Goal: Task Accomplishment & Management: Manage account settings

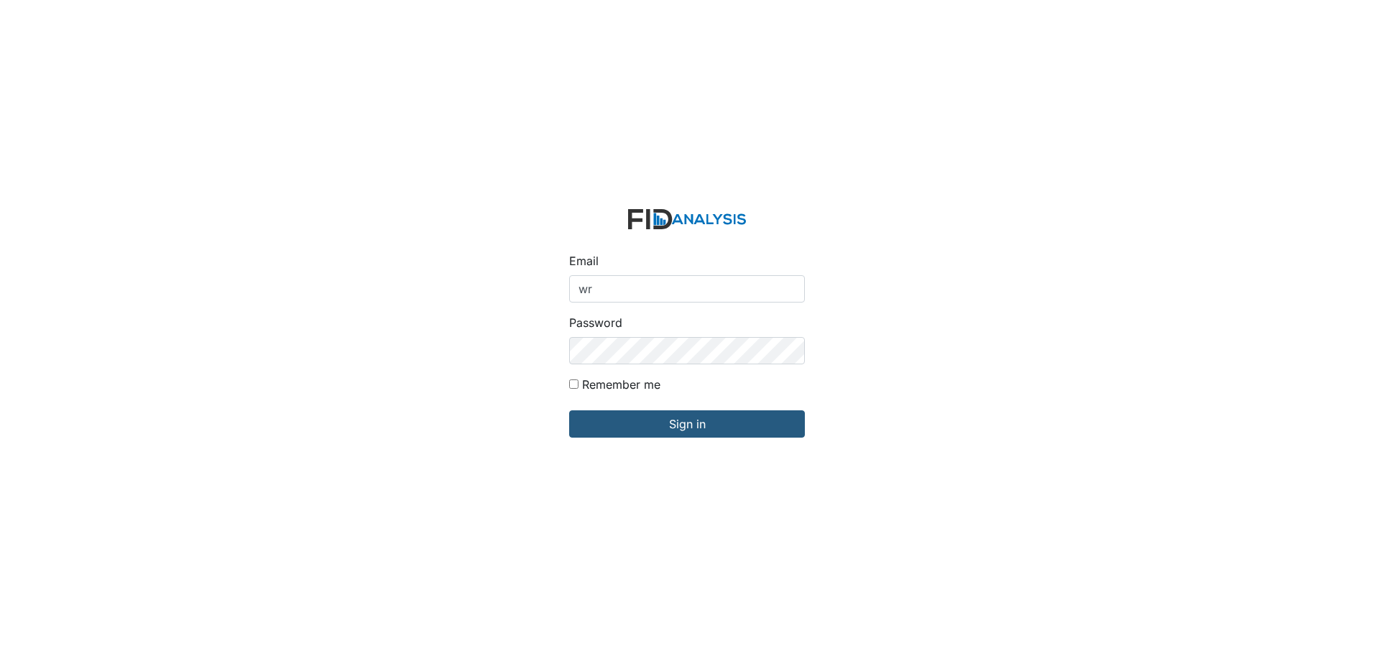
type input "[EMAIL_ADDRESS][DOMAIN_NAME]"
click at [542, 369] on div "Email wraynor@lifeincorporated.com Password Remember me Sign in" at bounding box center [687, 332] width 1374 height 664
click at [569, 410] on input "Sign in" at bounding box center [687, 423] width 236 height 27
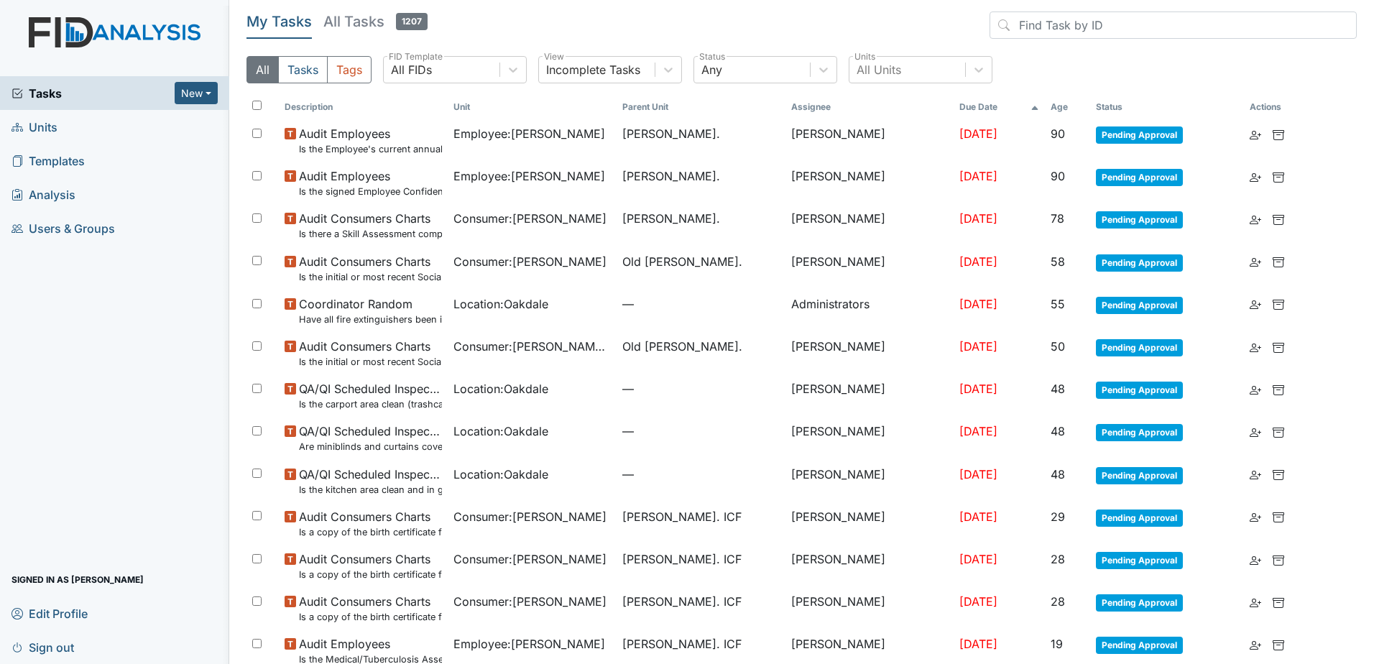
drag, startPoint x: 254, startPoint y: 103, endPoint x: 256, endPoint y: 110, distance: 7.3
click at [254, 103] on input "checkbox" at bounding box center [256, 105] width 9 height 9
checkbox input "true"
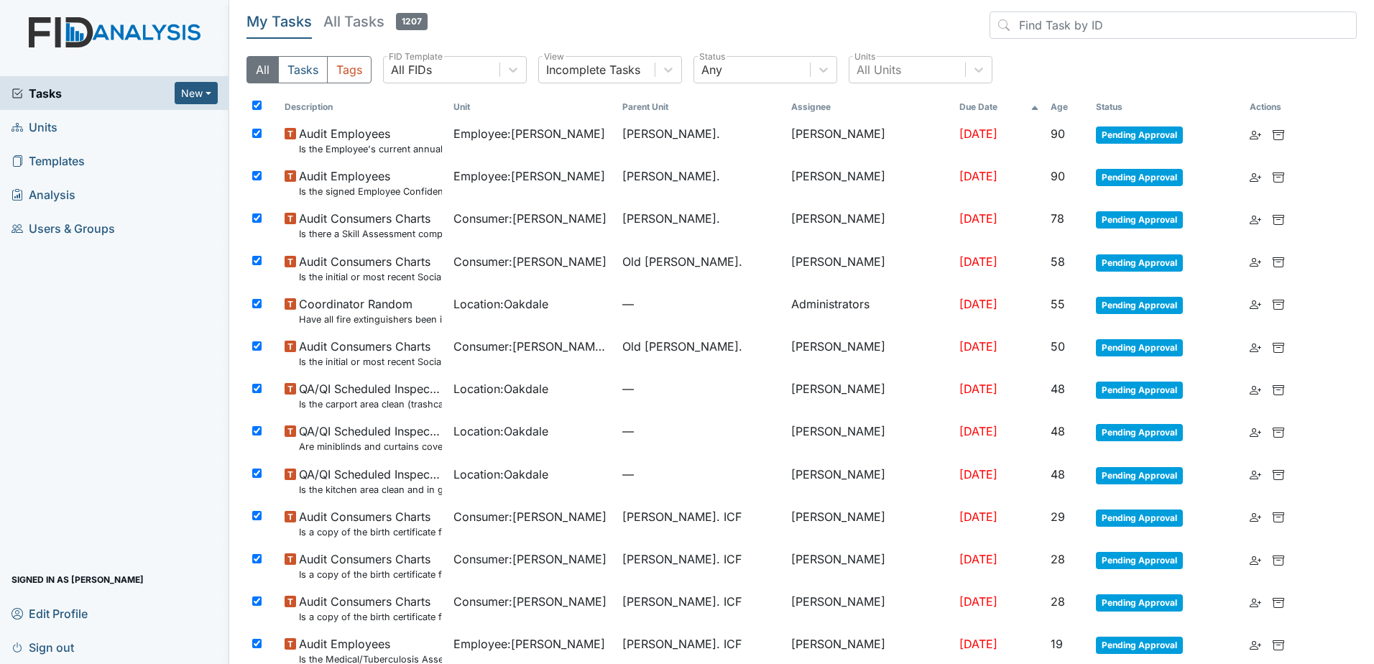
checkbox input "true"
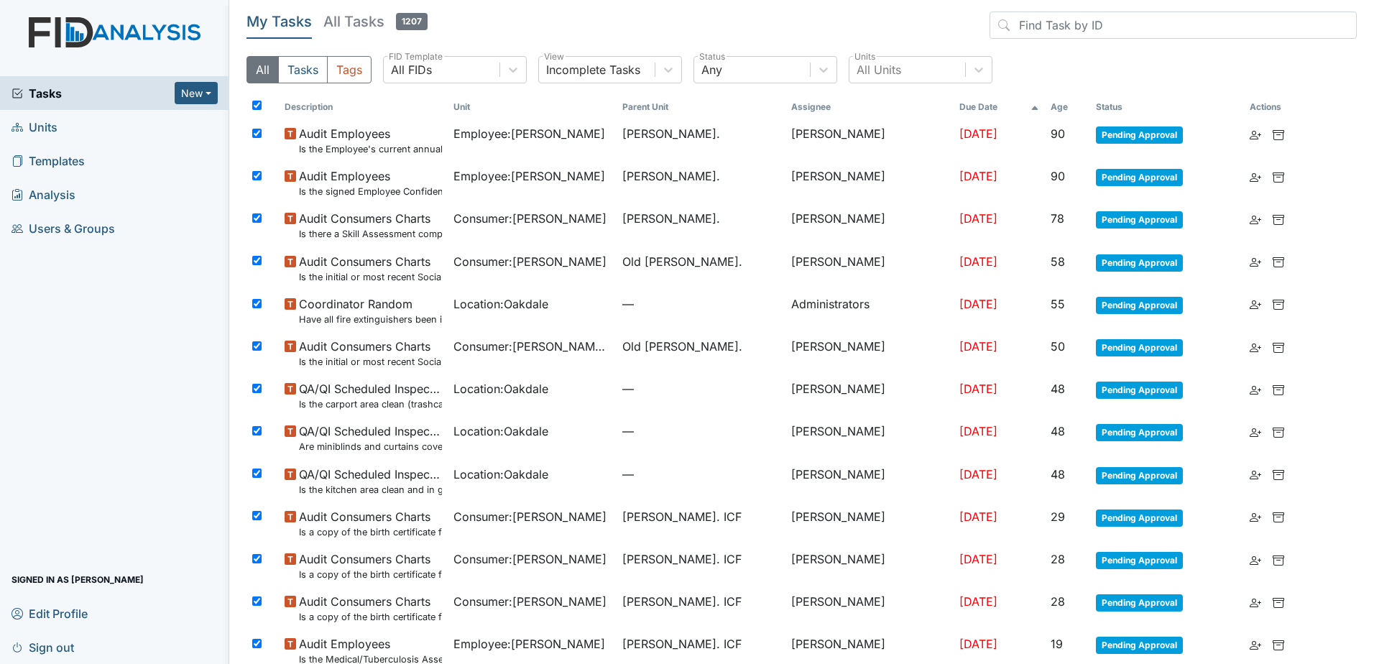
checkbox input "true"
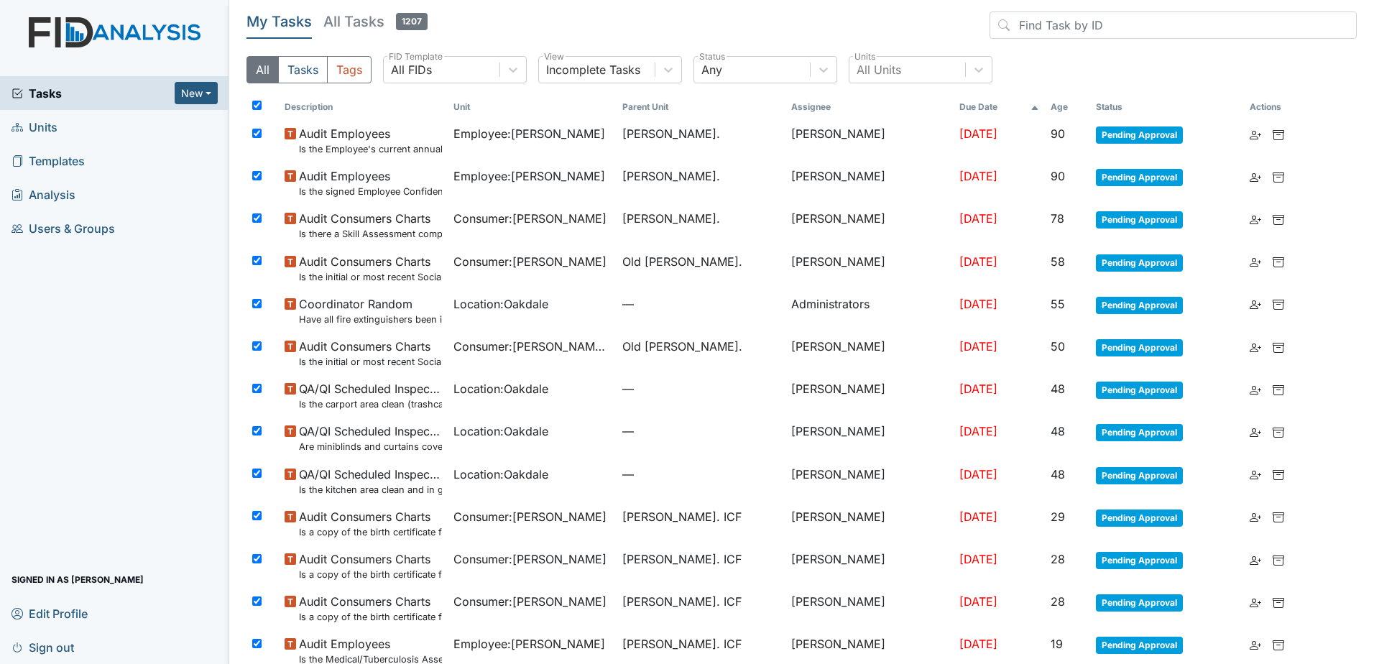
checkbox input "true"
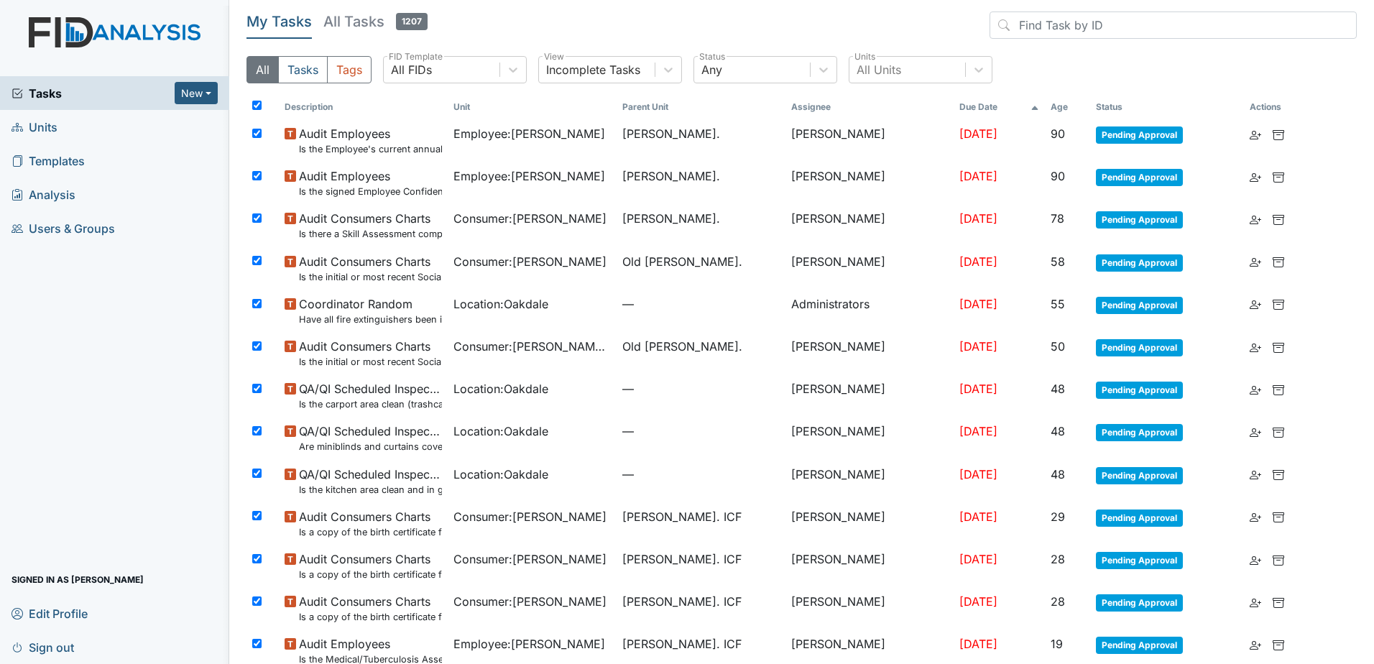
checkbox input "true"
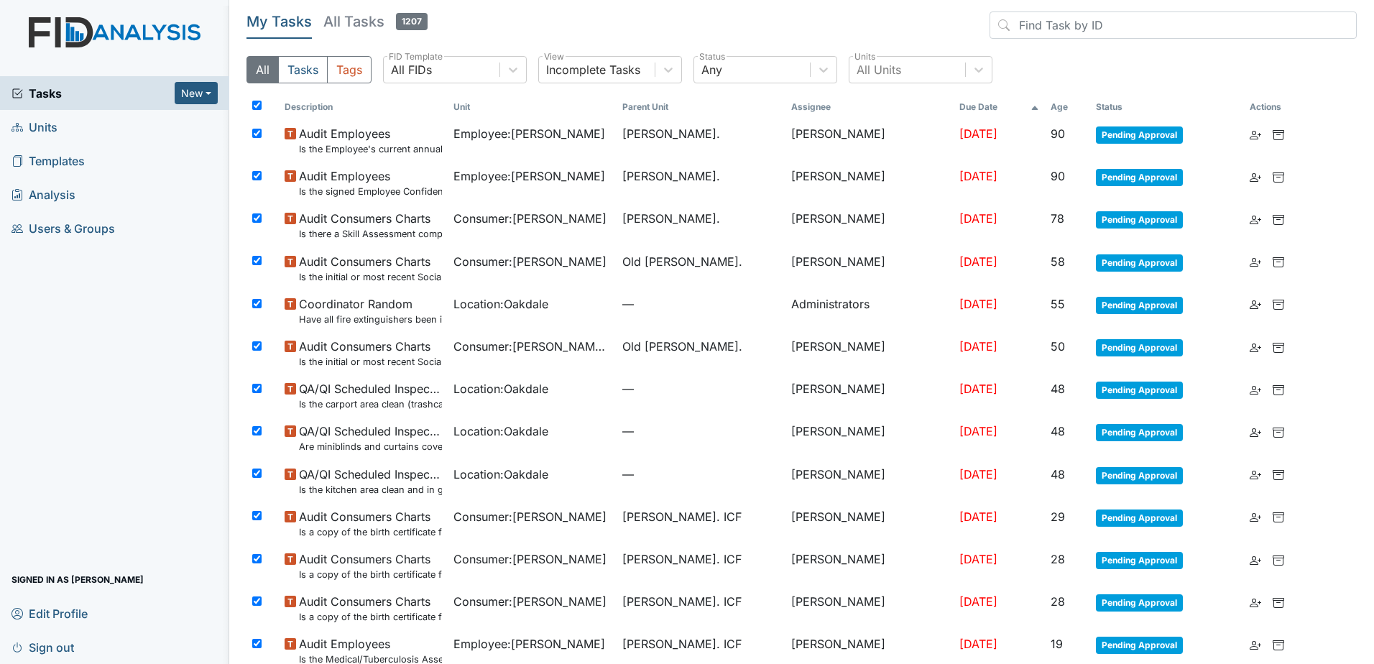
checkbox input "true"
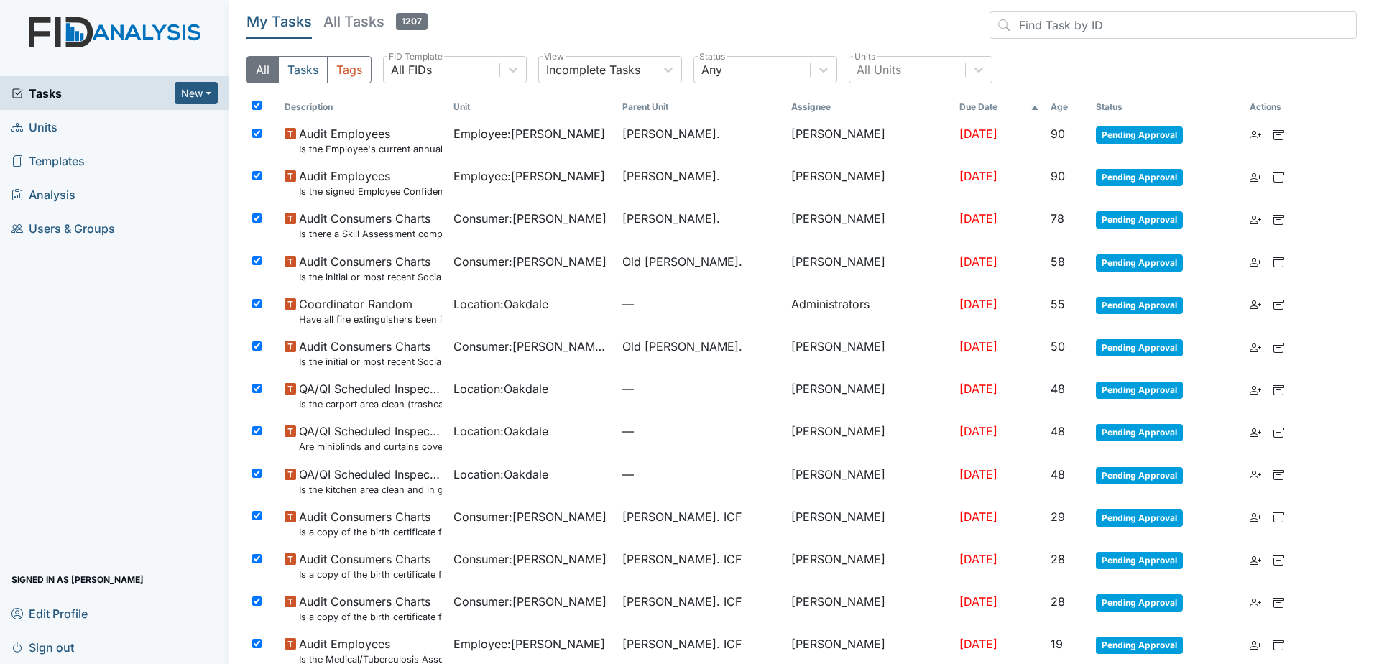
checkbox input "true"
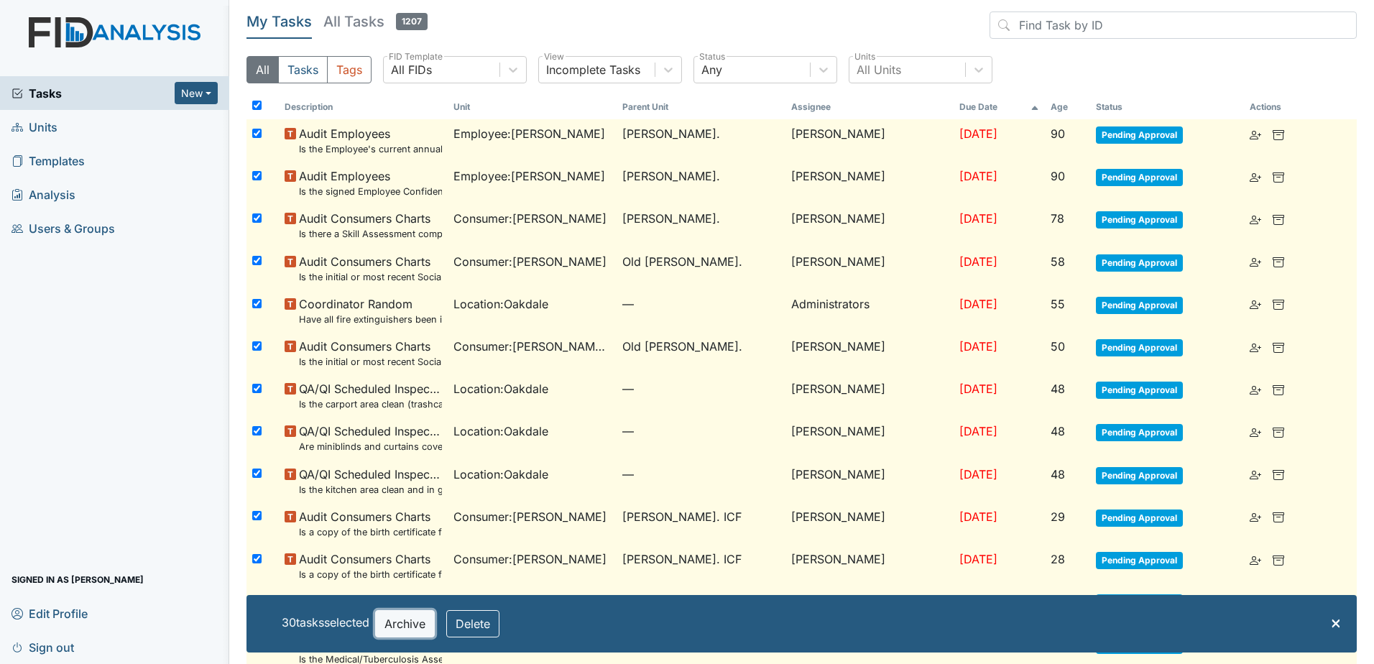
click at [415, 623] on button "Archive" at bounding box center [405, 623] width 60 height 27
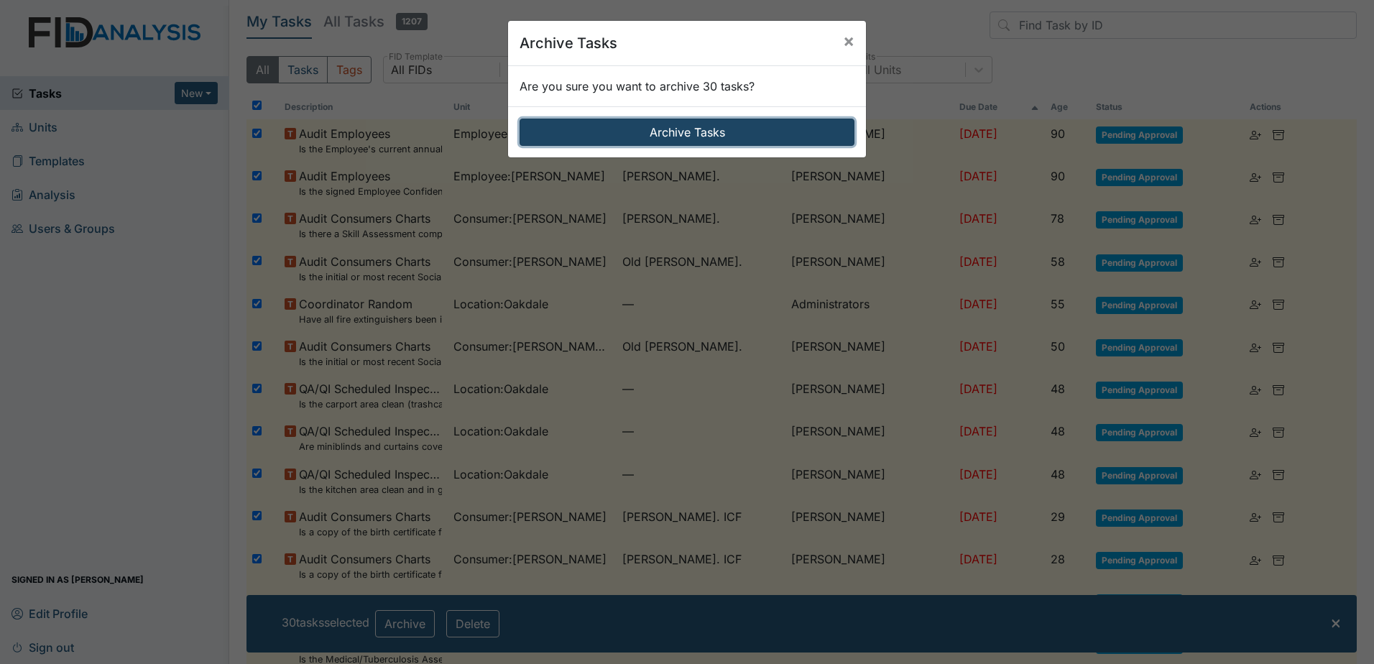
click at [642, 128] on button "Archive Tasks" at bounding box center [687, 132] width 335 height 27
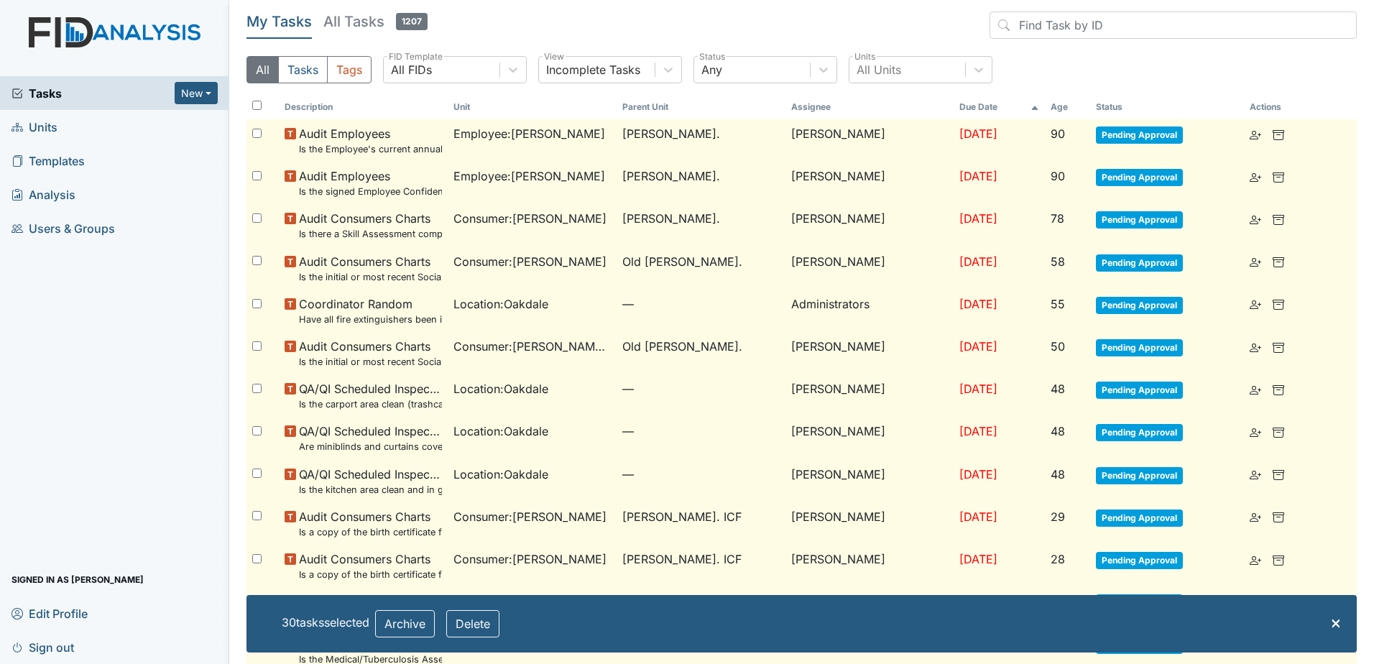
checkbox input "false"
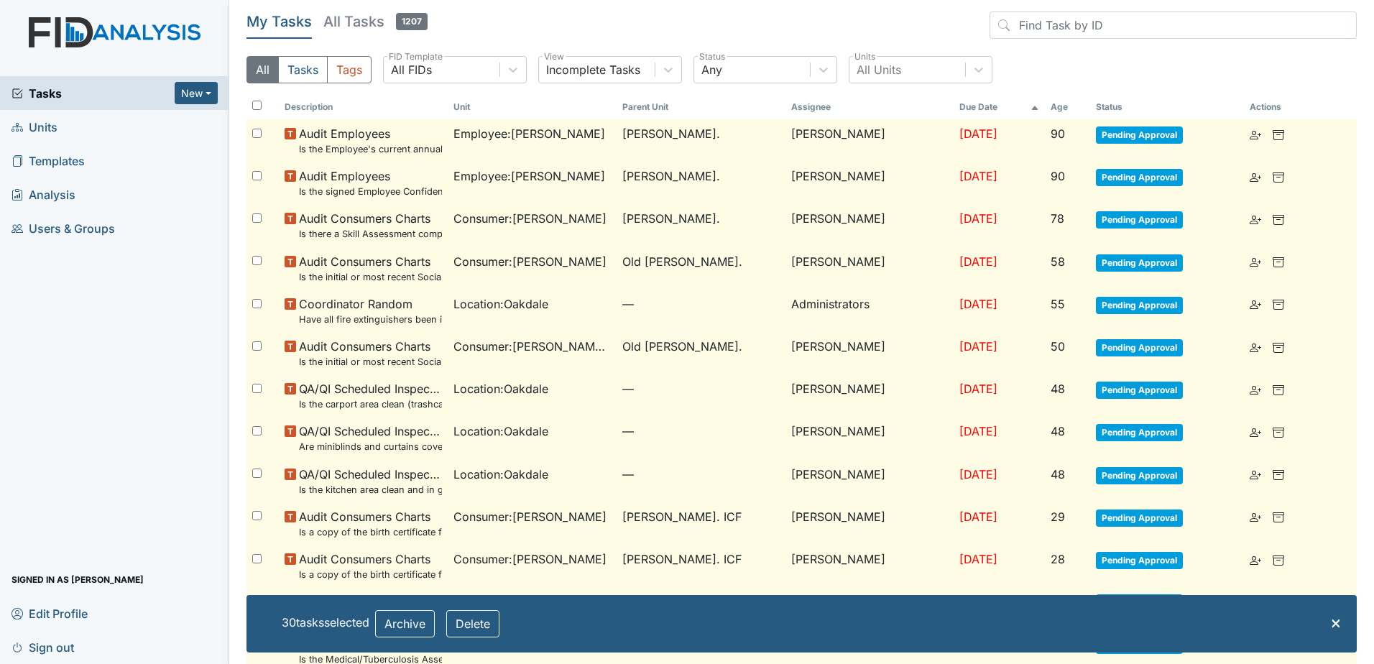
checkbox input "false"
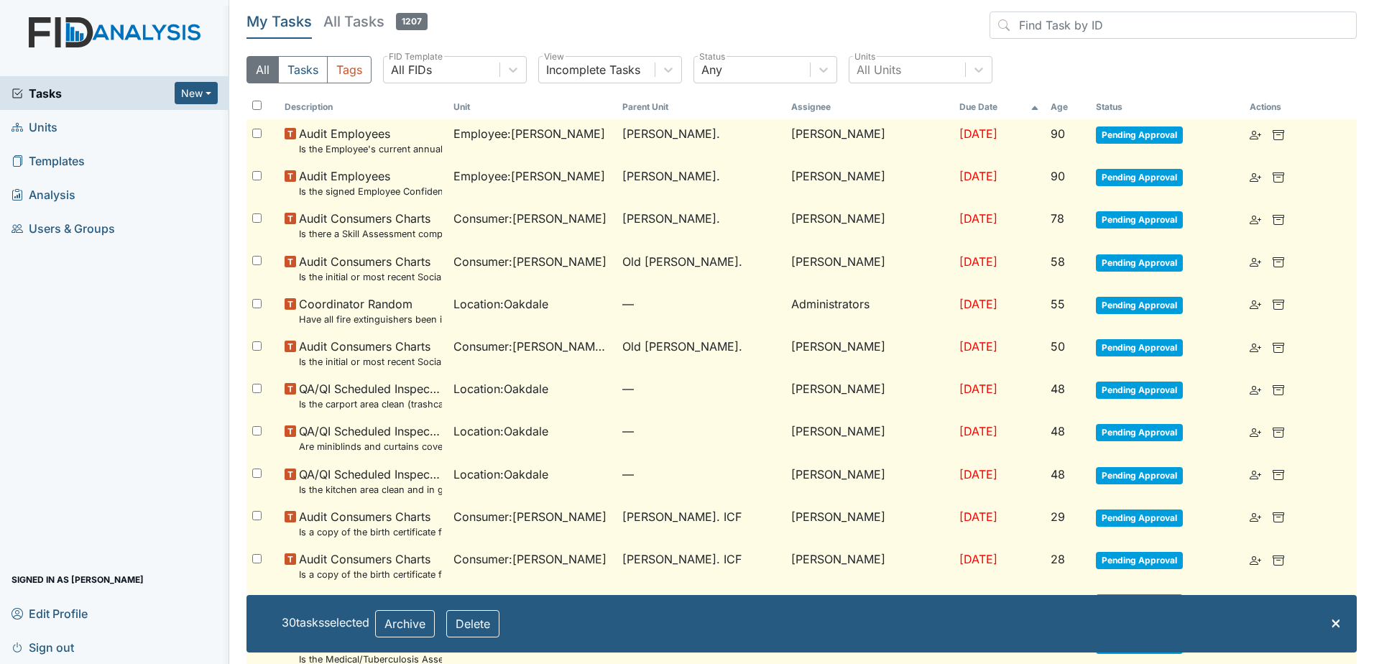
checkbox input "false"
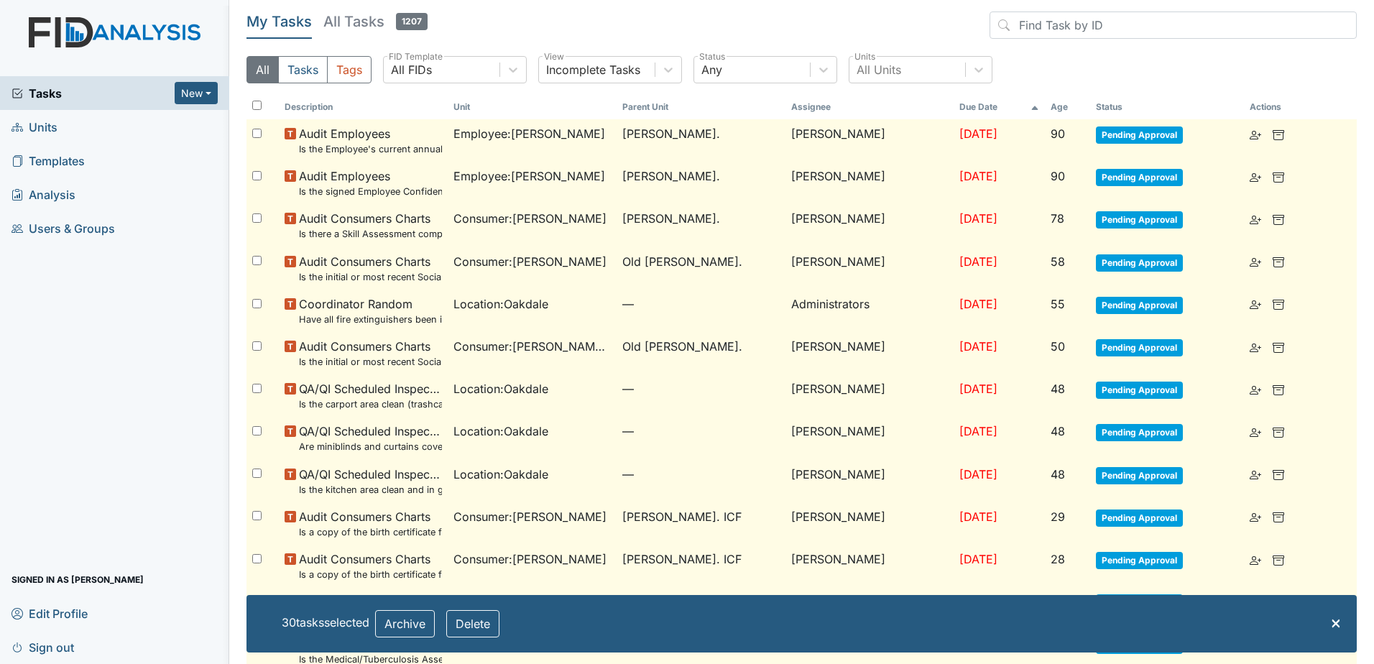
checkbox input "false"
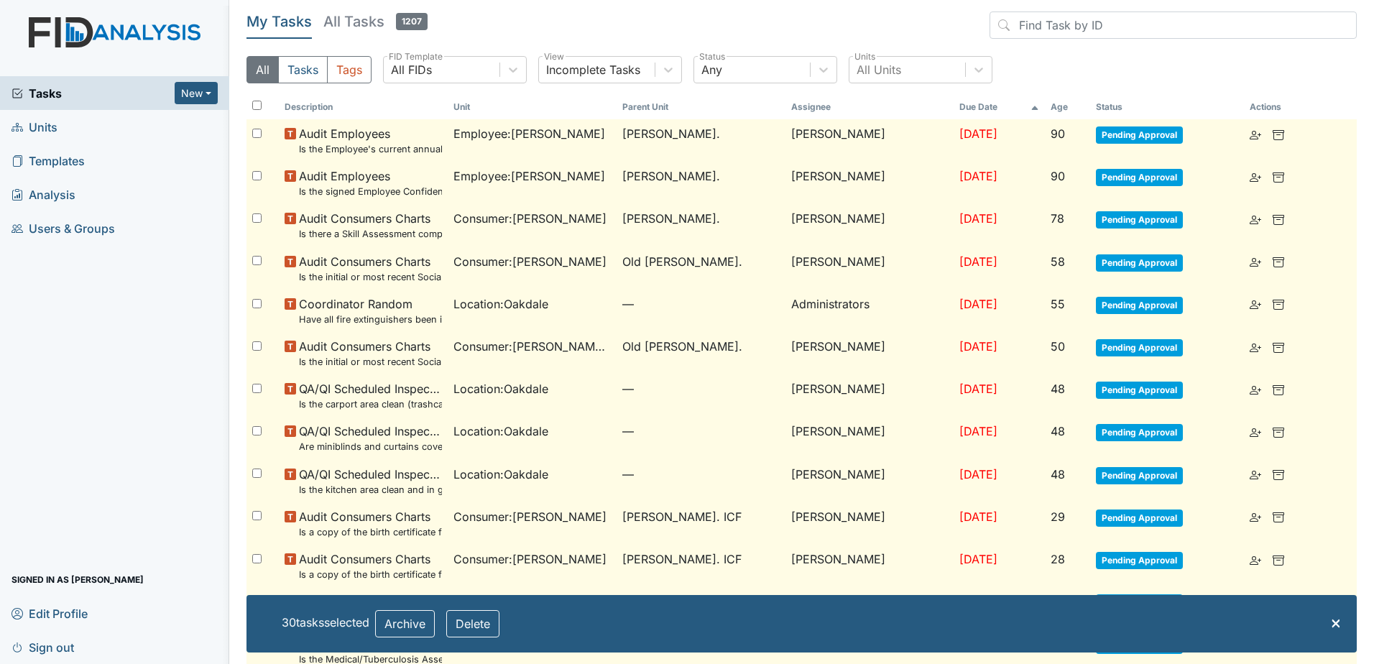
checkbox input "false"
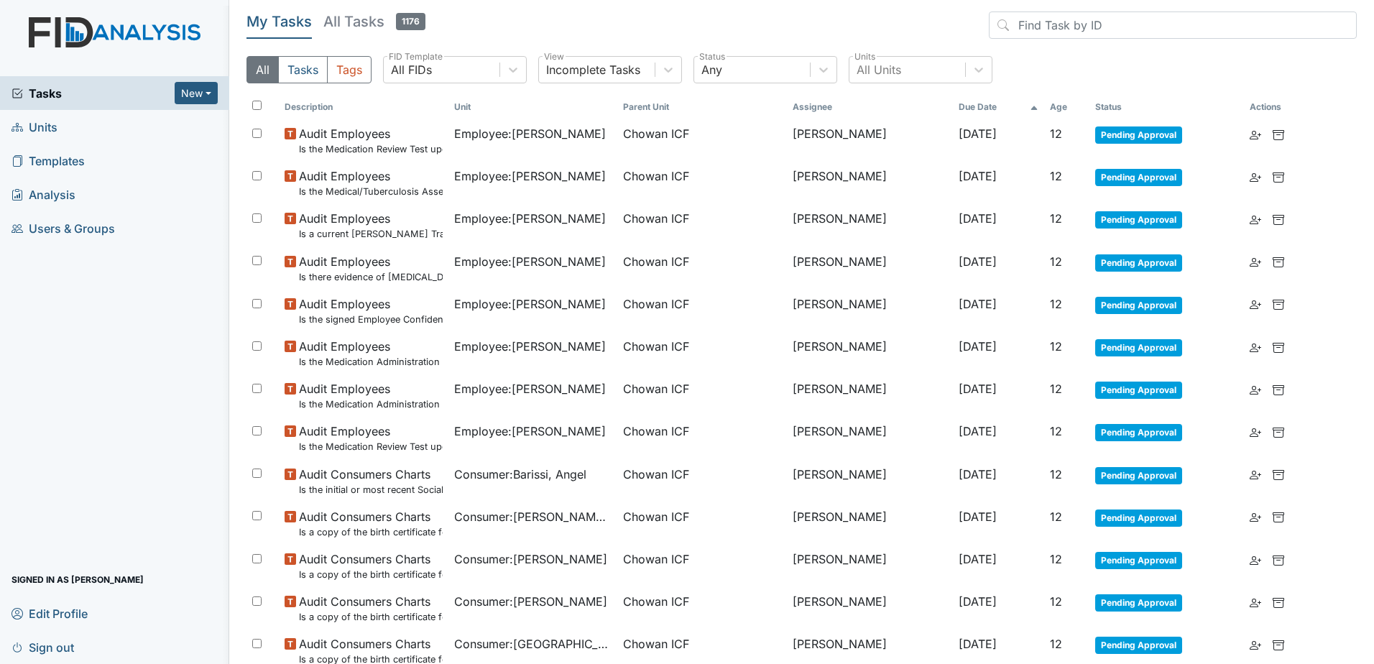
click at [256, 103] on input "checkbox" at bounding box center [256, 105] width 9 height 9
checkbox input "true"
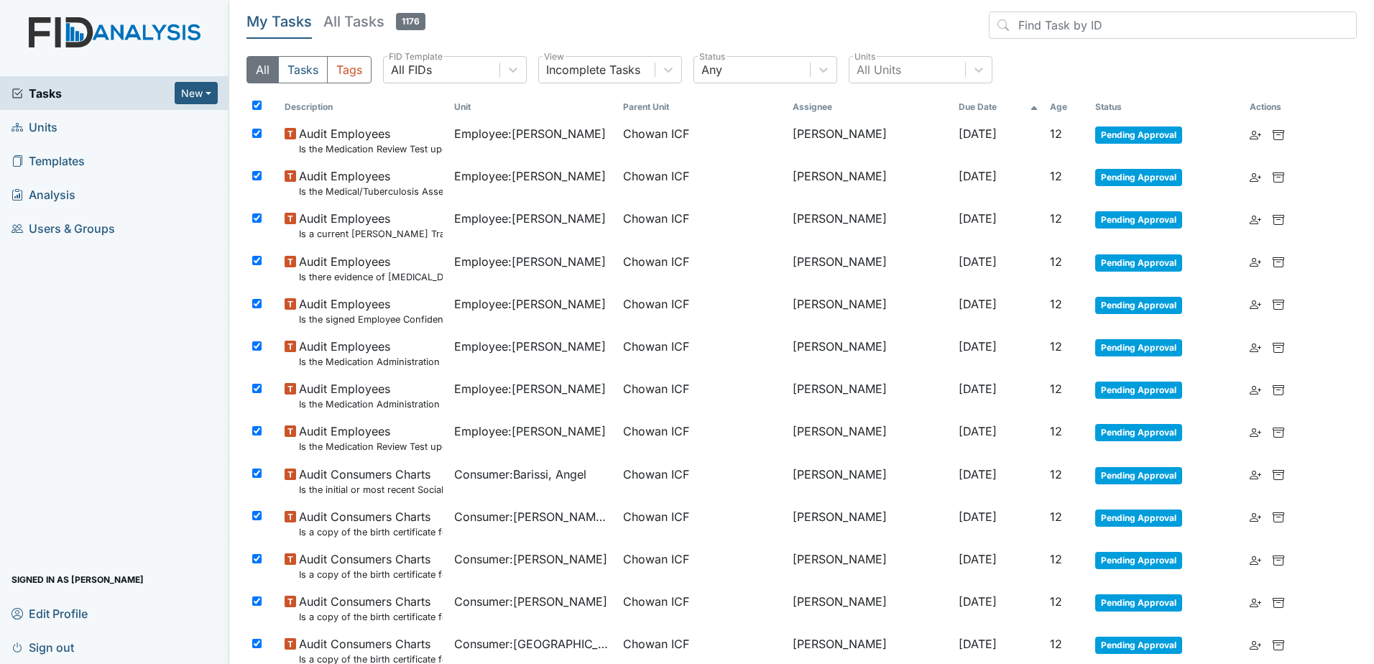
checkbox input "true"
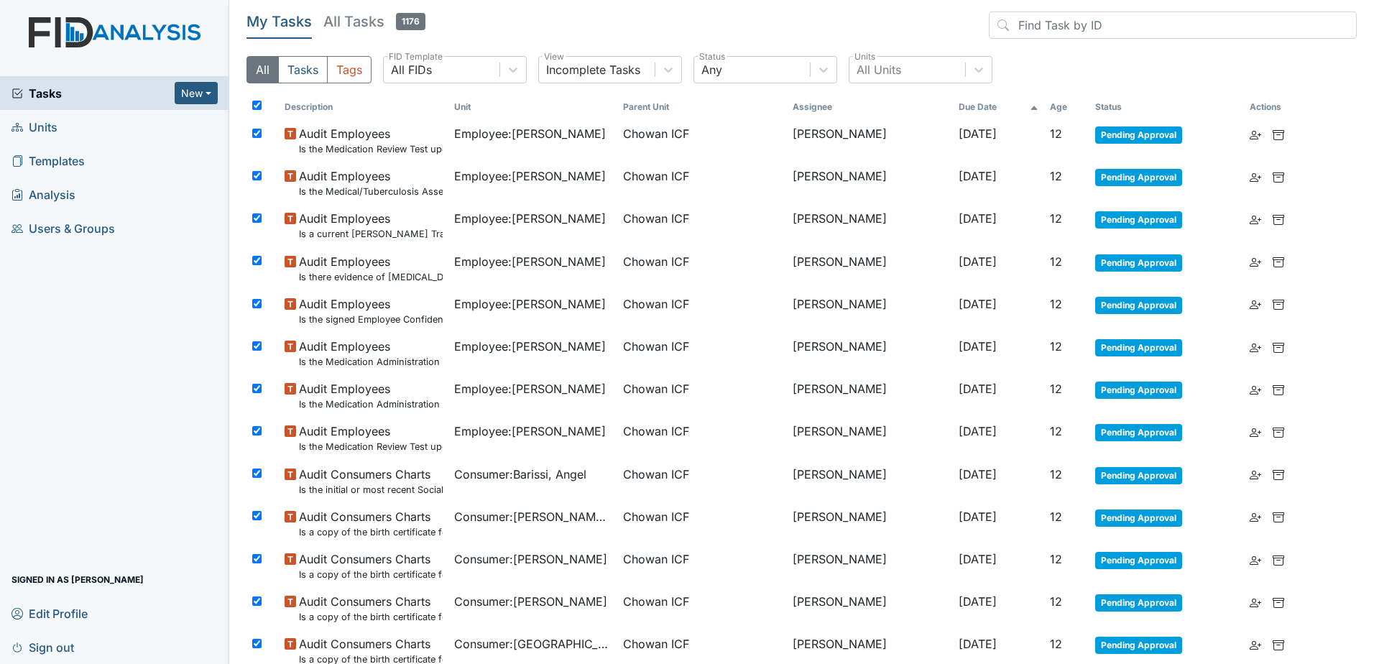
checkbox input "true"
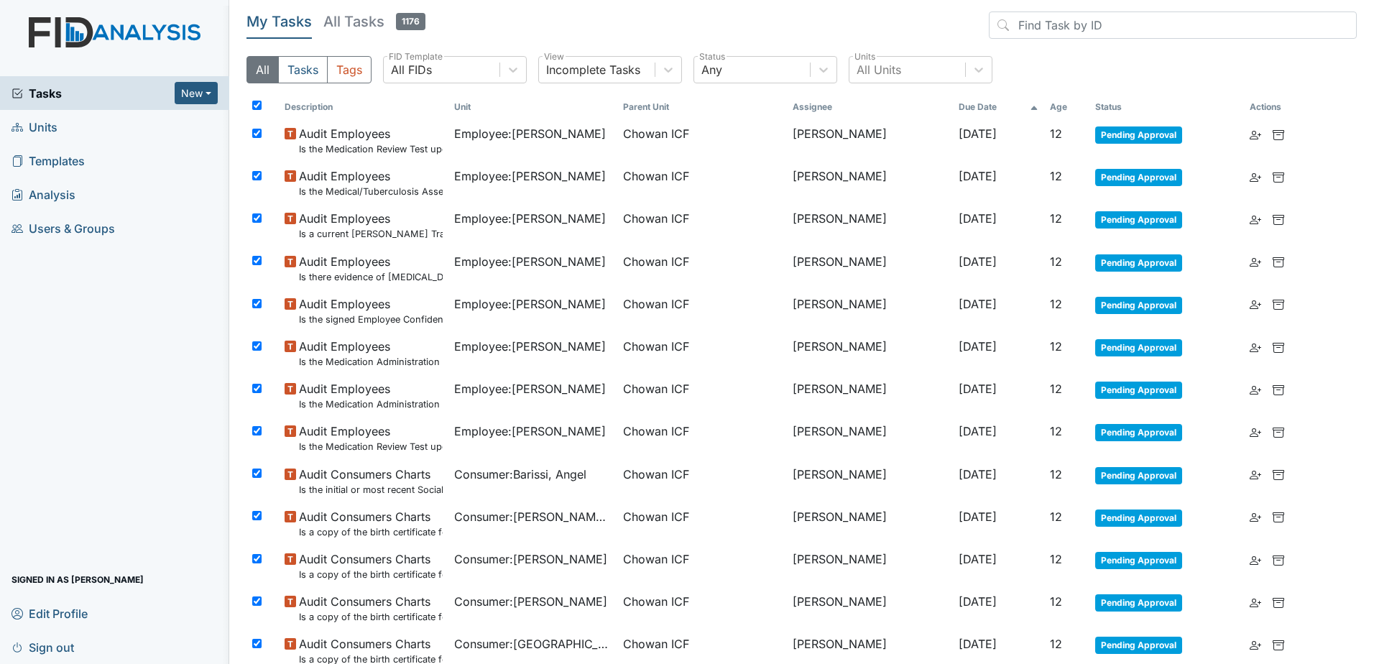
checkbox input "true"
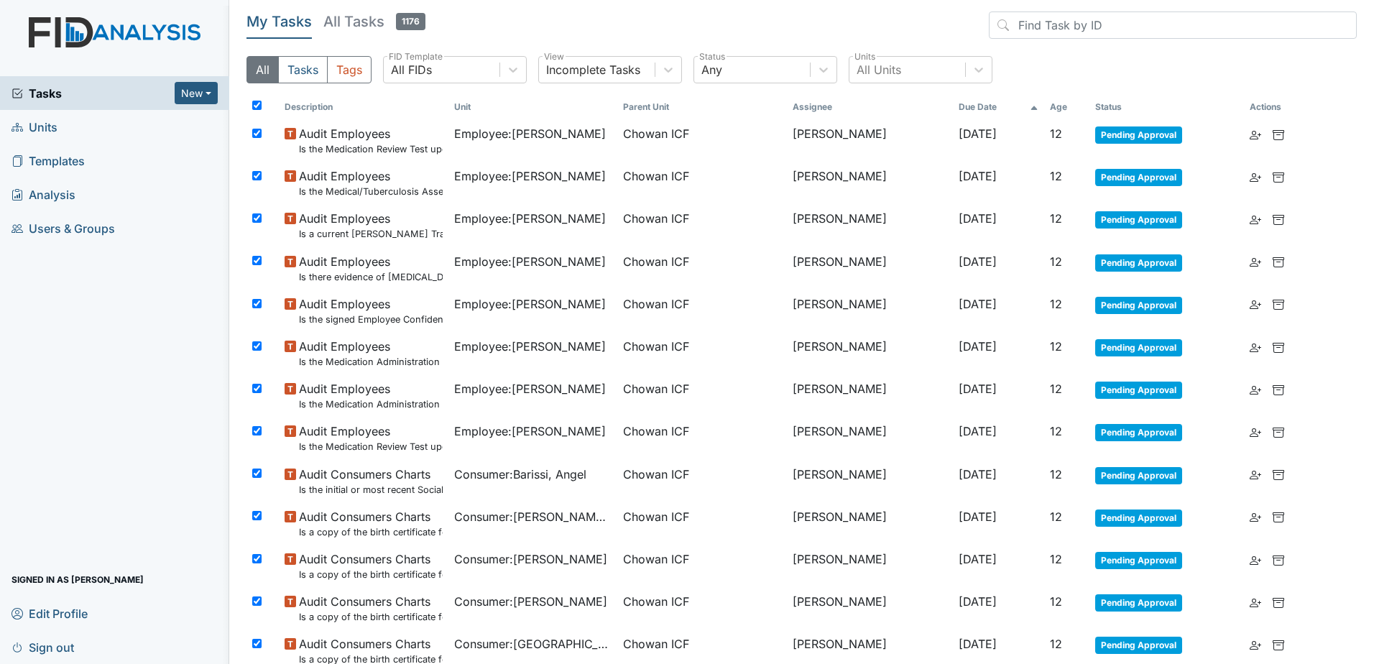
checkbox input "true"
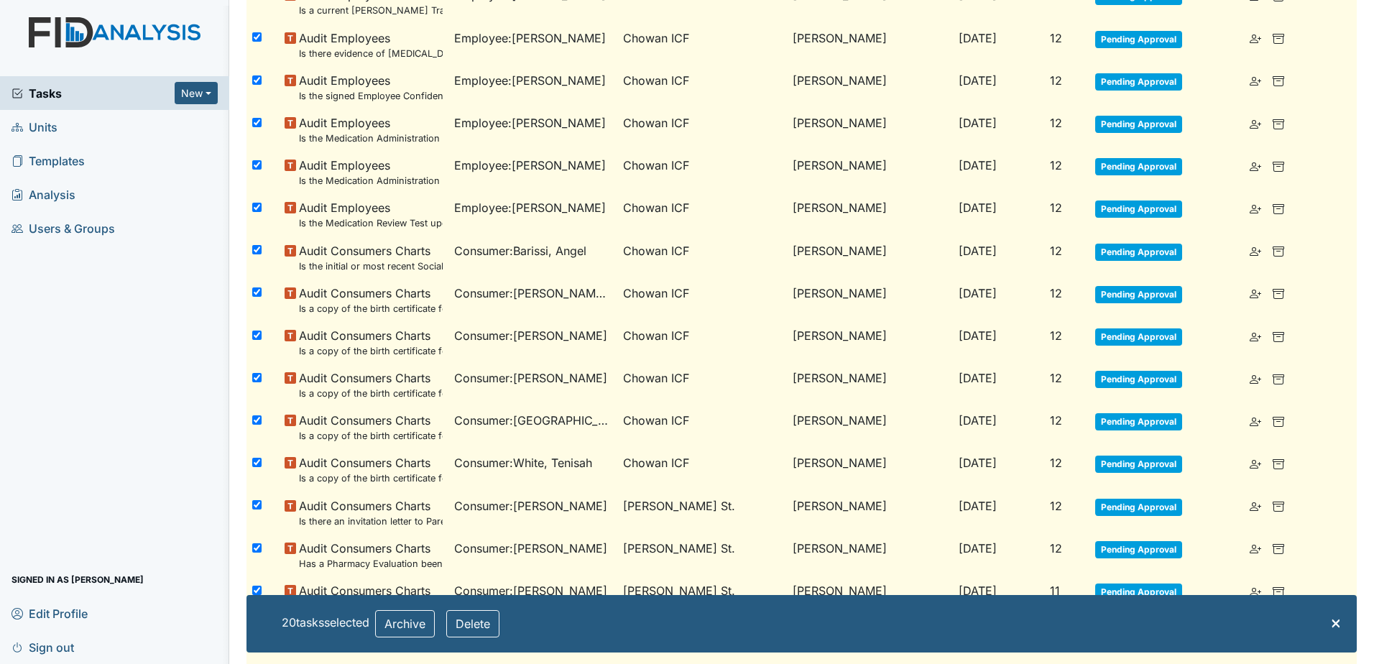
scroll to position [426, 0]
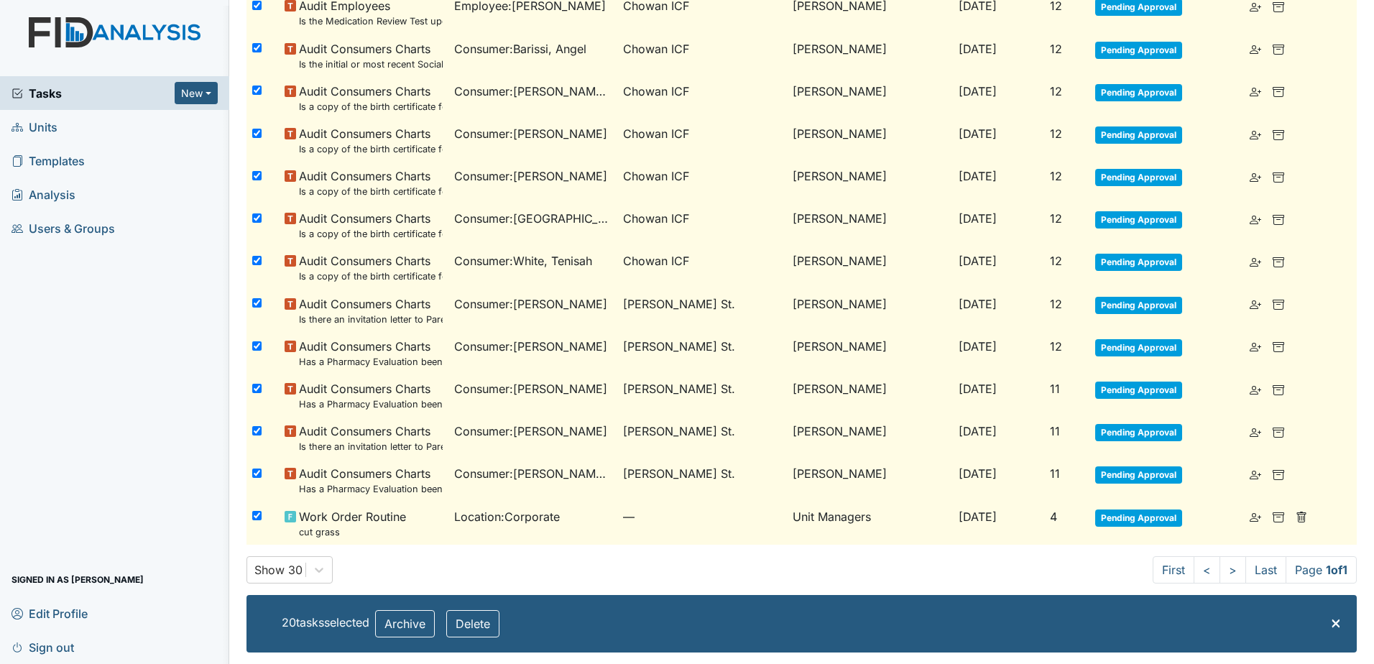
click at [257, 515] on input "checkbox" at bounding box center [256, 515] width 9 height 9
checkbox input "false"
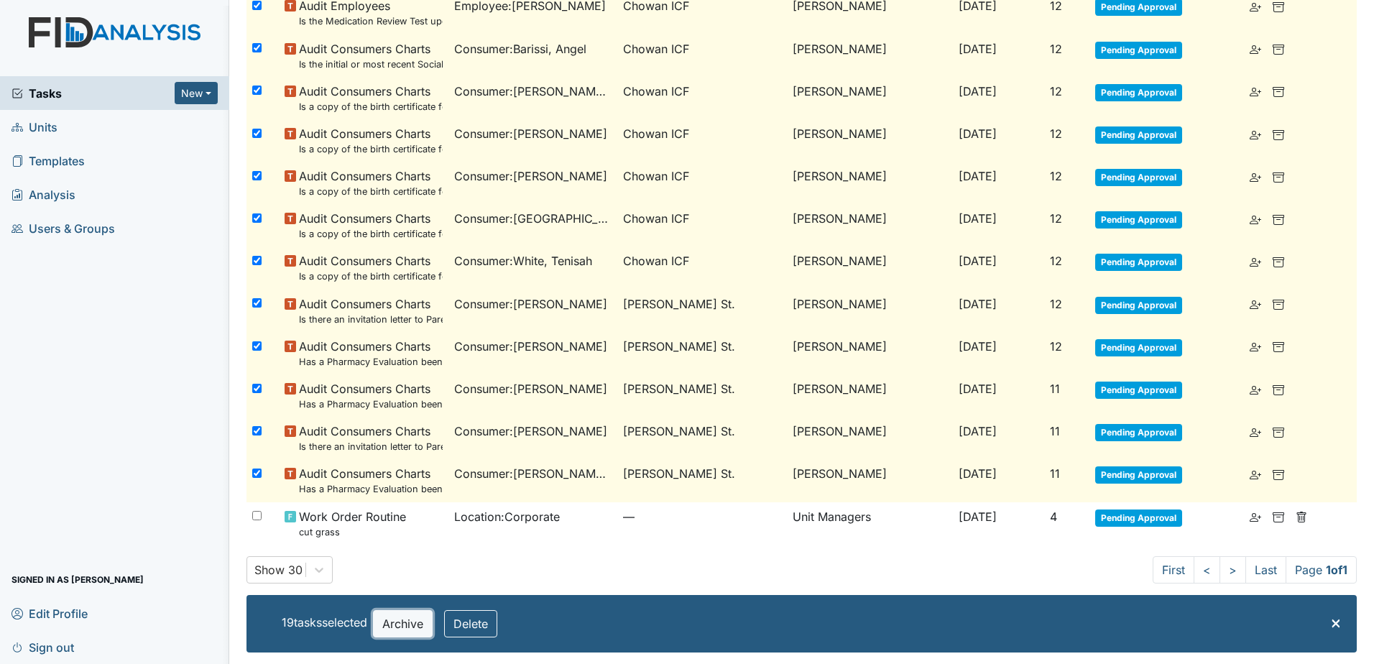
click at [403, 621] on button "Archive" at bounding box center [403, 623] width 60 height 27
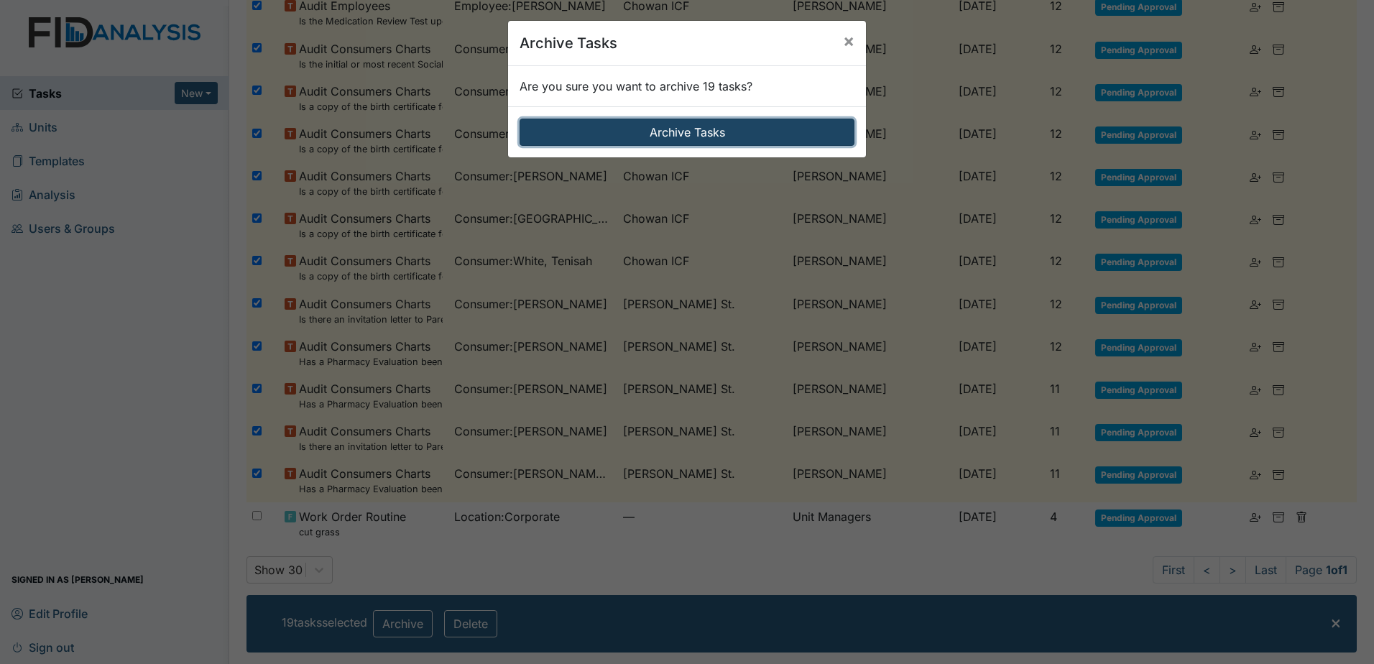
click at [643, 135] on button "Archive Tasks" at bounding box center [687, 132] width 335 height 27
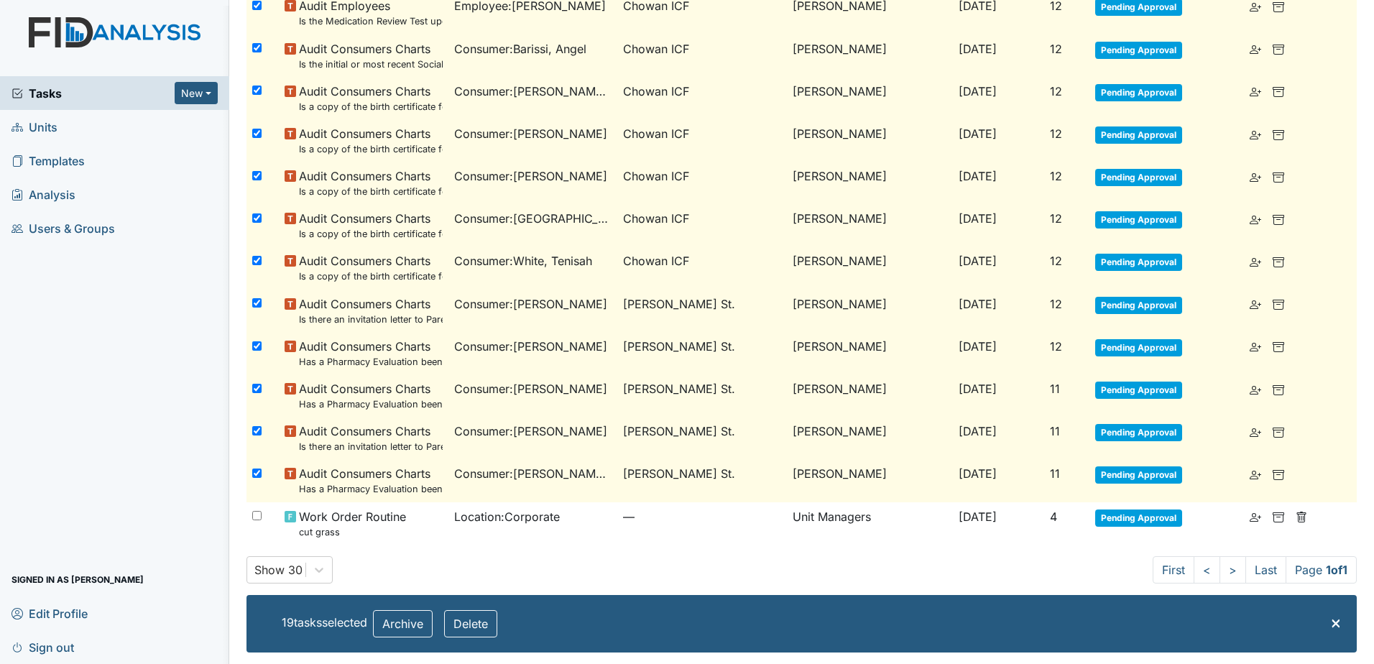
checkbox input "false"
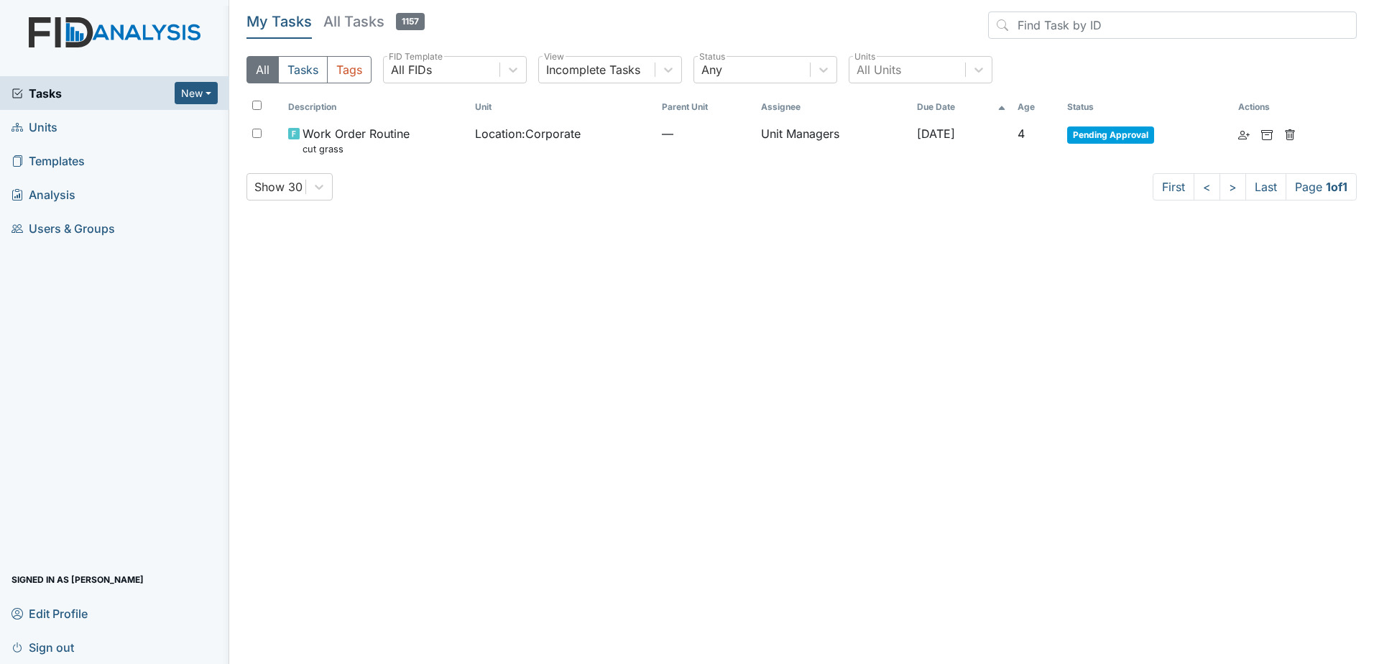
scroll to position [0, 0]
click at [384, 25] on h5 "All Tasks 1157" at bounding box center [373, 22] width 101 height 20
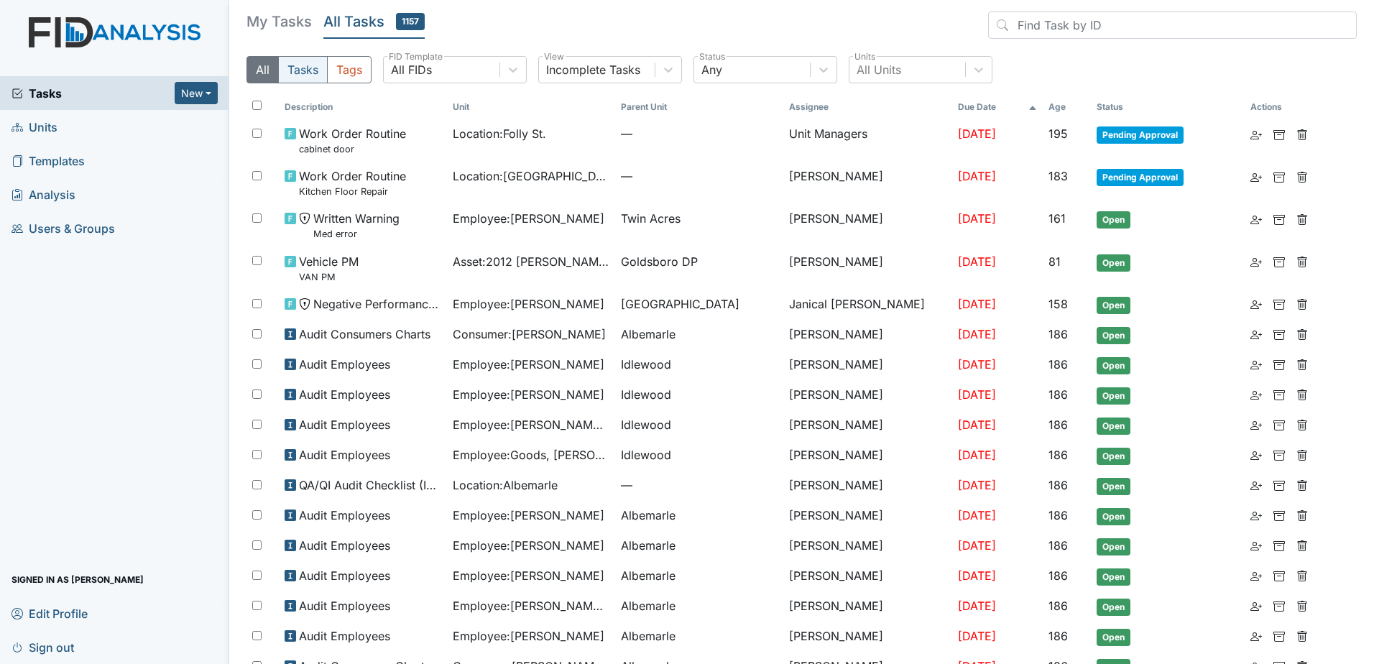
click at [292, 69] on button "Tasks" at bounding box center [303, 69] width 50 height 27
click at [255, 104] on input "checkbox" at bounding box center [256, 105] width 9 height 9
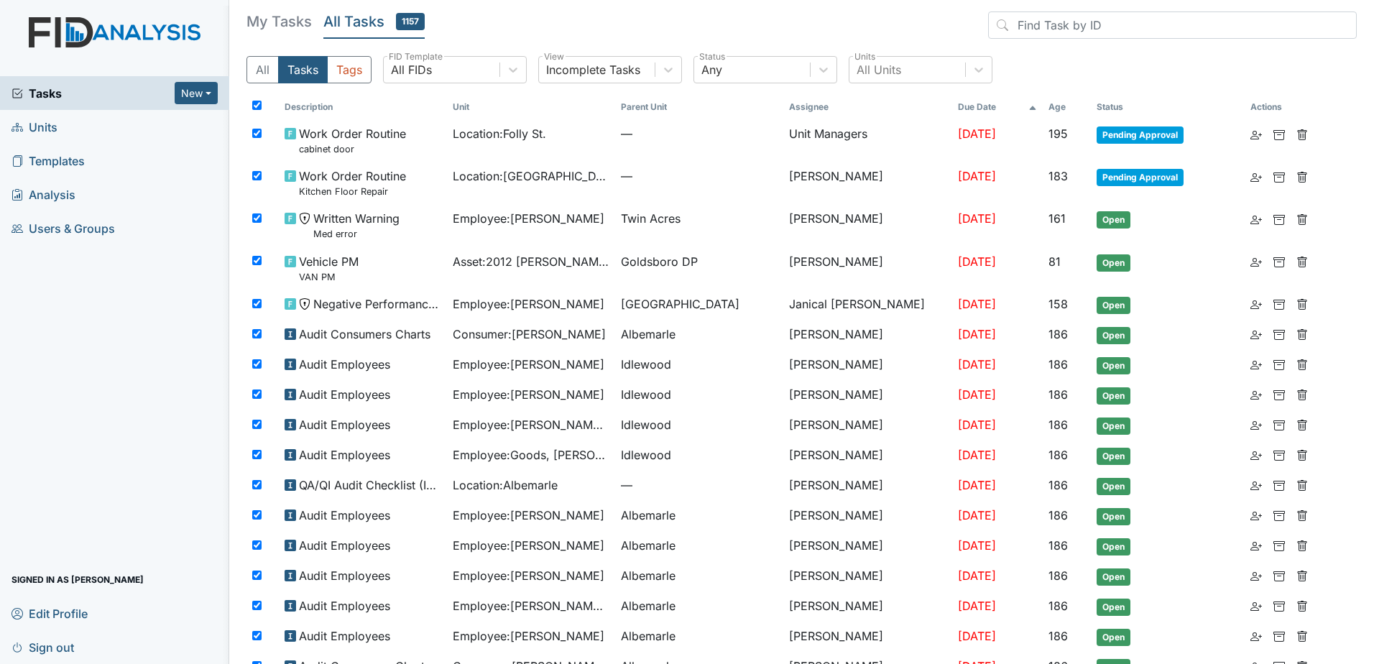
checkbox input "true"
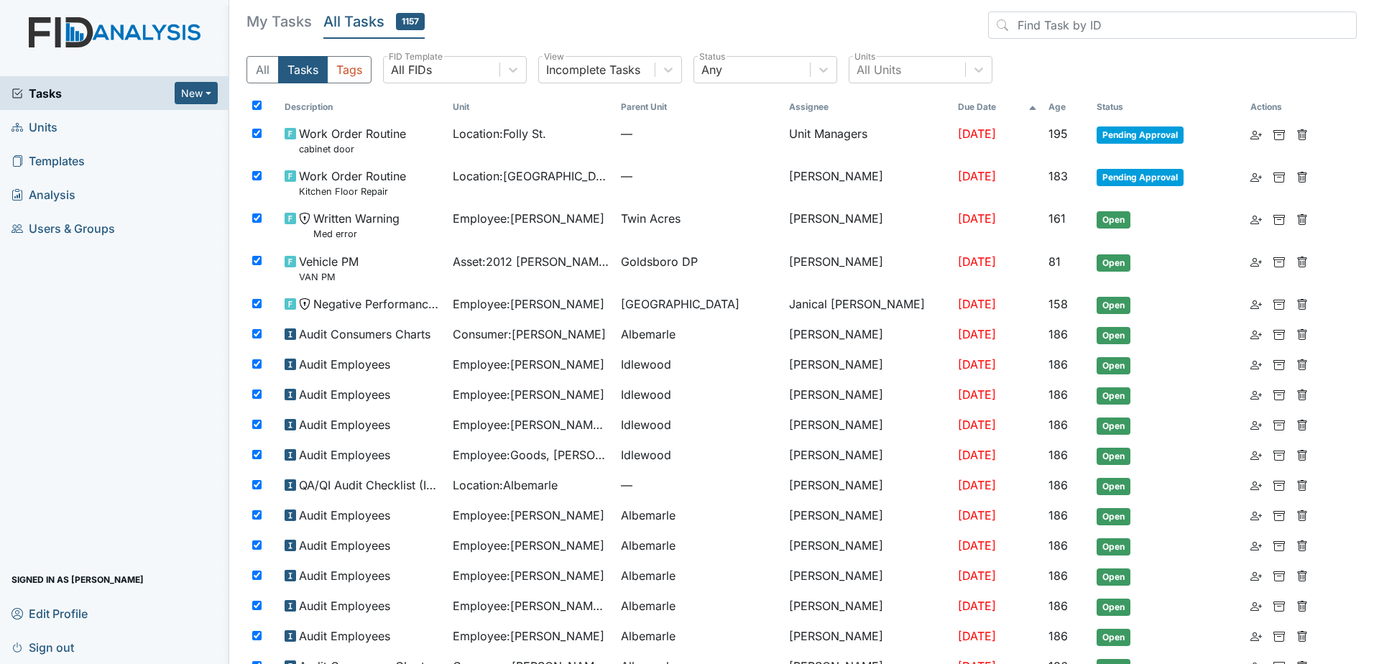
checkbox input "true"
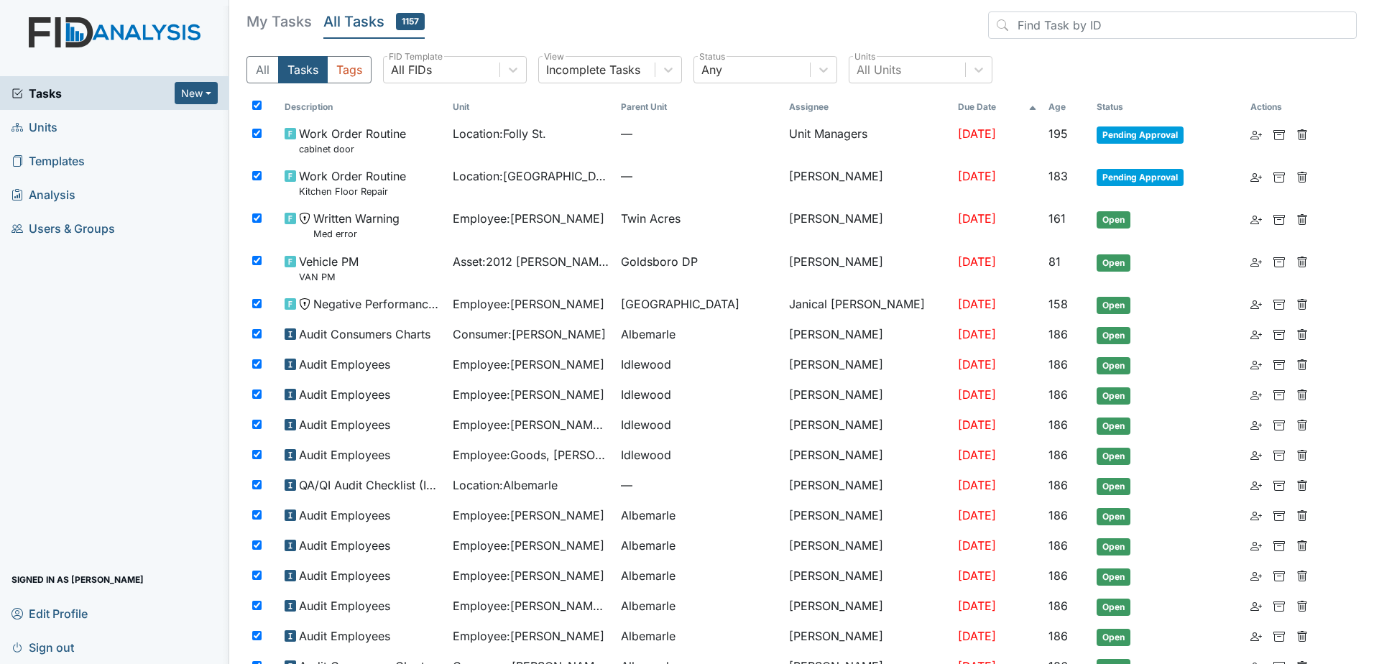
checkbox input "true"
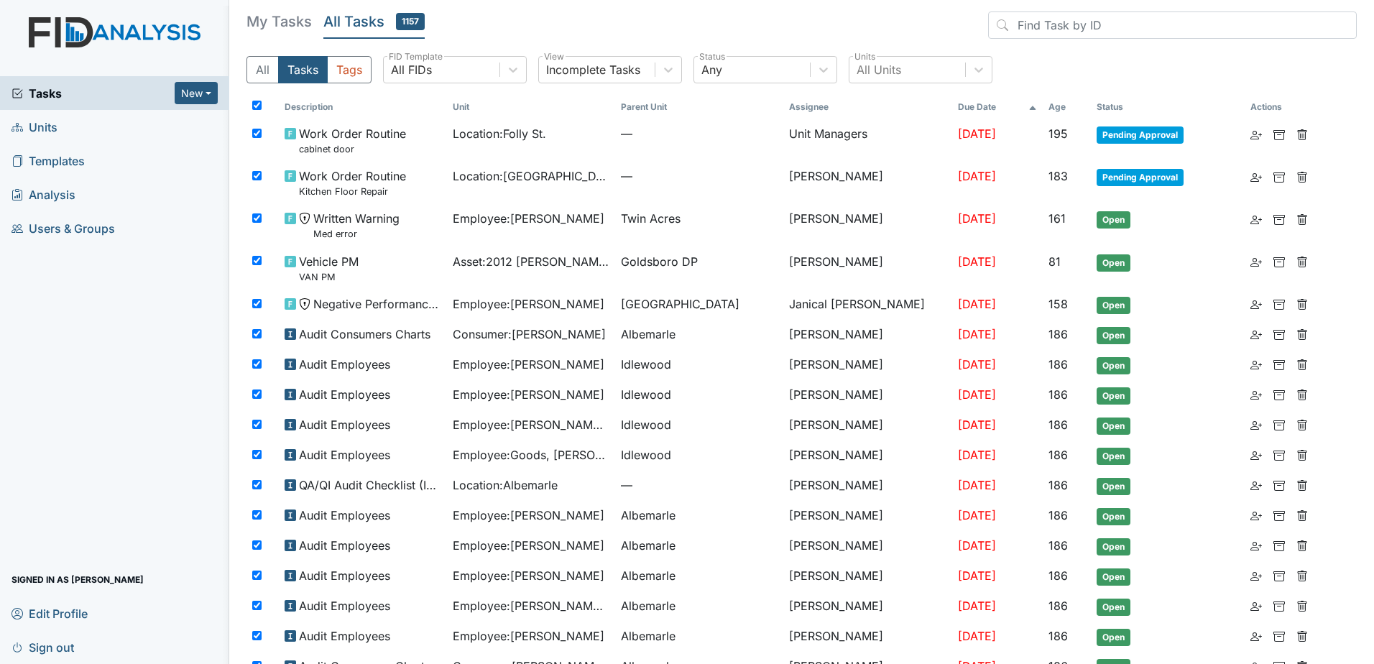
checkbox input "true"
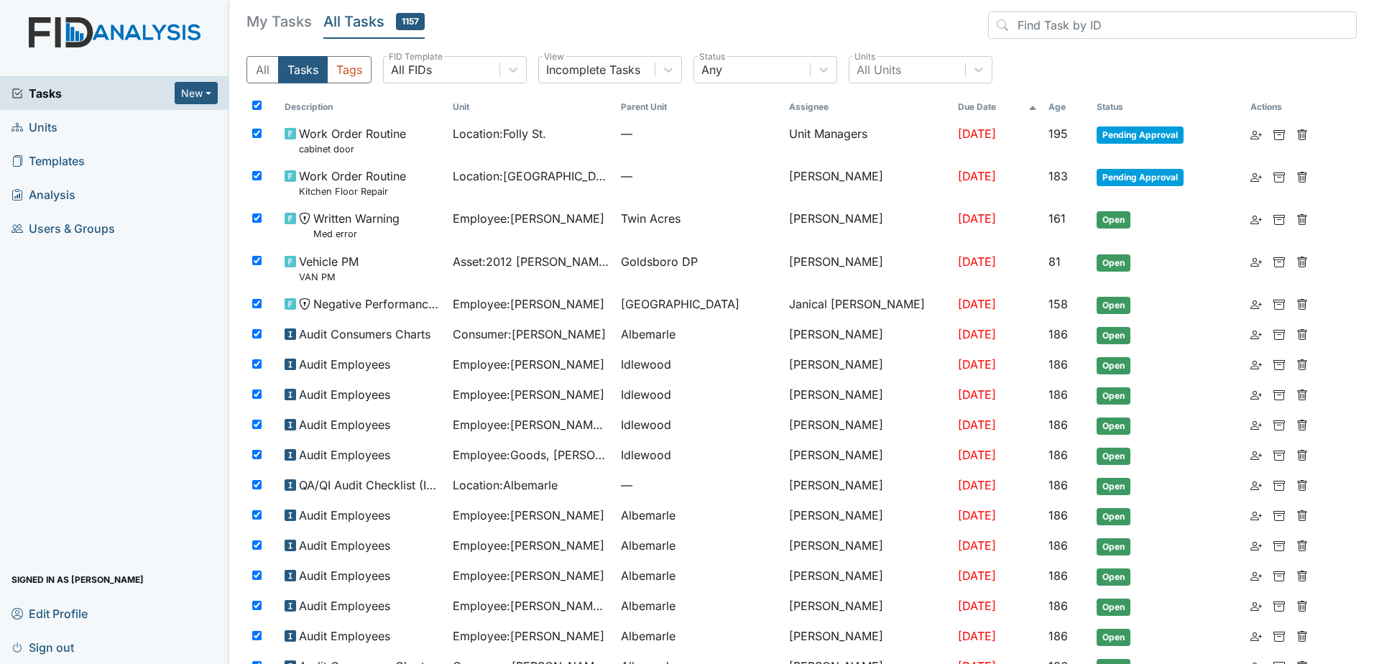
checkbox input "true"
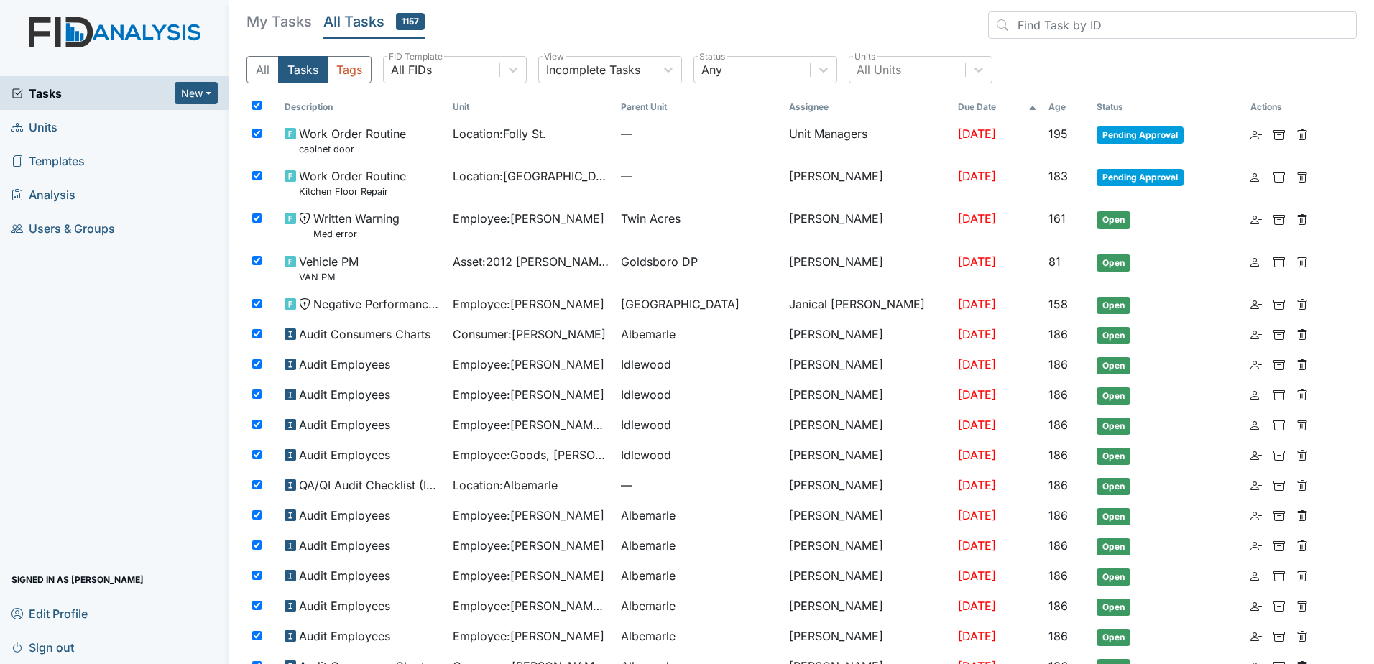
checkbox input "true"
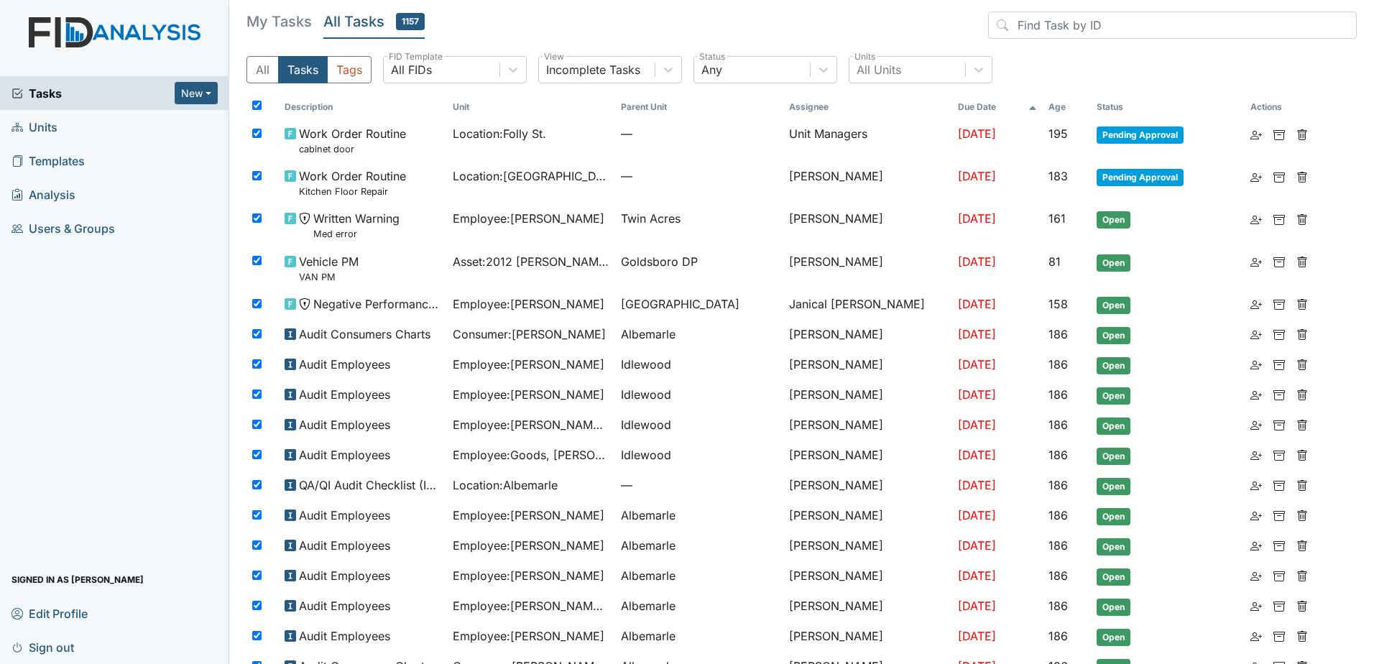
checkbox input "true"
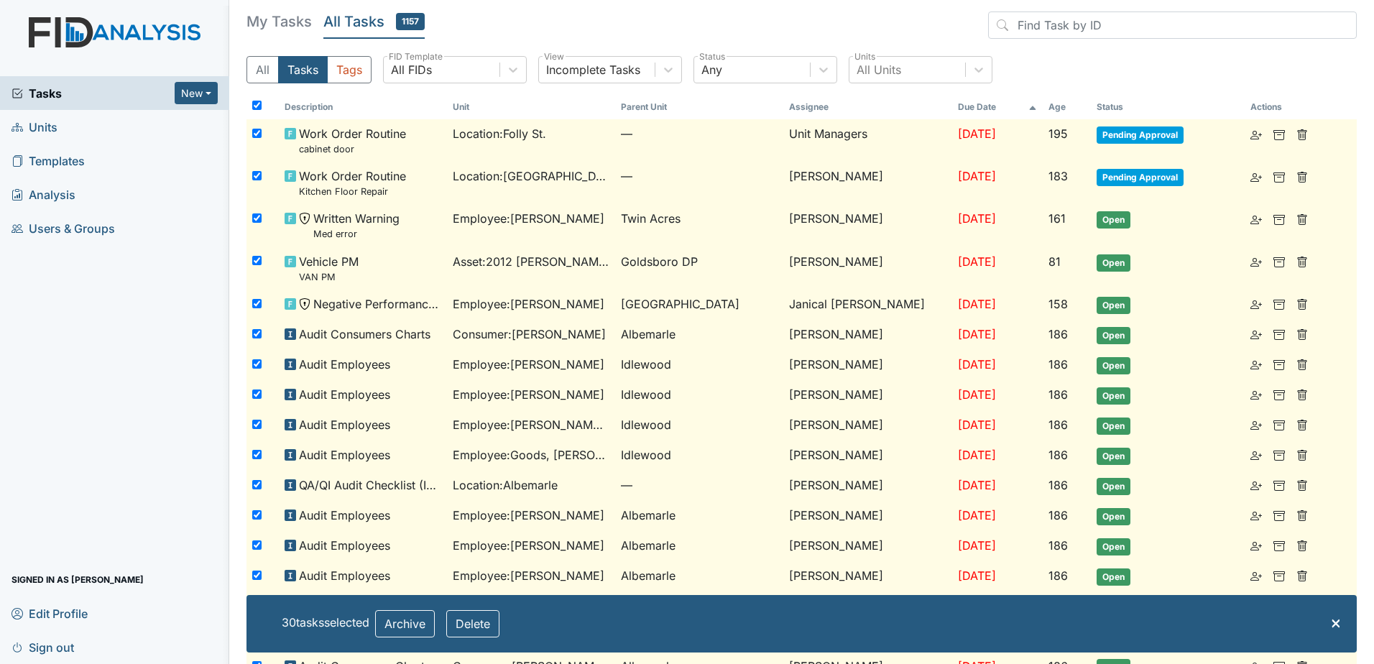
click at [260, 134] on input "checkbox" at bounding box center [256, 133] width 9 height 9
checkbox input "false"
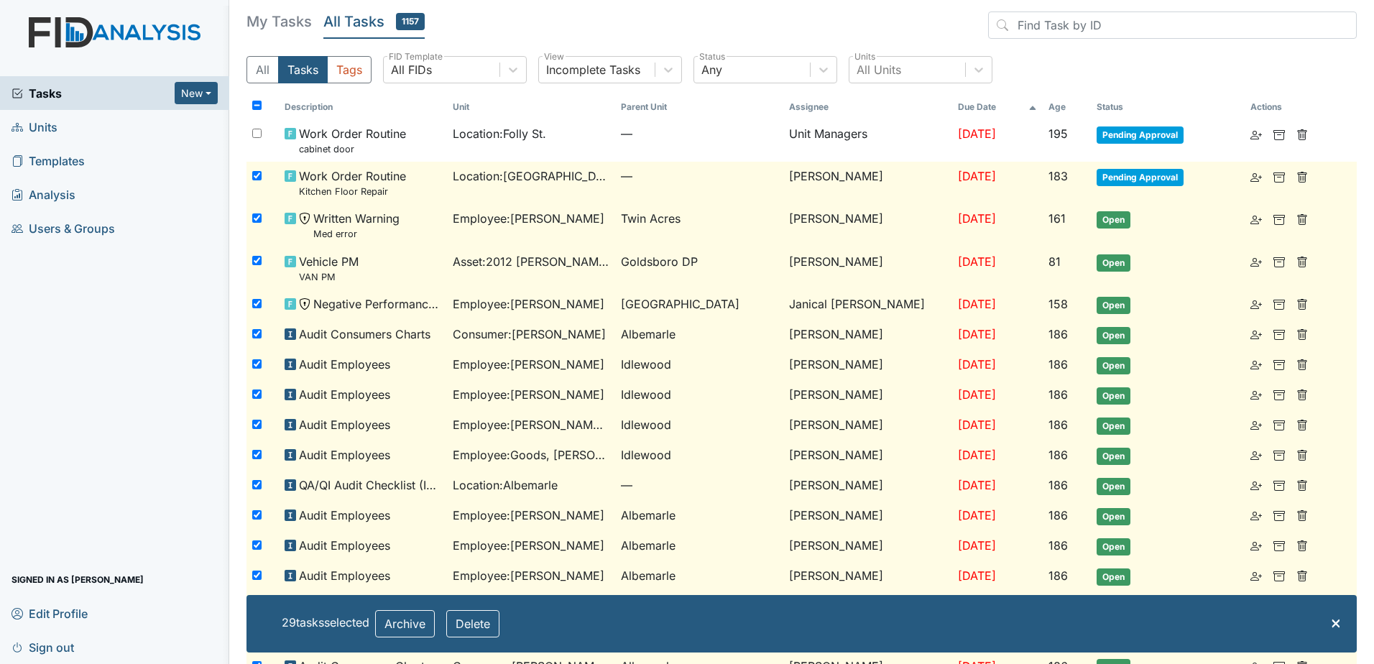
click at [256, 173] on input "checkbox" at bounding box center [256, 175] width 9 height 9
checkbox input "false"
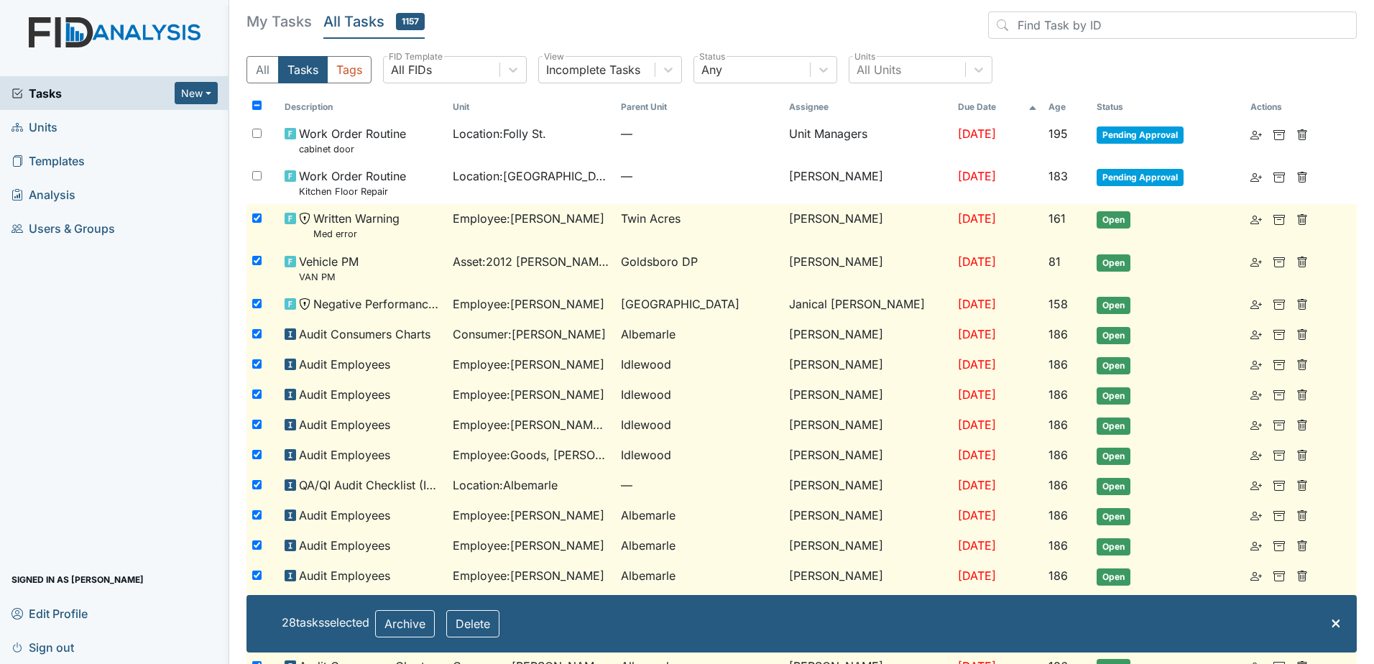
click at [262, 221] on div at bounding box center [263, 218] width 32 height 29
checkbox input "false"
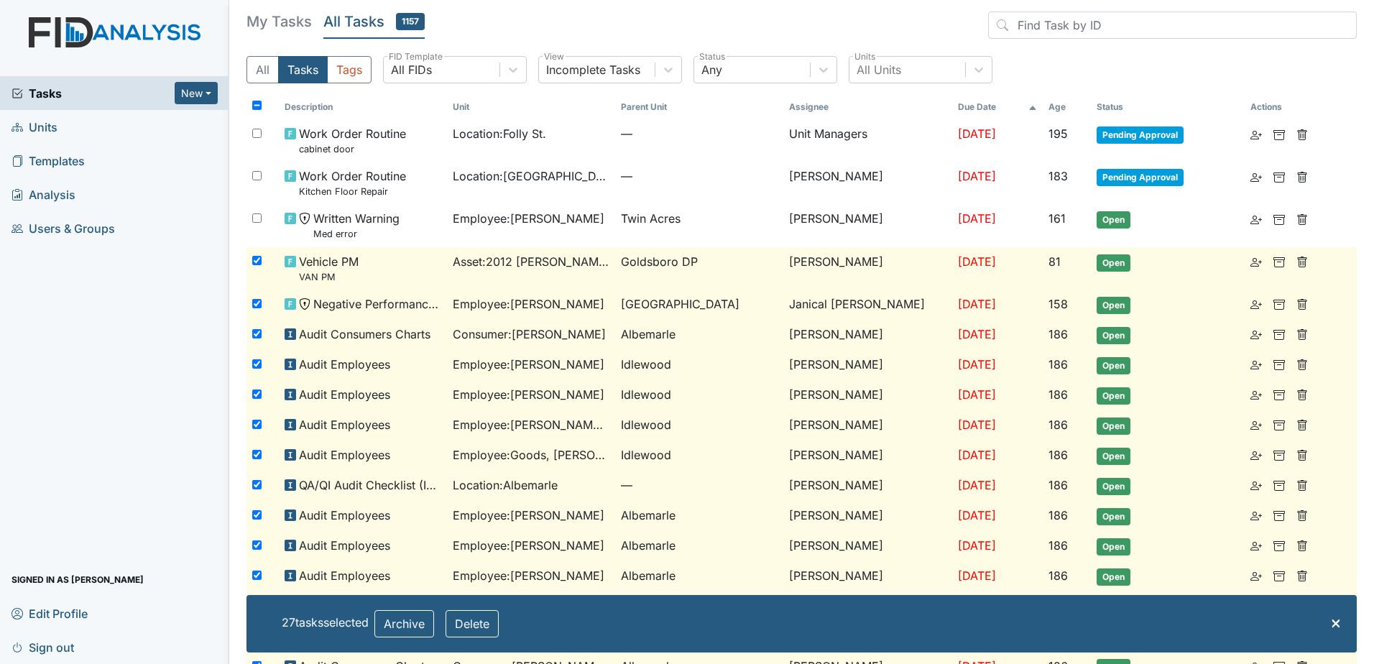
click at [259, 263] on input "checkbox" at bounding box center [256, 260] width 9 height 9
checkbox input "false"
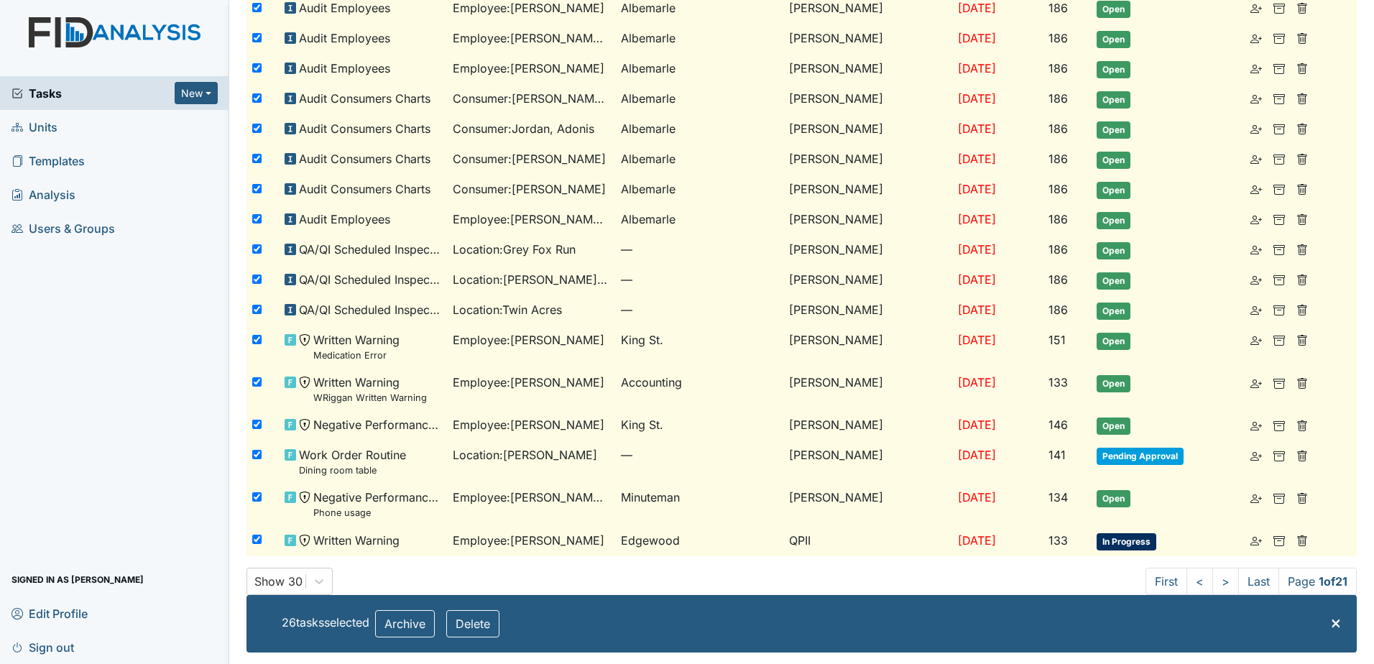
scroll to position [575, 0]
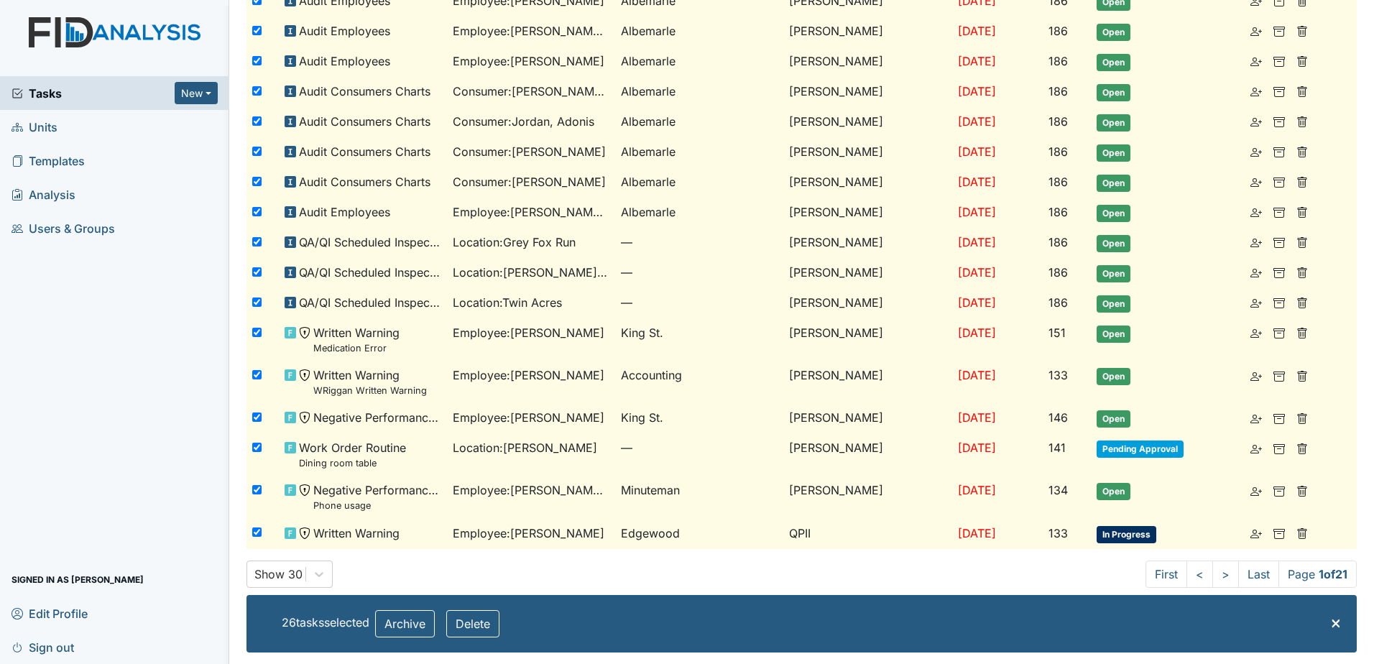
click at [260, 328] on input "checkbox" at bounding box center [256, 332] width 9 height 9
checkbox input "false"
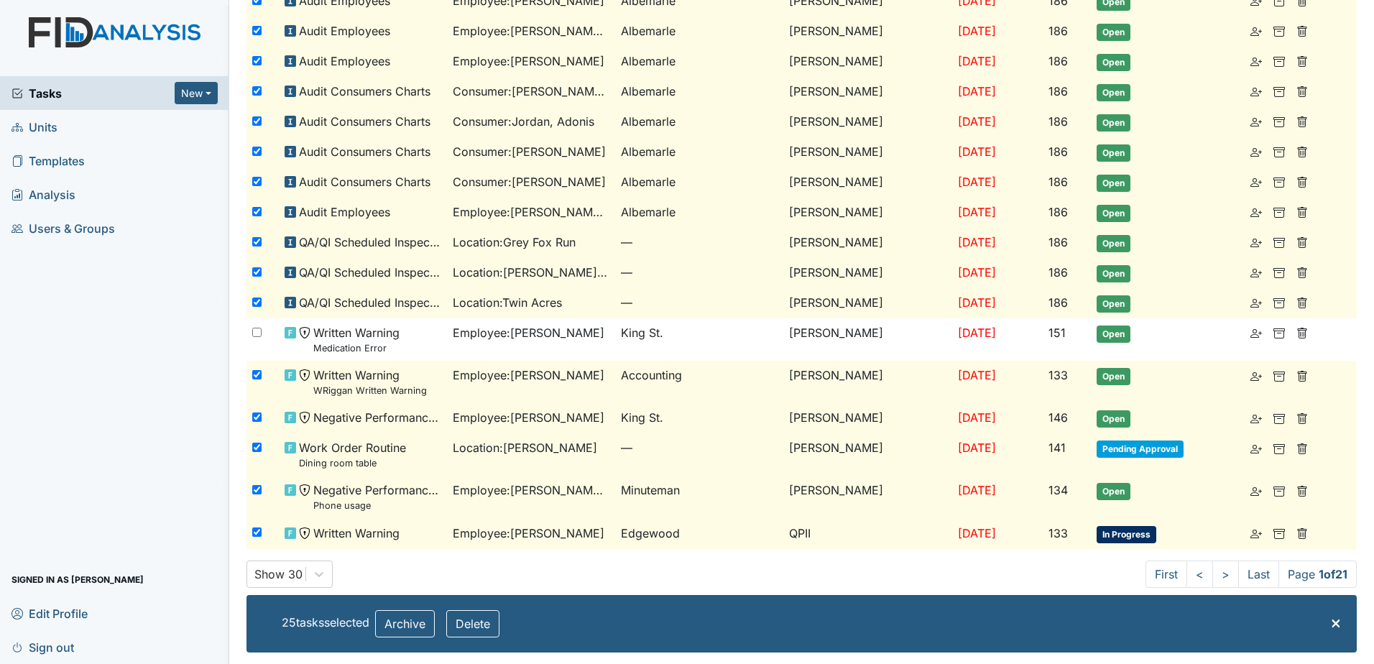
click at [256, 370] on input "checkbox" at bounding box center [256, 374] width 9 height 9
checkbox input "false"
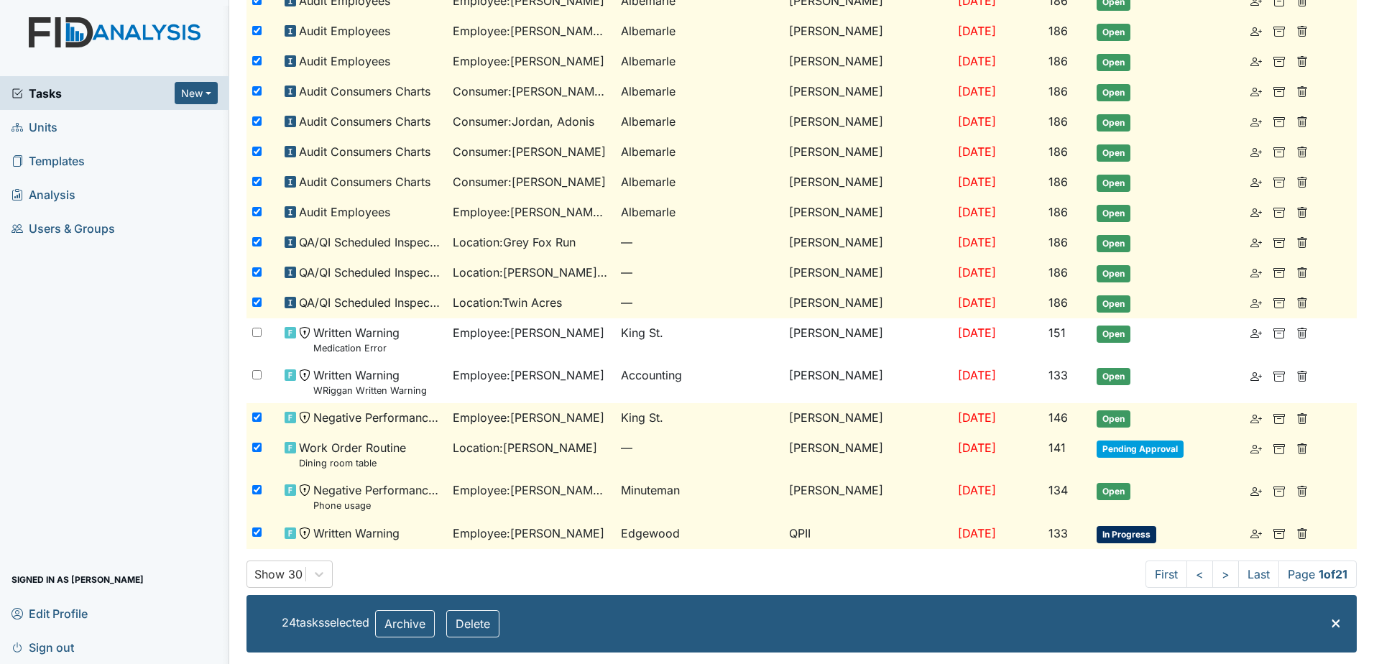
click at [256, 415] on input "checkbox" at bounding box center [256, 417] width 9 height 9
checkbox input "false"
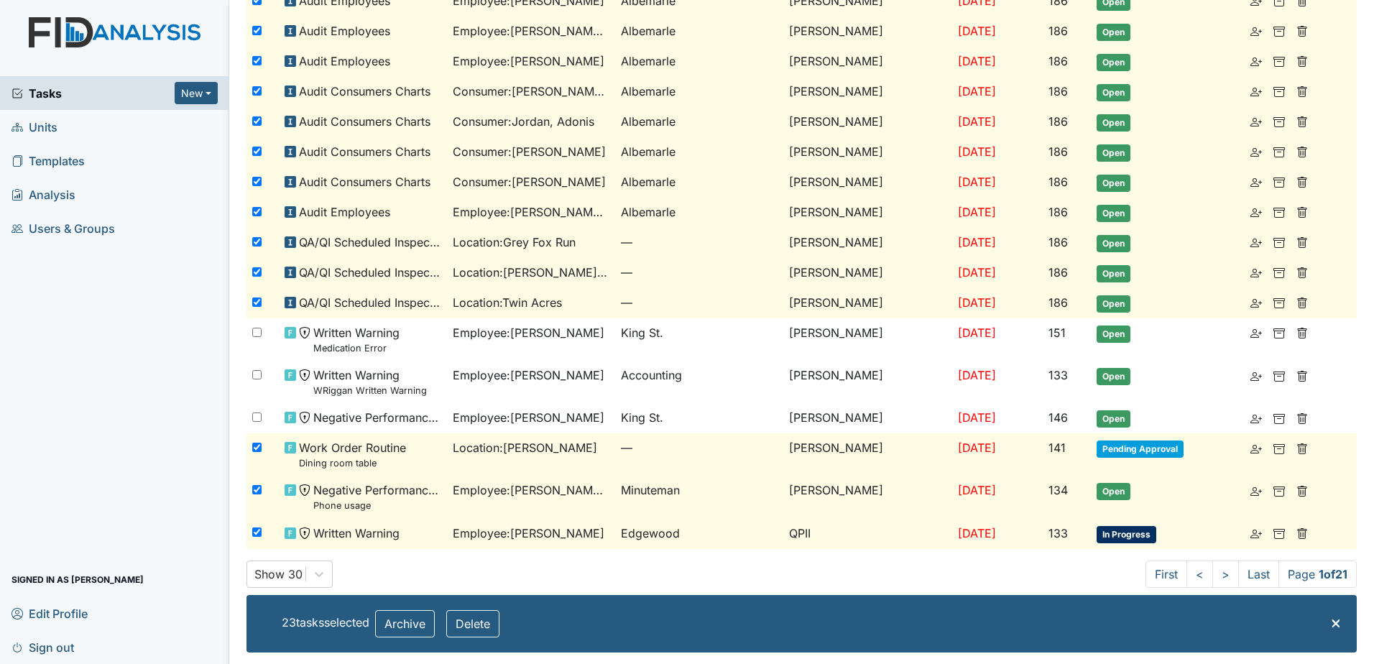
click at [257, 448] on input "checkbox" at bounding box center [256, 447] width 9 height 9
checkbox input "false"
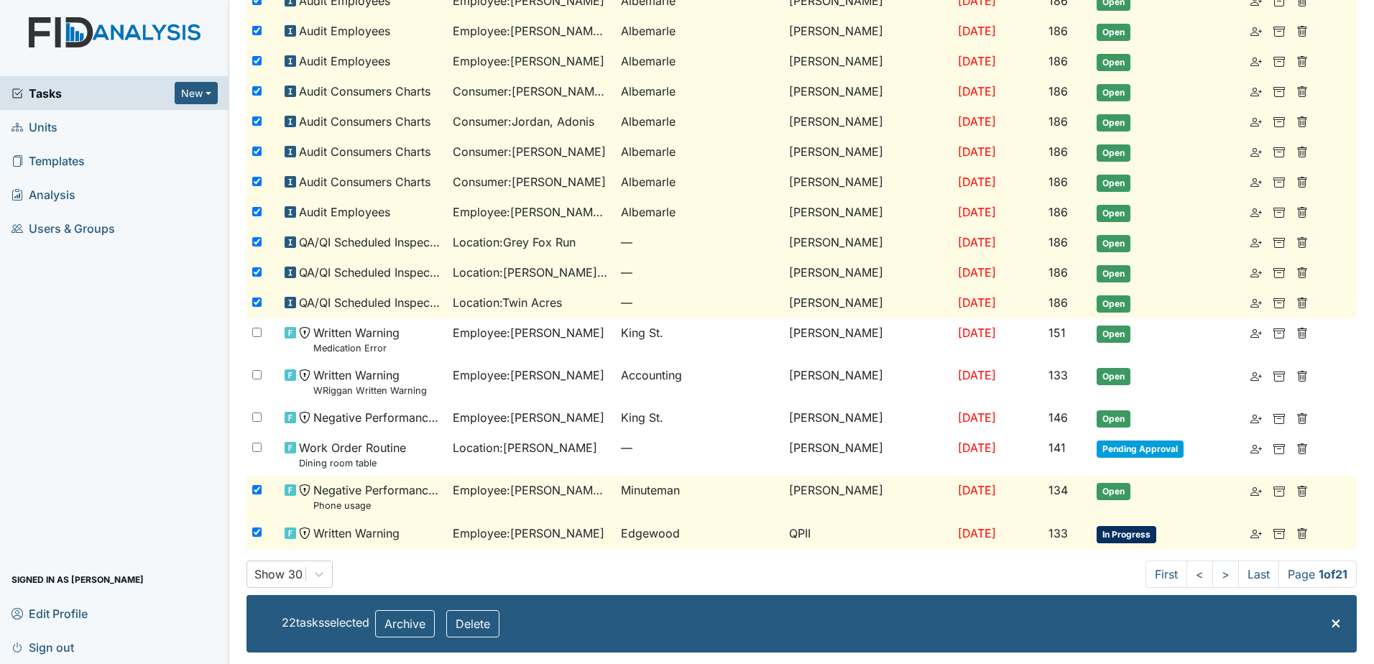
click at [252, 491] on input "checkbox" at bounding box center [256, 489] width 9 height 9
checkbox input "false"
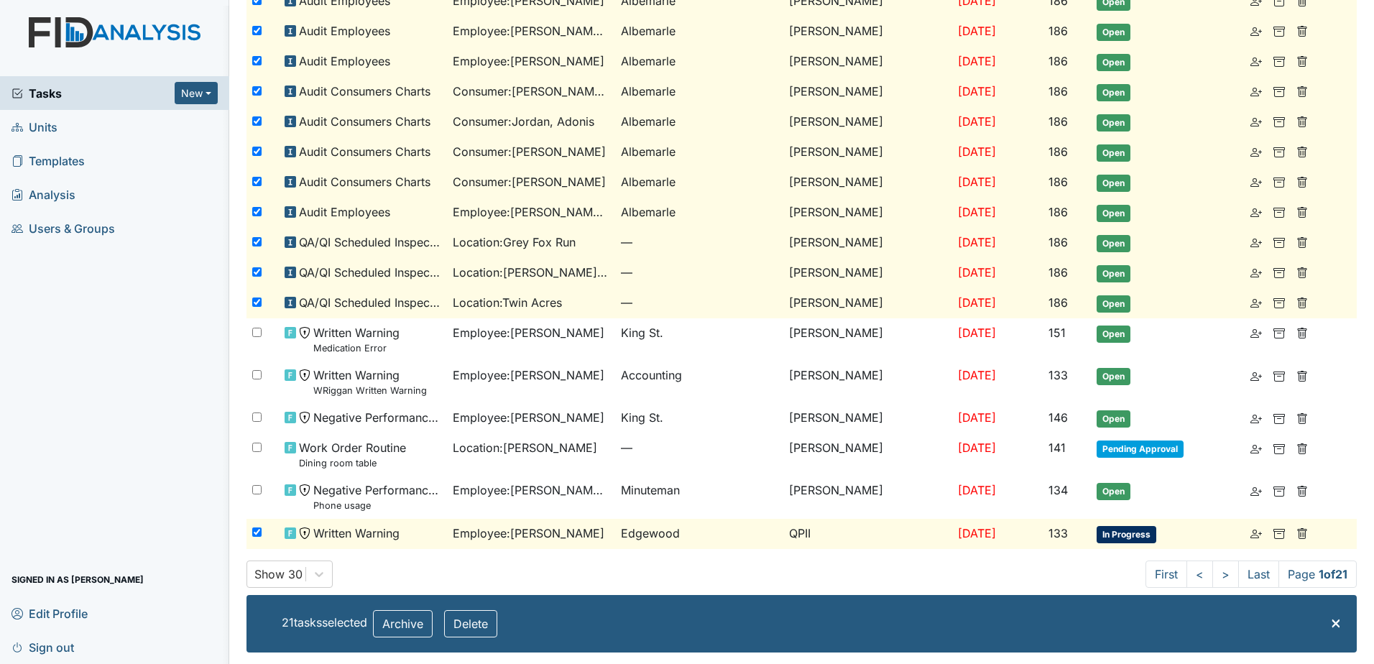
click at [254, 535] on input "checkbox" at bounding box center [256, 532] width 9 height 9
checkbox input "false"
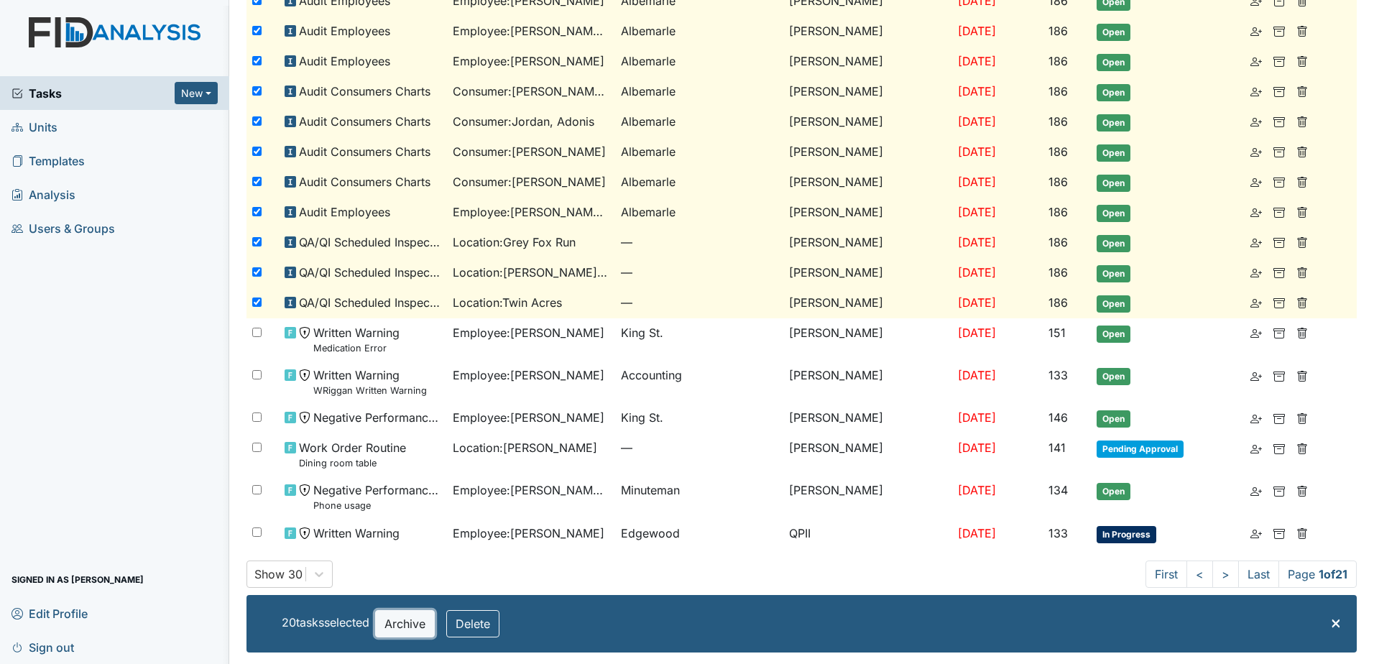
click at [397, 618] on button "Archive" at bounding box center [405, 623] width 60 height 27
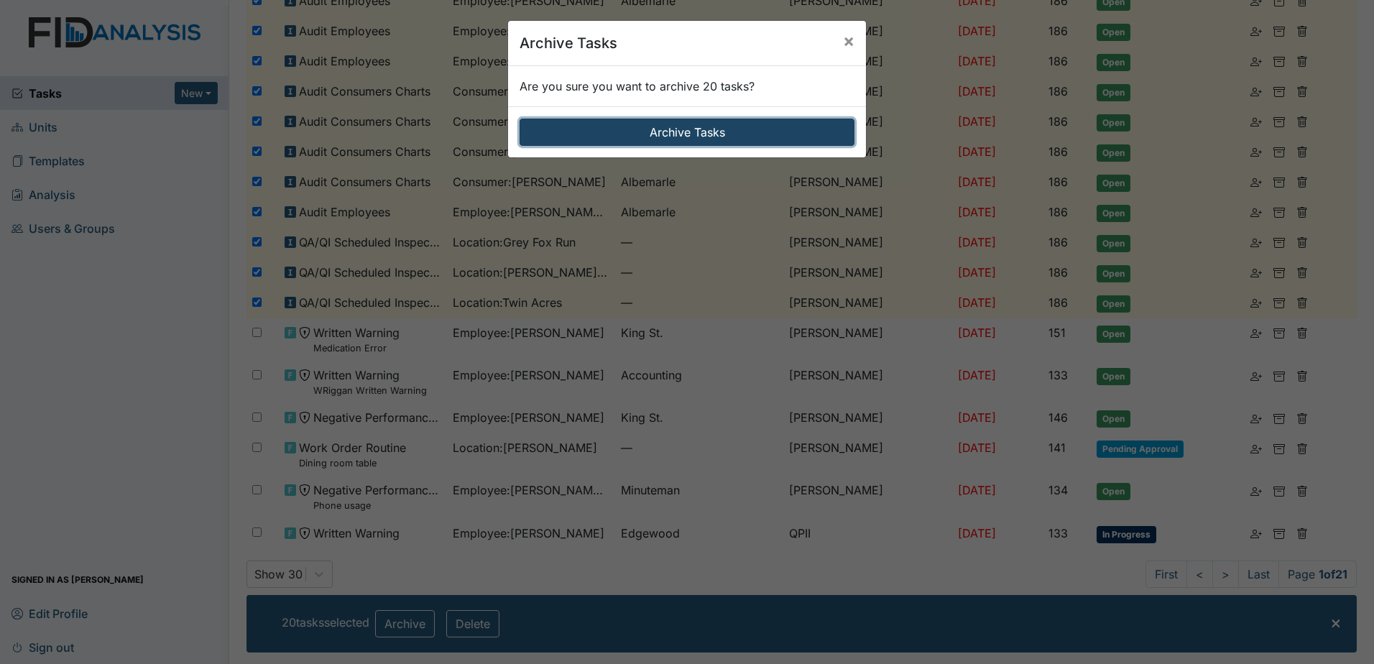
click at [606, 138] on button "Archive Tasks" at bounding box center [687, 132] width 335 height 27
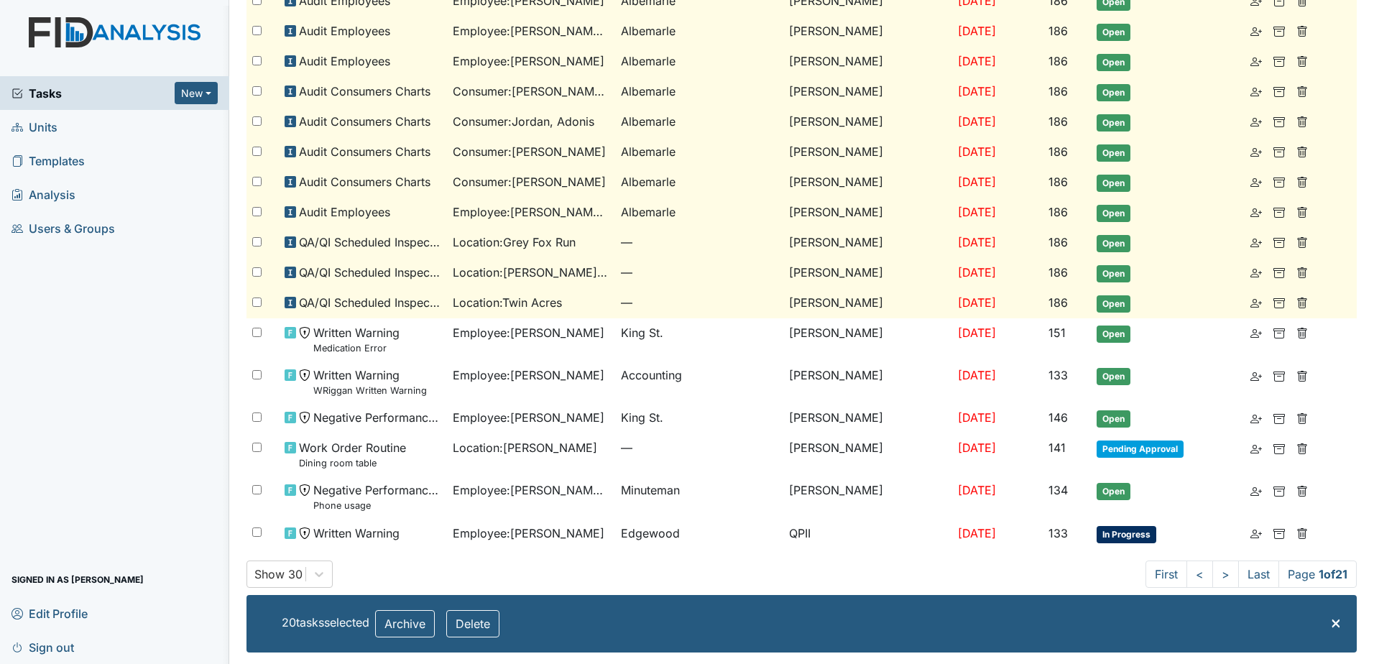
checkbox input "false"
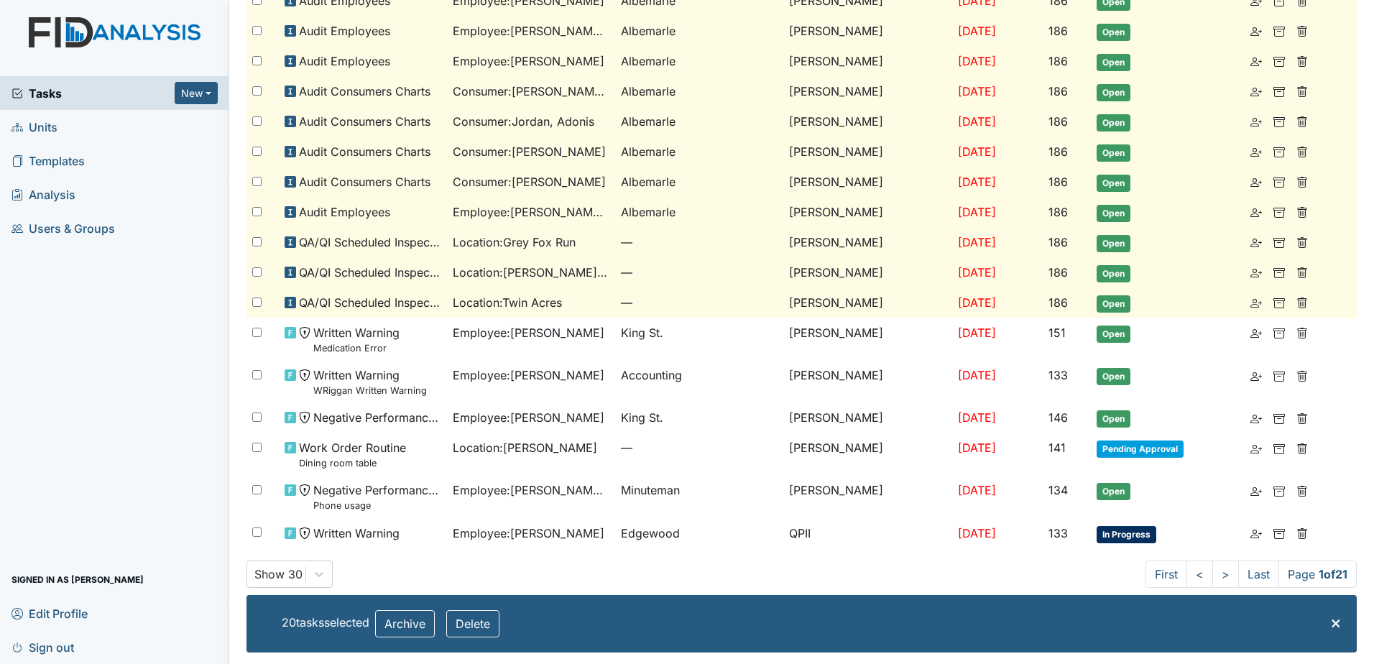
checkbox input "false"
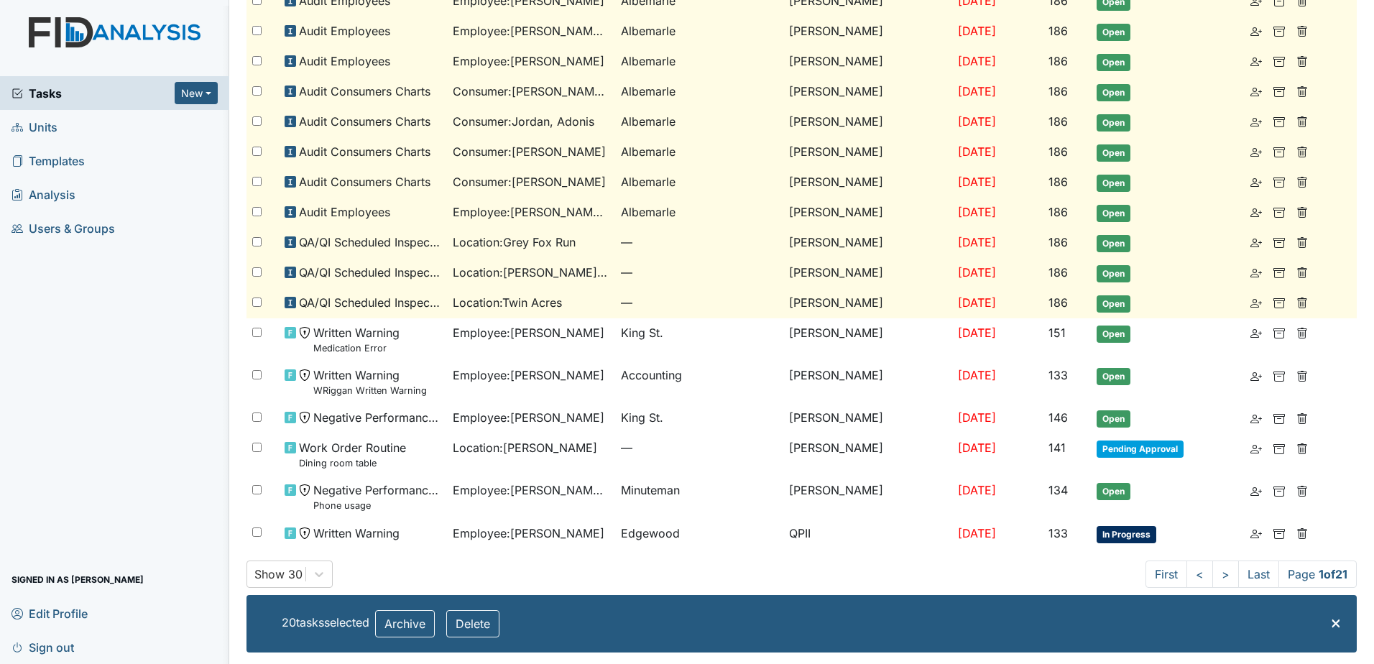
checkbox input "false"
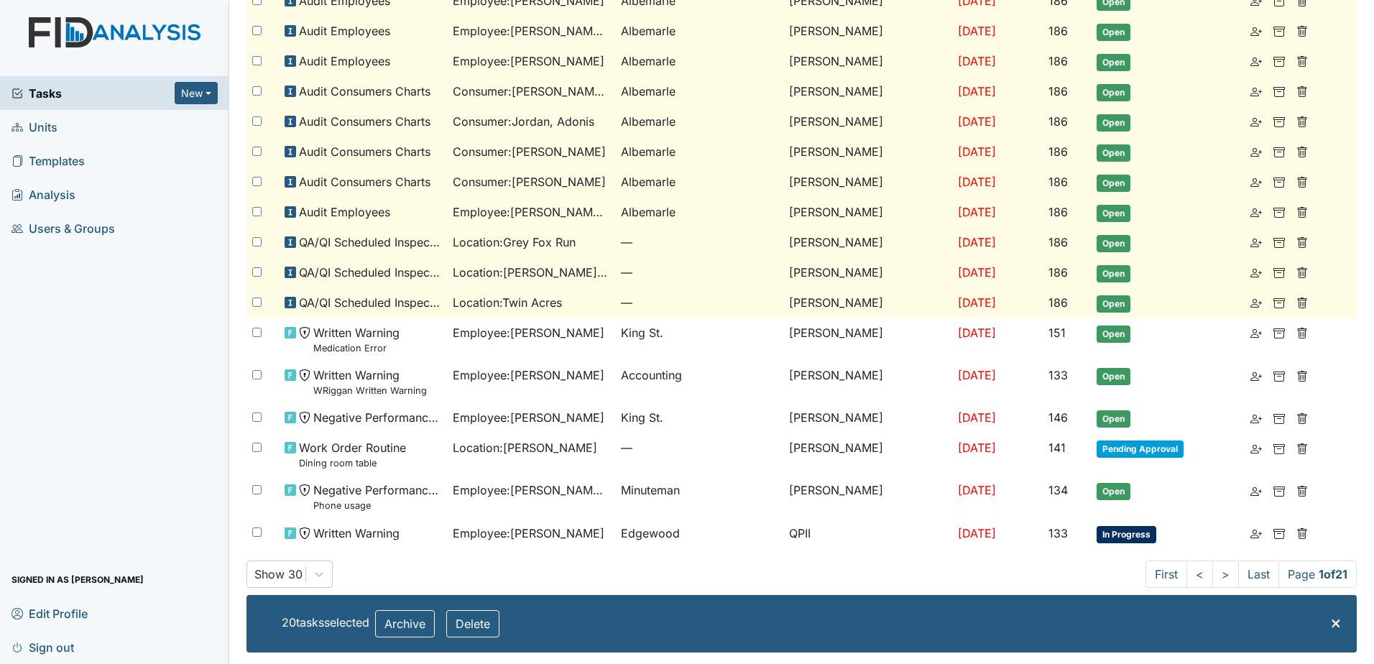
checkbox input "false"
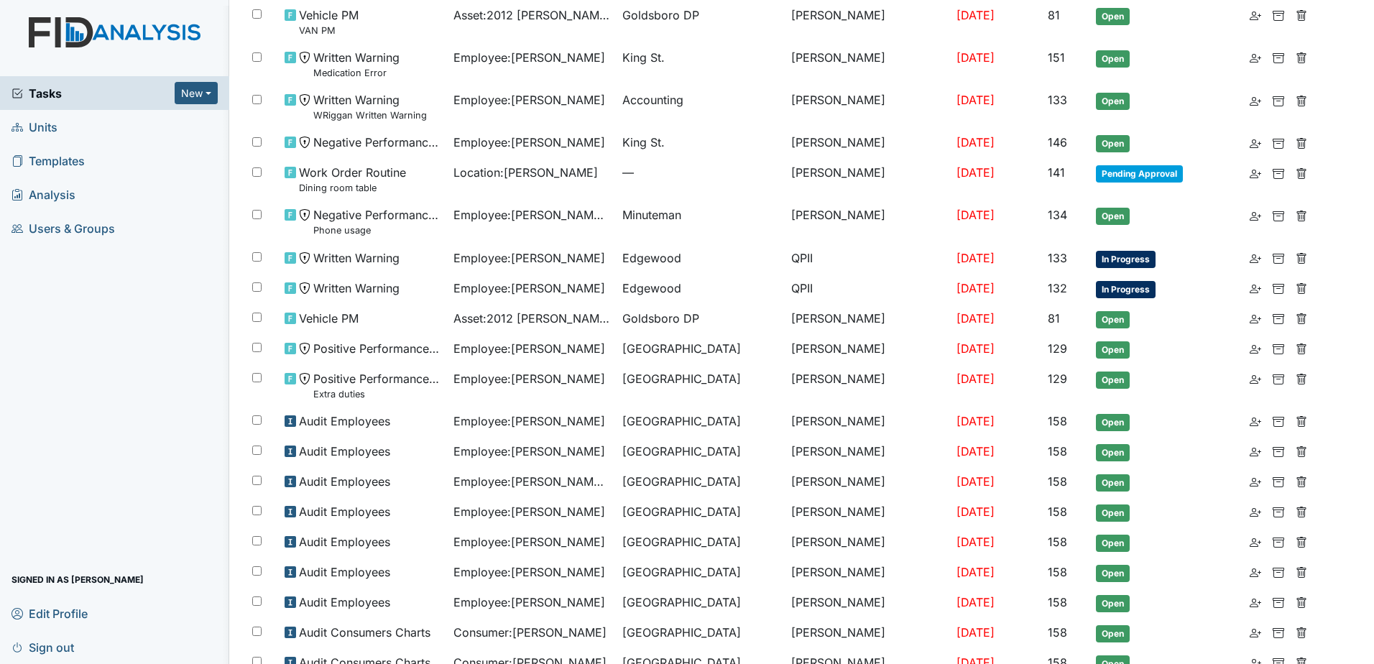
scroll to position [0, 0]
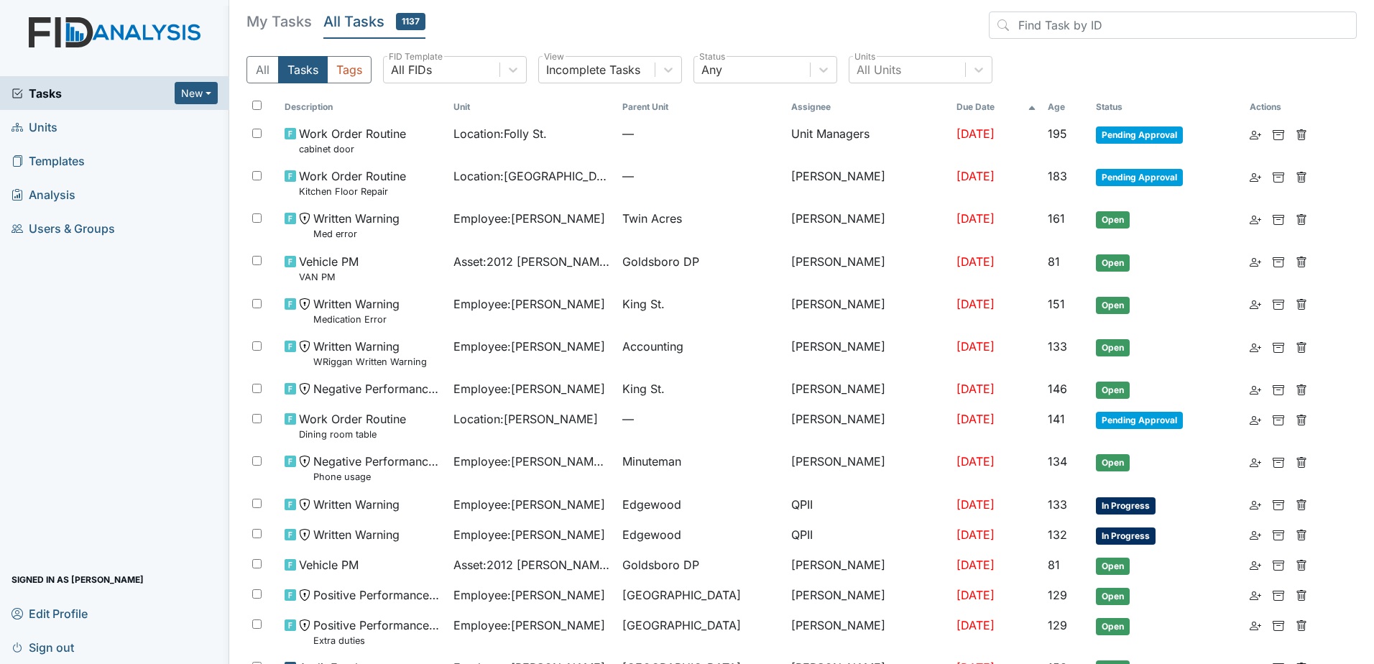
click at [255, 100] on th at bounding box center [263, 107] width 32 height 24
click at [254, 110] on div at bounding box center [262, 107] width 21 height 13
click at [259, 106] on input "checkbox" at bounding box center [256, 105] width 9 height 9
checkbox input "true"
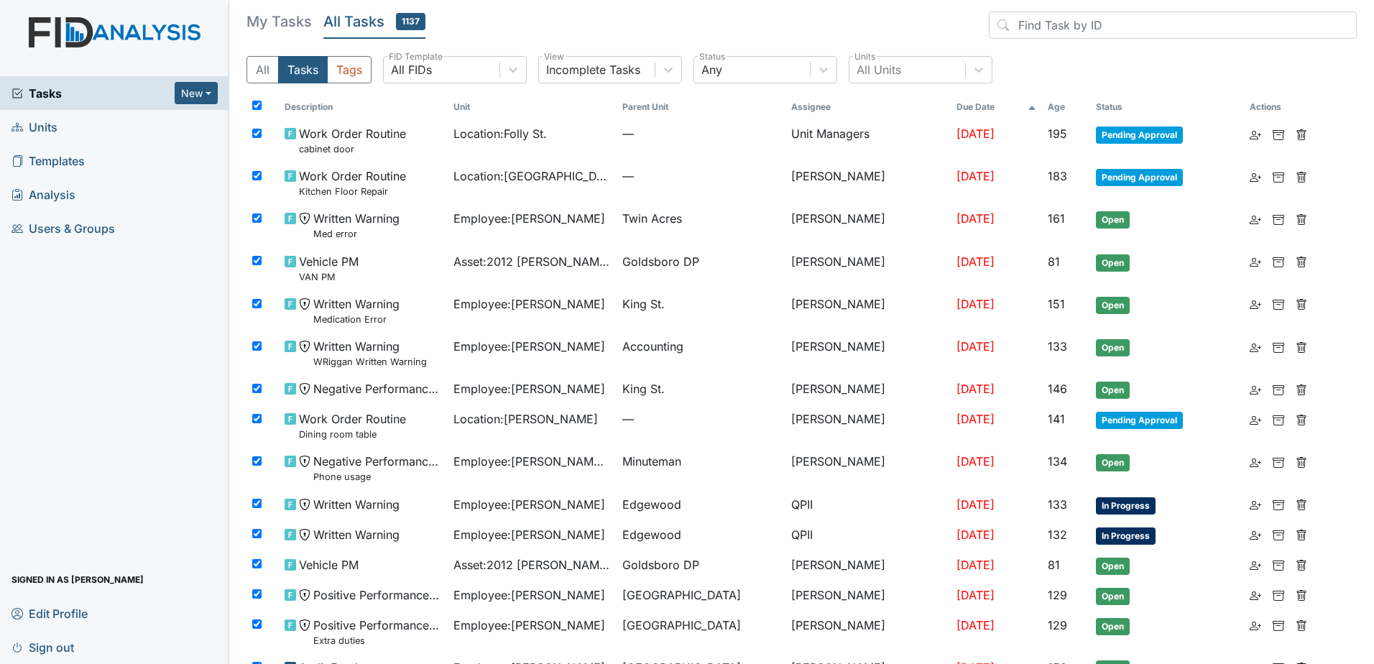
checkbox input "true"
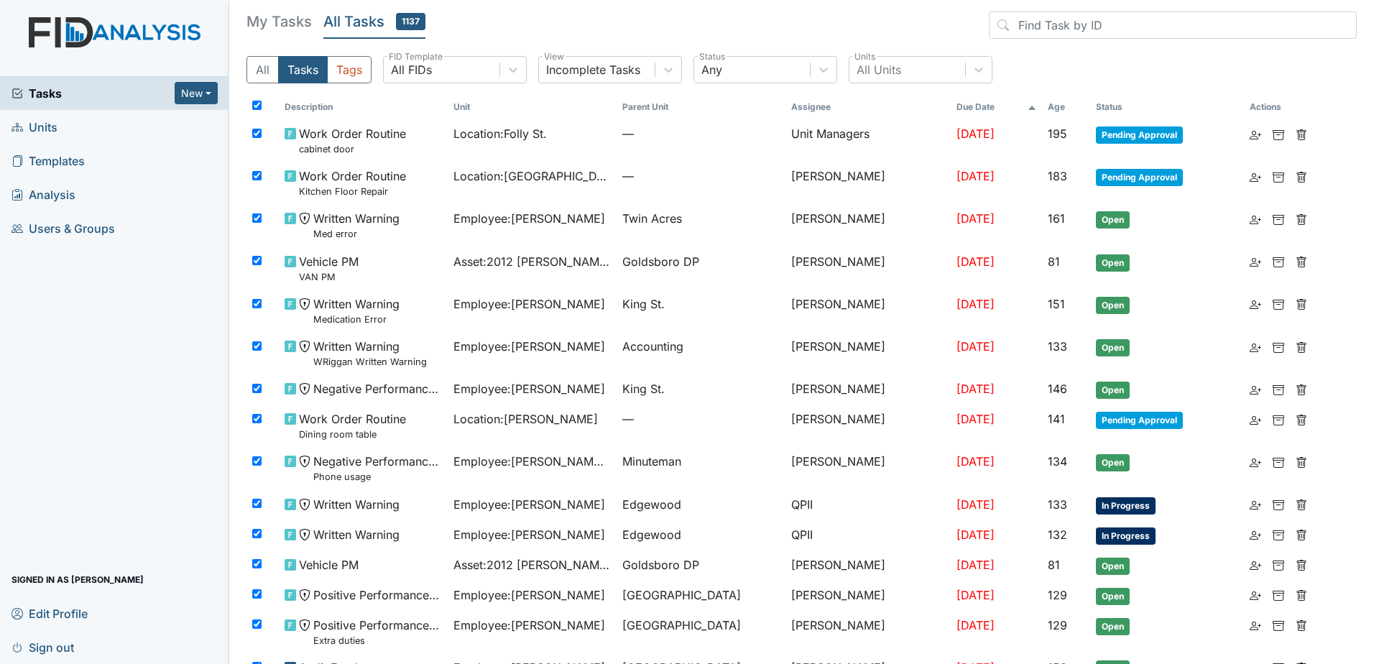
checkbox input "true"
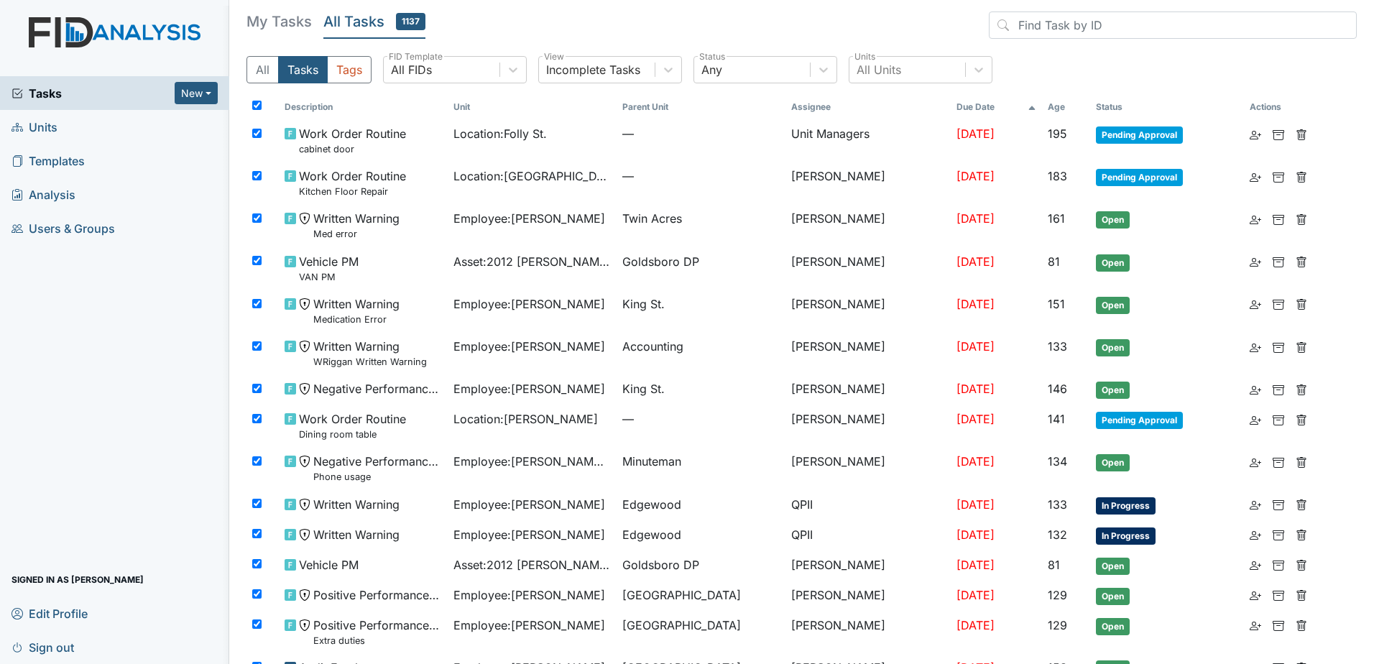
checkbox input "true"
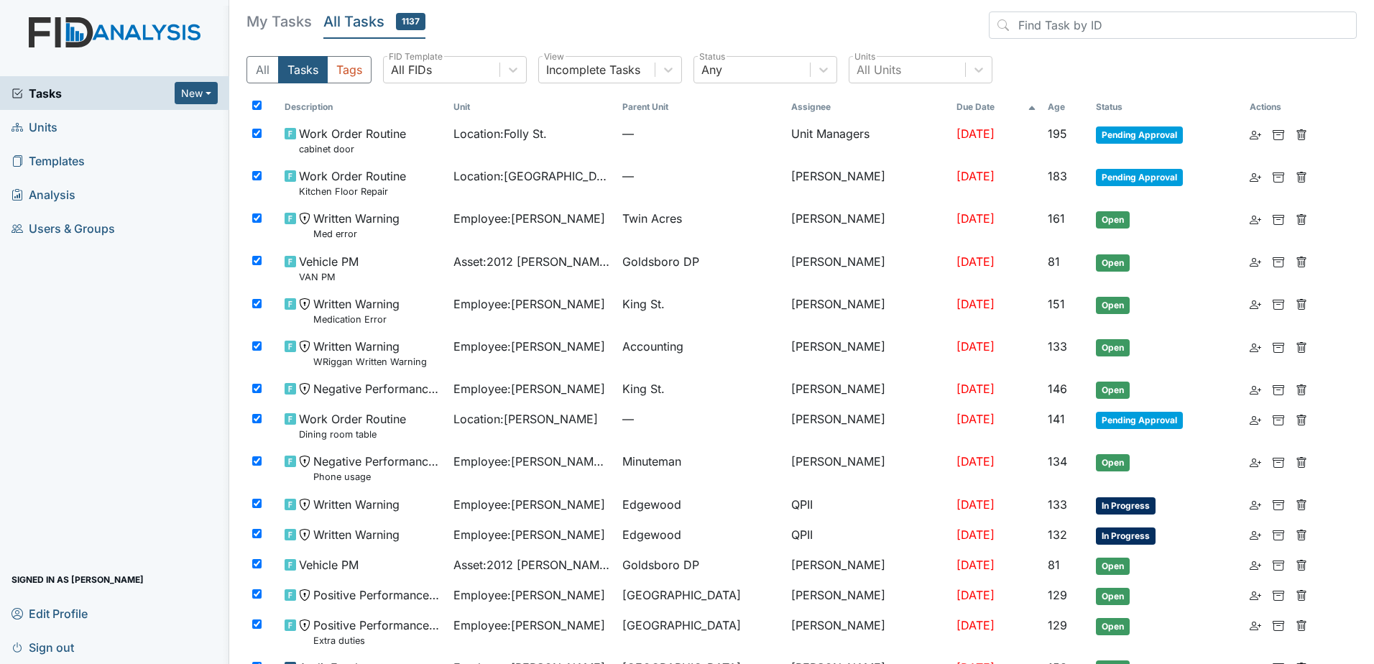
checkbox input "true"
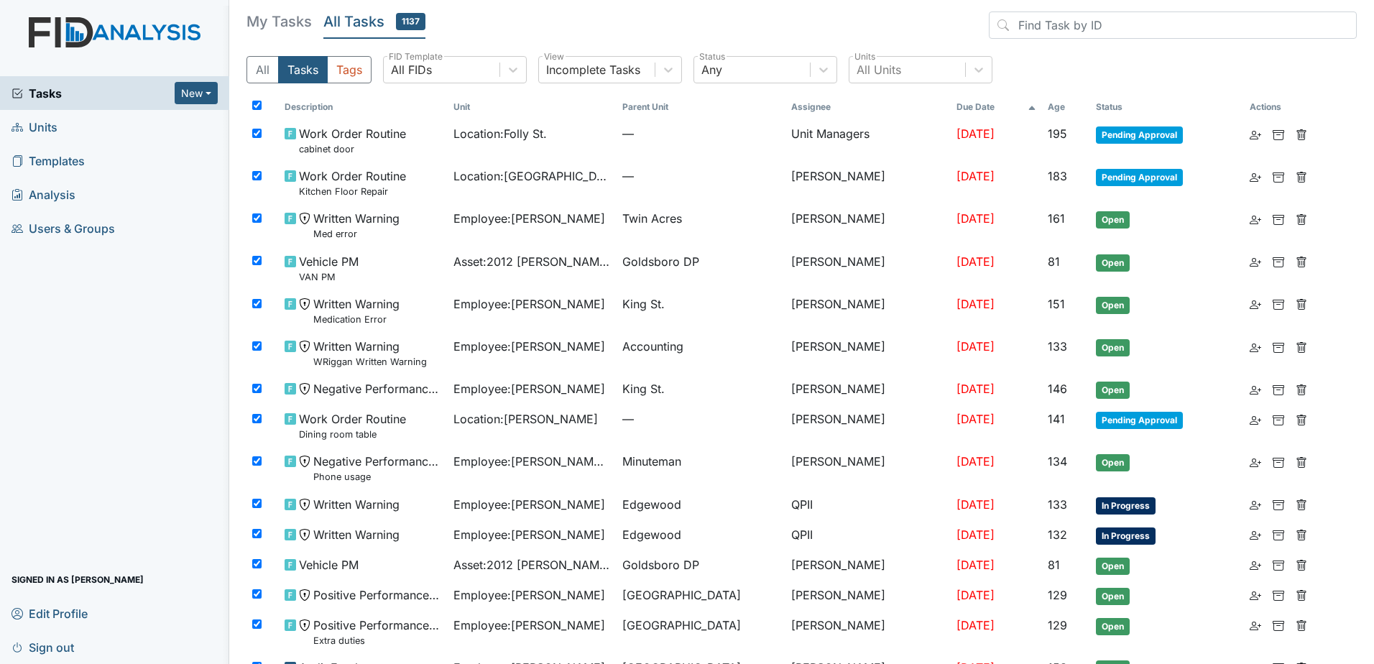
checkbox input "true"
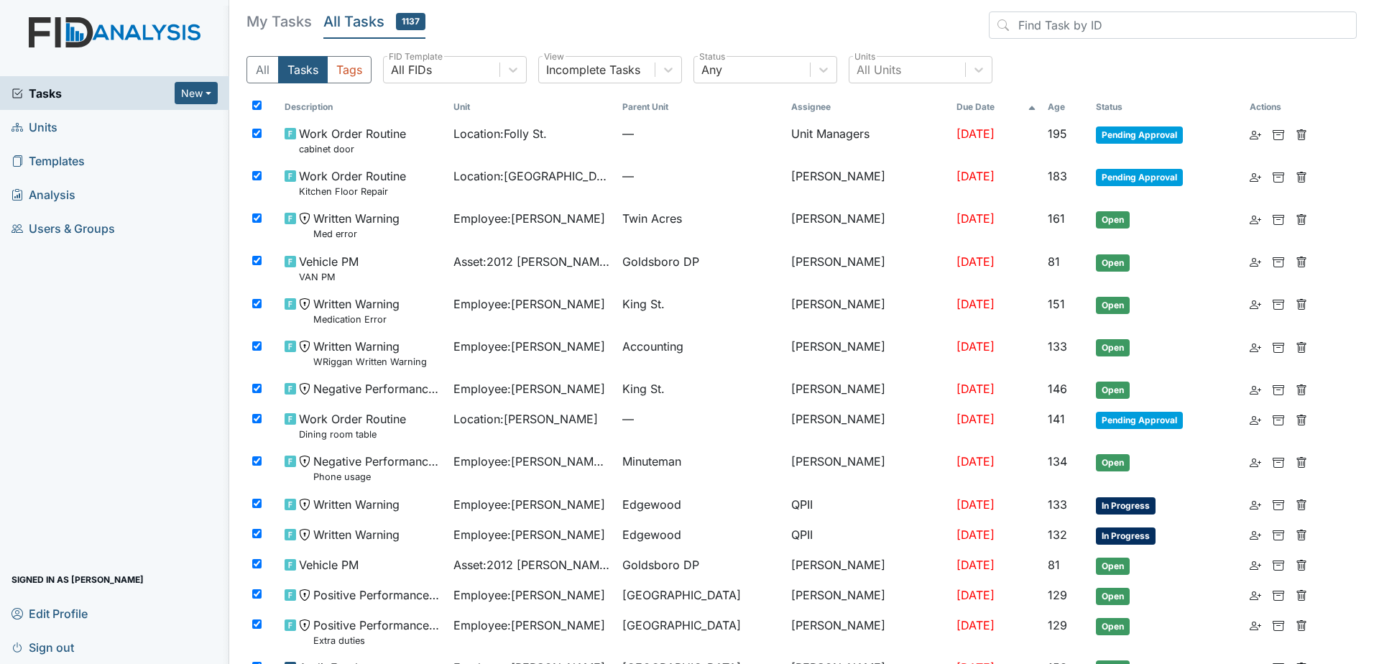
checkbox input "true"
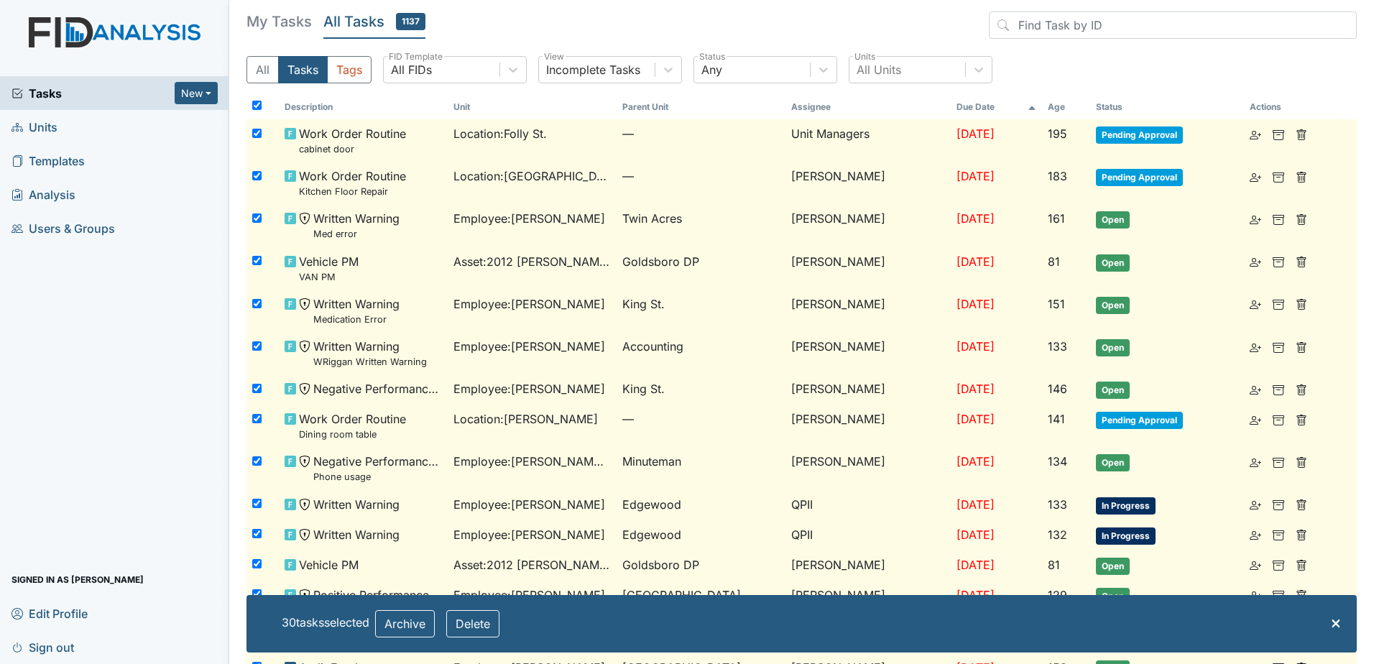
click at [257, 134] on input "checkbox" at bounding box center [256, 133] width 9 height 9
checkbox input "false"
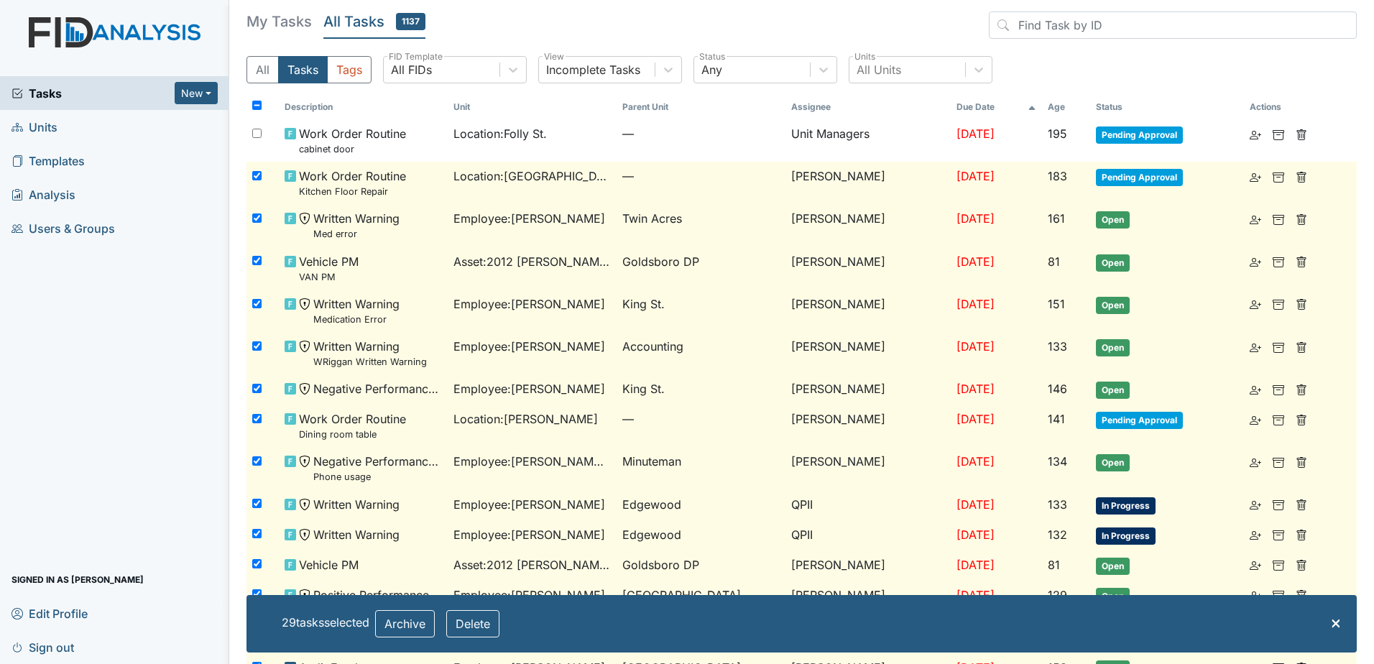
click at [253, 179] on input "checkbox" at bounding box center [256, 175] width 9 height 9
checkbox input "false"
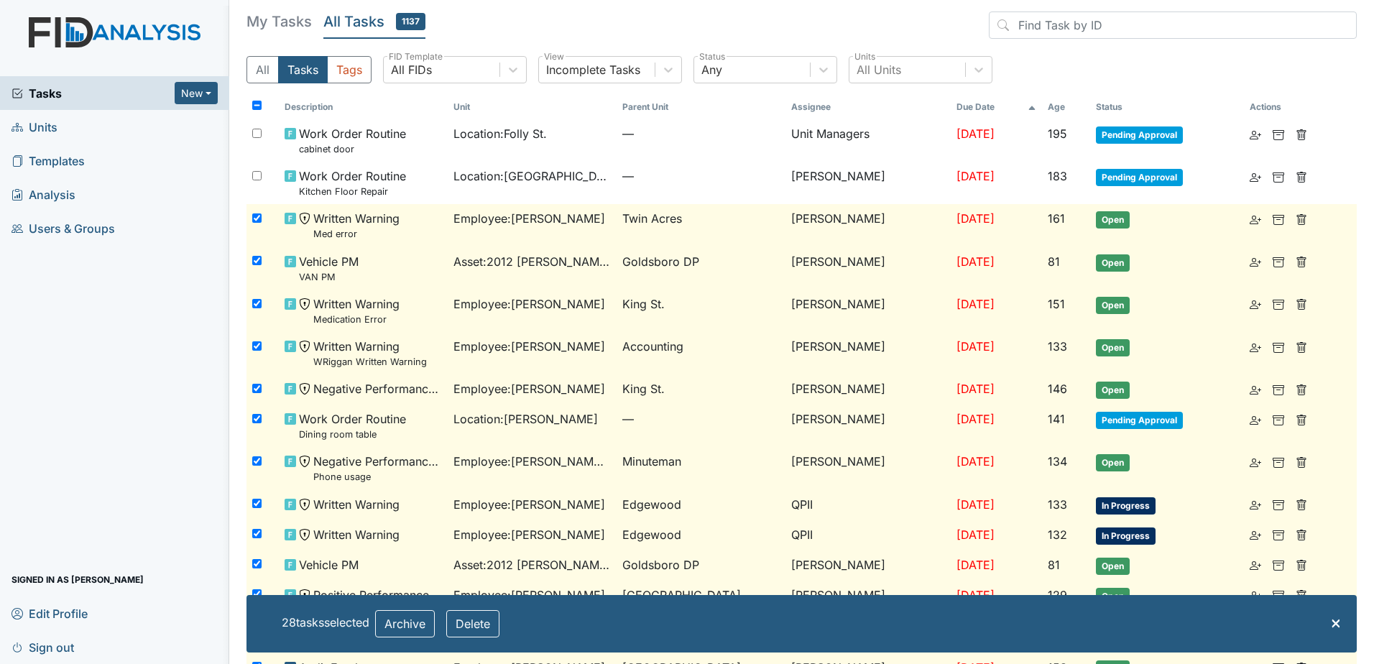
click at [262, 219] on div at bounding box center [263, 218] width 32 height 29
checkbox input "false"
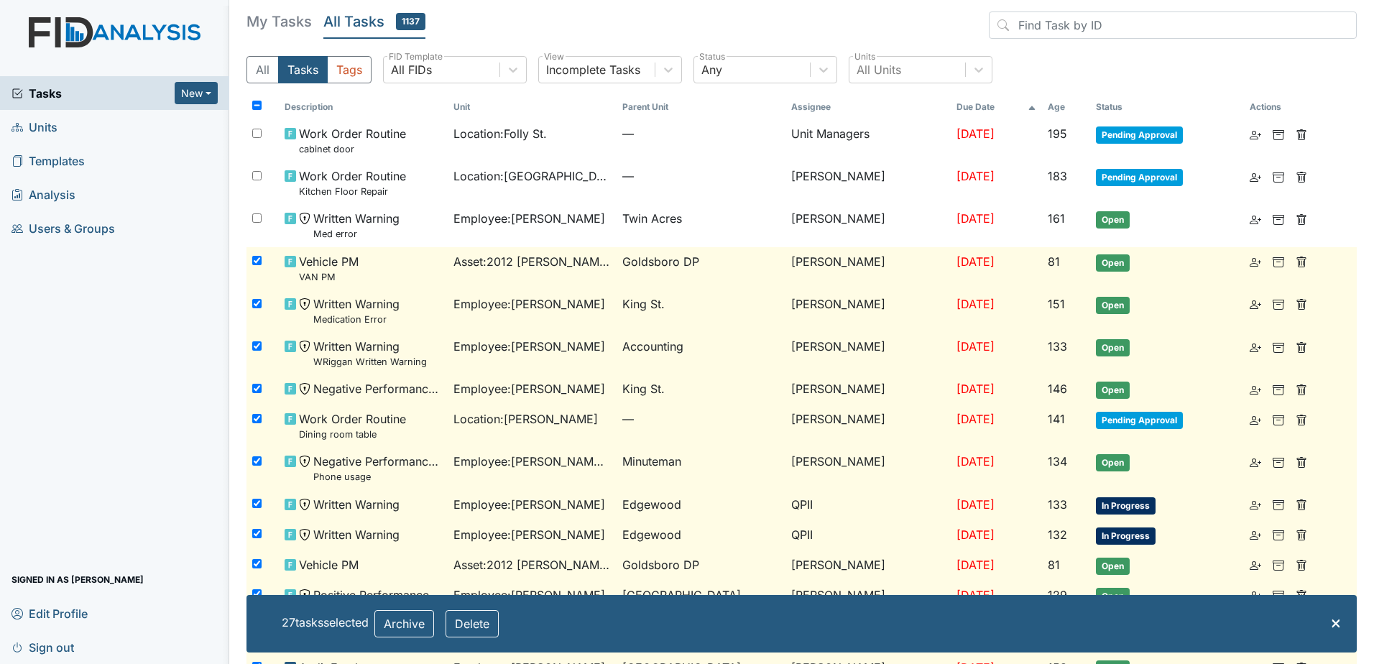
click at [260, 266] on div at bounding box center [263, 261] width 32 height 29
checkbox input "false"
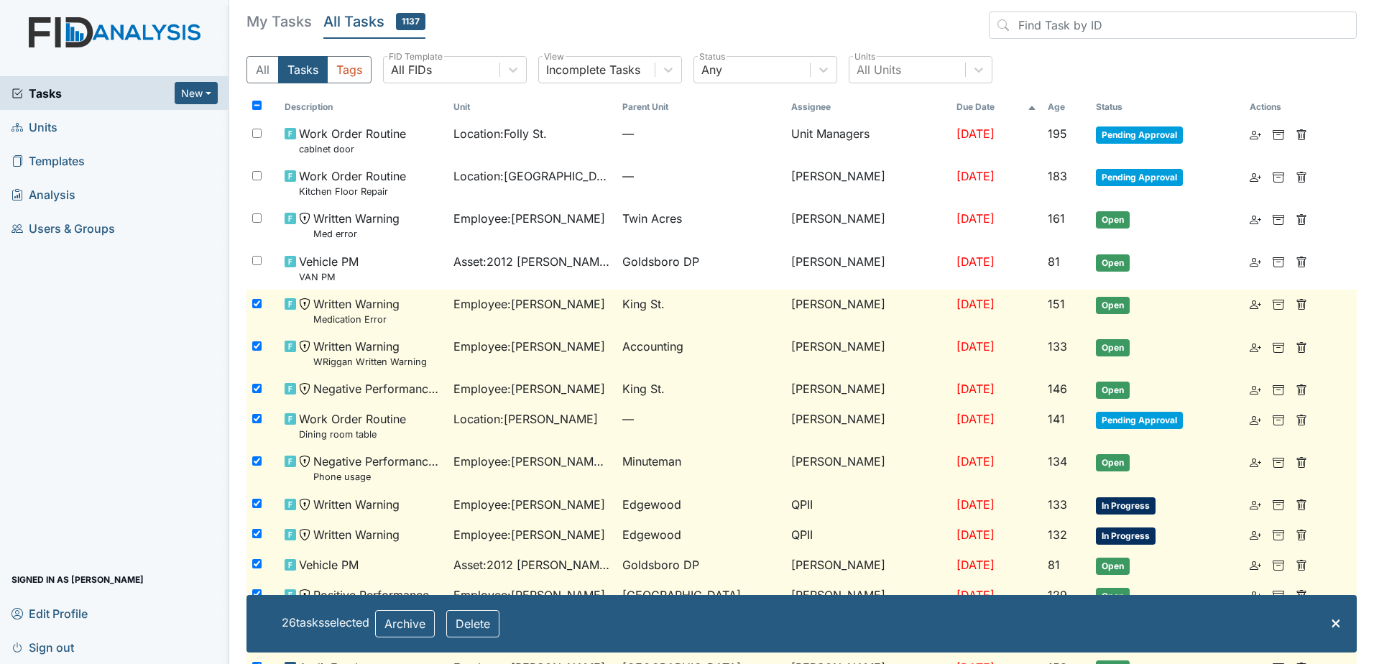
click at [250, 306] on div at bounding box center [263, 304] width 32 height 29
checkbox input "false"
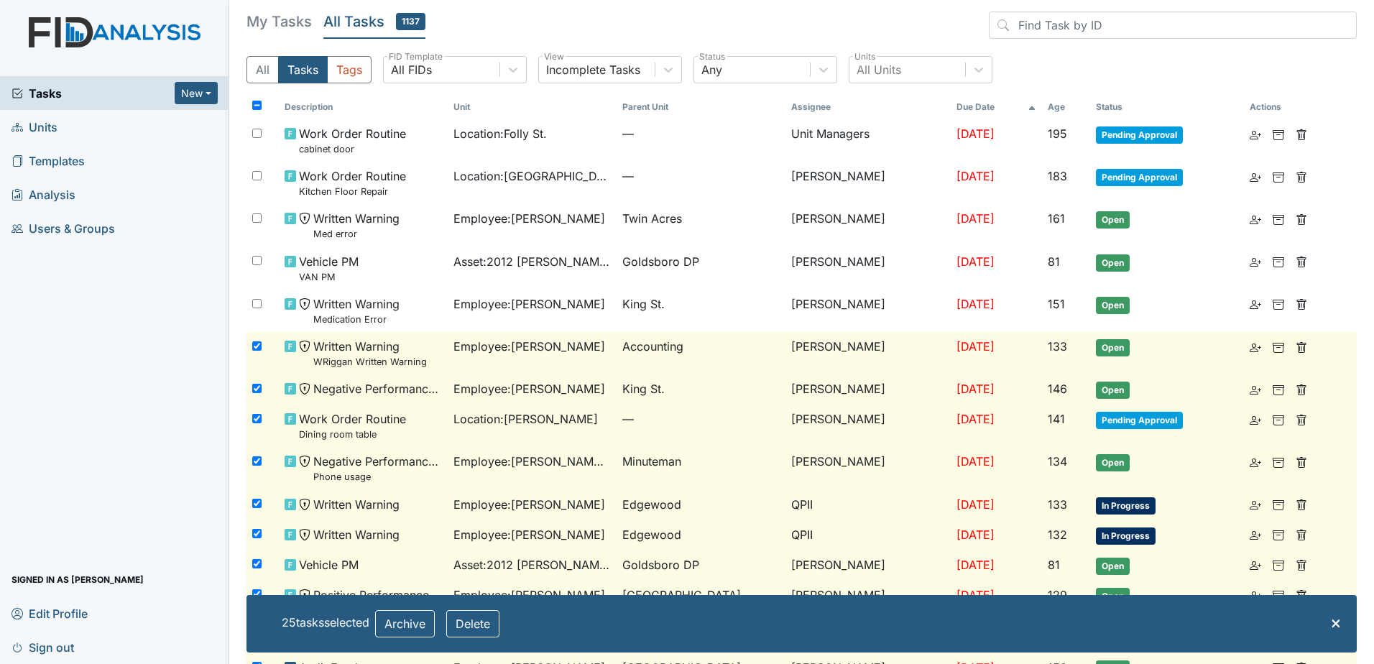
click at [253, 341] on input "checkbox" at bounding box center [256, 345] width 9 height 9
checkbox input "false"
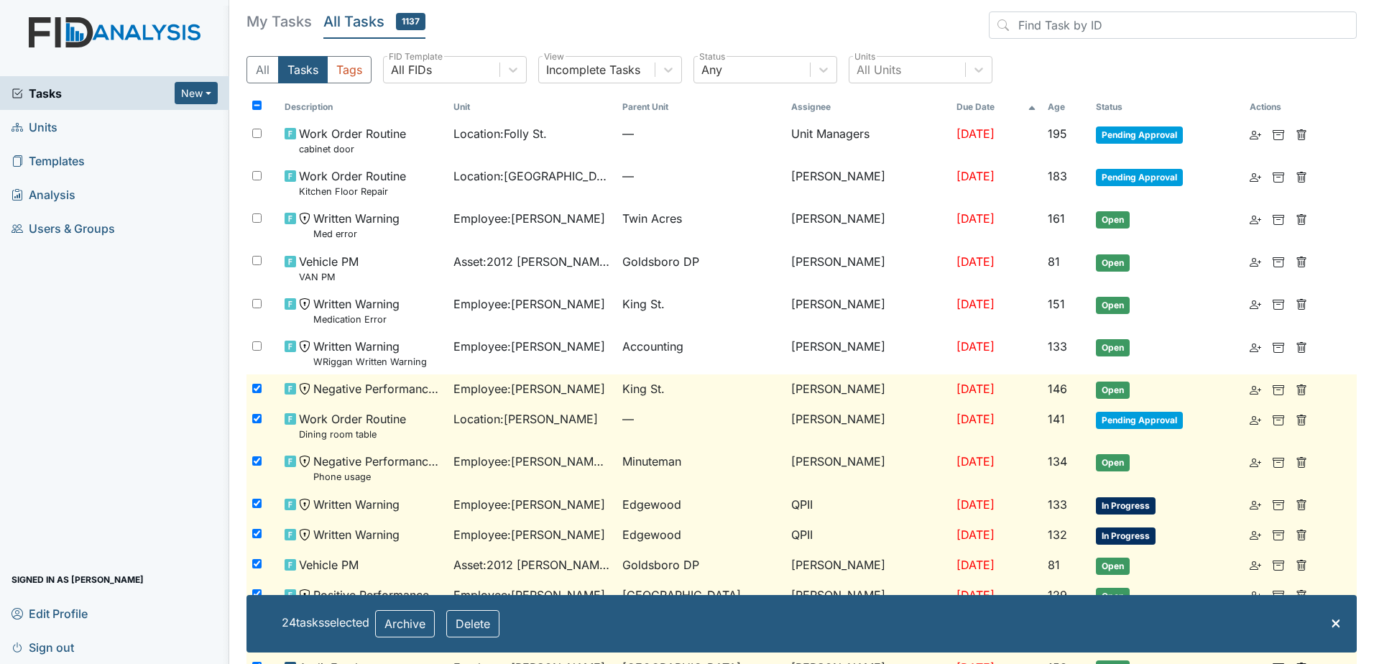
click at [257, 386] on input "checkbox" at bounding box center [256, 388] width 9 height 9
checkbox input "false"
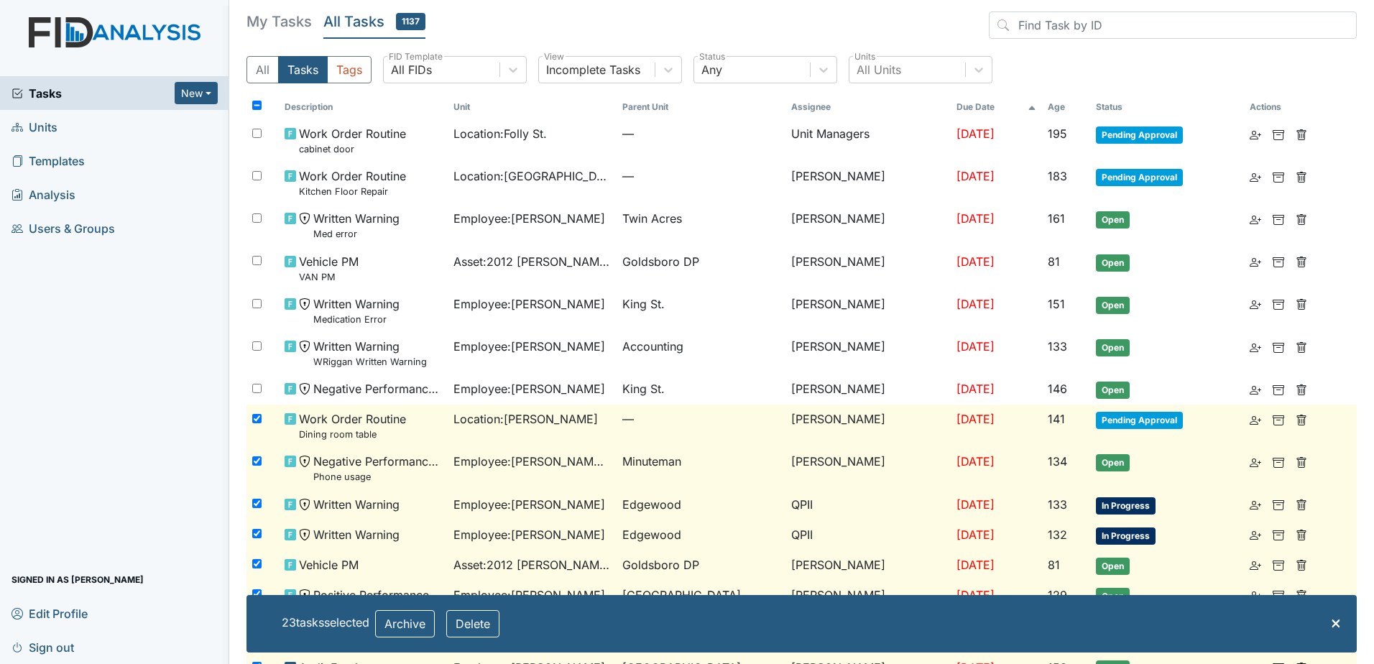
click at [247, 423] on div at bounding box center [263, 419] width 32 height 29
checkbox input "false"
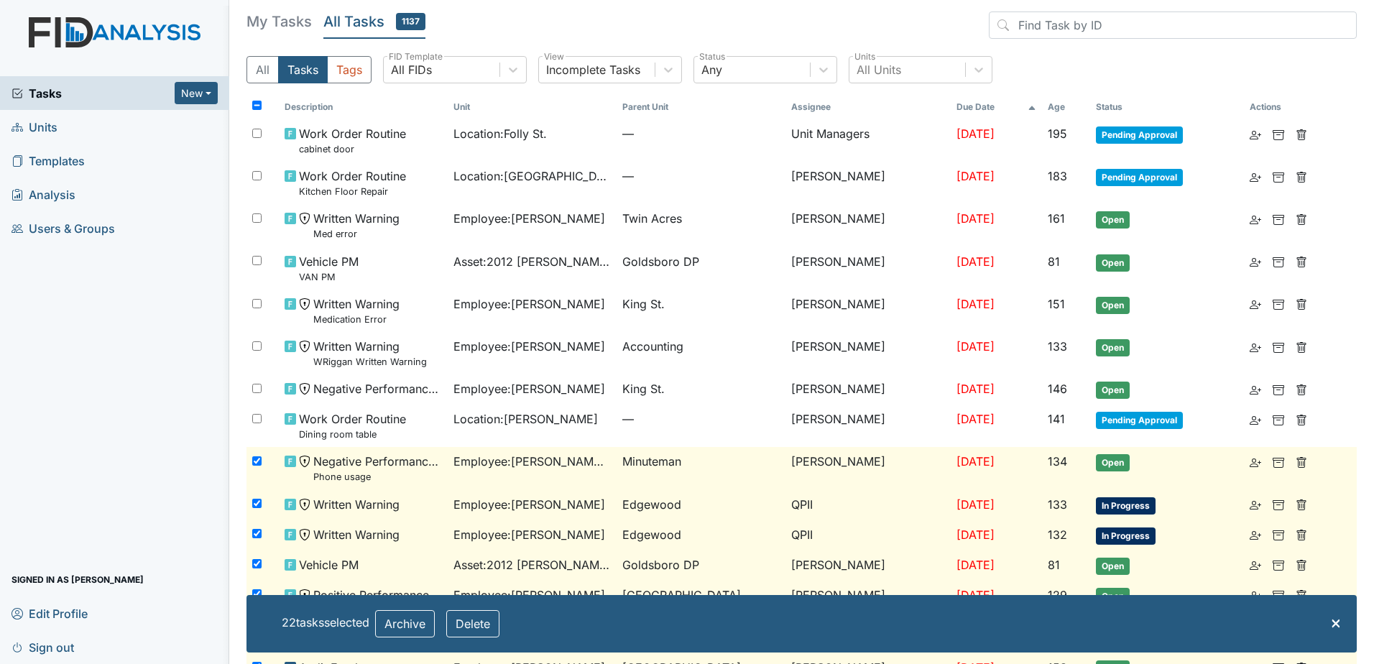
drag, startPoint x: 251, startPoint y: 456, endPoint x: 254, endPoint y: 525, distance: 68.3
click at [251, 461] on div at bounding box center [263, 461] width 32 height 29
checkbox input "false"
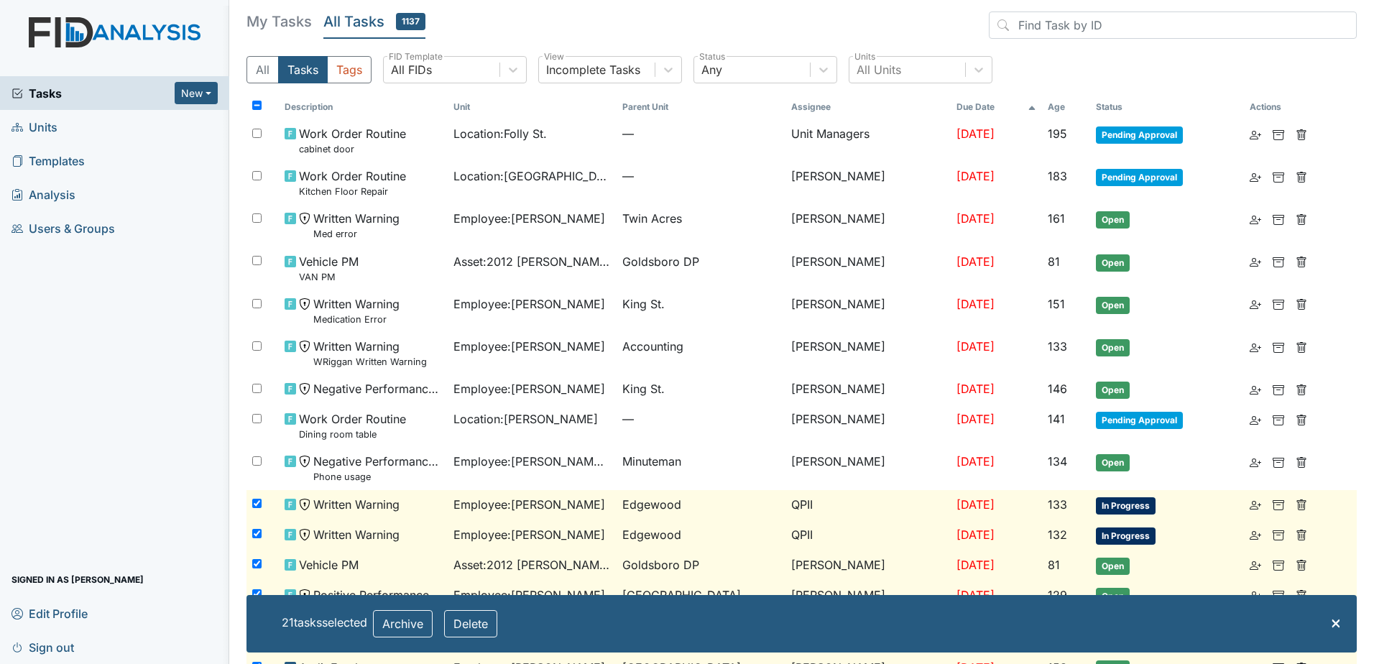
drag, startPoint x: 252, startPoint y: 505, endPoint x: 254, endPoint y: 518, distance: 13.0
click at [252, 506] on input "checkbox" at bounding box center [256, 503] width 9 height 9
checkbox input "false"
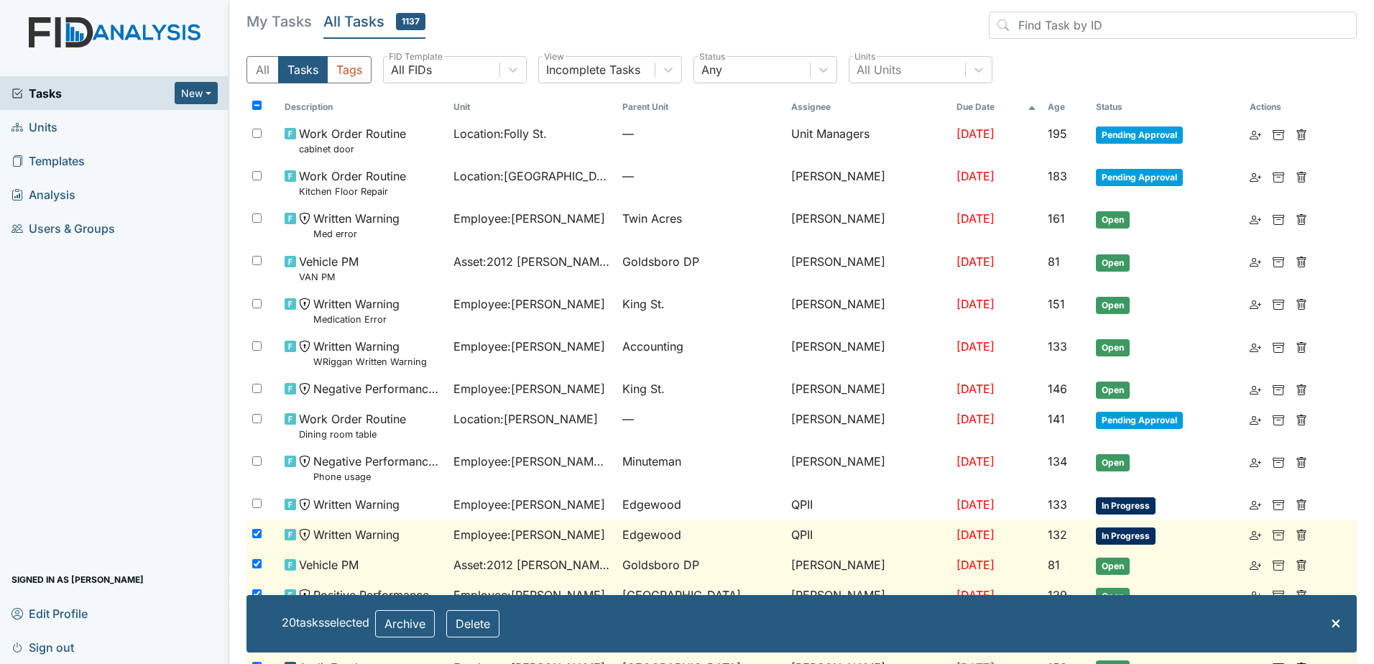
click at [257, 528] on div at bounding box center [263, 534] width 32 height 29
checkbox input "false"
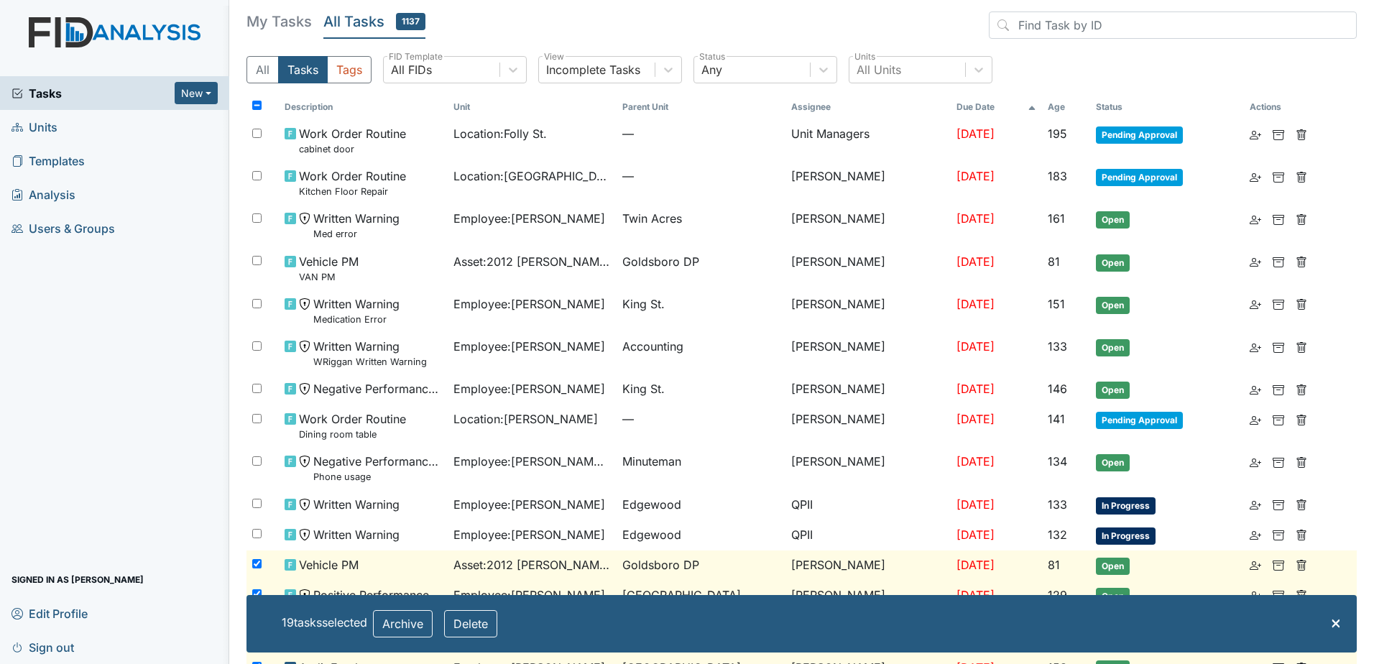
click at [250, 569] on div at bounding box center [263, 565] width 32 height 29
checkbox input "false"
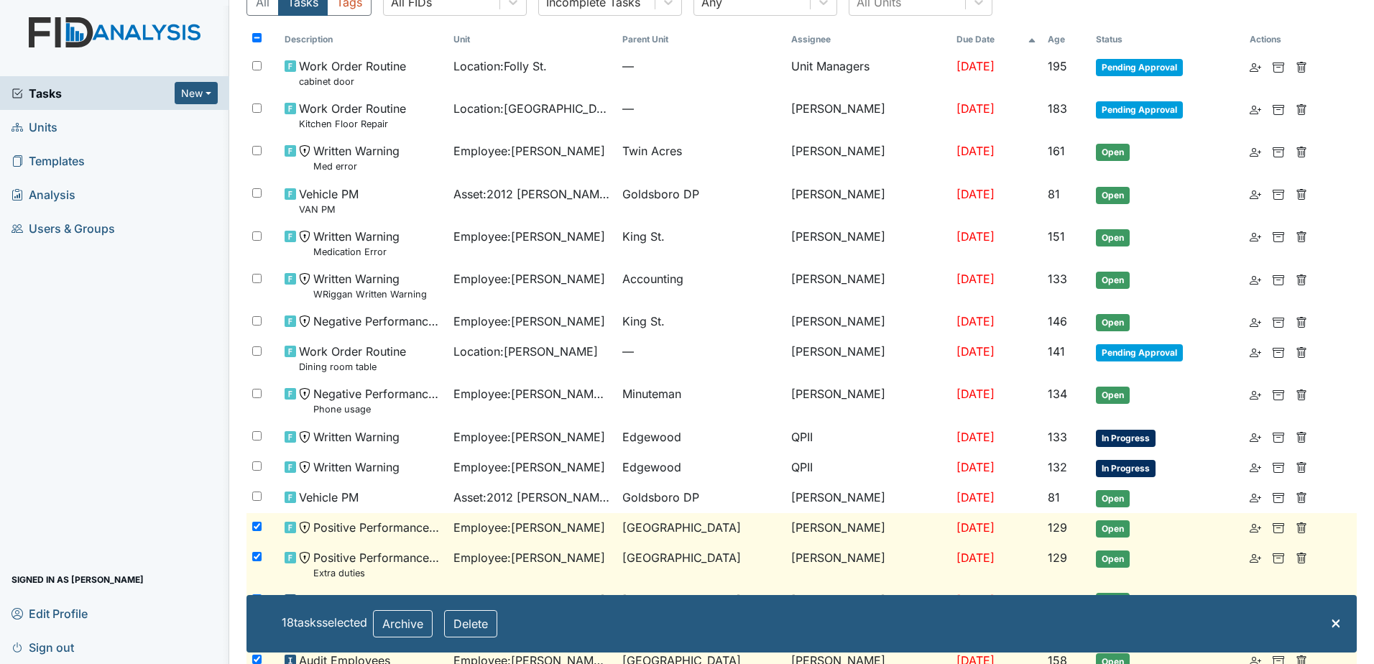
scroll to position [144, 0]
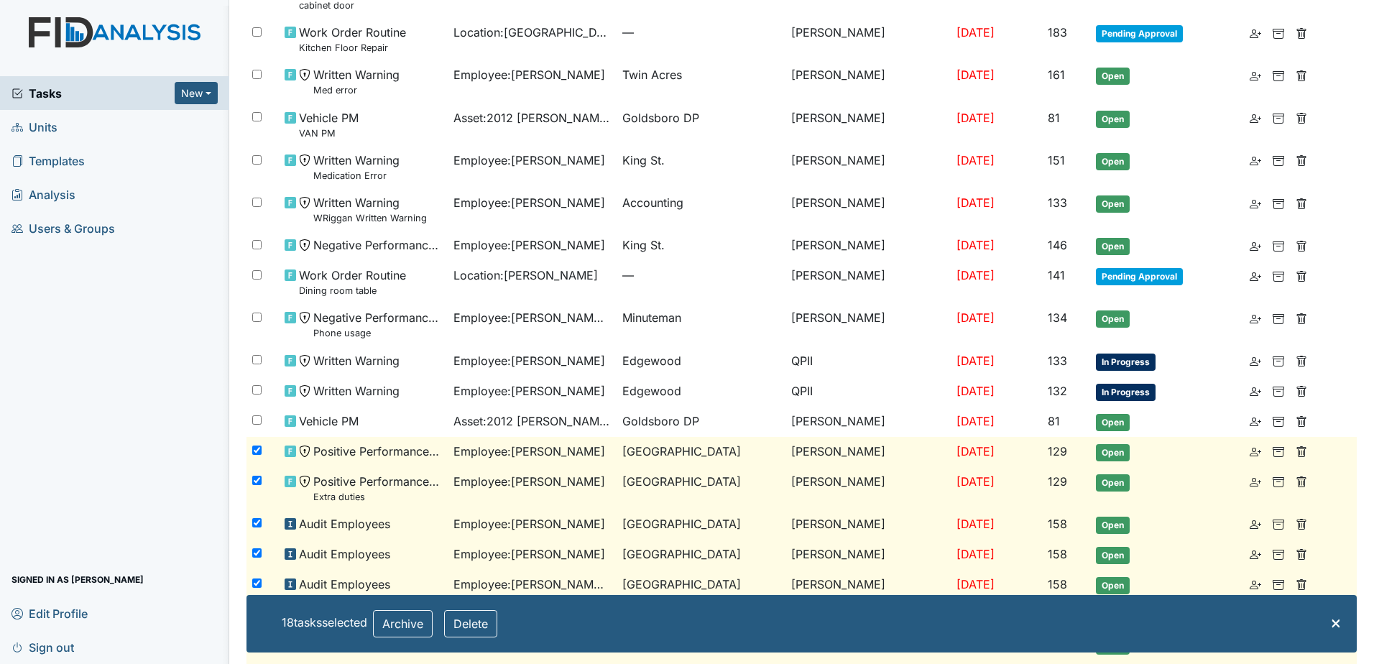
click at [256, 453] on input "checkbox" at bounding box center [256, 450] width 9 height 9
checkbox input "false"
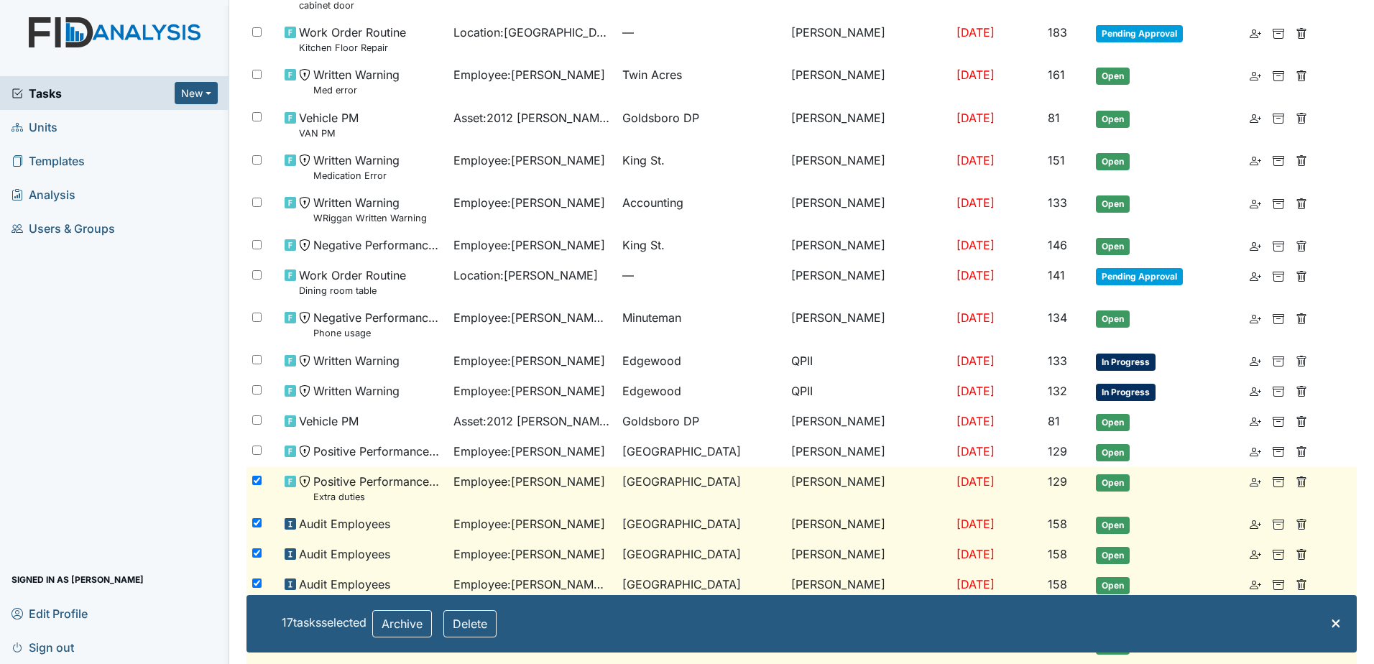
click at [257, 475] on div at bounding box center [263, 481] width 32 height 29
checkbox input "false"
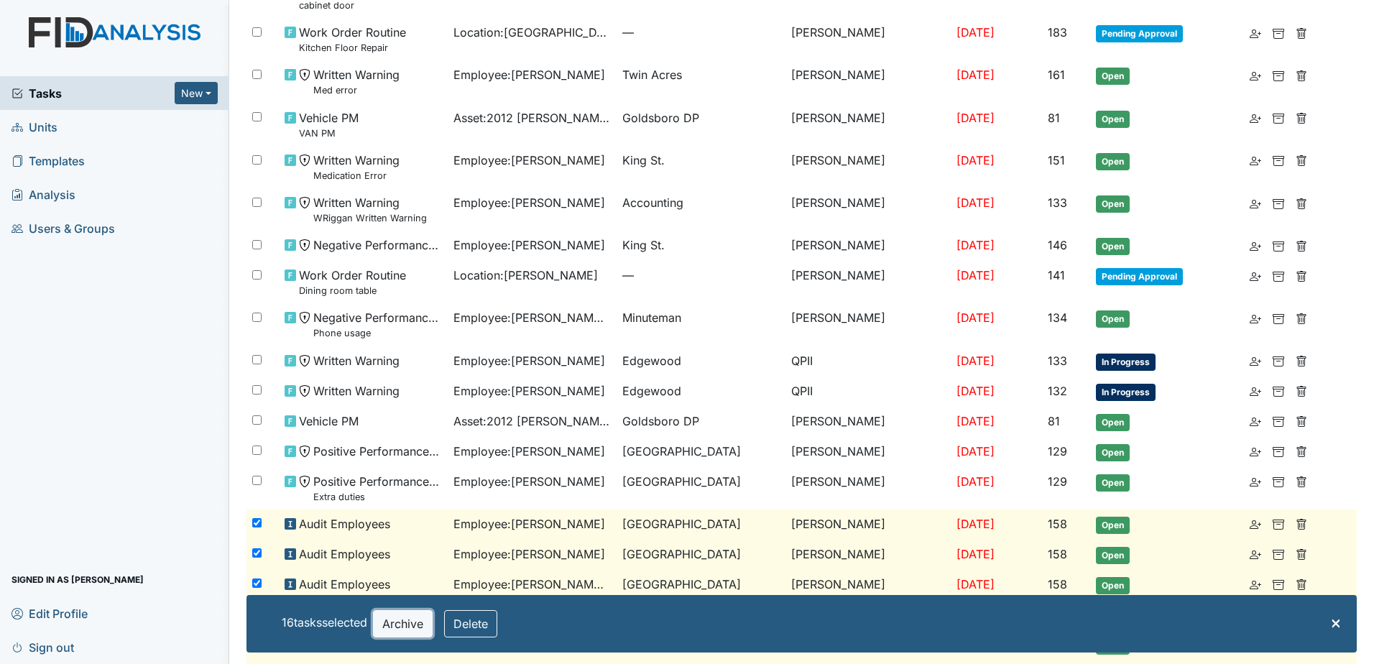
click at [387, 625] on button "Archive" at bounding box center [403, 623] width 60 height 27
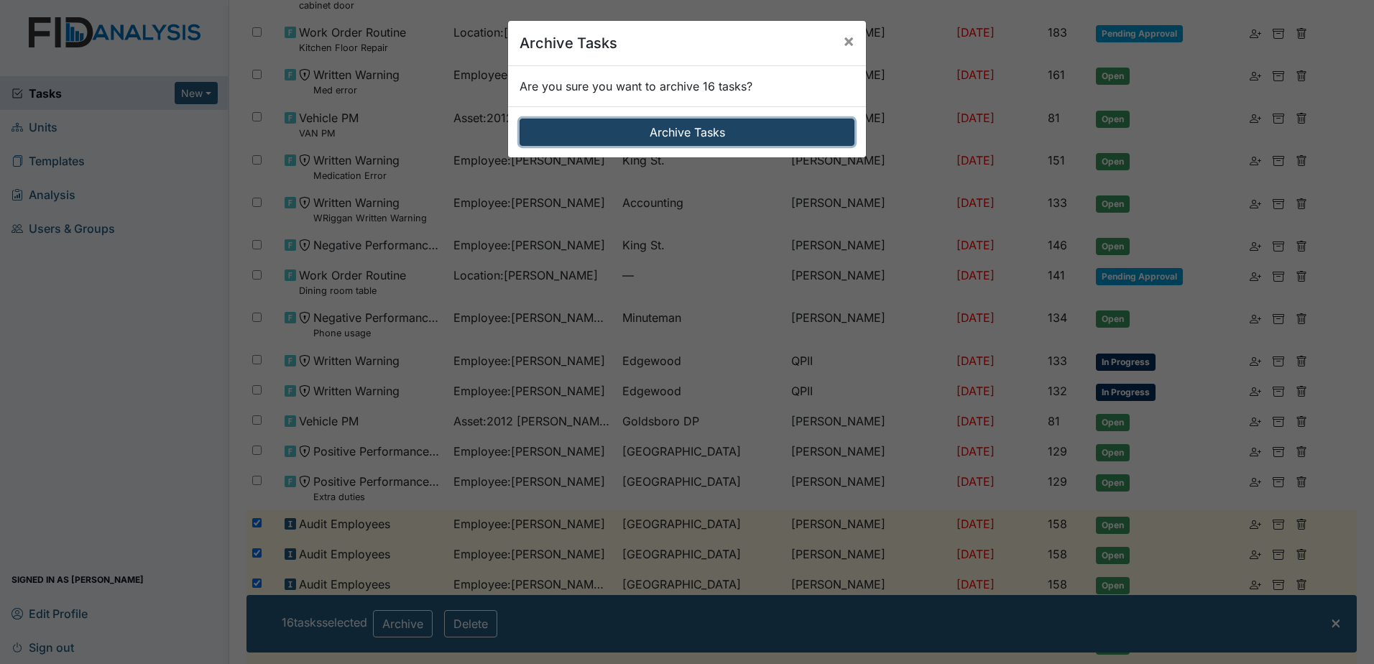
click at [640, 133] on button "Archive Tasks" at bounding box center [687, 132] width 335 height 27
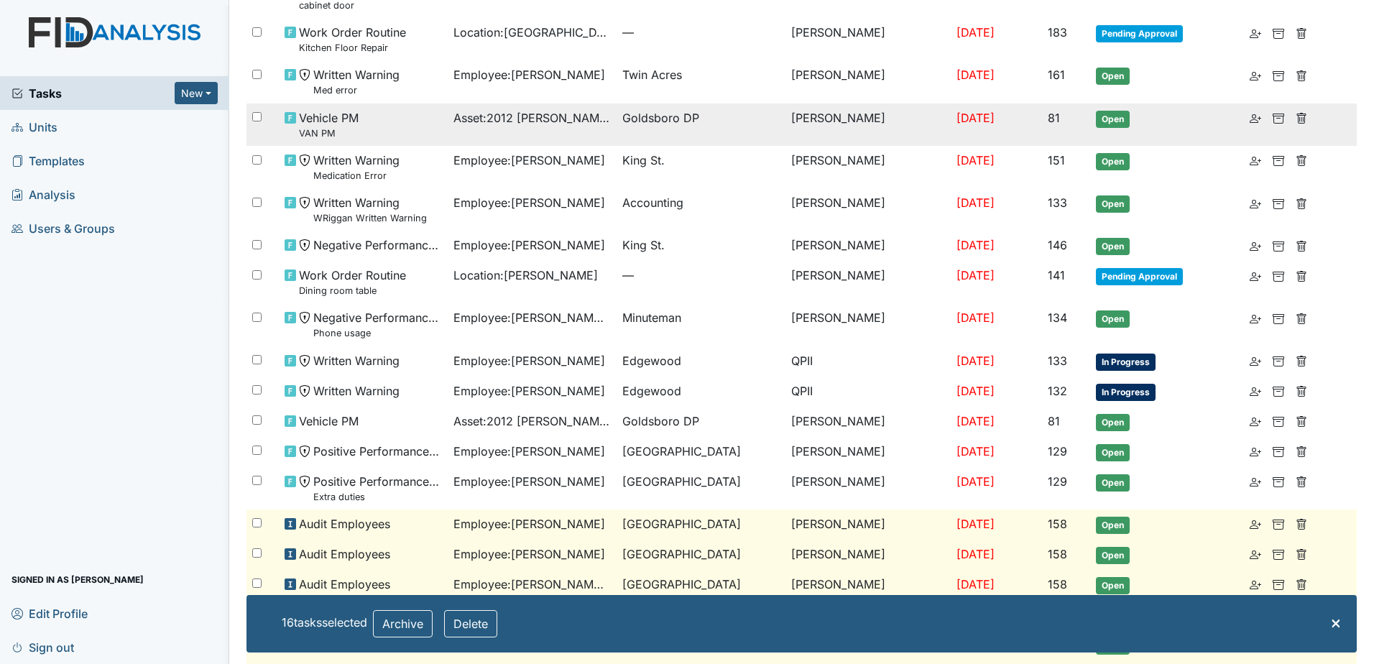
checkbox input "false"
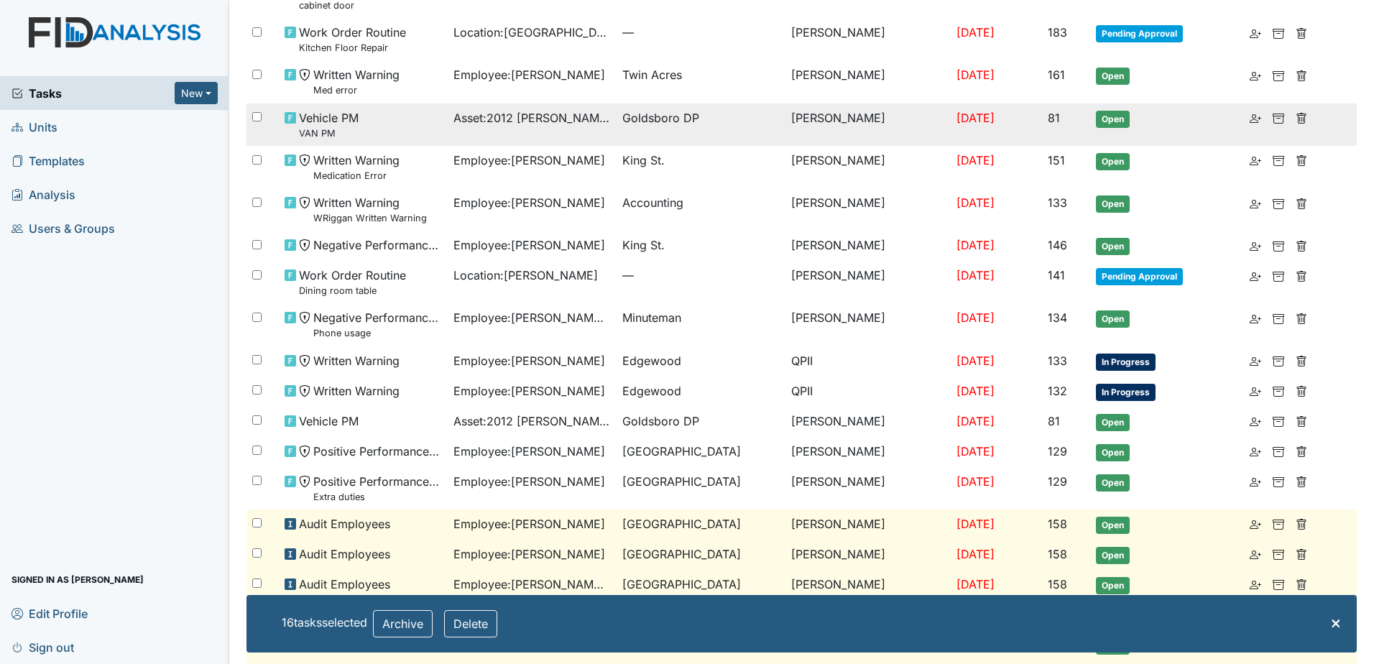
checkbox input "false"
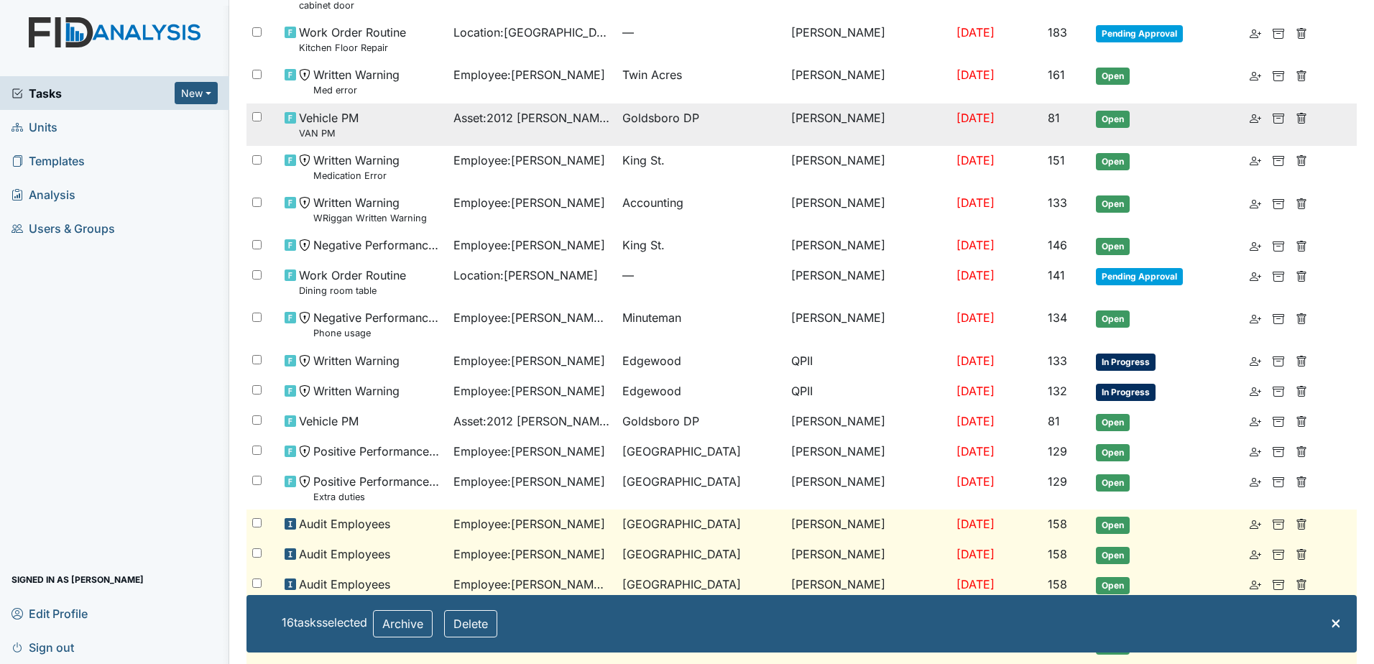
checkbox input "false"
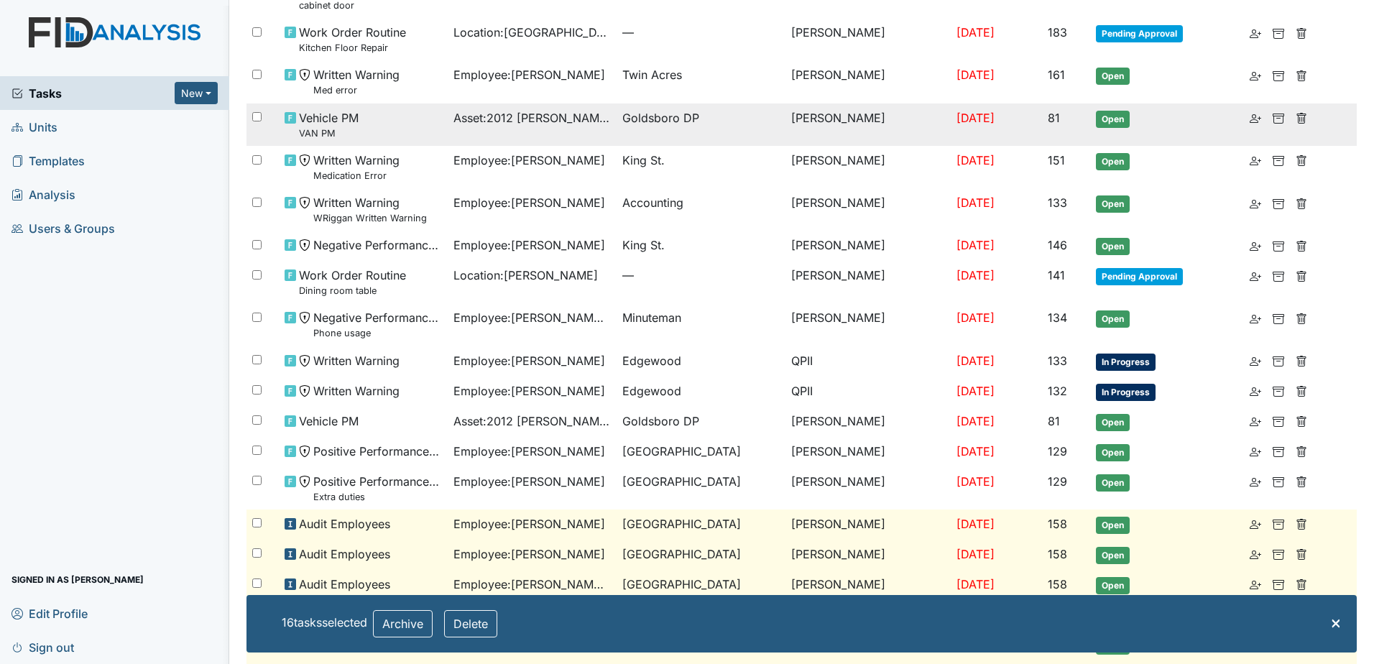
checkbox input "false"
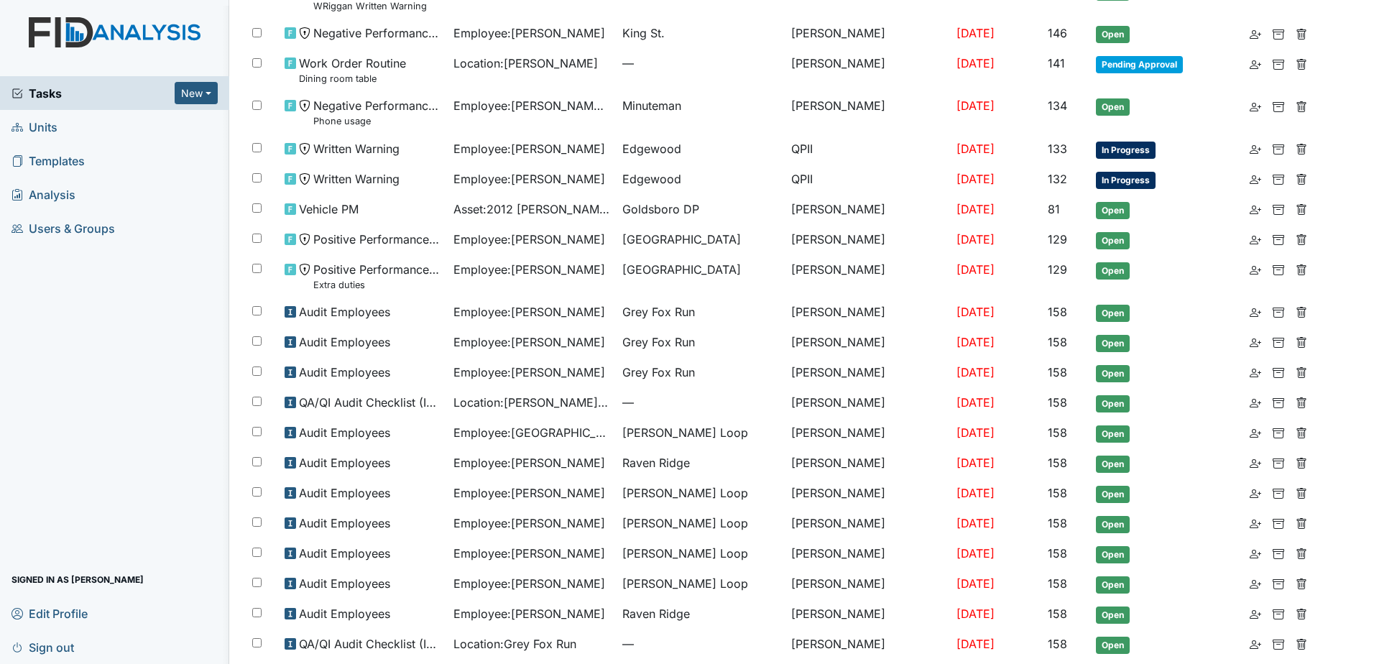
scroll to position [503, 0]
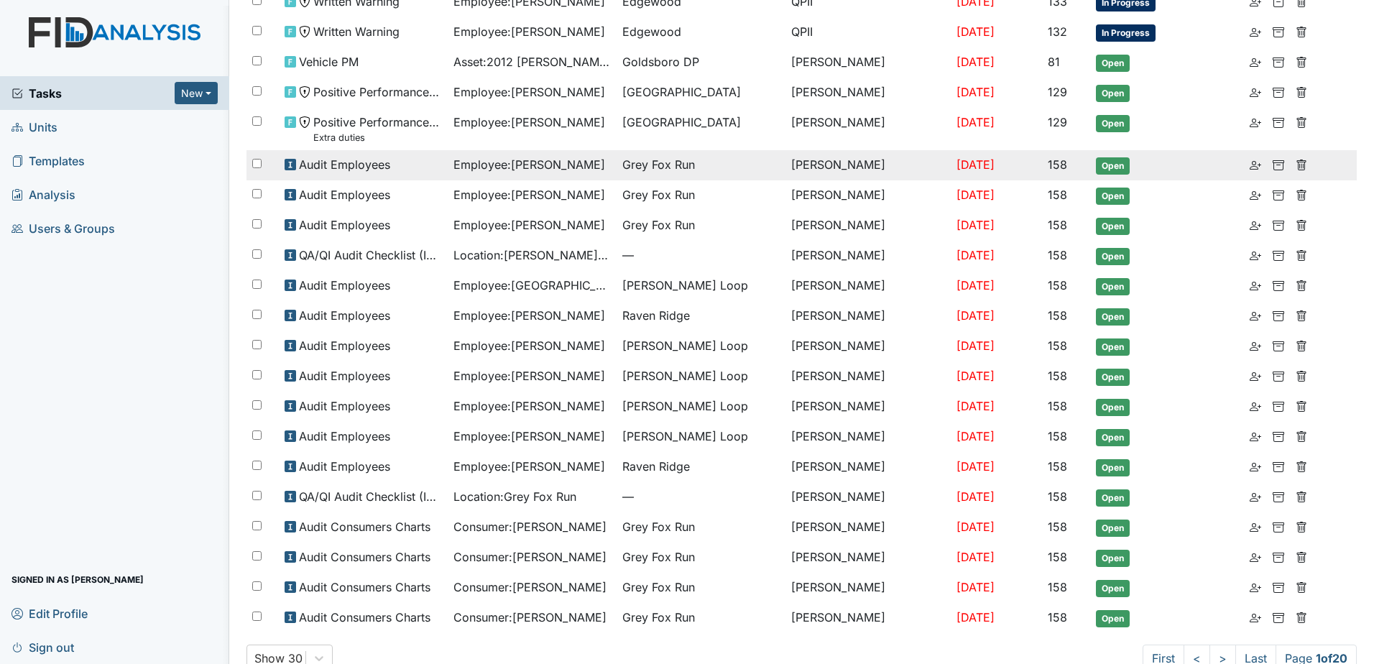
click at [257, 164] on input "checkbox" at bounding box center [256, 163] width 9 height 9
checkbox input "true"
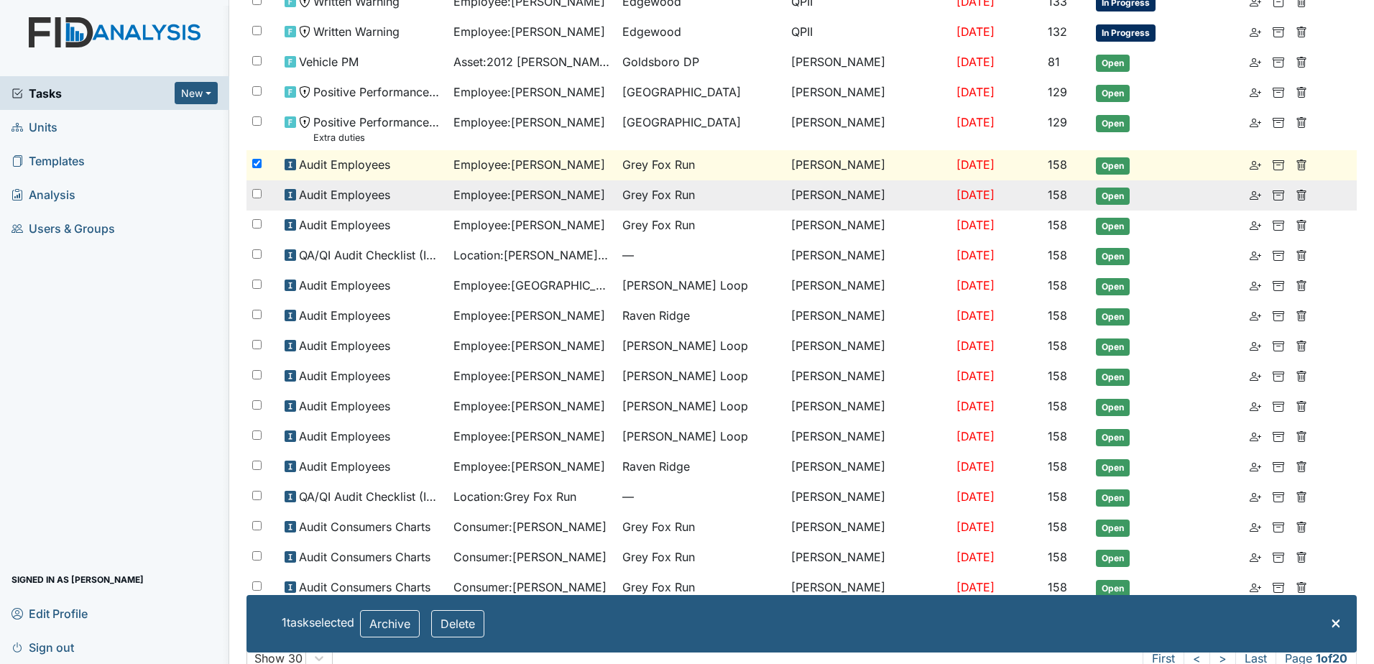
click at [255, 198] on input "checkbox" at bounding box center [256, 193] width 9 height 9
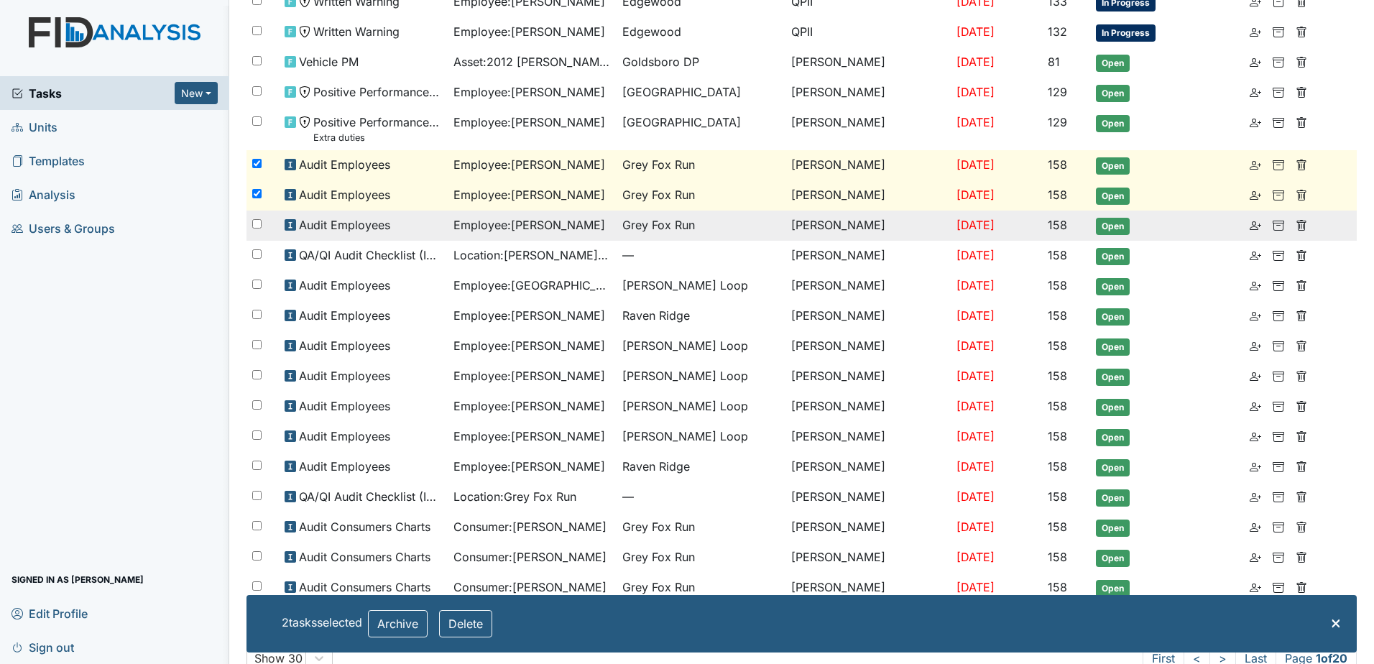
click at [258, 234] on div at bounding box center [263, 225] width 32 height 29
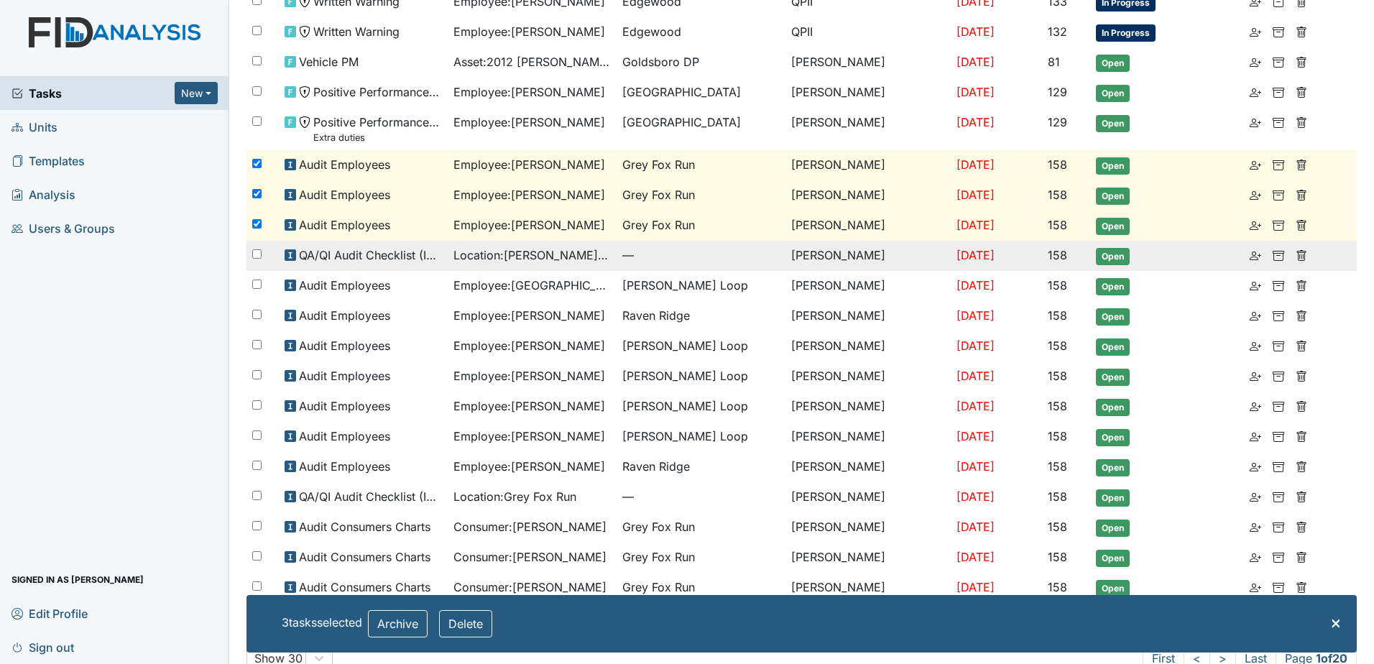
click at [256, 267] on div at bounding box center [263, 255] width 32 height 29
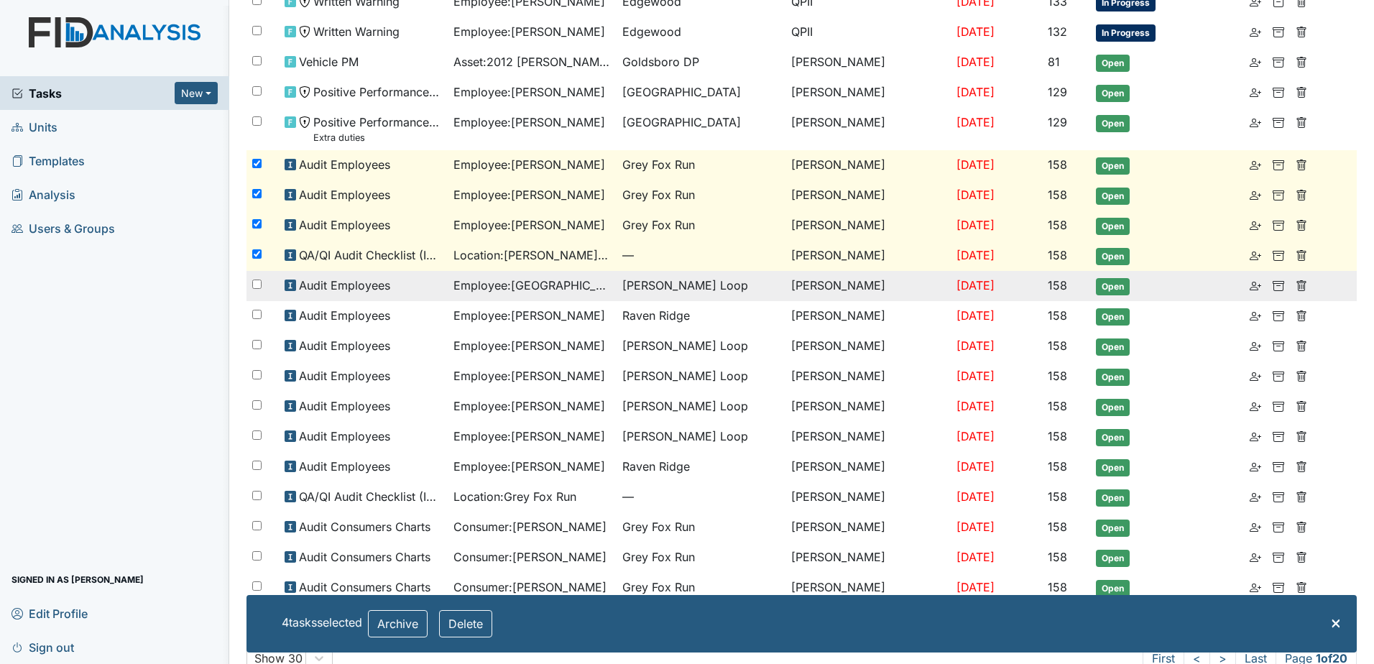
click at [255, 287] on input "checkbox" at bounding box center [256, 284] width 9 height 9
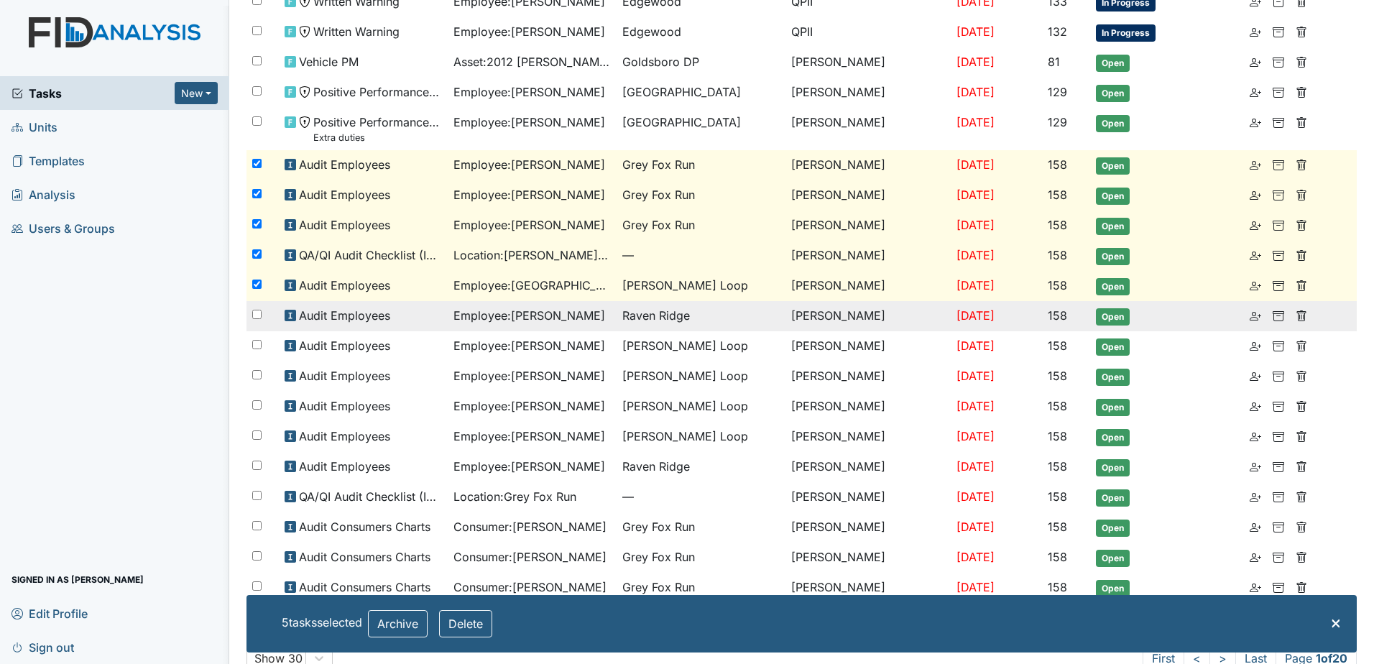
click at [256, 316] on input "checkbox" at bounding box center [256, 314] width 9 height 9
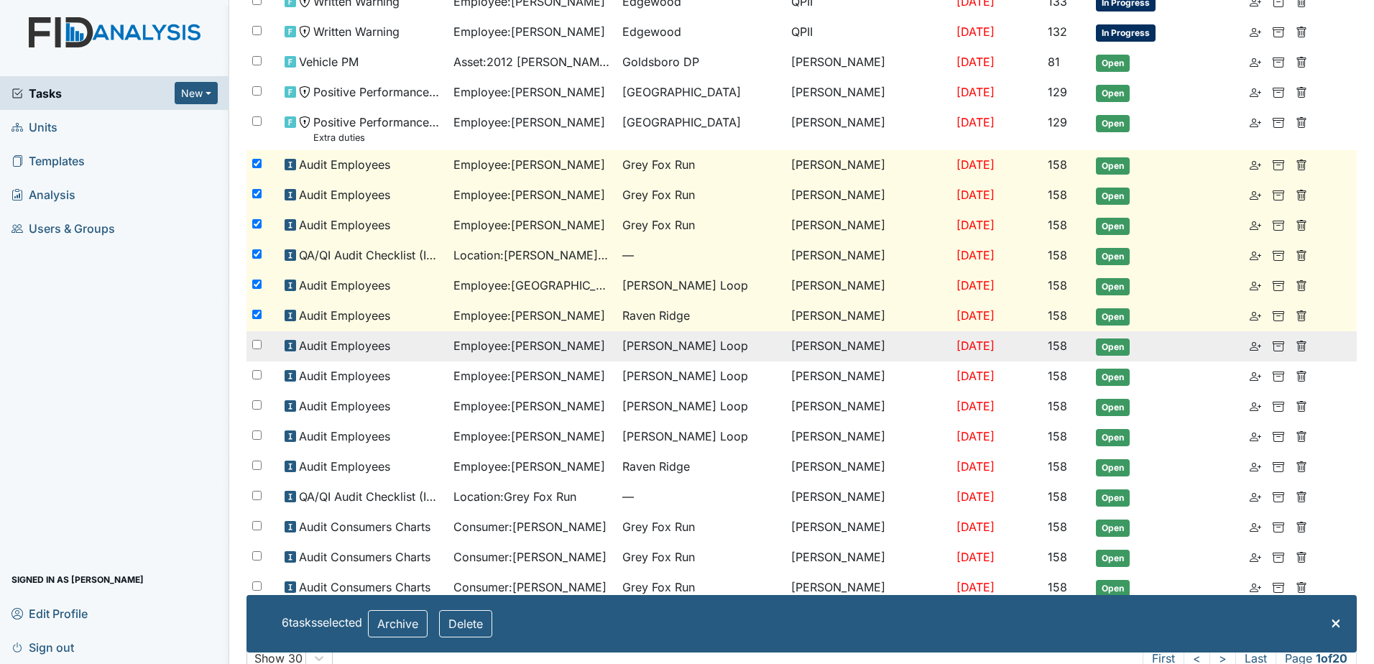
click at [256, 350] on div at bounding box center [263, 345] width 32 height 29
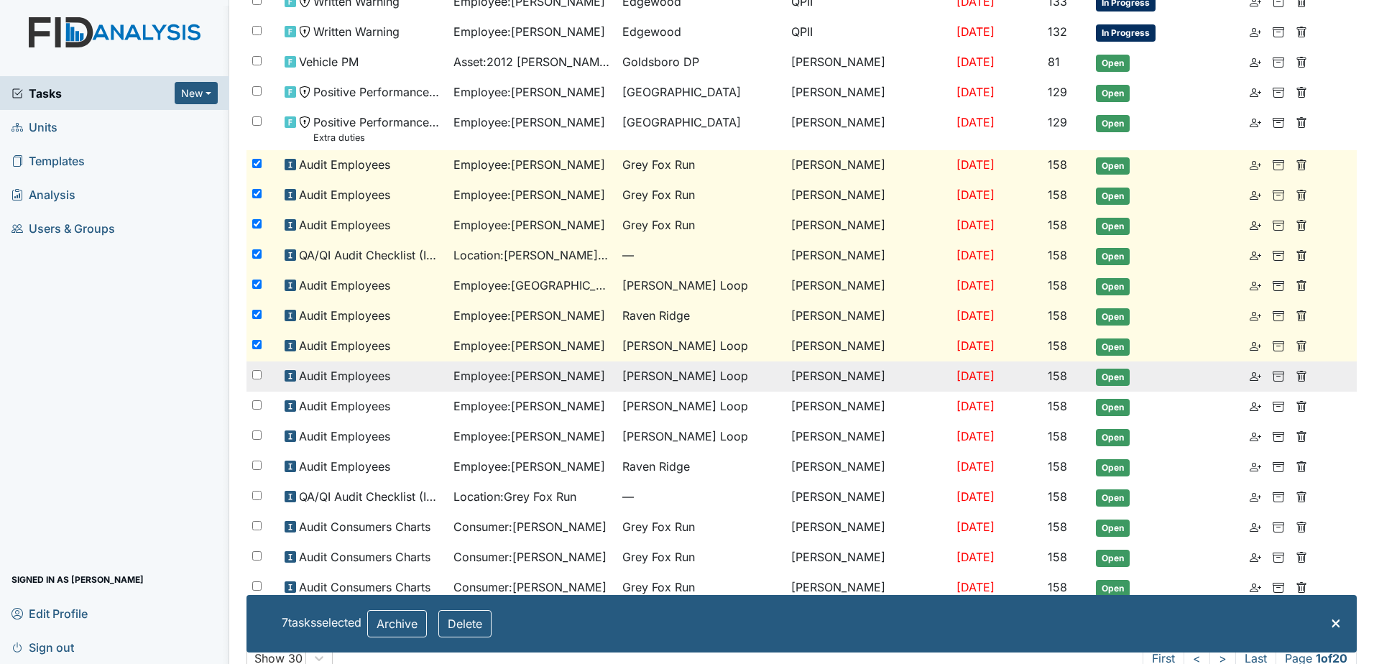
click at [255, 382] on div at bounding box center [263, 376] width 32 height 29
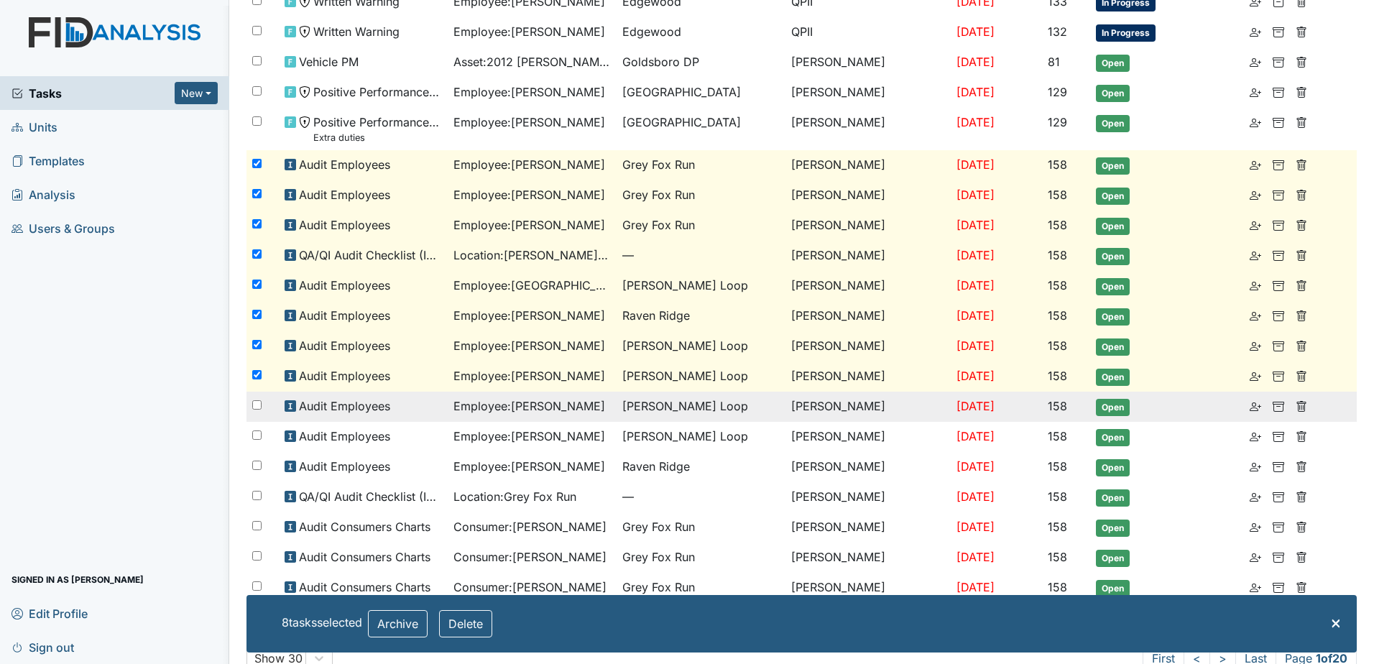
drag, startPoint x: 257, startPoint y: 405, endPoint x: 258, endPoint y: 417, distance: 11.5
click at [257, 406] on input "checkbox" at bounding box center [256, 404] width 9 height 9
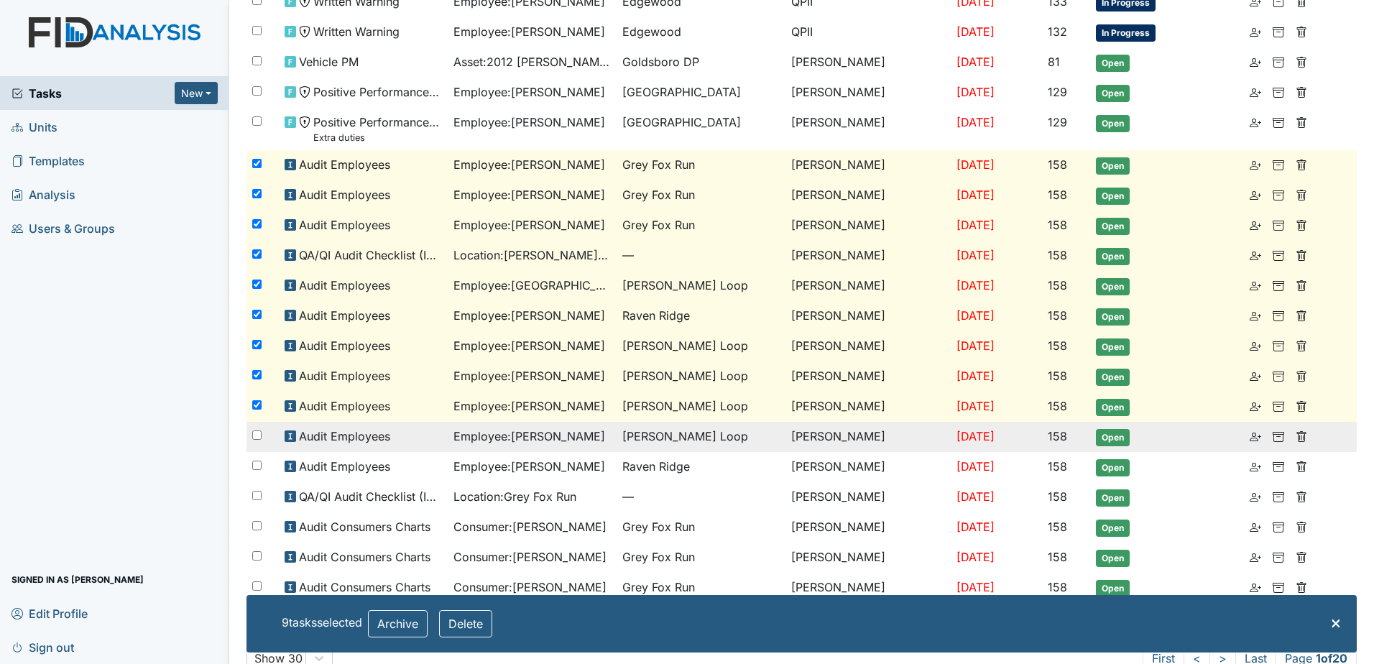
click at [258, 443] on div at bounding box center [263, 436] width 32 height 29
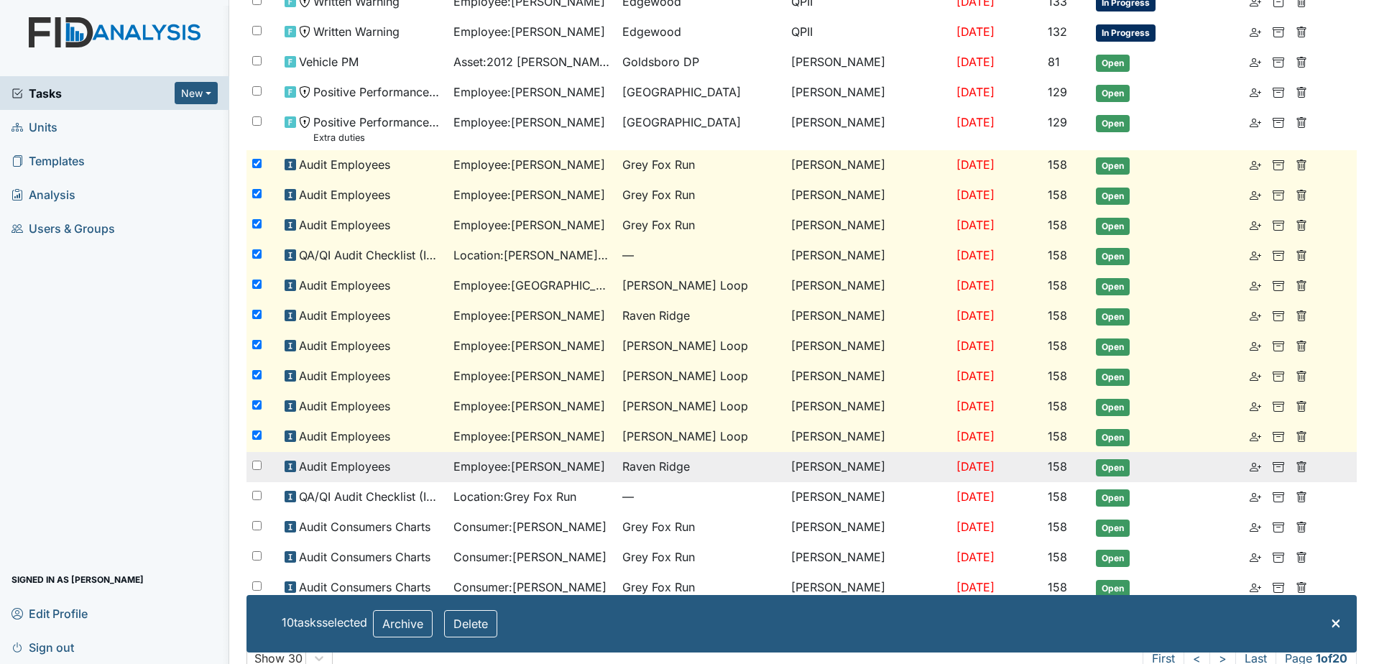
click at [259, 463] on input "checkbox" at bounding box center [256, 465] width 9 height 9
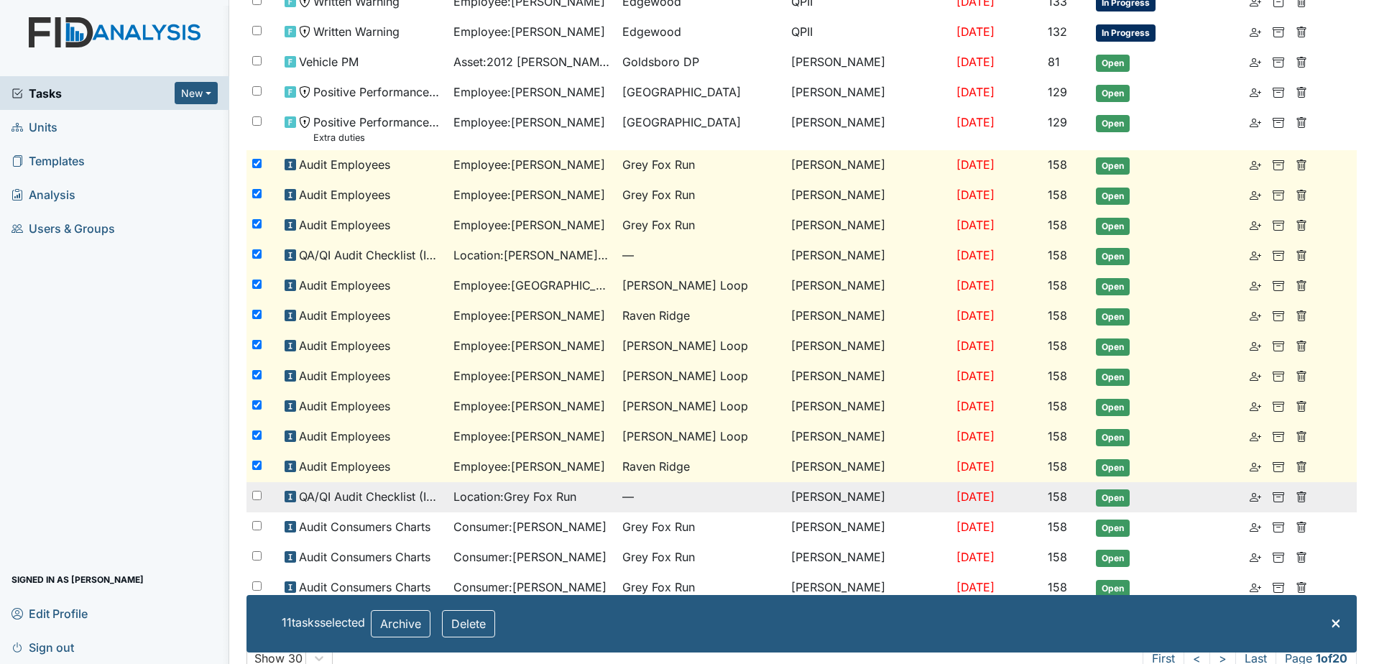
click at [258, 489] on div at bounding box center [263, 496] width 32 height 29
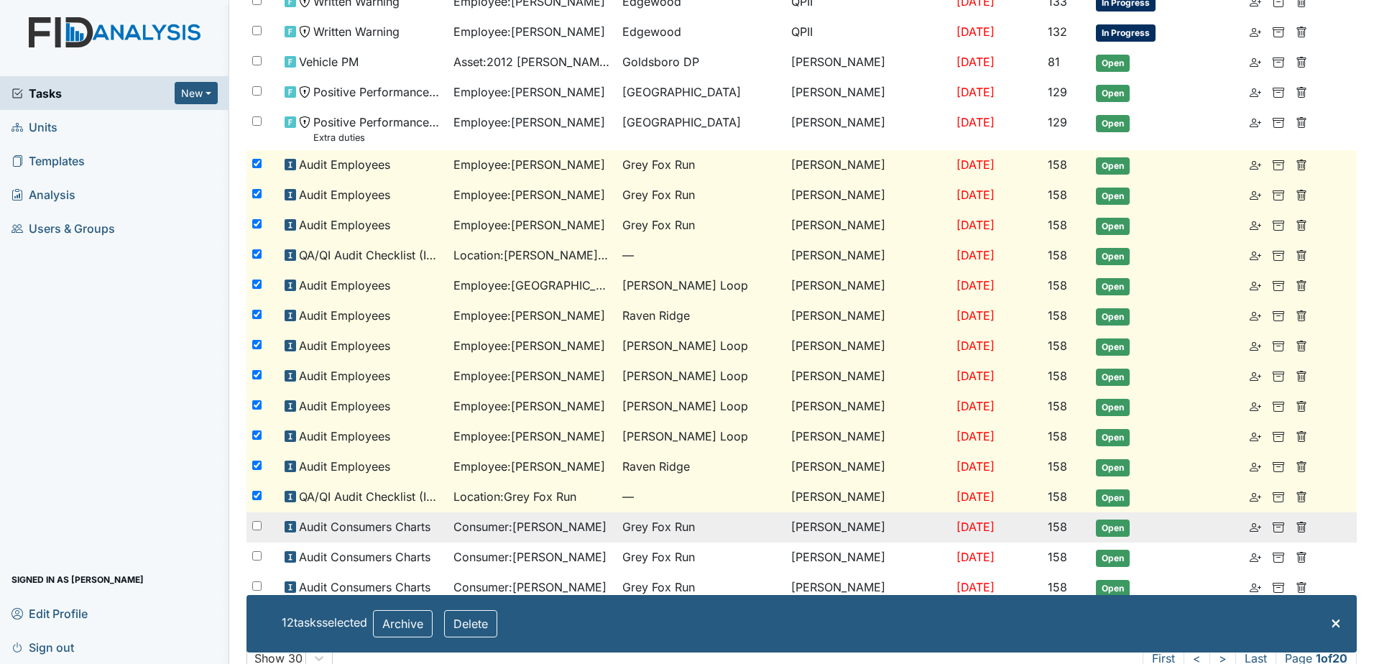
click at [261, 523] on div at bounding box center [263, 526] width 32 height 29
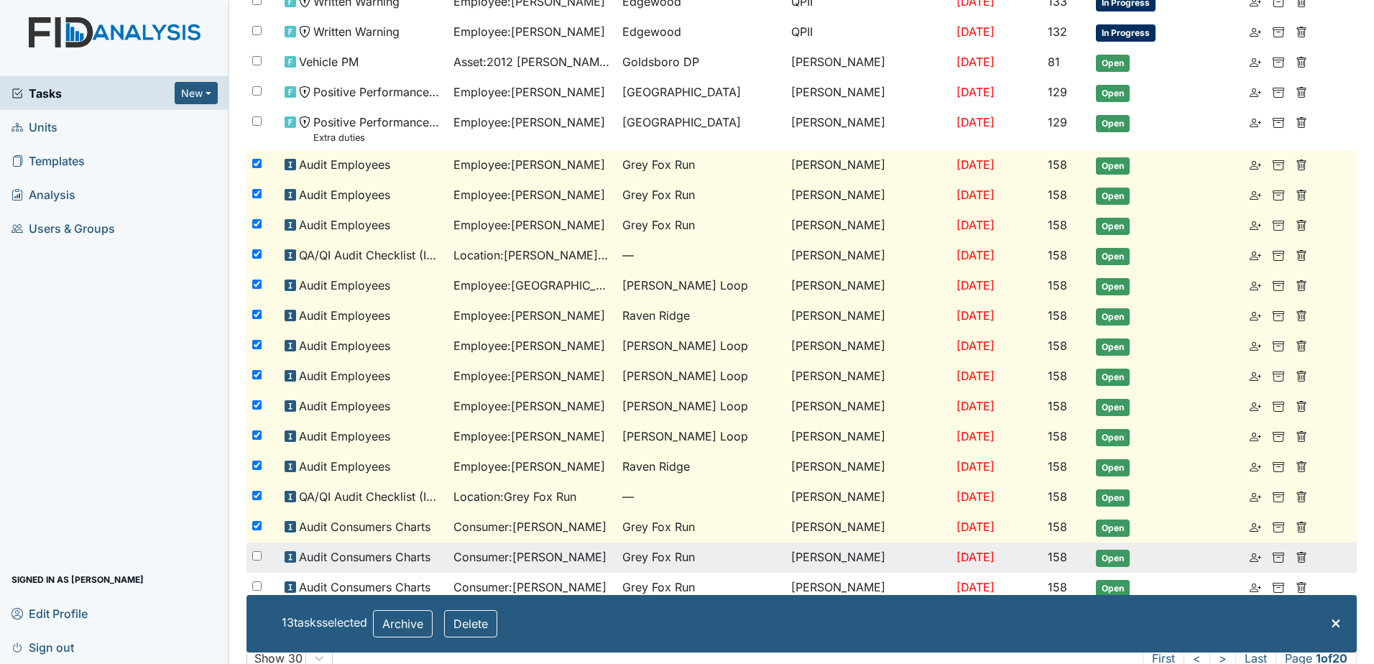
click at [259, 565] on div at bounding box center [263, 557] width 32 height 29
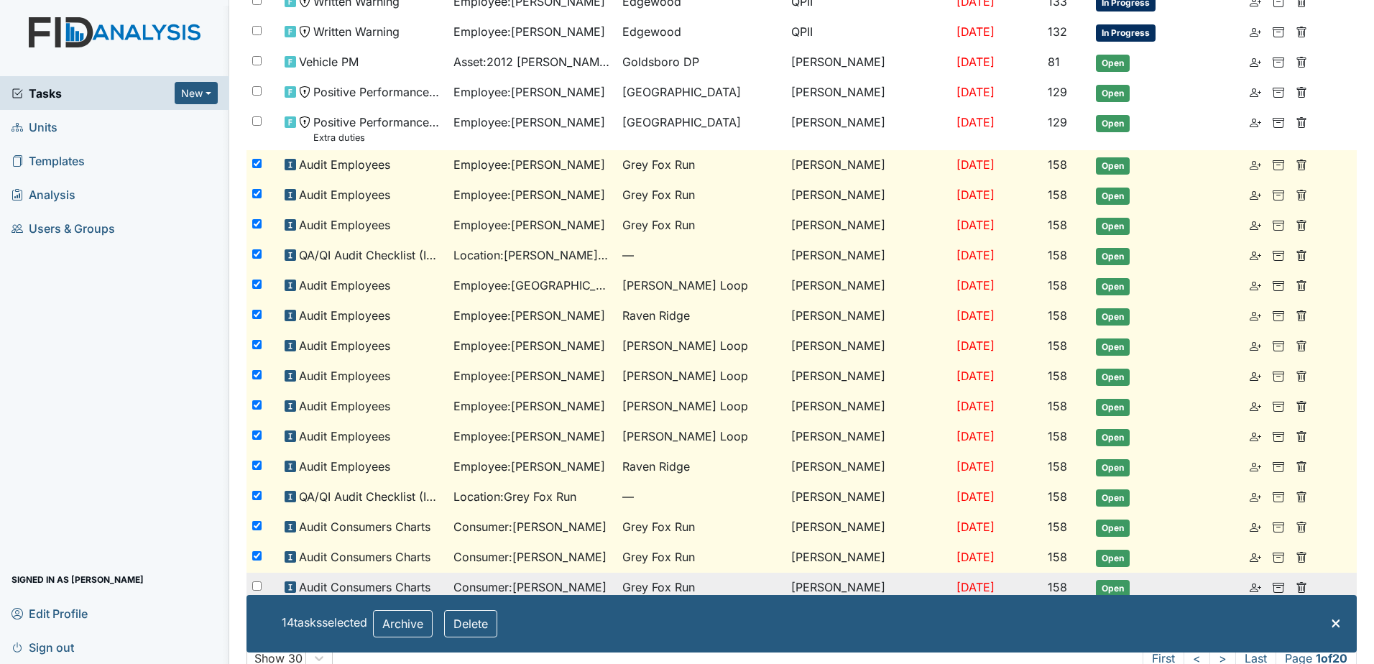
click at [259, 584] on input "checkbox" at bounding box center [256, 585] width 9 height 9
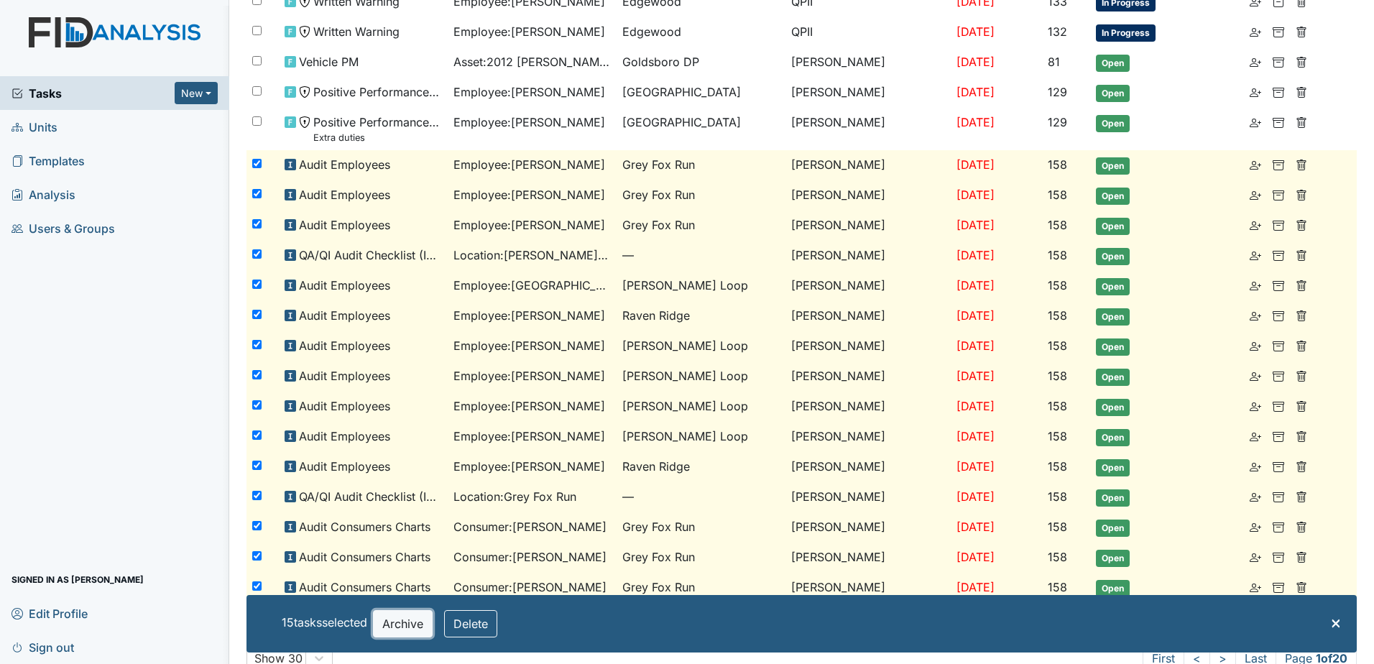
click at [405, 615] on button "Archive" at bounding box center [403, 623] width 60 height 27
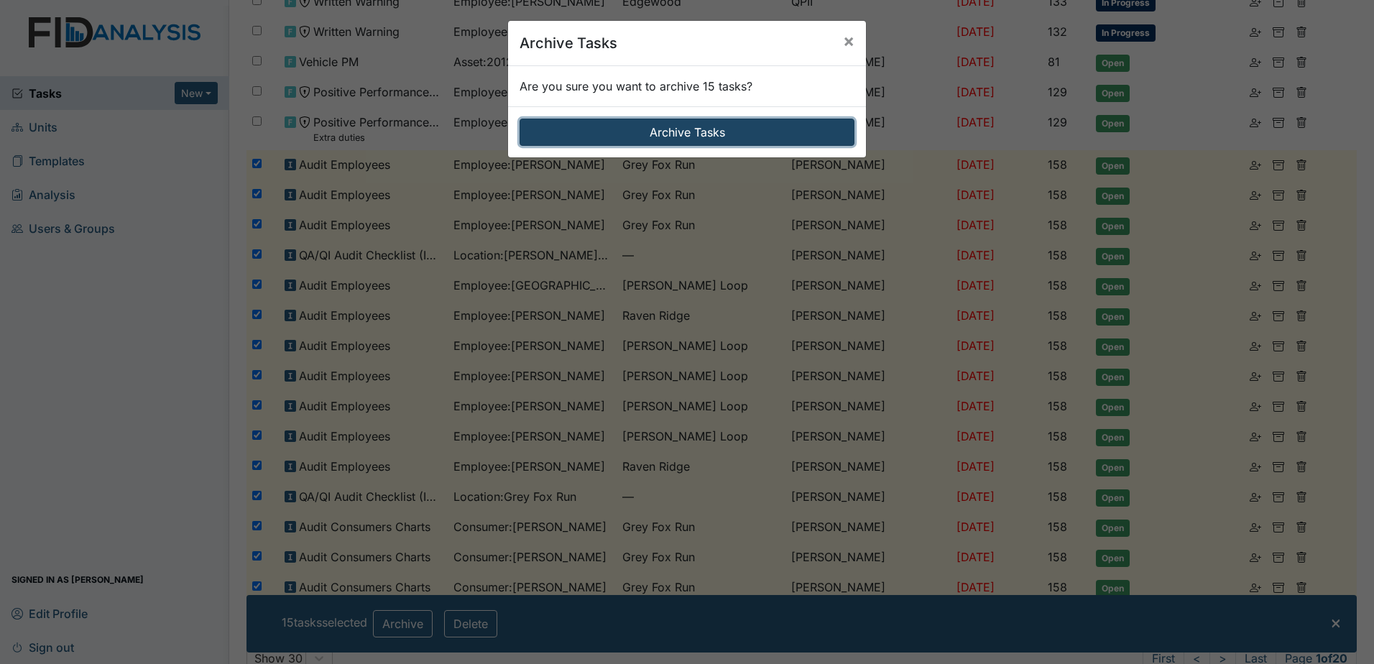
click at [666, 127] on button "Archive Tasks" at bounding box center [687, 132] width 335 height 27
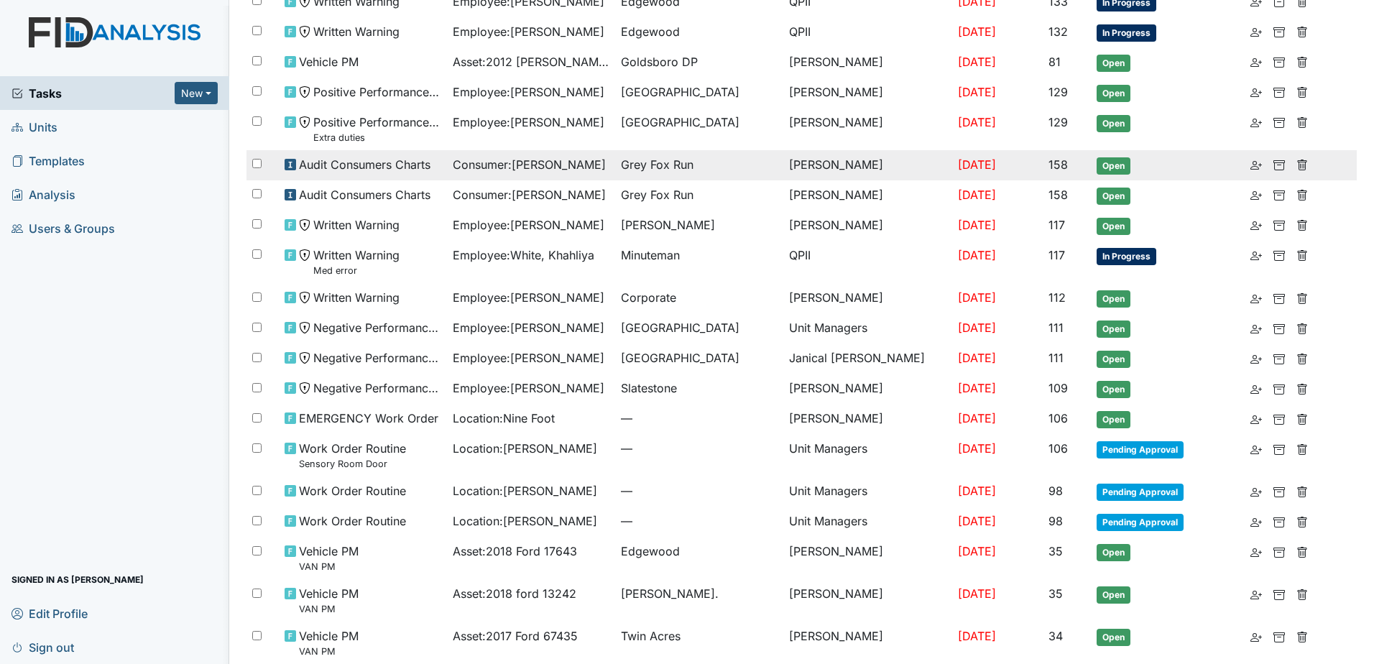
click at [254, 164] on input "checkbox" at bounding box center [256, 163] width 9 height 9
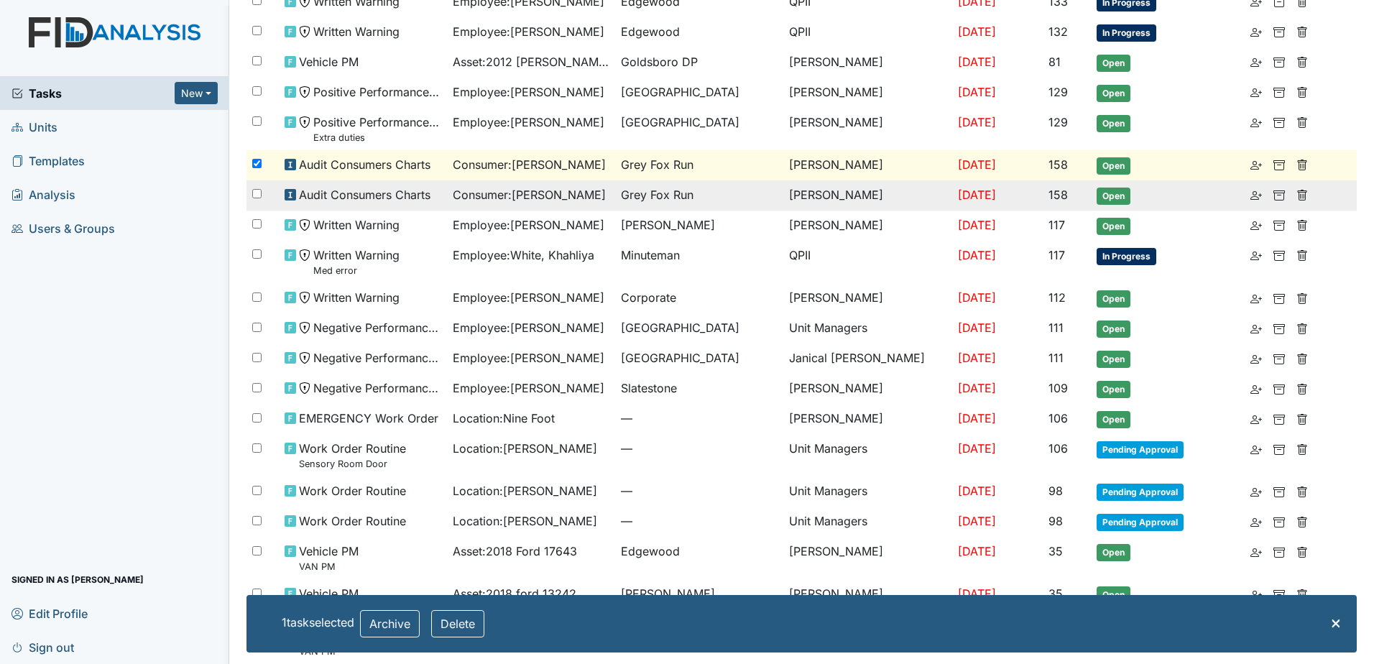
click at [257, 193] on input "checkbox" at bounding box center [256, 193] width 9 height 9
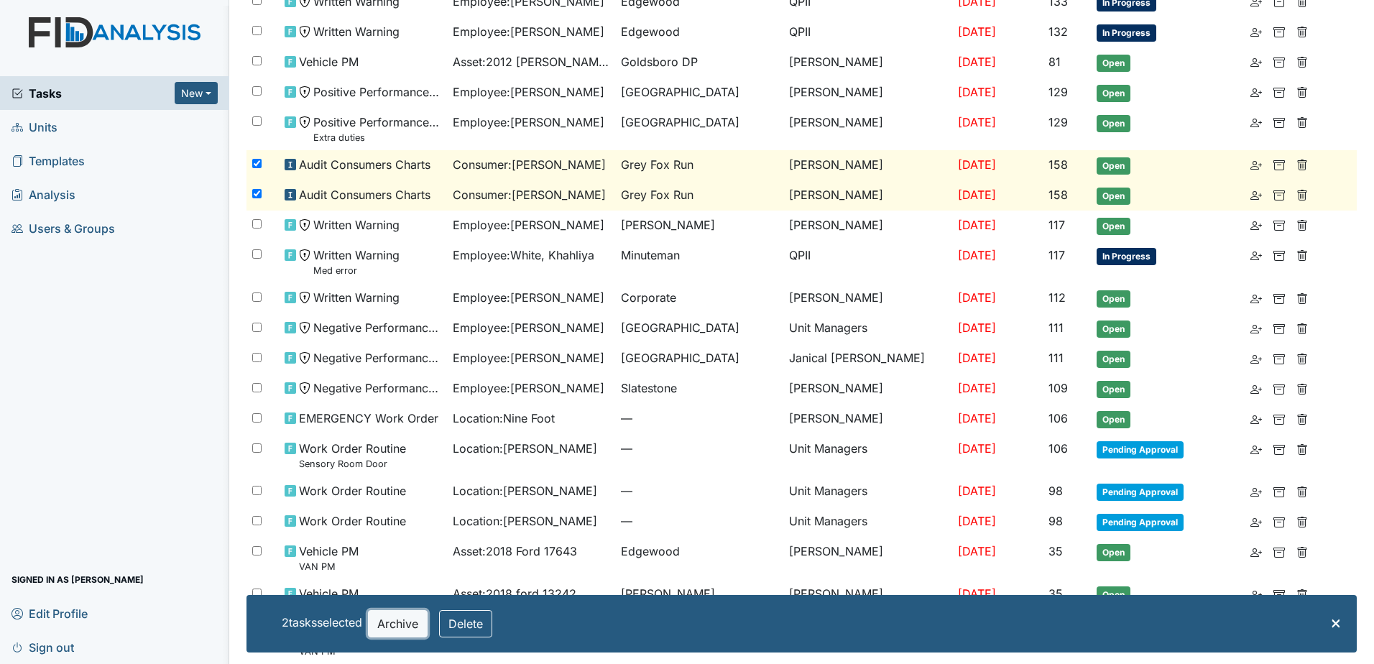
click at [387, 618] on button "Archive" at bounding box center [398, 623] width 60 height 27
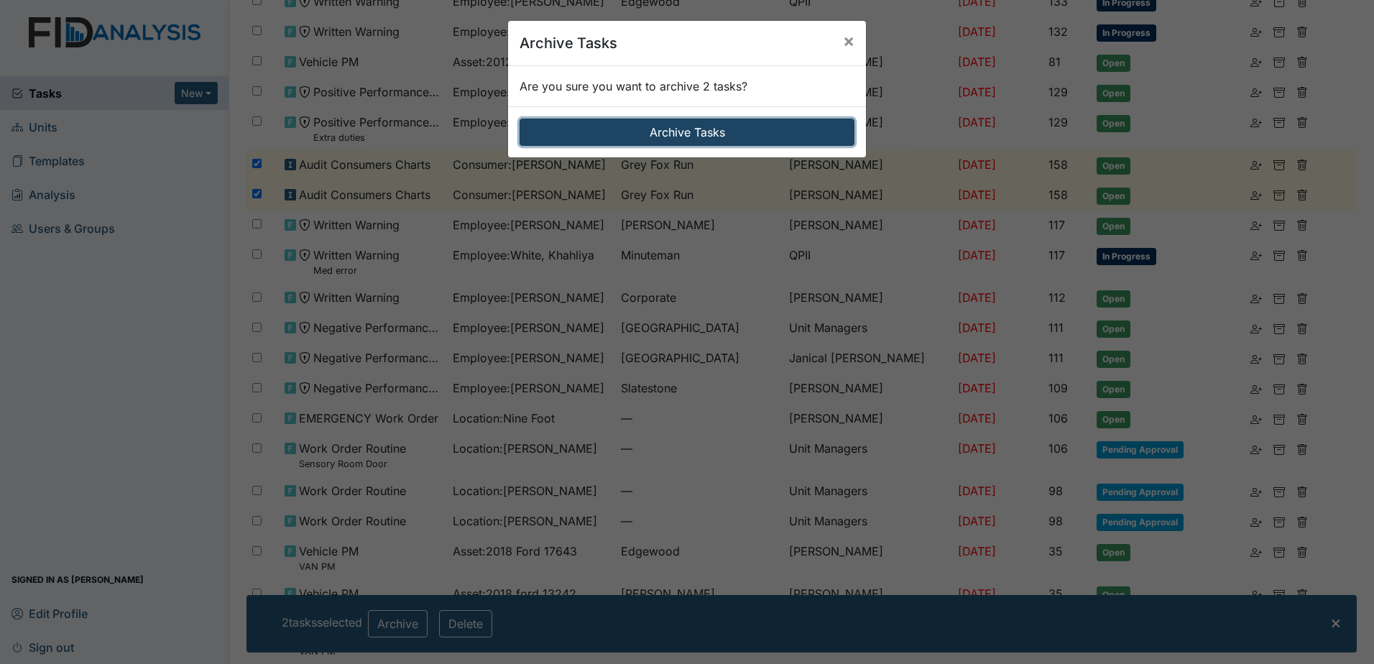
click at [613, 129] on button "Archive Tasks" at bounding box center [687, 132] width 335 height 27
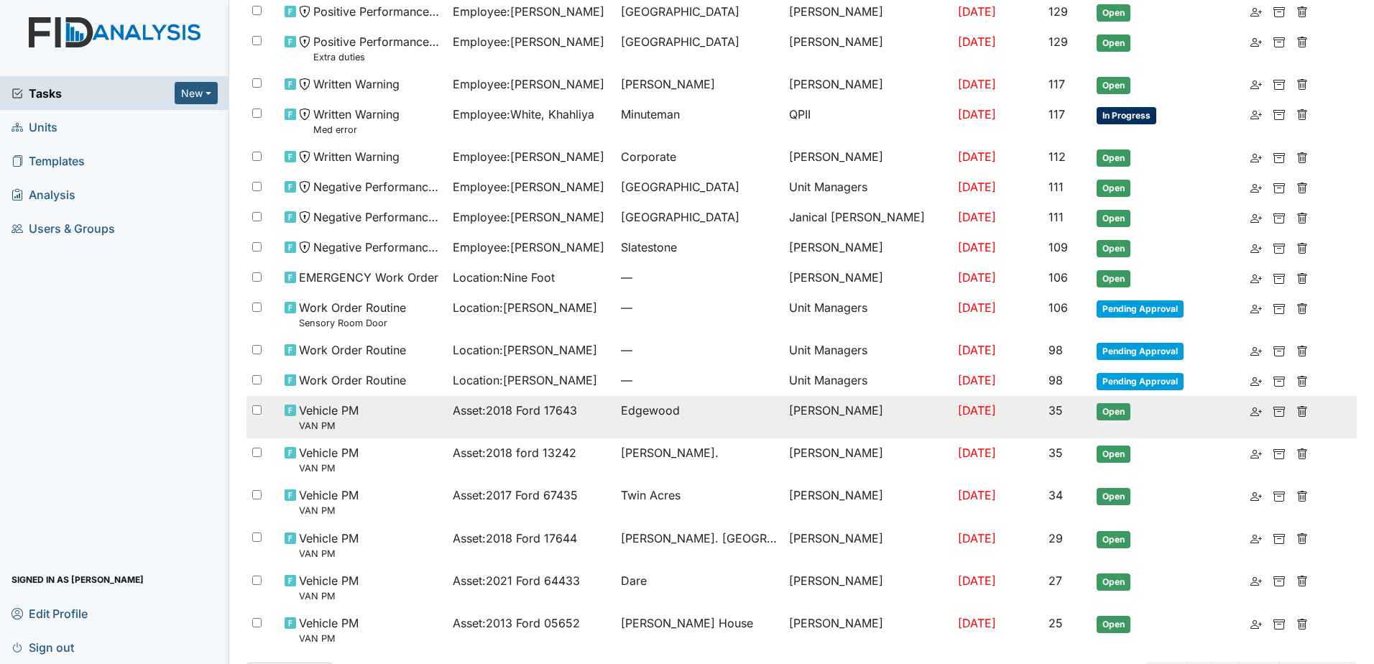
scroll to position [633, 0]
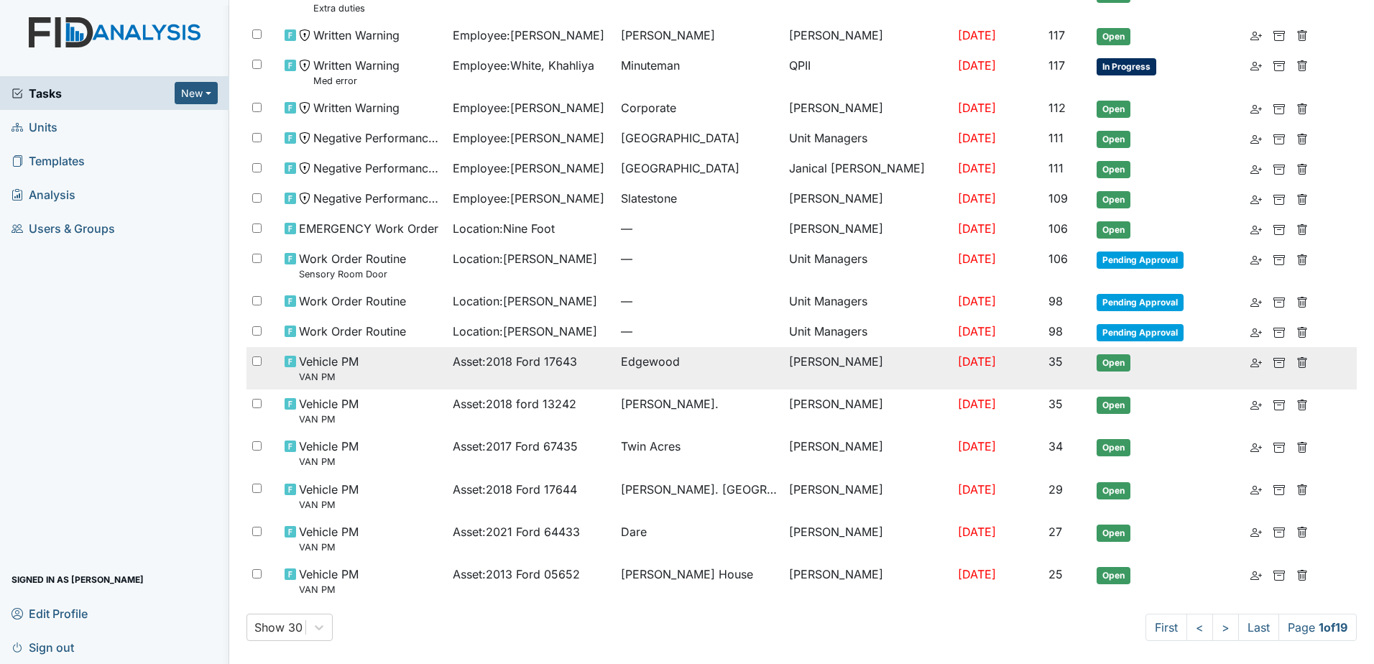
click at [351, 374] on small "VAN PM" at bounding box center [329, 377] width 60 height 14
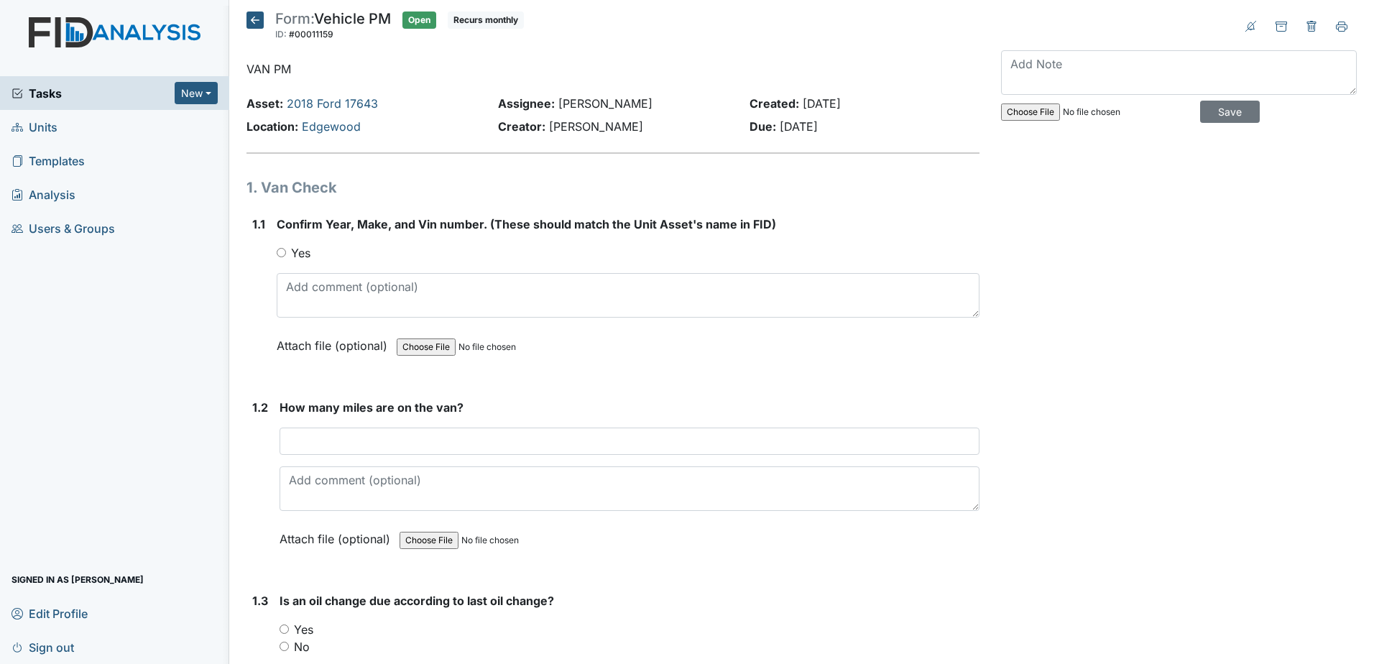
click at [257, 17] on icon at bounding box center [255, 20] width 17 height 17
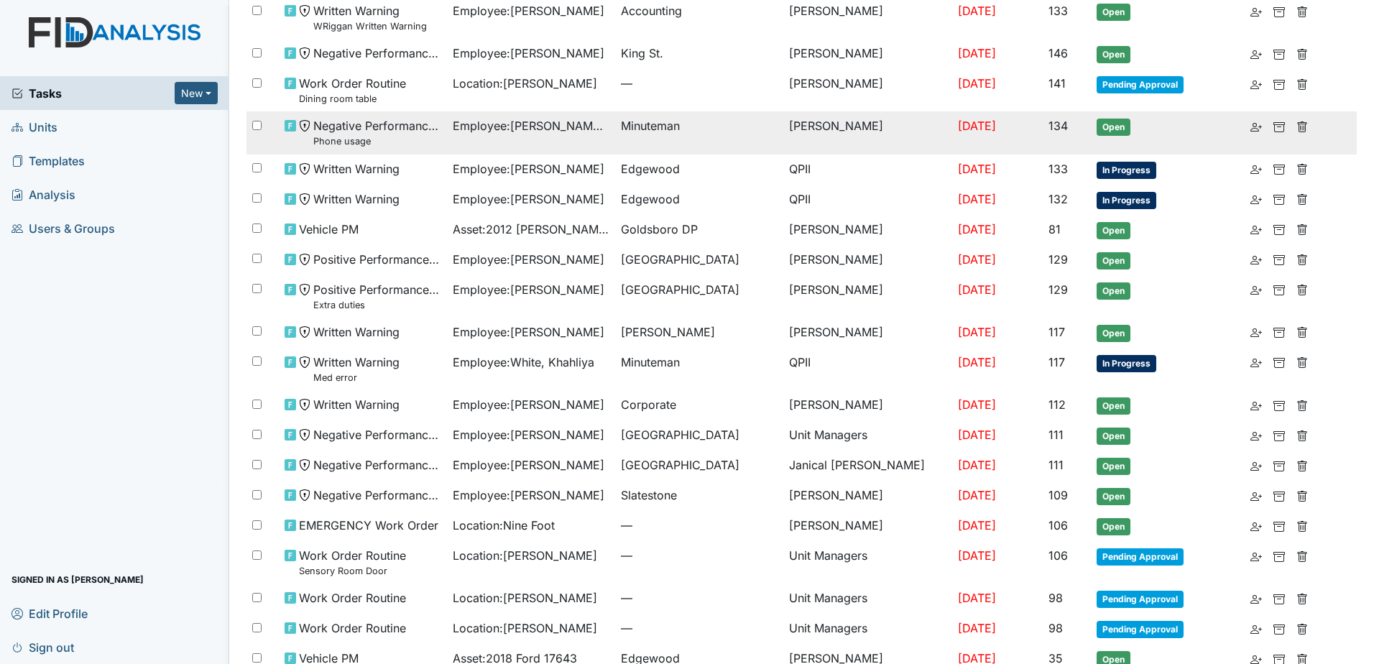
scroll to position [454, 0]
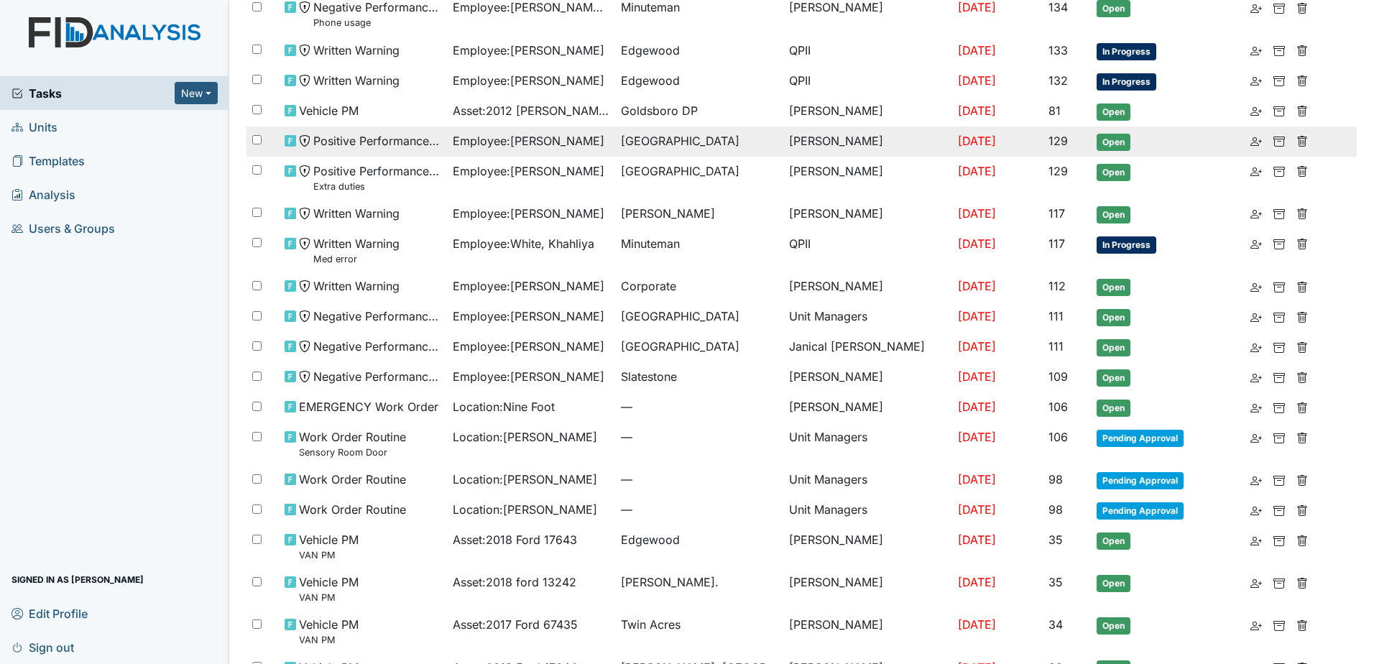
click at [418, 134] on span "Positive Performance Review" at bounding box center [377, 140] width 128 height 17
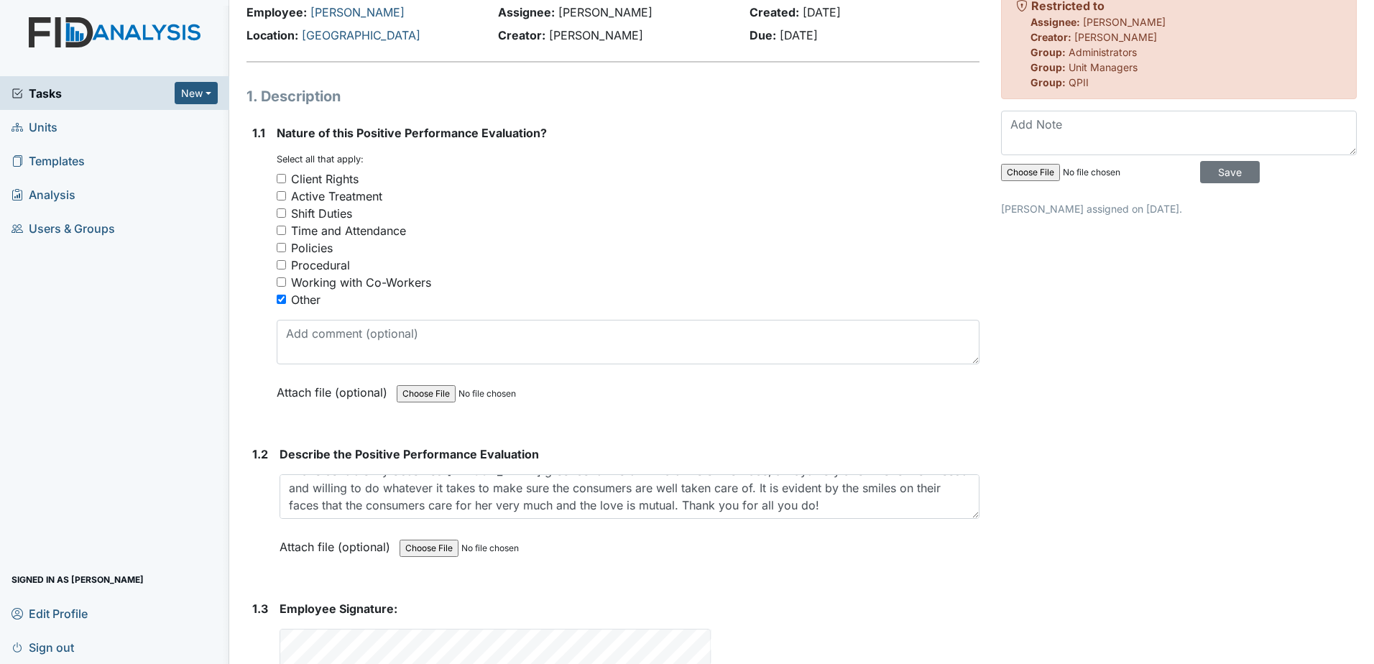
scroll to position [185, 0]
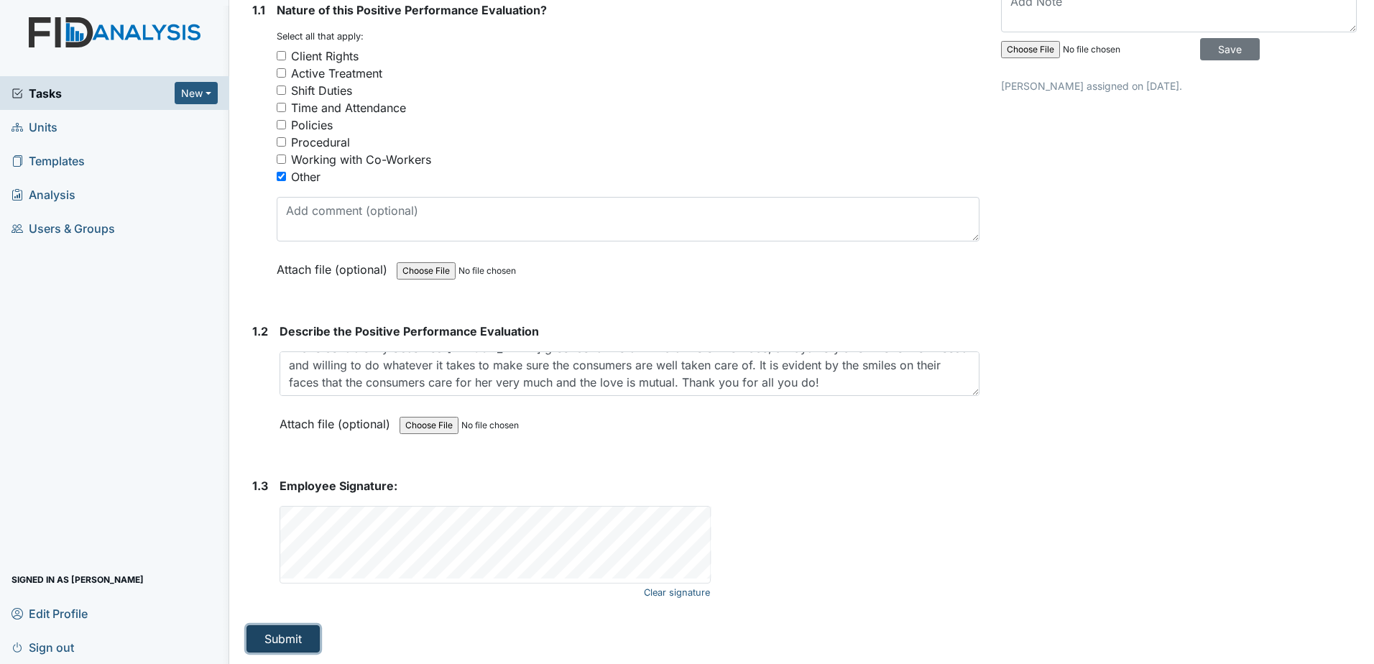
click at [288, 633] on button "Submit" at bounding box center [283, 638] width 73 height 27
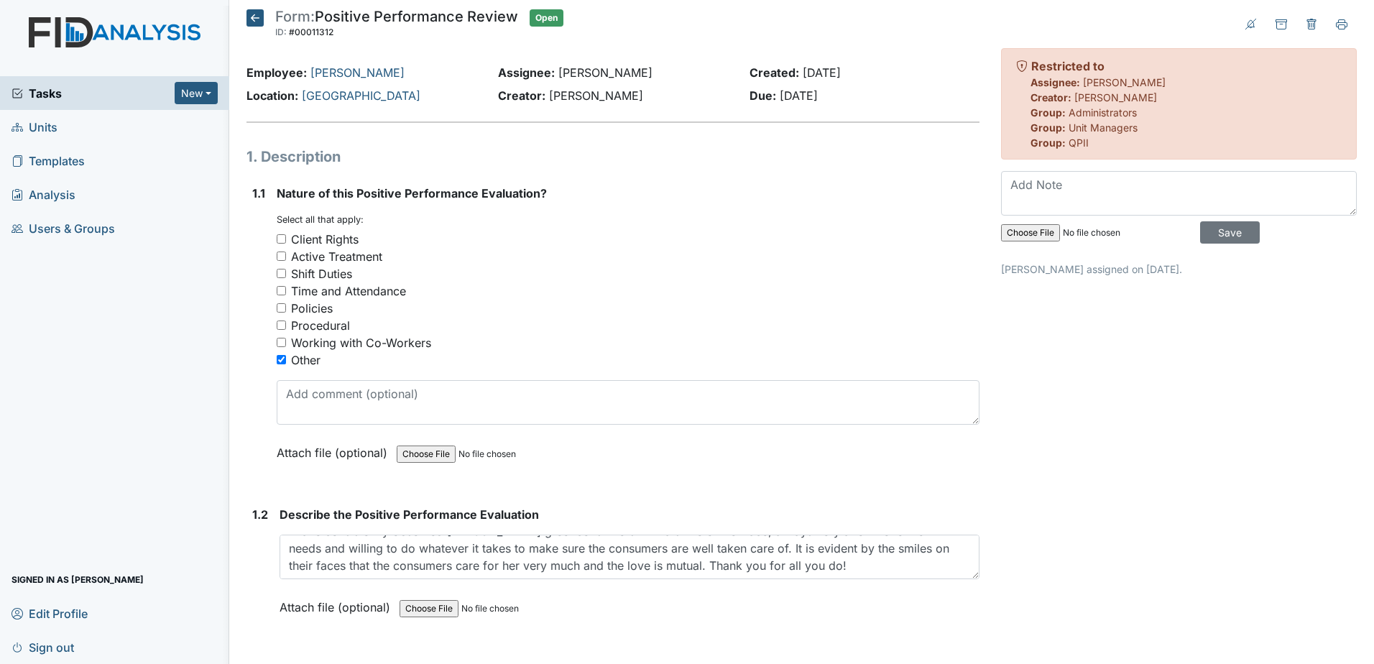
scroll to position [0, 0]
click at [65, 96] on span "Tasks" at bounding box center [93, 93] width 163 height 17
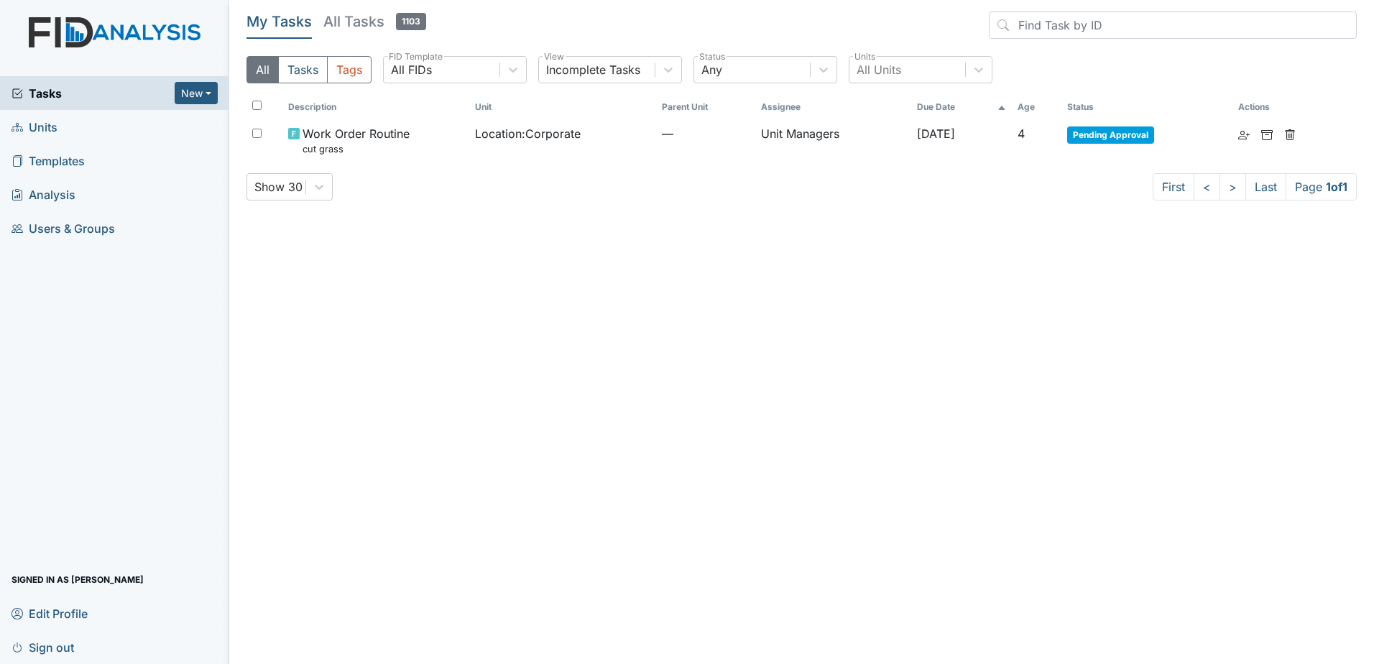
click at [60, 121] on link "Units" at bounding box center [114, 127] width 229 height 34
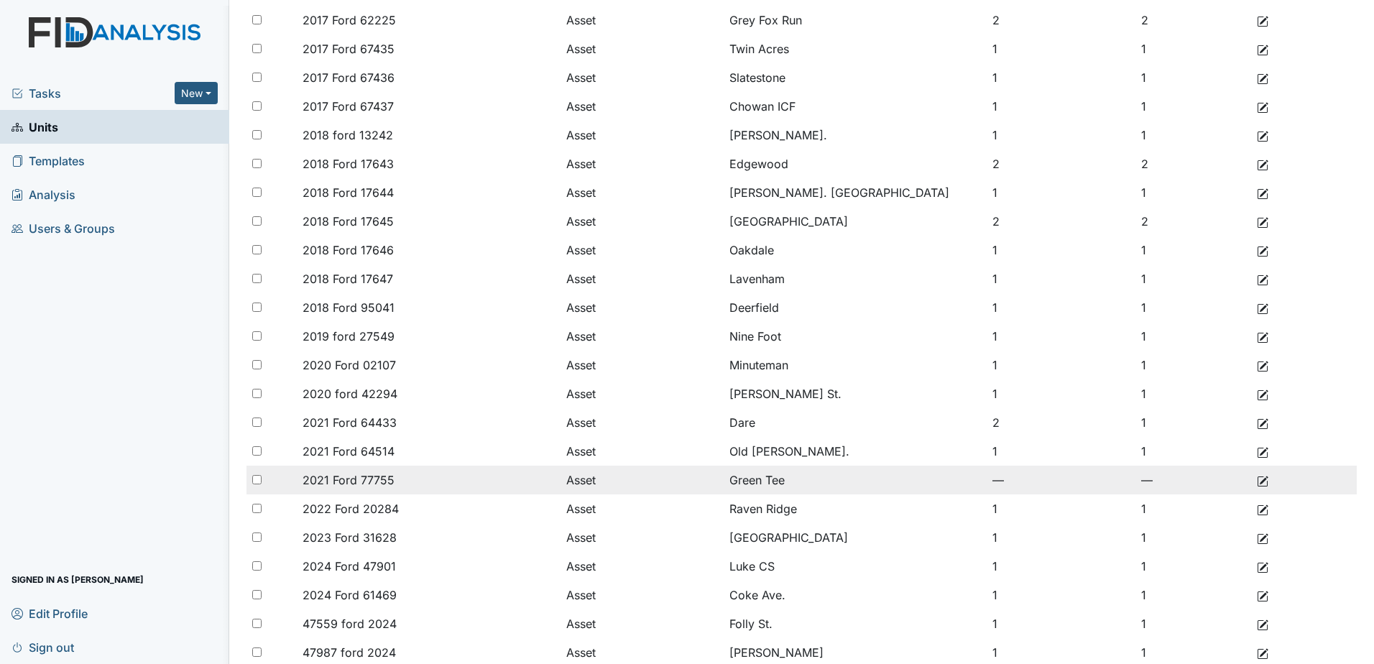
scroll to position [575, 0]
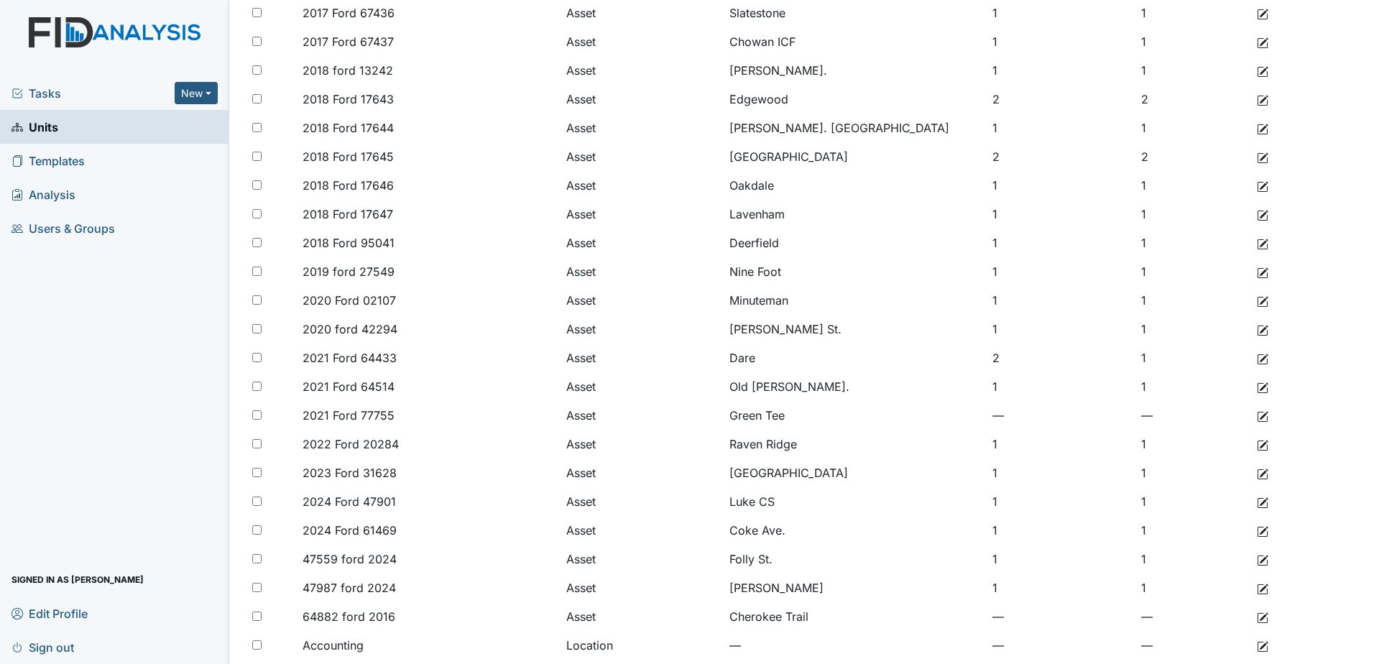
click at [155, 314] on div "Tasks New Form Inspection Document Bundle Units Templates Analysis Users & Grou…" at bounding box center [114, 370] width 229 height 588
click at [50, 237] on span "Users & Groups" at bounding box center [64, 228] width 104 height 22
click at [70, 227] on span "Users & Groups" at bounding box center [64, 228] width 104 height 22
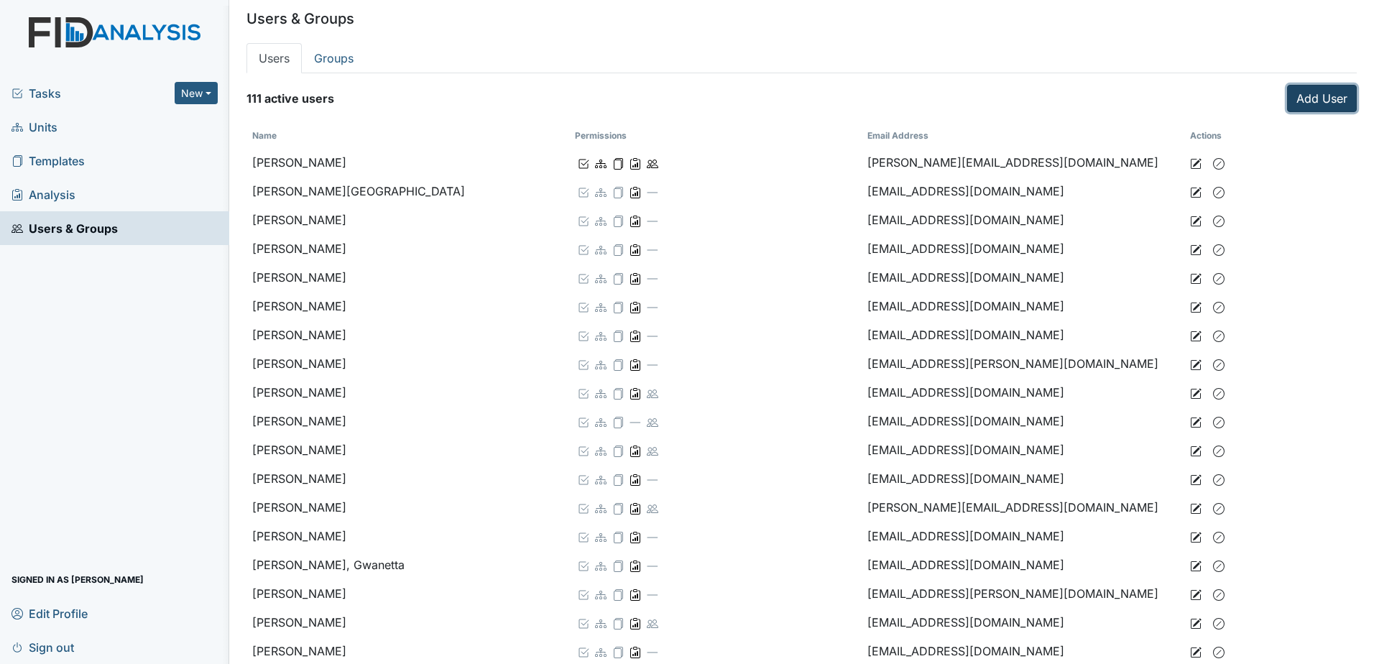
click at [1302, 100] on link "Add User" at bounding box center [1322, 98] width 70 height 27
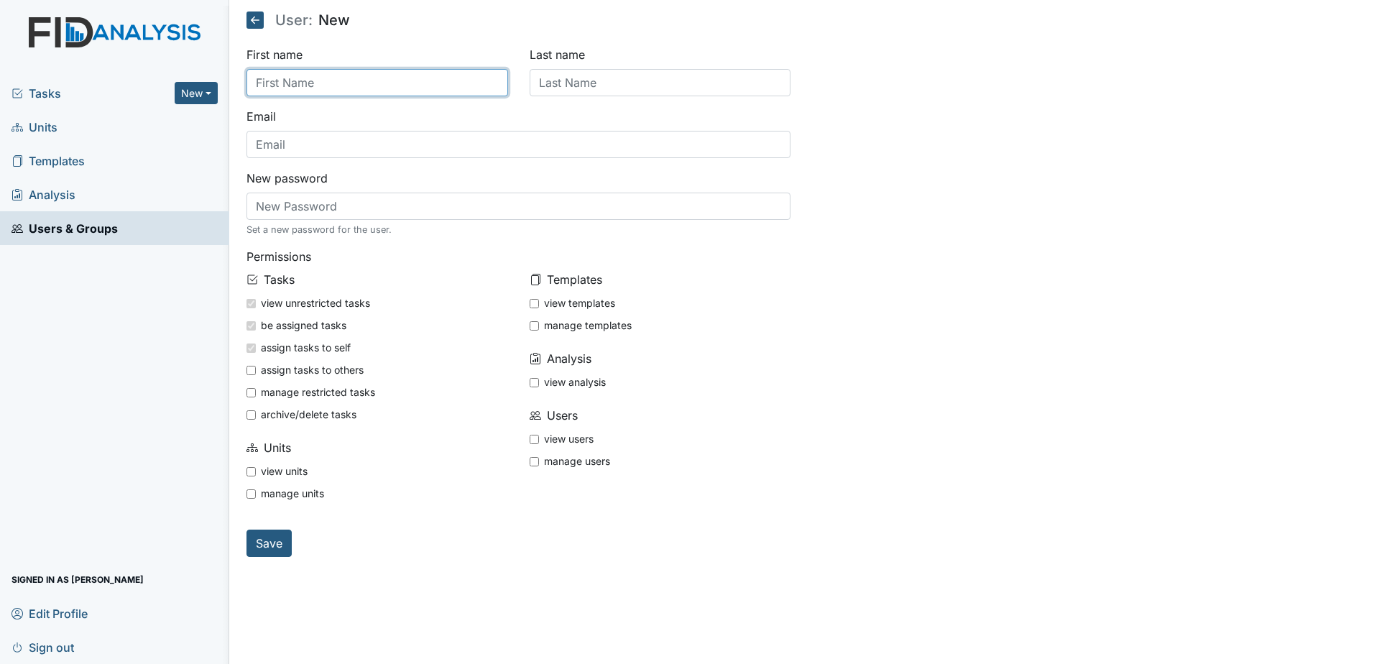
click at [336, 88] on input "text" at bounding box center [378, 82] width 262 height 27
type input "Shane"
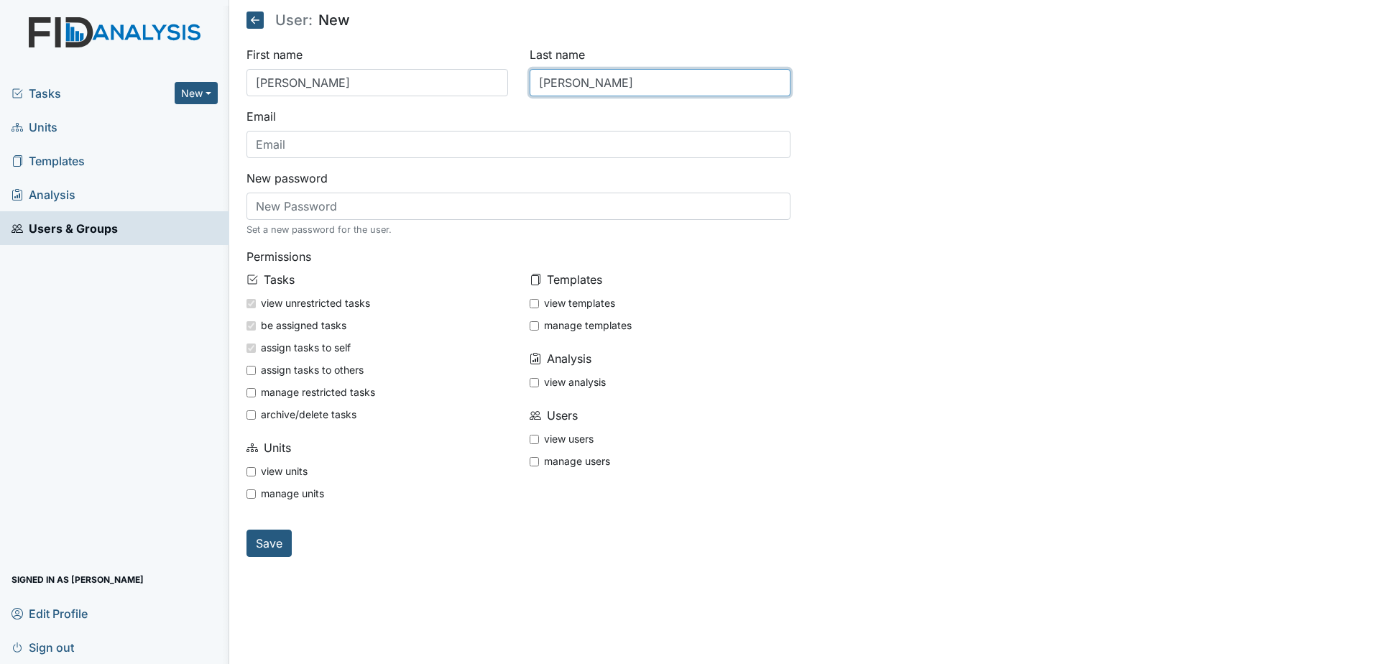
type input "Miller"
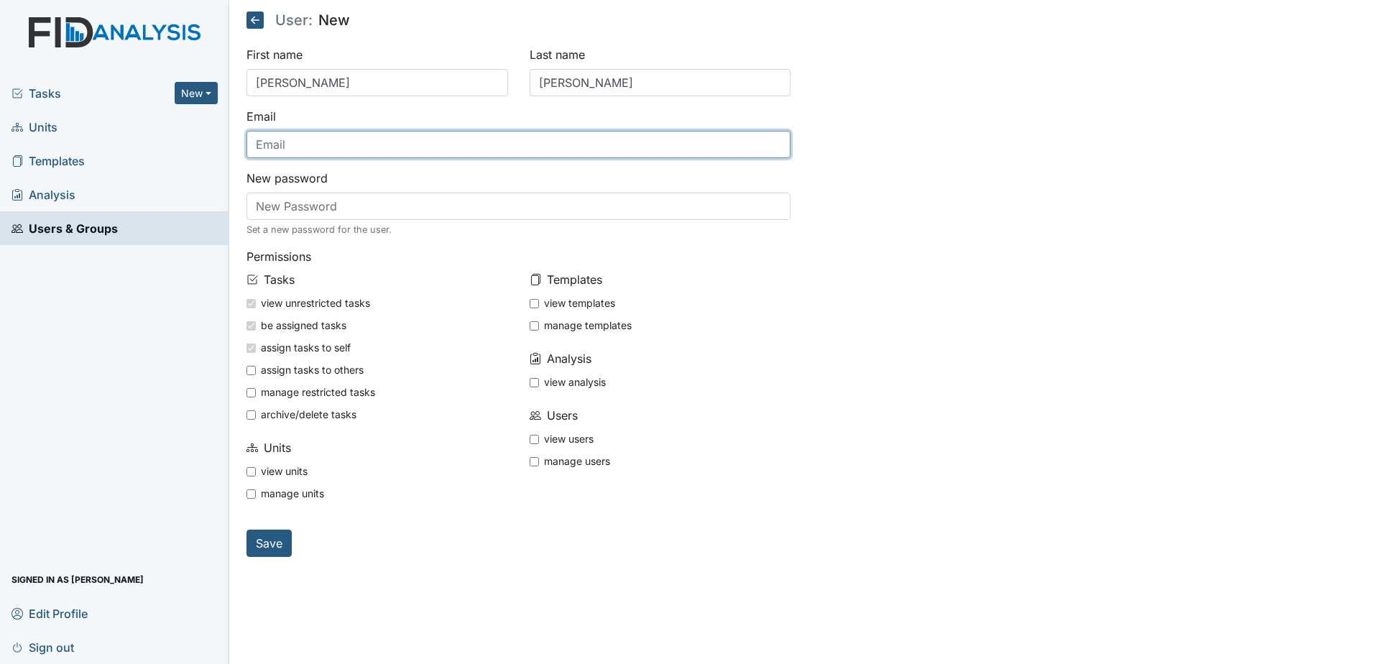
click at [310, 145] on input "text" at bounding box center [519, 144] width 545 height 27
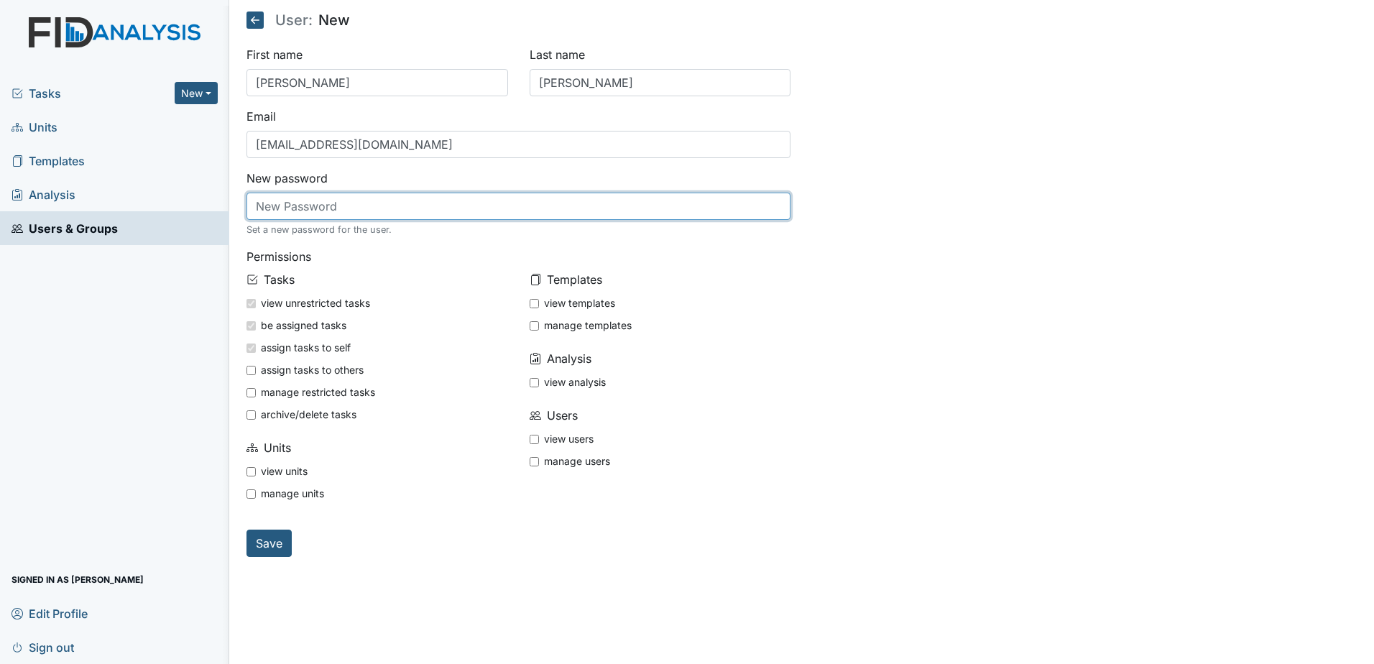
click at [354, 203] on input "text" at bounding box center [519, 206] width 545 height 27
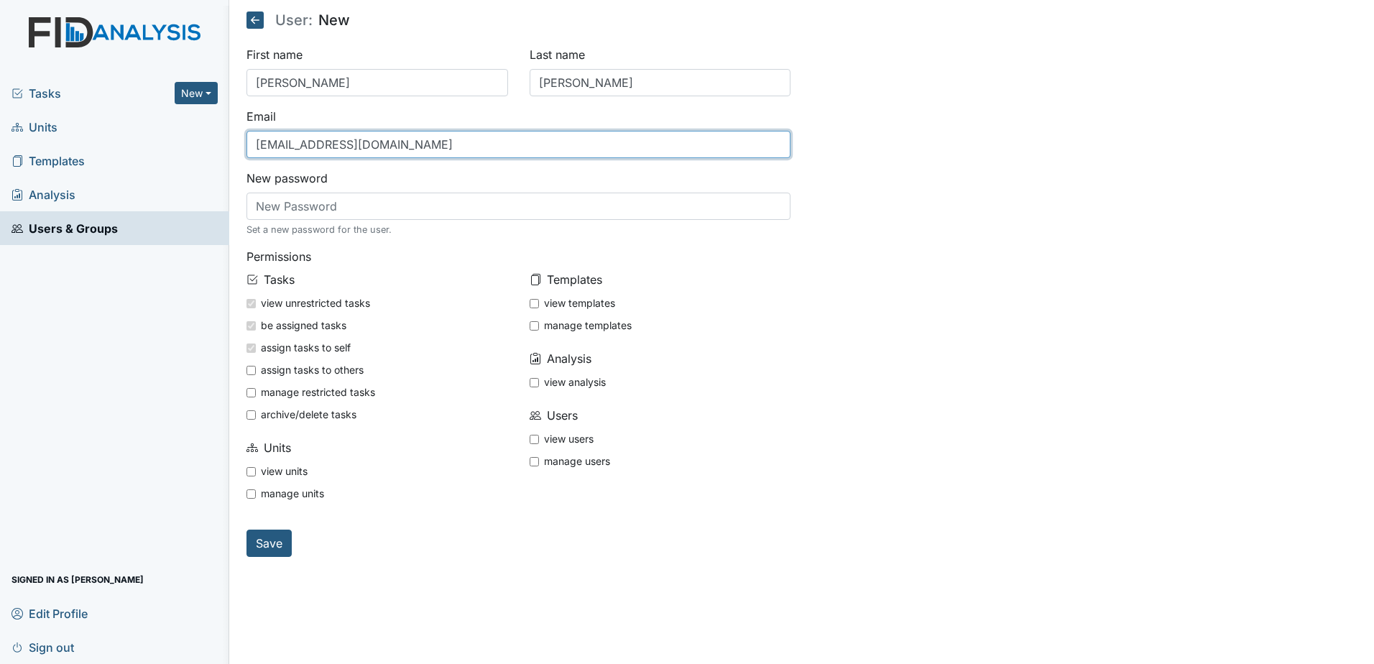
drag, startPoint x: 299, startPoint y: 142, endPoint x: 213, endPoint y: 151, distance: 86.0
click at [213, 151] on div "Tasks New Form Inspection Document Bundle Units Templates Analysis Users & Grou…" at bounding box center [687, 332] width 1374 height 664
type input "[EMAIL_ADDRESS][DOMAIN_NAME]"
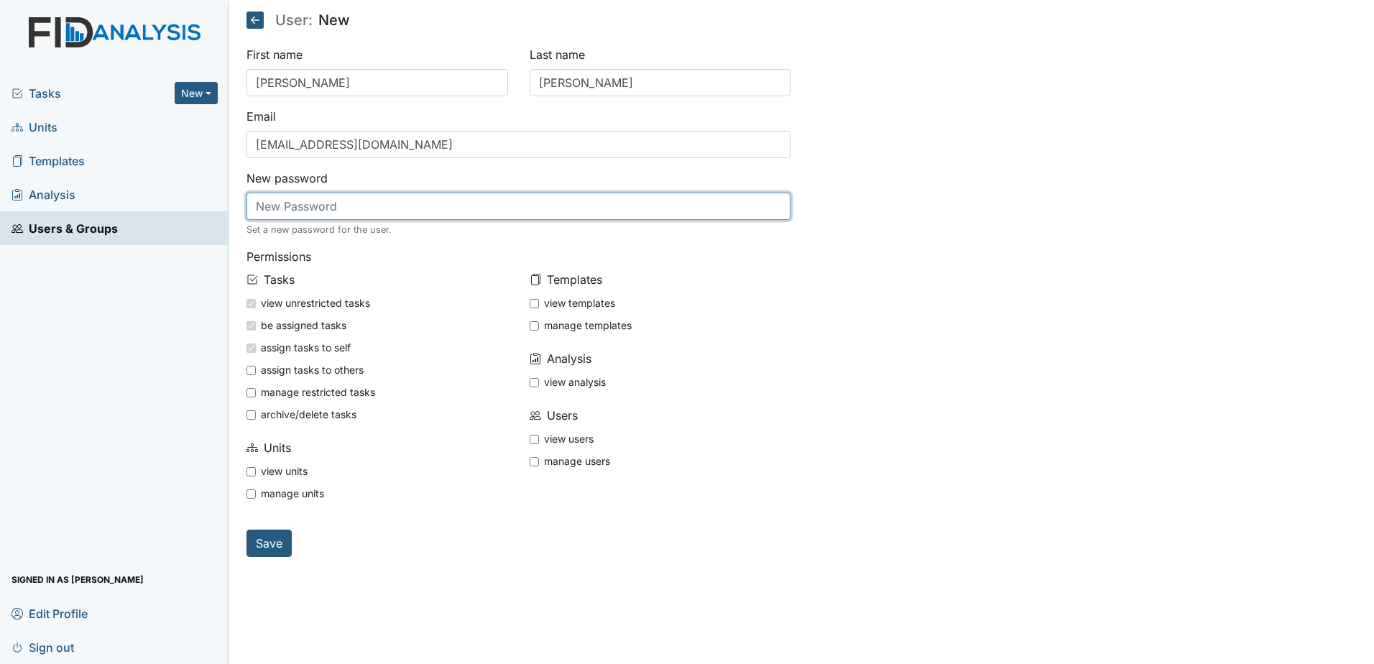
click at [260, 206] on input "text" at bounding box center [519, 206] width 545 height 27
type input "123456"
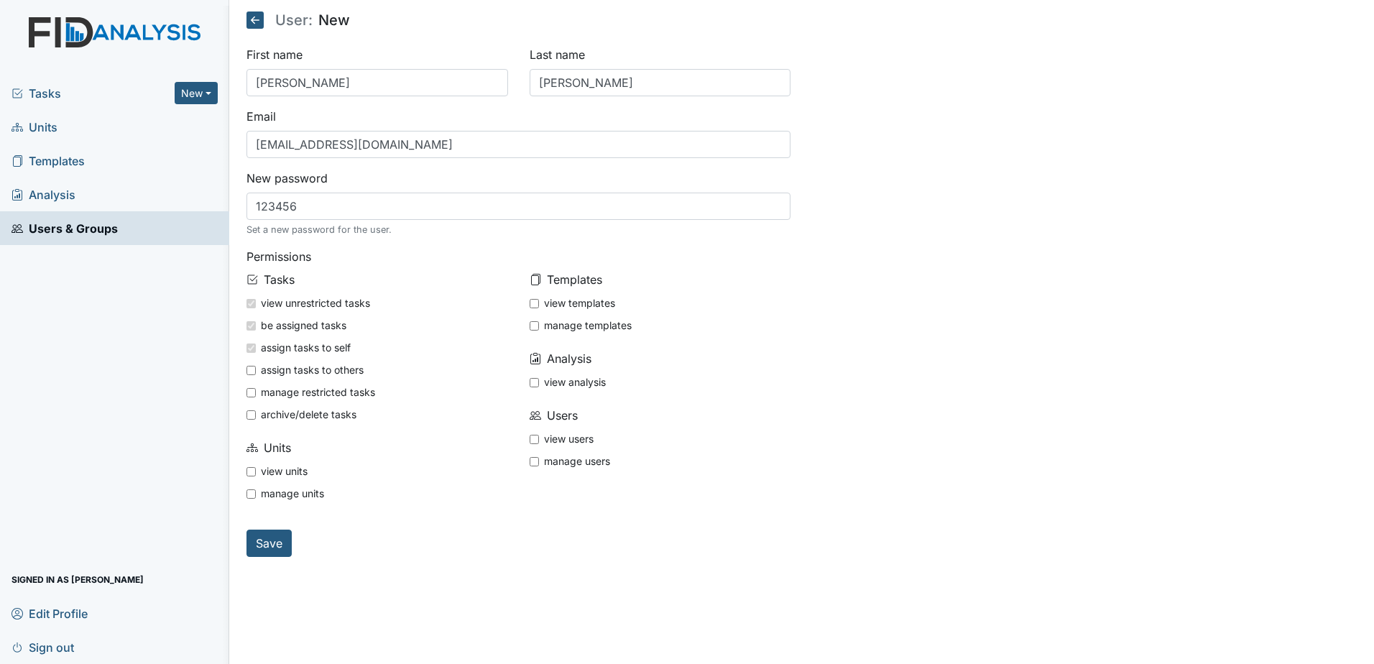
click at [755, 338] on div "manage templates" at bounding box center [661, 327] width 262 height 22
click at [248, 372] on input "assign tasks to others" at bounding box center [251, 370] width 9 height 9
checkbox input "true"
click at [249, 472] on input "view units" at bounding box center [251, 471] width 9 height 9
checkbox input "true"
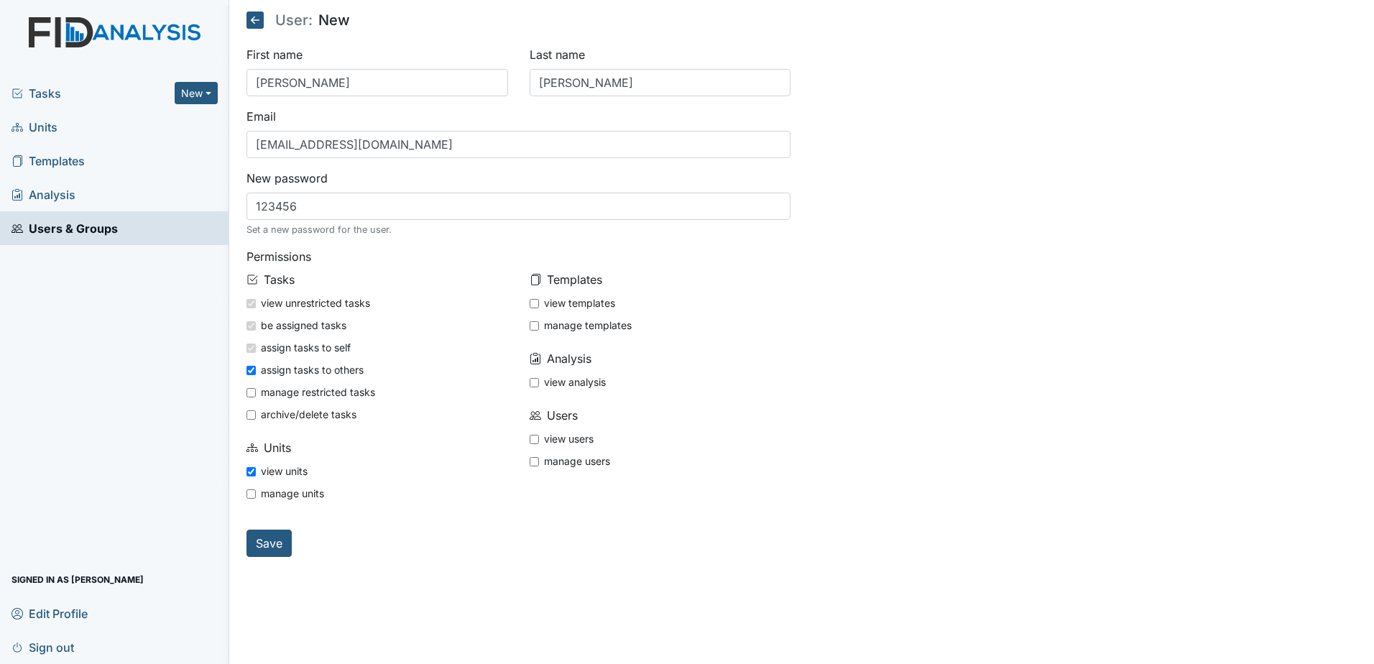
click at [537, 382] on input "view analysis" at bounding box center [534, 382] width 9 height 9
checkbox input "true"
click at [532, 306] on input "view templates" at bounding box center [534, 303] width 9 height 9
checkbox input "true"
click at [267, 544] on input "Save" at bounding box center [269, 543] width 45 height 27
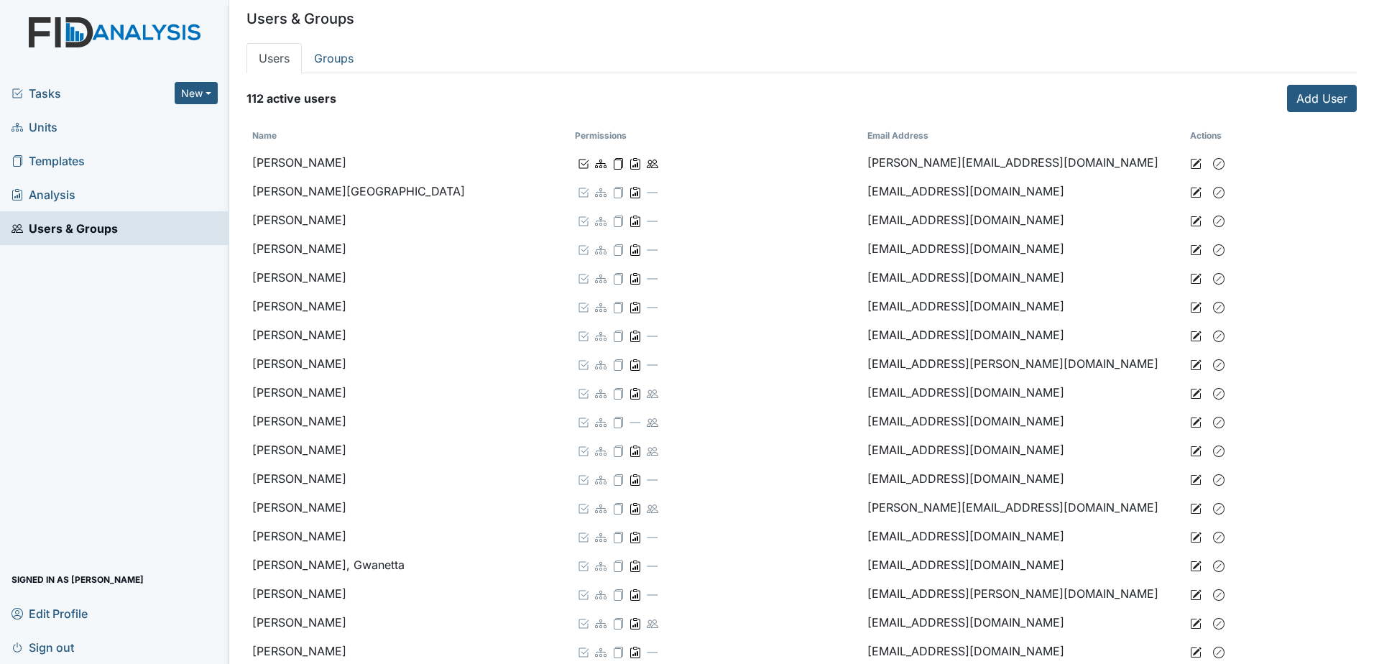
click at [35, 101] on span "Tasks" at bounding box center [93, 93] width 163 height 17
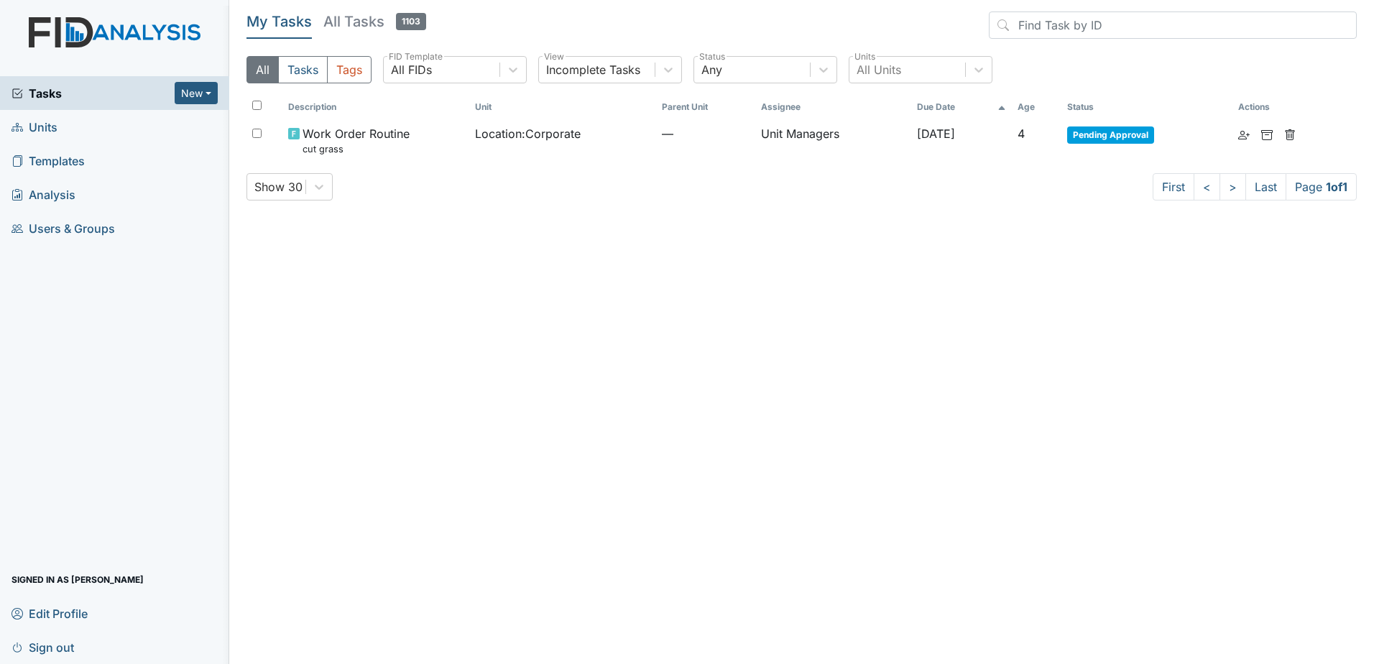
click at [30, 131] on span "Units" at bounding box center [35, 127] width 46 height 22
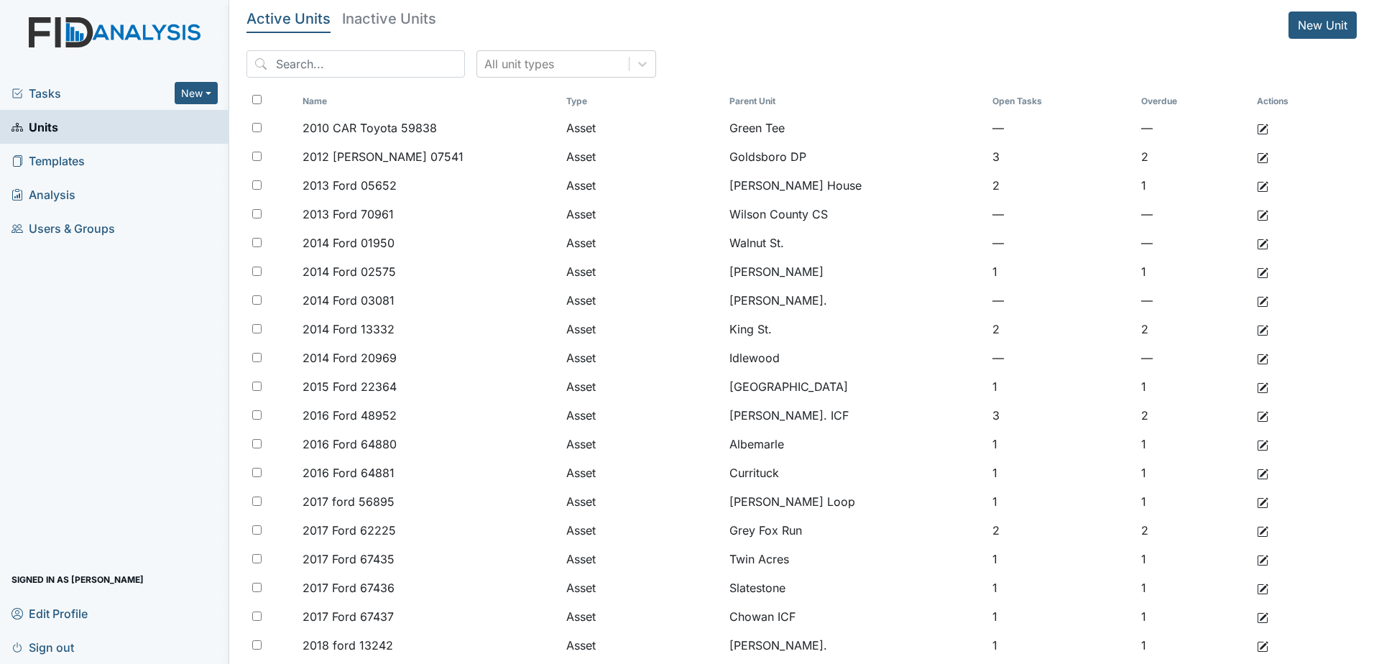
click at [78, 165] on span "Templates" at bounding box center [48, 161] width 73 height 22
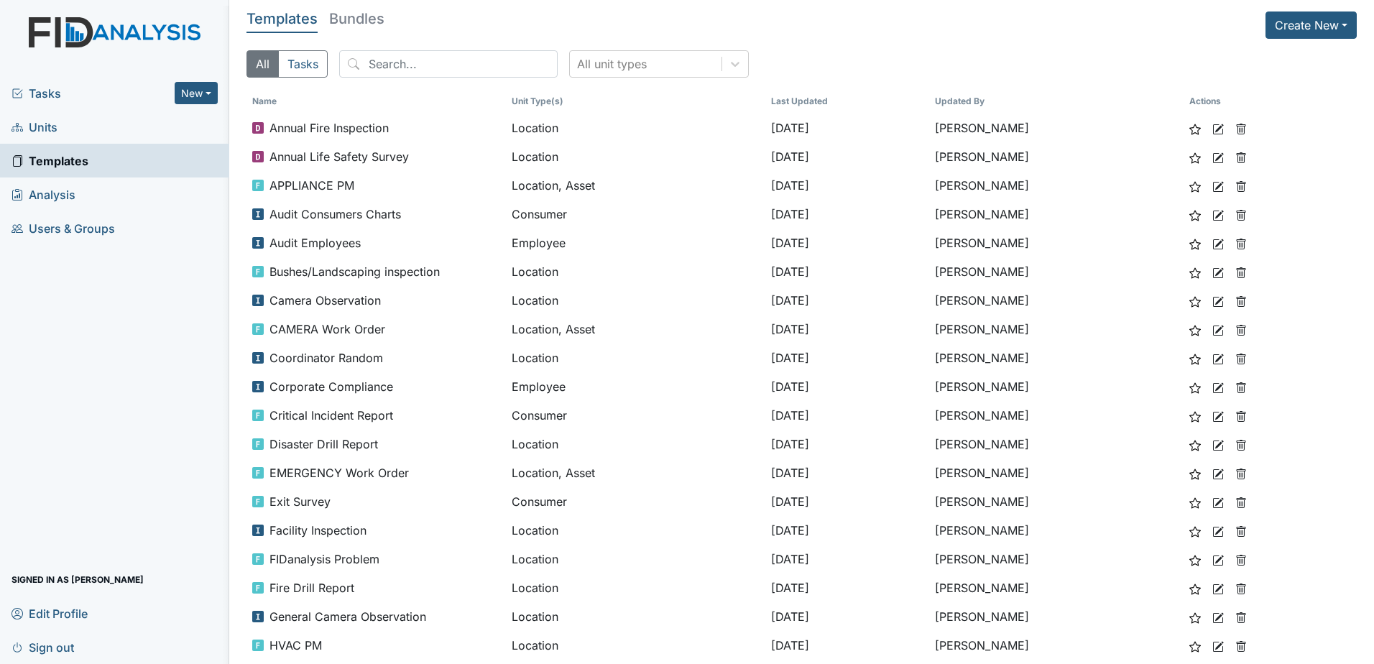
click at [42, 85] on span "Tasks" at bounding box center [93, 93] width 163 height 17
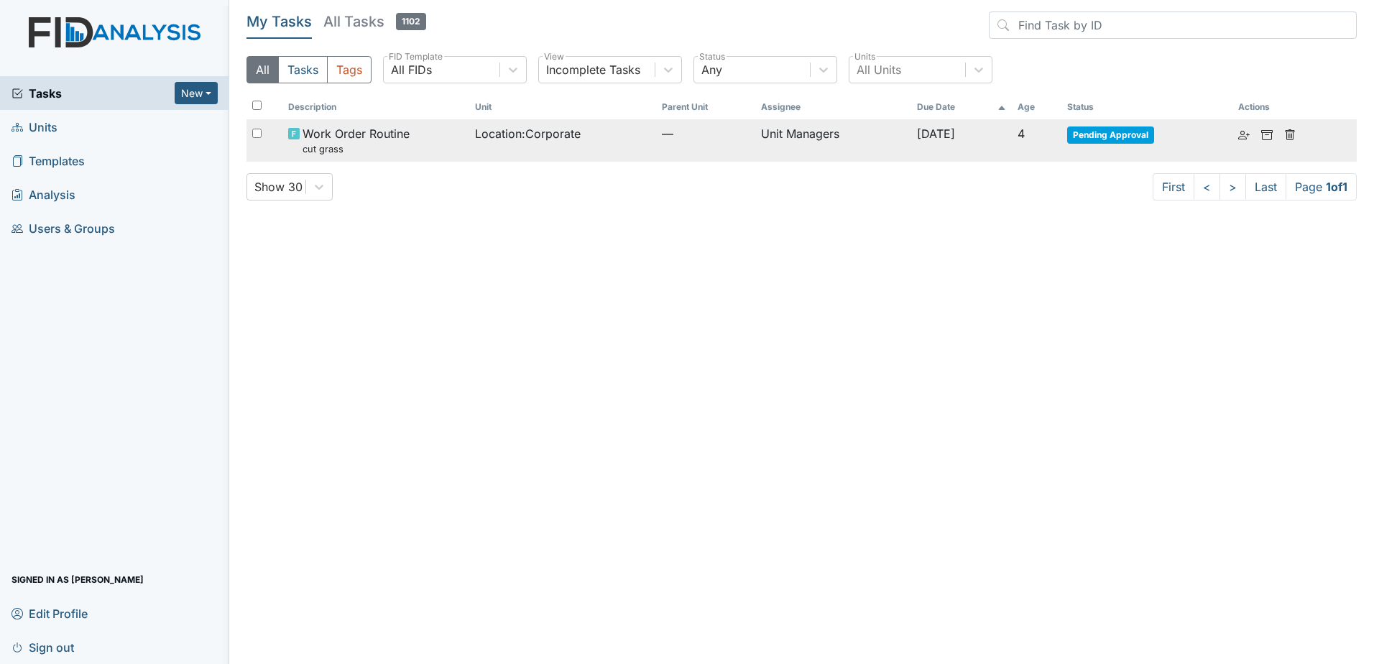
click at [586, 142] on td "Location : Corporate" at bounding box center [562, 140] width 187 height 42
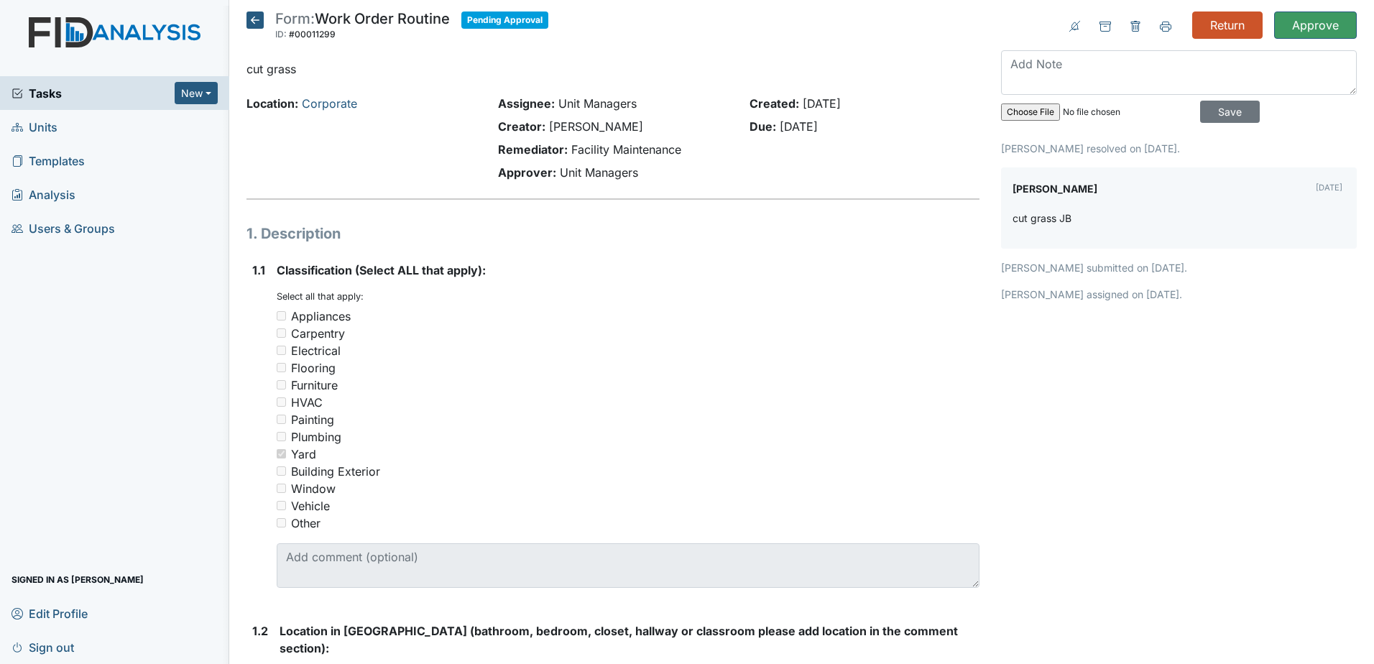
drag, startPoint x: 1161, startPoint y: 292, endPoint x: 987, endPoint y: 266, distance: 175.9
drag, startPoint x: 1013, startPoint y: 221, endPoint x: 1082, endPoint y: 220, distance: 69.7
click at [1082, 220] on div "cut grass JB" at bounding box center [1179, 224] width 333 height 27
click at [1287, 32] on input "Approve" at bounding box center [1315, 25] width 83 height 27
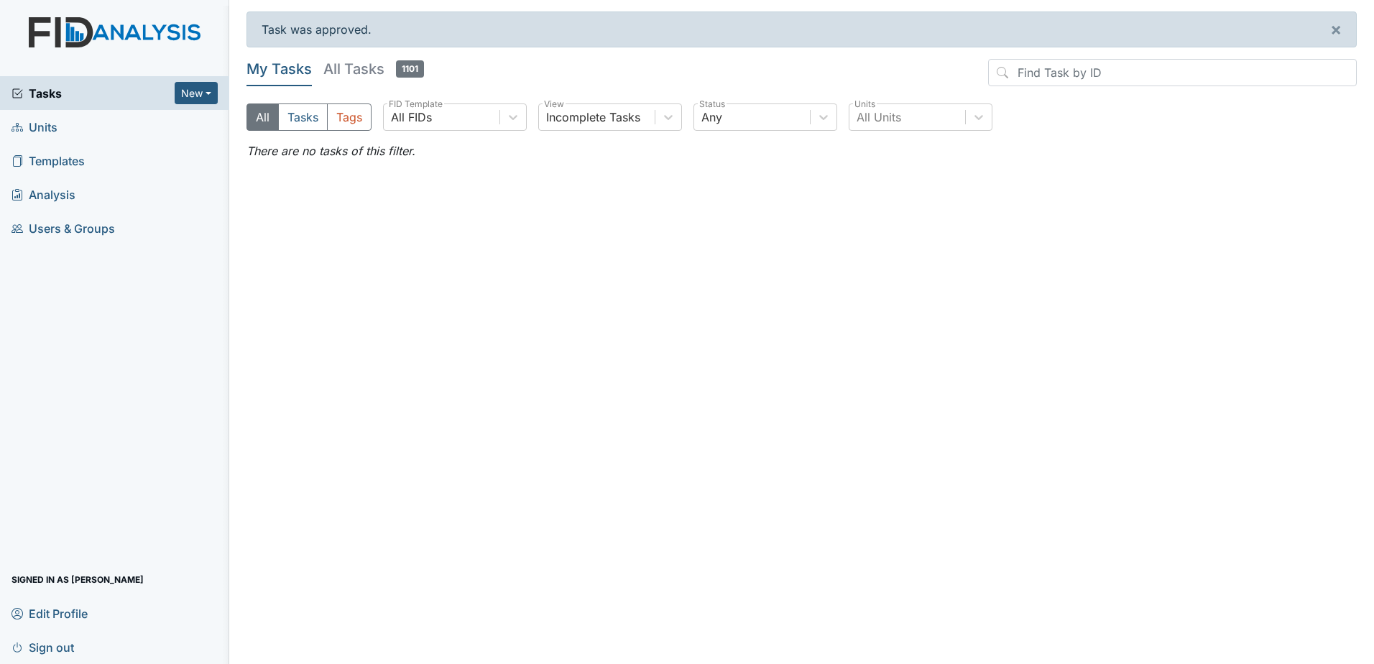
click at [349, 74] on h5 "All Tasks 1101" at bounding box center [373, 69] width 101 height 20
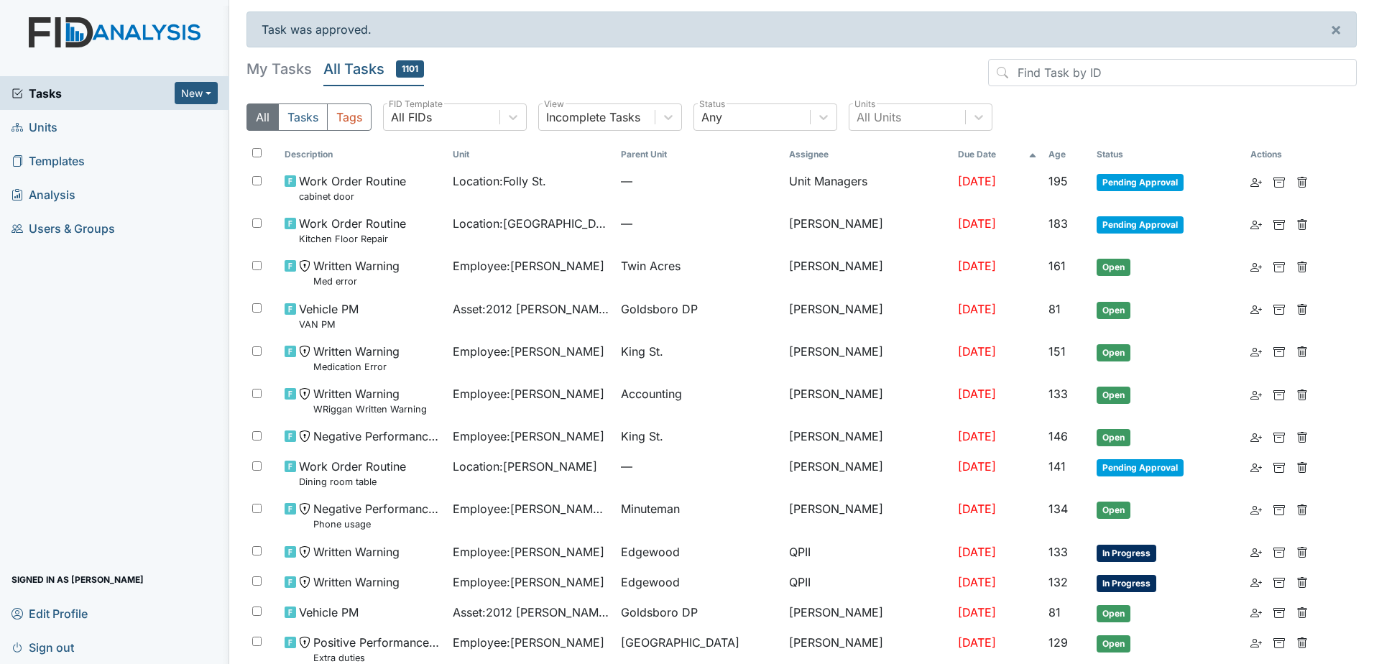
click at [460, 156] on th "Unit" at bounding box center [531, 154] width 168 height 24
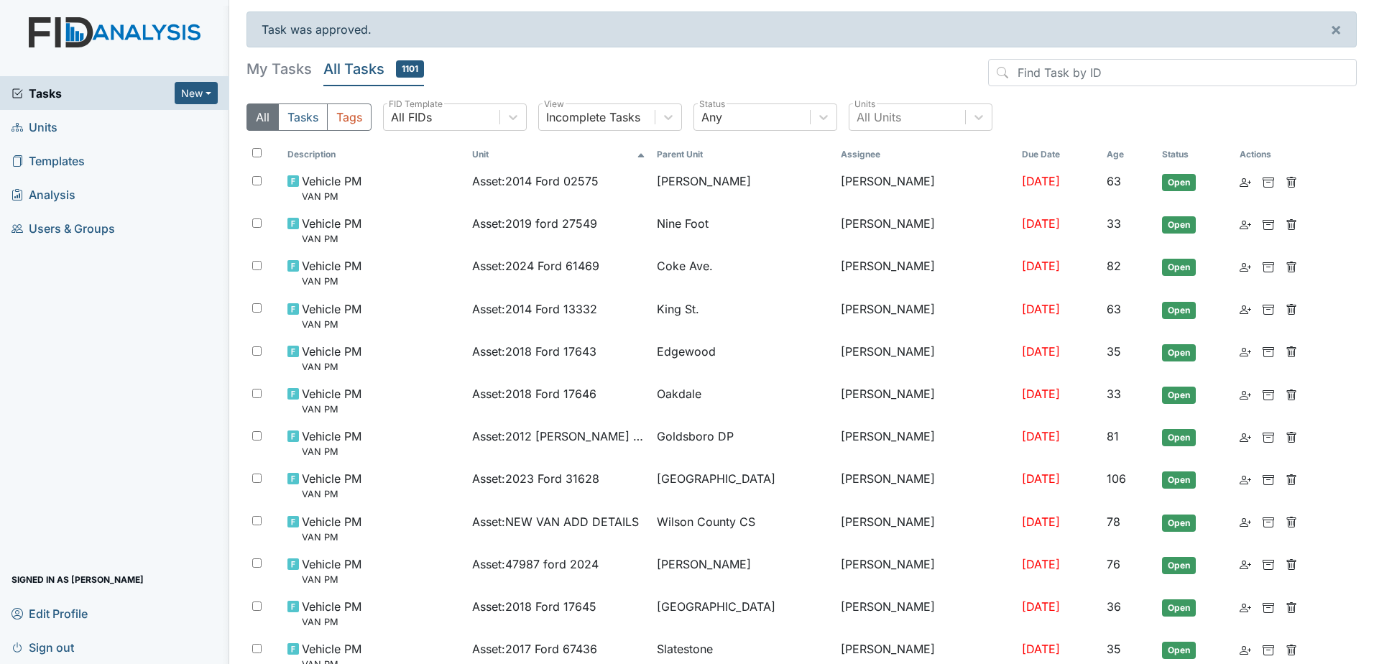
click at [40, 130] on span "Units" at bounding box center [35, 127] width 46 height 22
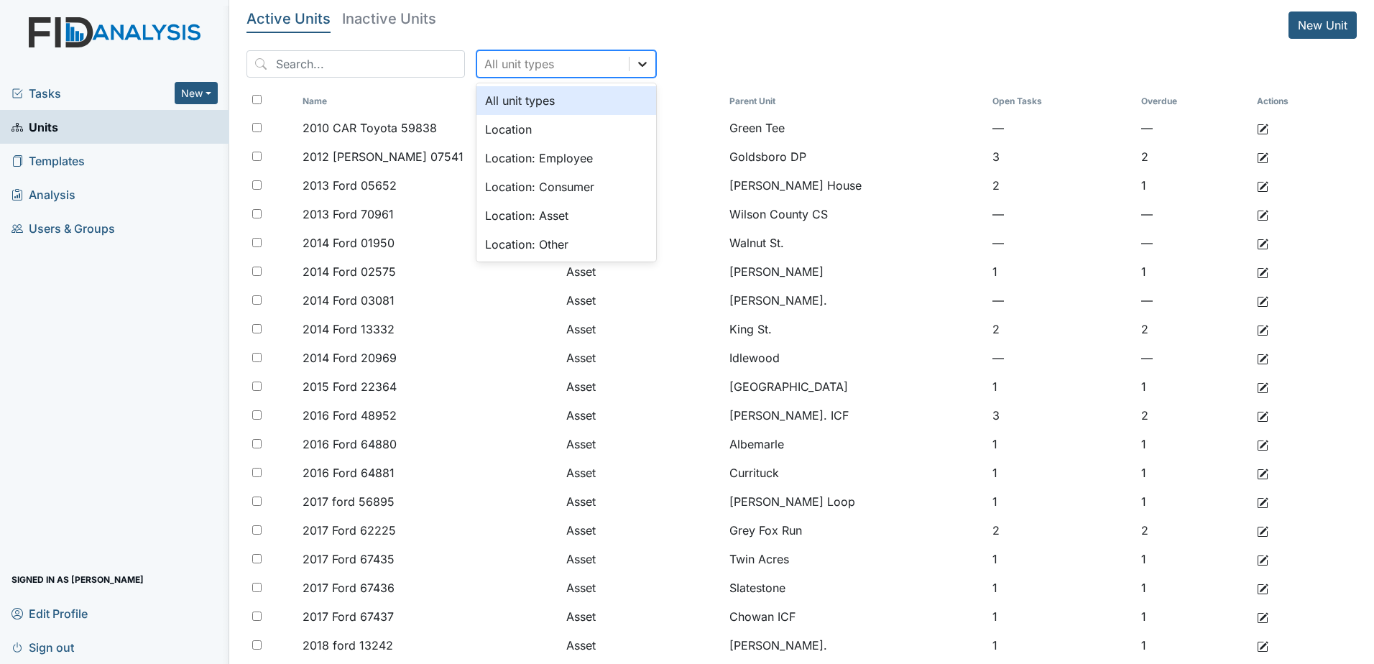
click at [635, 59] on icon at bounding box center [642, 64] width 14 height 14
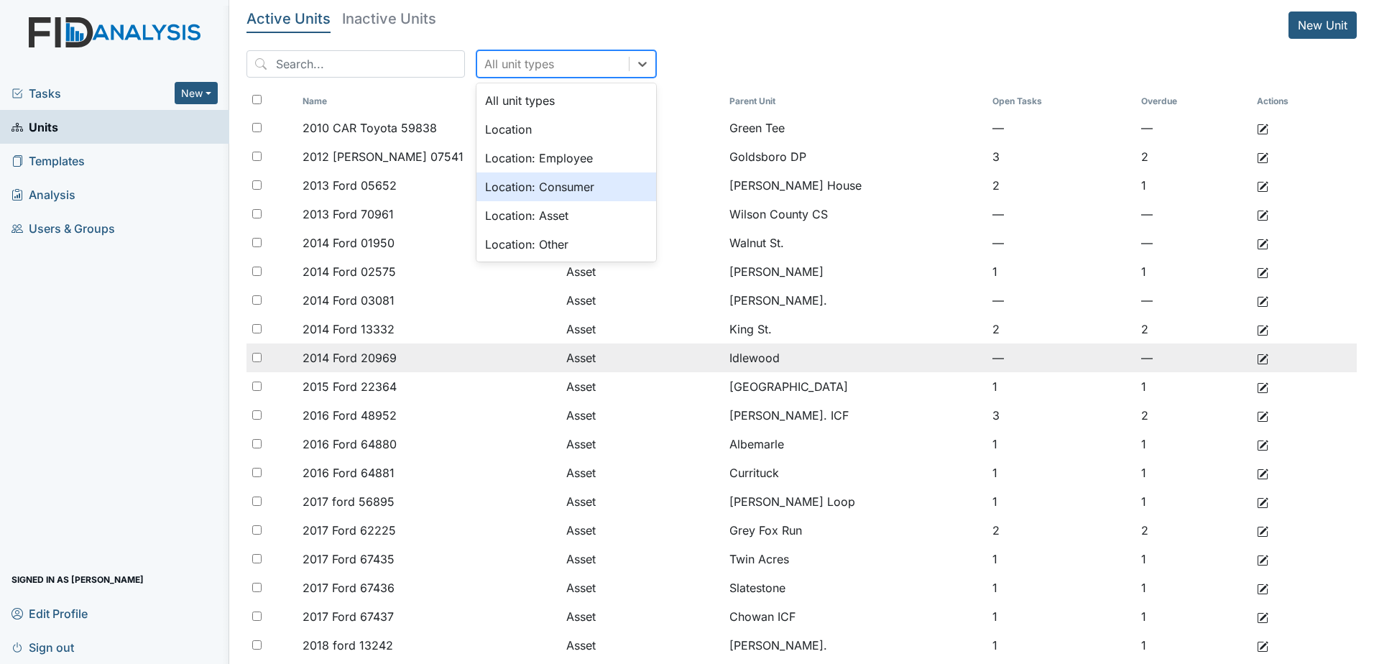
click at [615, 350] on td "Asset" at bounding box center [642, 358] width 163 height 29
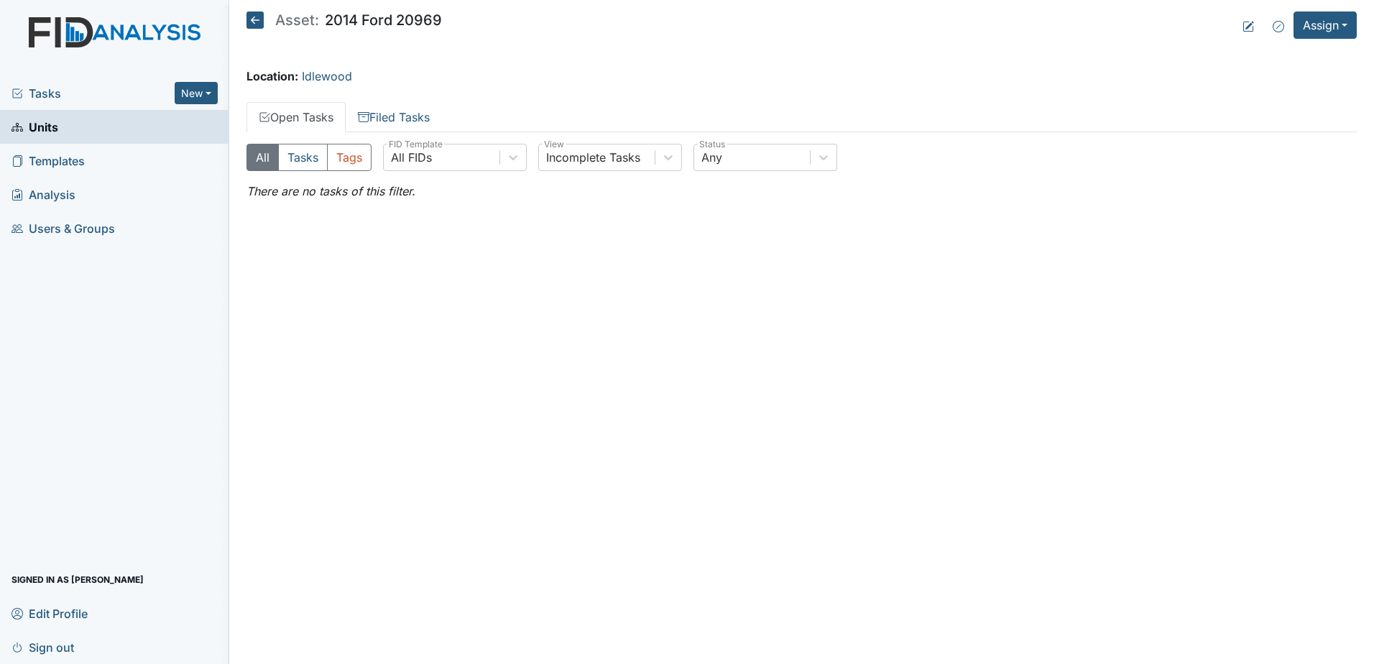
click at [263, 19] on icon at bounding box center [255, 20] width 17 height 17
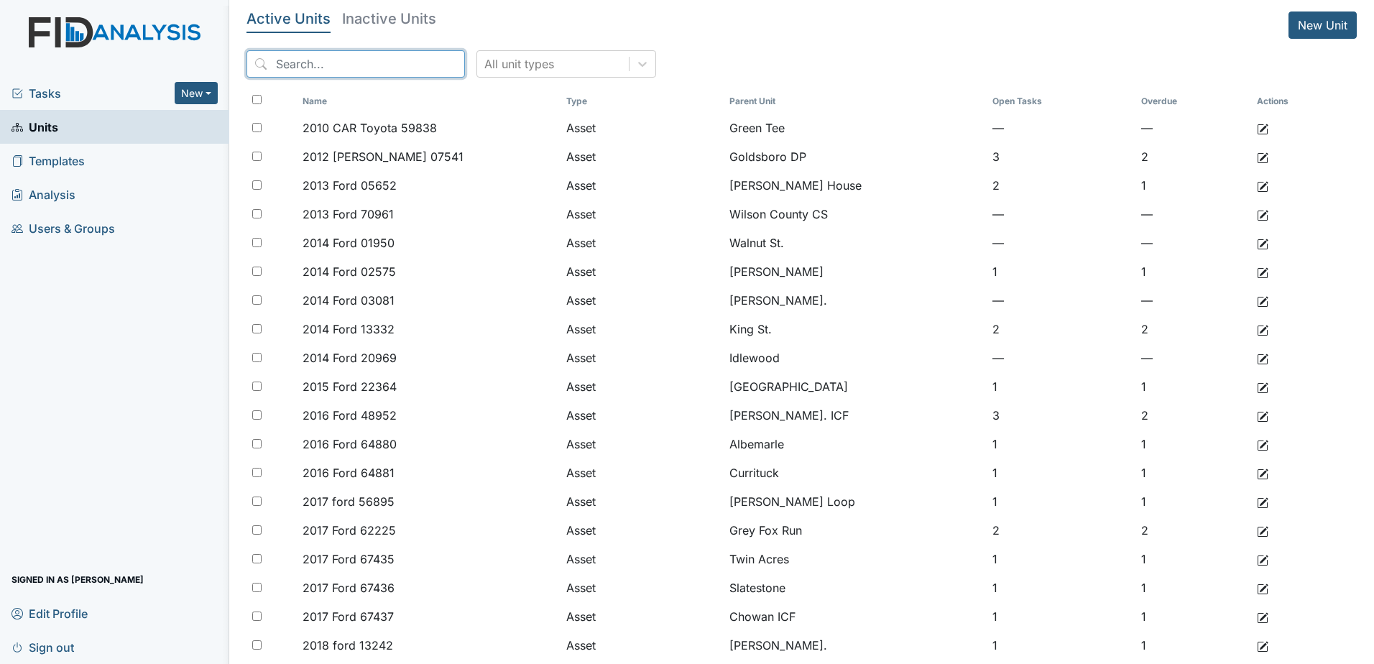
click at [325, 71] on input "search" at bounding box center [356, 63] width 219 height 27
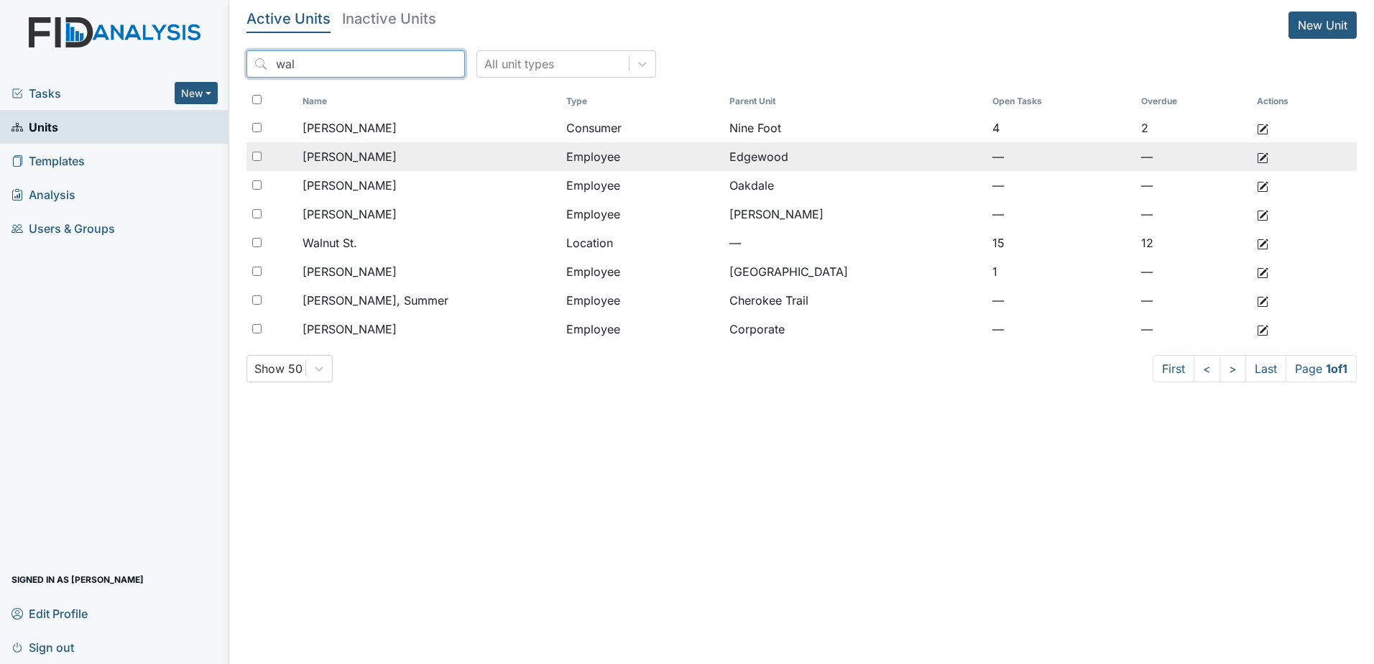
type input "wal"
click at [258, 152] on input "checkbox" at bounding box center [256, 156] width 9 height 9
checkbox input "true"
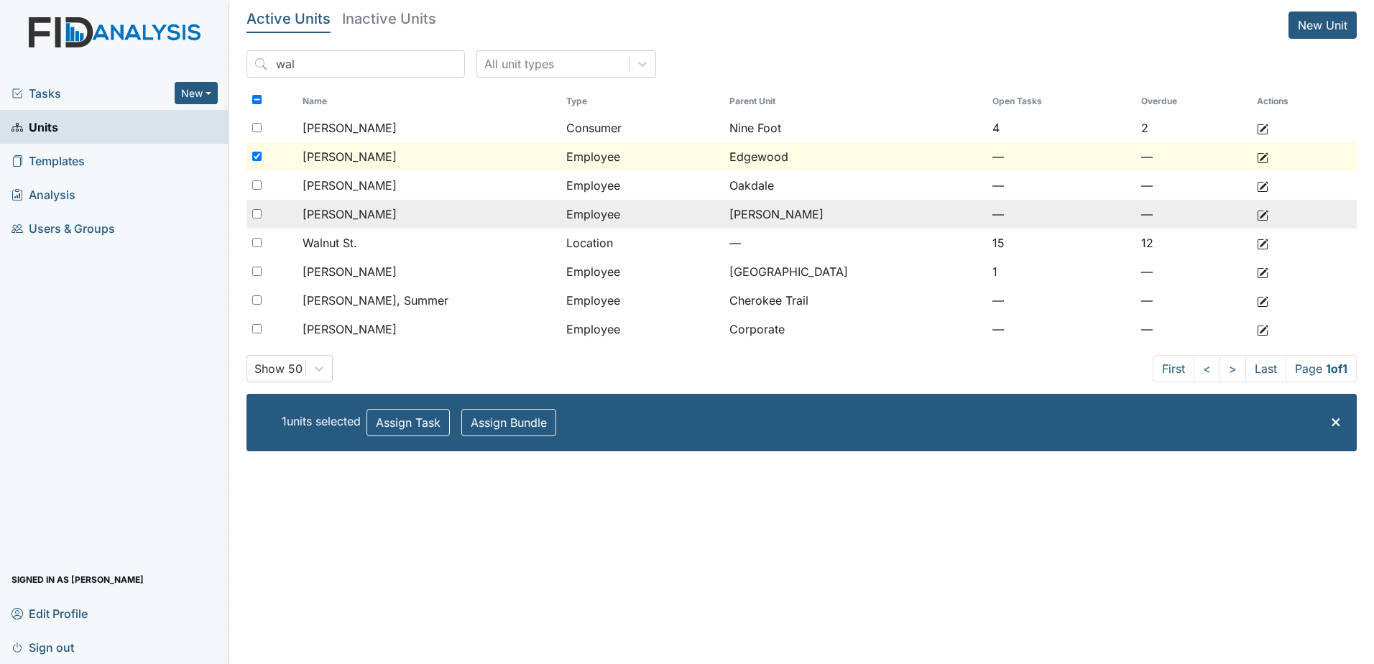
drag, startPoint x: 257, startPoint y: 196, endPoint x: 254, endPoint y: 220, distance: 23.8
click at [257, 196] on div at bounding box center [272, 185] width 51 height 29
checkbox input "true"
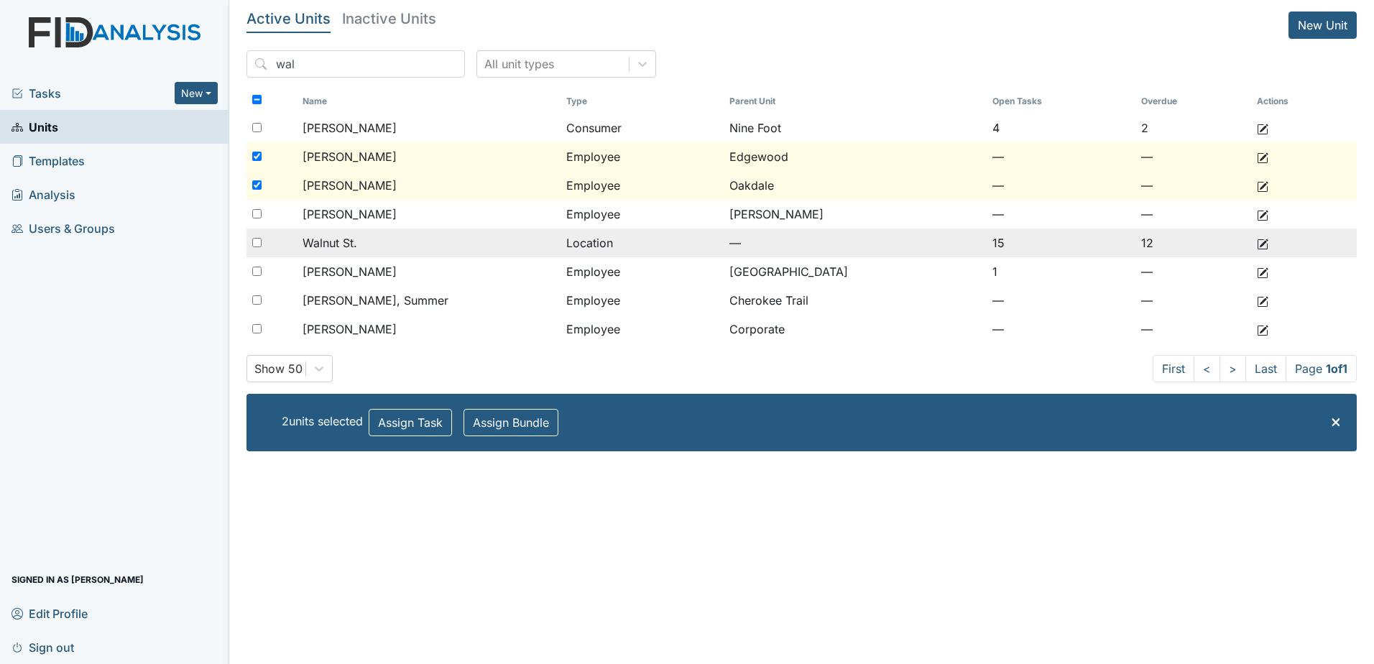
click at [257, 228] on div at bounding box center [272, 214] width 51 height 29
checkbox input "true"
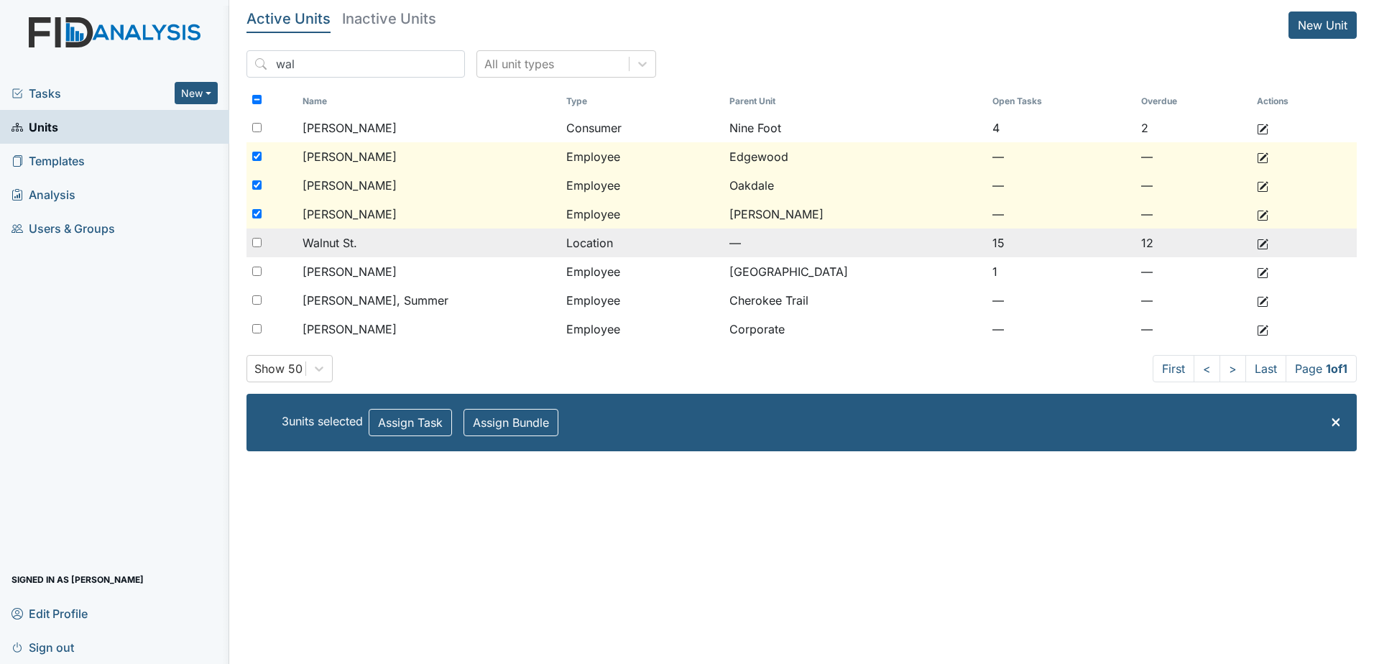
click at [341, 244] on span "Walnut St." at bounding box center [330, 242] width 55 height 17
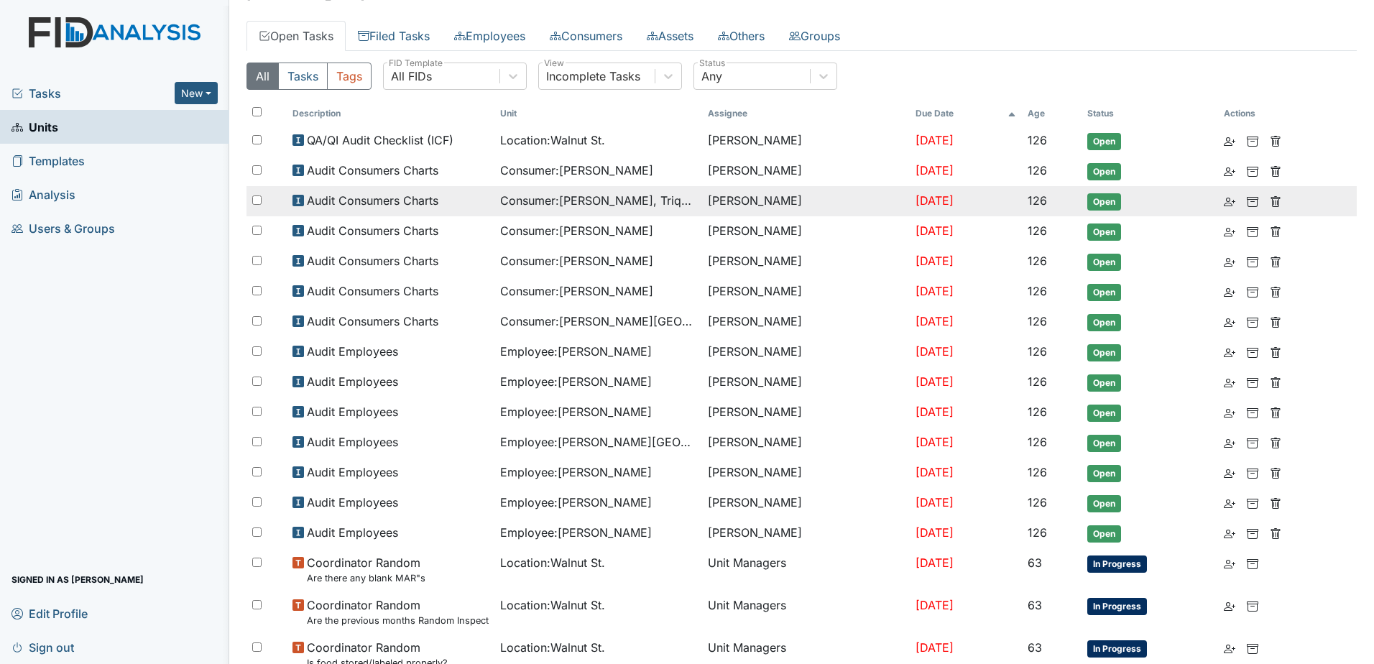
scroll to position [144, 0]
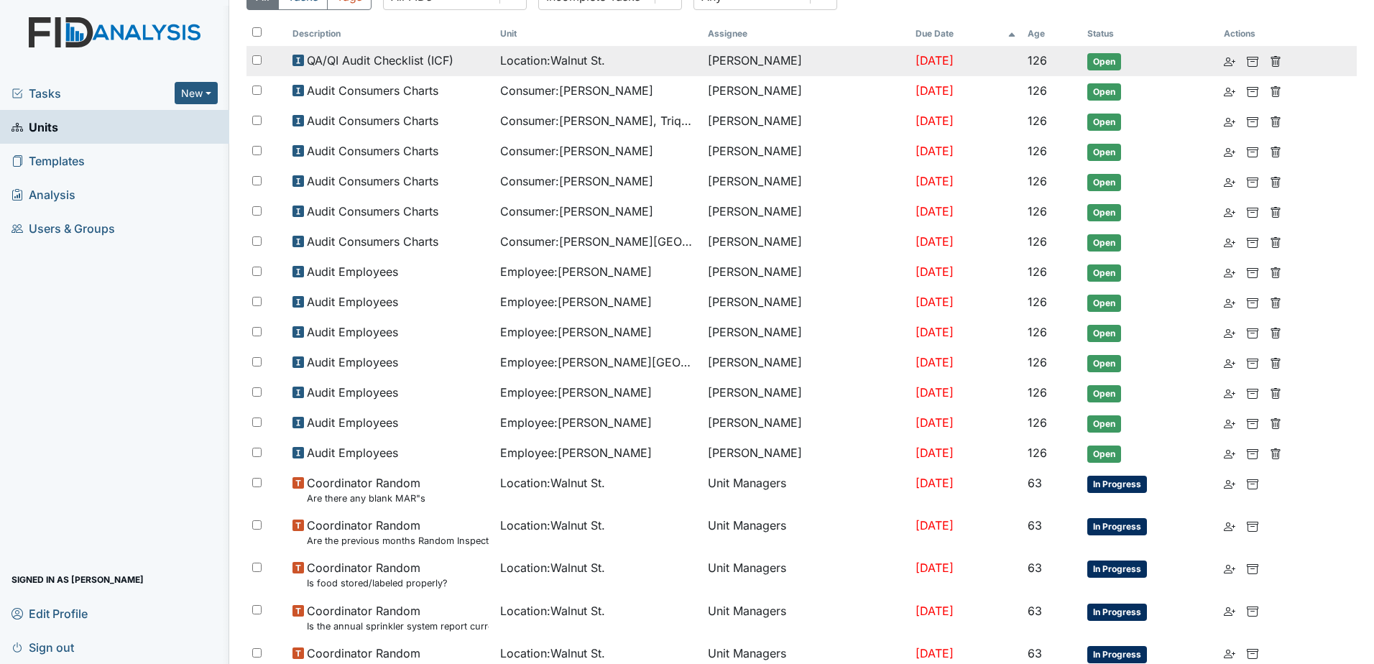
click at [259, 55] on input "checkbox" at bounding box center [256, 59] width 9 height 9
checkbox input "true"
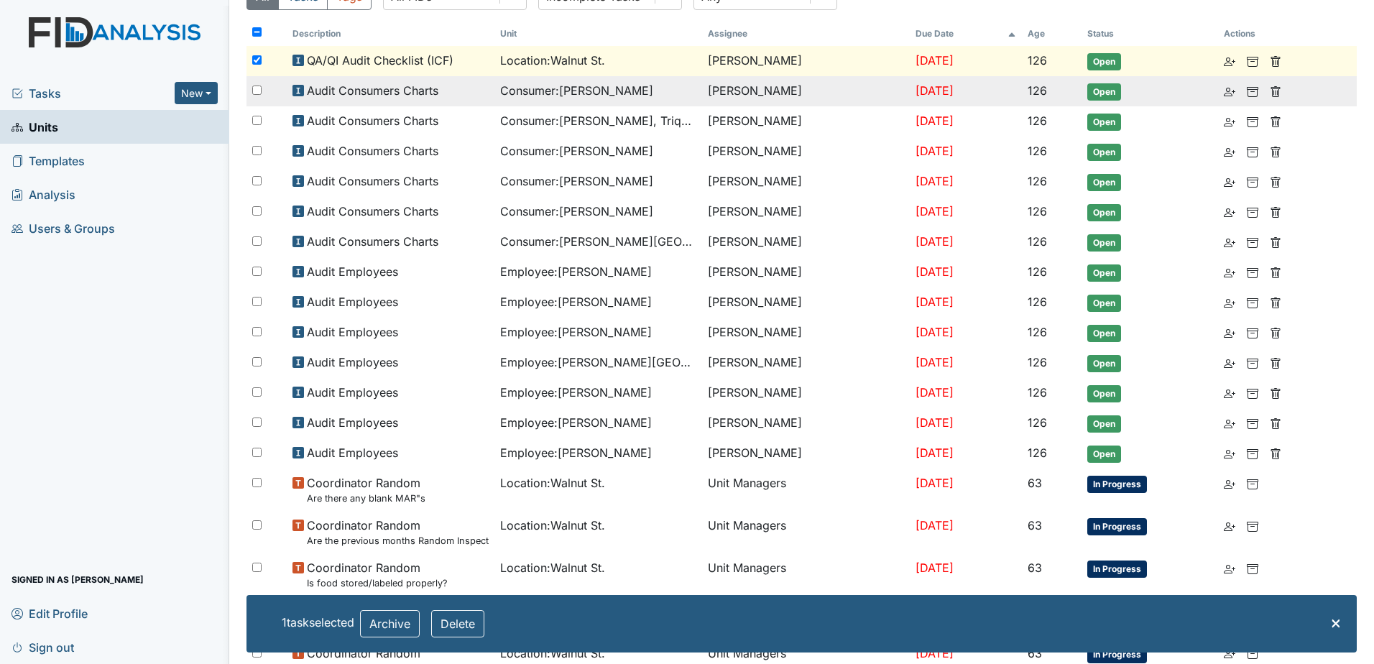
click at [258, 81] on div at bounding box center [267, 90] width 40 height 29
checkbox input "true"
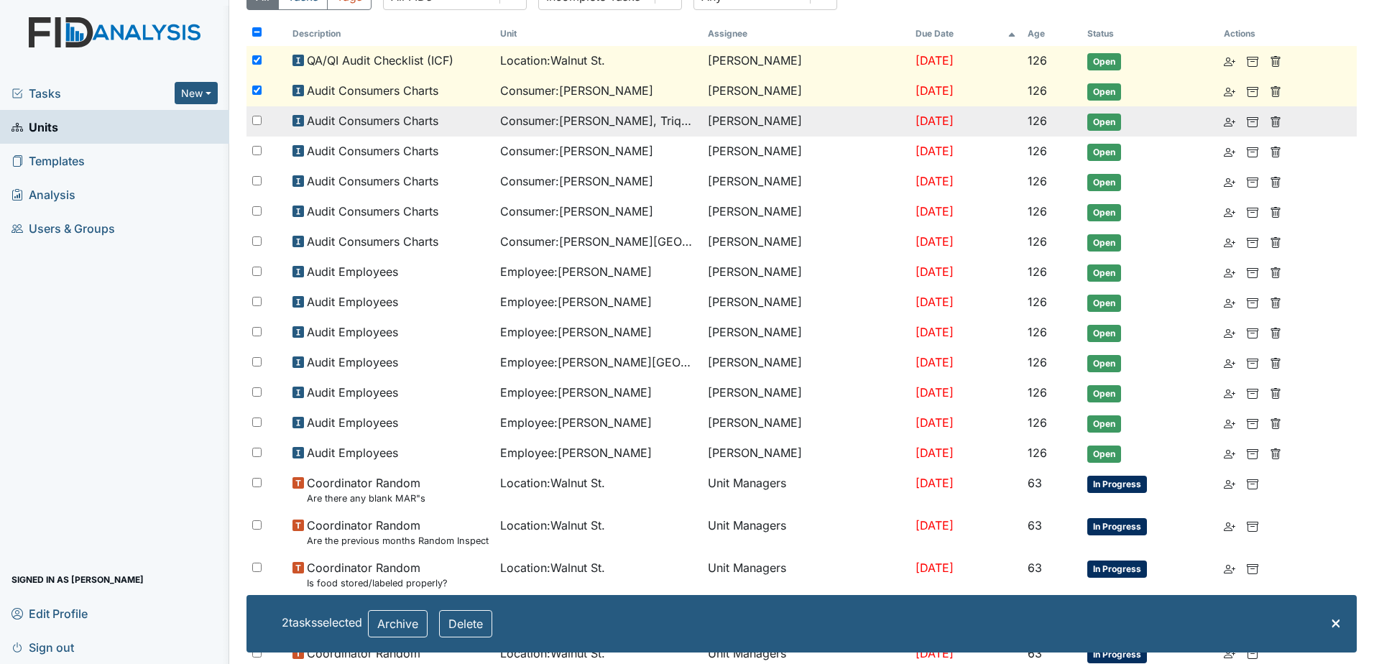
click at [260, 114] on div at bounding box center [267, 120] width 40 height 29
checkbox input "true"
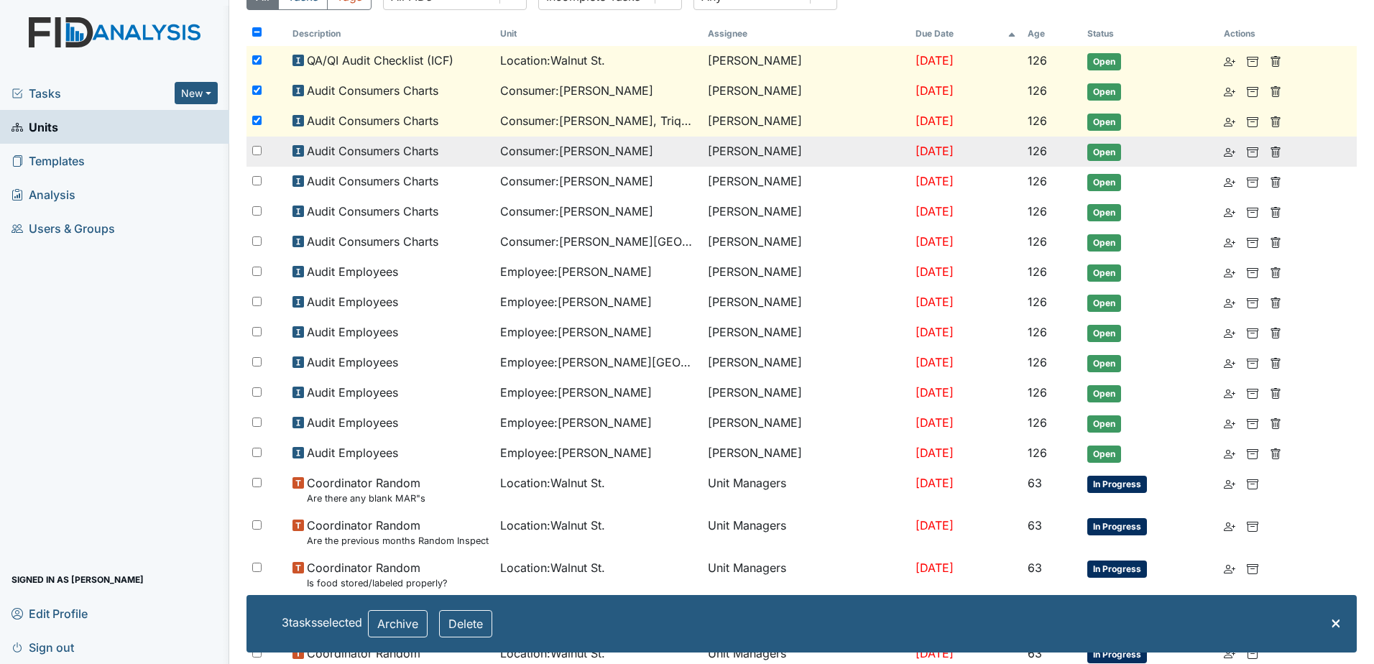
click at [259, 147] on input "checkbox" at bounding box center [256, 150] width 9 height 9
checkbox input "true"
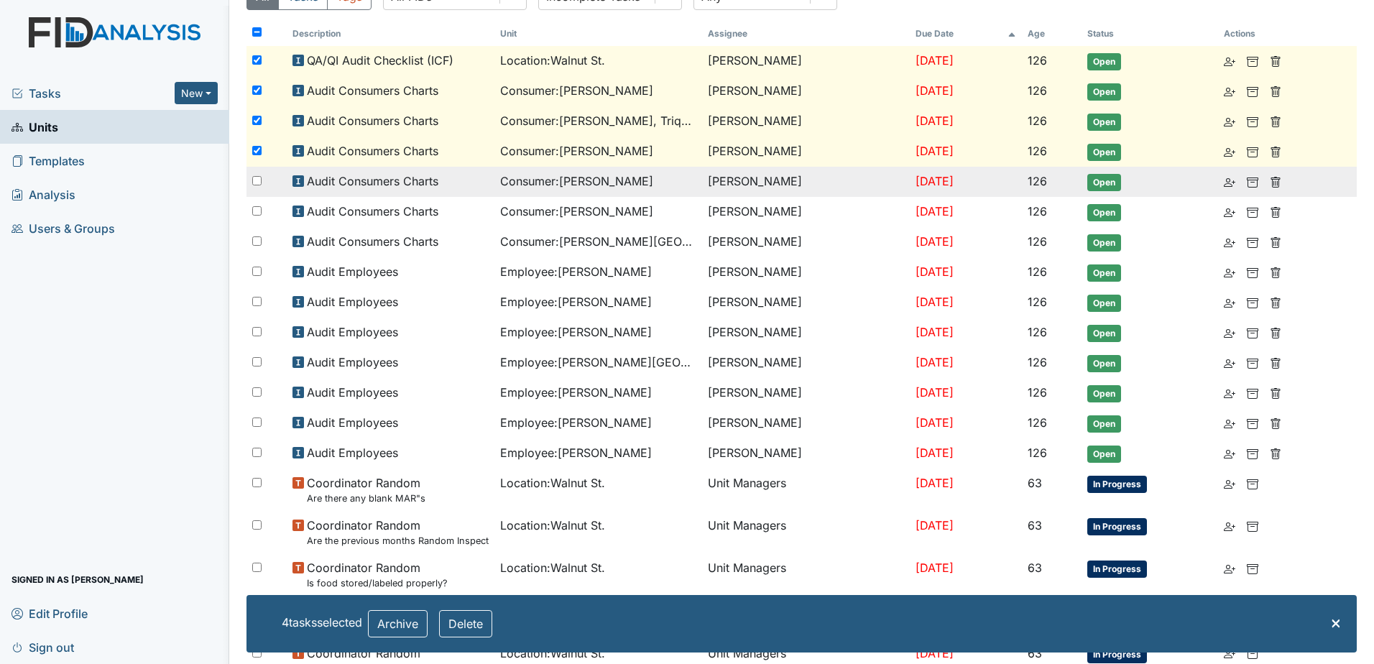
click at [257, 186] on div at bounding box center [267, 181] width 40 height 29
checkbox input "true"
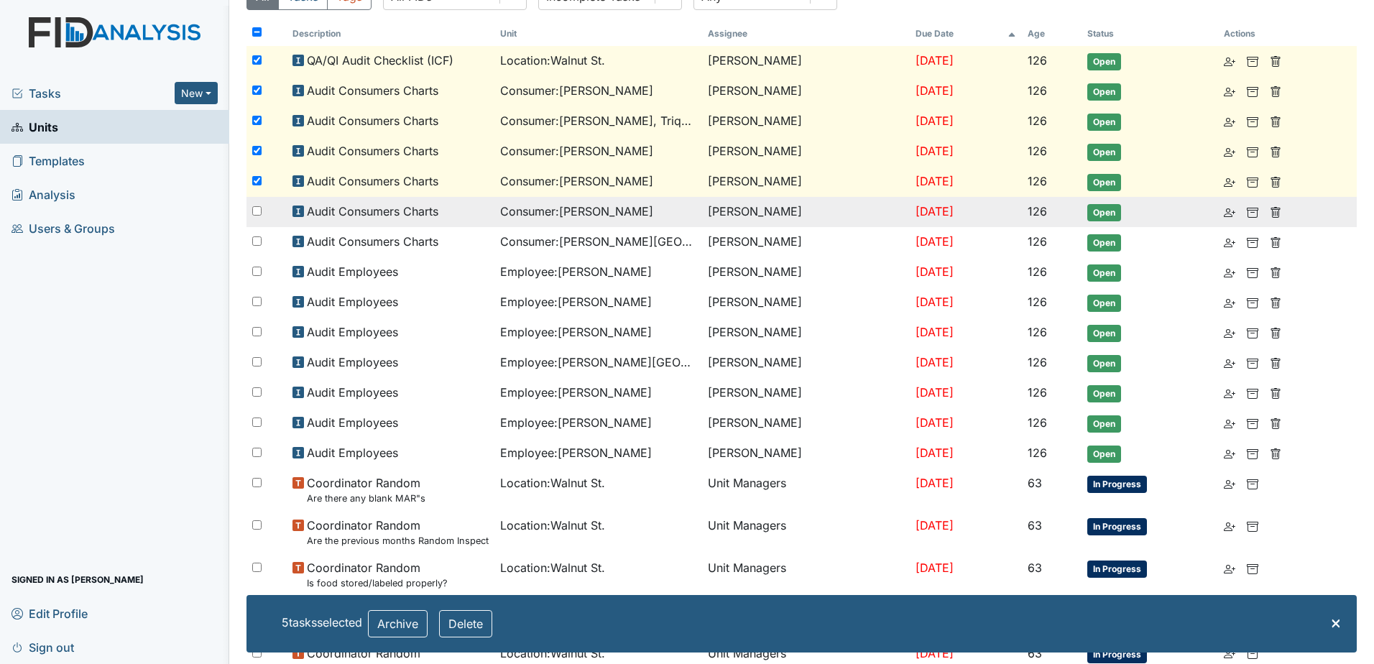
click at [257, 209] on input "checkbox" at bounding box center [256, 210] width 9 height 9
checkbox input "true"
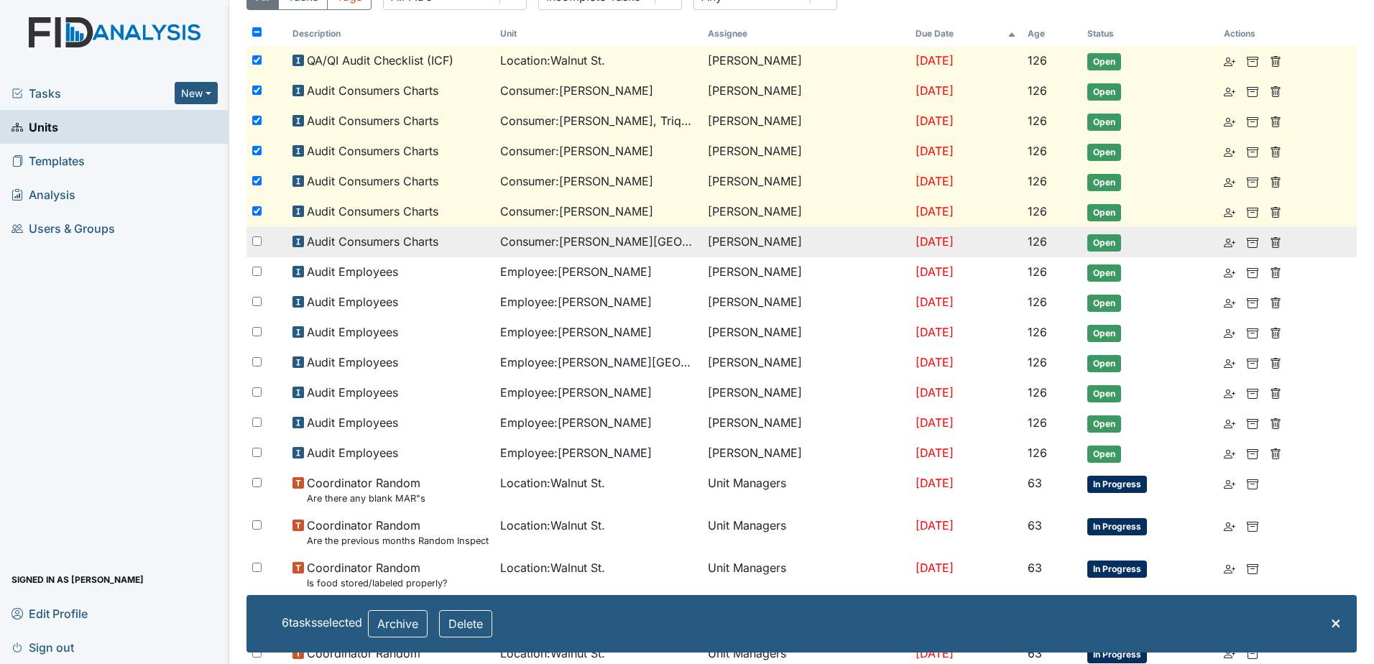
click at [254, 239] on input "checkbox" at bounding box center [256, 240] width 9 height 9
checkbox input "true"
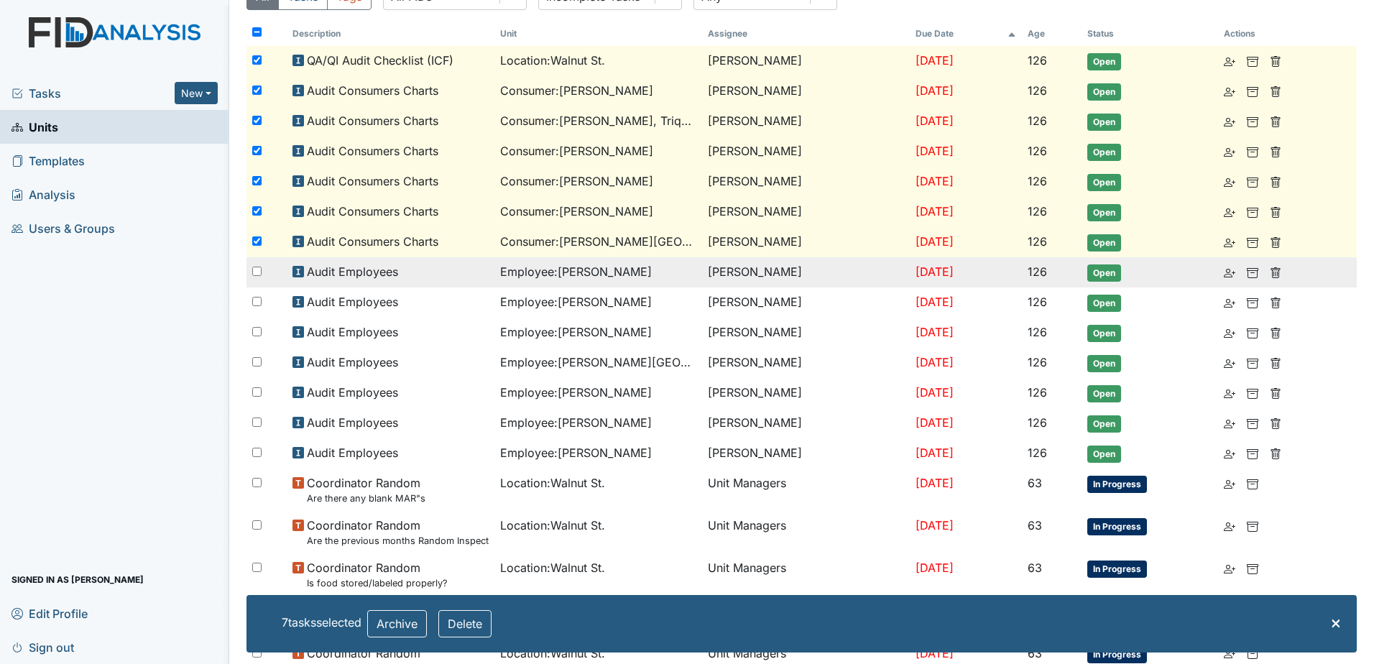
click at [256, 267] on input "checkbox" at bounding box center [256, 271] width 9 height 9
checkbox input "true"
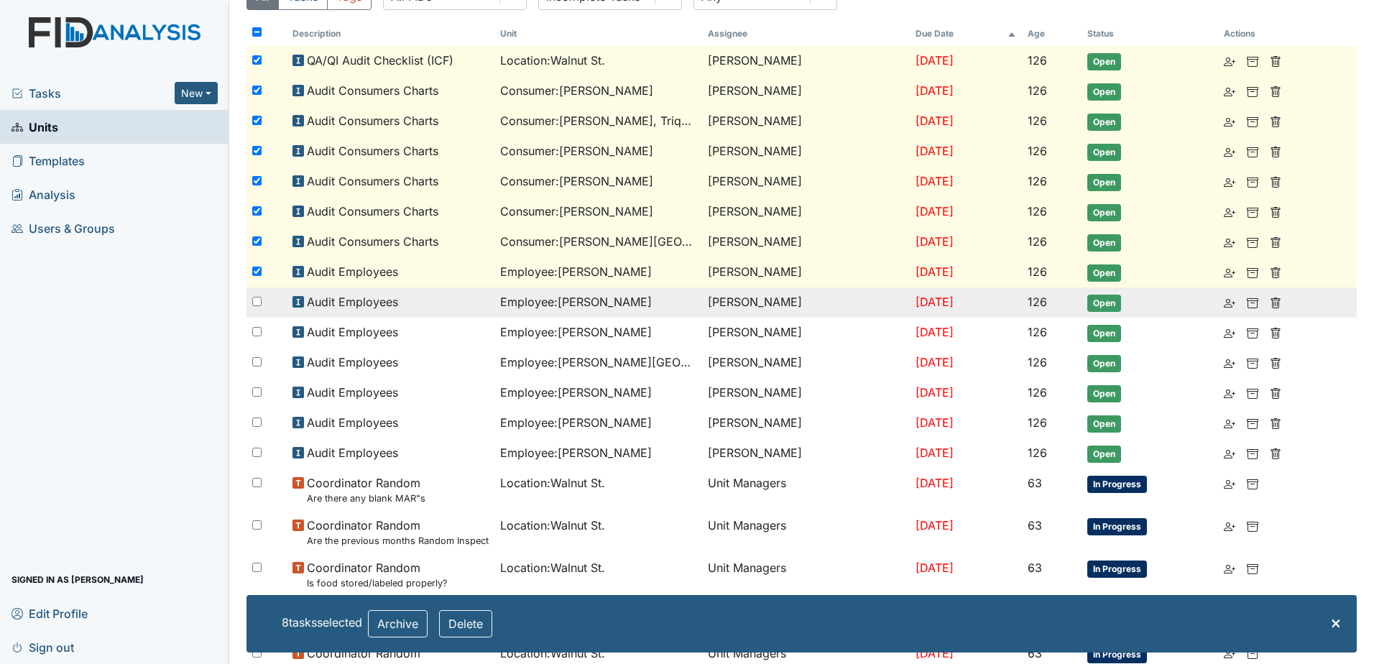
click at [258, 305] on input "checkbox" at bounding box center [256, 301] width 9 height 9
checkbox input "true"
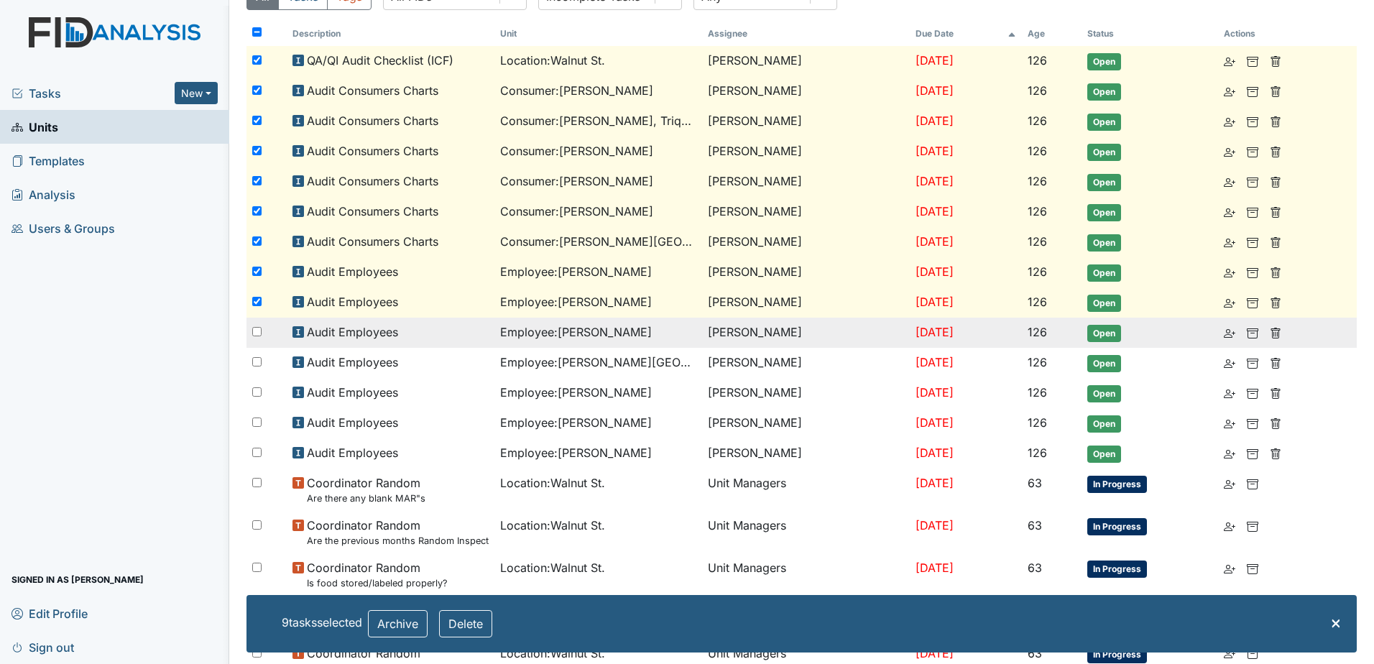
click at [257, 328] on input "checkbox" at bounding box center [256, 331] width 9 height 9
checkbox input "true"
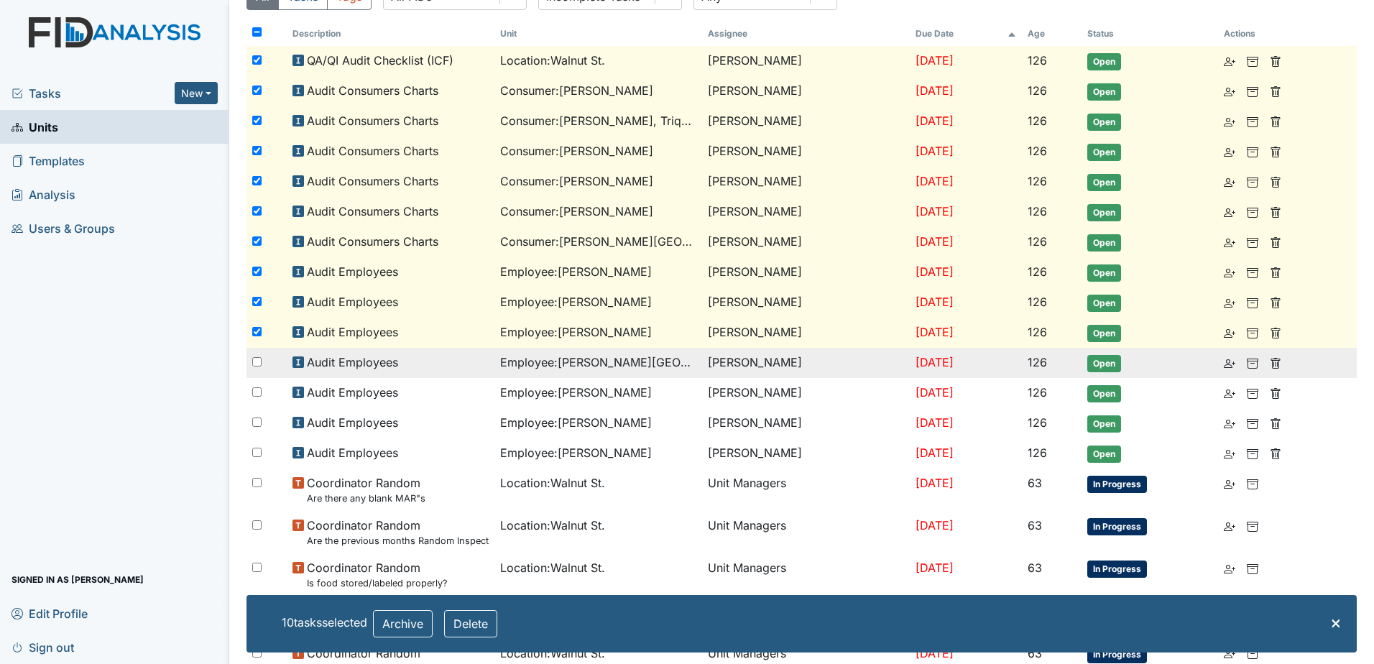
click at [252, 370] on div at bounding box center [267, 362] width 40 height 29
checkbox input "true"
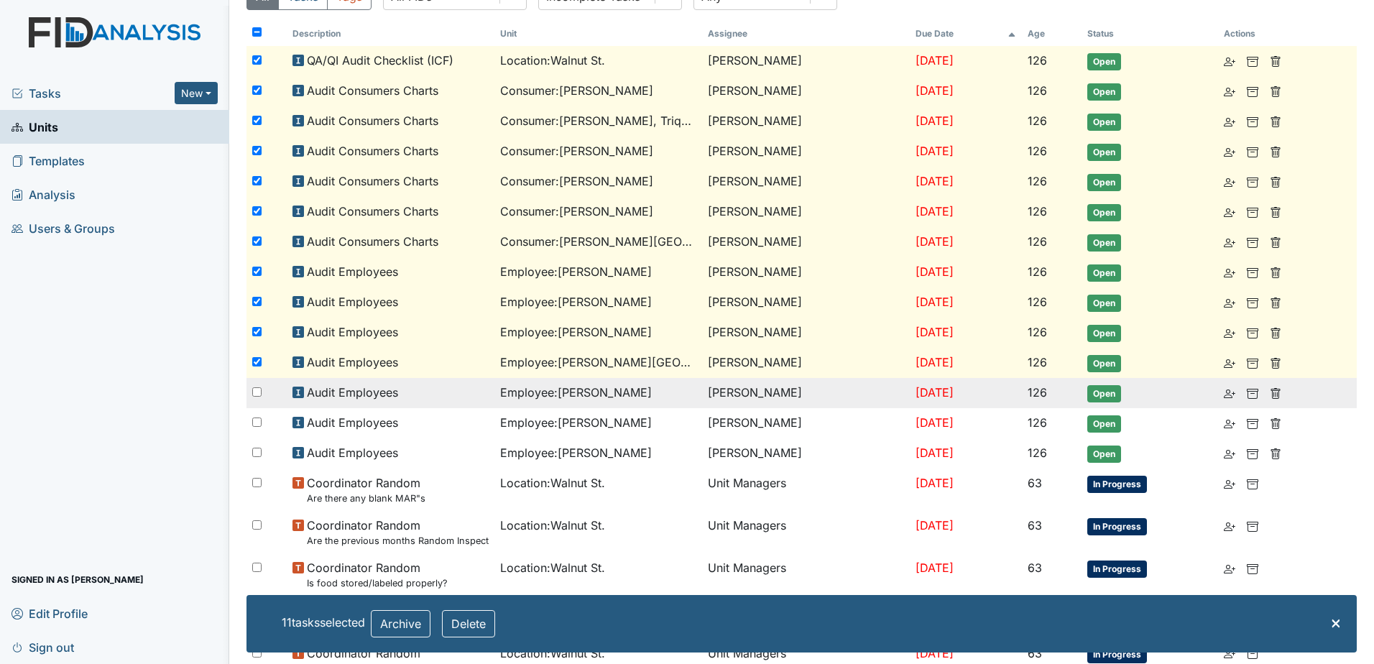
click at [254, 394] on input "checkbox" at bounding box center [256, 391] width 9 height 9
checkbox input "true"
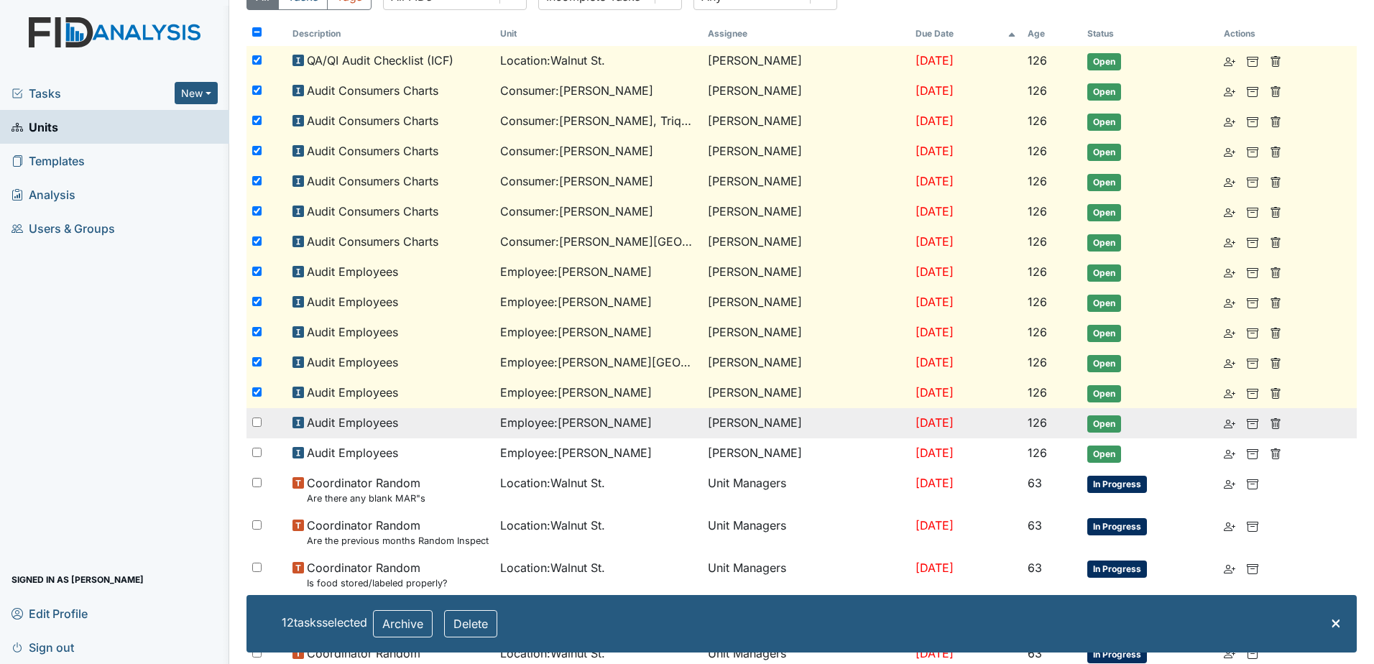
click at [255, 421] on input "checkbox" at bounding box center [256, 422] width 9 height 9
checkbox input "true"
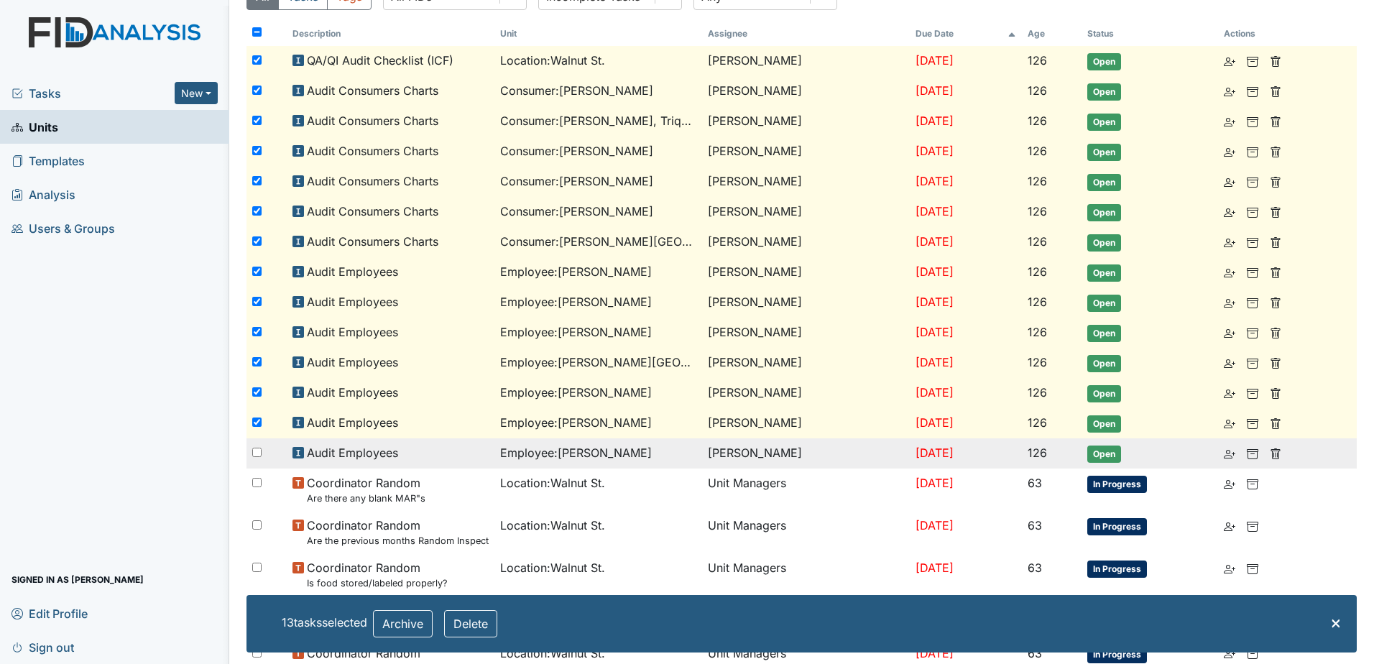
click at [257, 442] on div at bounding box center [267, 452] width 40 height 29
checkbox input "true"
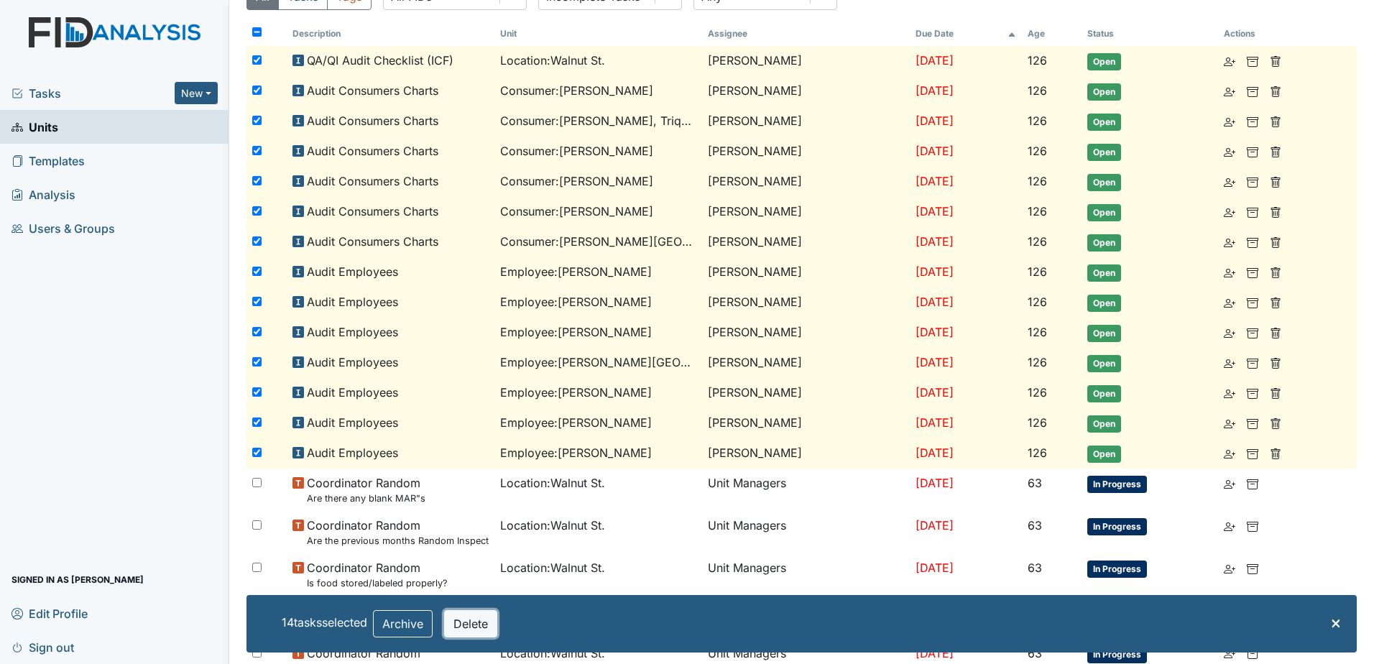
click at [483, 620] on button "Delete" at bounding box center [470, 623] width 53 height 27
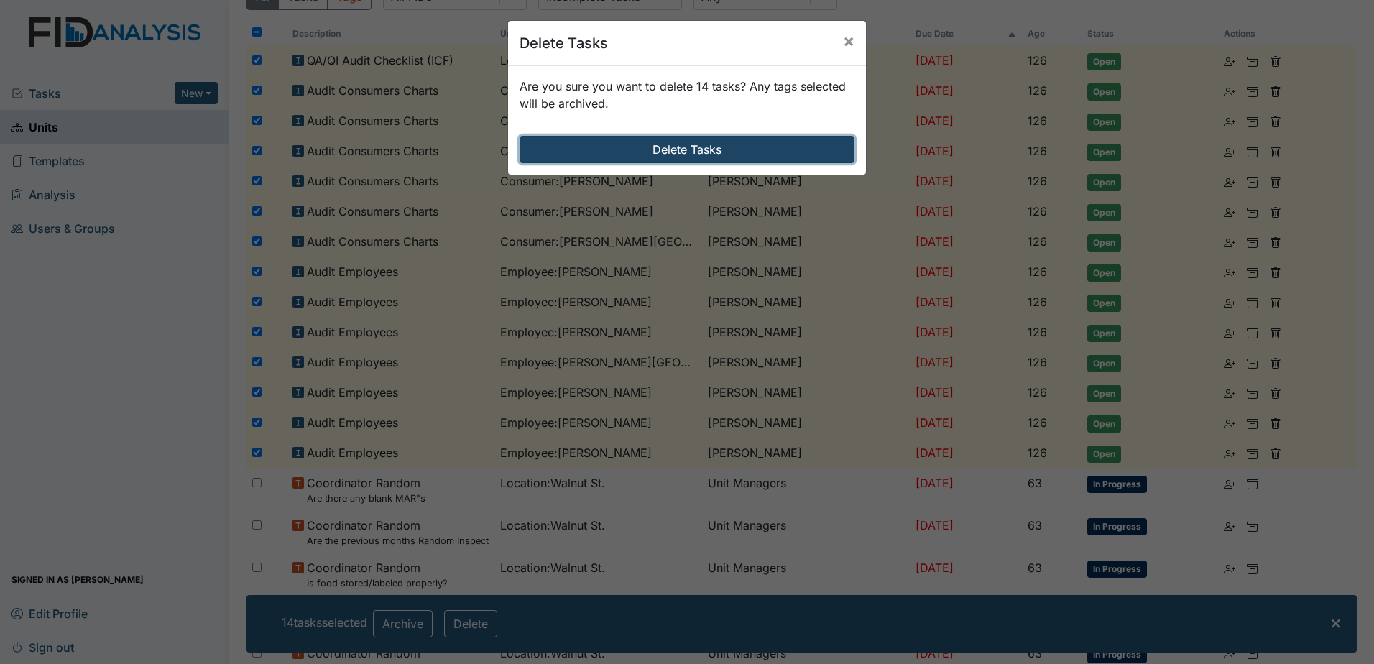
click at [644, 154] on button "Delete Tasks" at bounding box center [687, 149] width 335 height 27
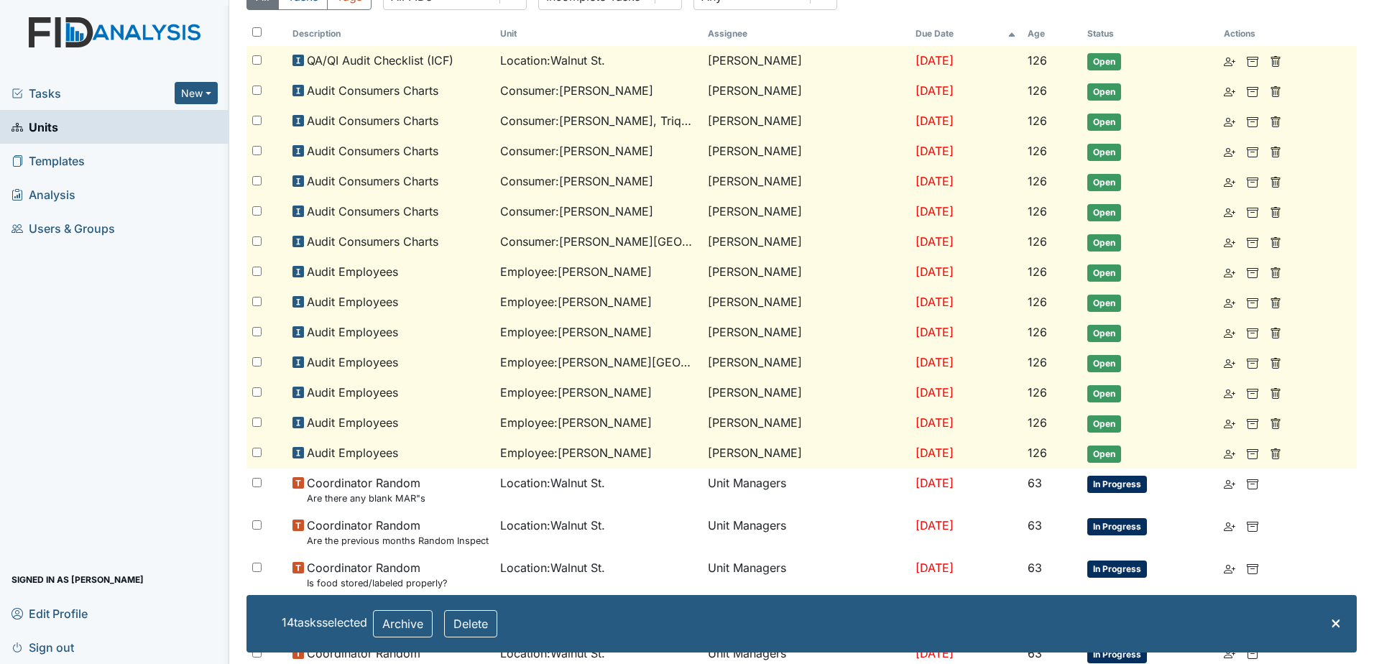
checkbox input "false"
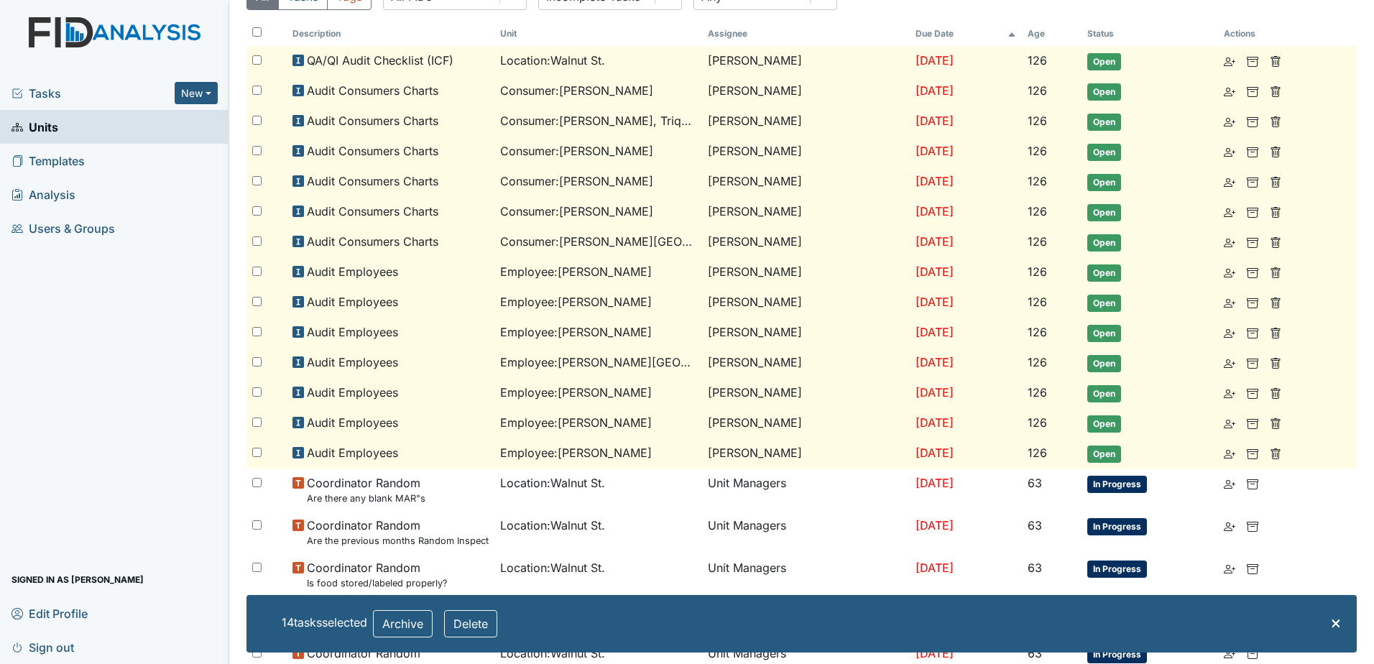
checkbox input "false"
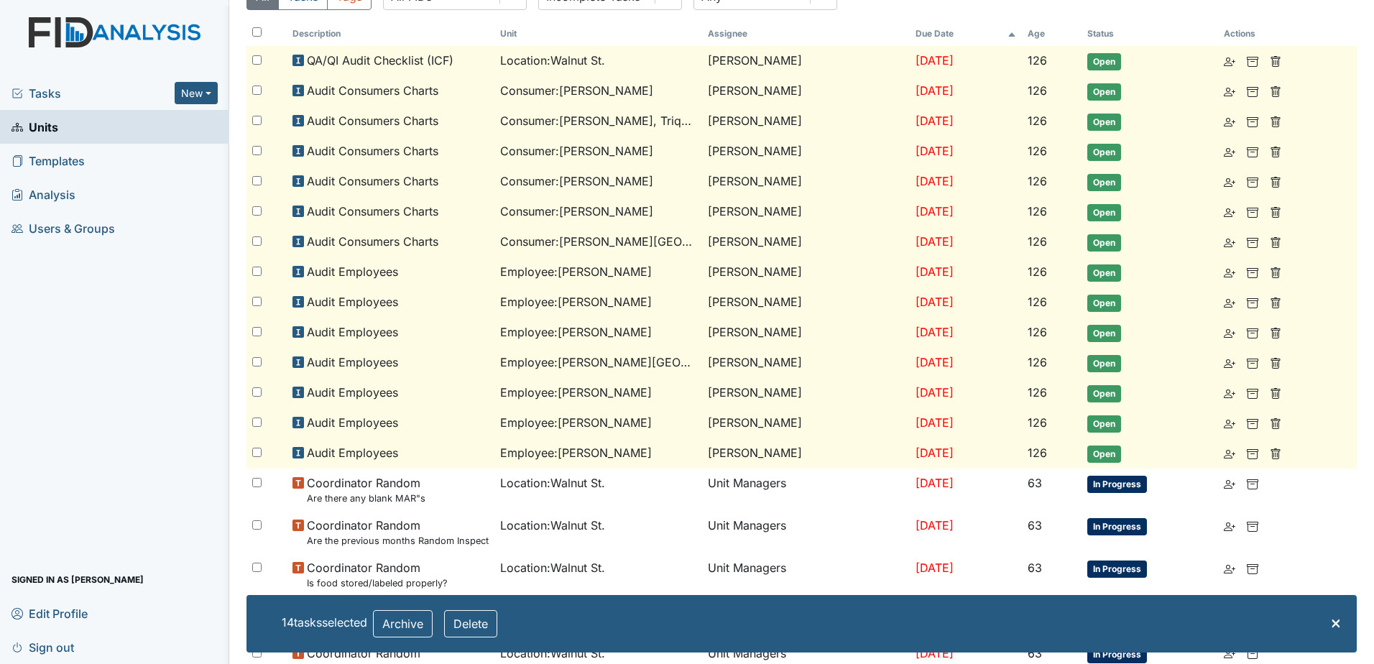
checkbox input "false"
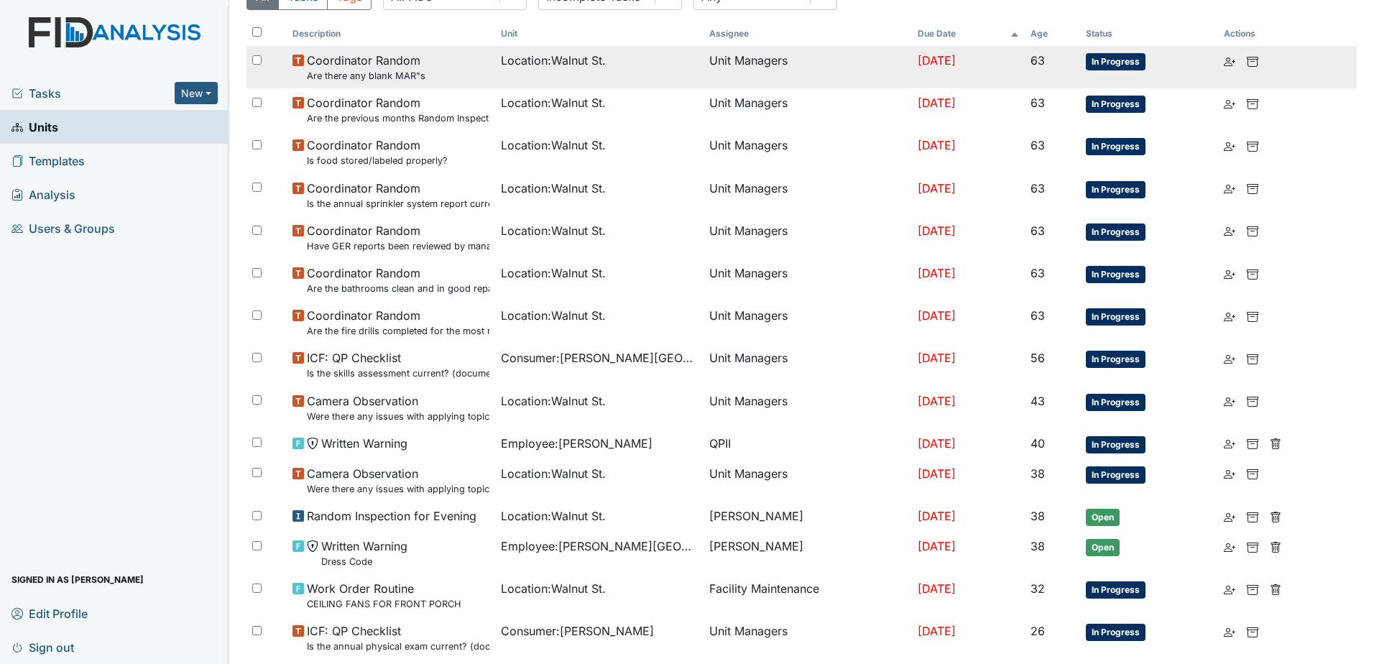
click at [1110, 68] on span "In Progress" at bounding box center [1116, 61] width 60 height 17
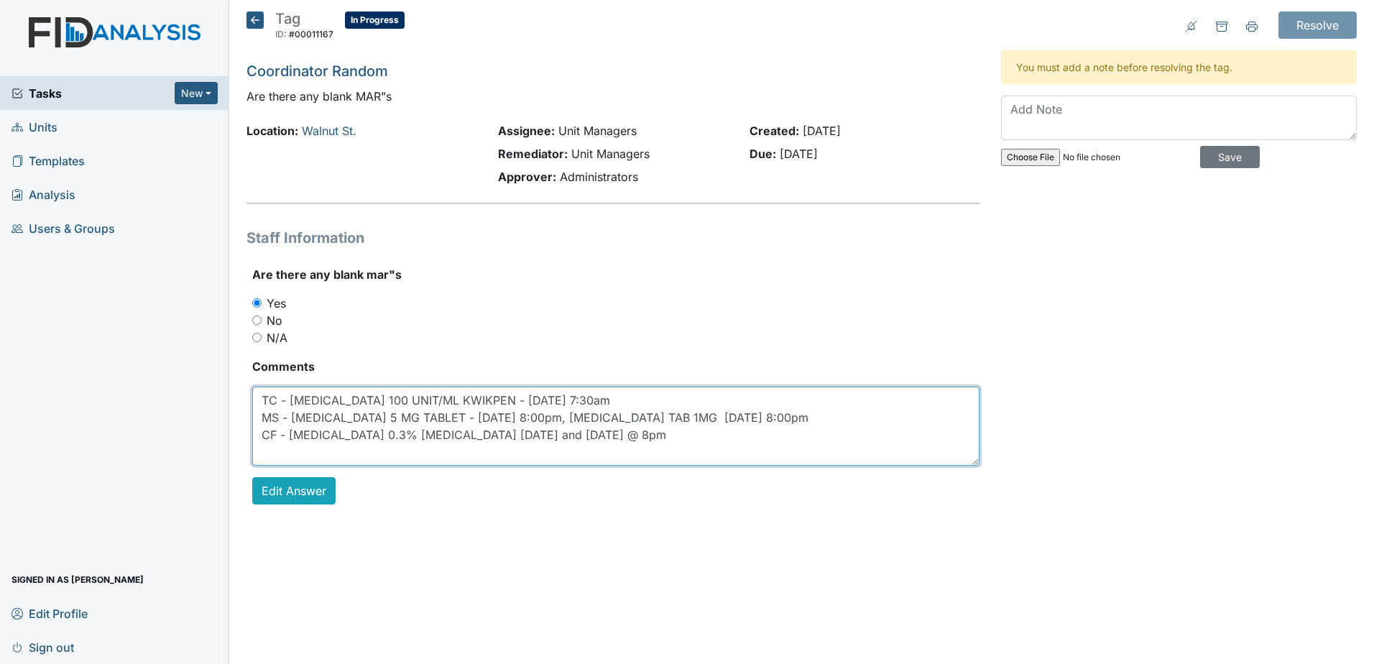
drag, startPoint x: 269, startPoint y: 401, endPoint x: 620, endPoint y: 431, distance: 352.1
click at [620, 431] on textarea "TC - HUMALOG 100 UNIT/ML KWIKPEN - May 16th 7:30am MS - ELIQUIS 5 MG TABLET - M…" at bounding box center [615, 426] width 727 height 79
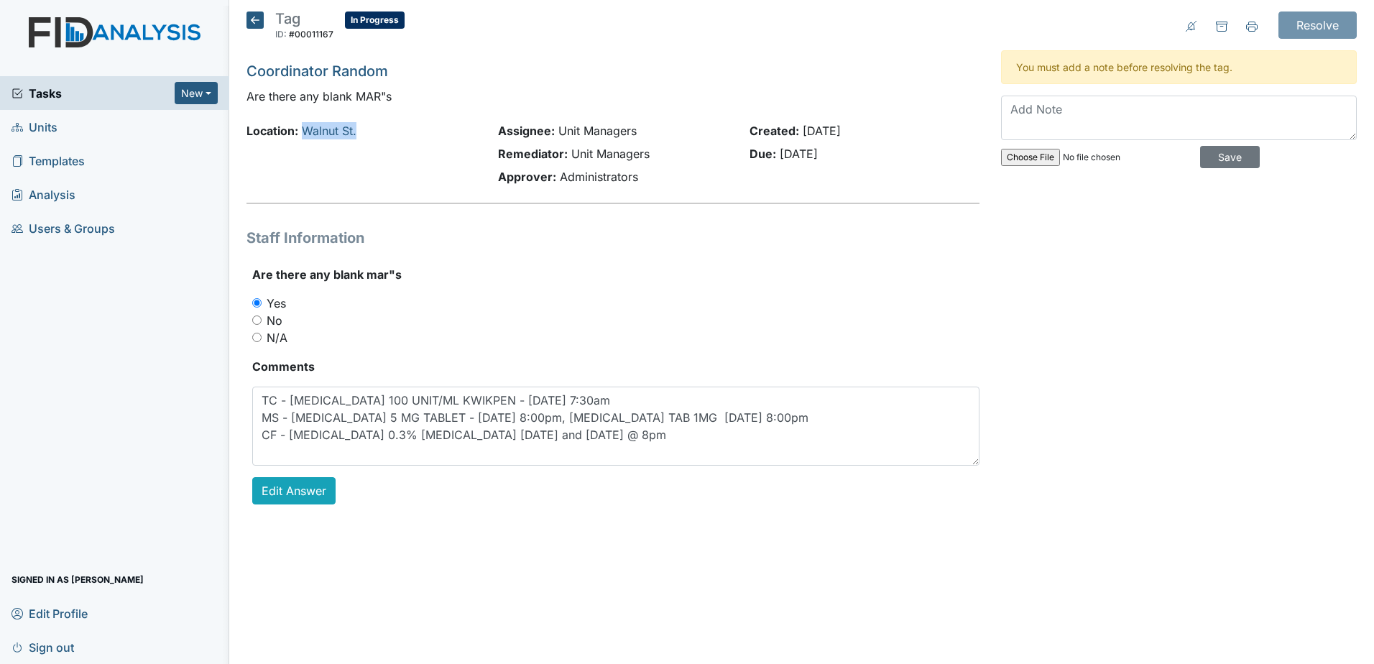
drag, startPoint x: 364, startPoint y: 127, endPoint x: 305, endPoint y: 139, distance: 60.8
click at [305, 139] on div "Location: Walnut St." at bounding box center [362, 130] width 230 height 17
drag, startPoint x: 783, startPoint y: 153, endPoint x: 885, endPoint y: 156, distance: 101.4
click at [885, 156] on div "Due: Jul 2, 2025" at bounding box center [865, 153] width 230 height 17
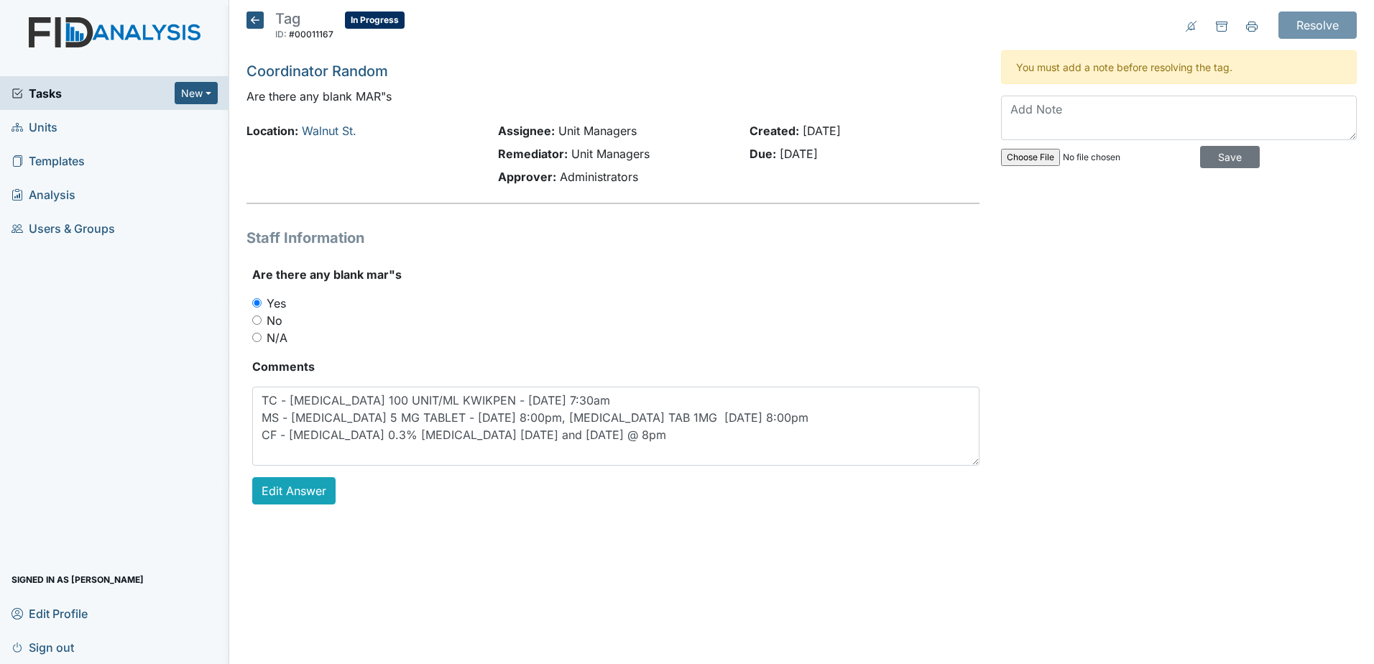
drag, startPoint x: 844, startPoint y: 161, endPoint x: 771, endPoint y: 158, distance: 72.7
click at [771, 158] on div "Due: Jul 2, 2025" at bounding box center [865, 153] width 230 height 17
click at [249, 17] on icon at bounding box center [255, 20] width 17 height 17
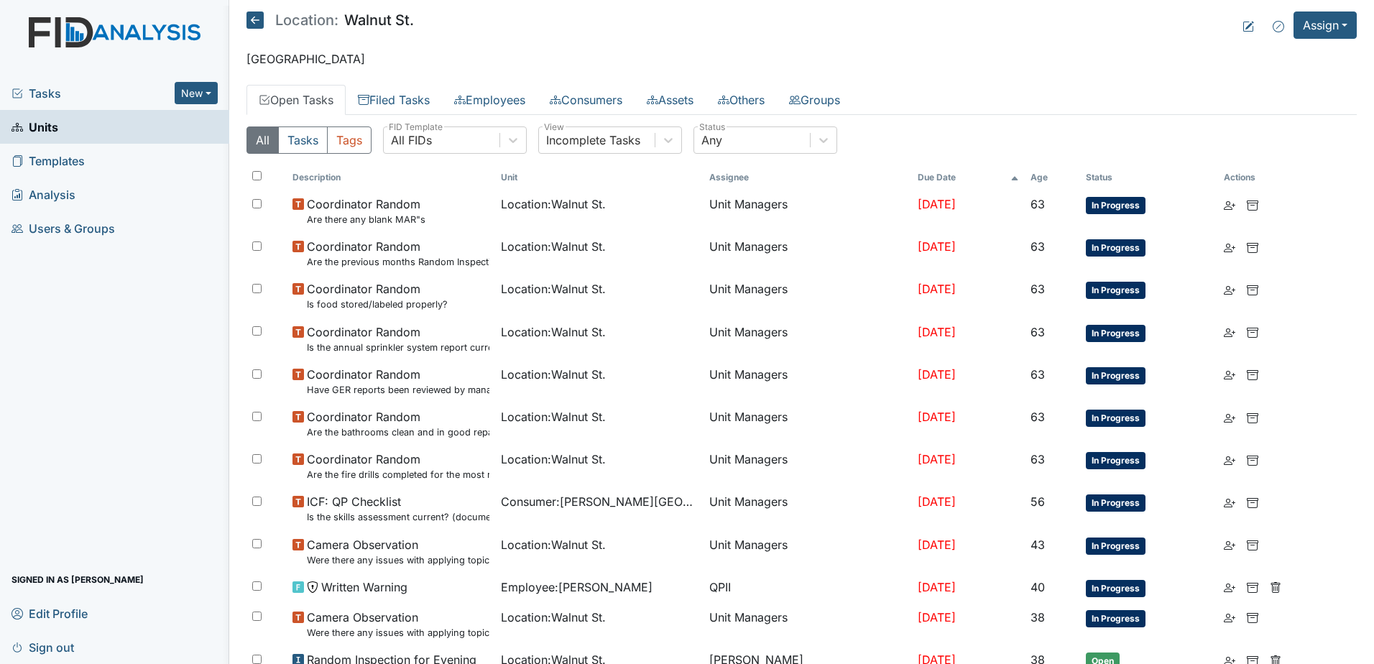
click at [912, 173] on th "Due Date" at bounding box center [968, 177] width 113 height 24
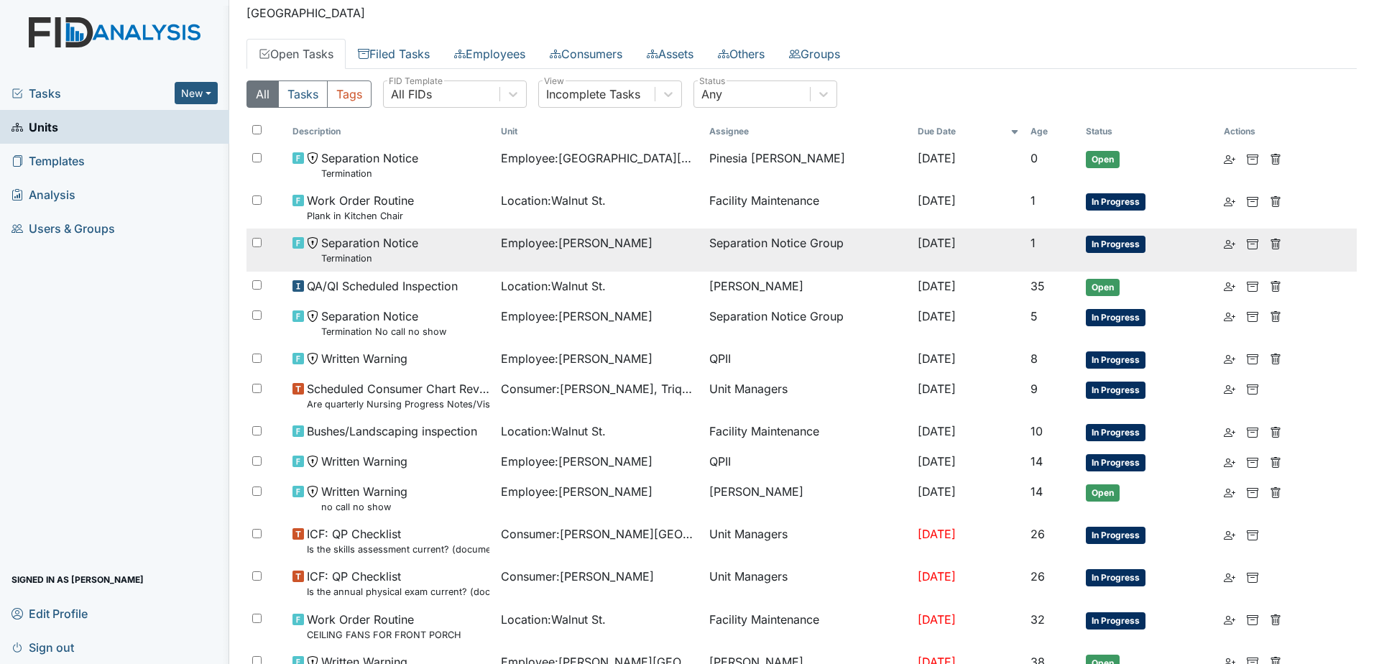
scroll to position [72, 0]
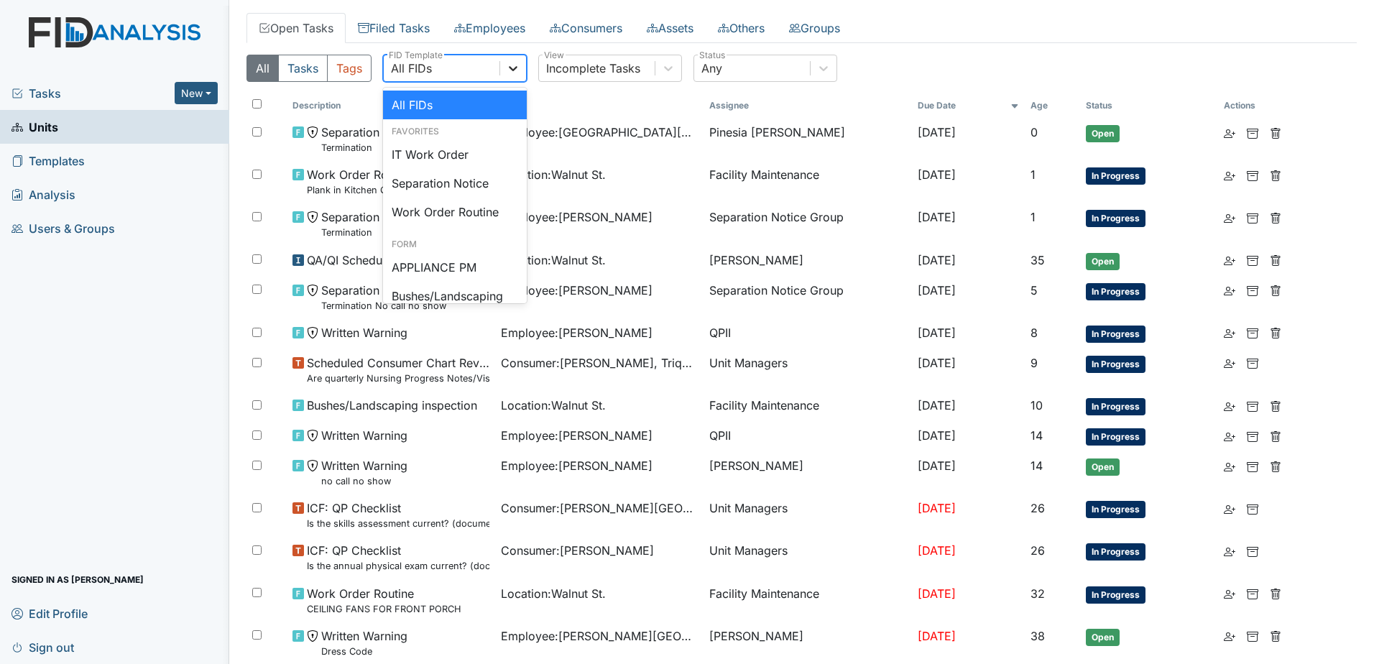
click at [518, 60] on div at bounding box center [513, 68] width 26 height 26
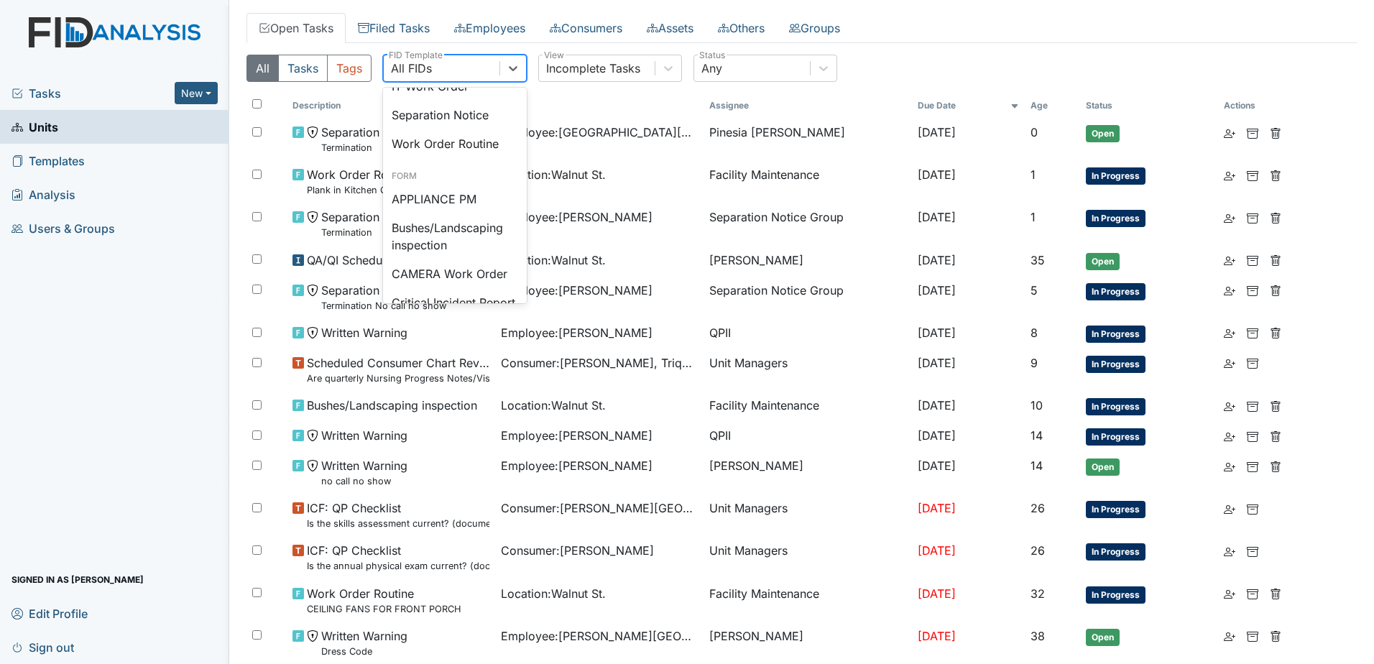
scroll to position [0, 0]
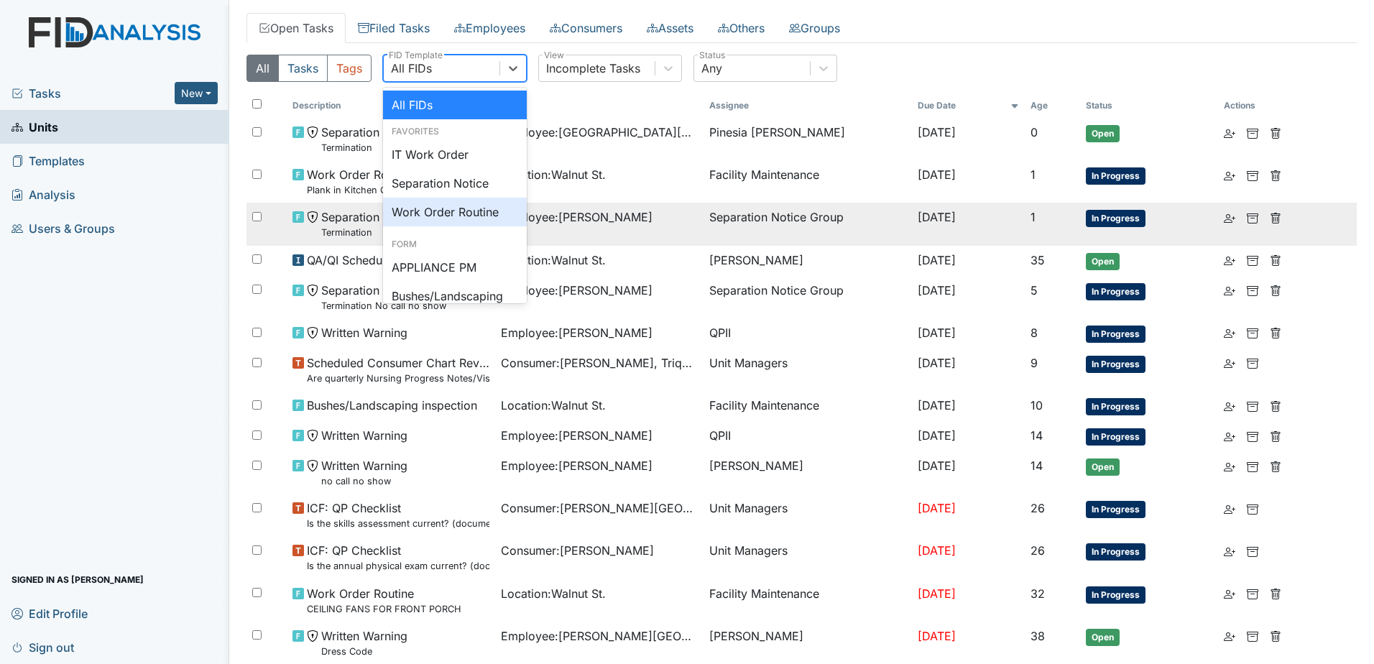
click at [449, 221] on div "Work Order Routine" at bounding box center [455, 212] width 144 height 29
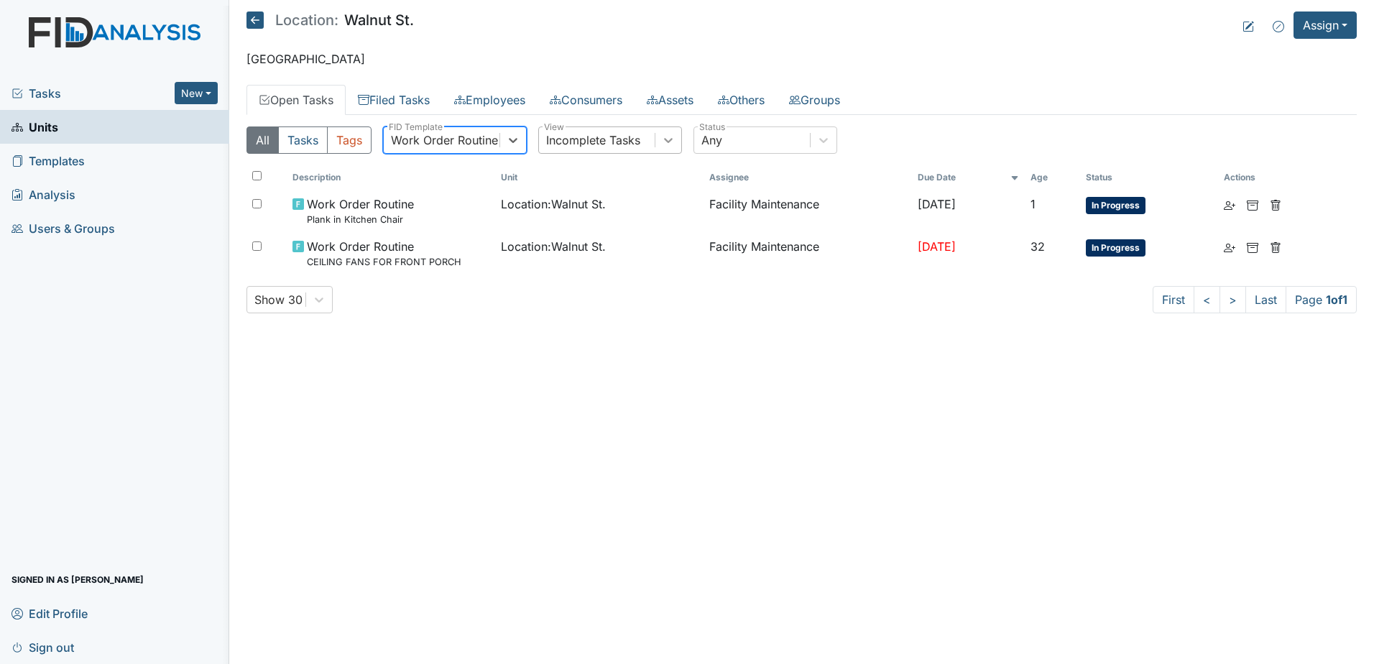
click at [675, 138] on icon at bounding box center [668, 140] width 14 height 14
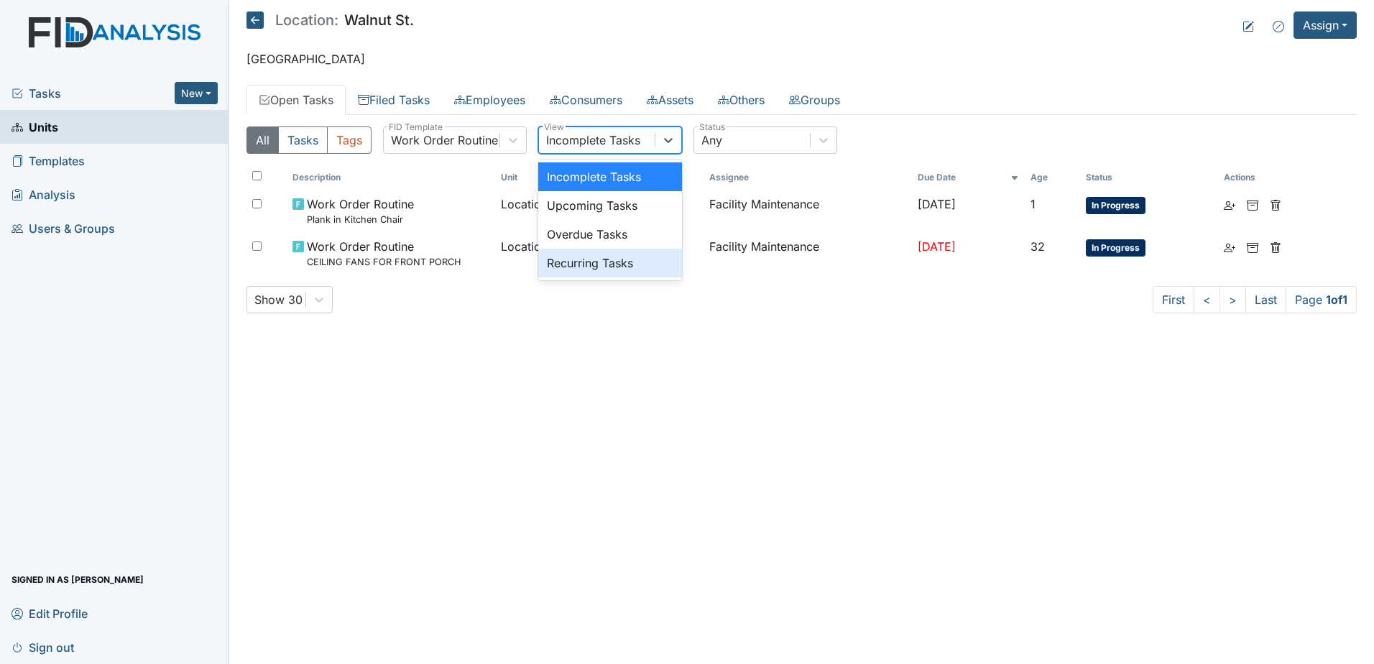
click at [638, 323] on div "All Tasks Tags Work Order Routine FID Template option Recurring Tasks focused, …" at bounding box center [802, 225] width 1111 height 221
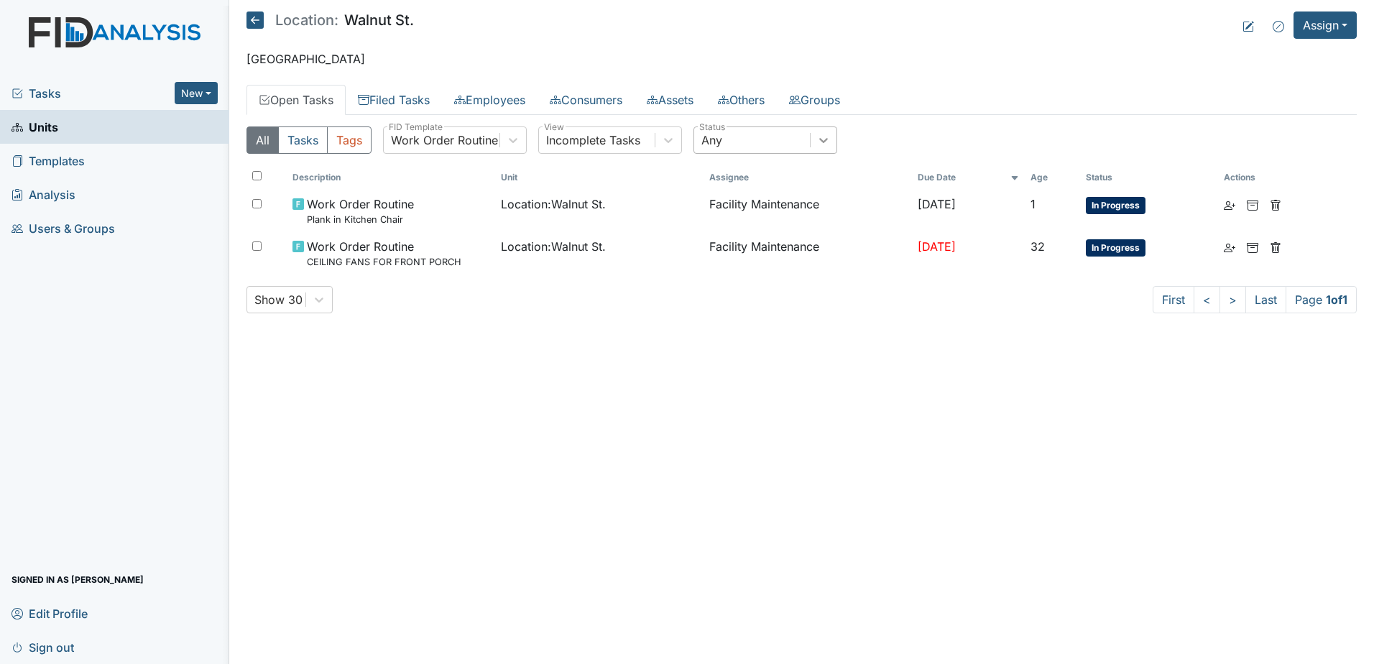
click at [818, 148] on div at bounding box center [824, 140] width 26 height 26
click at [637, 317] on div "All Tasks Tags Work Order Routine FID Template Incomplete Tasks View Any Status…" at bounding box center [802, 225] width 1111 height 221
click at [377, 91] on link "Filed Tasks" at bounding box center [394, 100] width 96 height 30
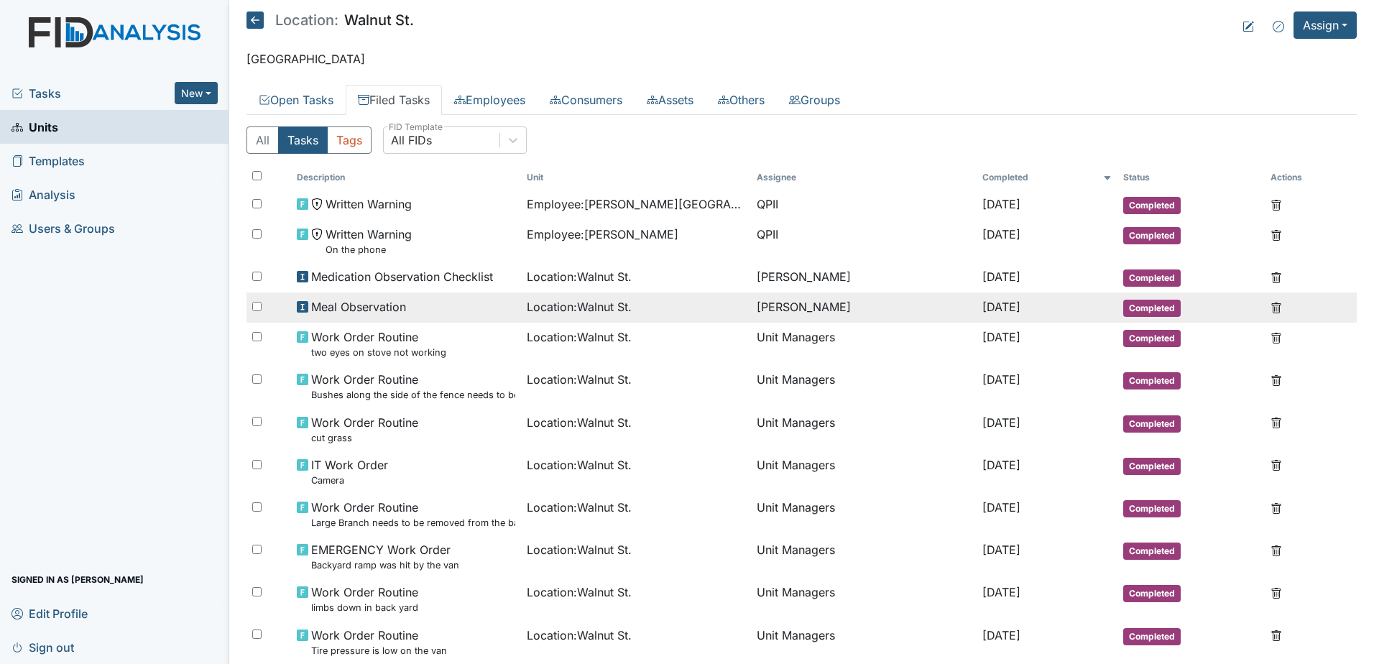
drag, startPoint x: 669, startPoint y: 285, endPoint x: 673, endPoint y: 309, distance: 24.0
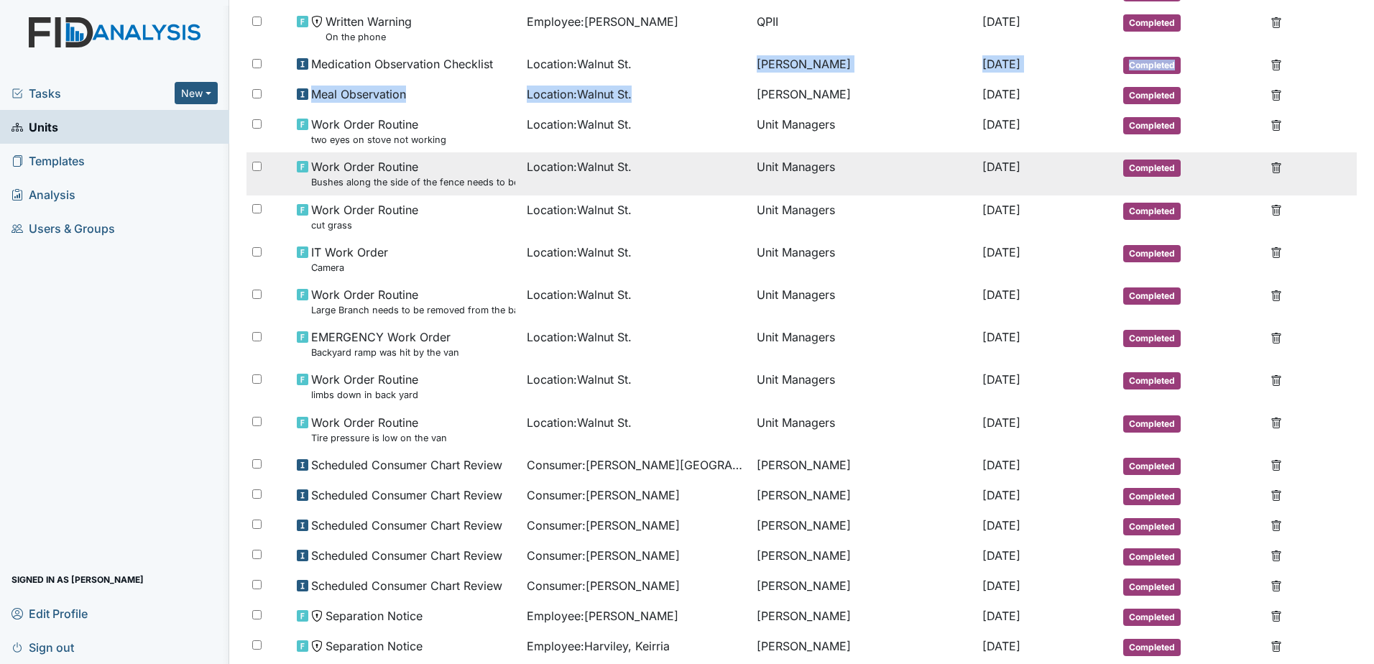
scroll to position [216, 0]
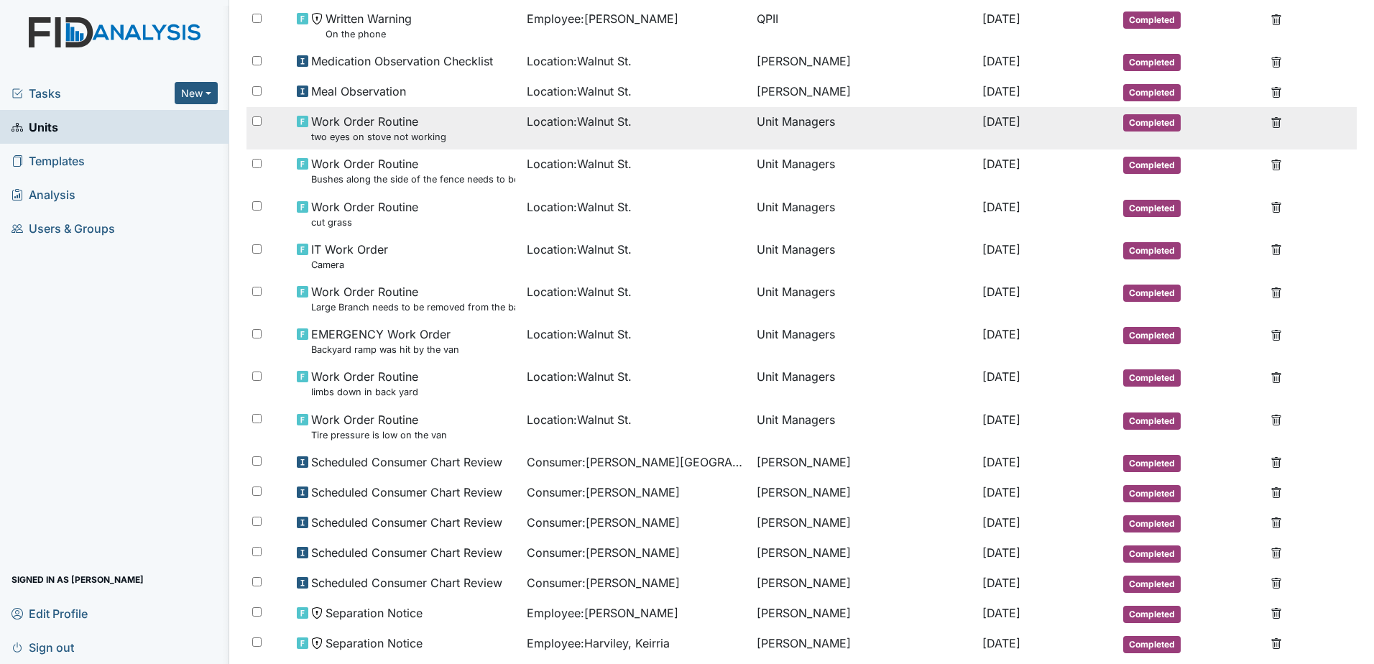
click at [584, 119] on span "Location : Walnut St." at bounding box center [579, 121] width 105 height 17
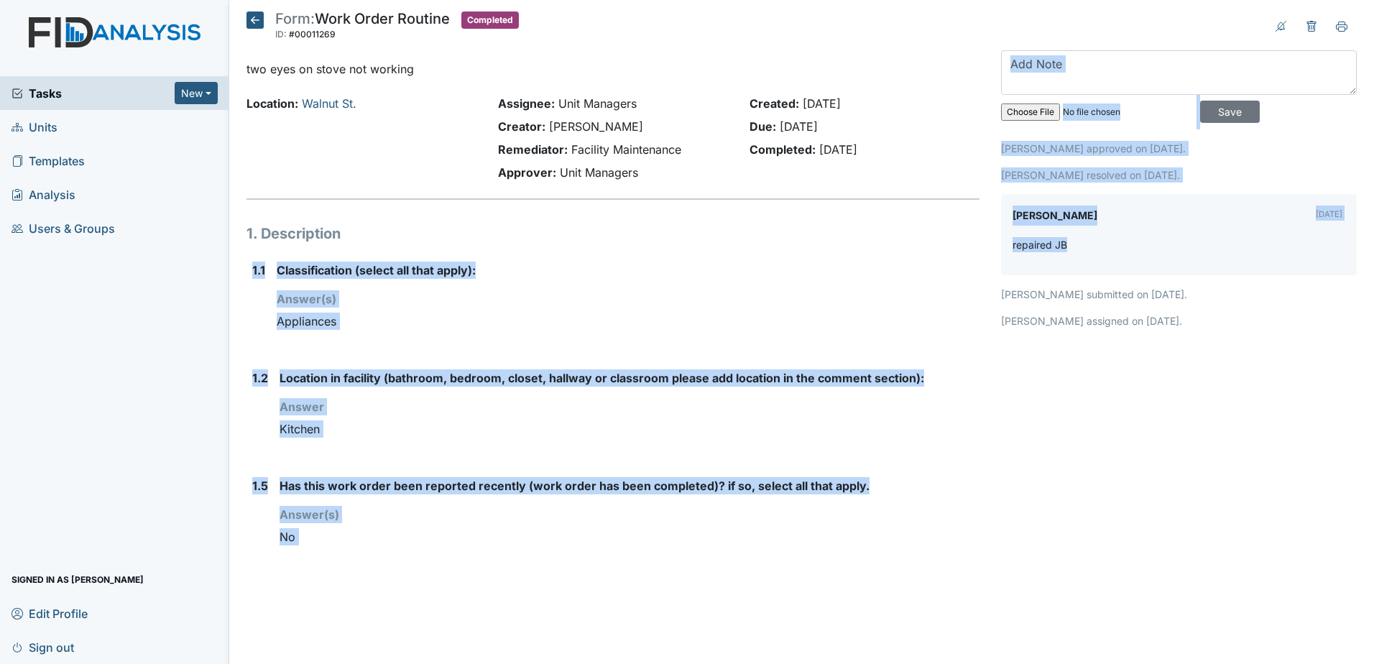
drag, startPoint x: 1000, startPoint y: 229, endPoint x: 974, endPoint y: 224, distance: 26.5
click at [974, 224] on div "Form: Work Order Routine ID: #00011269 Completed Autosaving... two eyes on stov…" at bounding box center [802, 299] width 1132 height 574
click at [579, 378] on label "Location in facility (bathroom, bedroom, closet, hallway or classroom please ad…" at bounding box center [602, 377] width 645 height 17
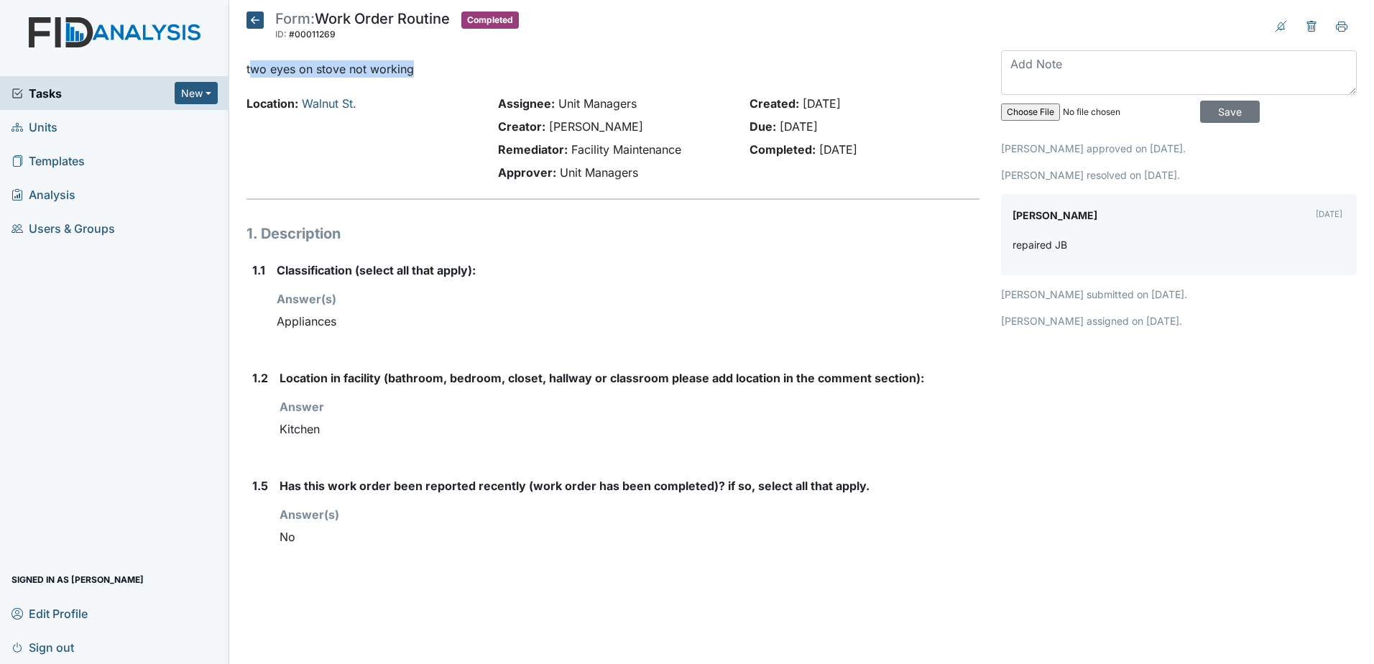
drag, startPoint x: 254, startPoint y: 60, endPoint x: 428, endPoint y: 75, distance: 173.9
click at [428, 75] on p "two eyes on stove not working" at bounding box center [613, 68] width 733 height 17
click at [256, 23] on icon at bounding box center [255, 20] width 17 height 17
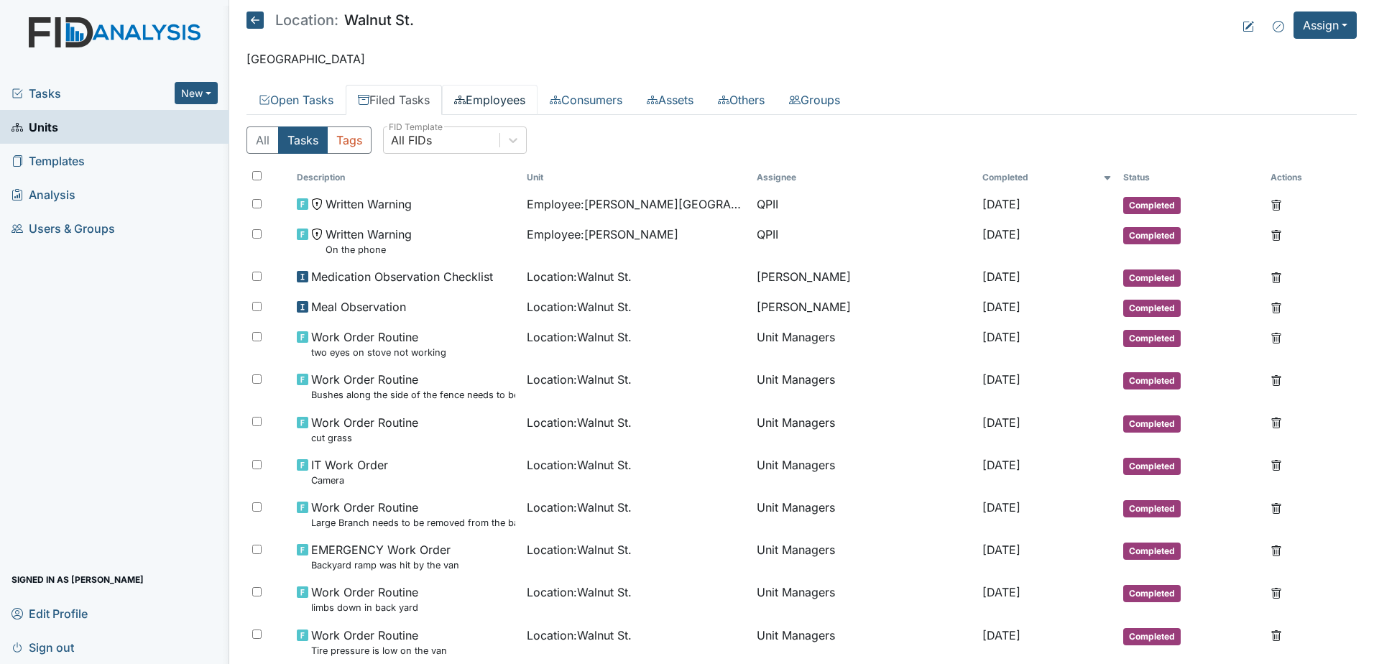
click at [474, 103] on link "Employees" at bounding box center [490, 100] width 96 height 30
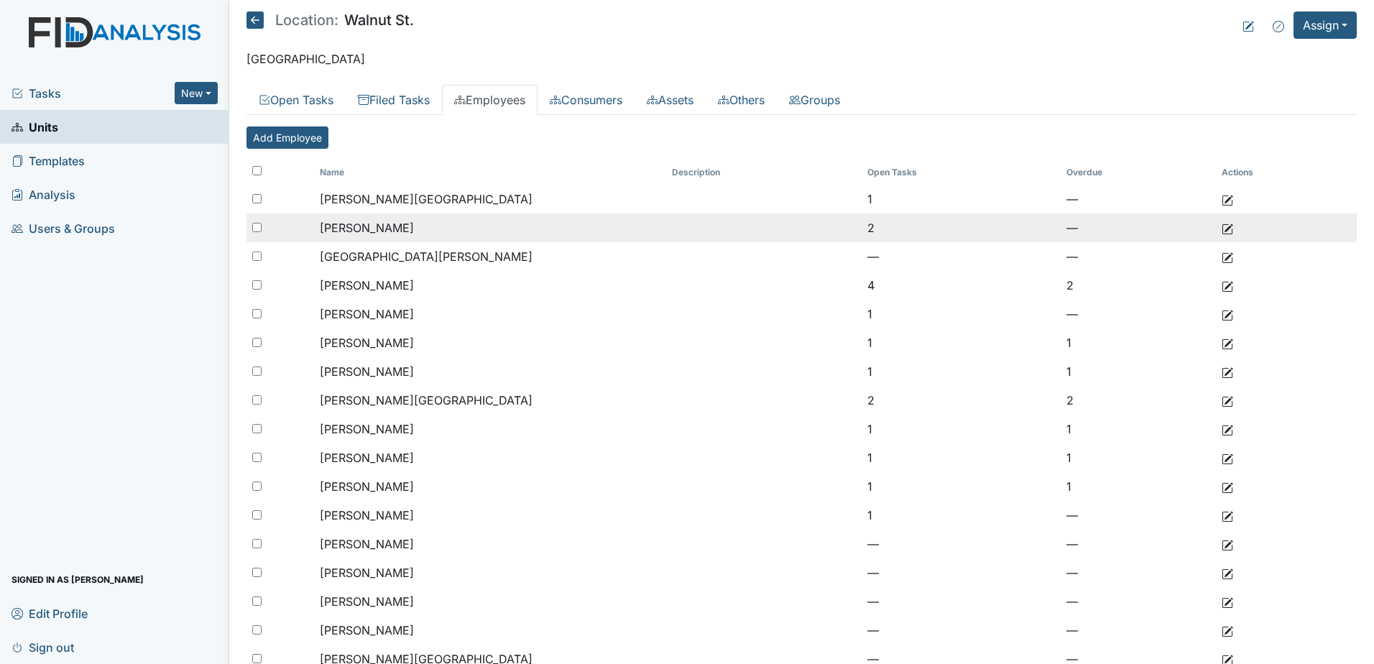
click at [382, 230] on span "[PERSON_NAME]" at bounding box center [367, 228] width 94 height 14
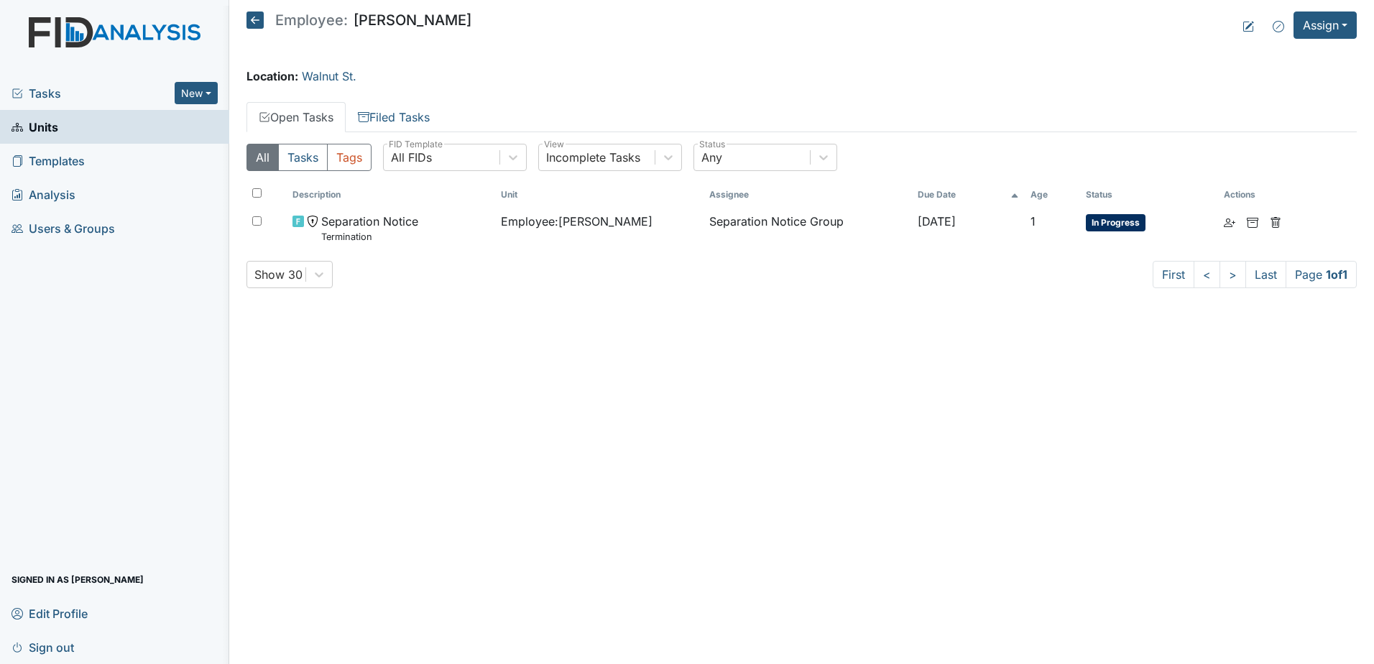
drag, startPoint x: 357, startPoint y: 19, endPoint x: 474, endPoint y: 25, distance: 118.1
click at [474, 25] on header "Employee: [PERSON_NAME] Assign Assign Form Assign Inspection Assign Document As…" at bounding box center [802, 25] width 1111 height 27
click at [253, 21] on icon at bounding box center [255, 20] width 17 height 17
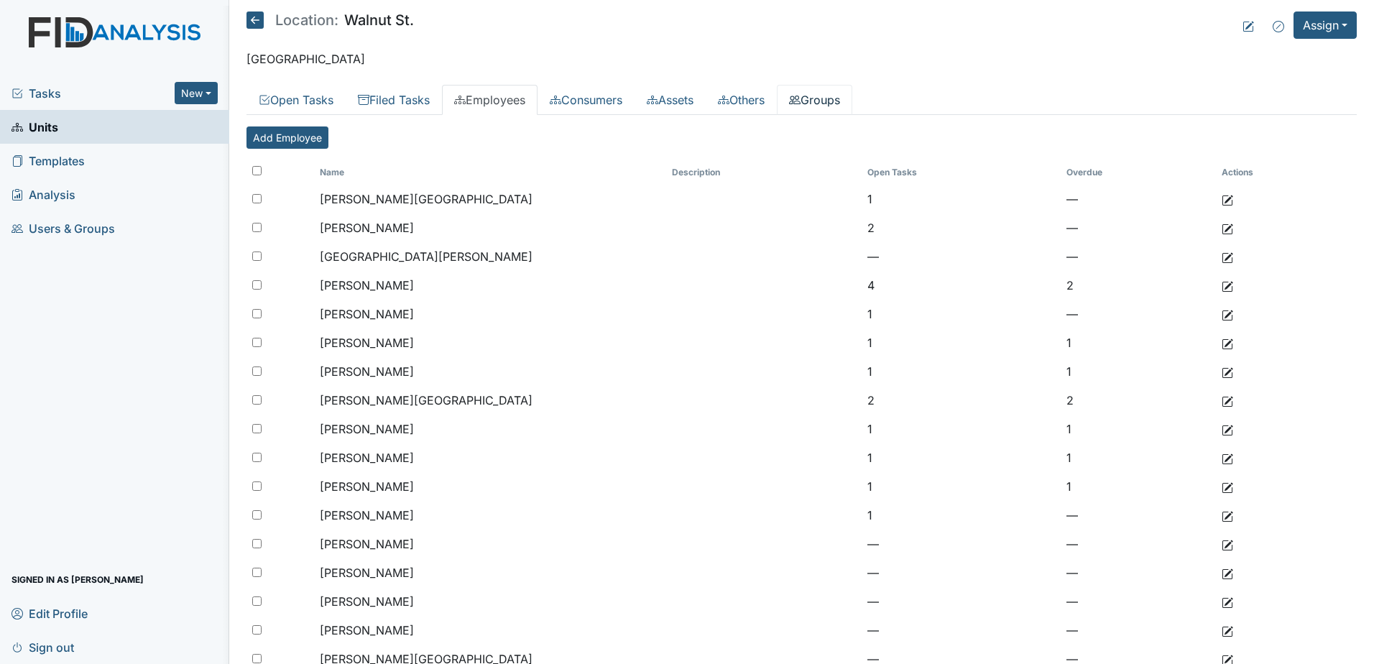
click at [825, 90] on link "Groups" at bounding box center [814, 100] width 75 height 30
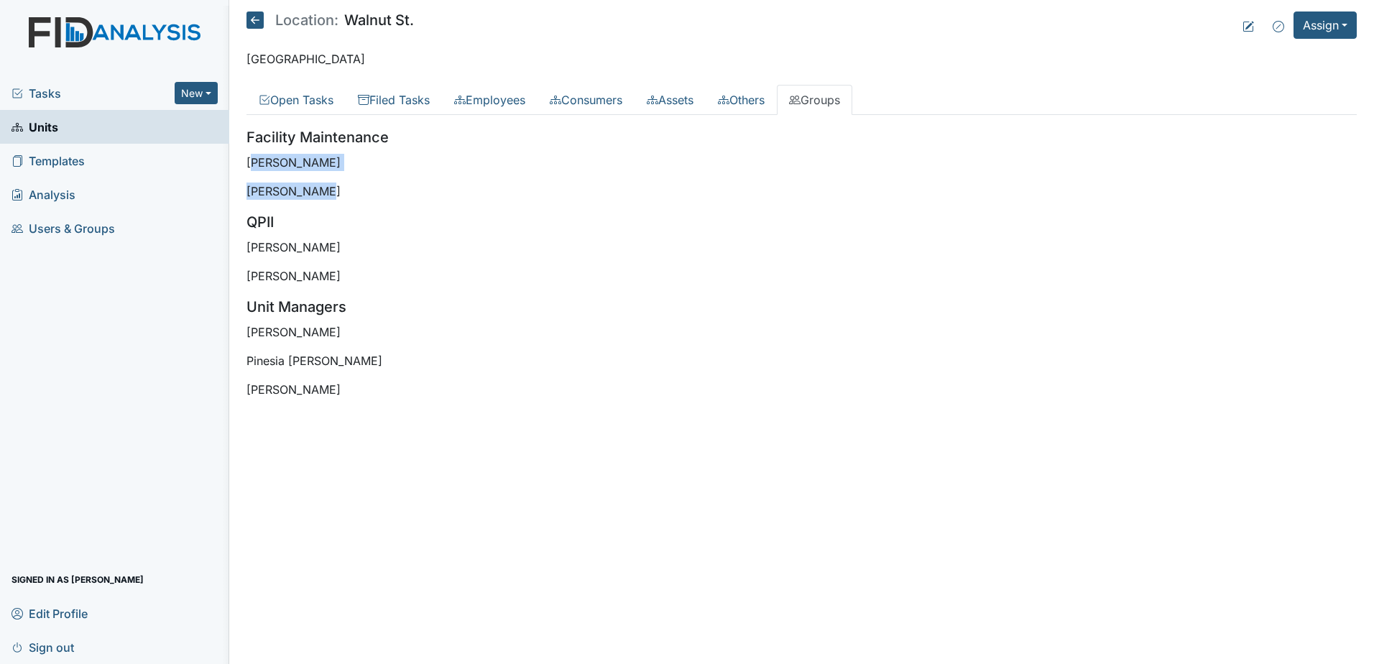
drag, startPoint x: 252, startPoint y: 162, endPoint x: 329, endPoint y: 191, distance: 82.4
click at [329, 191] on div "Facility Maintenance Zach Smith James Bryant QPII Susan Ayers Donna Smith Unit …" at bounding box center [802, 263] width 1111 height 272
drag, startPoint x: 244, startPoint y: 246, endPoint x: 328, endPoint y: 274, distance: 88.6
click at [328, 274] on main "Location: Walnut St. Assign Assign Form Assign Inspection Assign Document Assig…" at bounding box center [801, 332] width 1145 height 664
click at [251, 242] on p "[PERSON_NAME]" at bounding box center [802, 247] width 1111 height 17
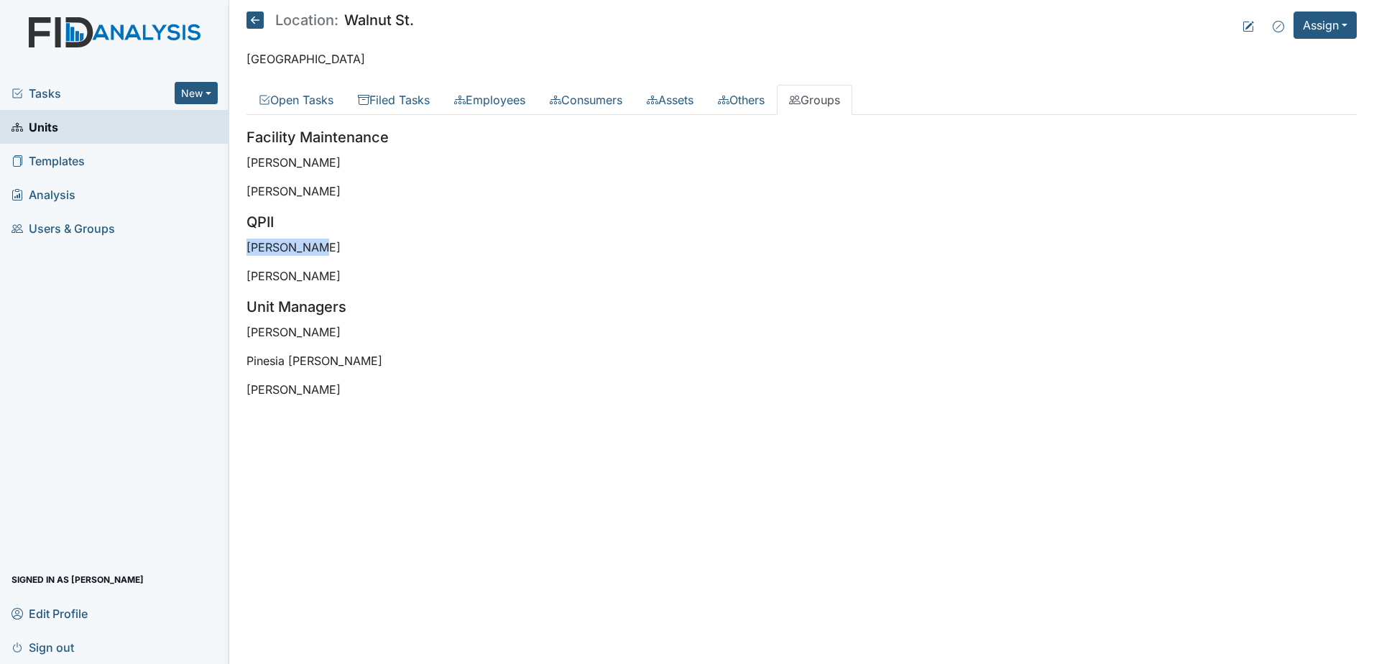
drag, startPoint x: 249, startPoint y: 244, endPoint x: 323, endPoint y: 251, distance: 74.3
click at [323, 251] on p "[PERSON_NAME]" at bounding box center [802, 247] width 1111 height 17
drag, startPoint x: 247, startPoint y: 280, endPoint x: 321, endPoint y: 268, distance: 75.7
click at [321, 268] on main "Location: Walnut St. Assign Assign Form Assign Inspection Assign Document Assig…" at bounding box center [801, 332] width 1145 height 664
drag, startPoint x: 246, startPoint y: 327, endPoint x: 324, endPoint y: 330, distance: 78.4
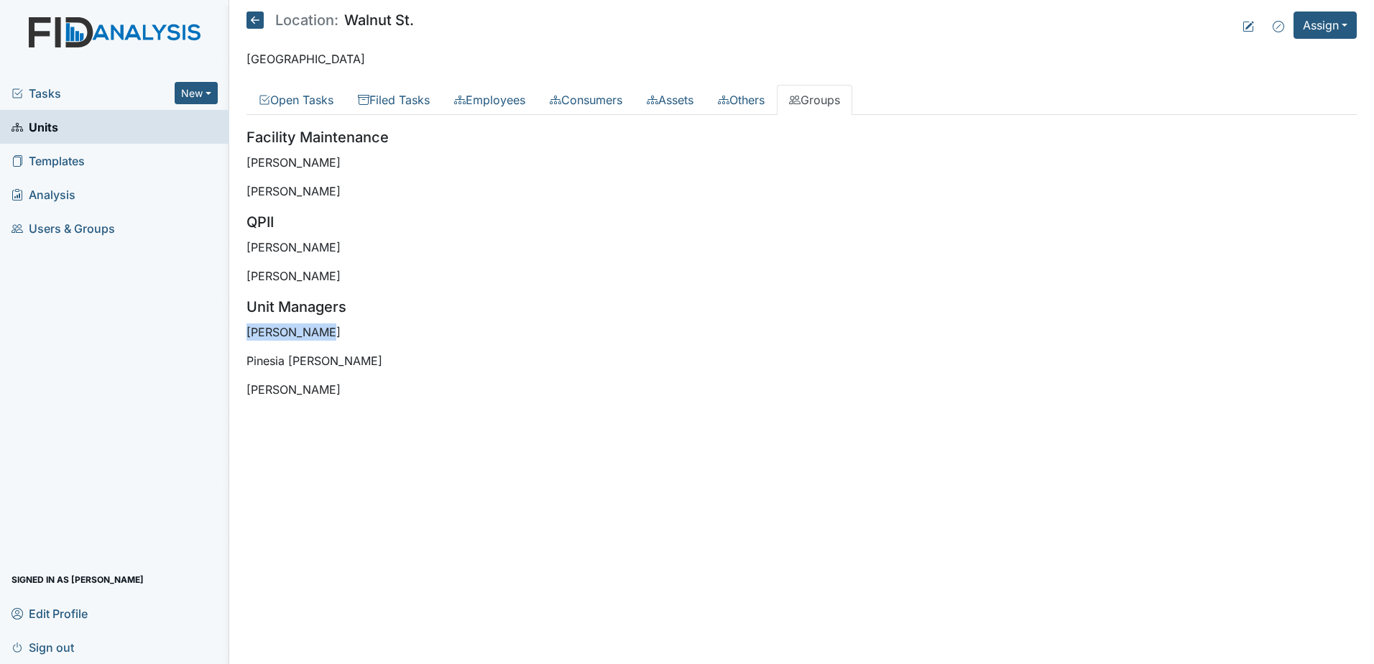
click at [324, 330] on p "Tischa Sharp" at bounding box center [802, 331] width 1111 height 17
click at [730, 102] on icon at bounding box center [724, 100] width 12 height 9
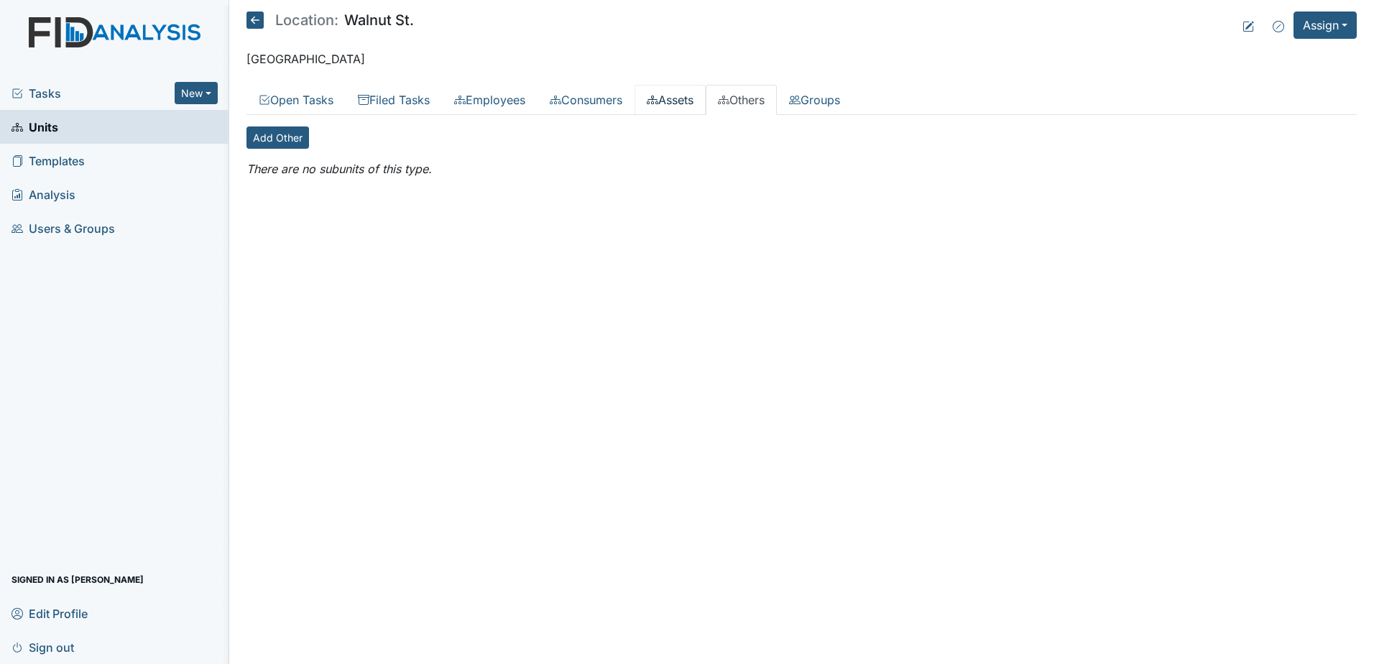
click at [673, 104] on link "Assets" at bounding box center [670, 100] width 71 height 30
click at [590, 98] on link "Consumers" at bounding box center [586, 100] width 97 height 30
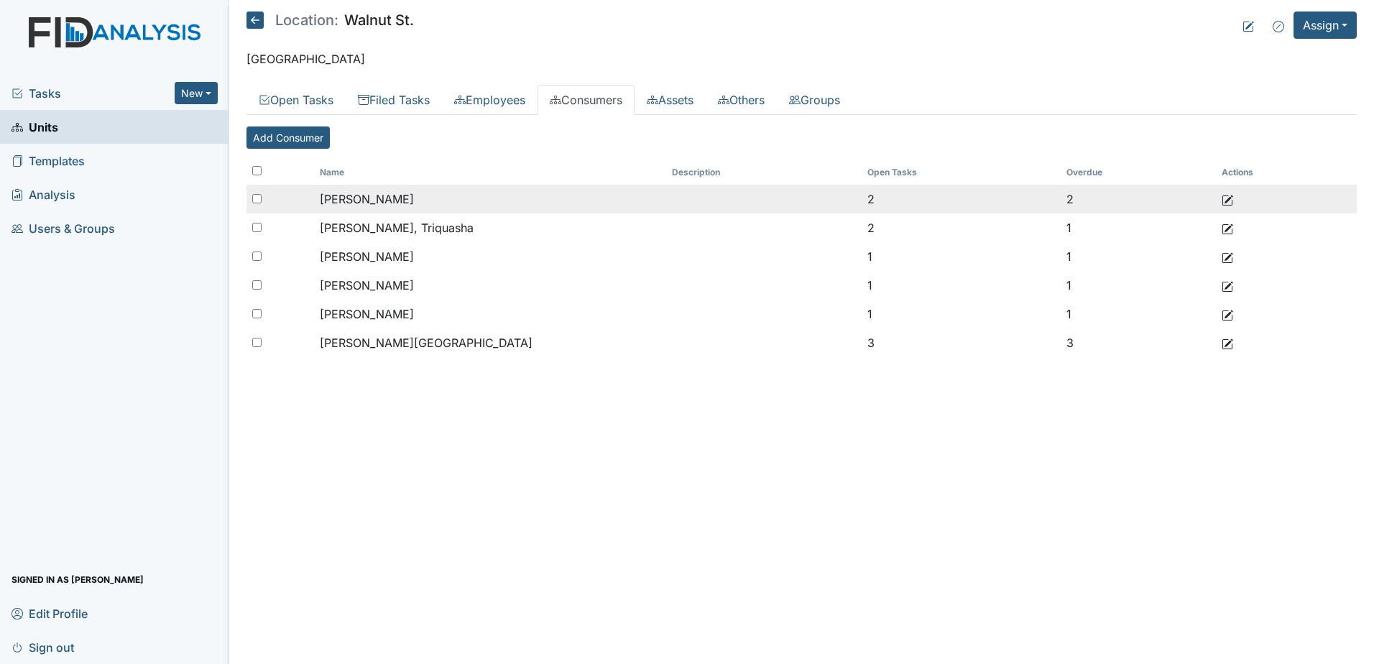
click at [392, 203] on span "Beland, Margaret" at bounding box center [367, 199] width 94 height 14
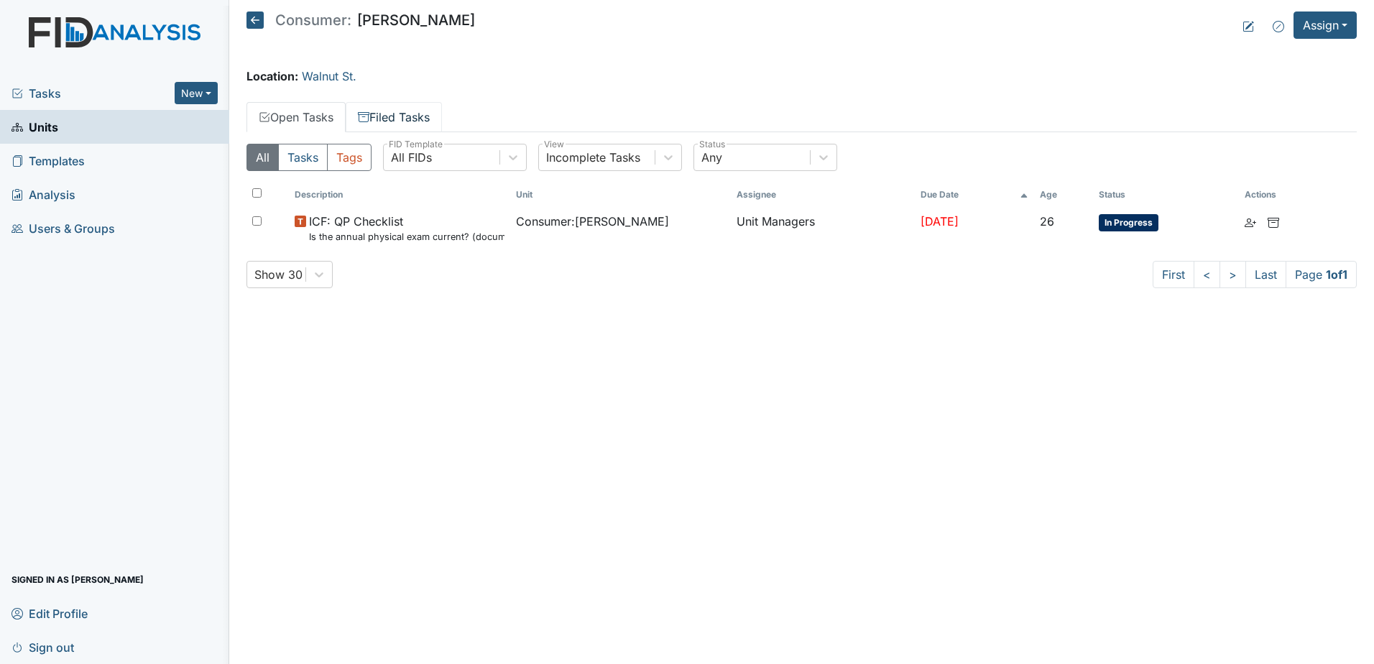
click at [422, 121] on link "Filed Tasks" at bounding box center [394, 117] width 96 height 30
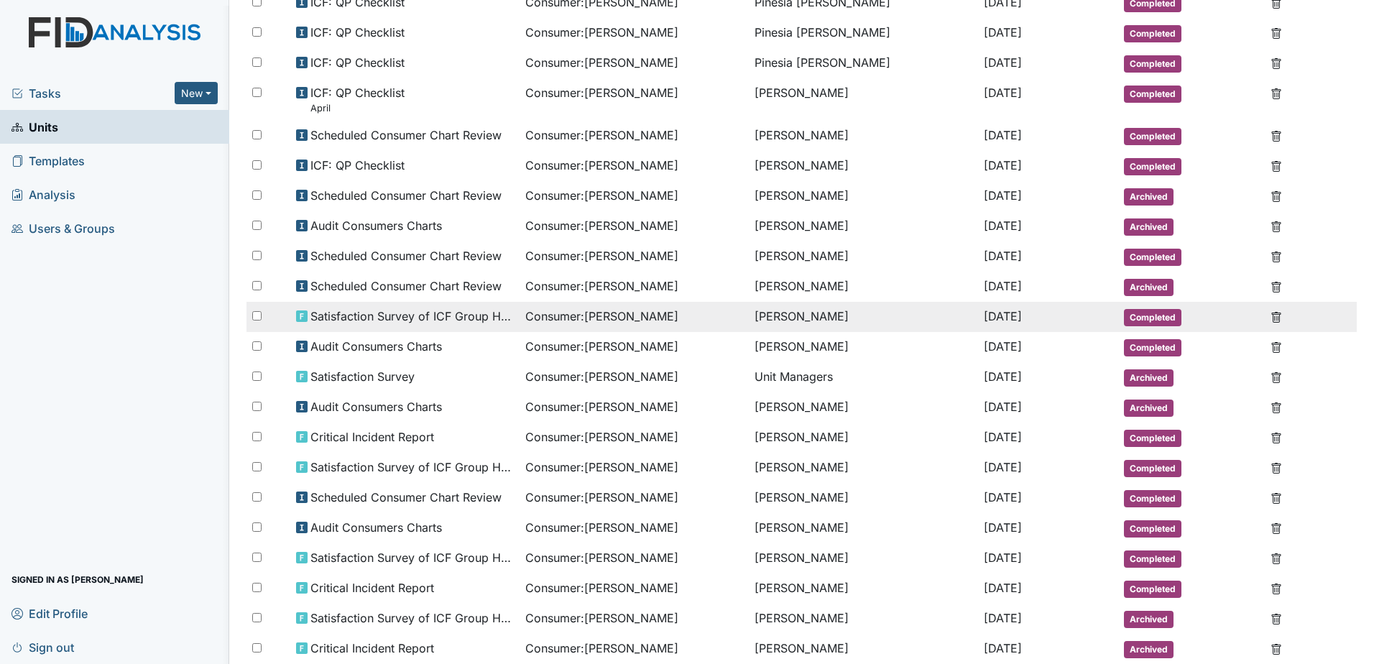
scroll to position [353, 0]
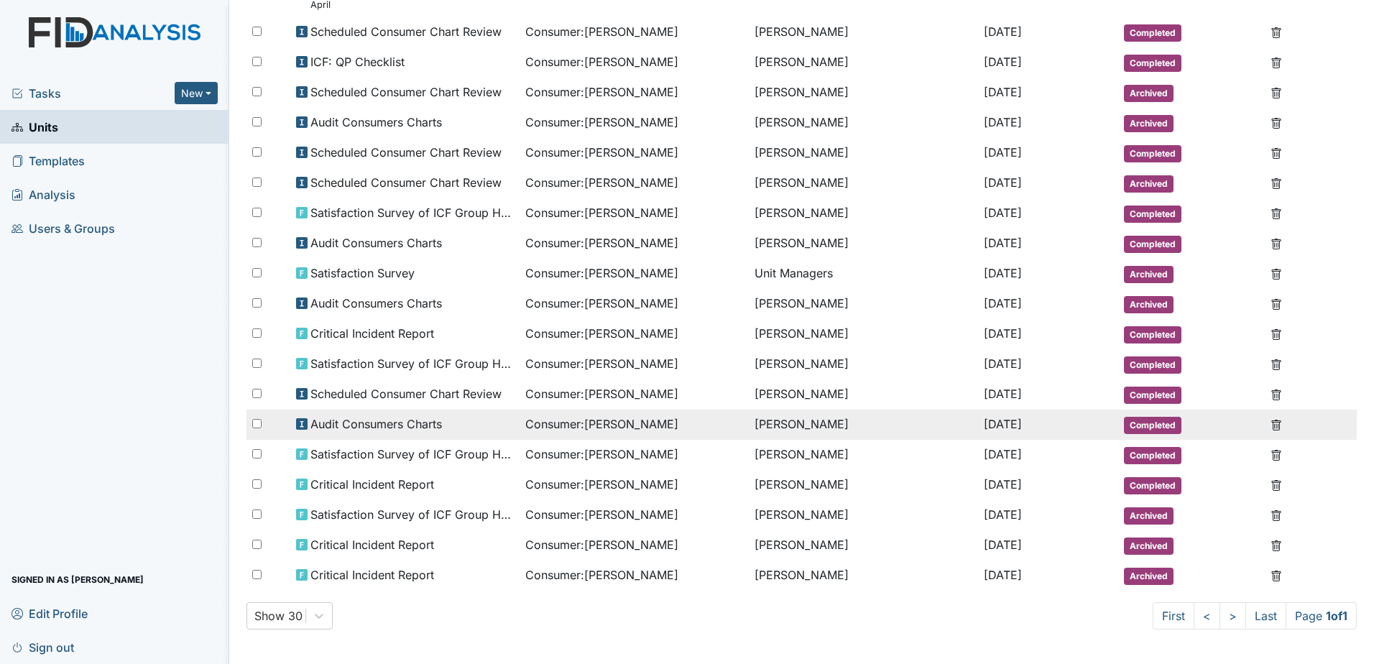
click at [537, 428] on span "Consumer : Beland, Margaret" at bounding box center [601, 423] width 153 height 17
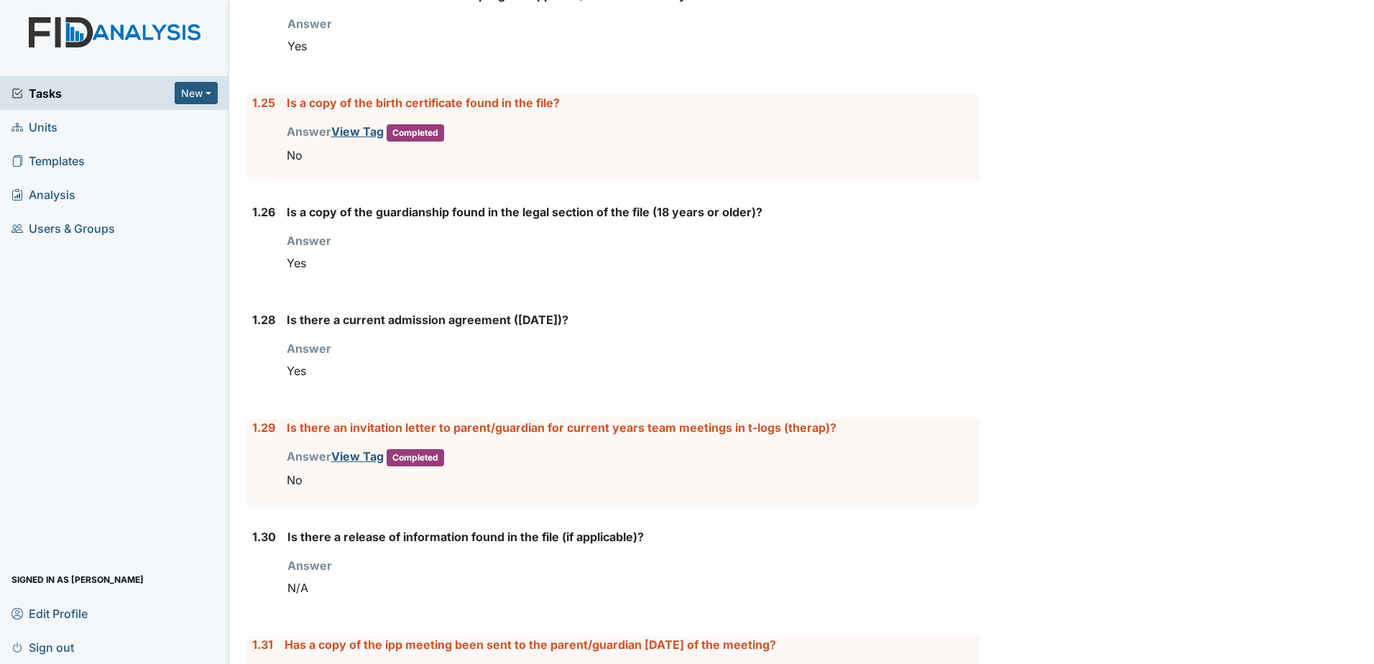
scroll to position [2803, 0]
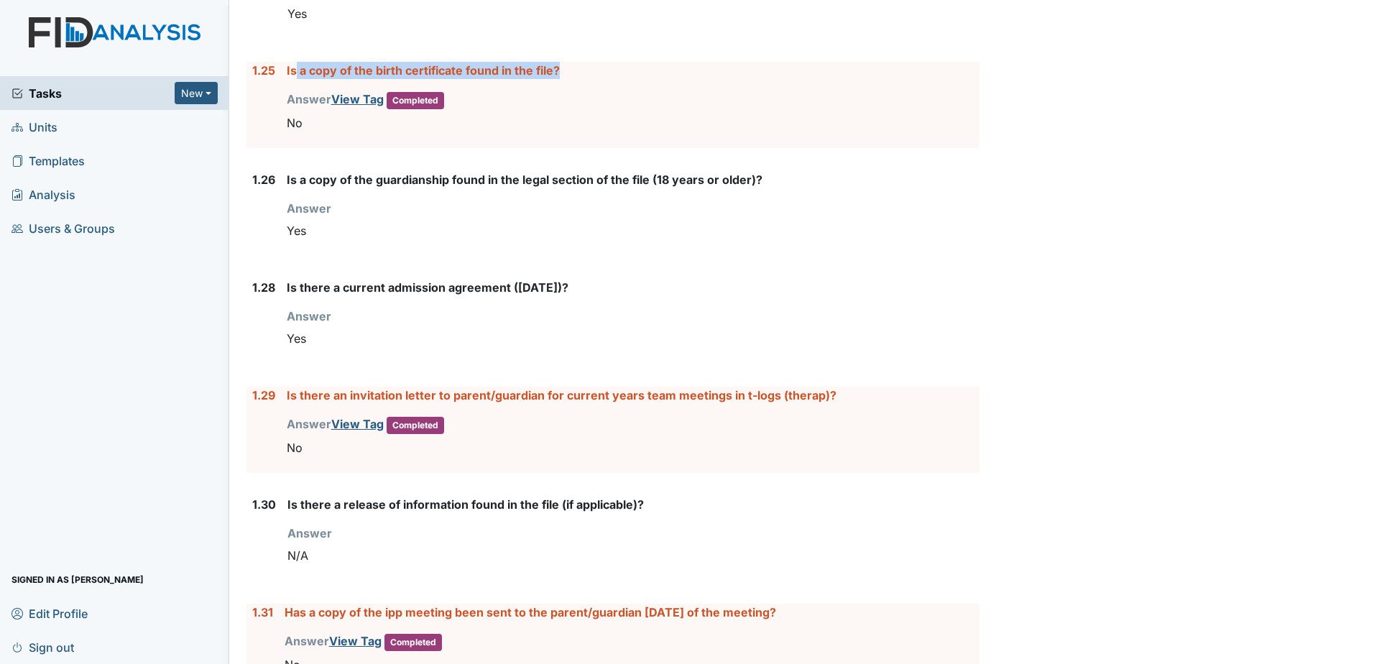
drag, startPoint x: 293, startPoint y: 47, endPoint x: 557, endPoint y: 46, distance: 263.8
click at [557, 62] on label "Is a copy of the birth certificate found in the file?" at bounding box center [423, 70] width 273 height 17
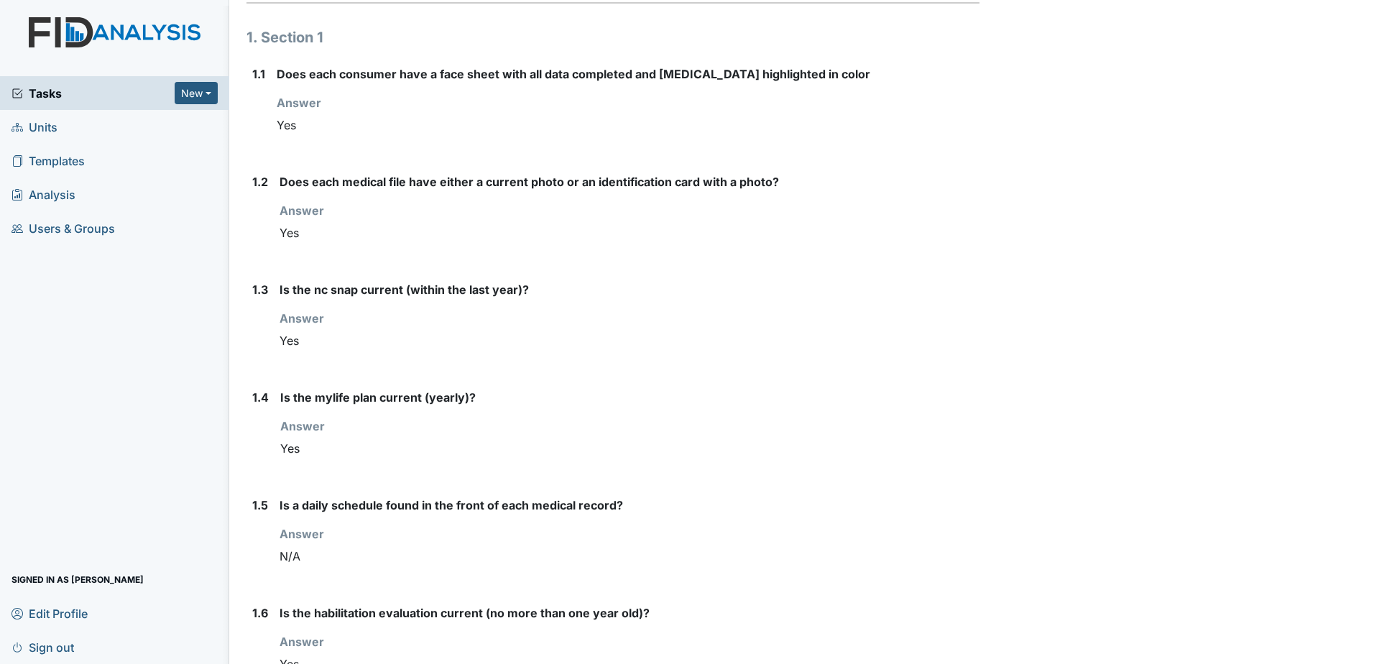
scroll to position [0, 0]
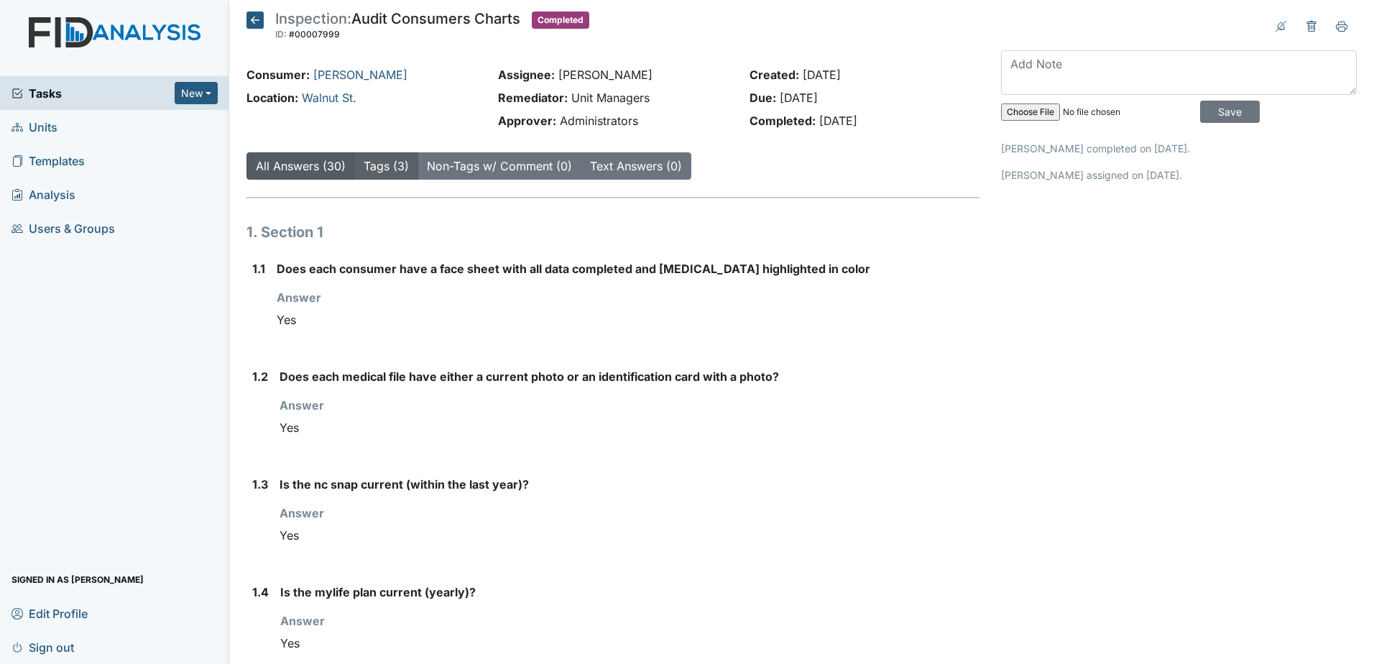
click at [390, 165] on link "Tags (3)" at bounding box center [386, 166] width 45 height 14
drag, startPoint x: 354, startPoint y: 161, endPoint x: 383, endPoint y: 156, distance: 29.2
click at [355, 161] on div "All Answers (30) Tags (3) Non-Tags w/ Comment (0) Text Answers (0)" at bounding box center [469, 165] width 445 height 27
click at [384, 156] on button "Tags (3)" at bounding box center [386, 165] width 64 height 27
click at [393, 172] on link "Tags (3)" at bounding box center [386, 166] width 45 height 14
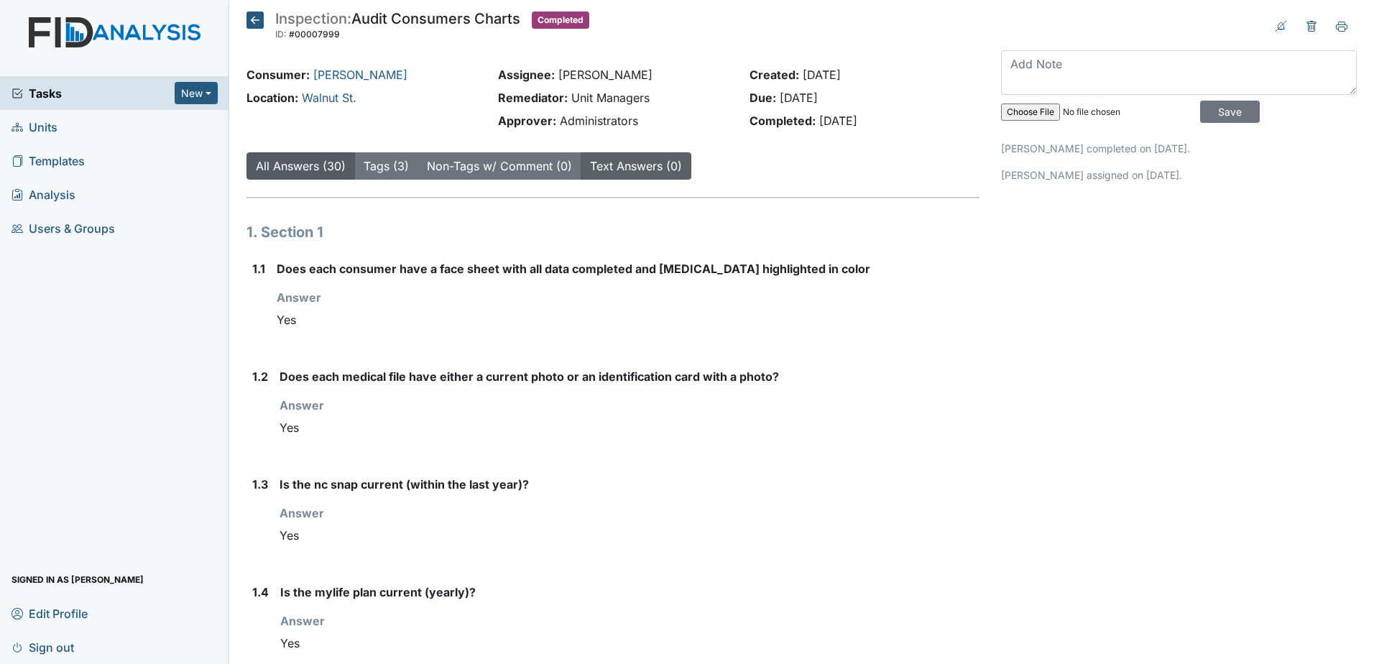
click at [626, 164] on link "Text Answers (0)" at bounding box center [636, 166] width 92 height 14
click at [256, 17] on icon at bounding box center [255, 20] width 17 height 17
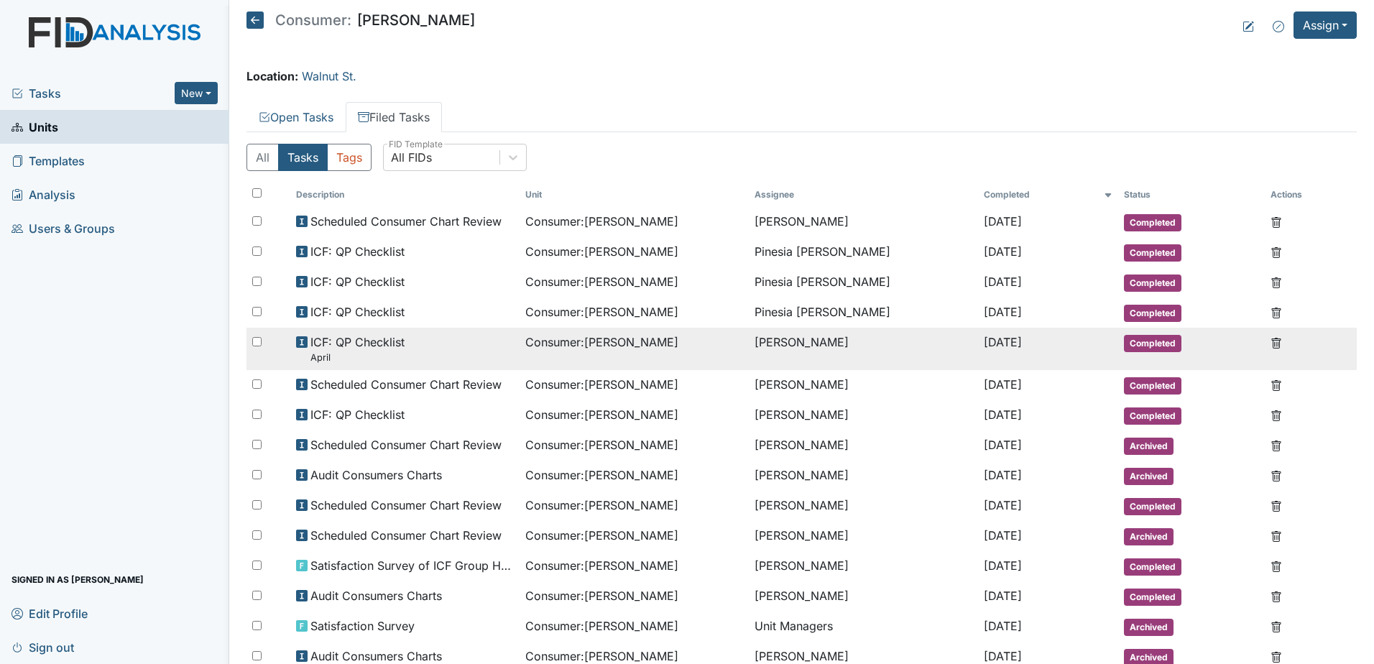
click at [392, 339] on span "ICF: QP Checklist April" at bounding box center [358, 349] width 94 height 31
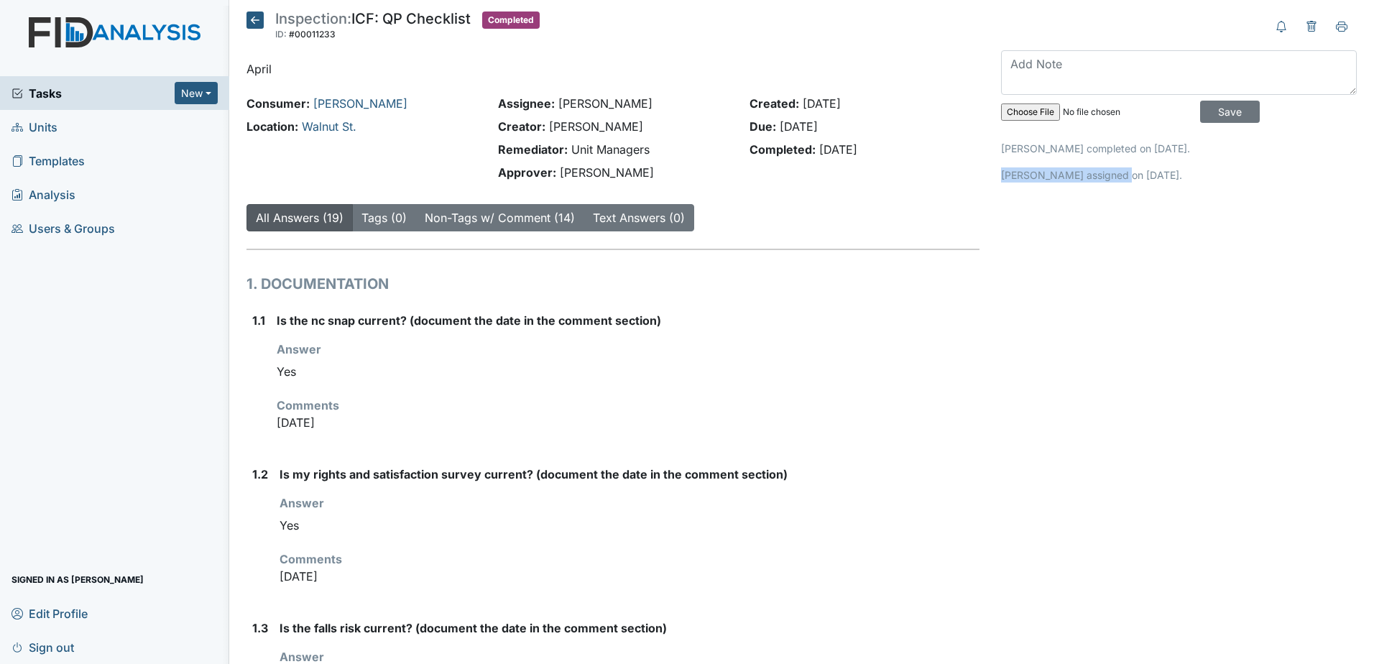
drag, startPoint x: 993, startPoint y: 172, endPoint x: 1114, endPoint y: 165, distance: 120.9
click at [1114, 165] on div "Donna Smith completed on Apr 30, 2025. Donna Smith assigned on Apr 30, 2025." at bounding box center [1179, 162] width 356 height 42
click at [1123, 178] on p "Donna Smith assigned on Apr 30, 2025." at bounding box center [1179, 174] width 356 height 15
drag, startPoint x: 1173, startPoint y: 176, endPoint x: 1007, endPoint y: 148, distance: 168.4
click at [1007, 148] on div "Donna Smith completed on Apr 30, 2025. Donna Smith assigned on Apr 30, 2025." at bounding box center [1179, 162] width 356 height 42
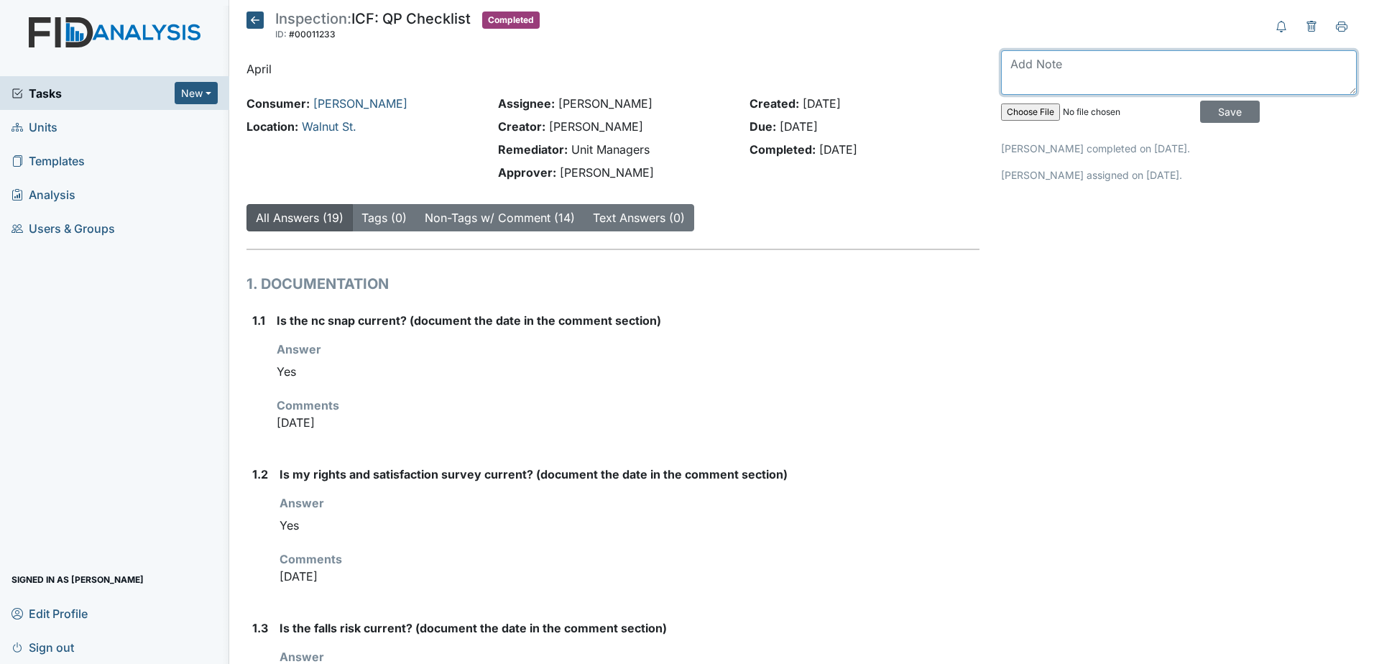
click at [1018, 60] on textarea at bounding box center [1179, 72] width 356 height 45
drag, startPoint x: 361, startPoint y: 15, endPoint x: 473, endPoint y: 11, distance: 112.2
click at [471, 12] on div "Inspection: ICF: QP Checklist ID: #00011233" at bounding box center [373, 28] width 196 height 32
drag, startPoint x: 252, startPoint y: 70, endPoint x: 326, endPoint y: 70, distance: 74.8
click at [326, 70] on p "April" at bounding box center [613, 68] width 733 height 17
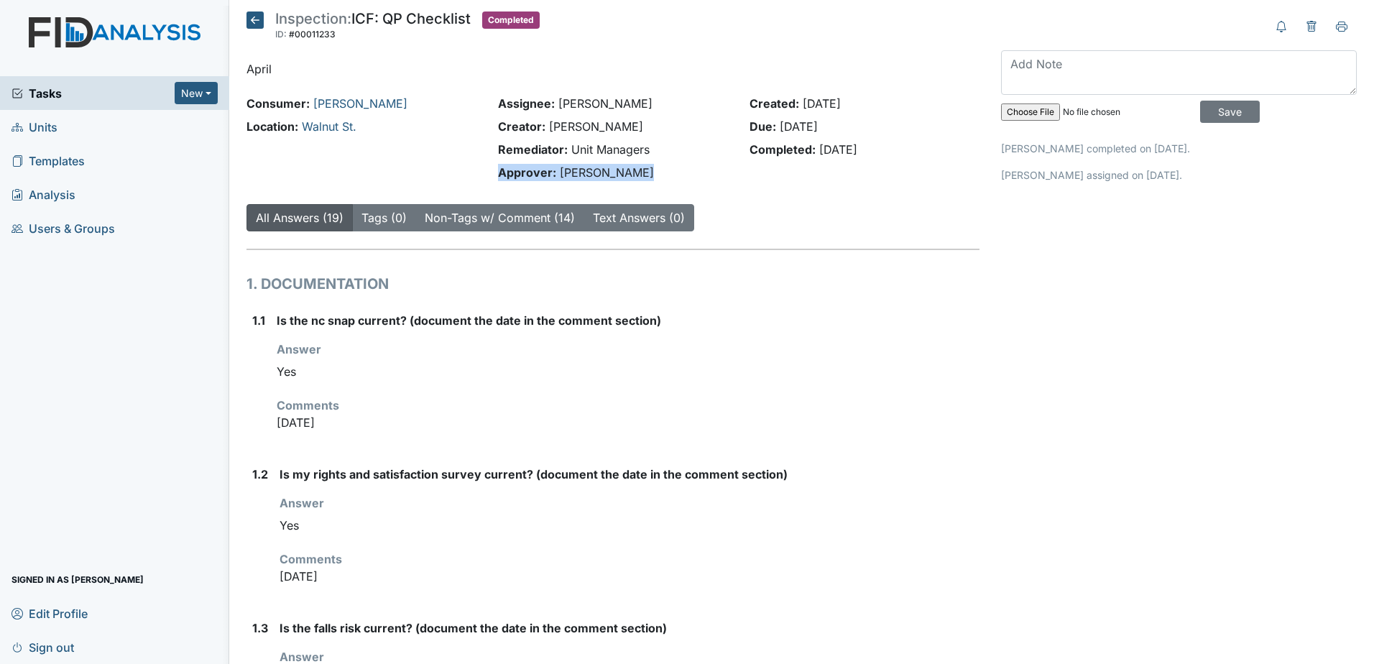
drag, startPoint x: 500, startPoint y: 174, endPoint x: 629, endPoint y: 180, distance: 129.5
click at [629, 180] on div "Approver: Brittney Dunn" at bounding box center [613, 172] width 230 height 17
drag, startPoint x: 993, startPoint y: 147, endPoint x: 1153, endPoint y: 155, distance: 159.8
click at [252, 17] on icon at bounding box center [255, 20] width 17 height 17
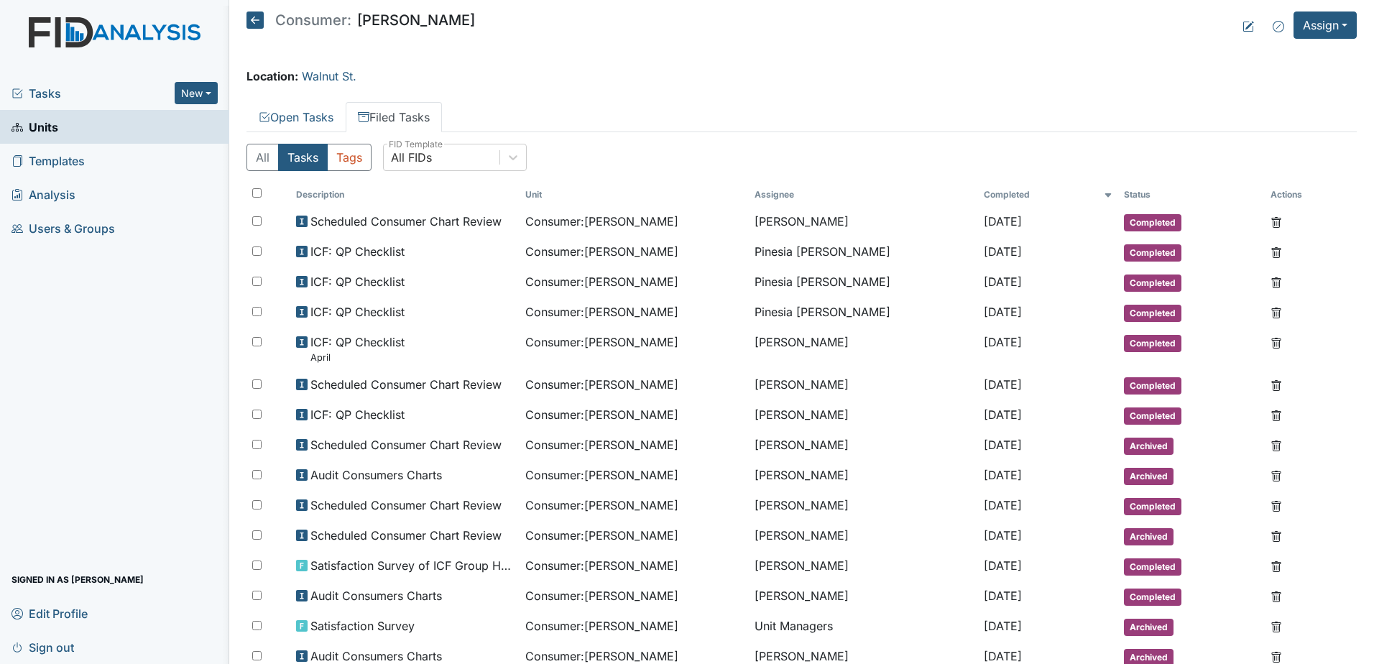
click at [48, 101] on span "Tasks" at bounding box center [93, 93] width 163 height 17
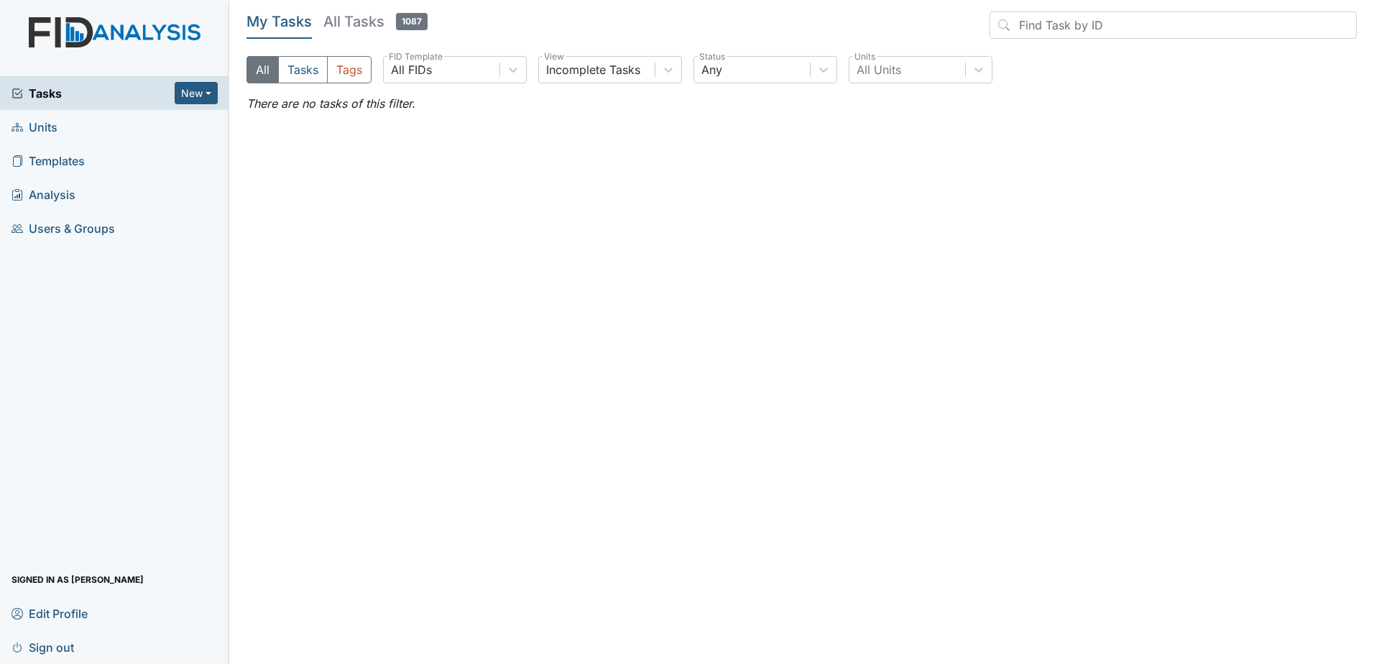
click at [348, 16] on h5 "All Tasks 1087" at bounding box center [375, 22] width 104 height 20
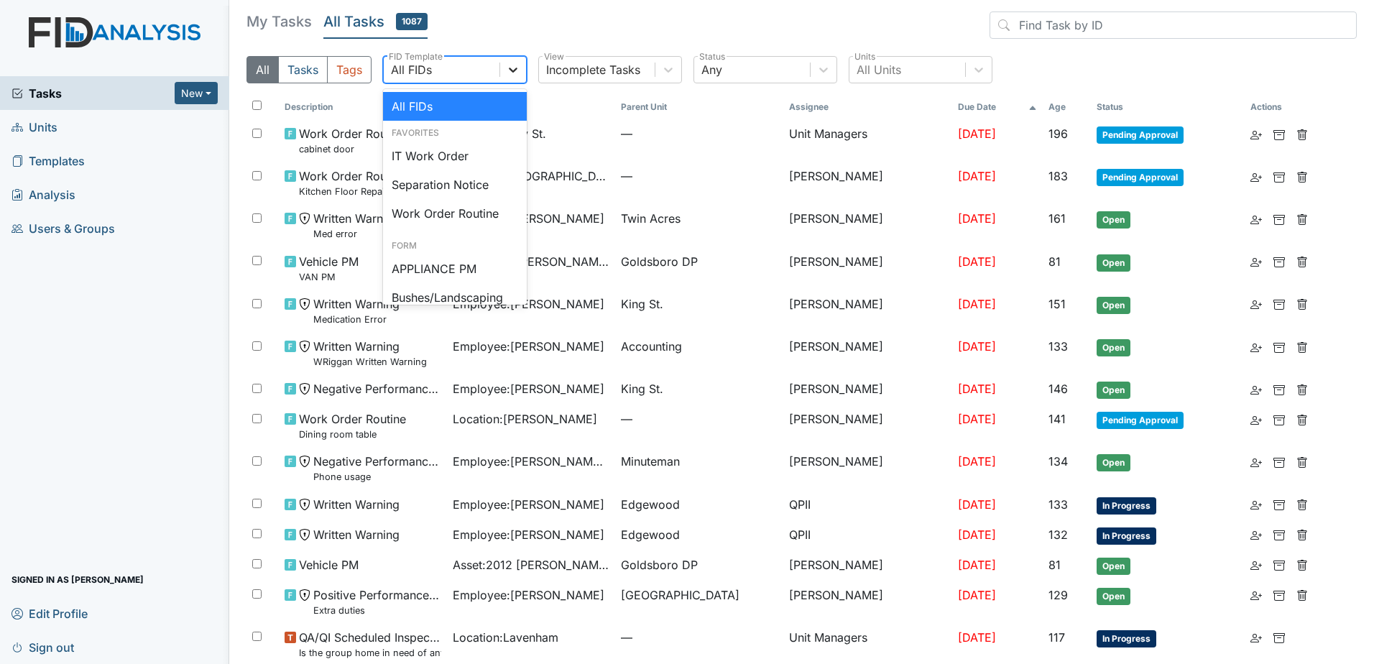
click at [513, 67] on icon at bounding box center [513, 70] width 14 height 14
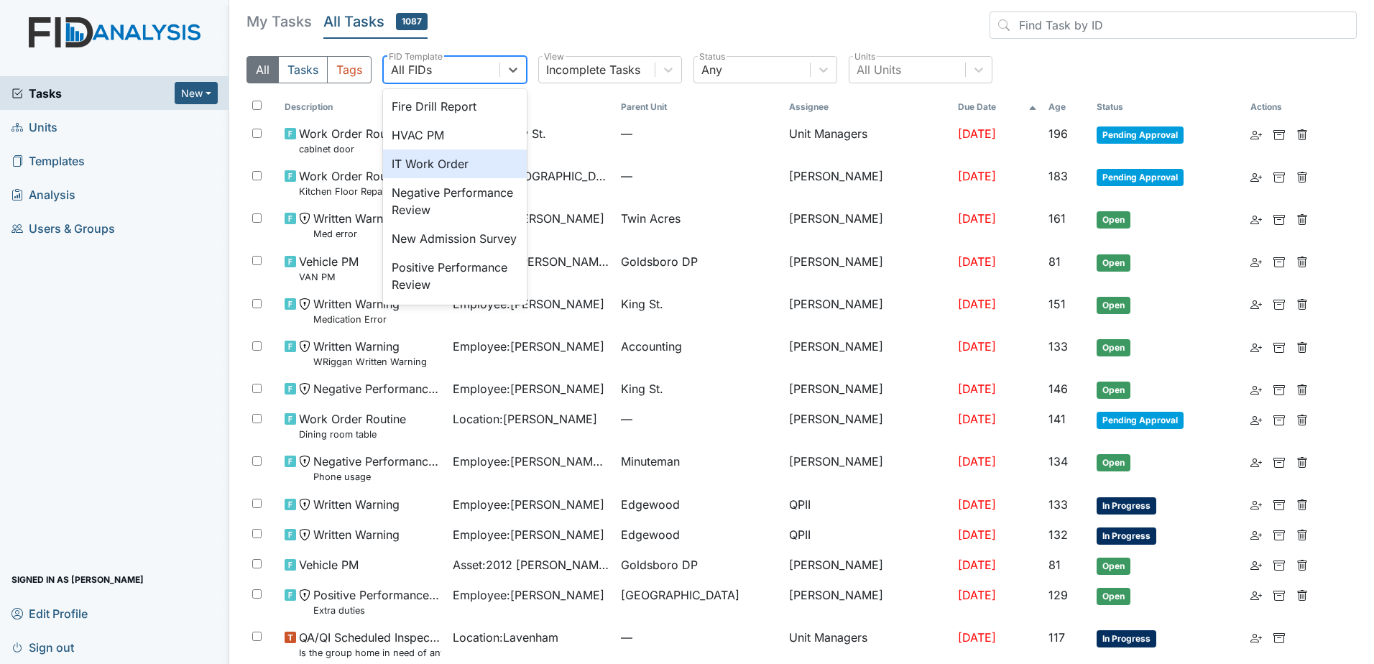
scroll to position [503, 0]
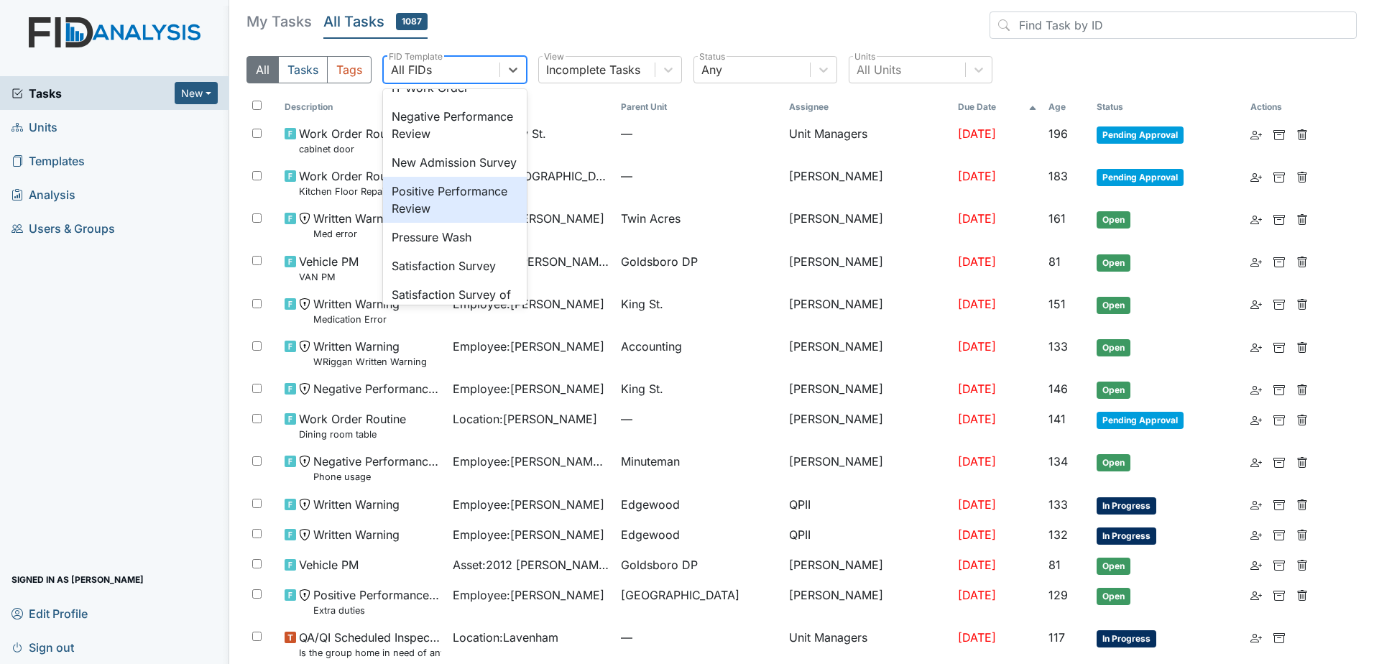
click at [28, 162] on span "Templates" at bounding box center [48, 161] width 73 height 22
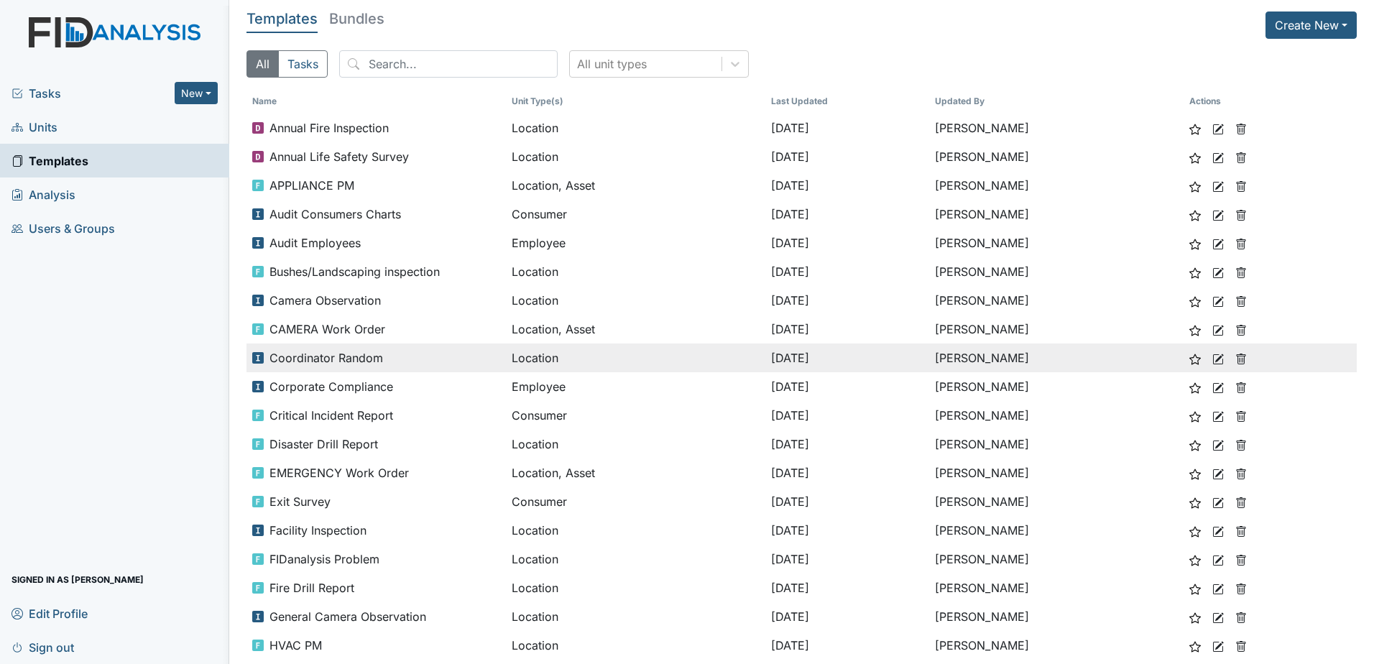
click at [512, 359] on span "Location" at bounding box center [535, 357] width 47 height 17
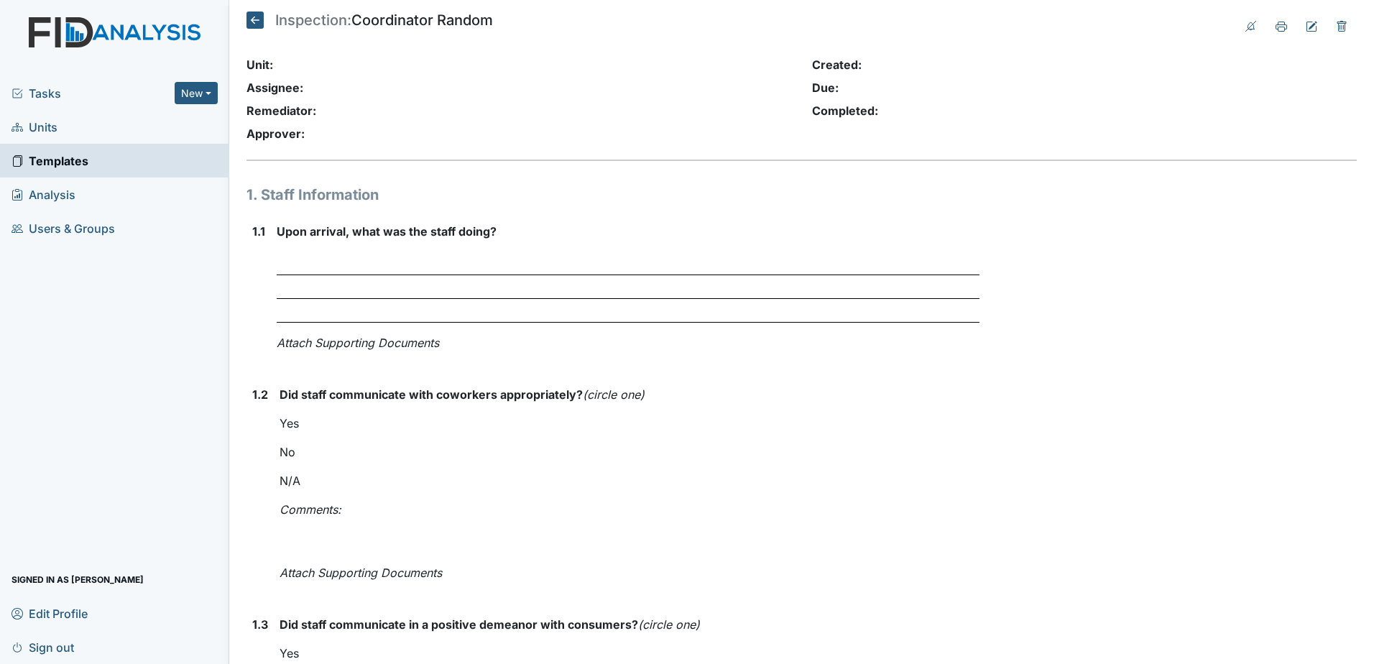
click at [255, 20] on icon at bounding box center [255, 20] width 17 height 17
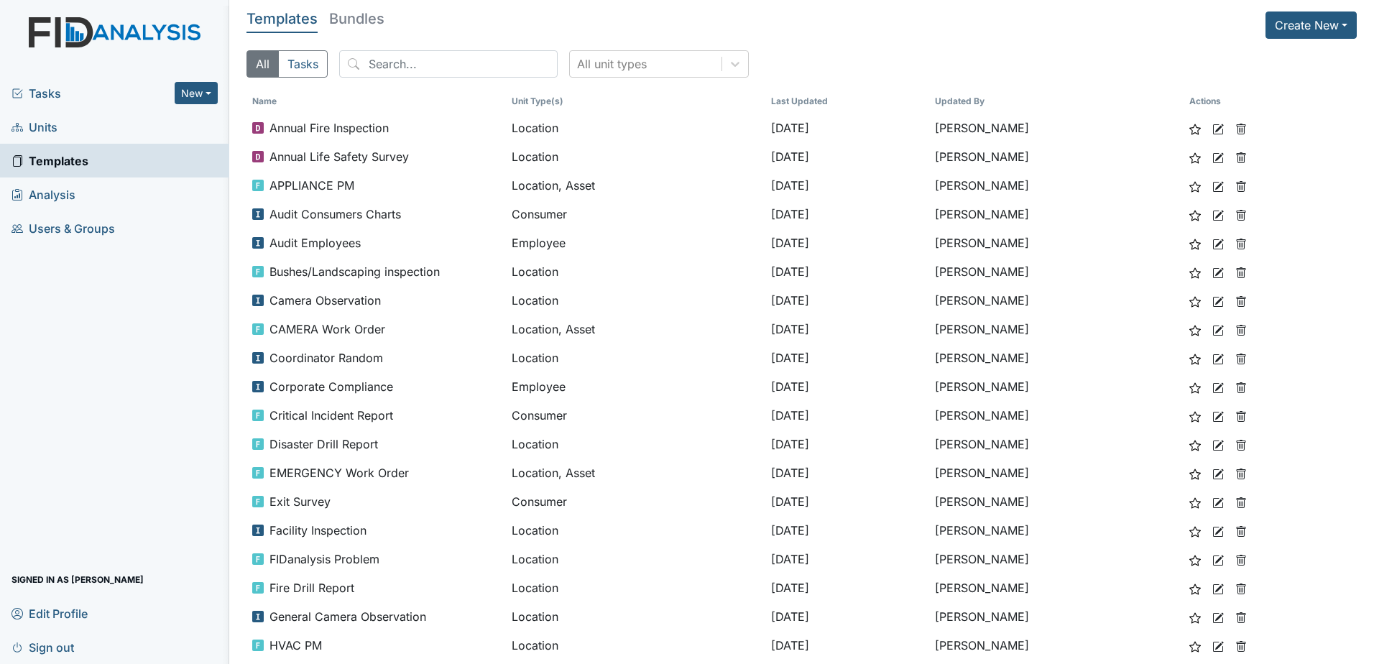
click at [40, 134] on span "Units" at bounding box center [35, 127] width 46 height 22
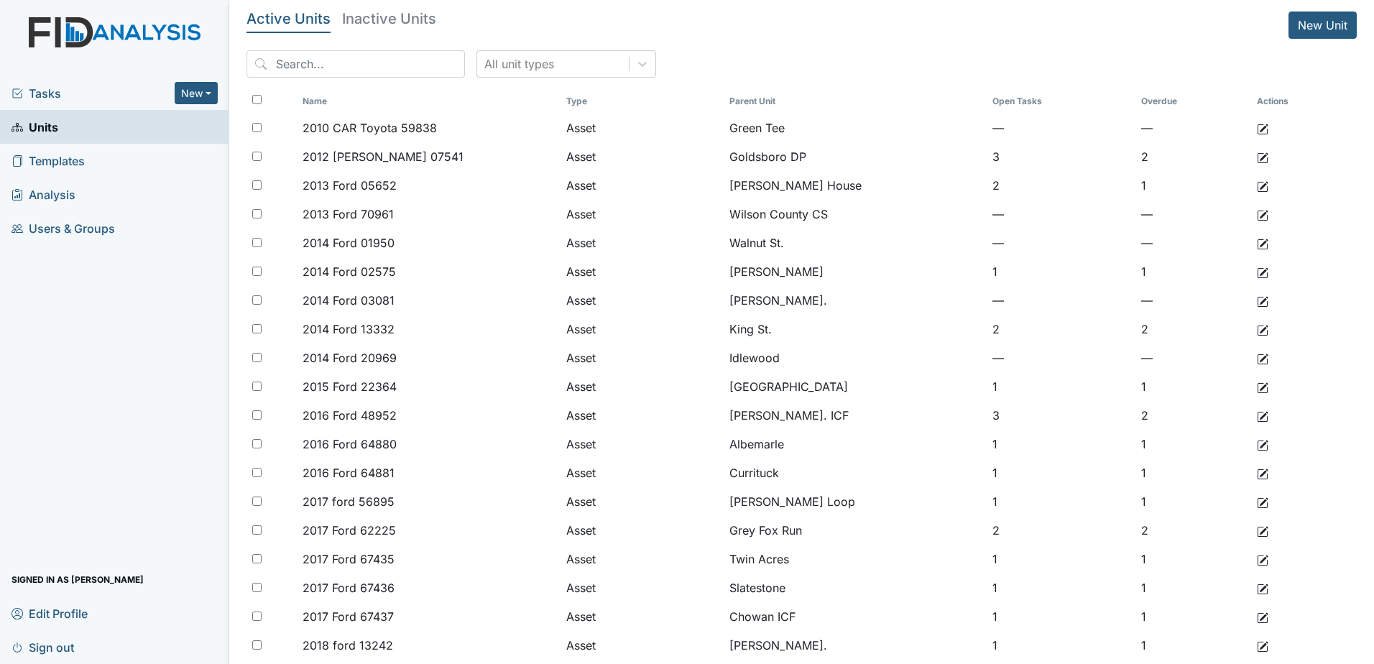
click at [50, 106] on div "Tasks New Form Inspection Document Bundle" at bounding box center [114, 93] width 229 height 34
click at [50, 98] on span "Tasks" at bounding box center [93, 93] width 163 height 17
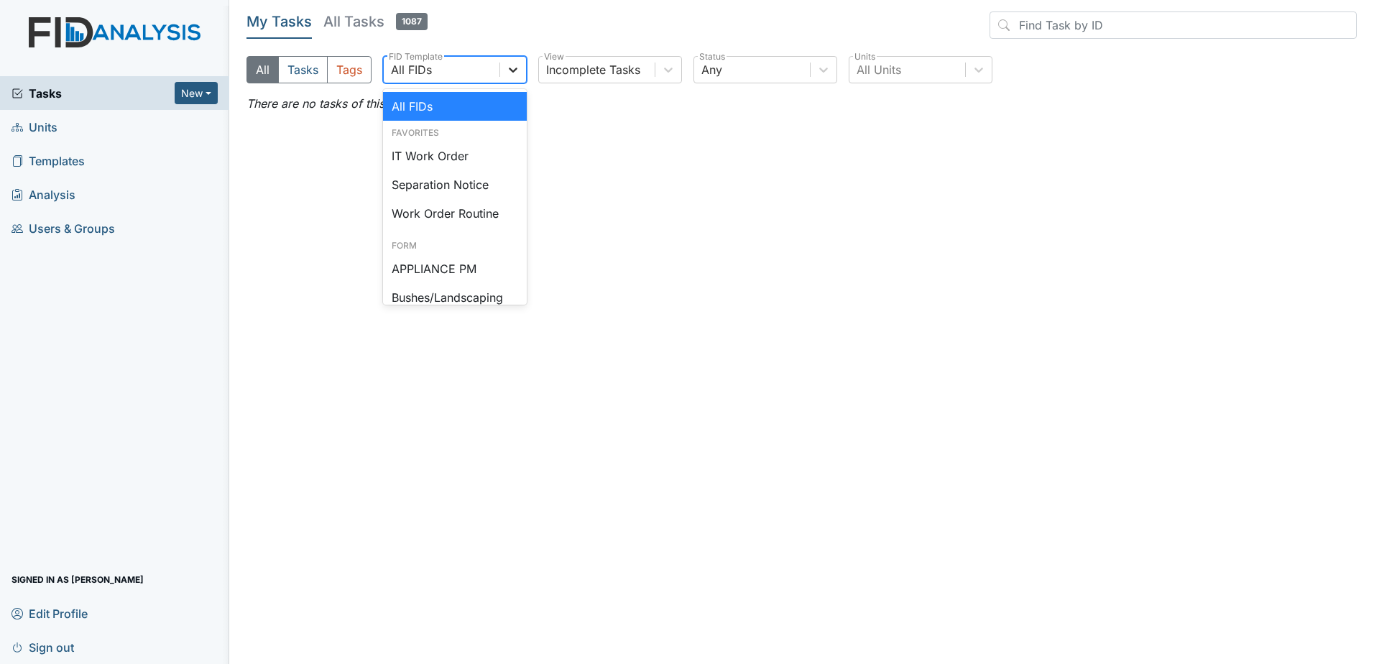
click at [520, 65] on icon at bounding box center [513, 70] width 14 height 14
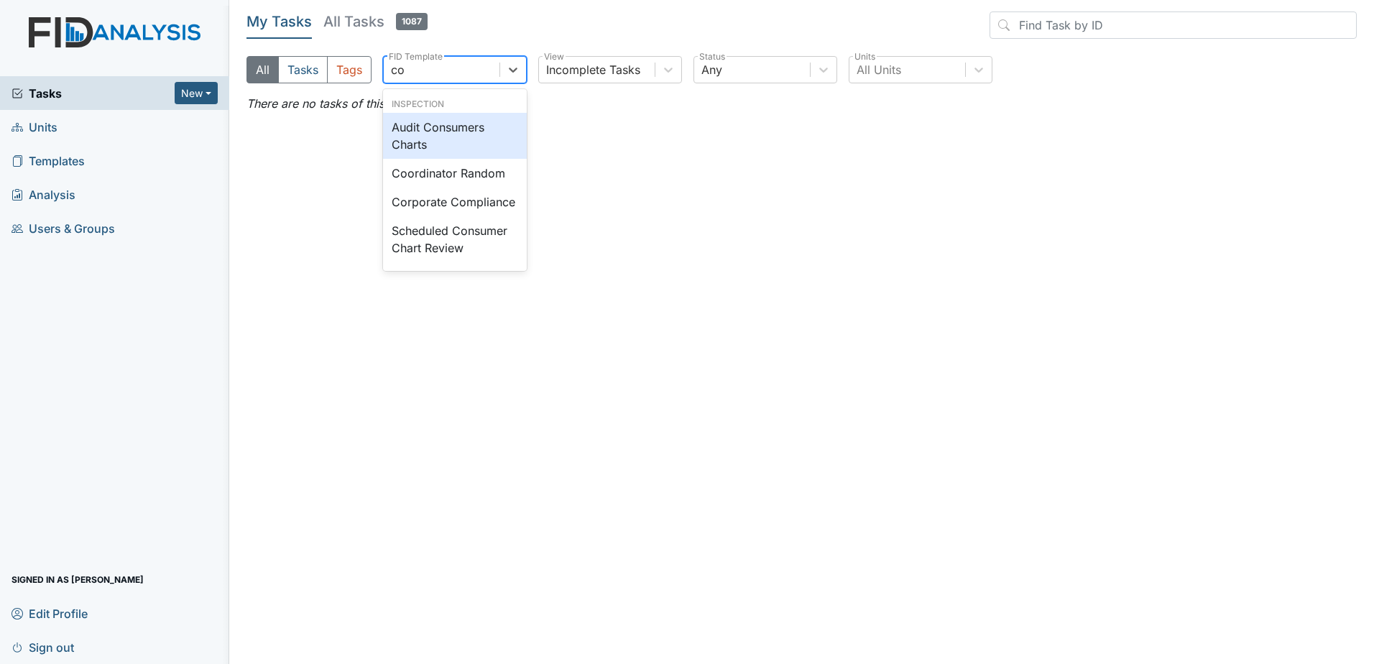
scroll to position [1, 0]
type input "cor"
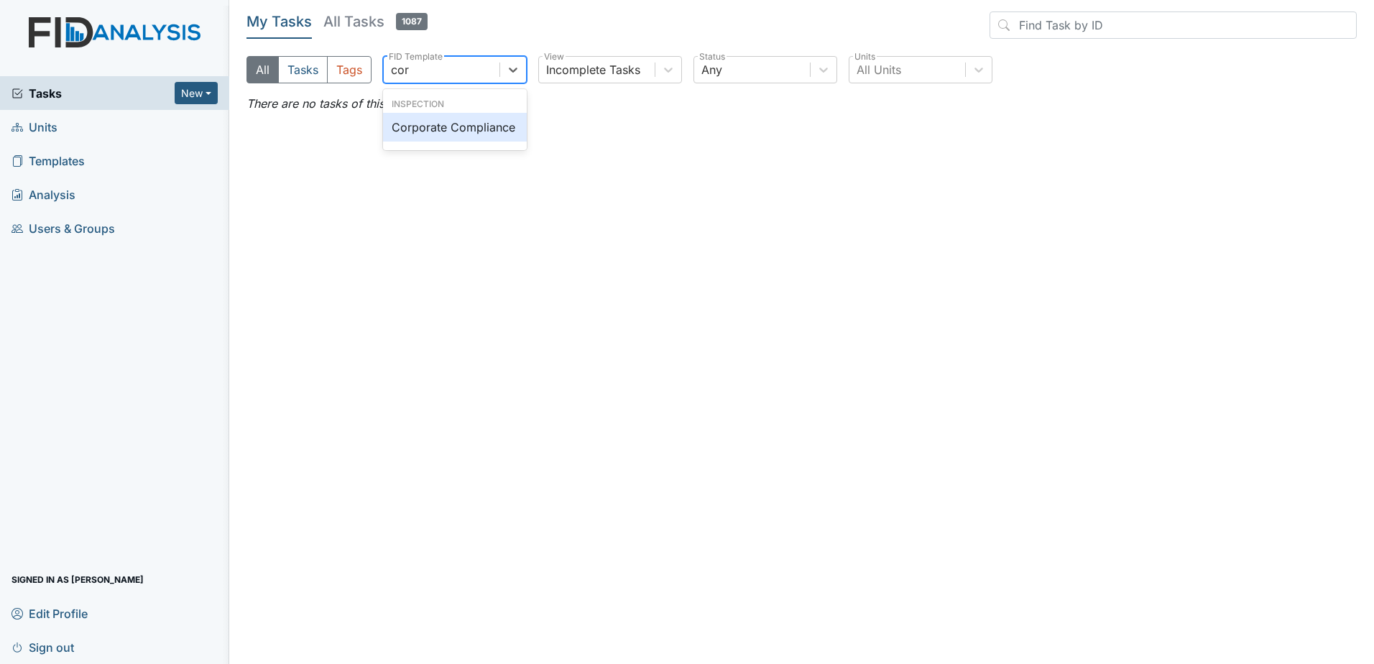
click at [440, 134] on div "Corporate Compliance" at bounding box center [455, 127] width 144 height 29
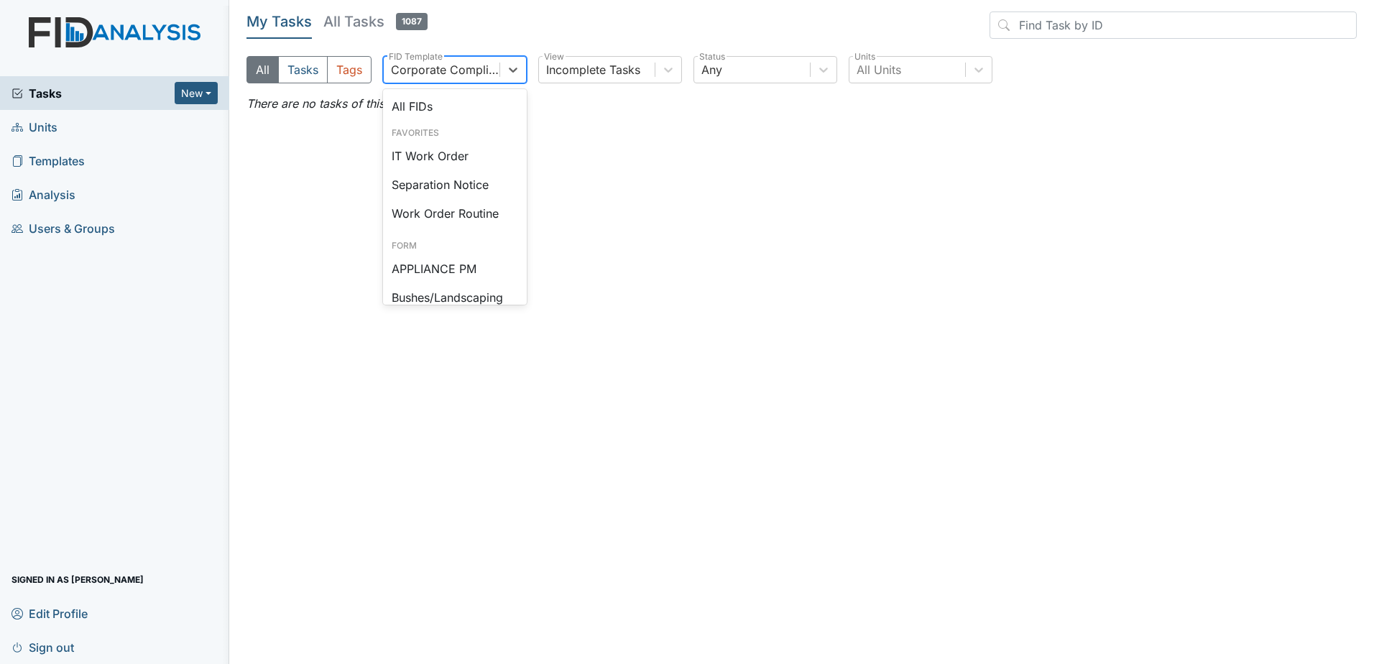
drag, startPoint x: 496, startPoint y: 67, endPoint x: 461, endPoint y: 72, distance: 34.9
click at [495, 67] on div "Corporate Compliance" at bounding box center [446, 69] width 110 height 17
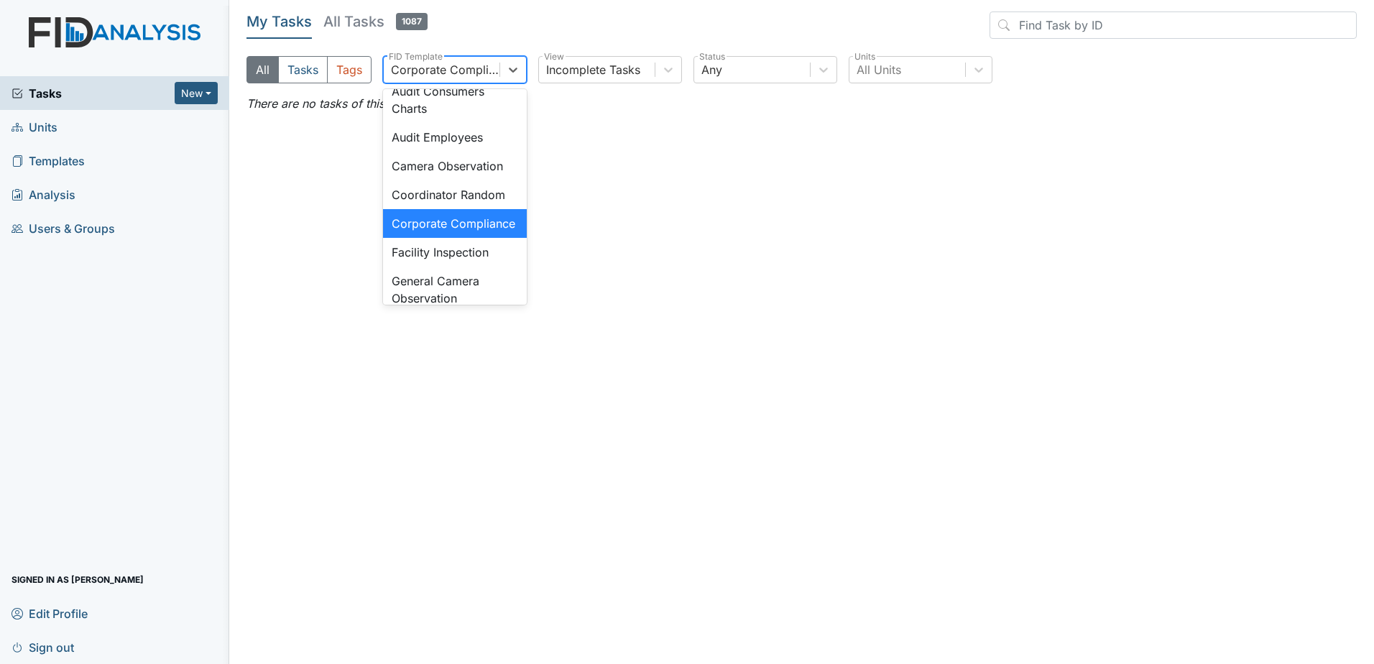
click at [461, 72] on div "Corporate Compliance" at bounding box center [446, 69] width 110 height 17
drag, startPoint x: 392, startPoint y: 71, endPoint x: 581, endPoint y: 70, distance: 189.0
click at [636, 64] on div "All Tasks Tags option Corporate Compliance, selected. option Corporate Complian…" at bounding box center [802, 75] width 1111 height 39
click at [464, 209] on div "Coordinator Random" at bounding box center [455, 194] width 144 height 29
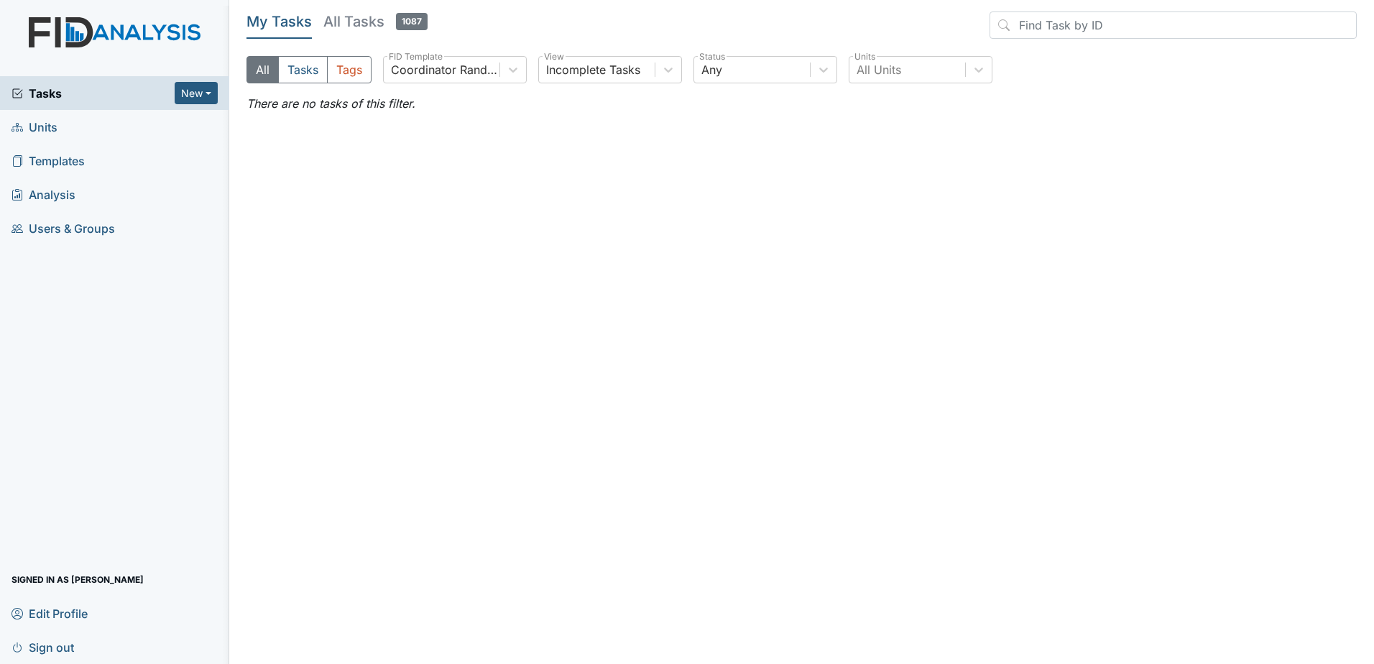
click at [345, 19] on h5 "All Tasks 1087" at bounding box center [375, 22] width 104 height 20
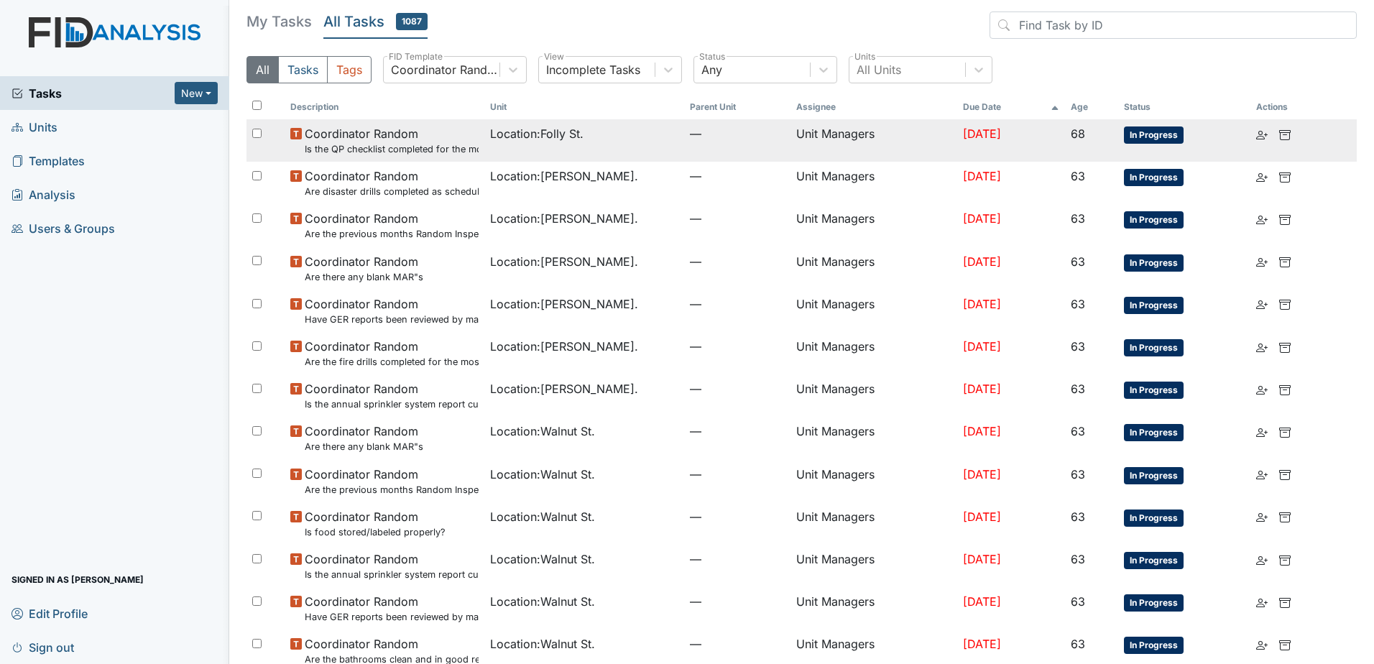
click at [569, 154] on td "Location : Folly St." at bounding box center [584, 140] width 200 height 42
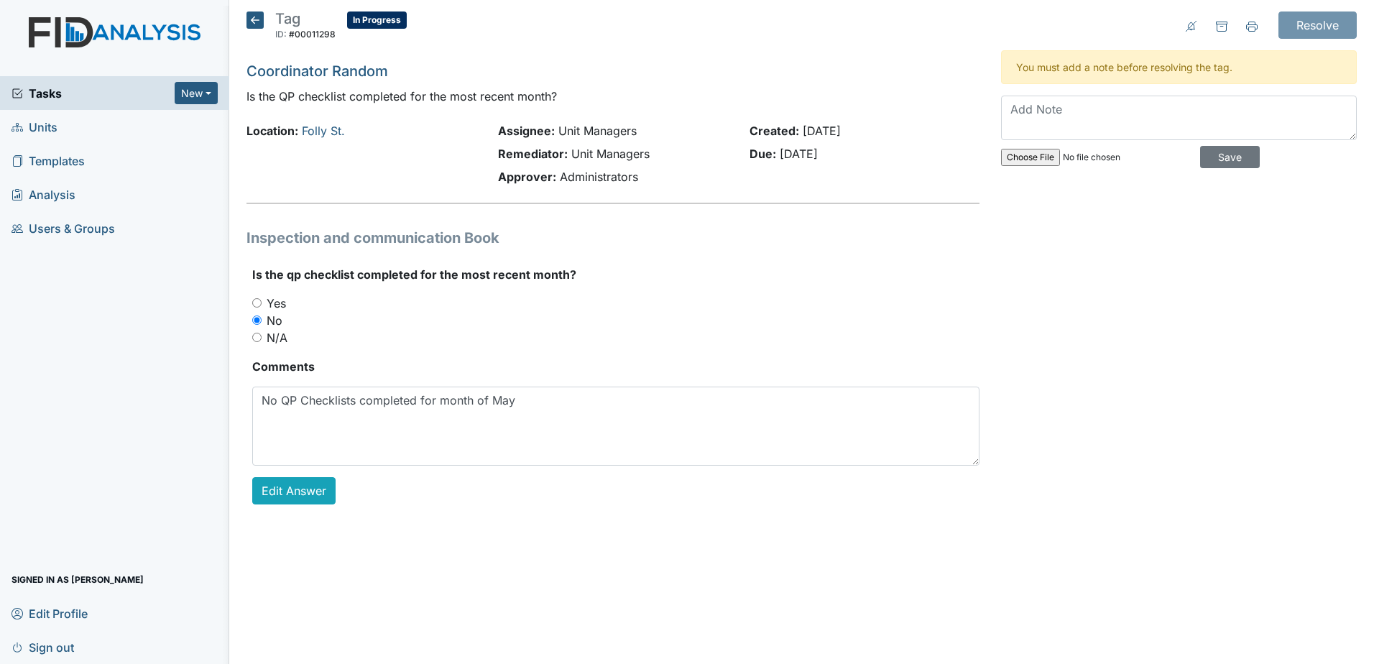
click at [255, 14] on icon at bounding box center [255, 20] width 17 height 17
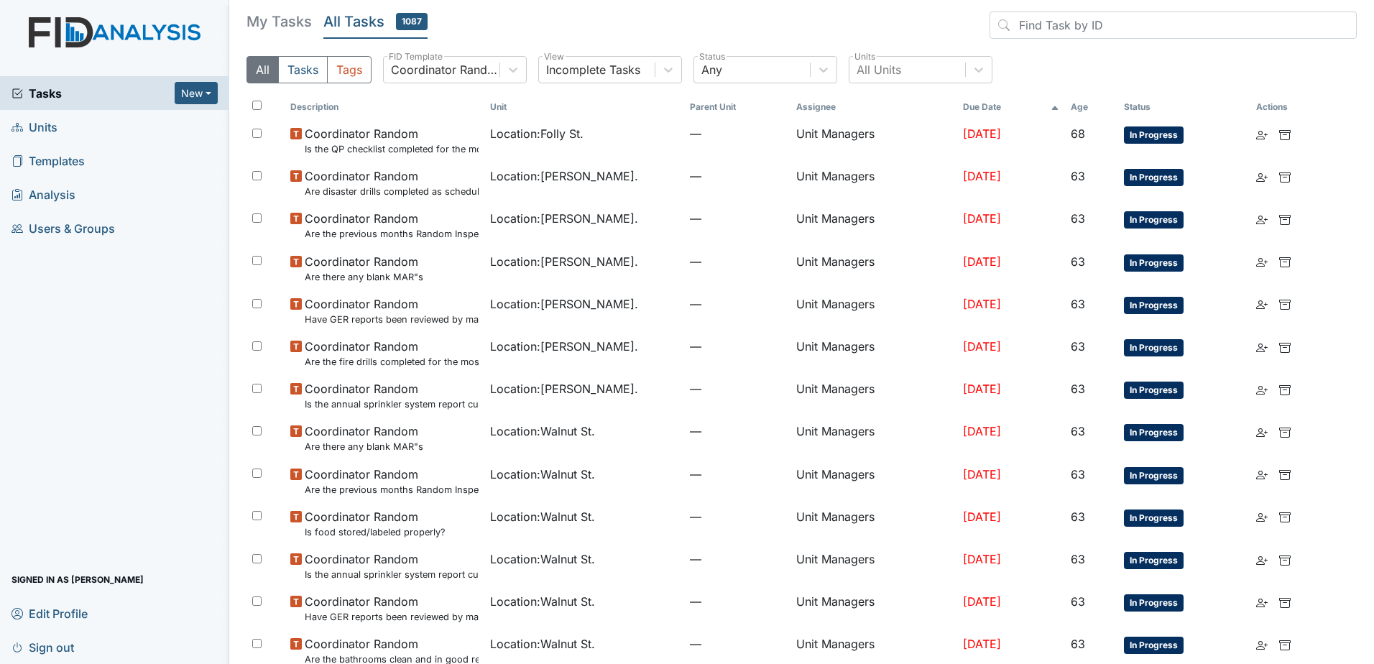
click at [254, 106] on input "checkbox" at bounding box center [256, 105] width 9 height 9
checkbox input "true"
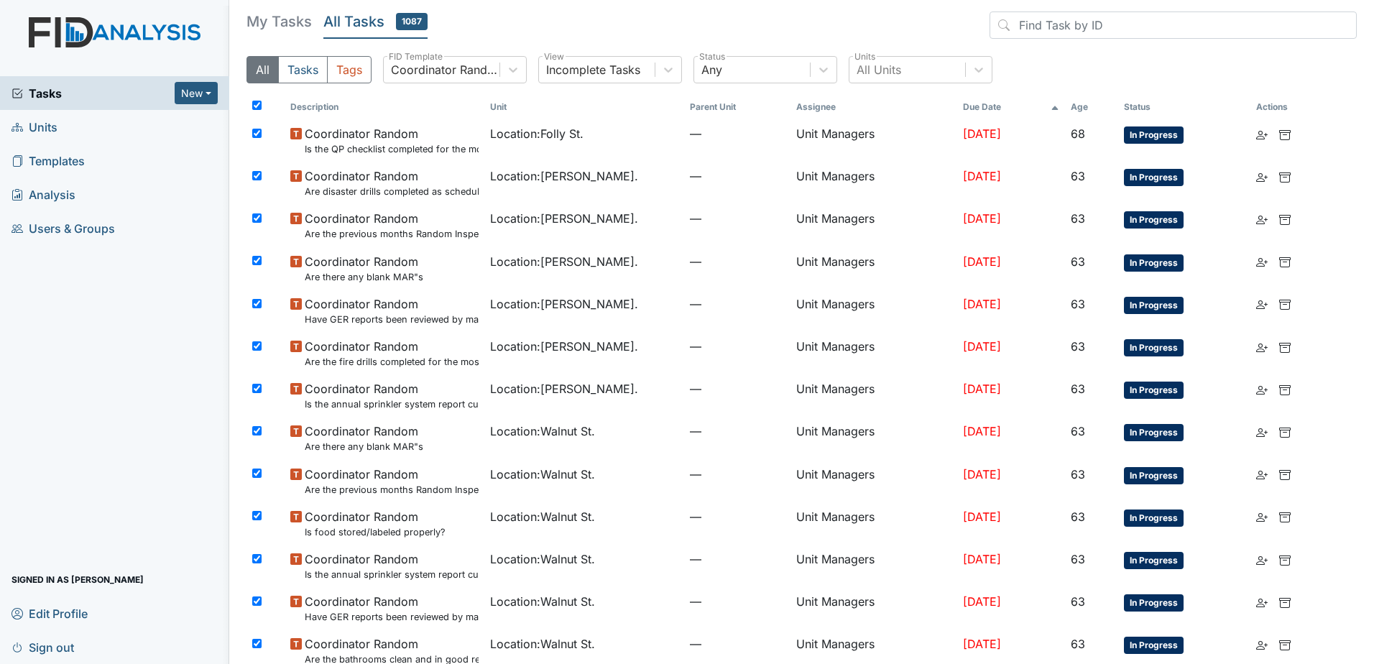
checkbox input "true"
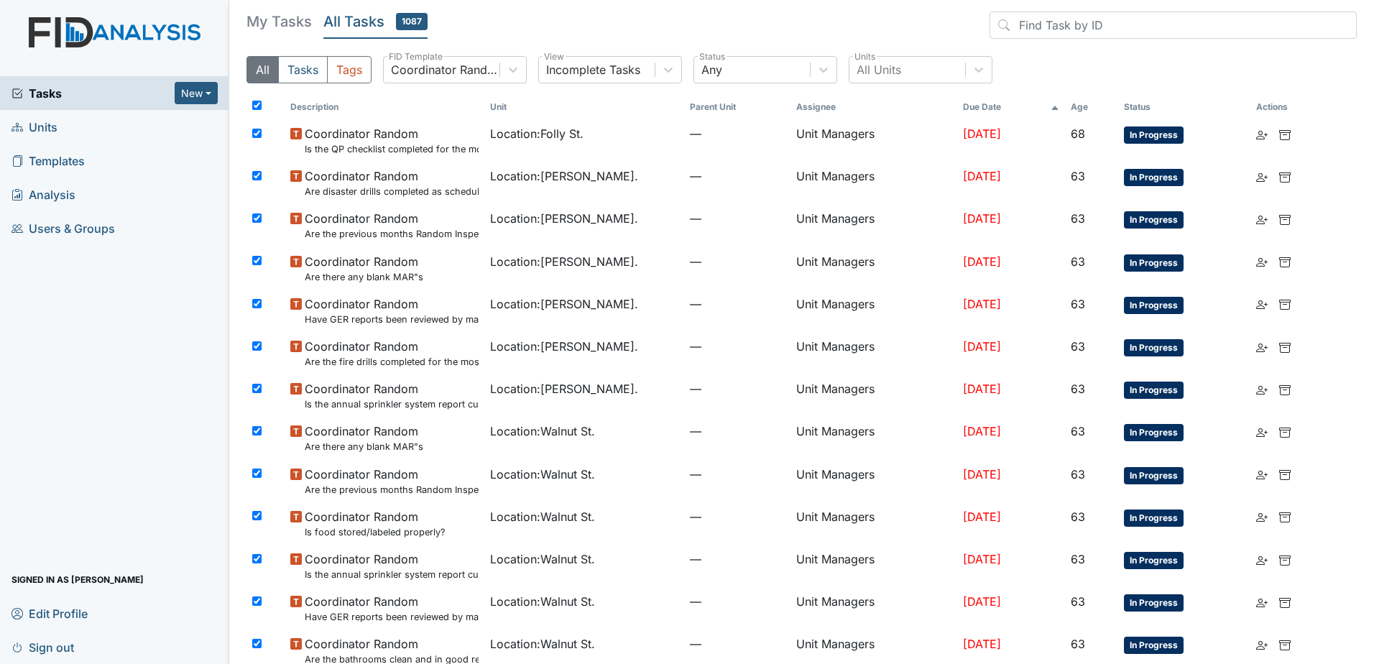
checkbox input "true"
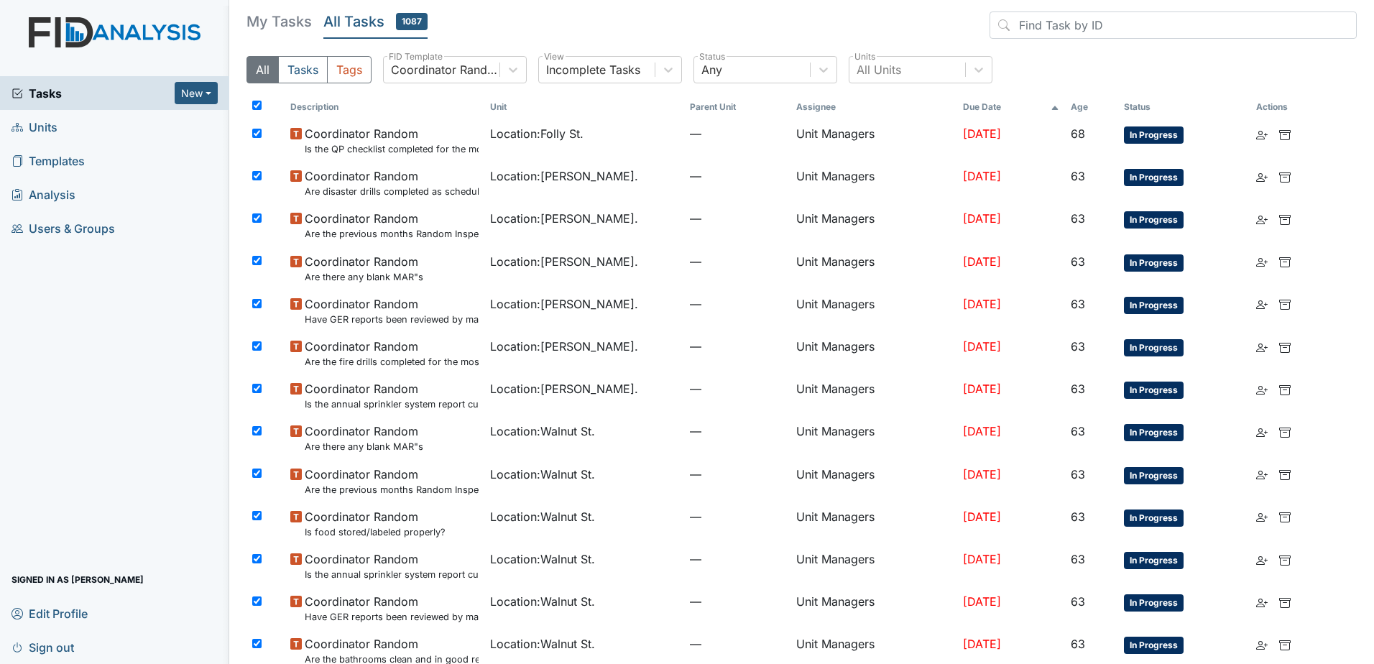
checkbox input "true"
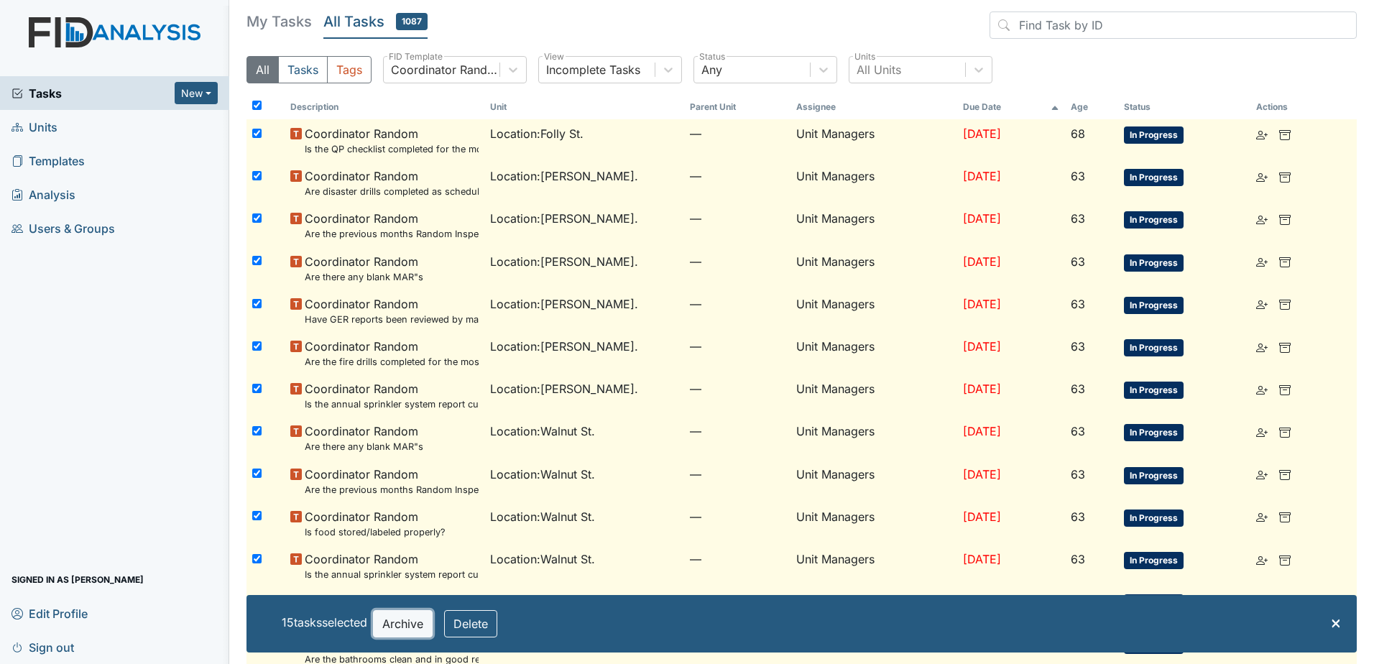
click at [408, 632] on button "Archive" at bounding box center [403, 623] width 60 height 27
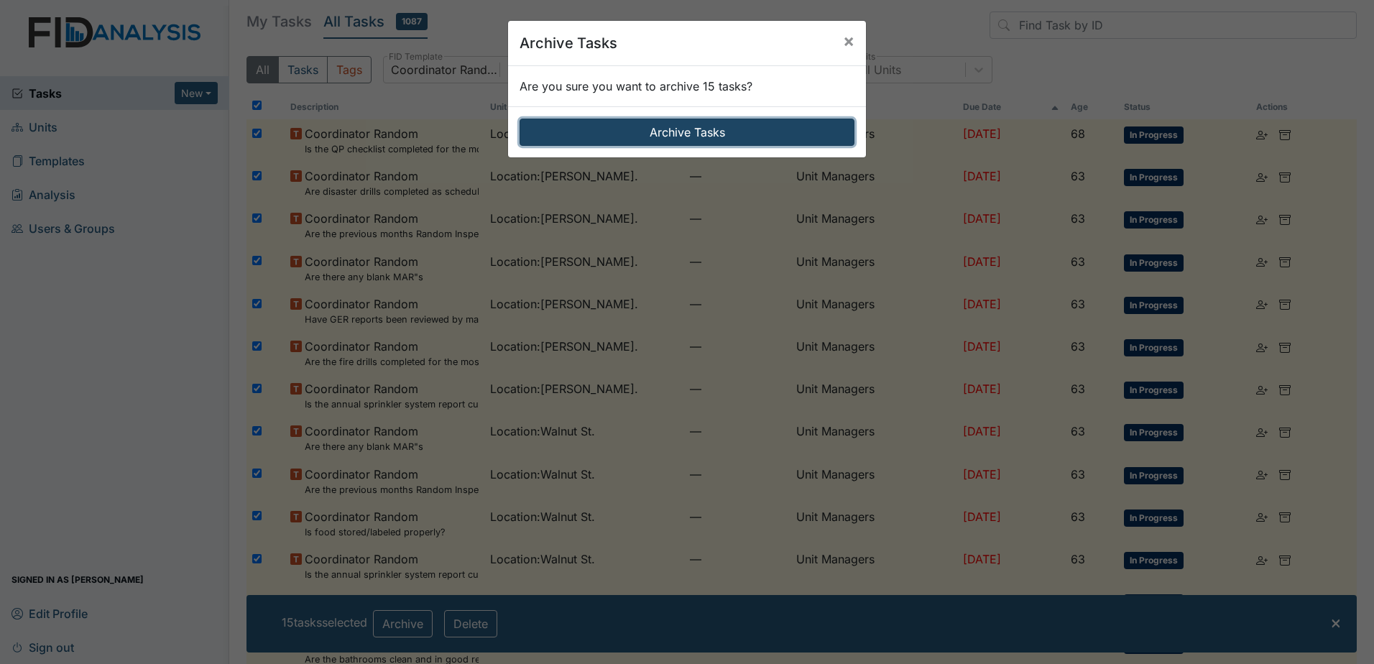
click at [689, 127] on button "Archive Tasks" at bounding box center [687, 132] width 335 height 27
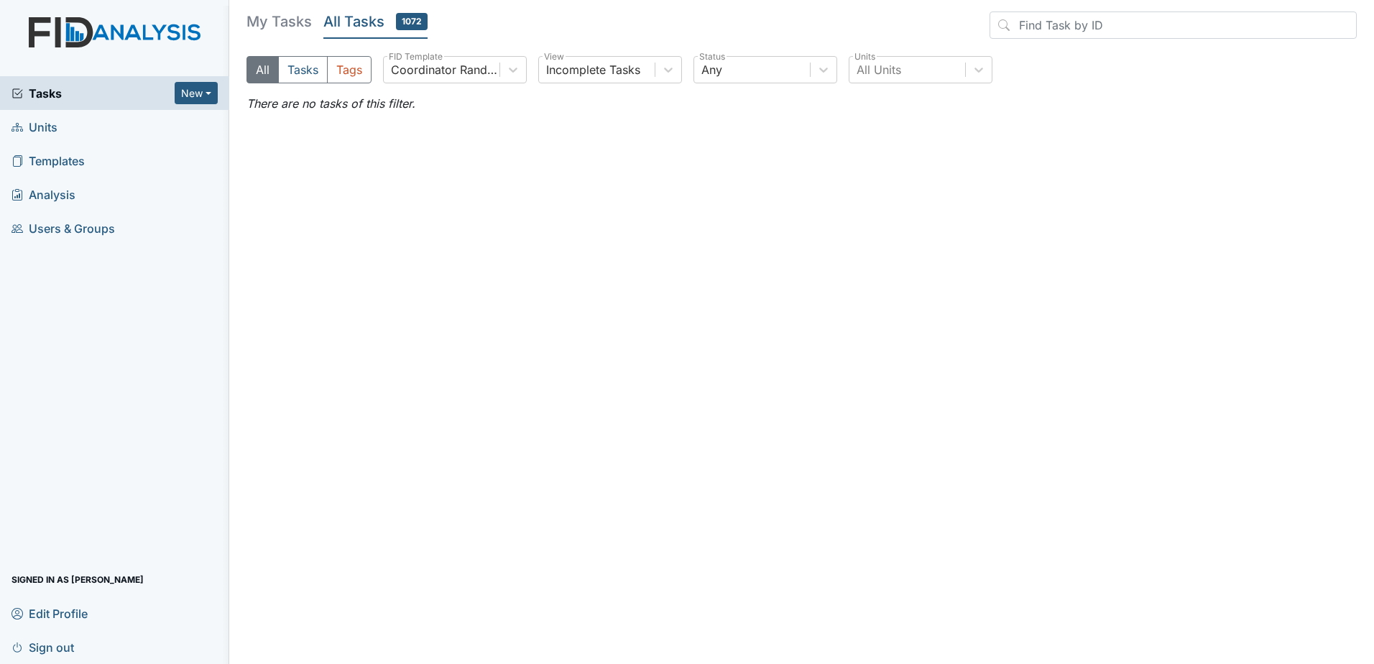
click at [383, 25] on h5 "All Tasks 1072" at bounding box center [375, 22] width 104 height 20
click at [339, 68] on button "Tags" at bounding box center [349, 69] width 45 height 27
click at [290, 78] on button "Tasks" at bounding box center [303, 69] width 50 height 27
click at [339, 69] on button "Tags" at bounding box center [349, 69] width 45 height 27
click at [668, 66] on icon at bounding box center [668, 70] width 14 height 14
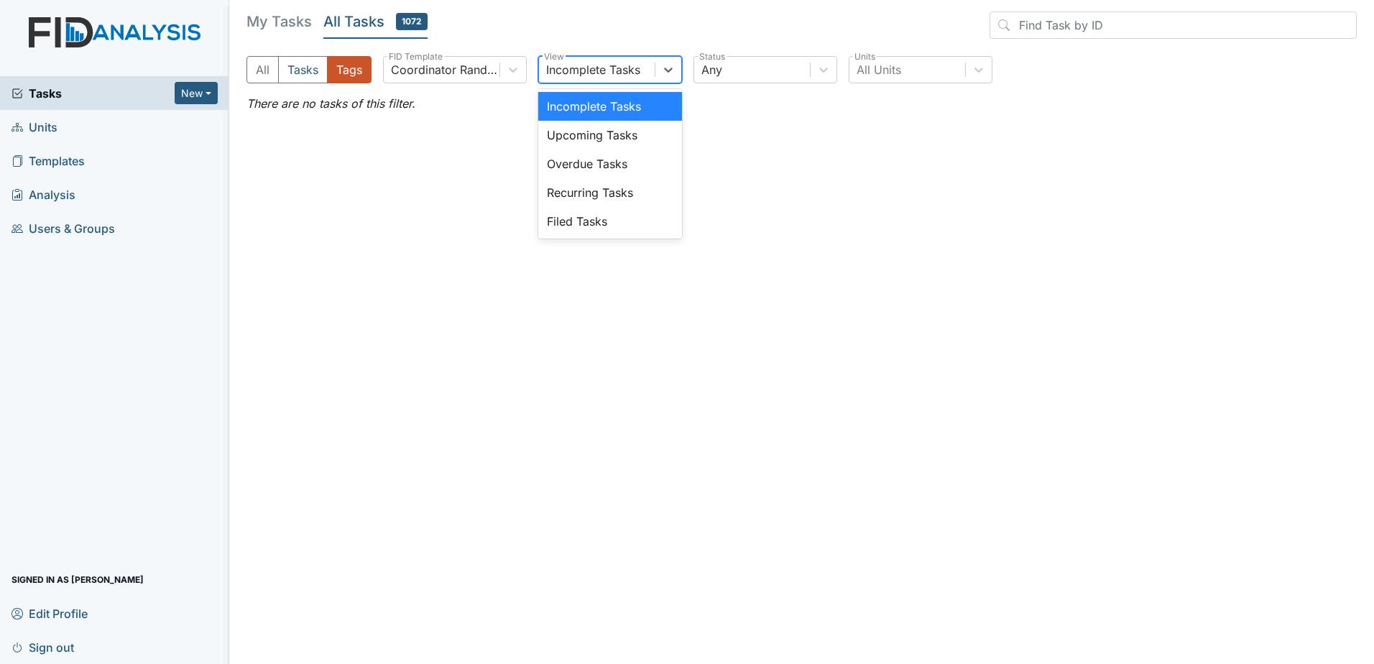
click at [561, 105] on div "Incomplete Tasks" at bounding box center [610, 106] width 144 height 29
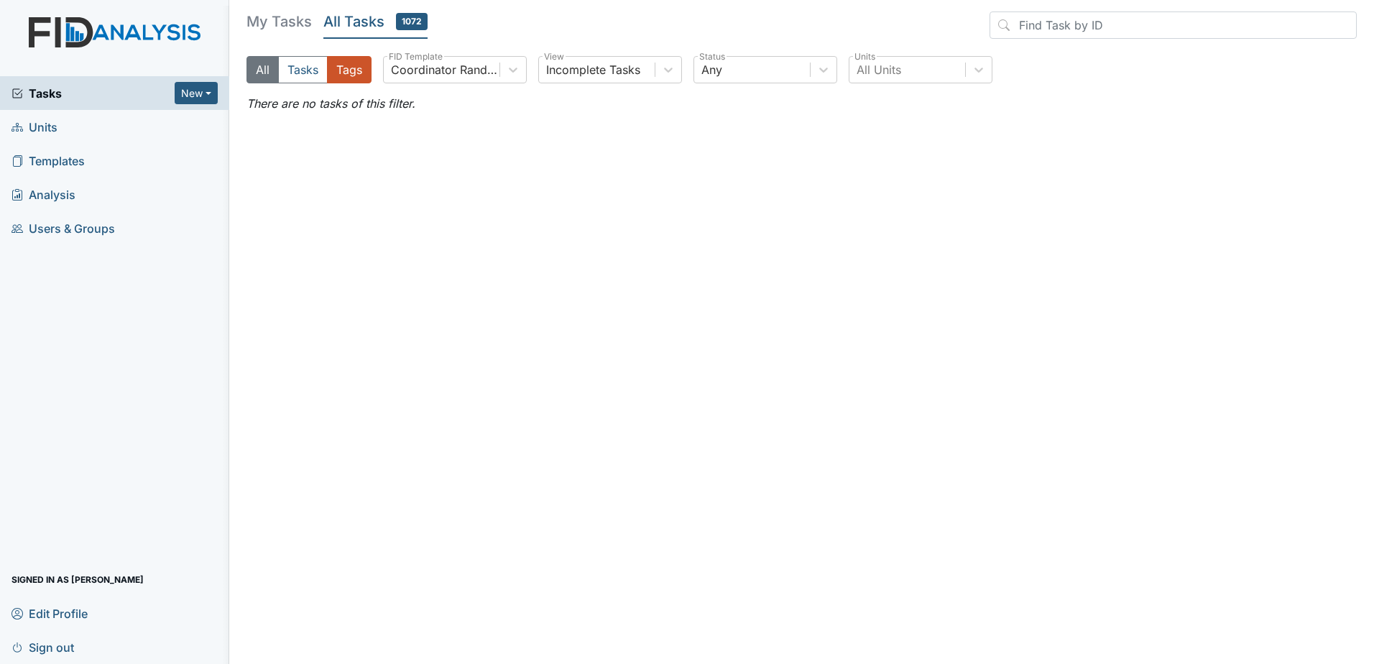
click at [275, 70] on button "All" at bounding box center [263, 69] width 32 height 27
click at [342, 67] on button "Tags" at bounding box center [349, 69] width 45 height 27
click at [71, 151] on span "Templates" at bounding box center [48, 161] width 73 height 22
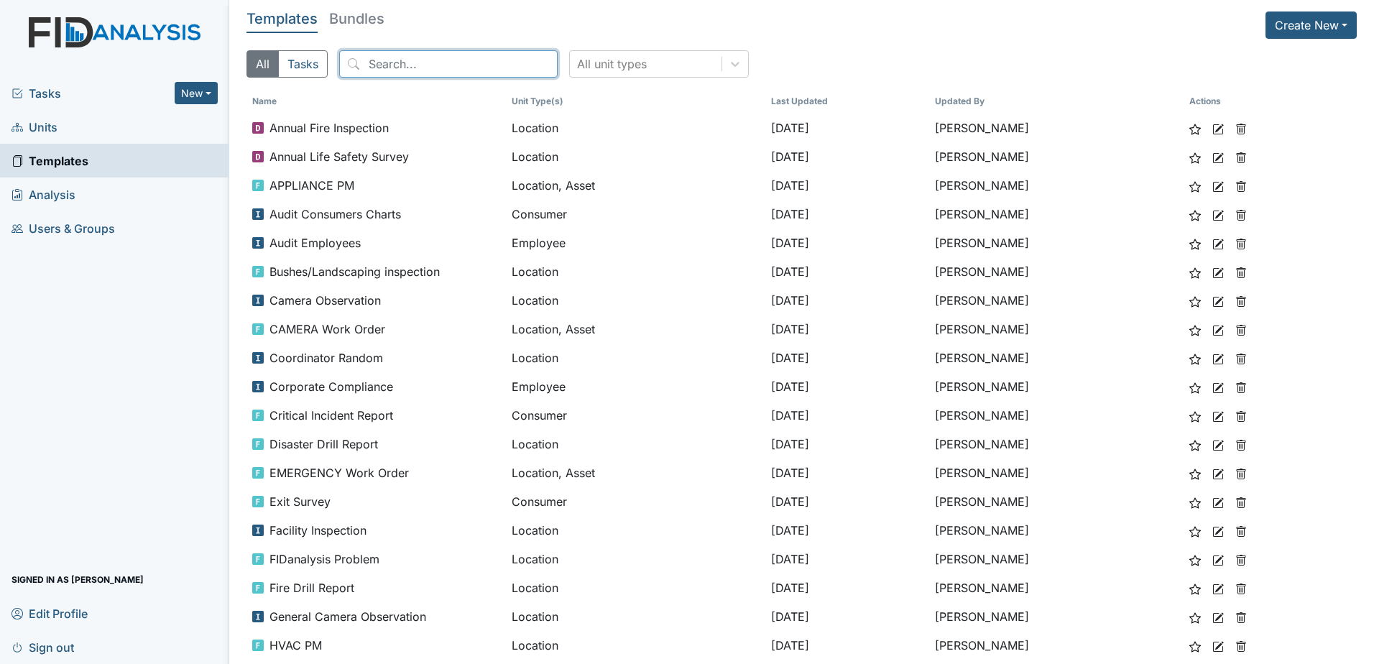
click at [398, 77] on input "search" at bounding box center [448, 63] width 219 height 27
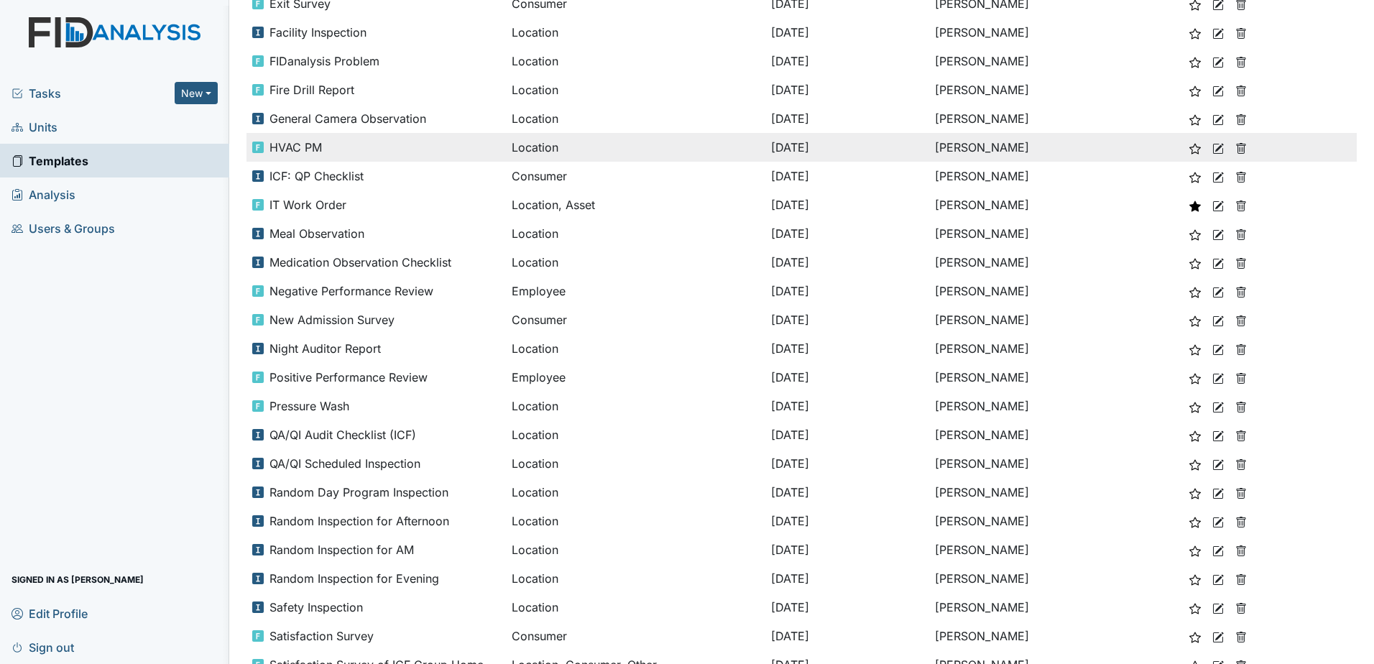
scroll to position [503, 0]
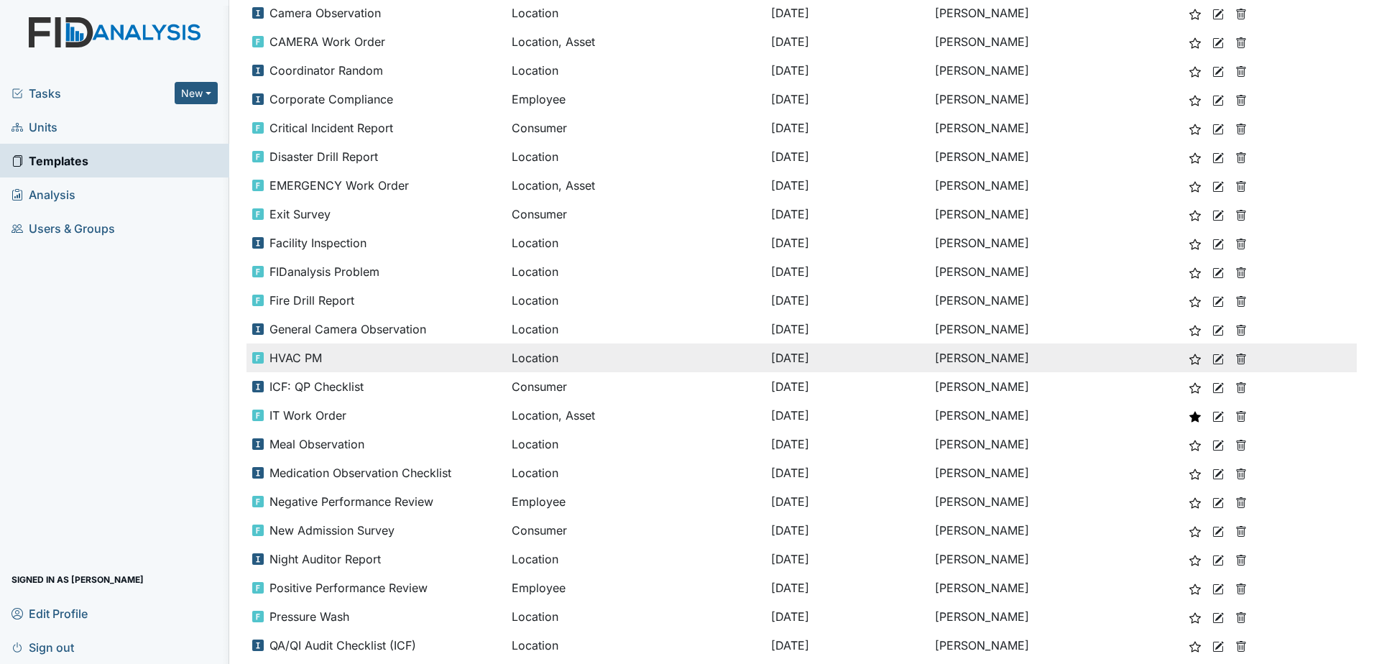
scroll to position [57, 0]
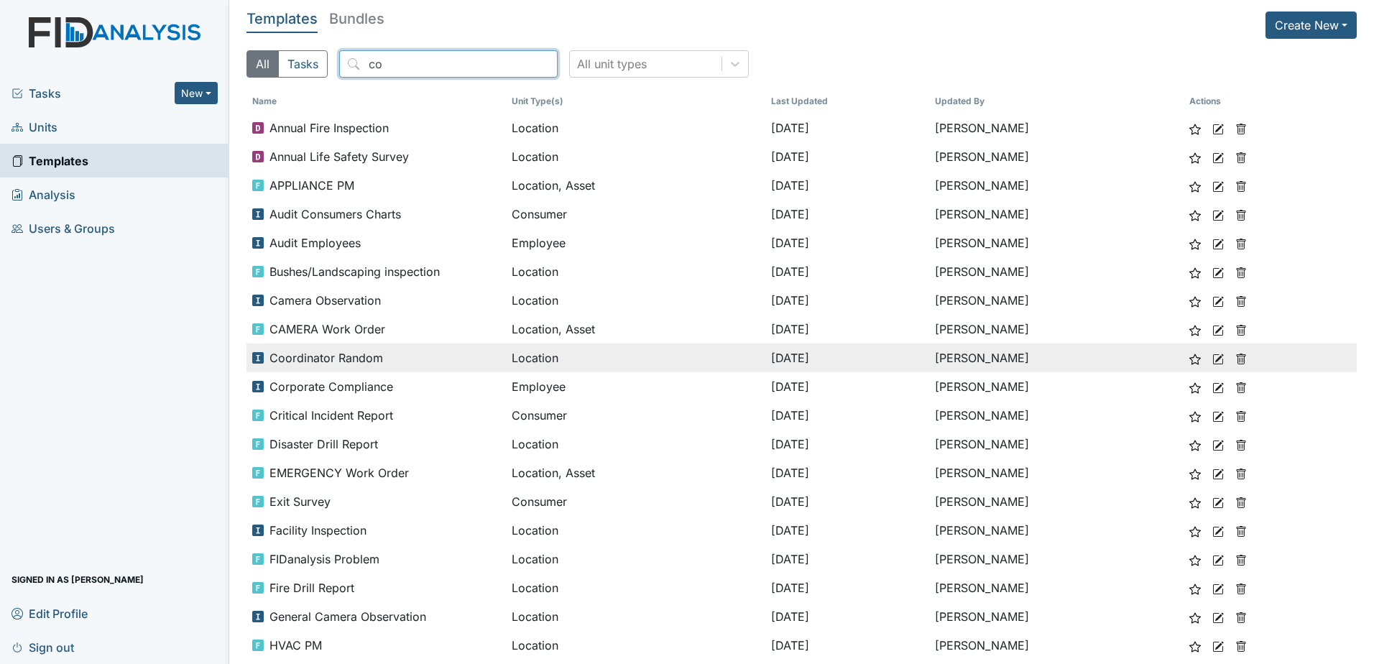
type input "co"
click at [723, 351] on div "Location" at bounding box center [636, 357] width 248 height 17
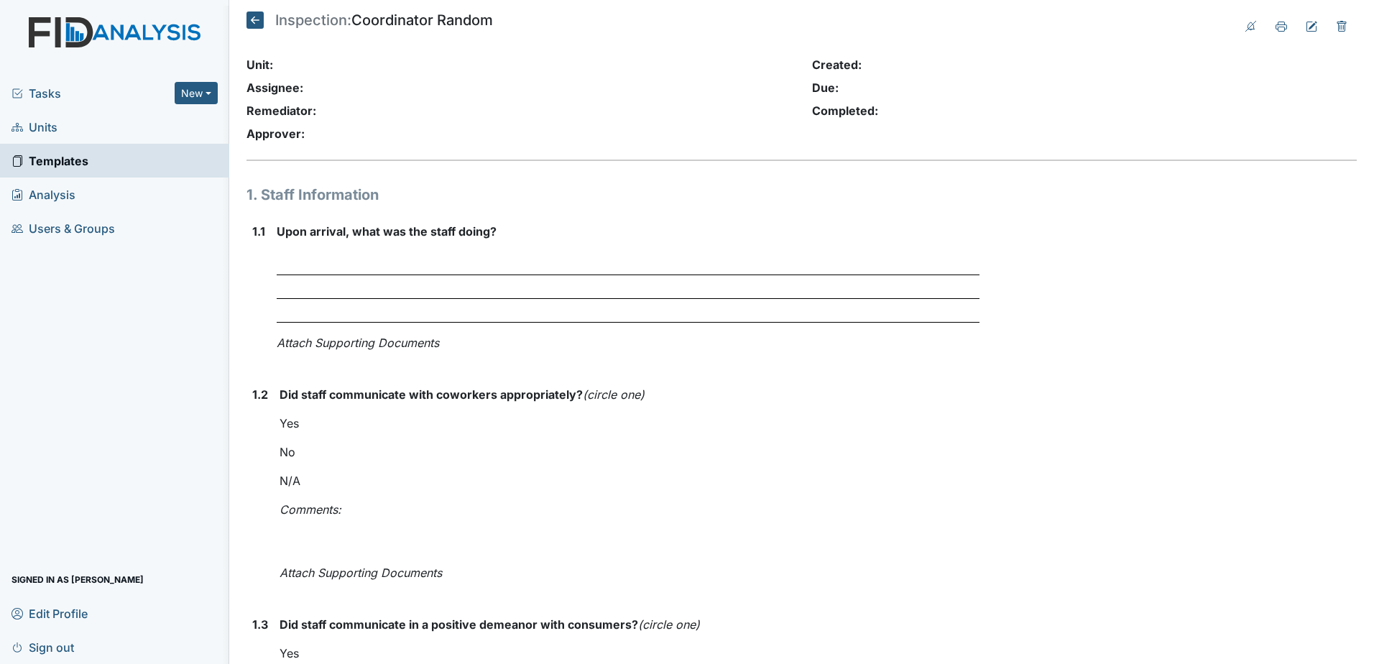
click at [258, 17] on icon at bounding box center [255, 20] width 17 height 17
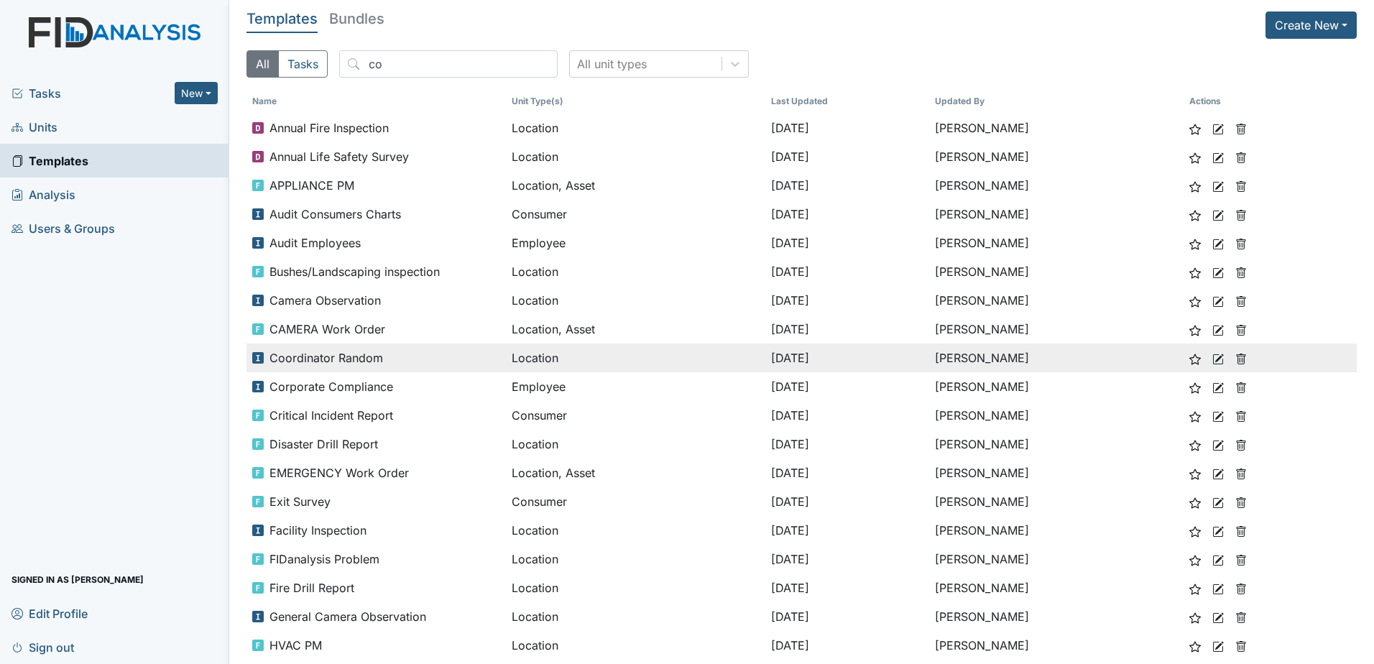
click at [1213, 359] on icon at bounding box center [1219, 360] width 12 height 12
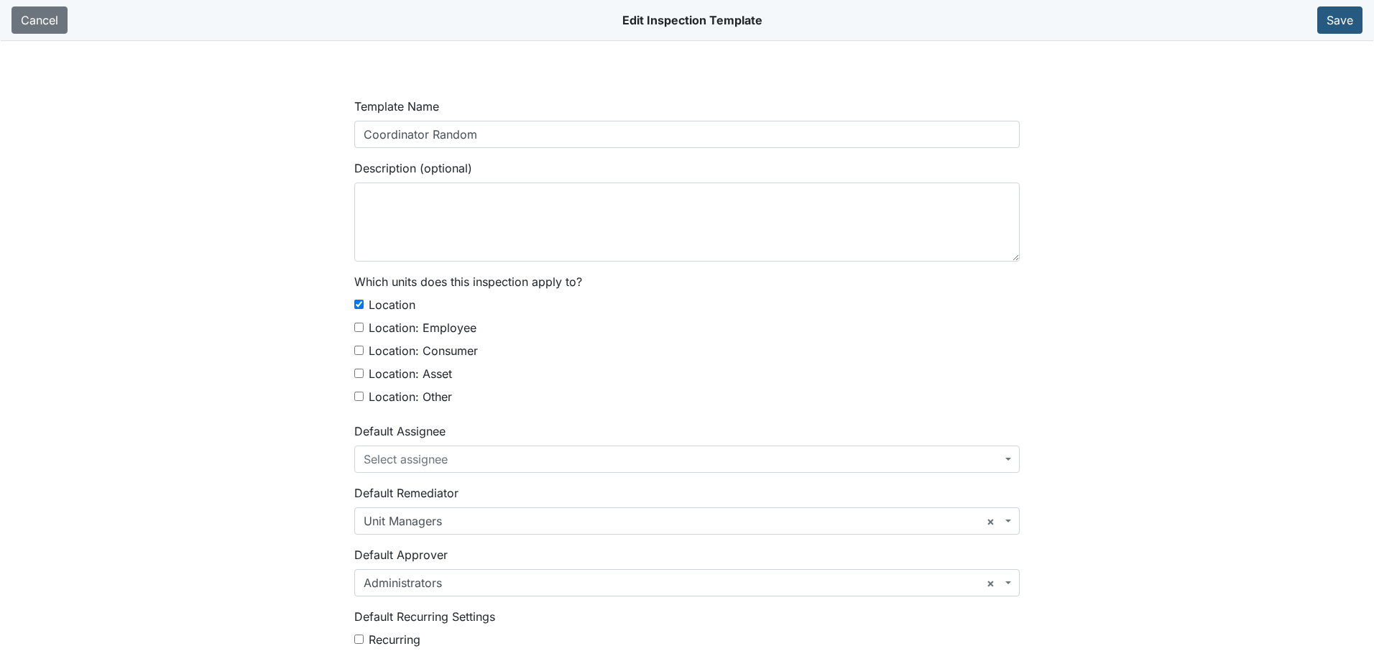
select select "text"
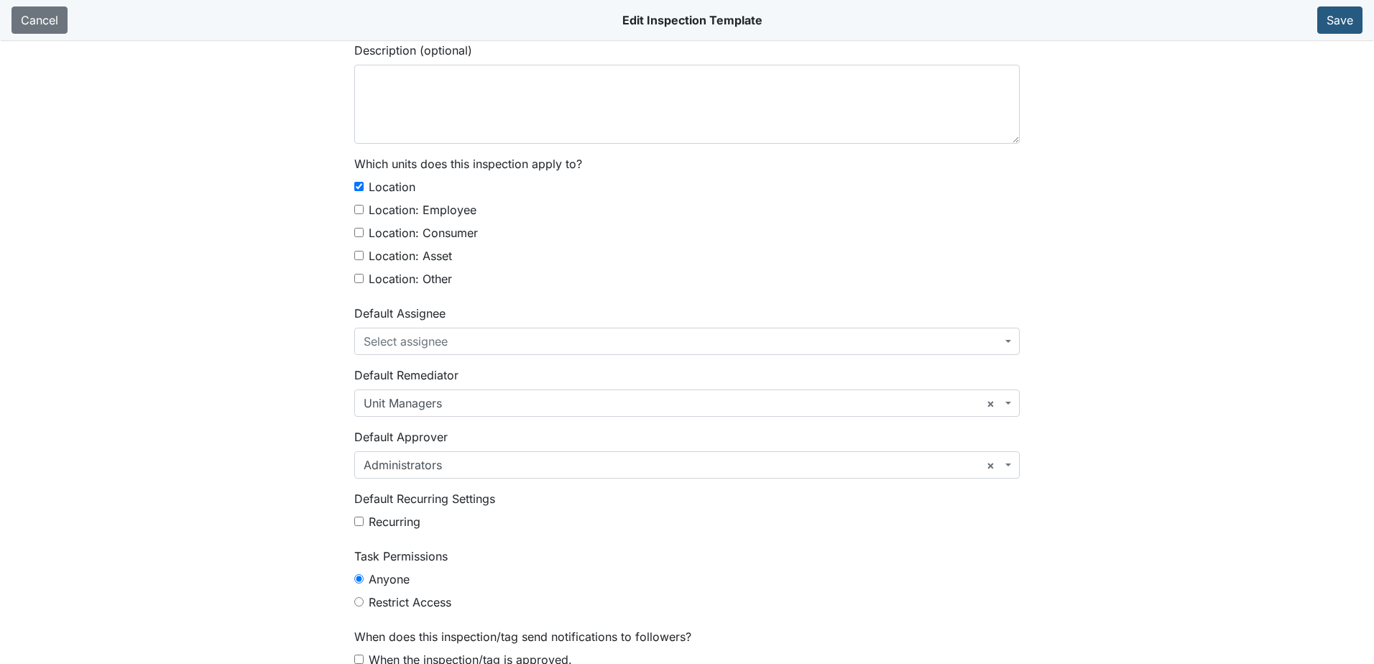
scroll to position [144, 0]
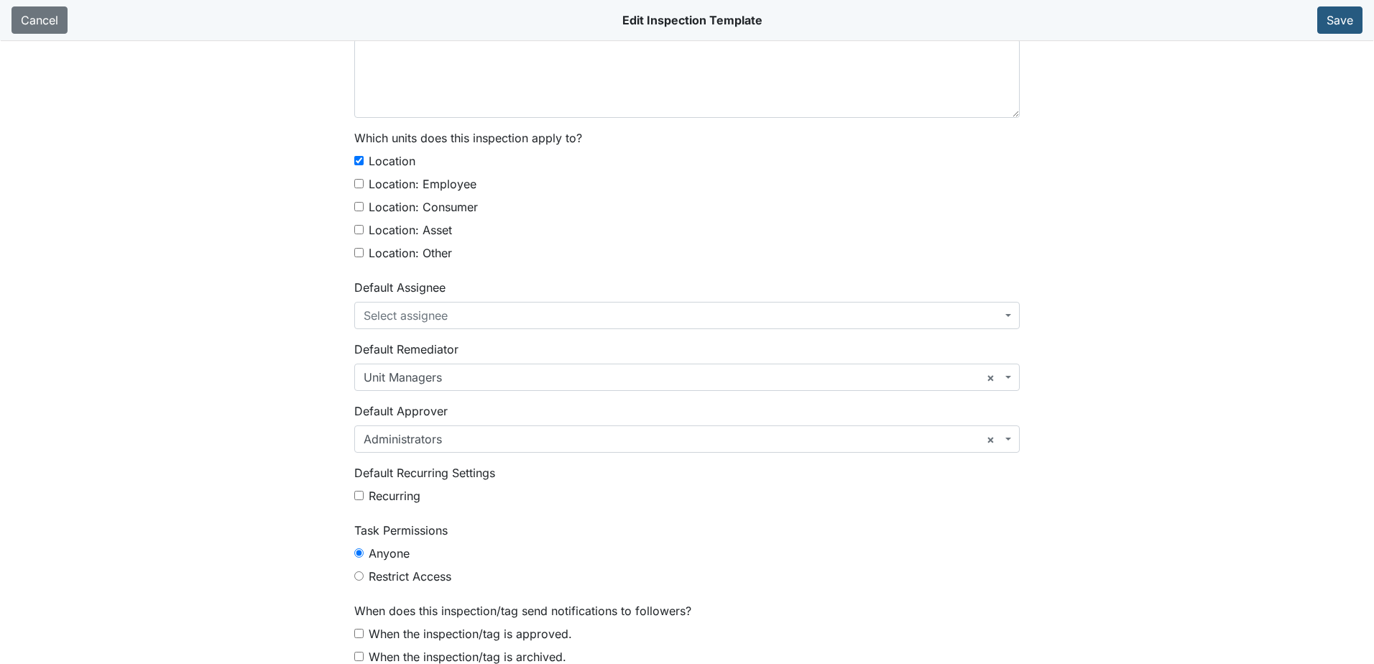
click at [459, 449] on span "× Administrators" at bounding box center [687, 439] width 666 height 27
click at [1080, 232] on main "Template Name Coordinator Random Description (optional) Which units does this i…" at bounding box center [687, 372] width 1374 height 664
click at [24, 22] on link "Cancel" at bounding box center [40, 19] width 56 height 27
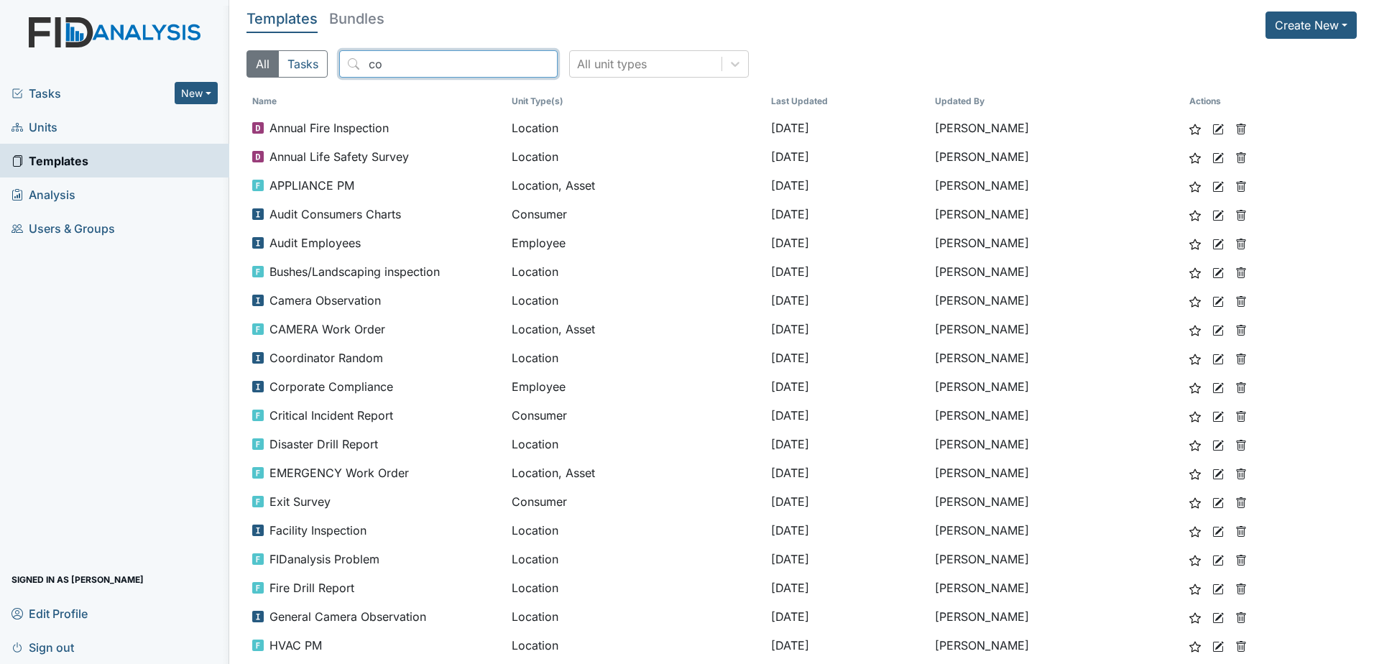
click at [390, 68] on input "co" at bounding box center [448, 63] width 219 height 27
drag, startPoint x: 404, startPoint y: 68, endPoint x: 380, endPoint y: 65, distance: 24.6
click at [380, 65] on input "co" at bounding box center [448, 63] width 219 height 27
click at [84, 231] on span "Users & Groups" at bounding box center [64, 228] width 104 height 22
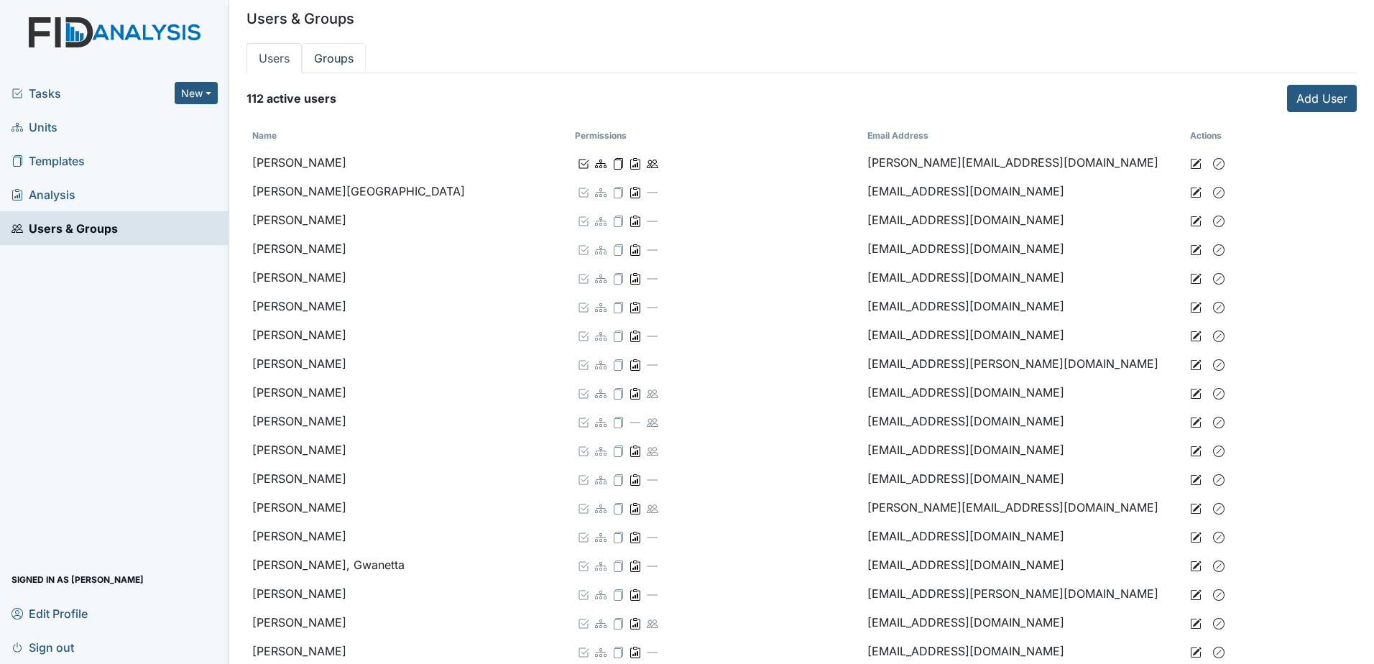
click at [331, 65] on link "Groups" at bounding box center [334, 58] width 64 height 30
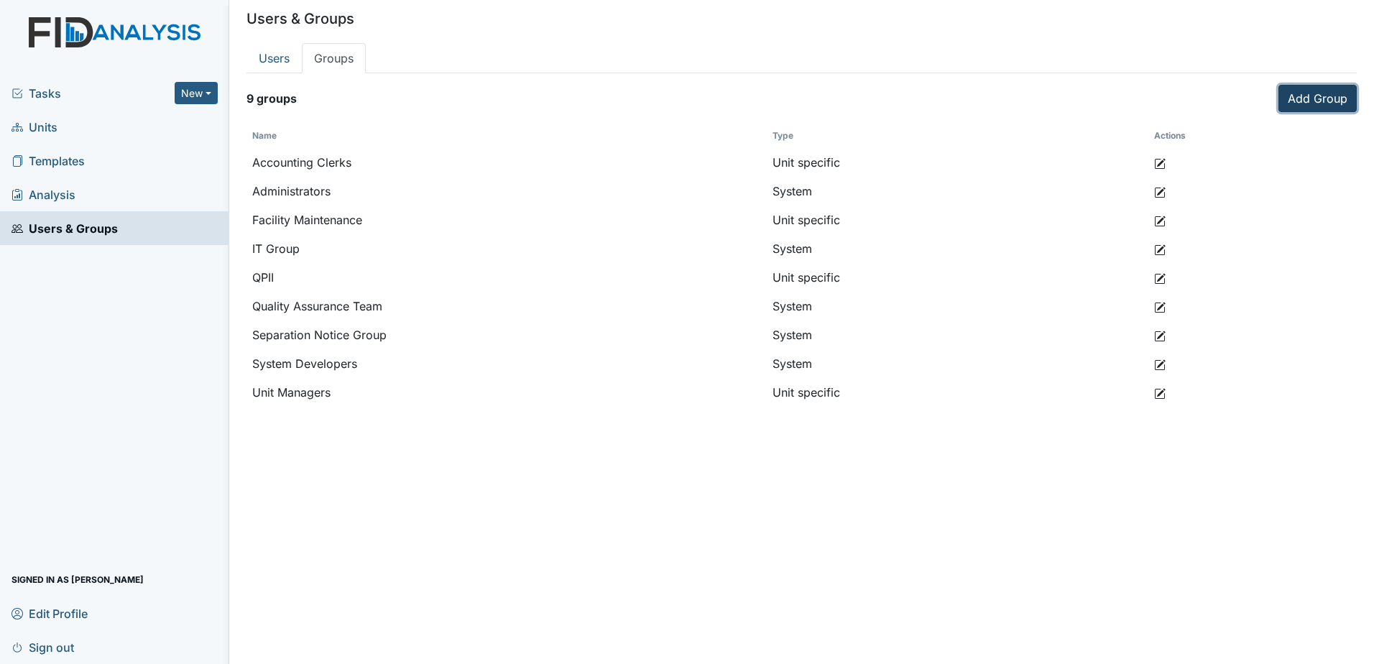
click at [1289, 93] on button "Add Group" at bounding box center [1318, 98] width 78 height 27
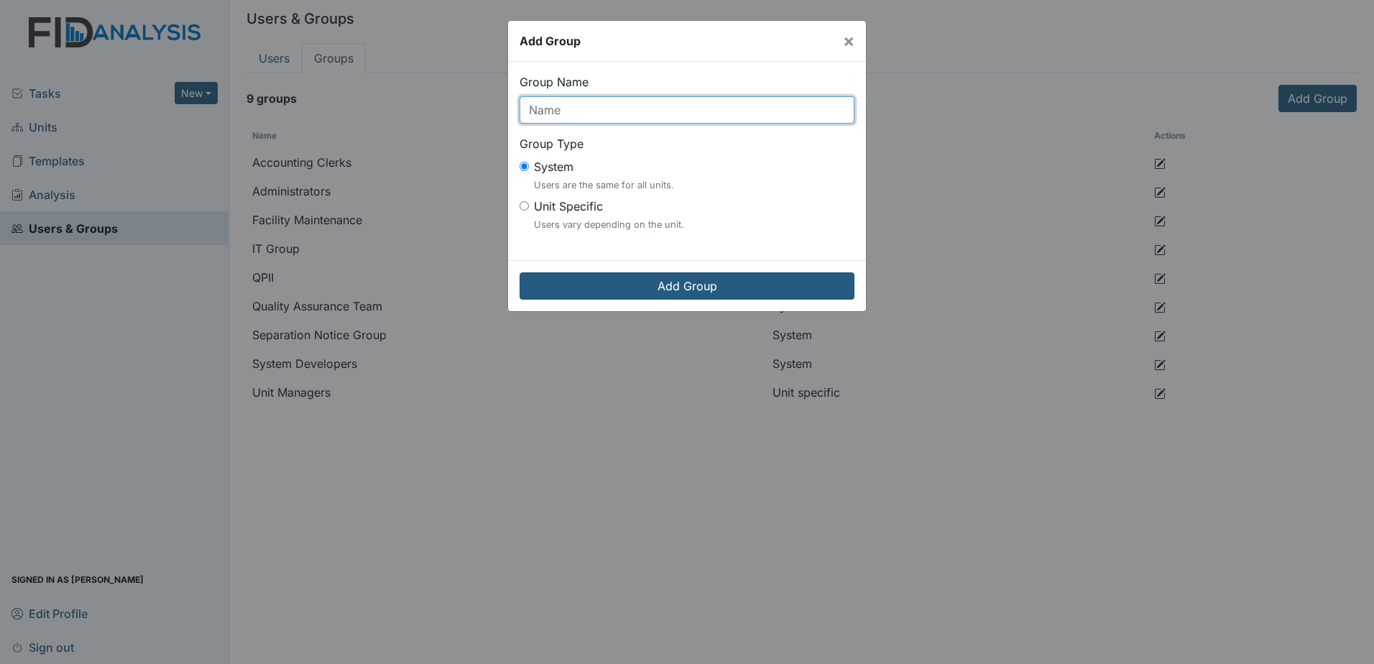
click at [572, 114] on input "Group Name" at bounding box center [687, 109] width 335 height 27
type input "QA QI Coordinator"
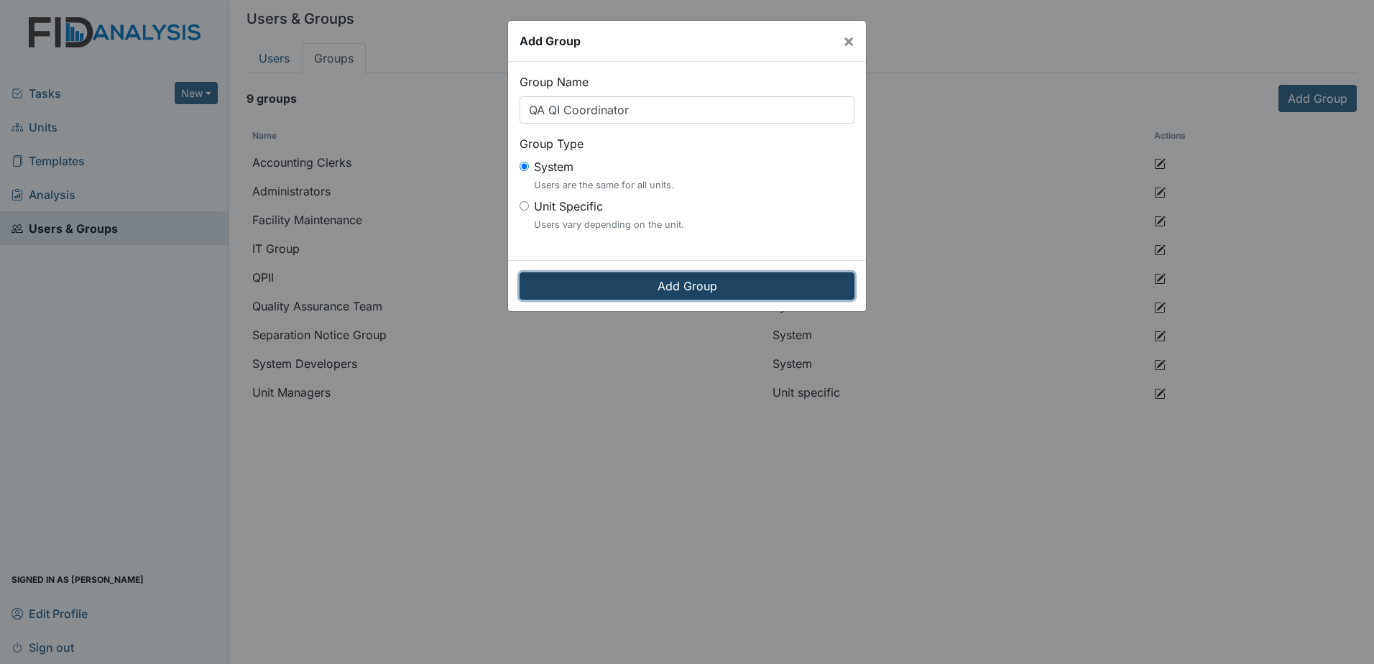
click at [684, 284] on input "Add Group" at bounding box center [687, 285] width 335 height 27
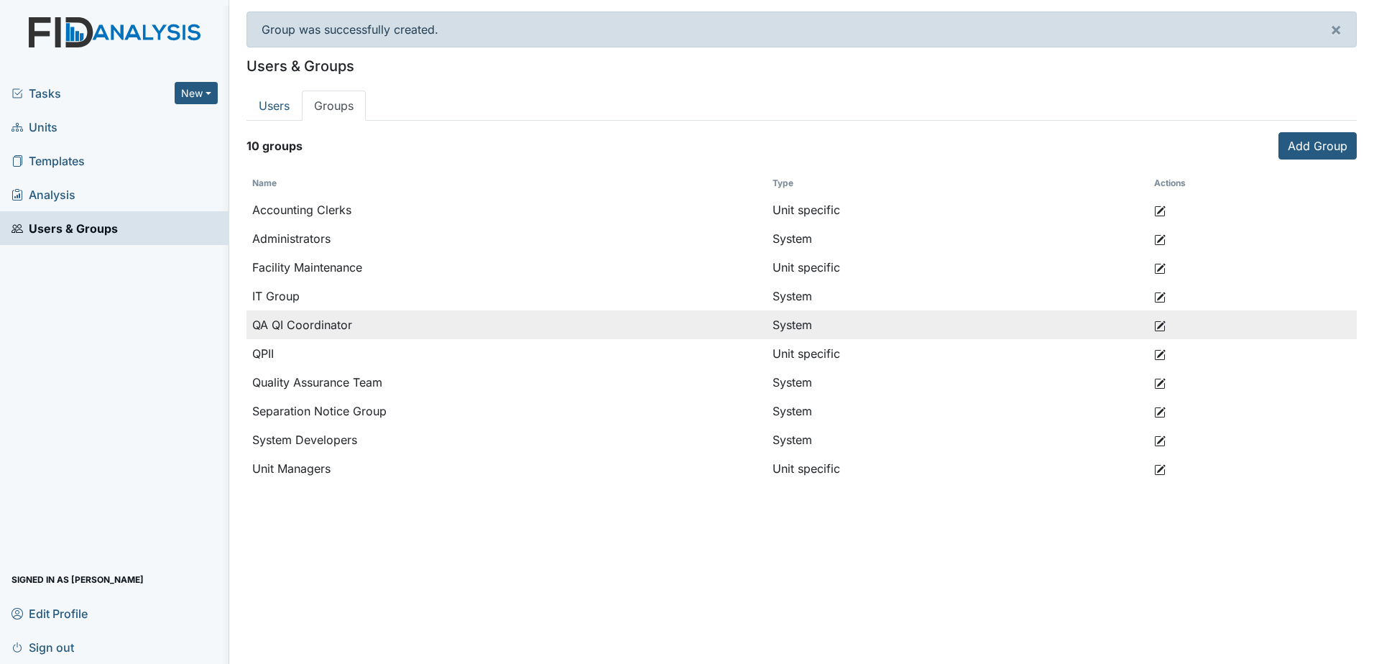
click at [1158, 326] on icon at bounding box center [1161, 325] width 9 height 9
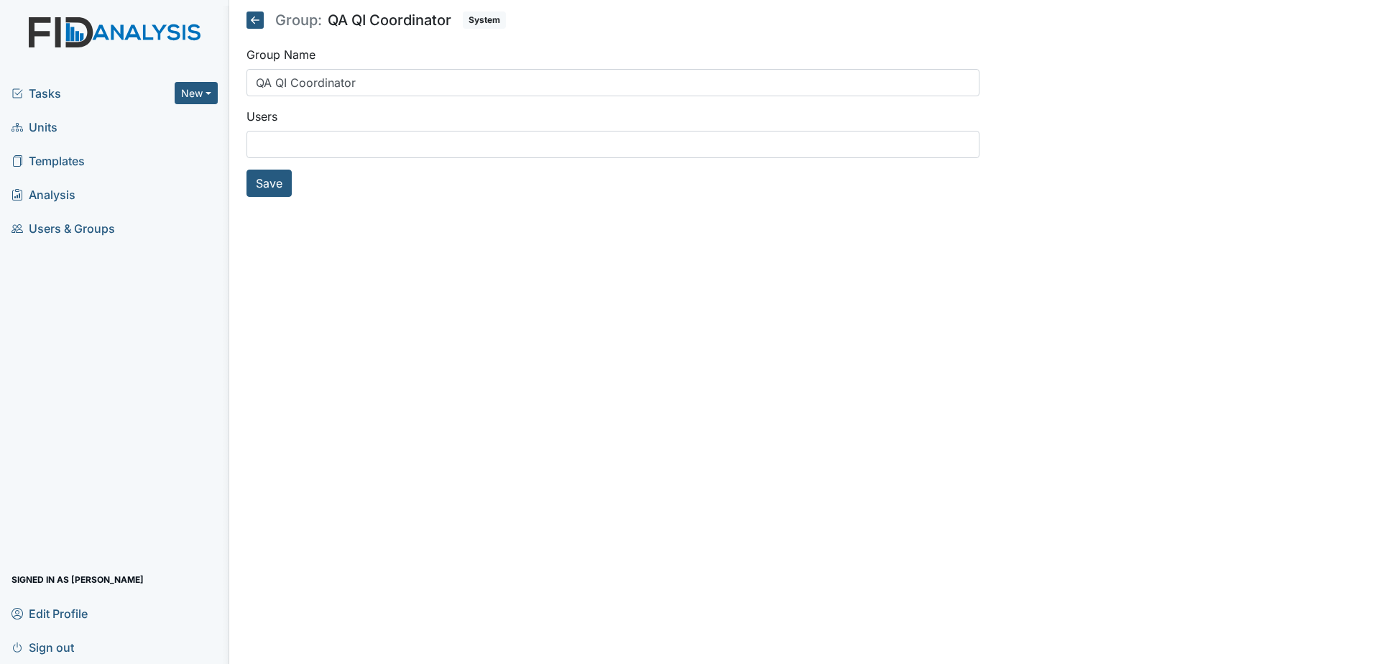
select select
click at [365, 134] on ul at bounding box center [613, 145] width 732 height 26
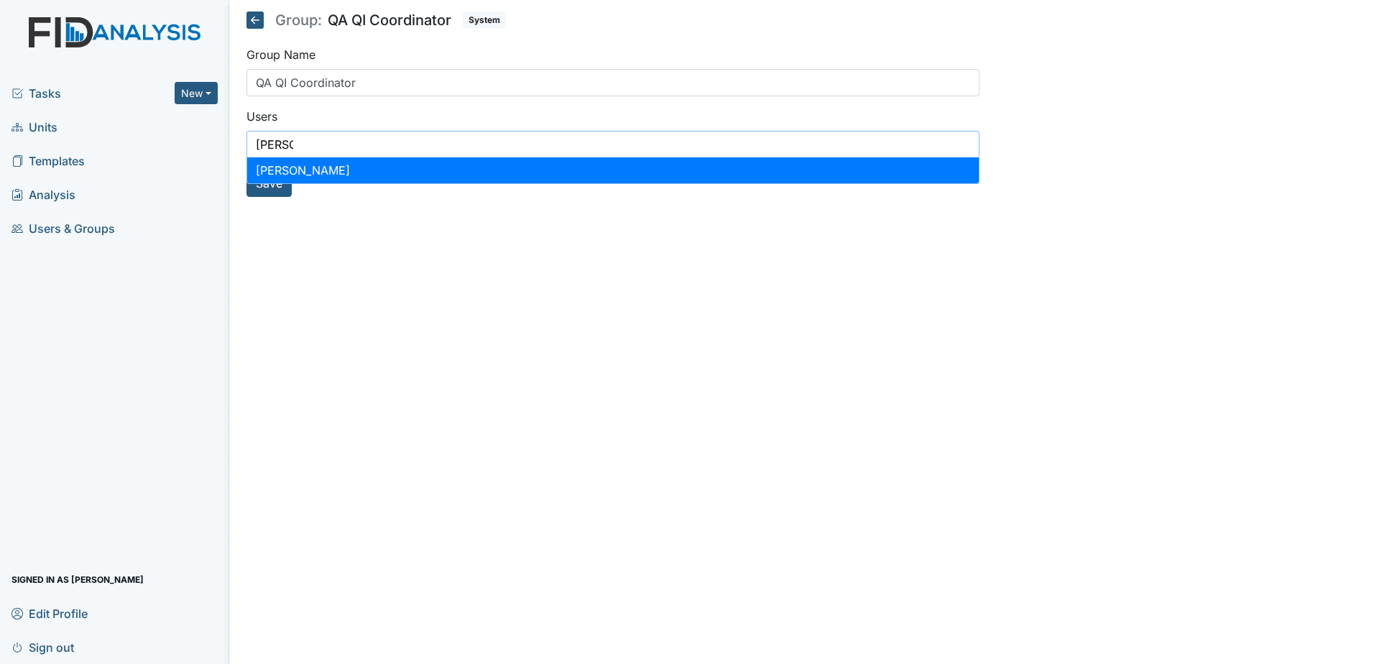
type input "shane"
select select "d185939c-80d0-4090-93ef-a19d2af6a58e"
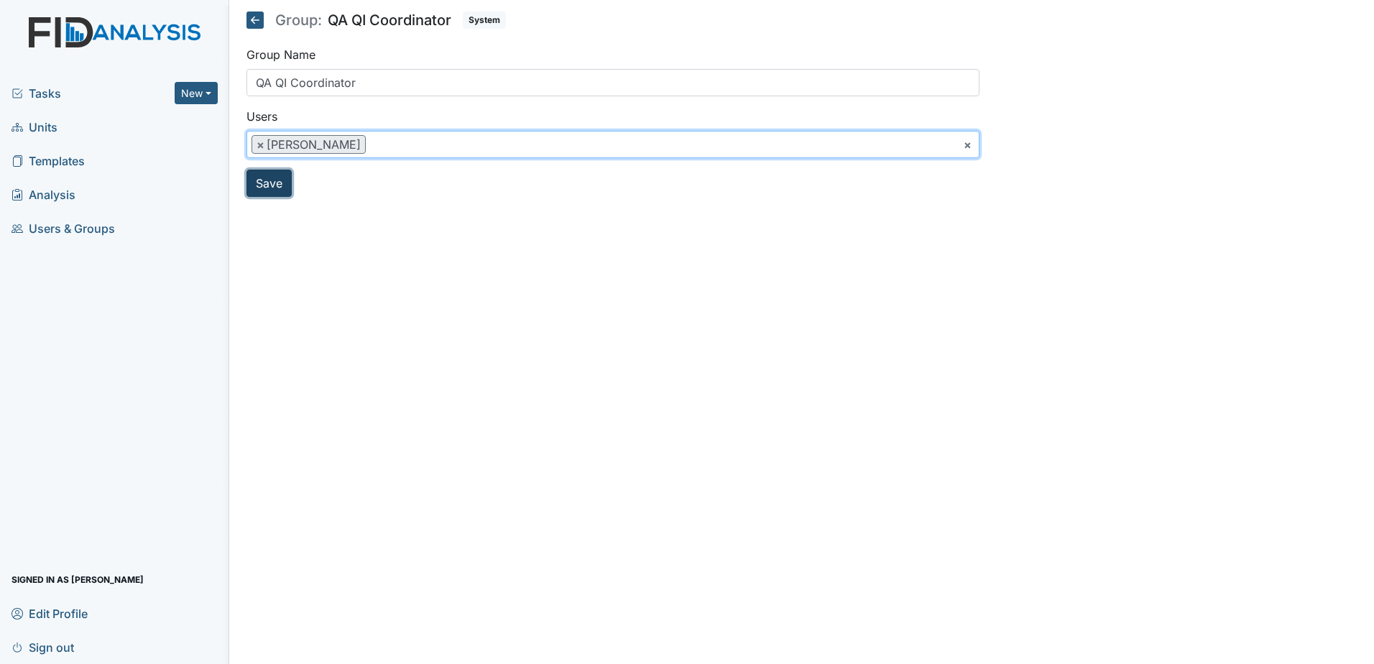
click at [265, 180] on button "Save" at bounding box center [269, 183] width 45 height 27
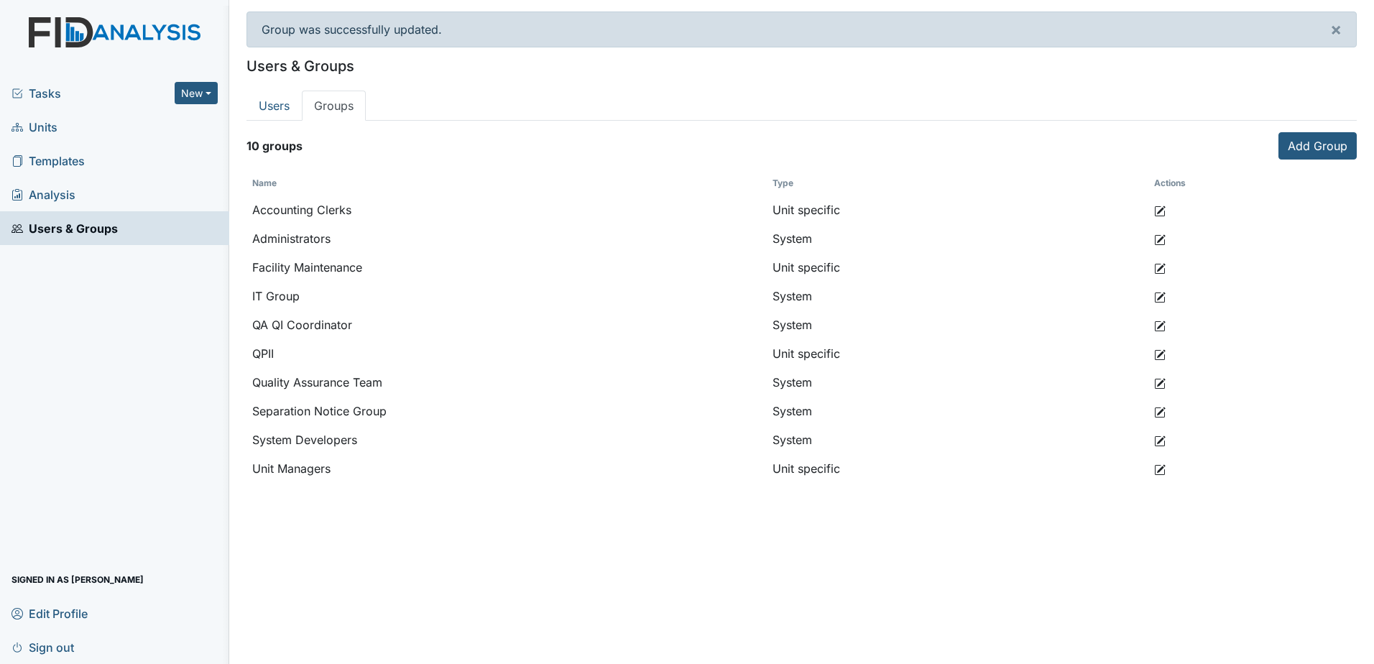
click at [64, 161] on span "Templates" at bounding box center [48, 161] width 73 height 22
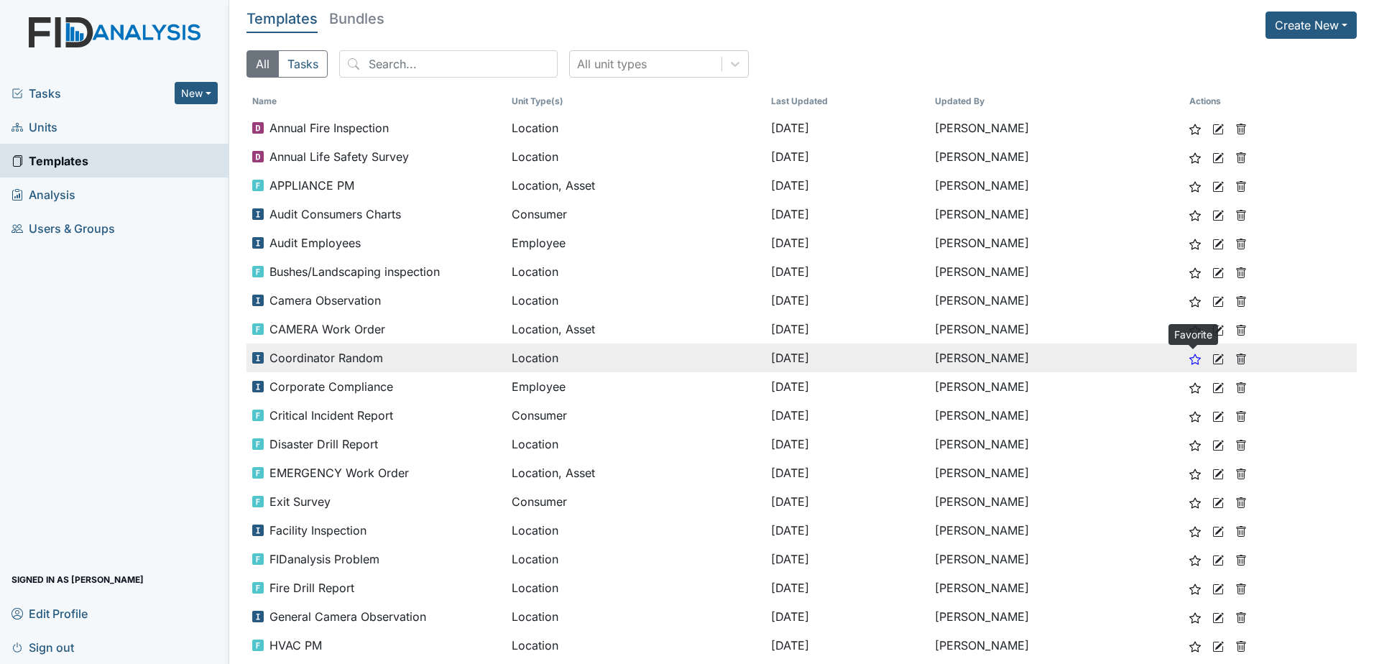
click at [1197, 359] on icon at bounding box center [1196, 360] width 12 height 12
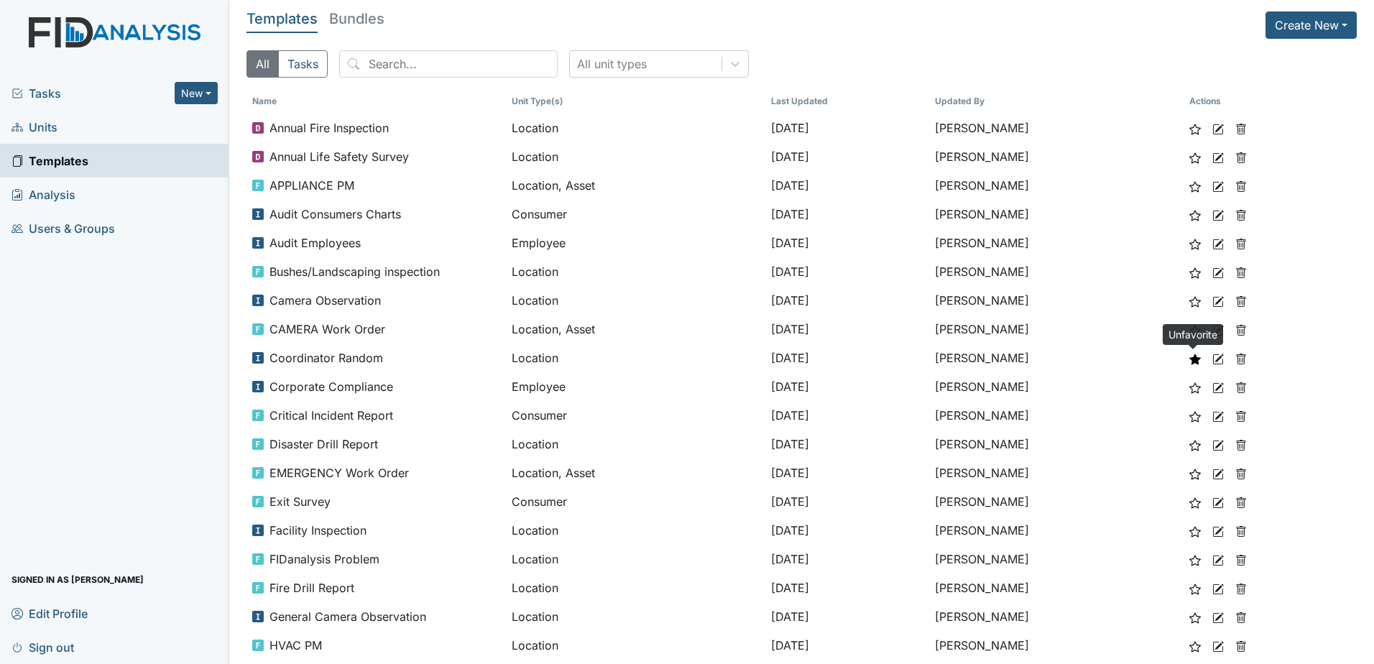
click at [1197, 359] on use at bounding box center [1196, 359] width 12 height 11
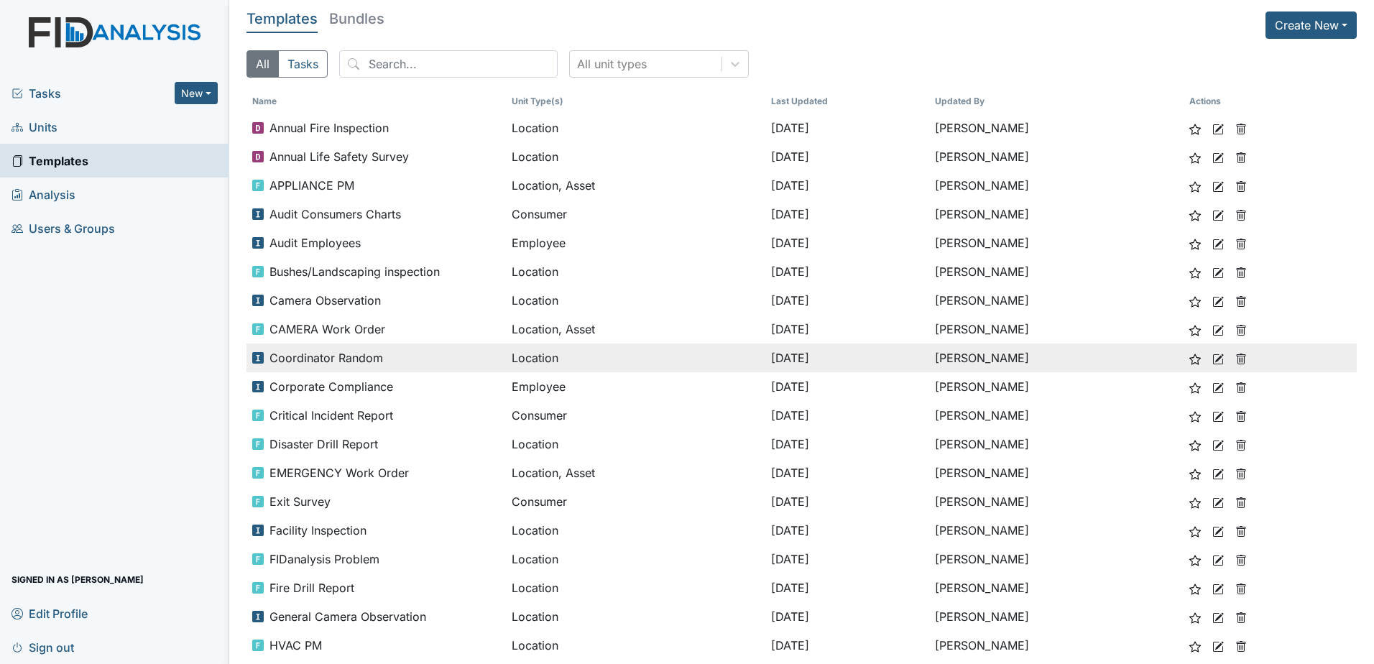
click at [1213, 360] on icon at bounding box center [1219, 360] width 12 height 12
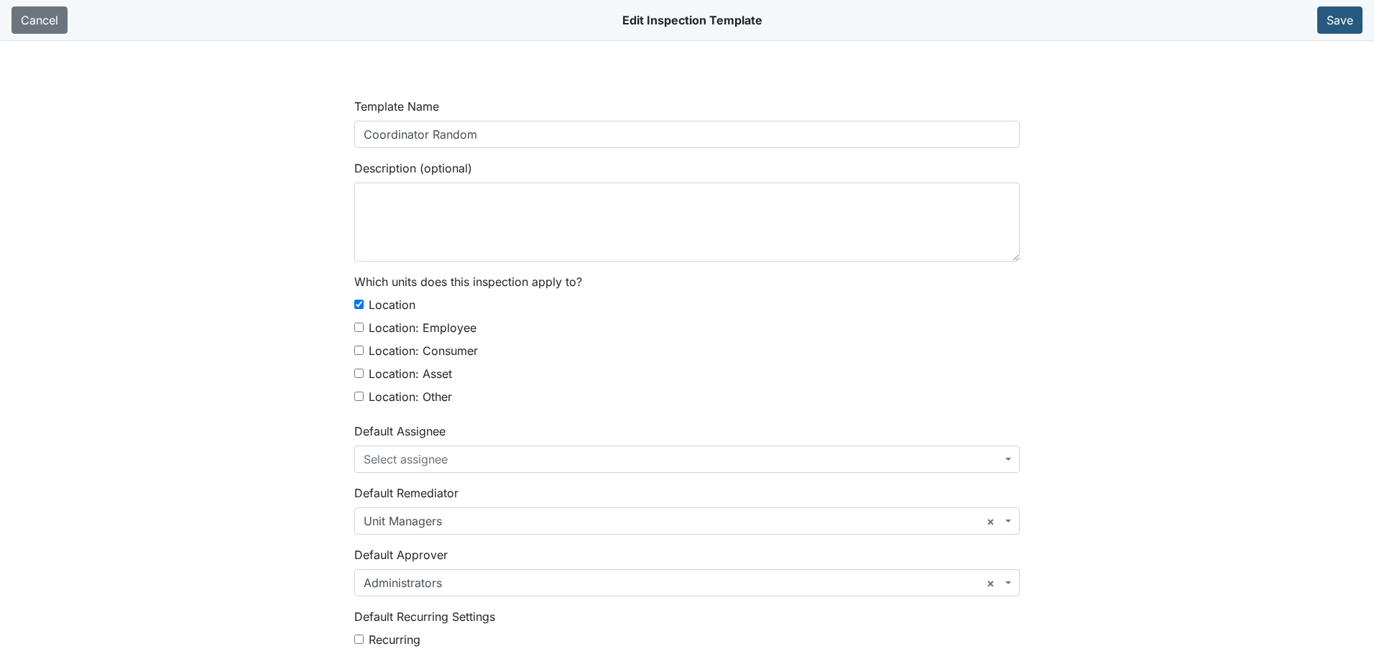
select select "text"
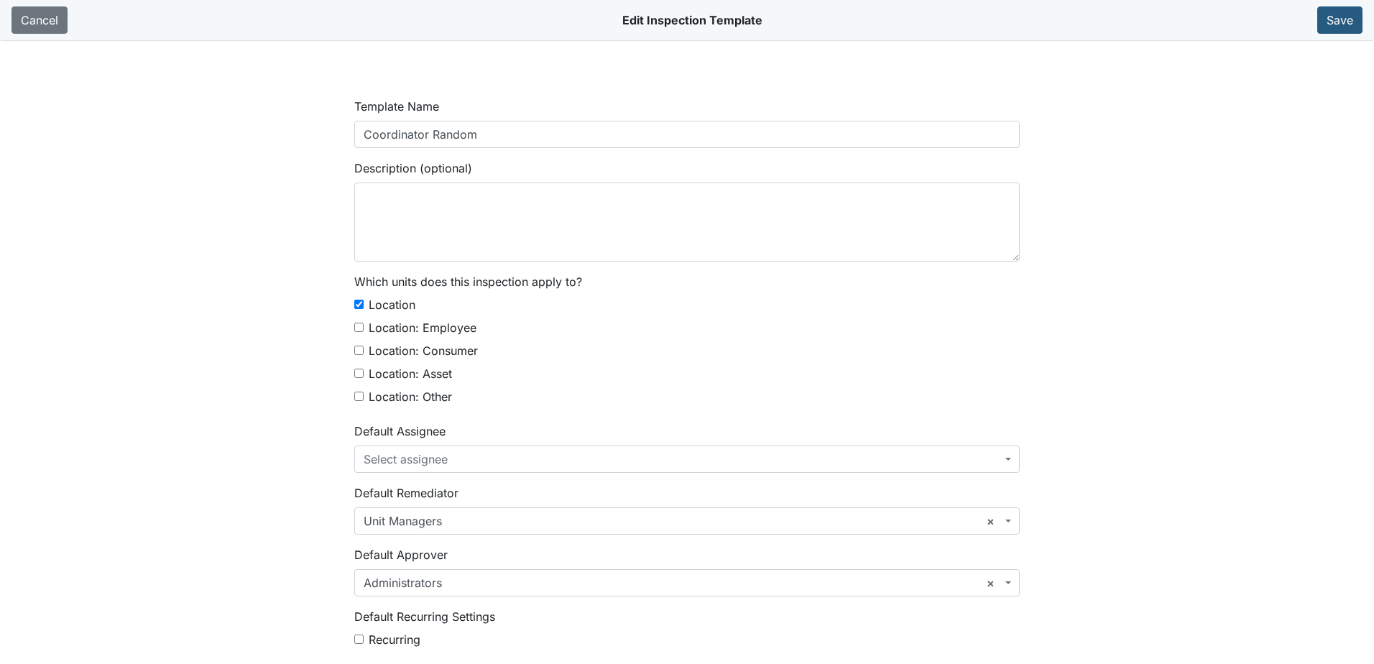
scroll to position [72, 0]
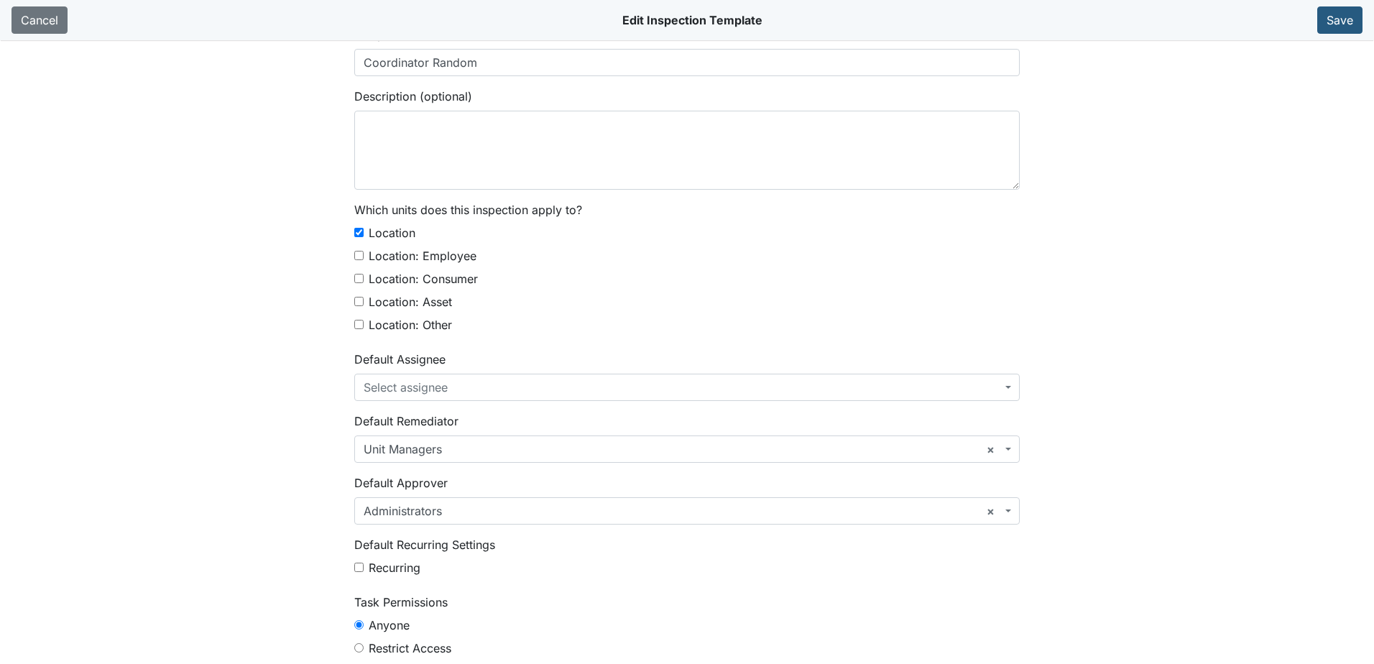
click at [487, 510] on span "× Administrators" at bounding box center [683, 510] width 638 height 17
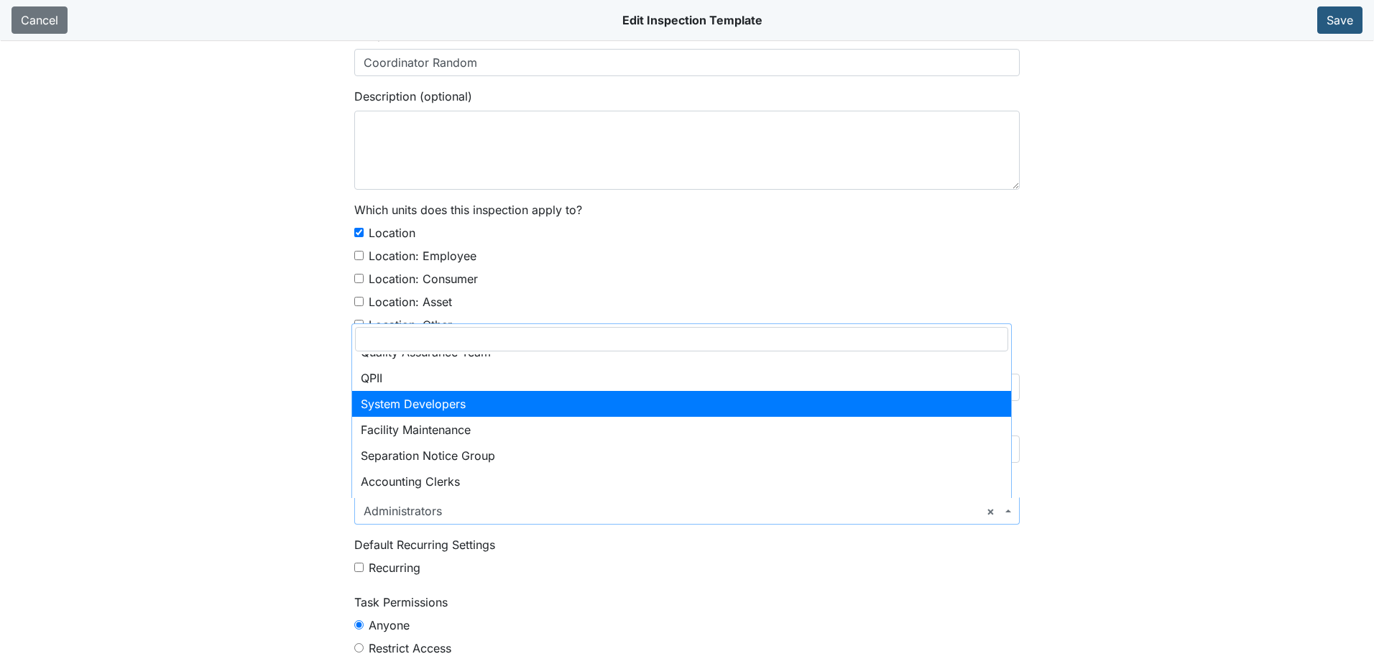
scroll to position [144, 0]
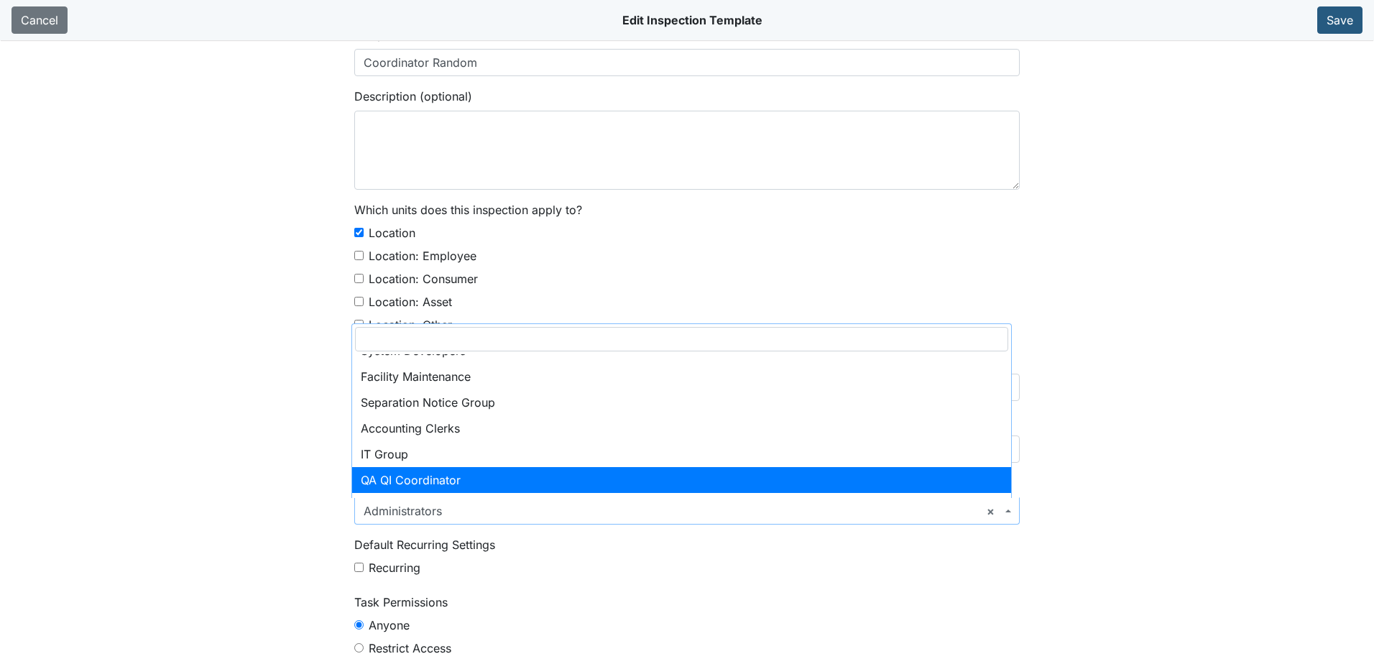
select select "1cfdaf1d-9cb0-4200-95f5-30b71842991e"
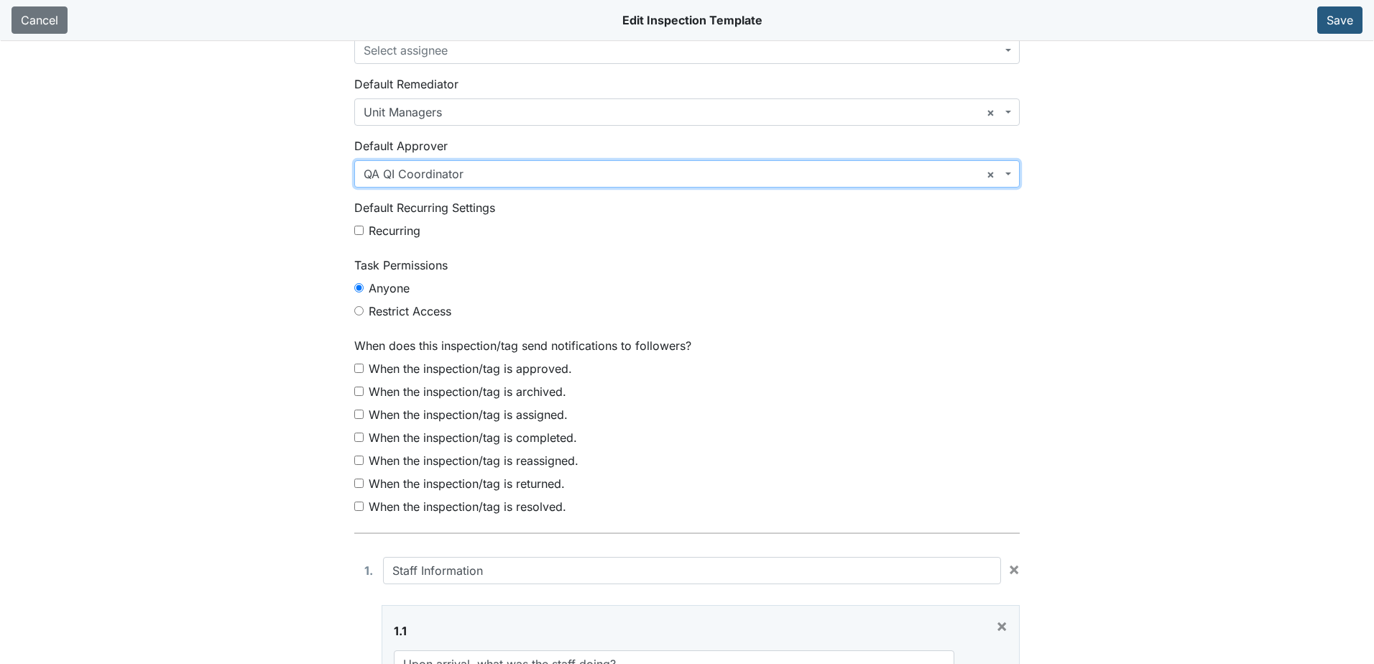
scroll to position [431, 0]
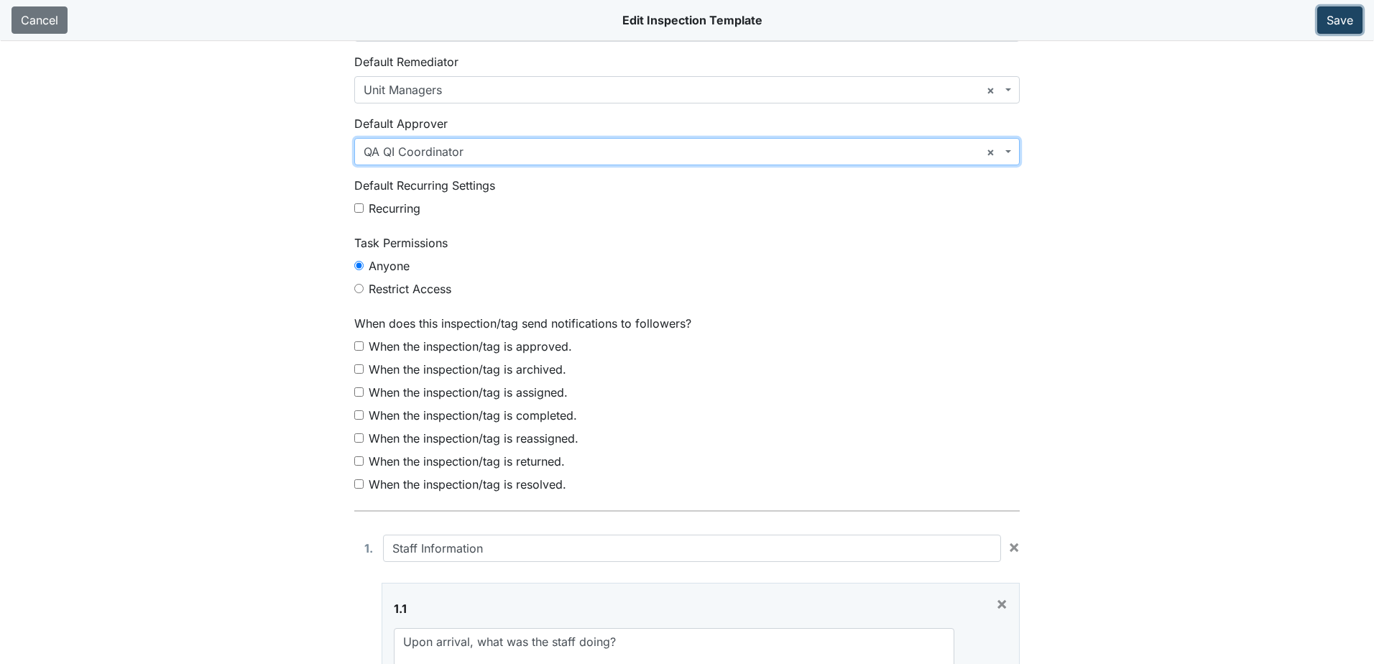
click at [1356, 12] on button "Save" at bounding box center [1340, 19] width 45 height 27
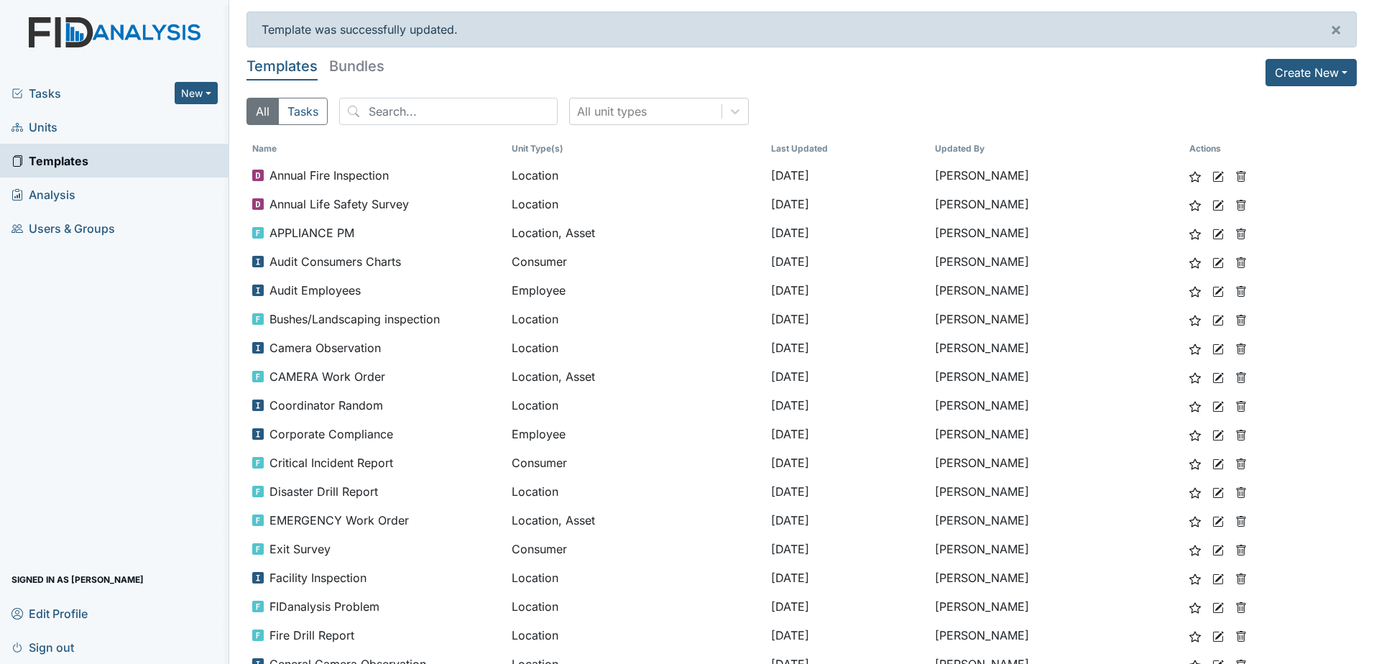
click at [48, 94] on span "Tasks" at bounding box center [93, 93] width 163 height 17
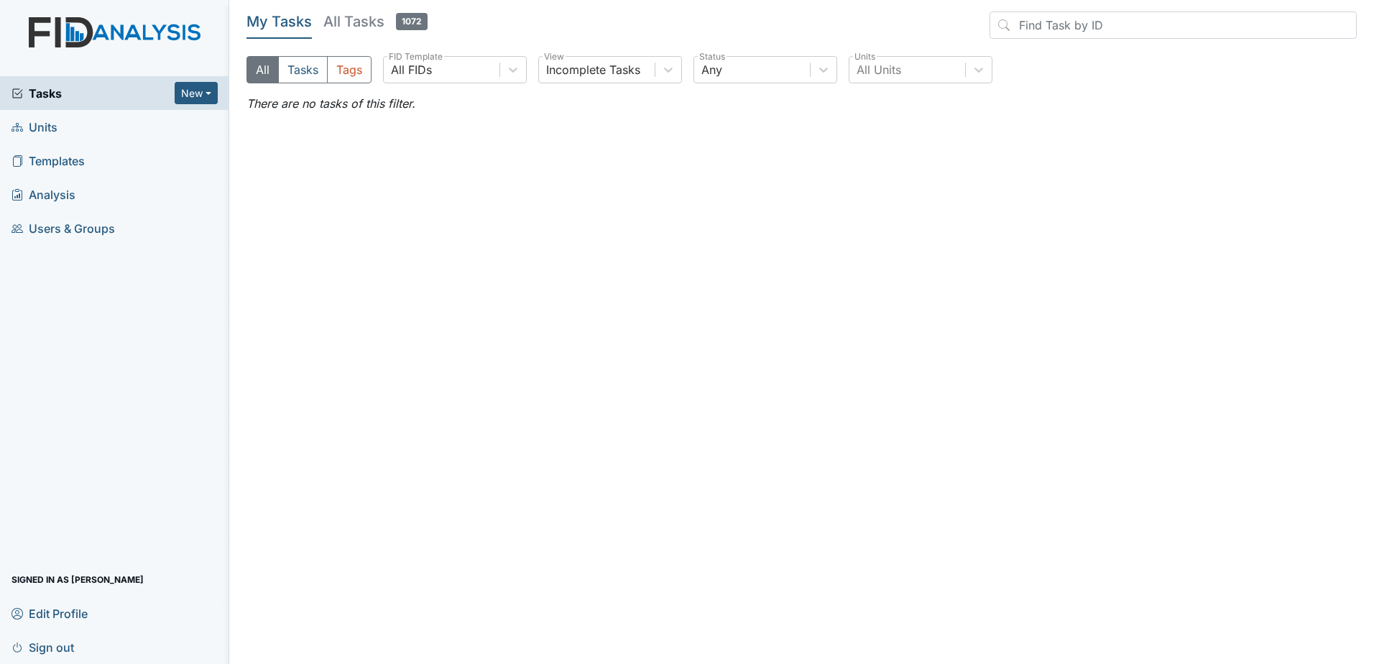
click at [58, 193] on span "Analysis" at bounding box center [44, 194] width 64 height 22
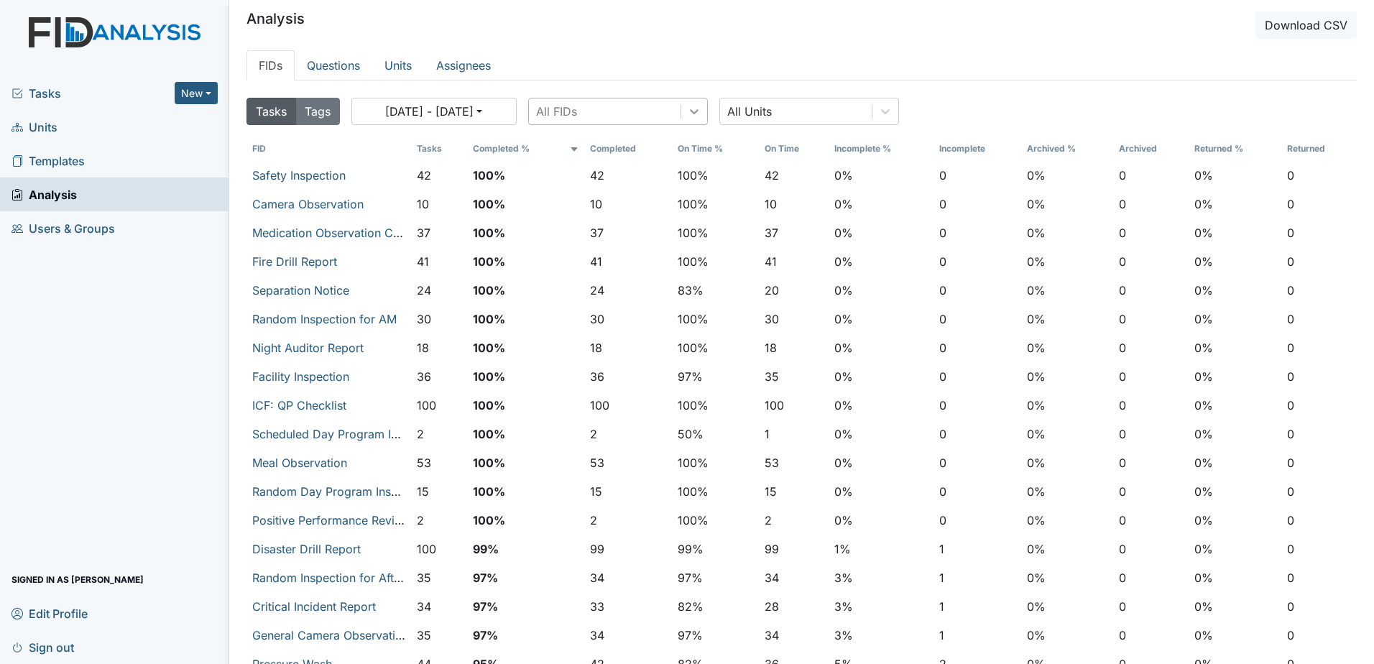
click at [689, 106] on icon at bounding box center [694, 111] width 14 height 14
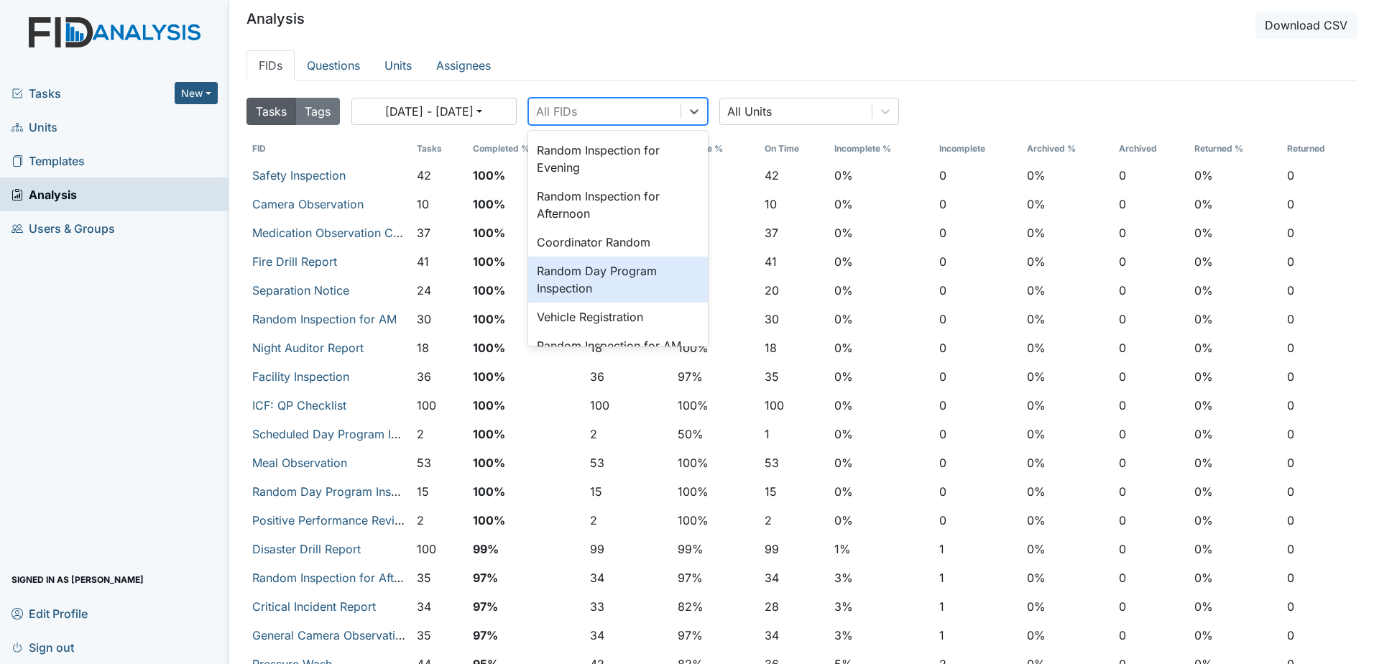
scroll to position [503, 0]
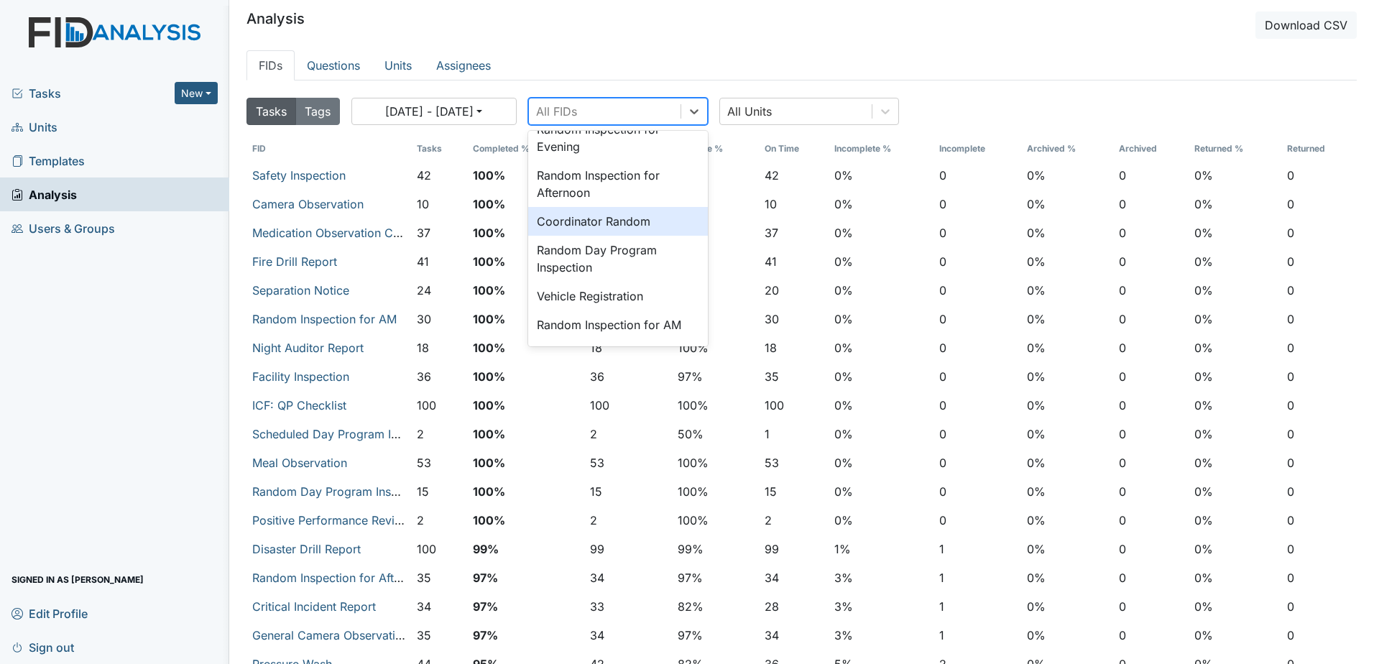
click at [624, 214] on div "Coordinator Random" at bounding box center [618, 221] width 180 height 29
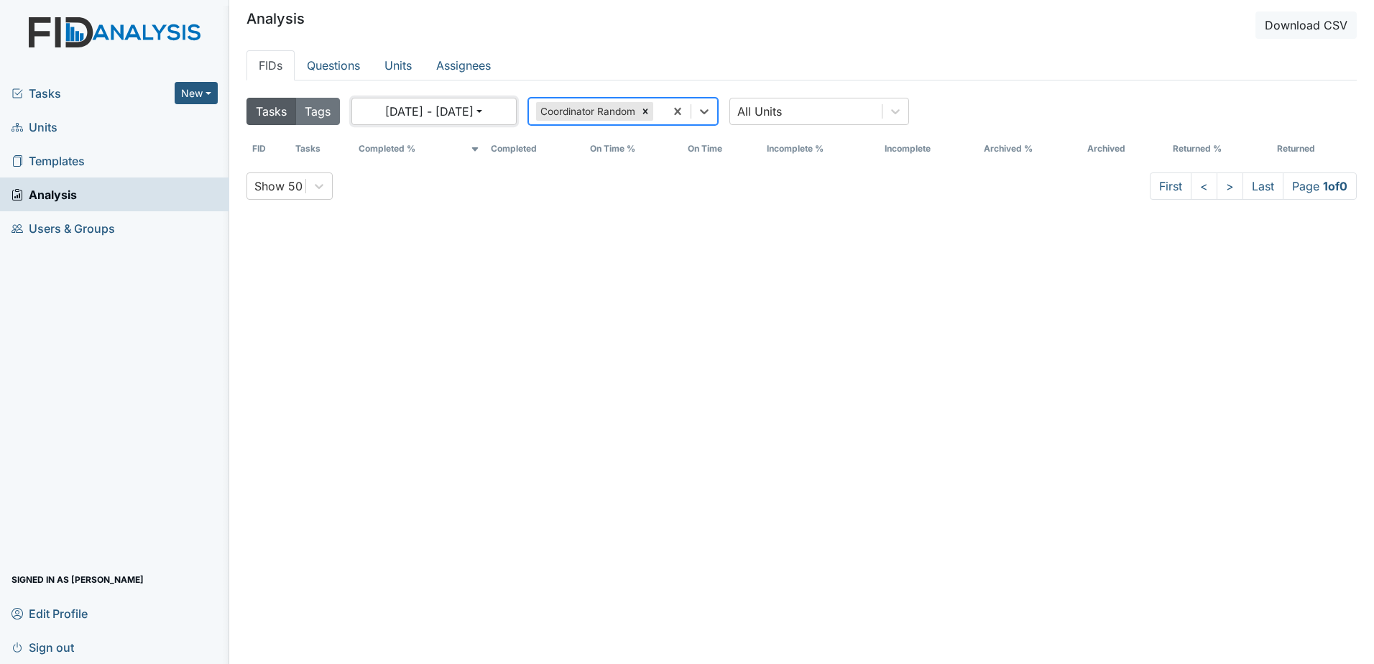
click at [403, 116] on button "07/21/2025 - 08/20/2025" at bounding box center [433, 111] width 165 height 27
select select "6"
select select "2025"
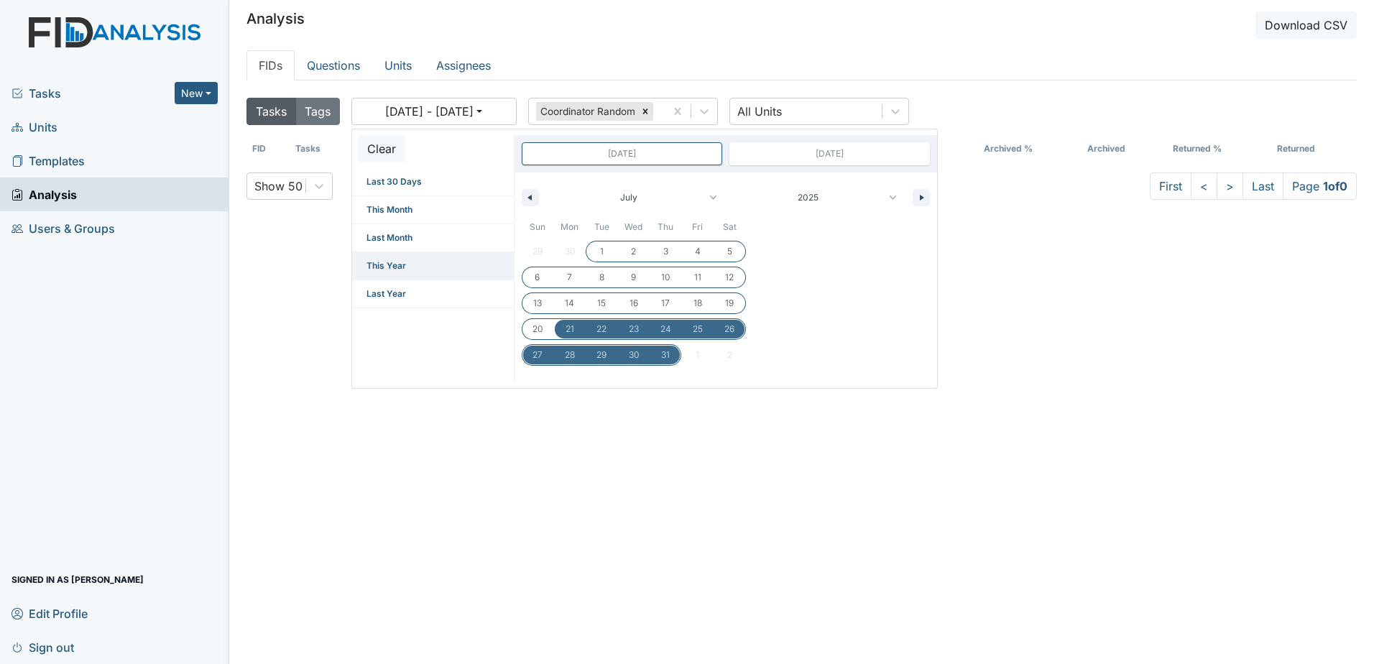
click at [398, 270] on span "This Year" at bounding box center [433, 265] width 162 height 27
type input "Dec 31, 2024"
type input "Dec 31, 2025"
select select "11"
select select "2024"
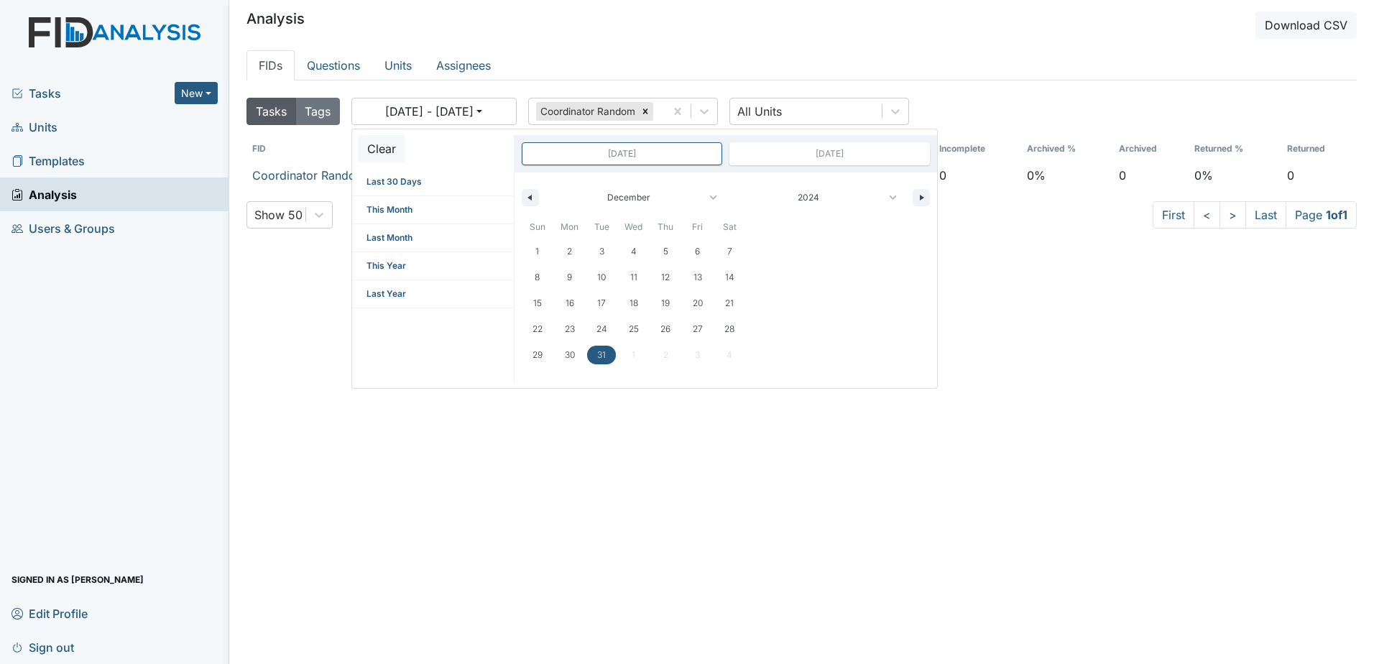
click at [961, 310] on div "Tasks Tags 01/01/2025 - 12/31/2025 Clear Last 30 Days This Month Last Month Thi…" at bounding box center [802, 412] width 1111 height 641
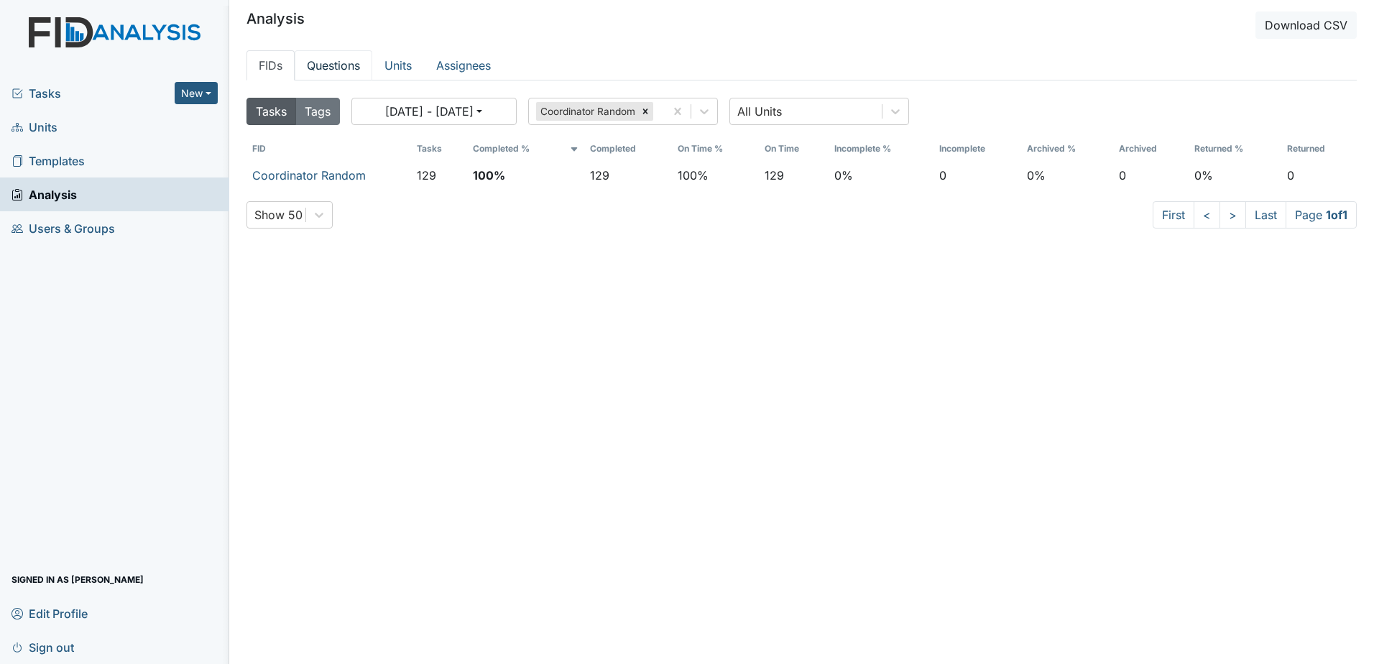
click at [350, 68] on link "Questions" at bounding box center [334, 65] width 78 height 30
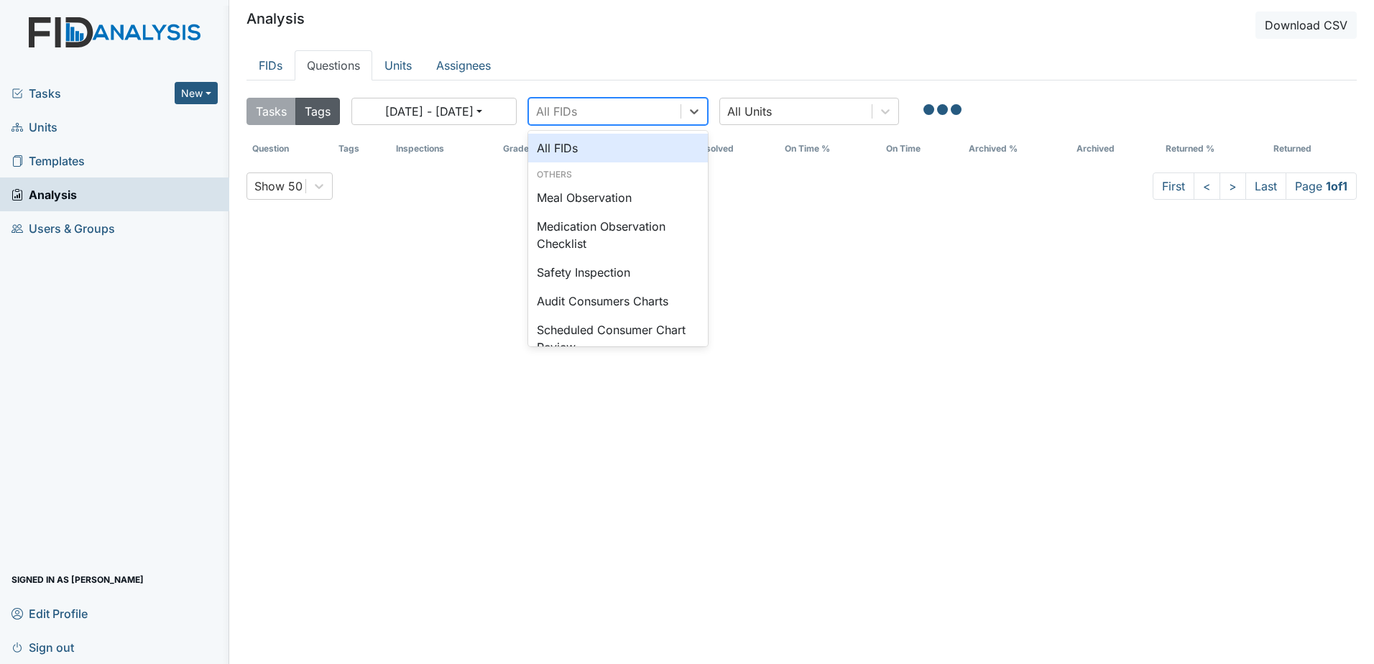
click at [617, 109] on div "All FIDs" at bounding box center [605, 111] width 152 height 26
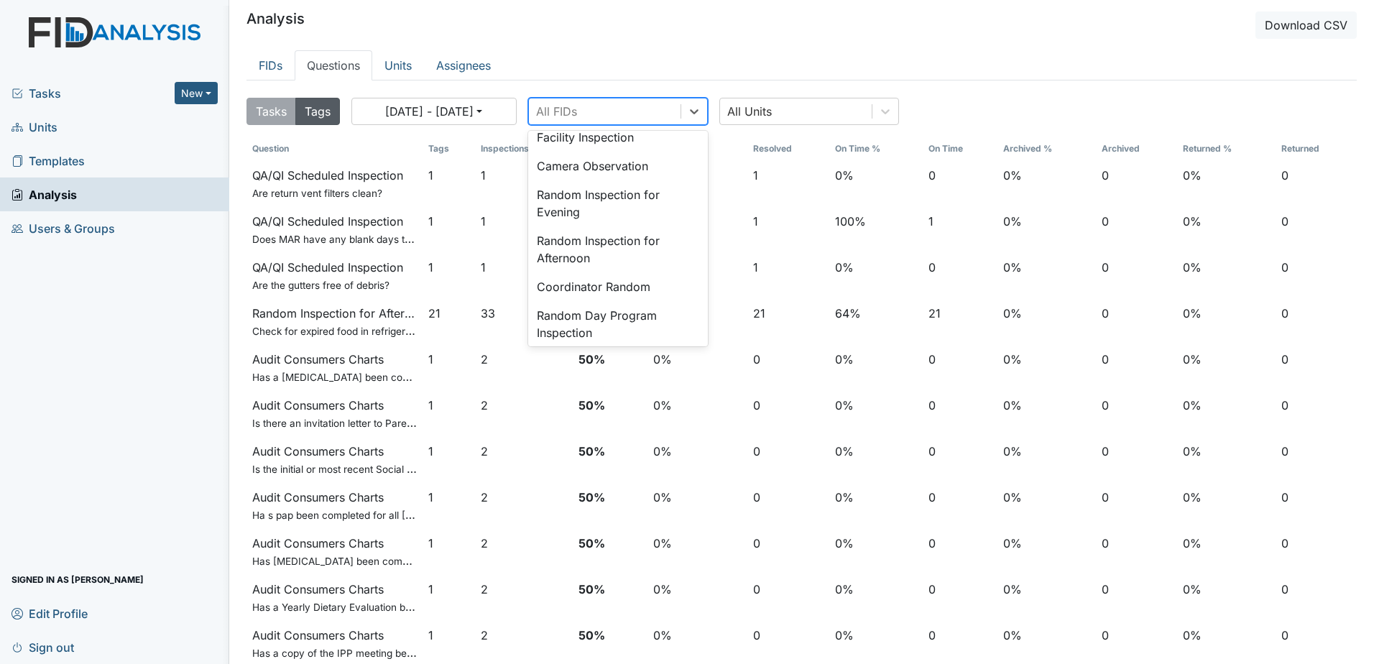
scroll to position [288, 0]
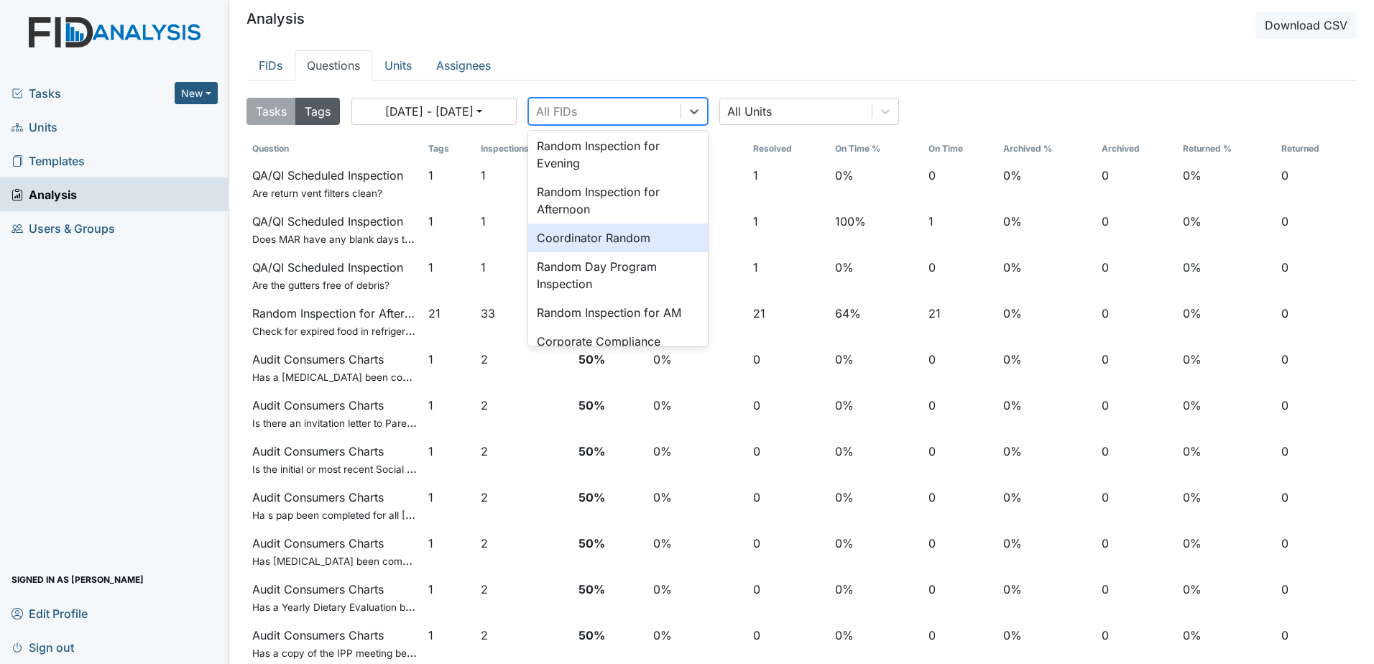
click at [558, 240] on div "Coordinator Random" at bounding box center [618, 238] width 180 height 29
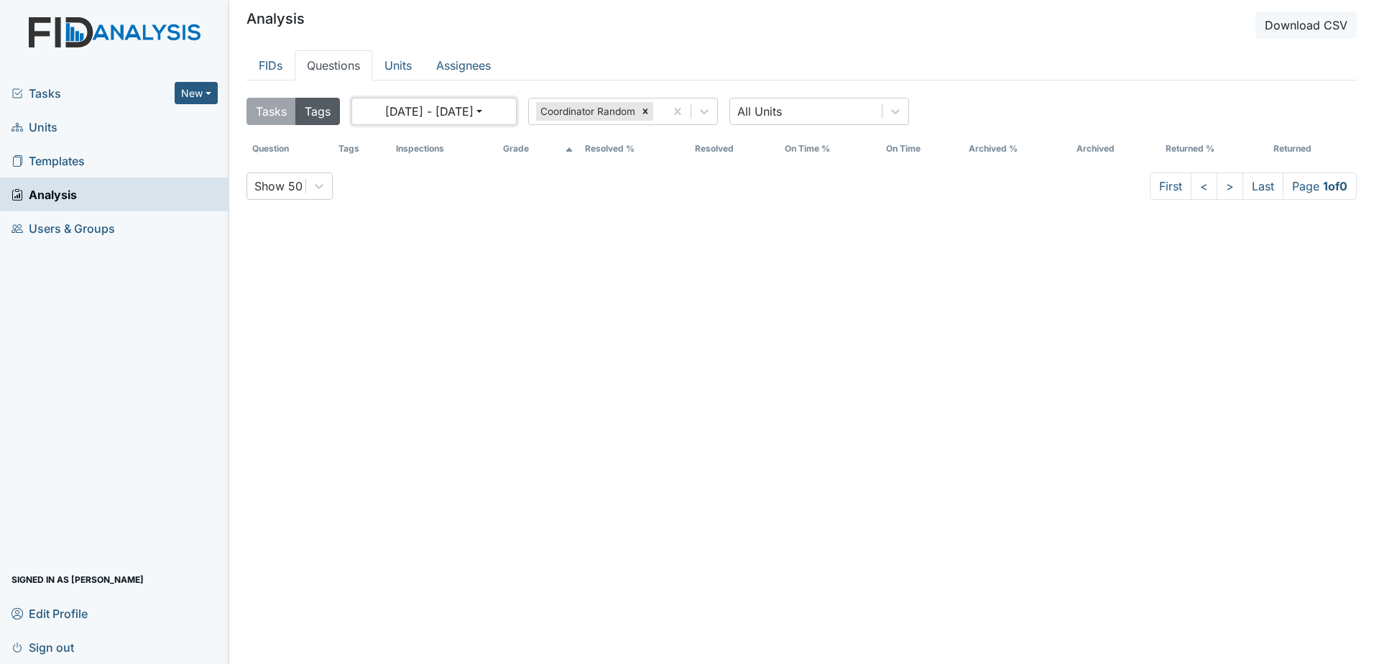
click at [416, 109] on button "07/21/2025 - 08/20/2025" at bounding box center [433, 111] width 165 height 27
select select "6"
select select "2025"
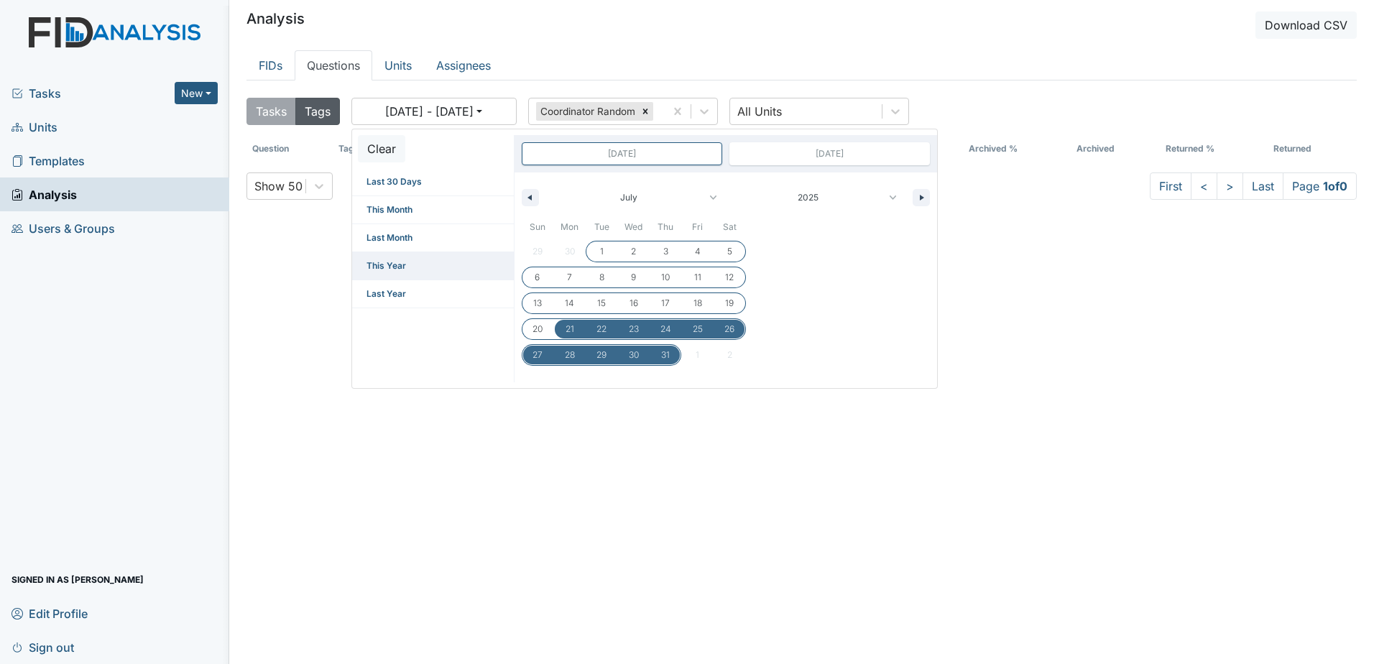
click at [422, 262] on span "This Year" at bounding box center [433, 265] width 162 height 27
type input "Dec 31, 2024"
type input "Dec 31, 2025"
select select "11"
select select "2024"
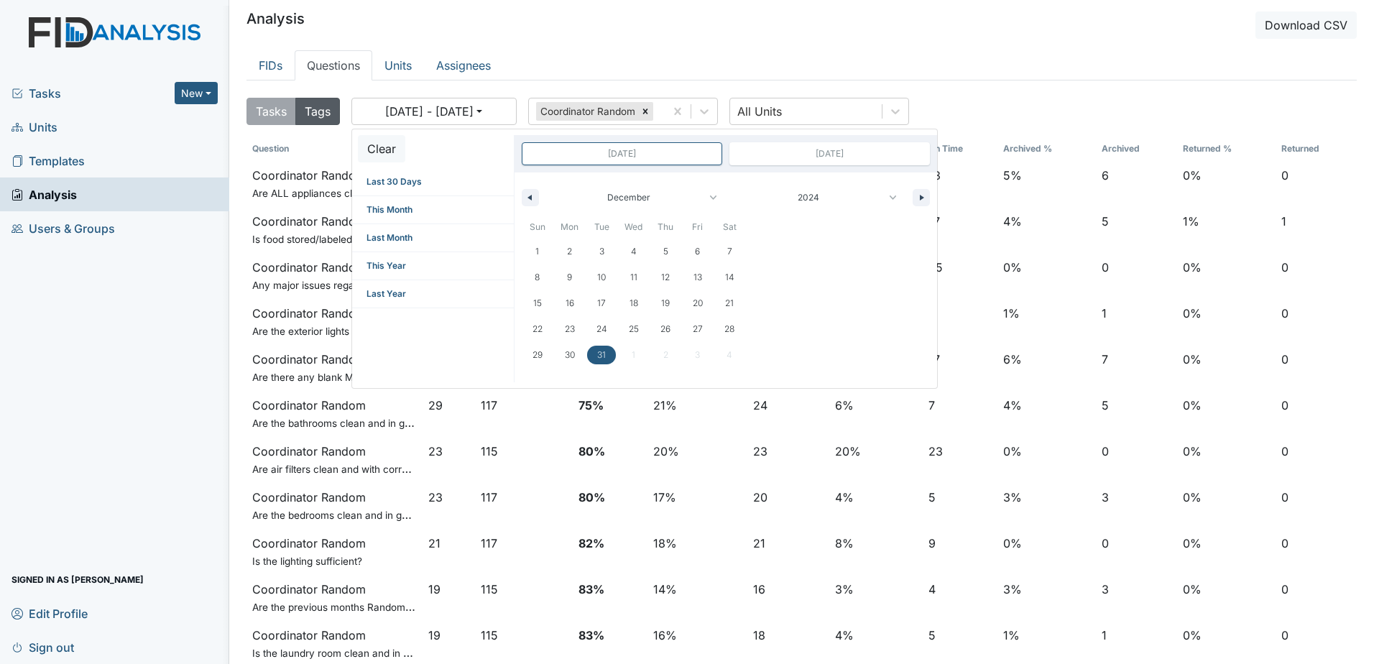
click at [1157, 52] on ul "FIDs Questions Units Assignees" at bounding box center [802, 65] width 1111 height 30
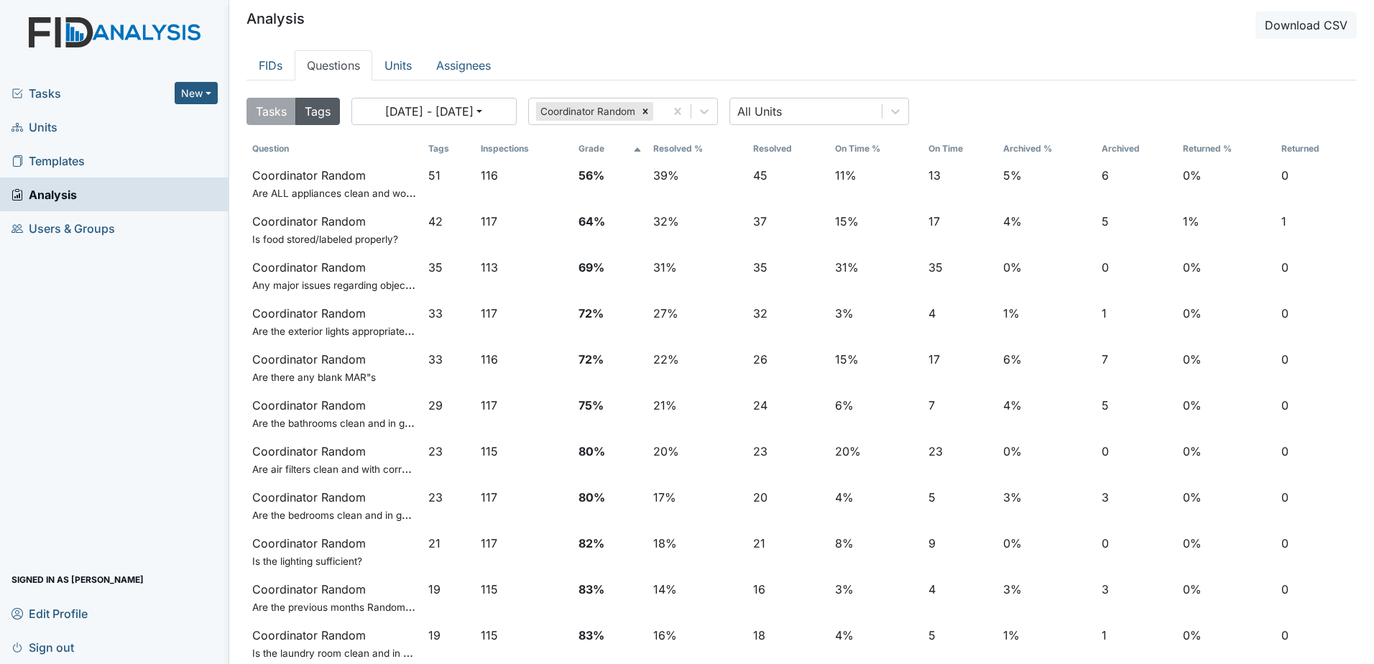
click at [1201, 150] on th "Returned %" at bounding box center [1226, 149] width 98 height 24
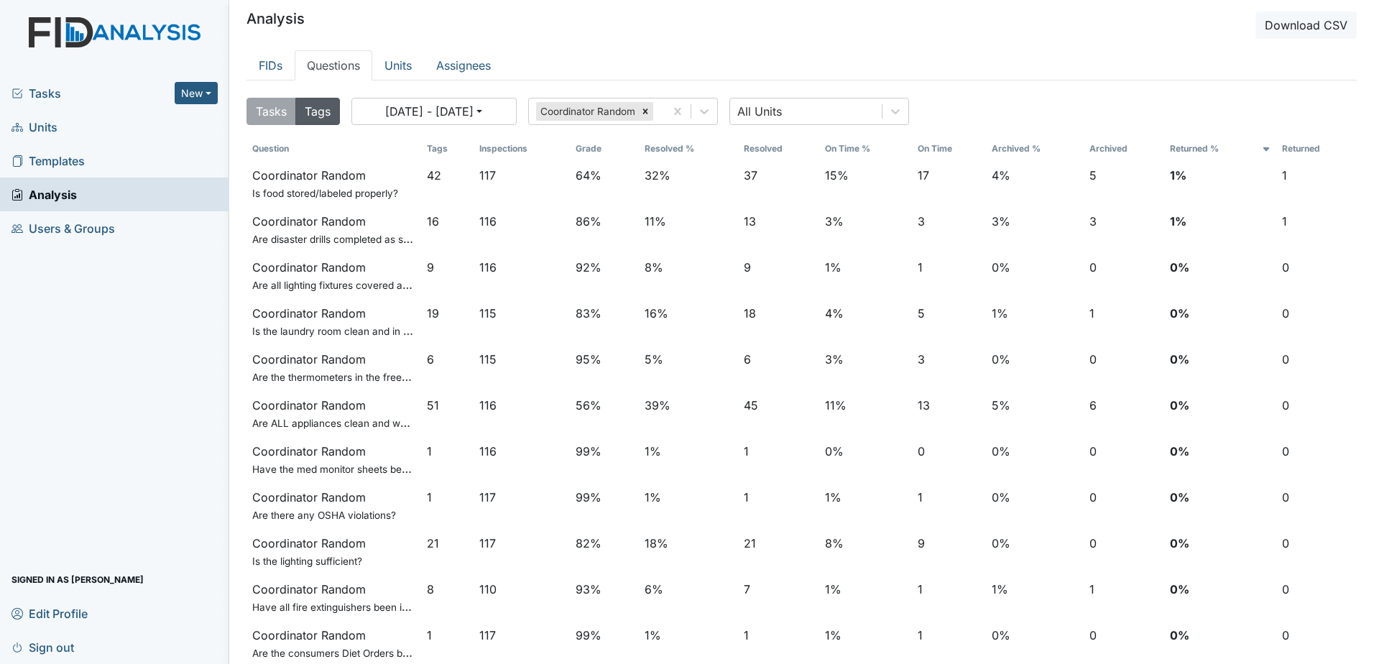
click at [428, 147] on th "Tags" at bounding box center [447, 149] width 52 height 24
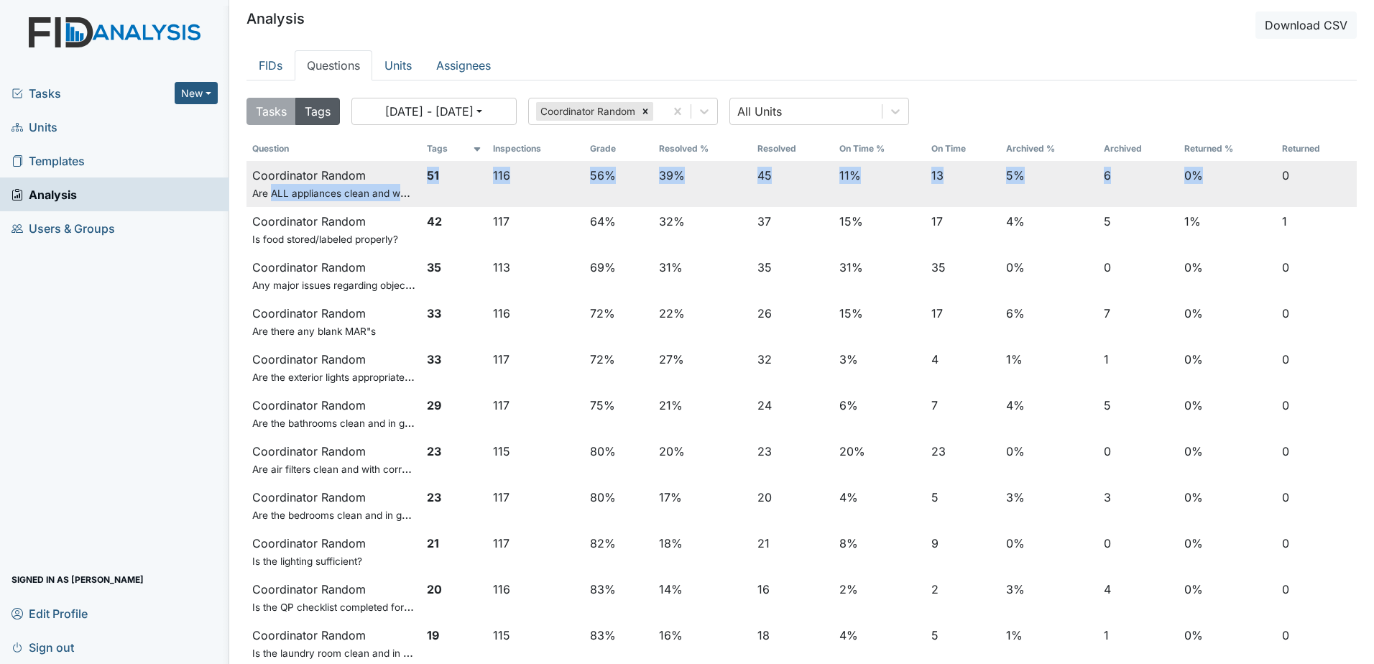
drag, startPoint x: 270, startPoint y: 196, endPoint x: 1198, endPoint y: 166, distance: 928.4
click at [1198, 166] on tr "Coordinator Random Are ALL appliances clean and working properly? 51 116 56% 39…" at bounding box center [802, 184] width 1111 height 46
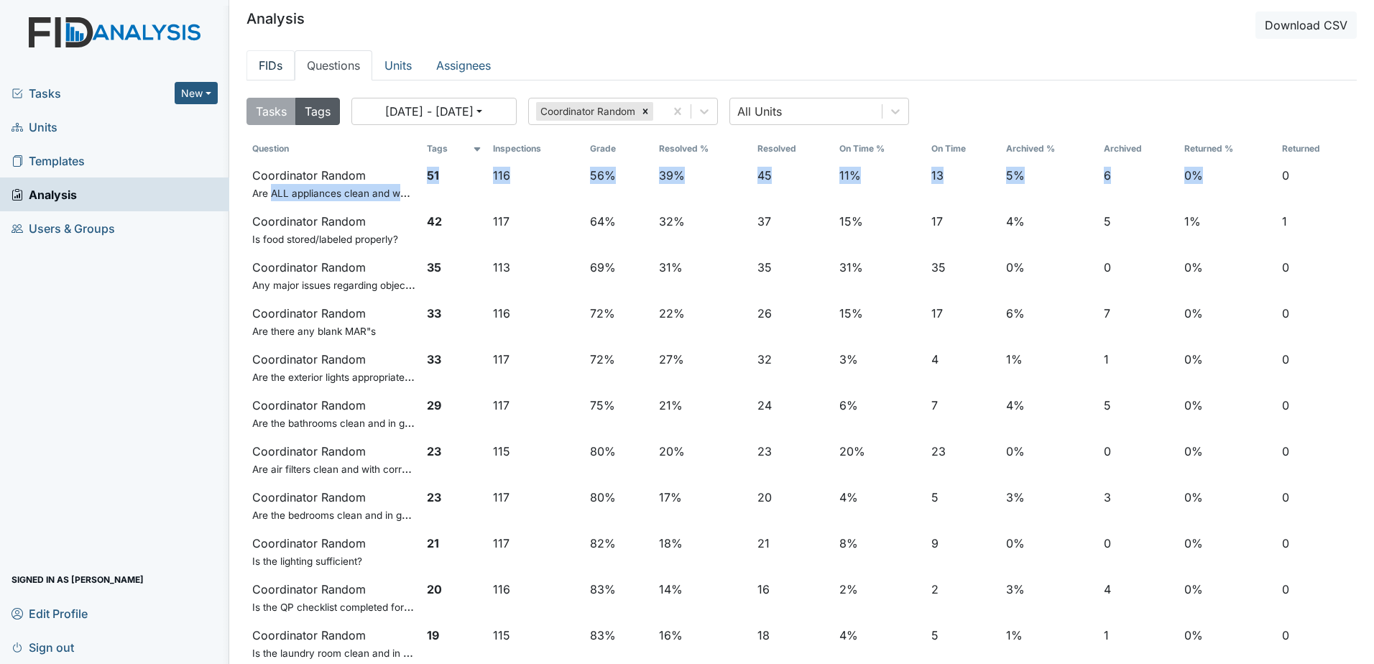
click at [261, 73] on link "FIDs" at bounding box center [271, 65] width 48 height 30
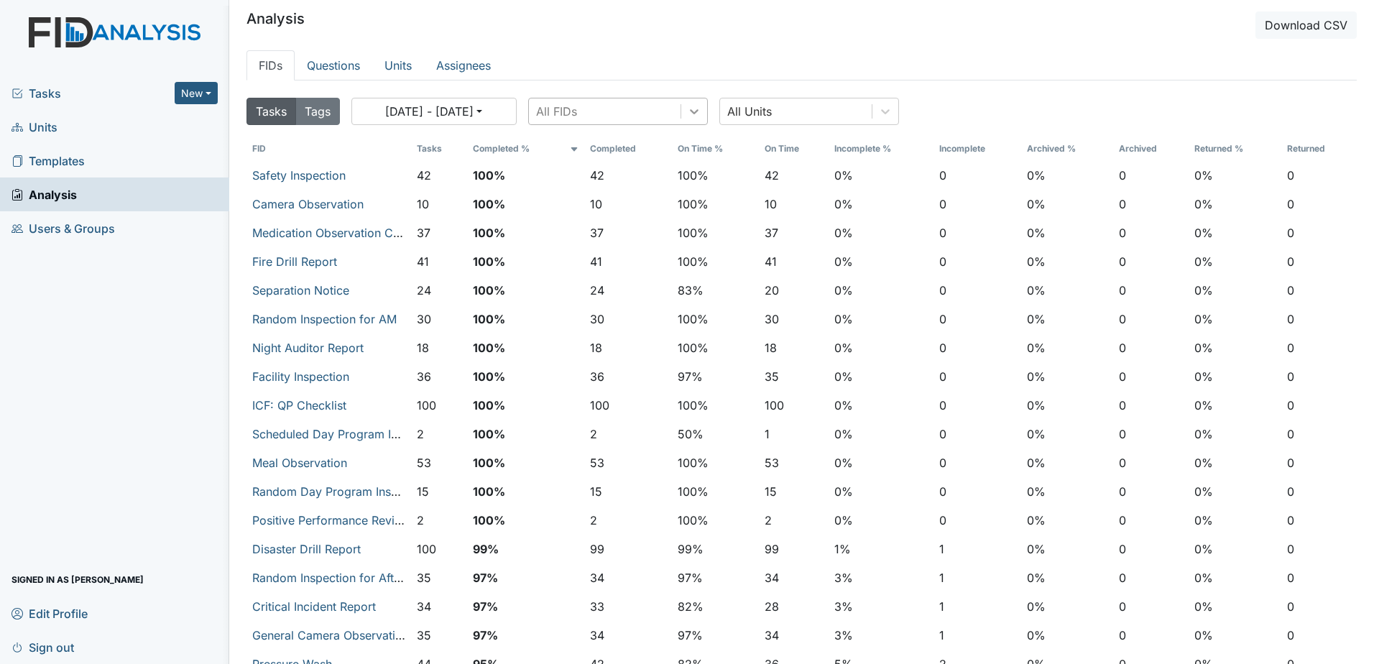
click at [689, 106] on icon at bounding box center [694, 111] width 14 height 14
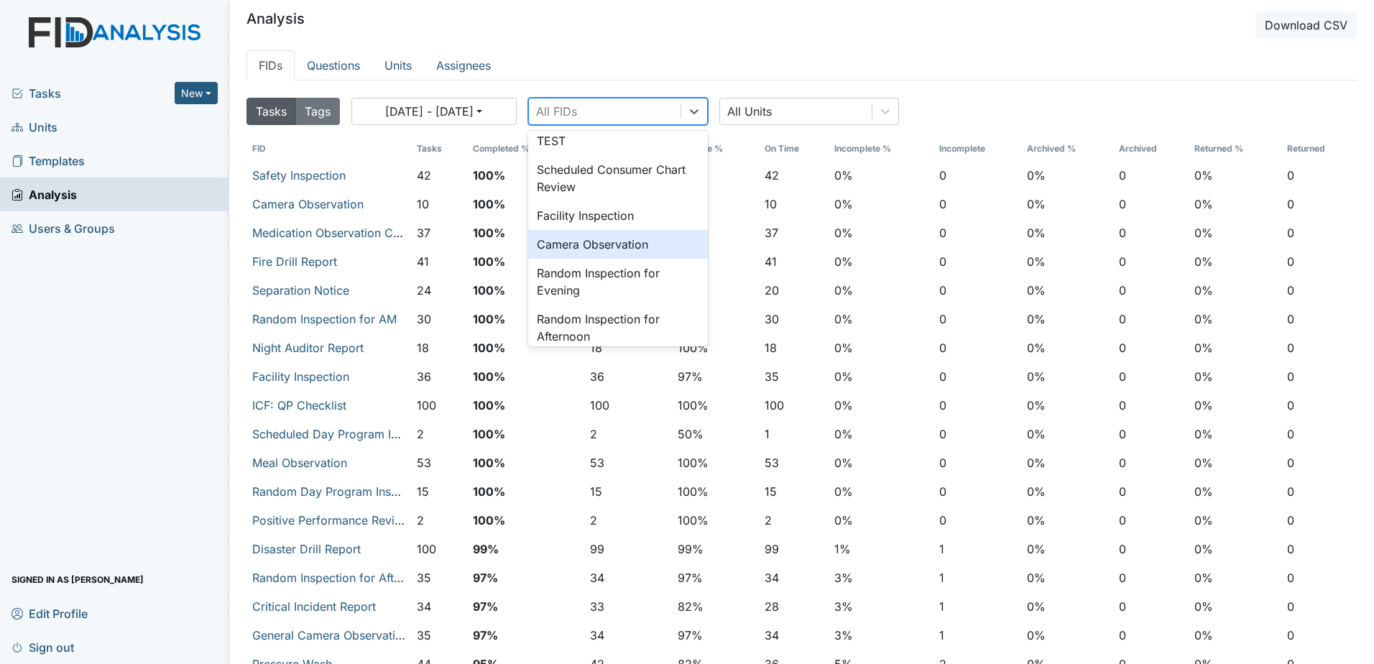
scroll to position [431, 0]
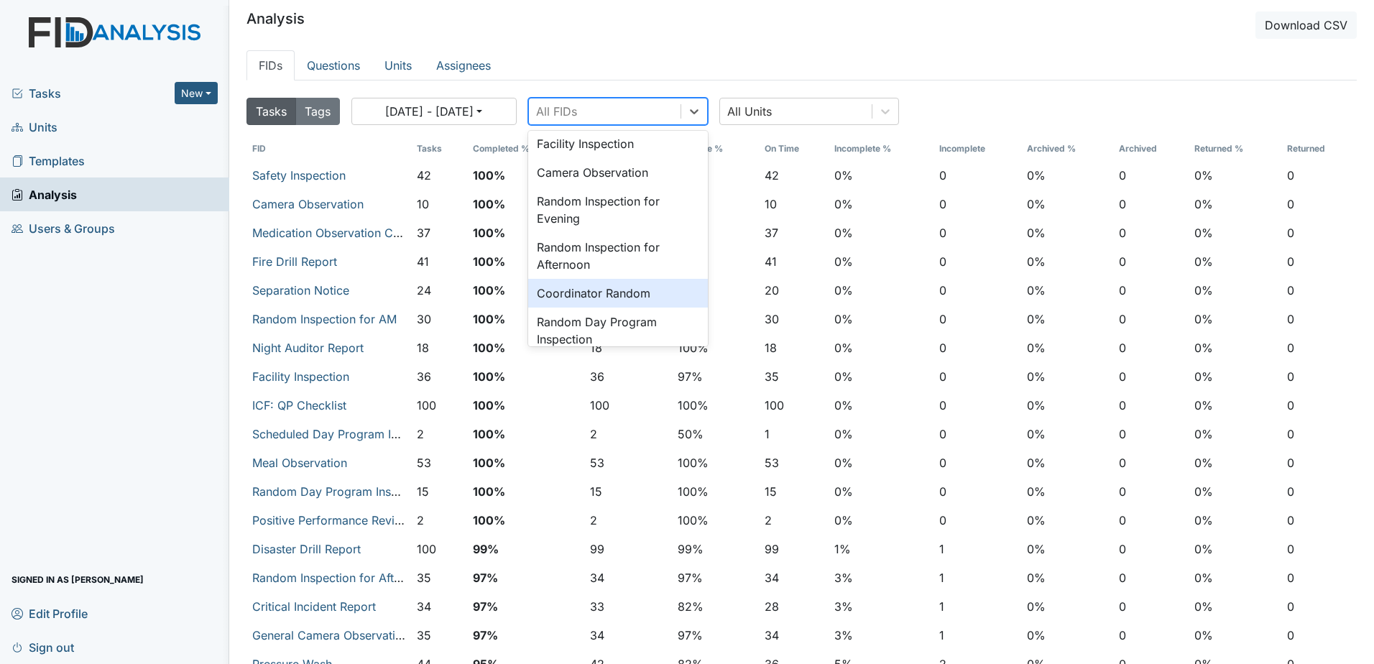
click at [630, 288] on div "Coordinator Random" at bounding box center [618, 293] width 180 height 29
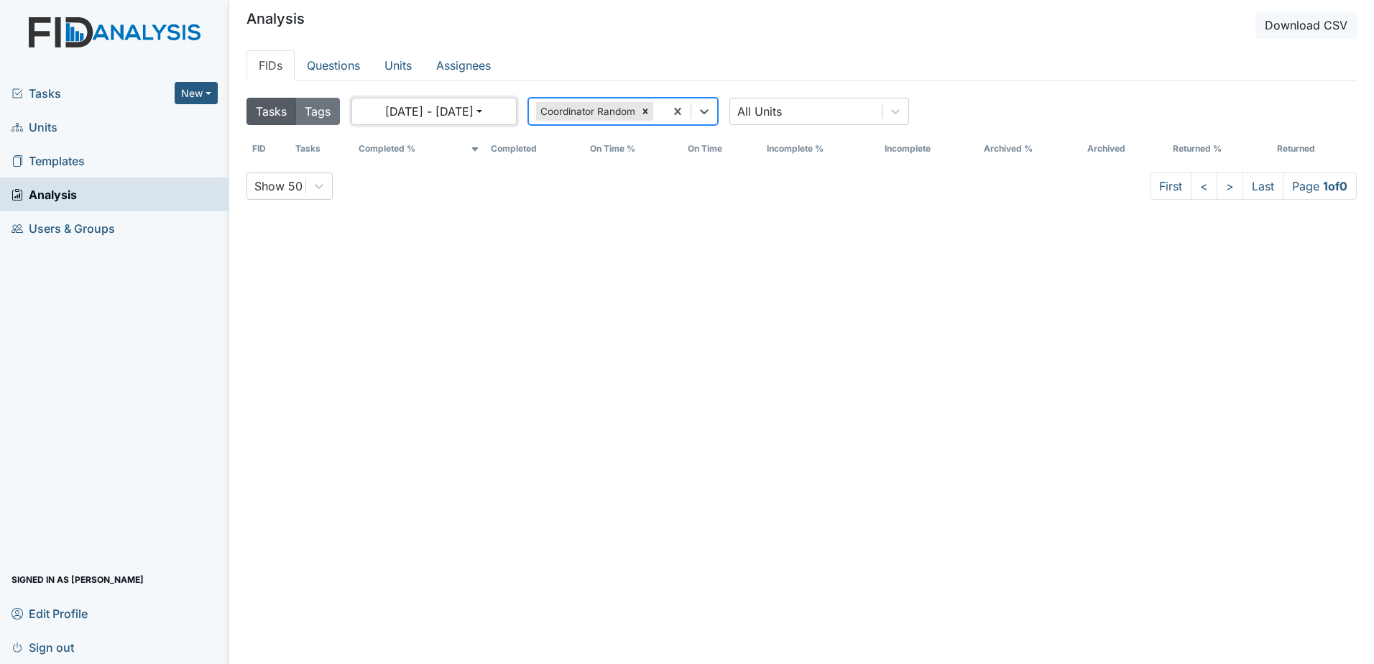
click at [425, 110] on button "07/21/2025 - 08/20/2025" at bounding box center [433, 111] width 165 height 27
select select "6"
select select "2025"
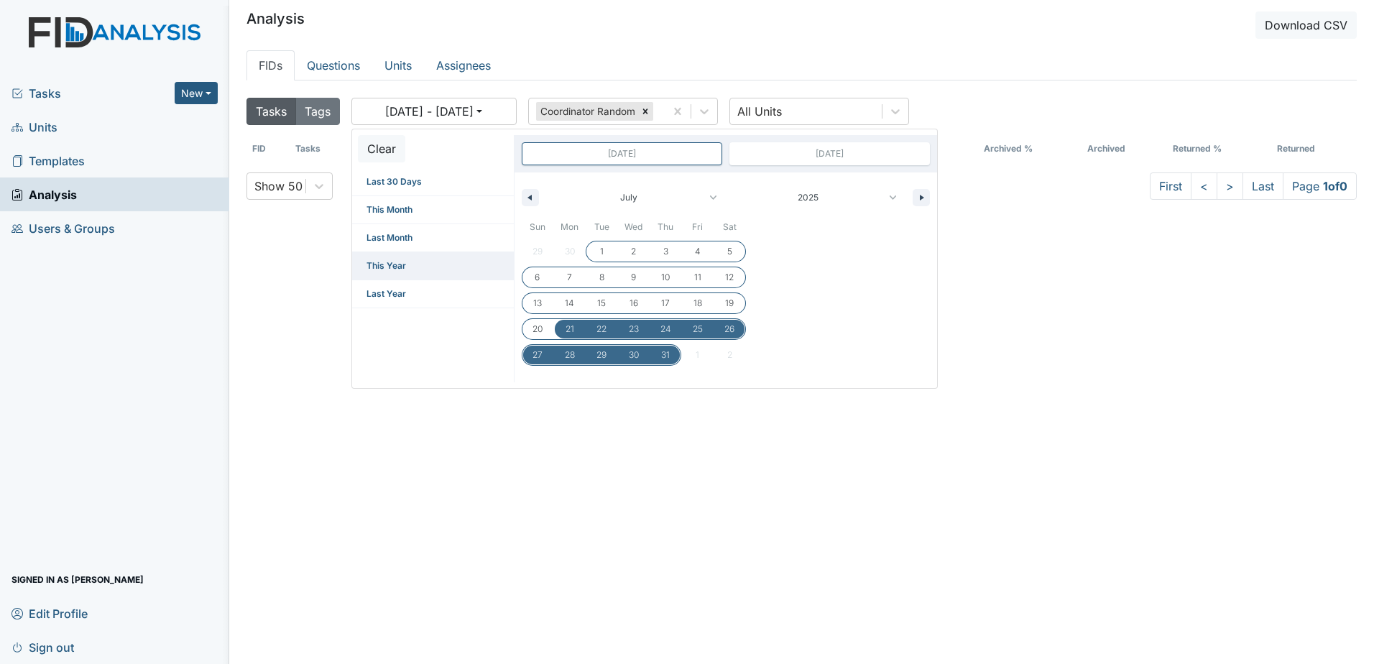
click at [438, 263] on span "This Year" at bounding box center [433, 265] width 162 height 27
type input "Dec 31, 2024"
type input "Dec 31, 2025"
select select "11"
select select "2024"
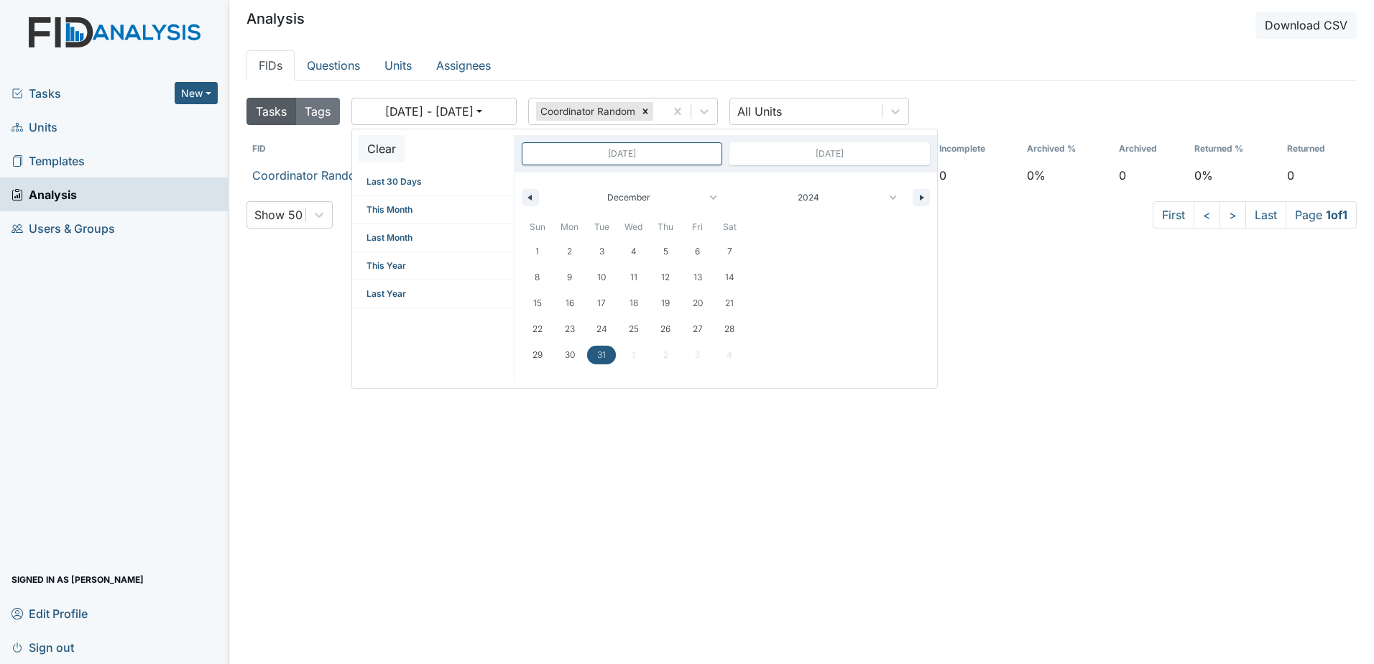
click at [598, 58] on ul "FIDs Questions Units Assignees" at bounding box center [802, 65] width 1111 height 30
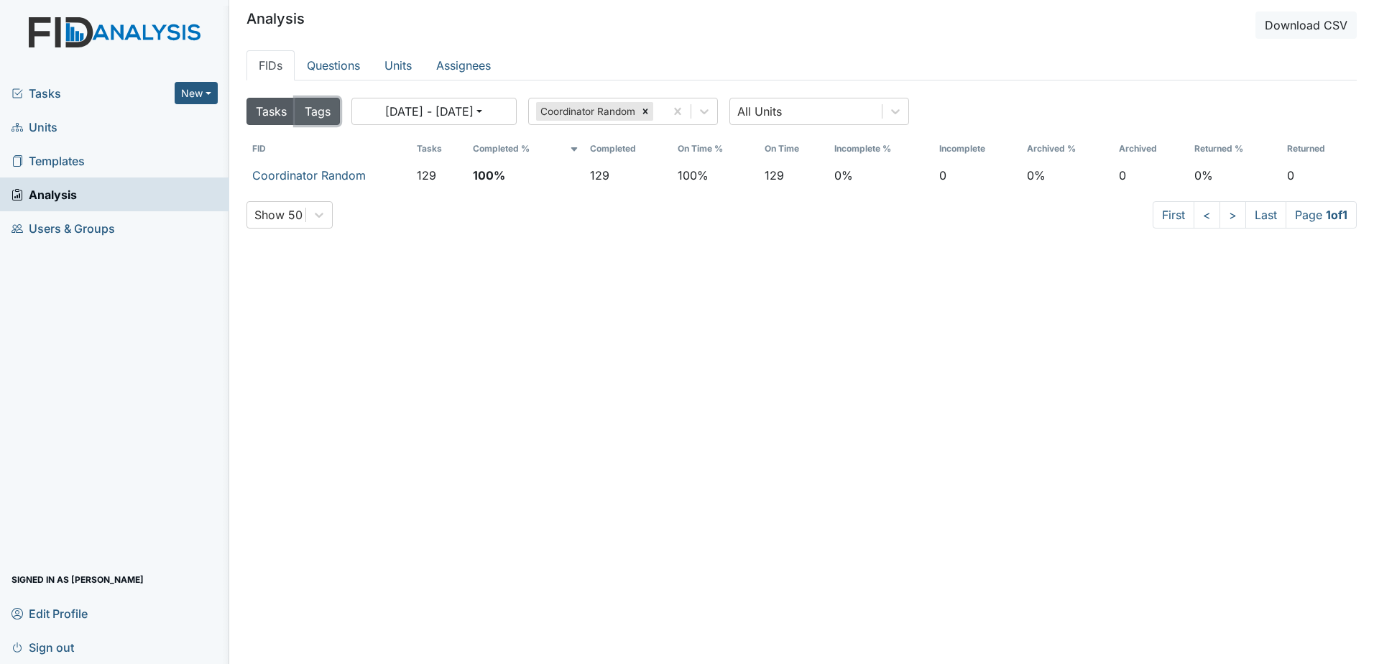
click at [321, 118] on button "Tags" at bounding box center [317, 111] width 45 height 27
click at [258, 106] on button "Tasks" at bounding box center [272, 111] width 50 height 27
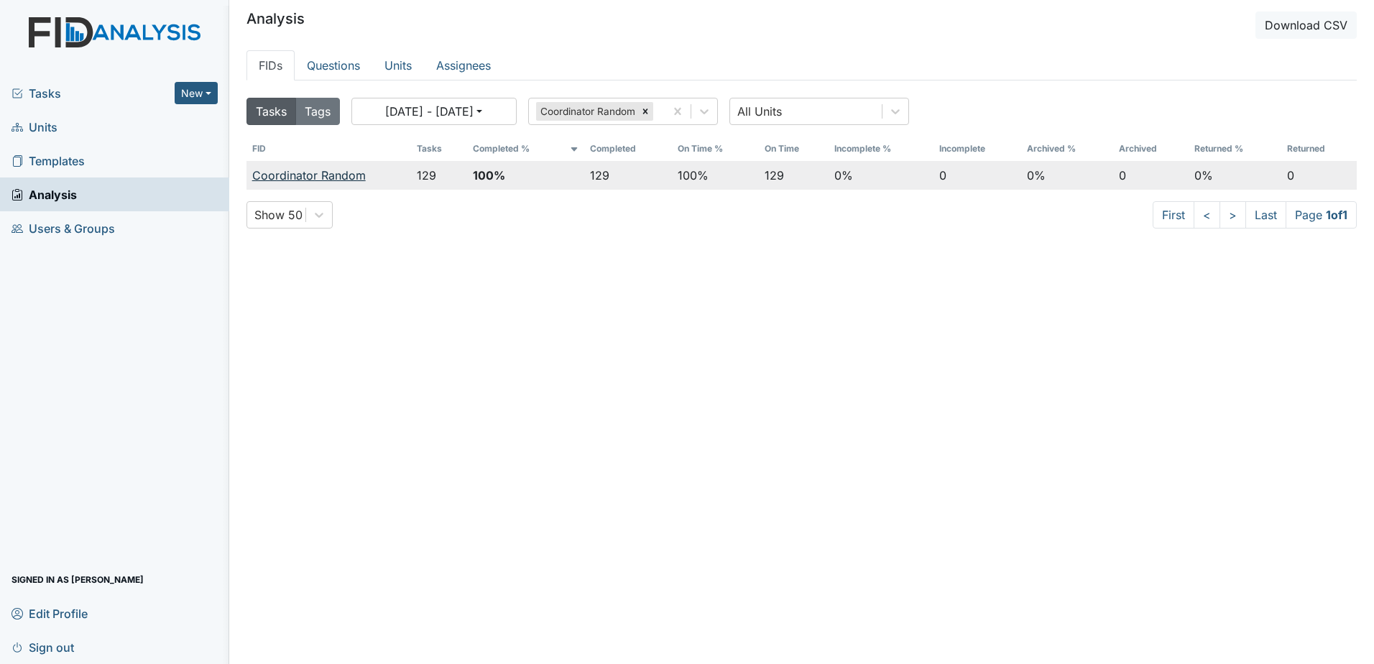
click at [294, 179] on link "Coordinator Random" at bounding box center [309, 175] width 114 height 14
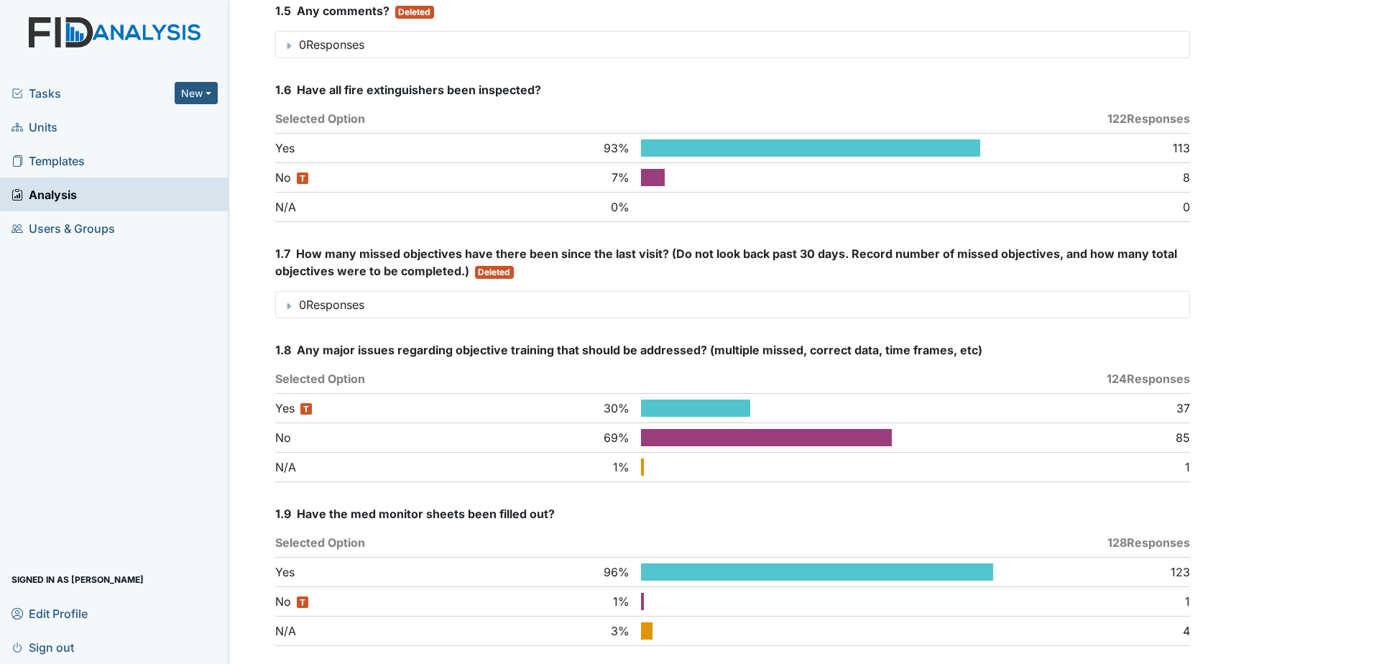
scroll to position [647, 0]
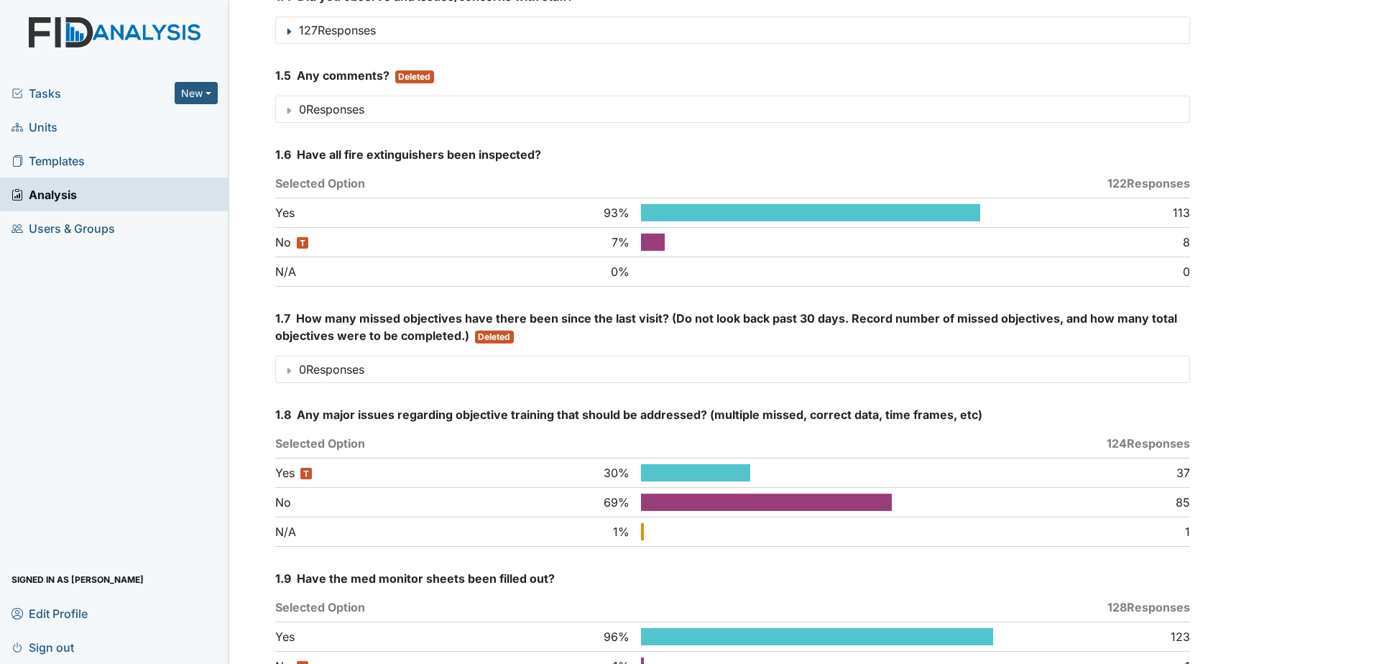
click at [609, 249] on div "7 %" at bounding box center [595, 242] width 91 height 17
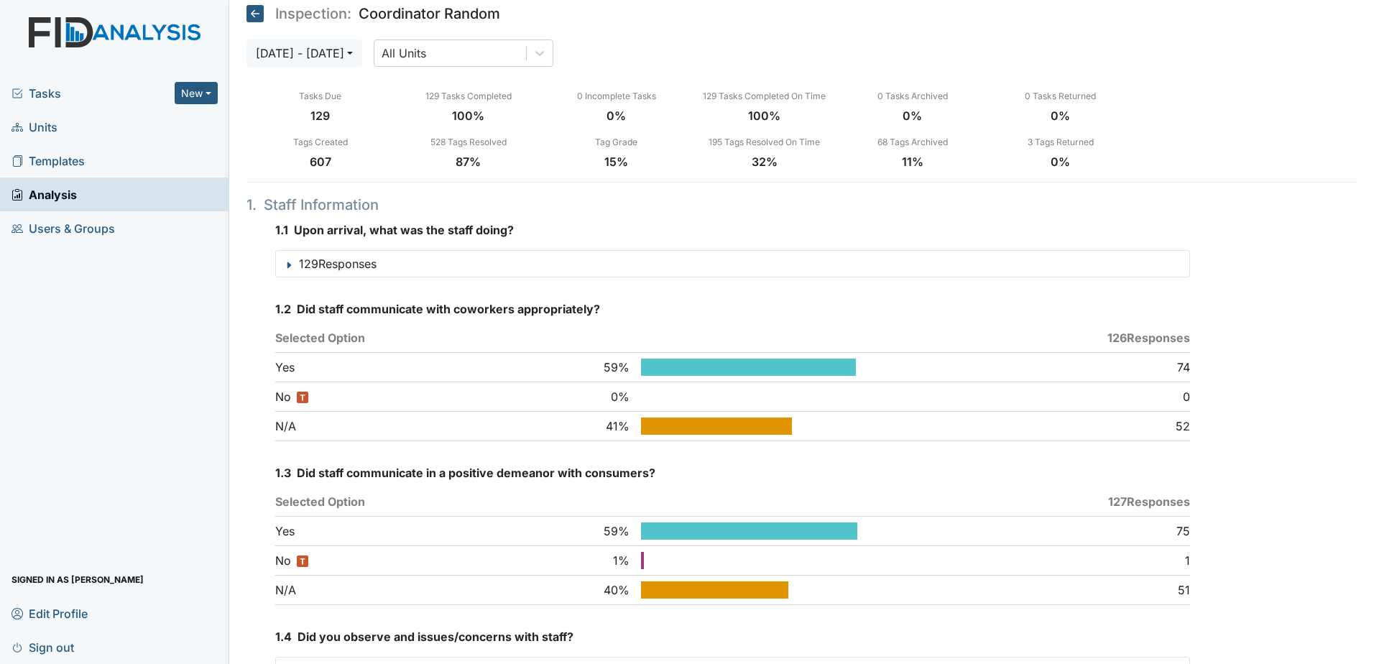
scroll to position [0, 0]
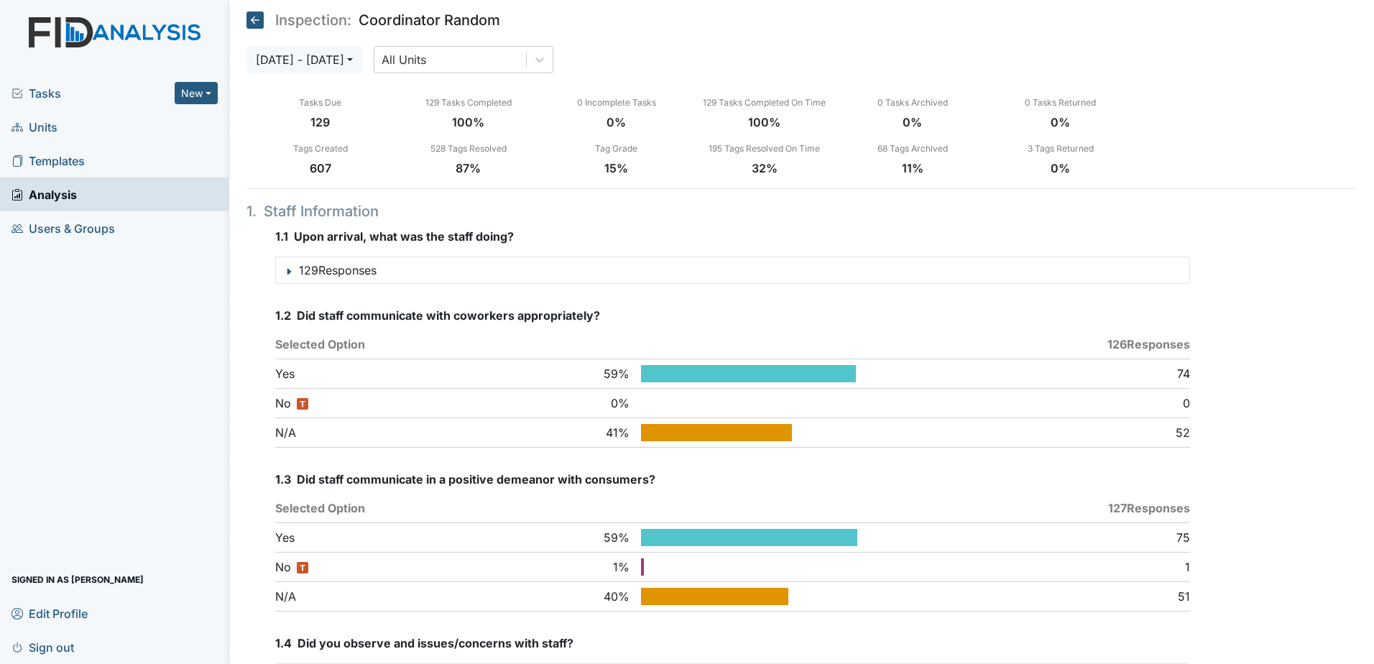
click at [254, 21] on icon at bounding box center [255, 20] width 17 height 17
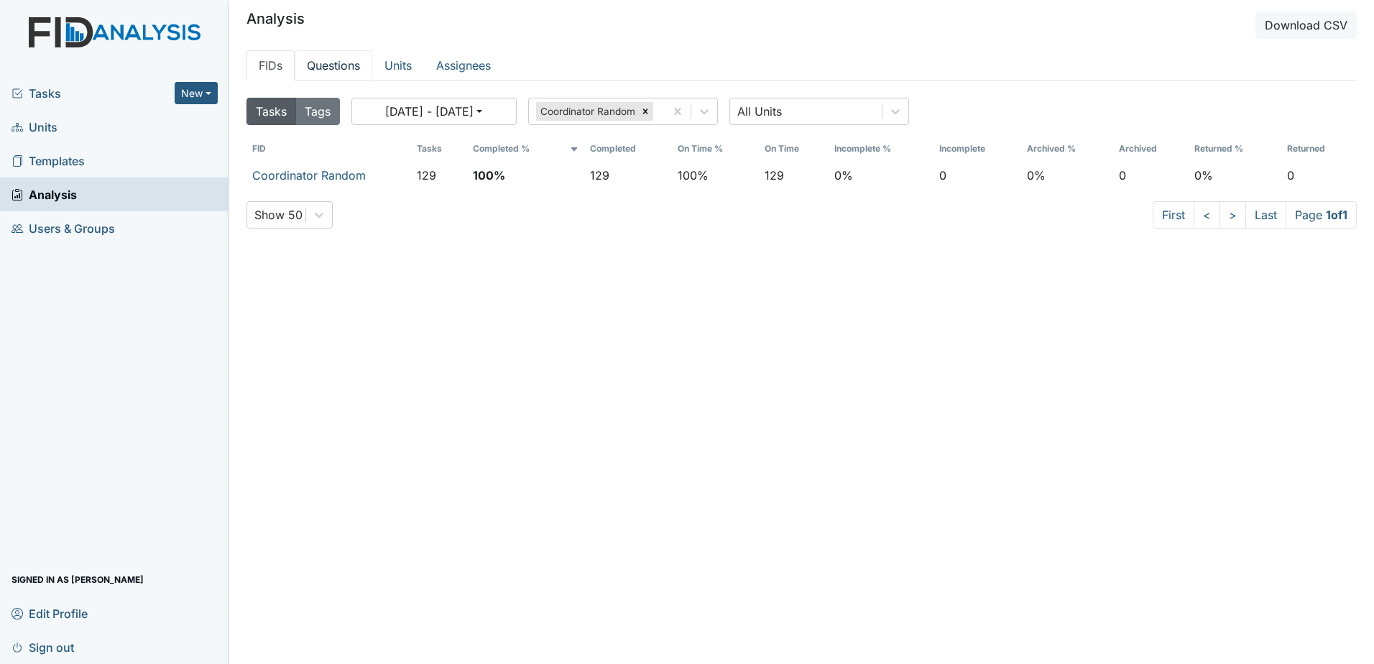
click at [312, 63] on link "Questions" at bounding box center [334, 65] width 78 height 30
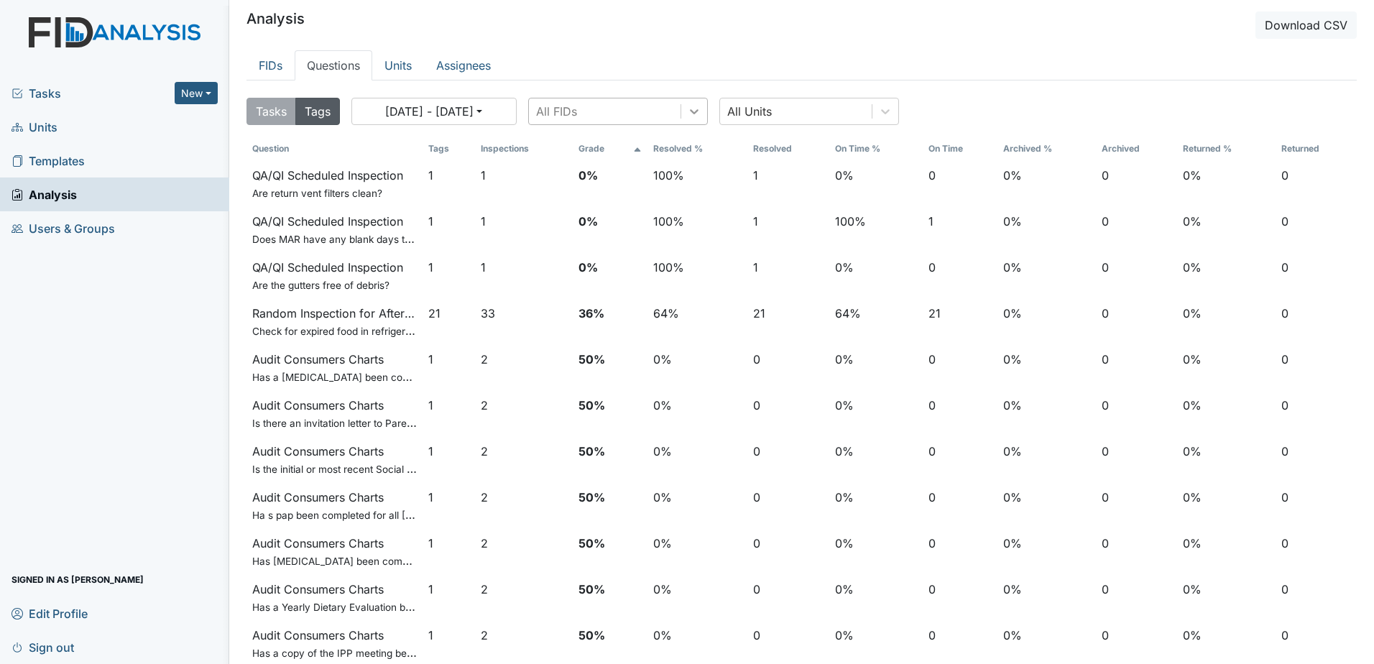
click at [700, 112] on icon at bounding box center [694, 111] width 14 height 14
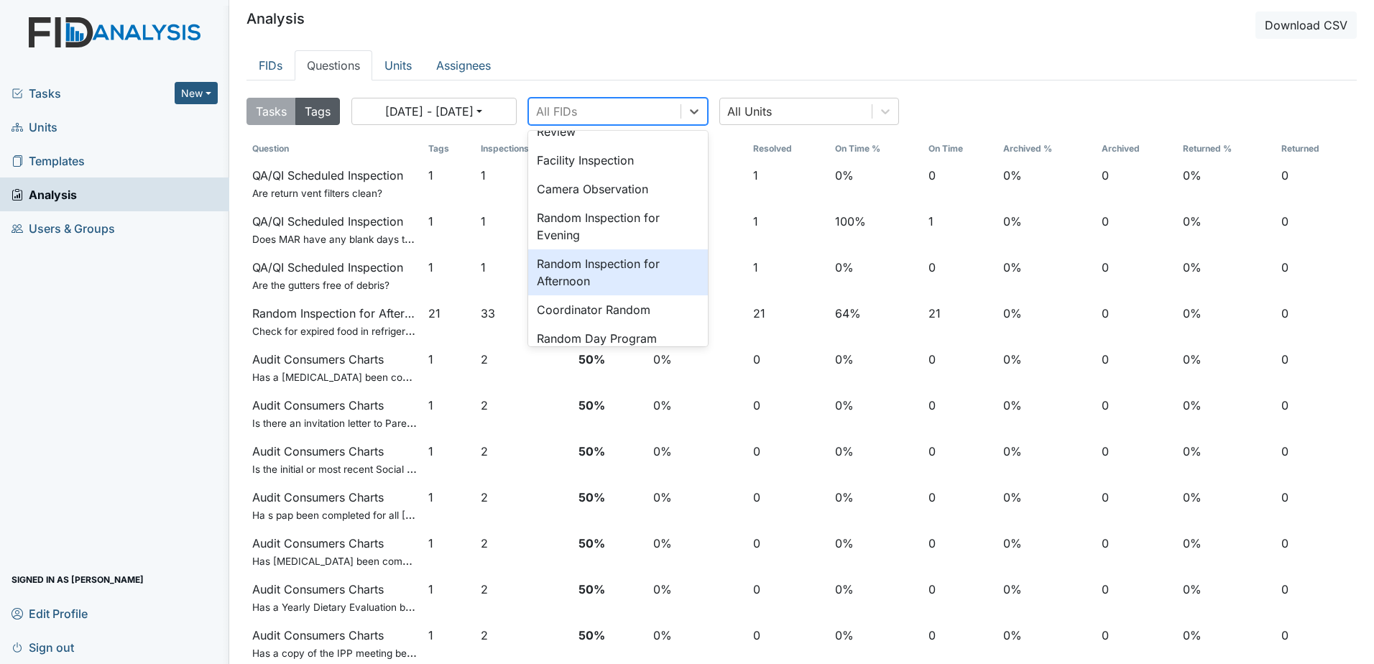
scroll to position [288, 0]
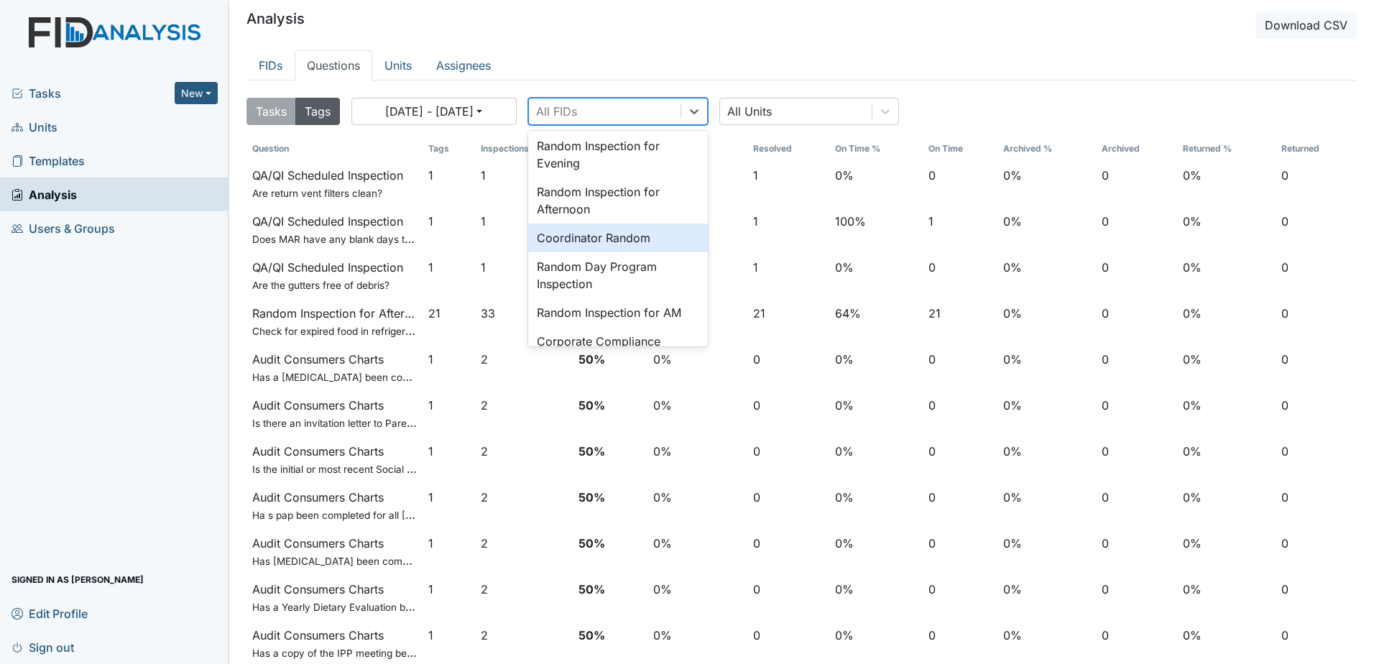
click at [624, 246] on div "Coordinator Random" at bounding box center [618, 238] width 180 height 29
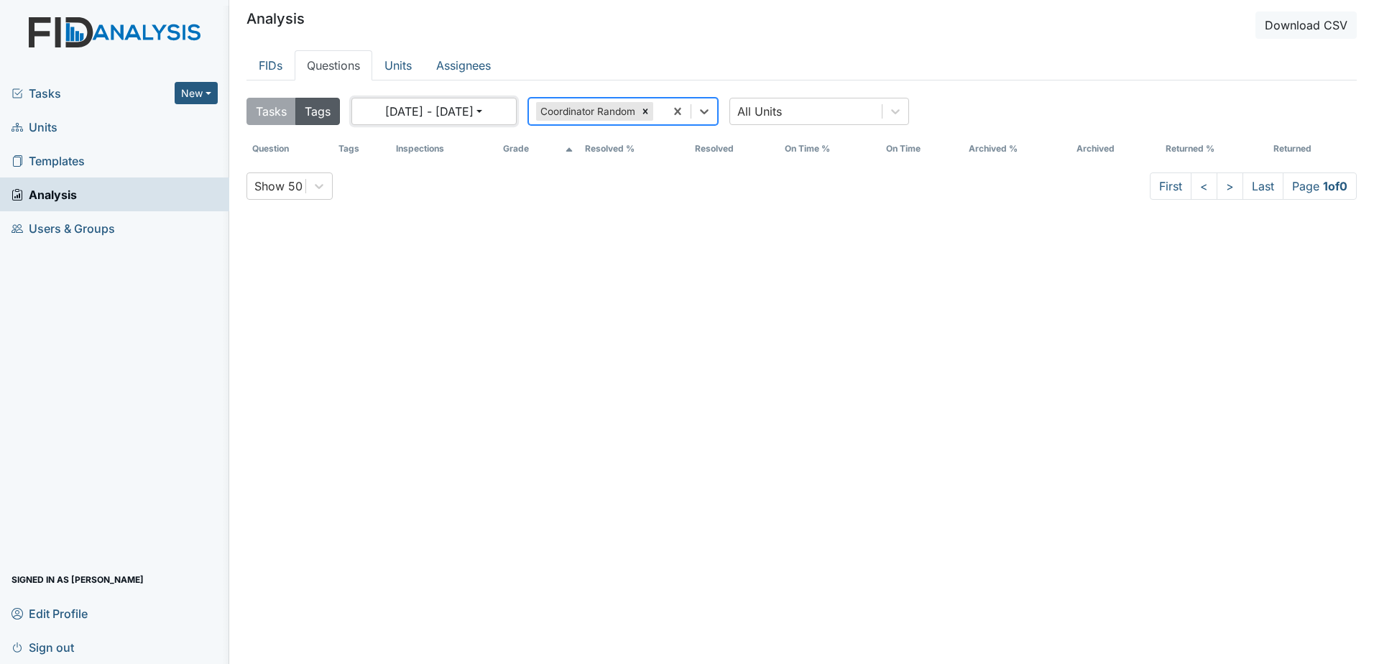
click at [478, 111] on button "07/21/2025 - 08/20/2025" at bounding box center [433, 111] width 165 height 27
select select "6"
select select "2025"
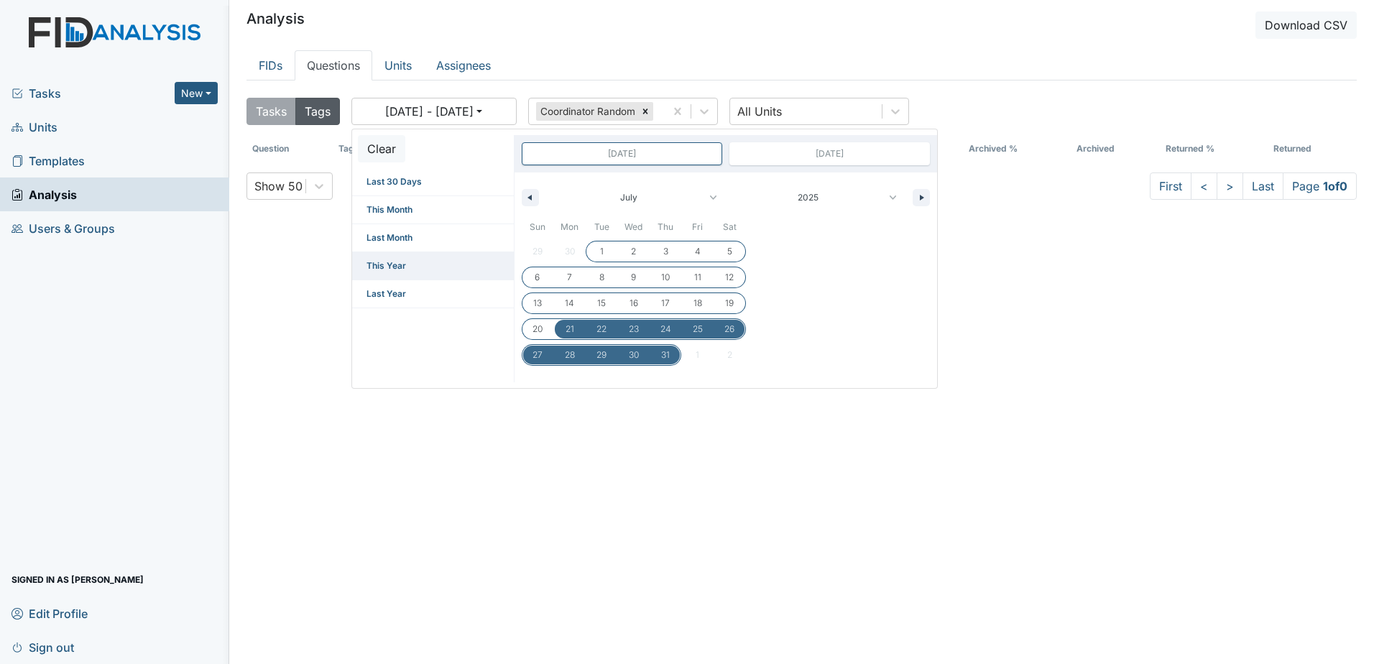
click at [412, 267] on span "This Year" at bounding box center [433, 265] width 162 height 27
type input "Dec 31, 2024"
type input "Dec 31, 2025"
select select "11"
select select "2024"
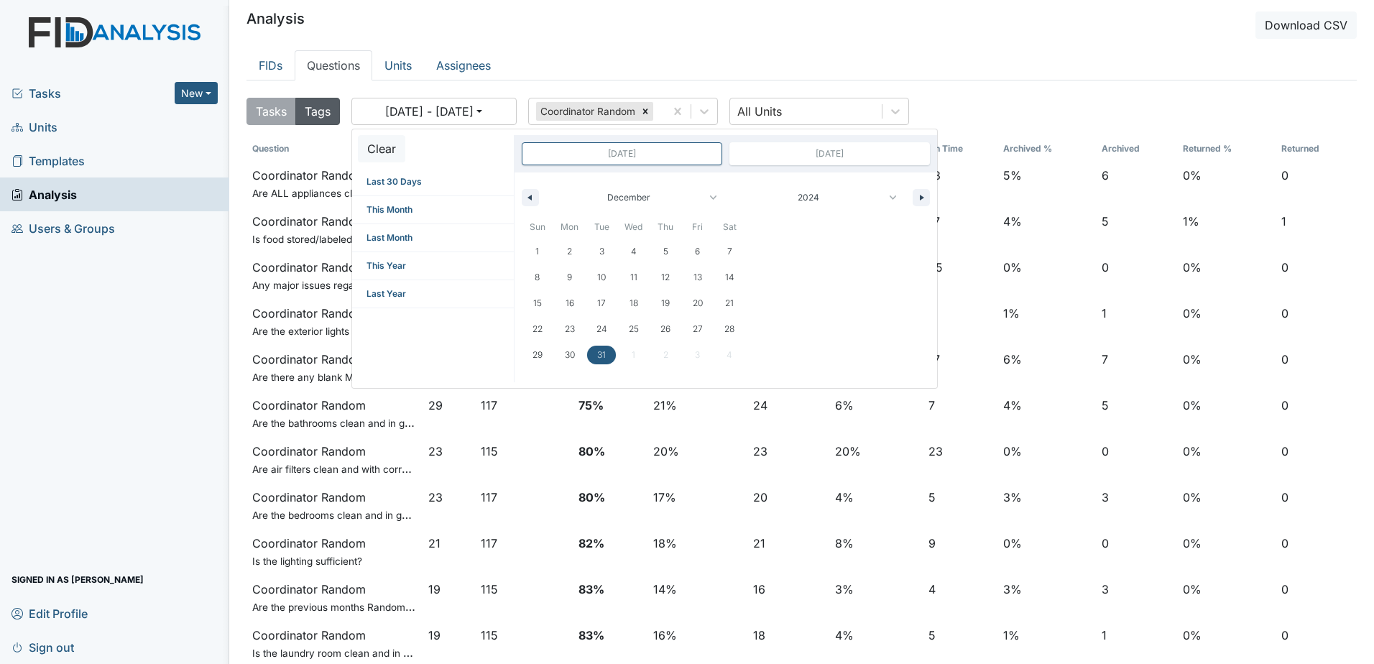
click at [644, 37] on header "Analysis Download CSV" at bounding box center [802, 25] width 1111 height 27
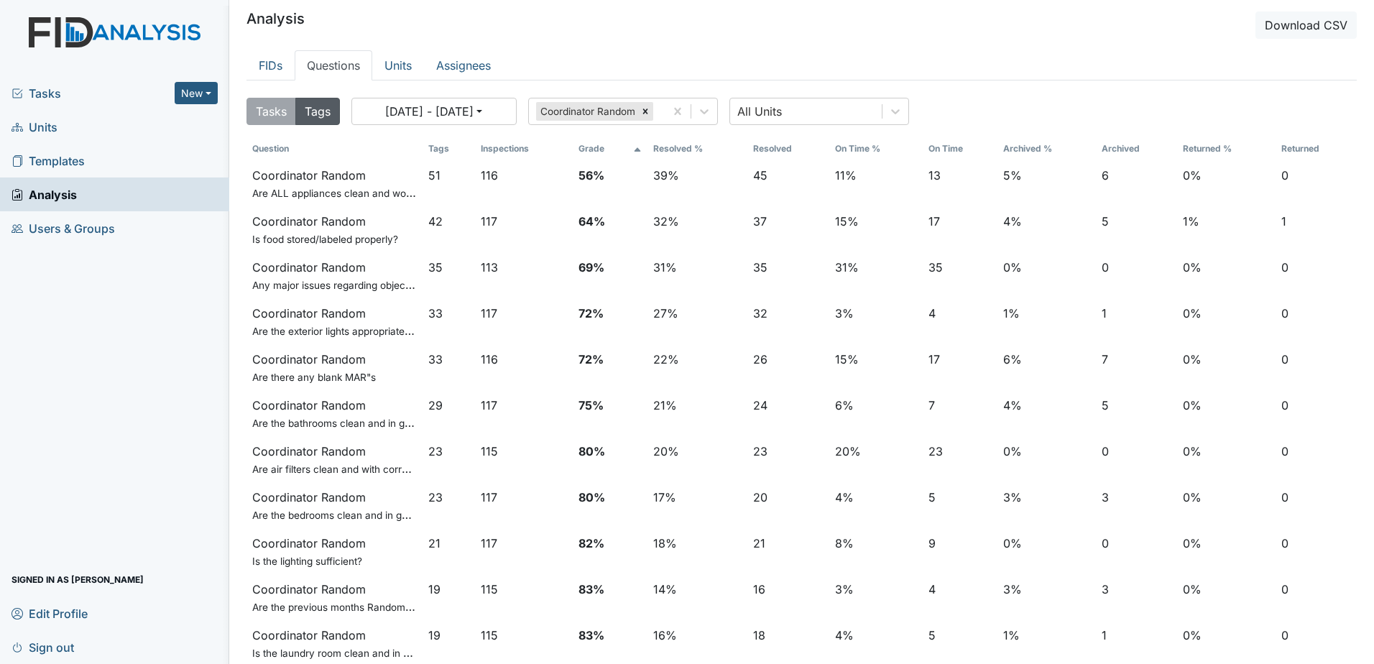
click at [436, 147] on th "Tags" at bounding box center [449, 149] width 53 height 24
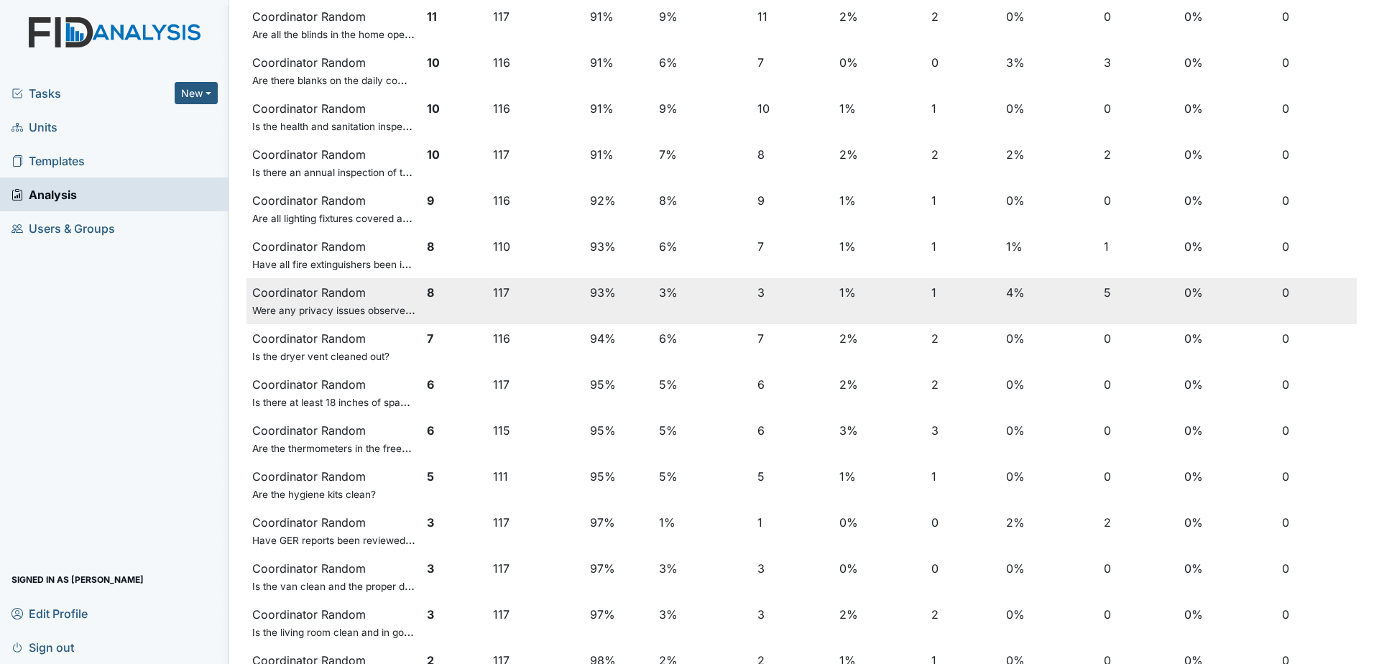
scroll to position [1128, 0]
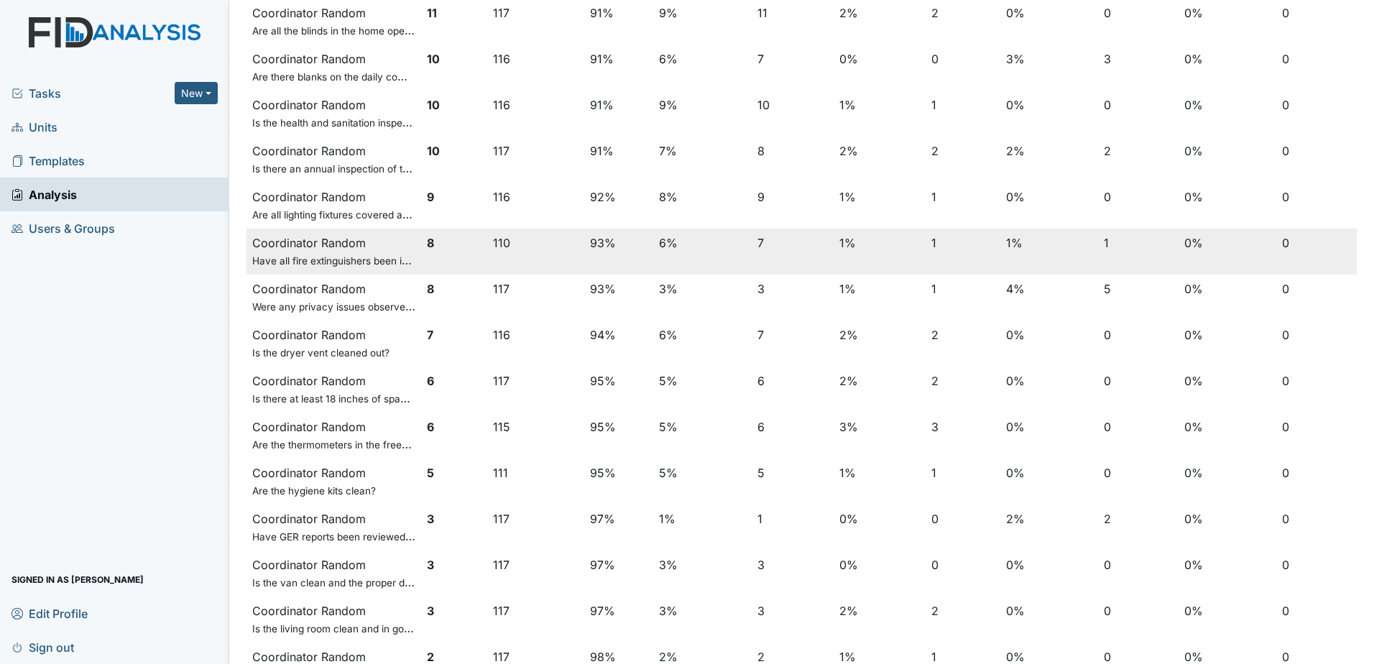
click at [343, 243] on td "Coordinator Random Have all fire extinguishers been inspected?" at bounding box center [334, 252] width 175 height 46
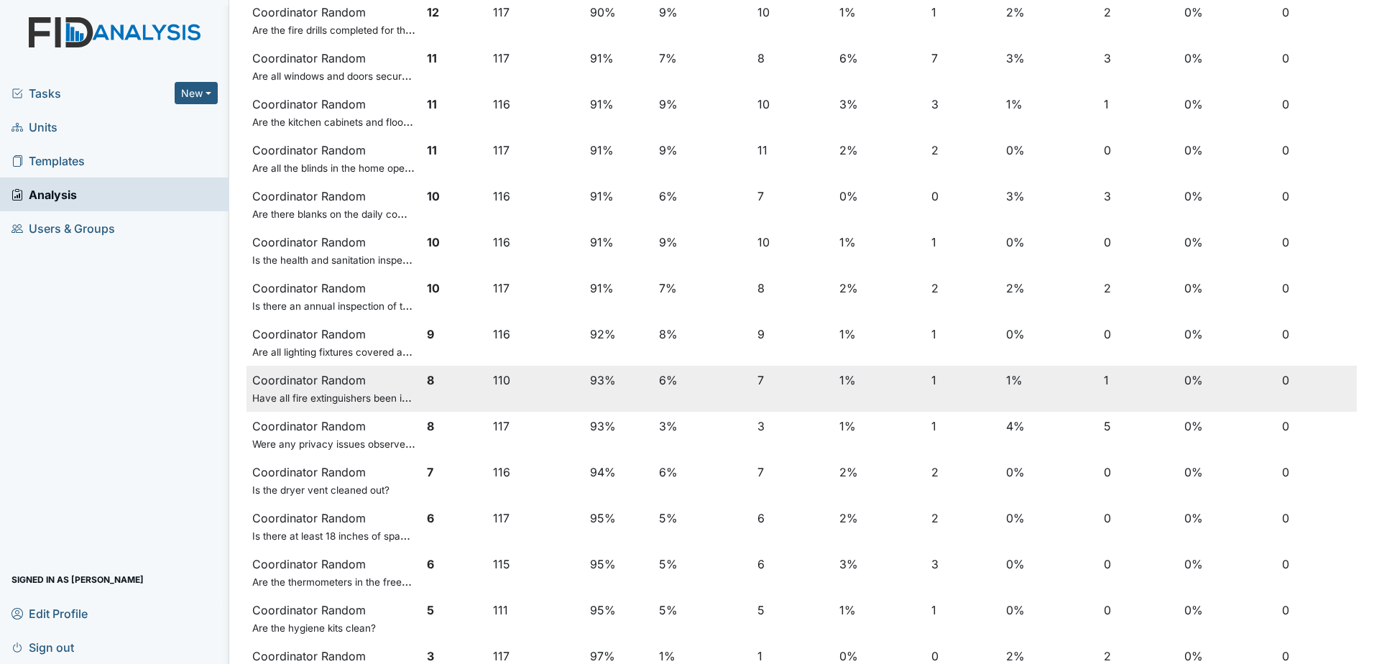
scroll to position [985, 0]
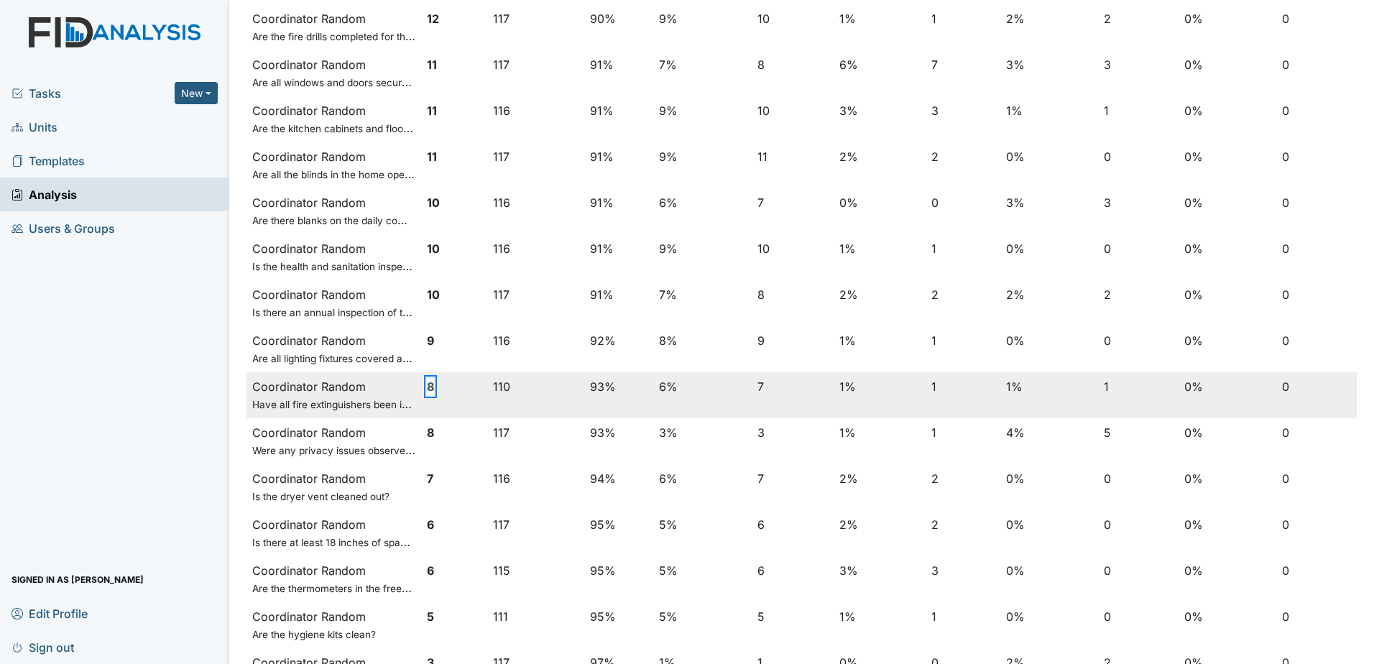
click at [430, 384] on button "8" at bounding box center [430, 386] width 7 height 17
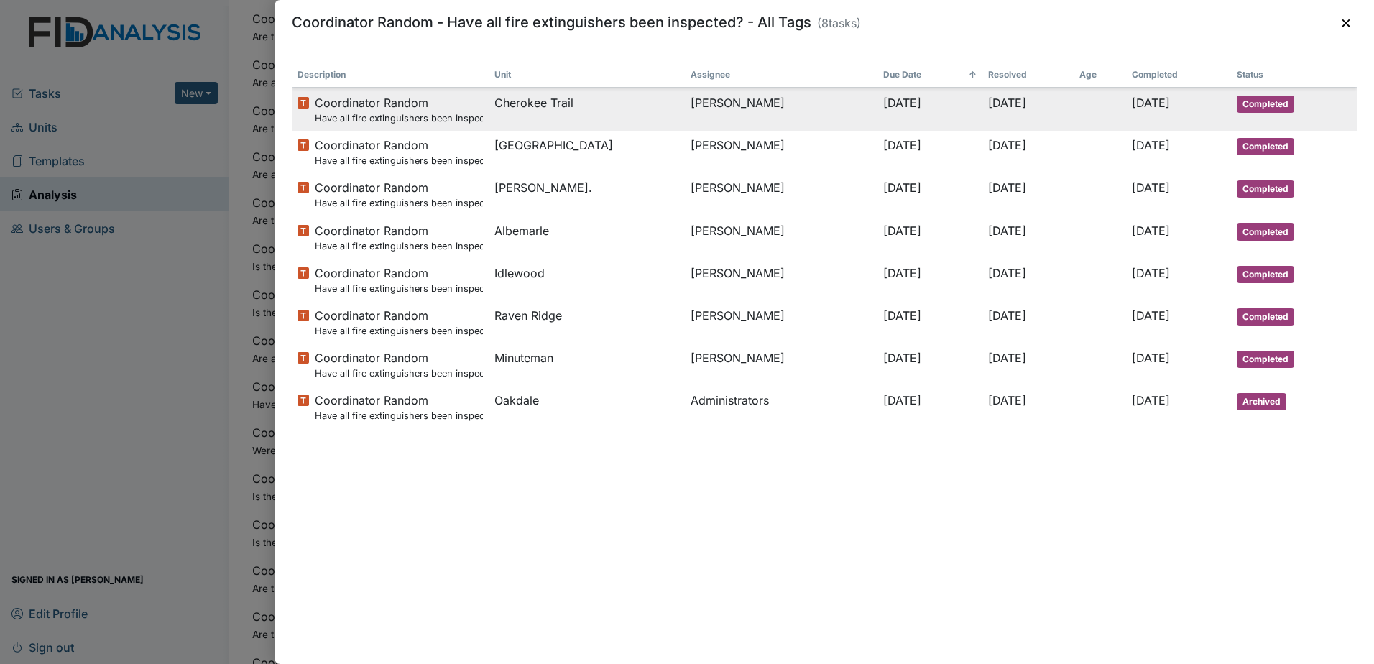
click at [409, 109] on span "Coordinator Random Have all fire extinguishers been inspected?" at bounding box center [398, 109] width 167 height 31
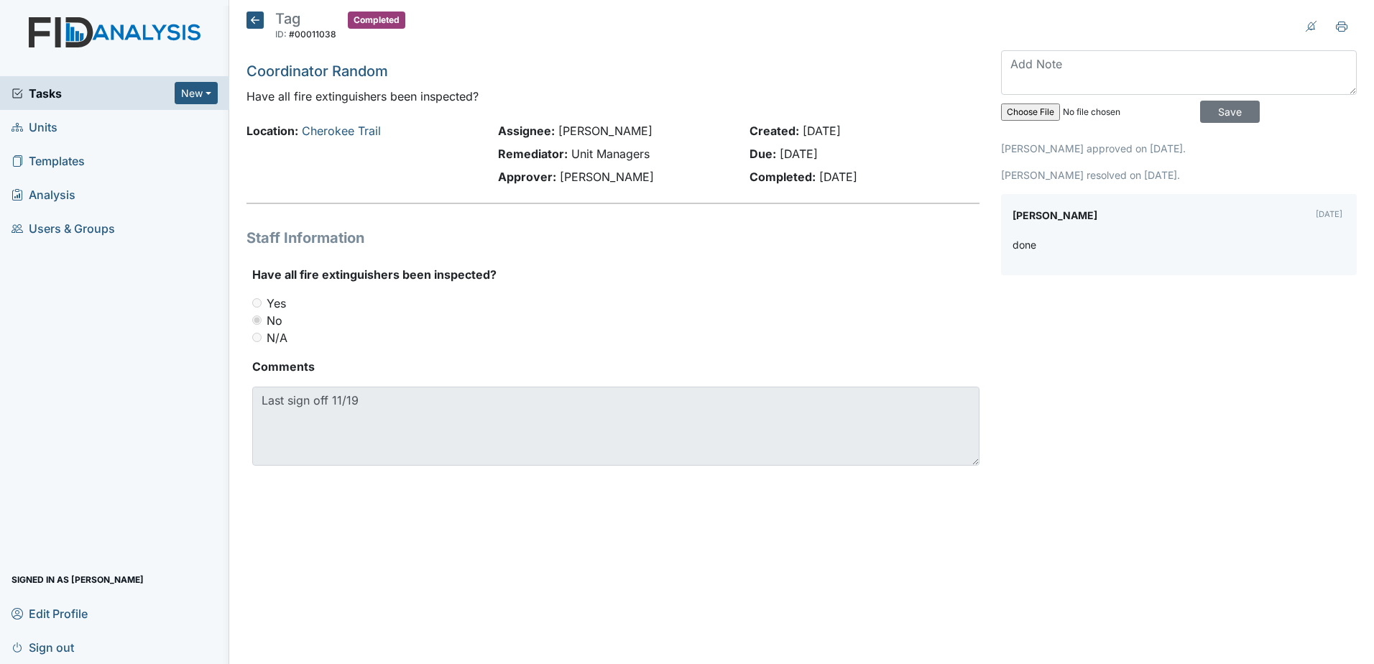
drag, startPoint x: 1058, startPoint y: 153, endPoint x: 1172, endPoint y: 152, distance: 113.6
click at [1172, 152] on p "[PERSON_NAME] approved on [DATE]." at bounding box center [1179, 148] width 356 height 15
drag, startPoint x: 1087, startPoint y: 180, endPoint x: 1186, endPoint y: 179, distance: 99.2
click at [1186, 179] on p "[PERSON_NAME] resolved on [DATE]." at bounding box center [1179, 174] width 356 height 15
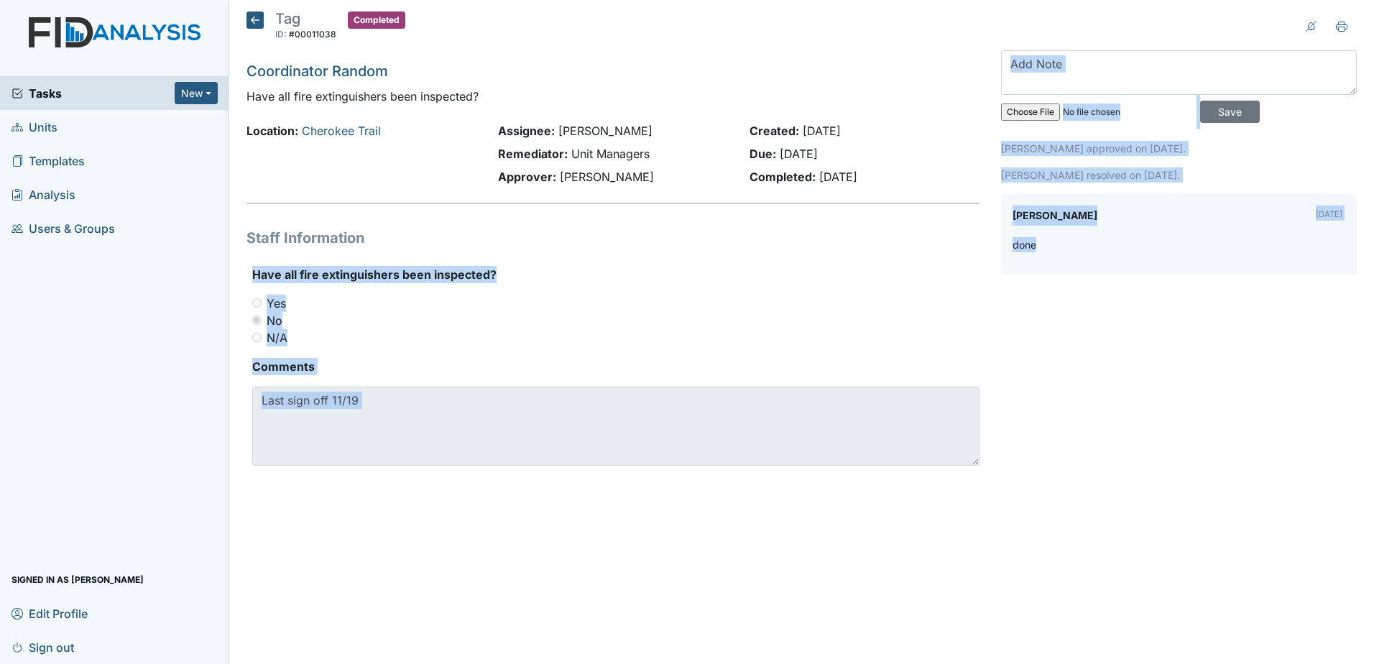
drag, startPoint x: 1014, startPoint y: 244, endPoint x: 962, endPoint y: 240, distance: 52.6
click at [962, 240] on div "Tag ID: #00011038 Completed Autosaving... Coordinator Random Have all fire exti…" at bounding box center [802, 256] width 1132 height 489
click at [1067, 241] on div "done" at bounding box center [1179, 250] width 333 height 27
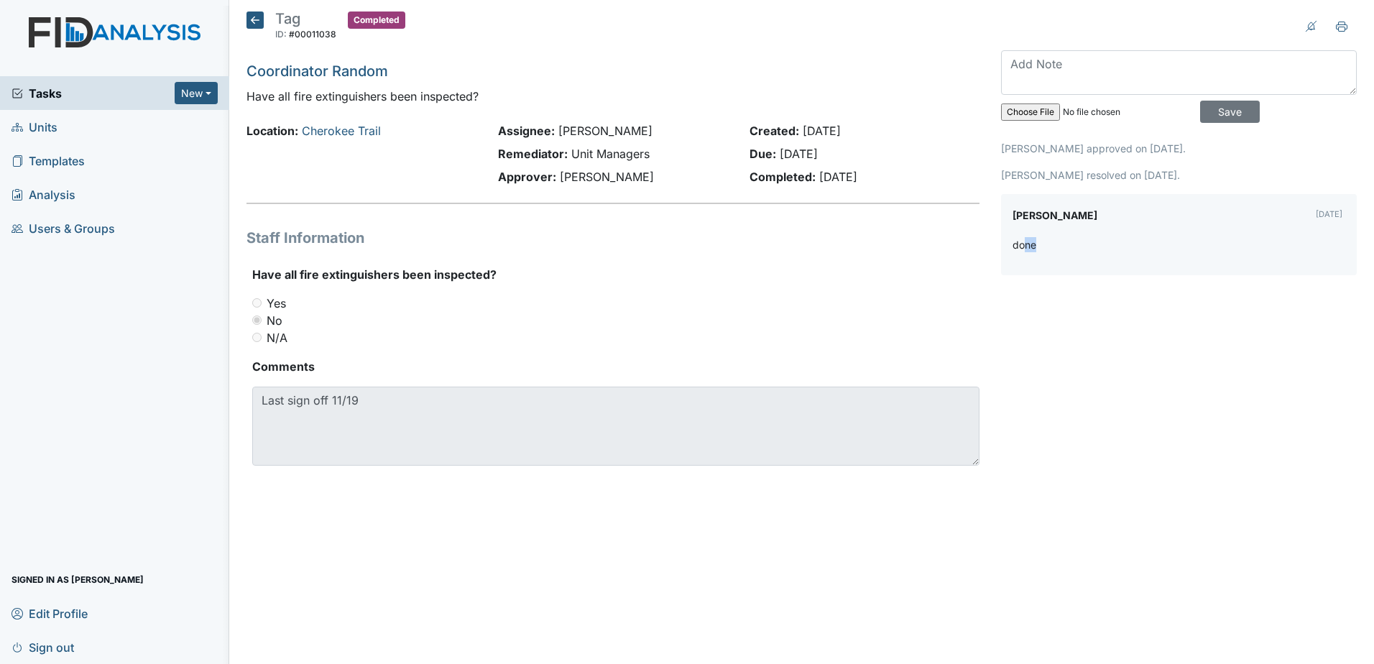
drag, startPoint x: 1036, startPoint y: 244, endPoint x: 1027, endPoint y: 245, distance: 9.4
click at [1027, 245] on p "done" at bounding box center [1025, 244] width 24 height 15
drag, startPoint x: 1010, startPoint y: 244, endPoint x: 1073, endPoint y: 265, distance: 66.8
click at [1073, 265] on div "[PERSON_NAME] [DATE] done" at bounding box center [1179, 234] width 356 height 81
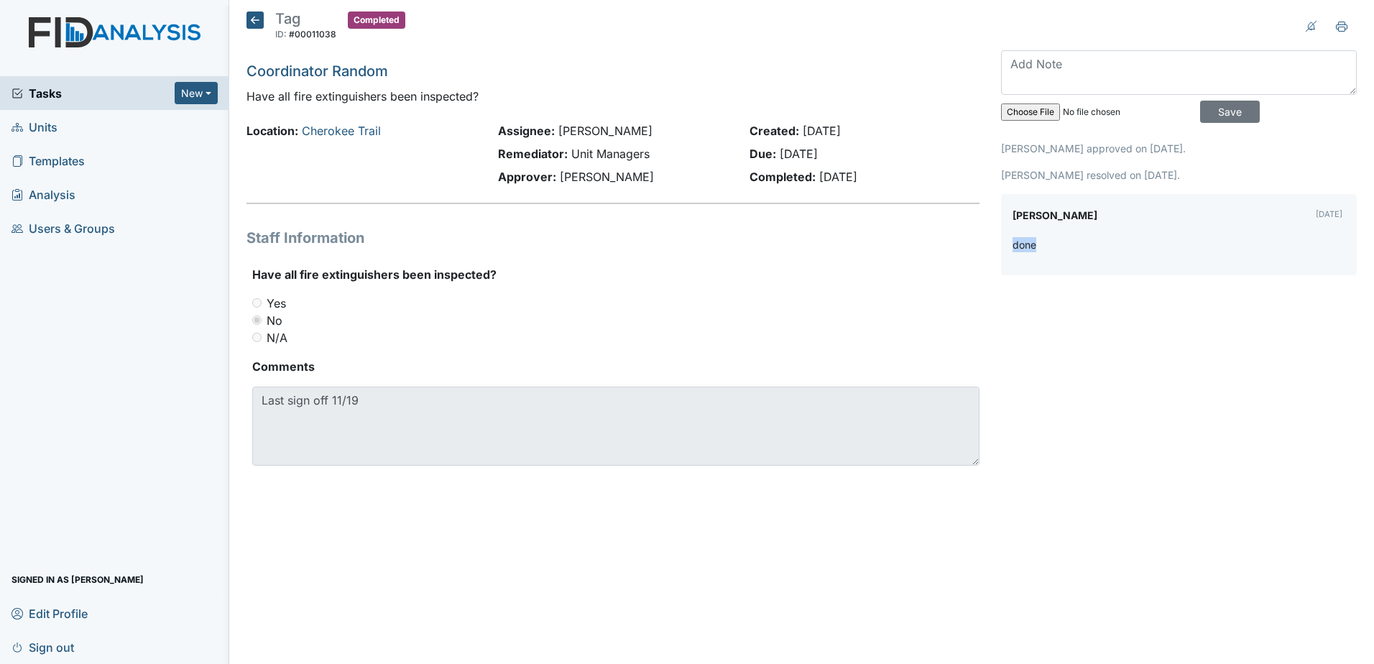
click at [1073, 265] on div "[PERSON_NAME] [DATE] done" at bounding box center [1179, 234] width 356 height 81
click at [249, 390] on div "Have all fire extinguishers been inspected? You must select one of the below op…" at bounding box center [613, 371] width 733 height 211
drag, startPoint x: 1017, startPoint y: 242, endPoint x: 1057, endPoint y: 237, distance: 39.9
click at [1057, 237] on div "done" at bounding box center [1179, 250] width 333 height 27
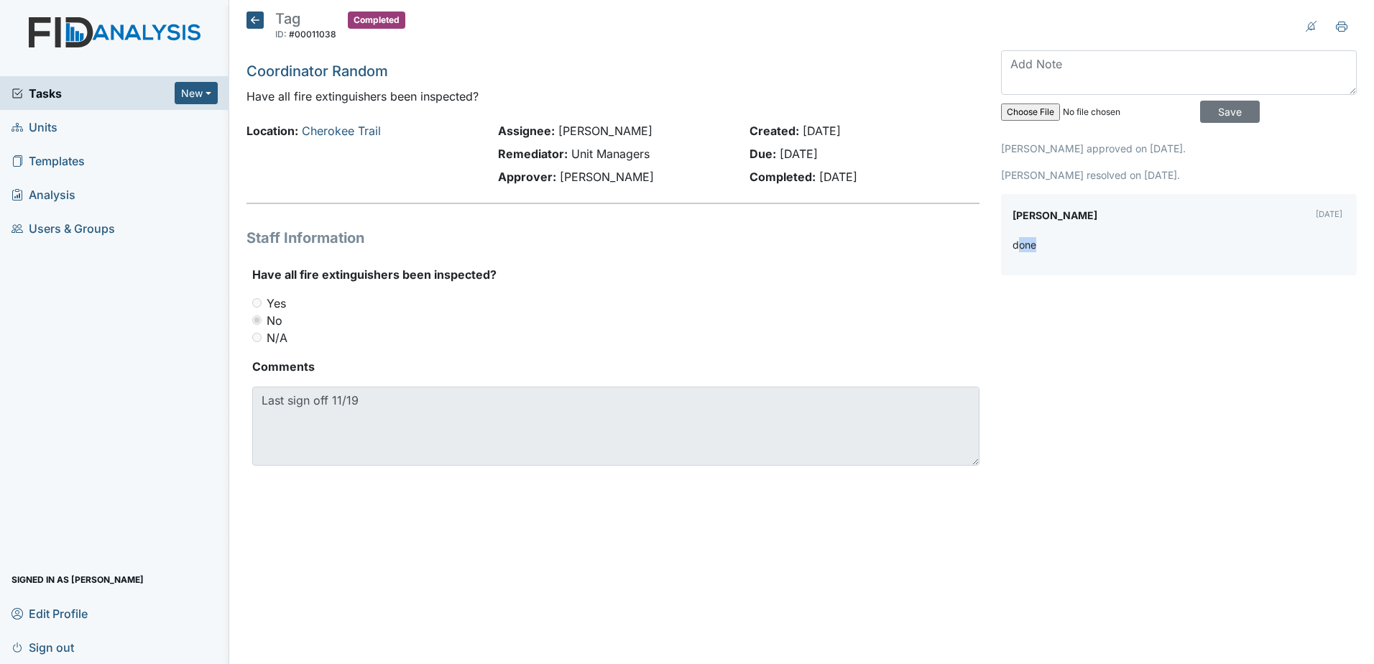
click at [252, 21] on icon at bounding box center [255, 20] width 17 height 17
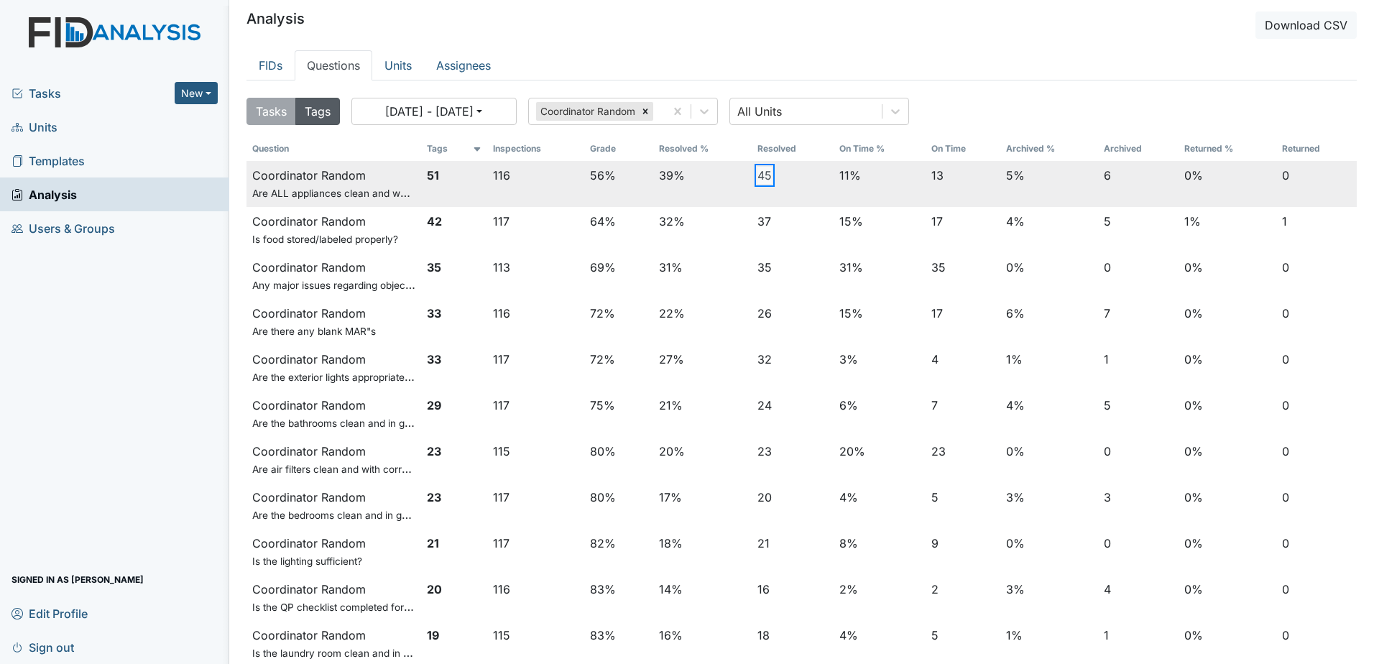
click at [758, 170] on button "45" at bounding box center [765, 175] width 14 height 17
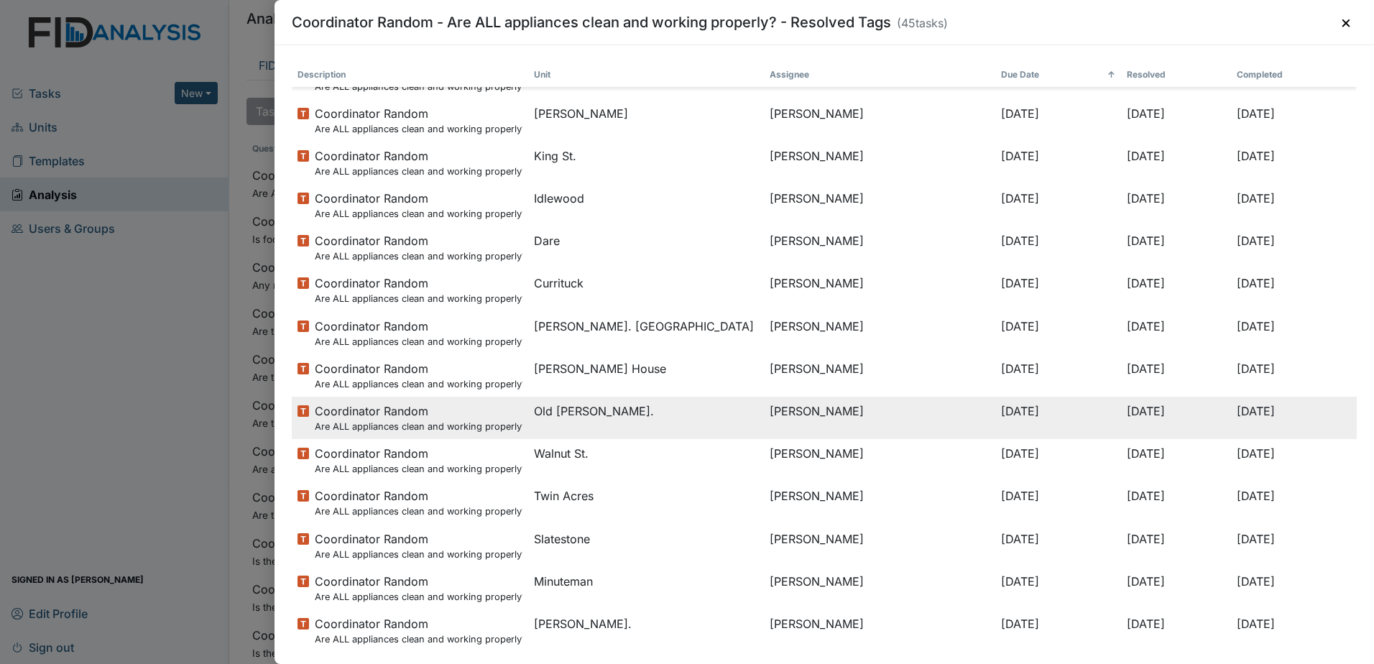
scroll to position [1078, 0]
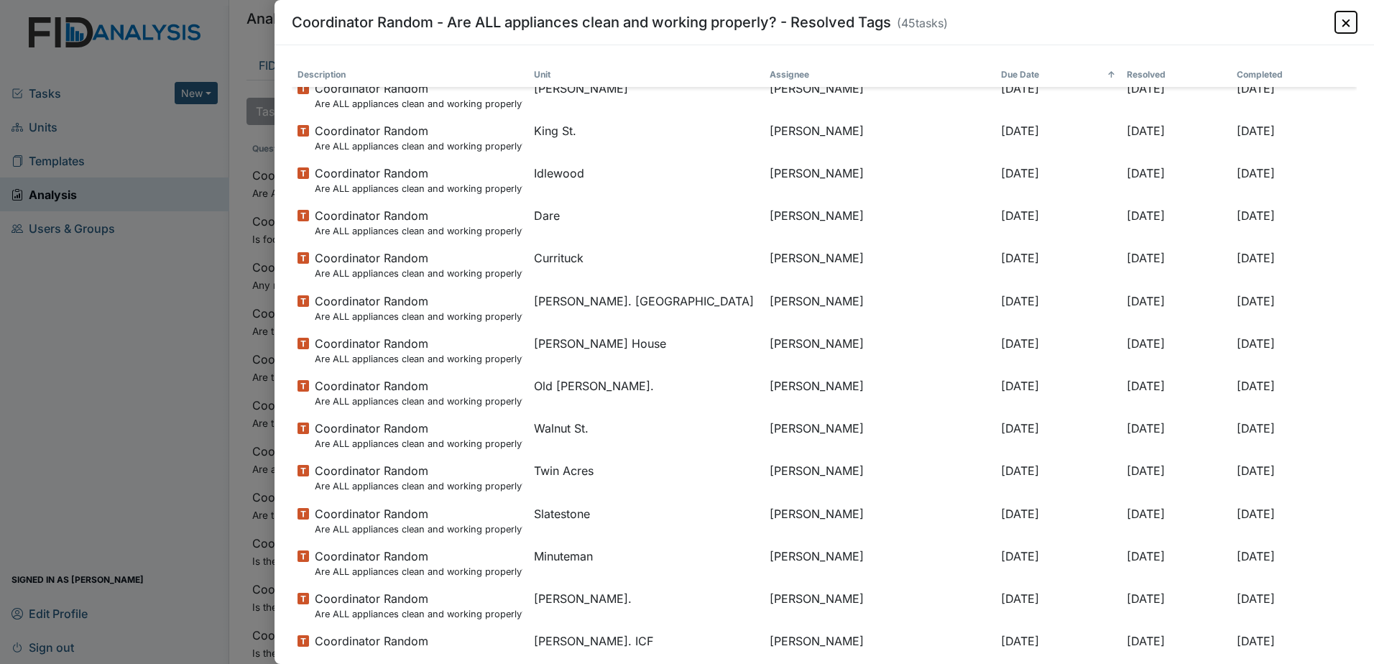
click at [1344, 24] on button "×" at bounding box center [1346, 23] width 22 height 22
